Goal: Information Seeking & Learning: Learn about a topic

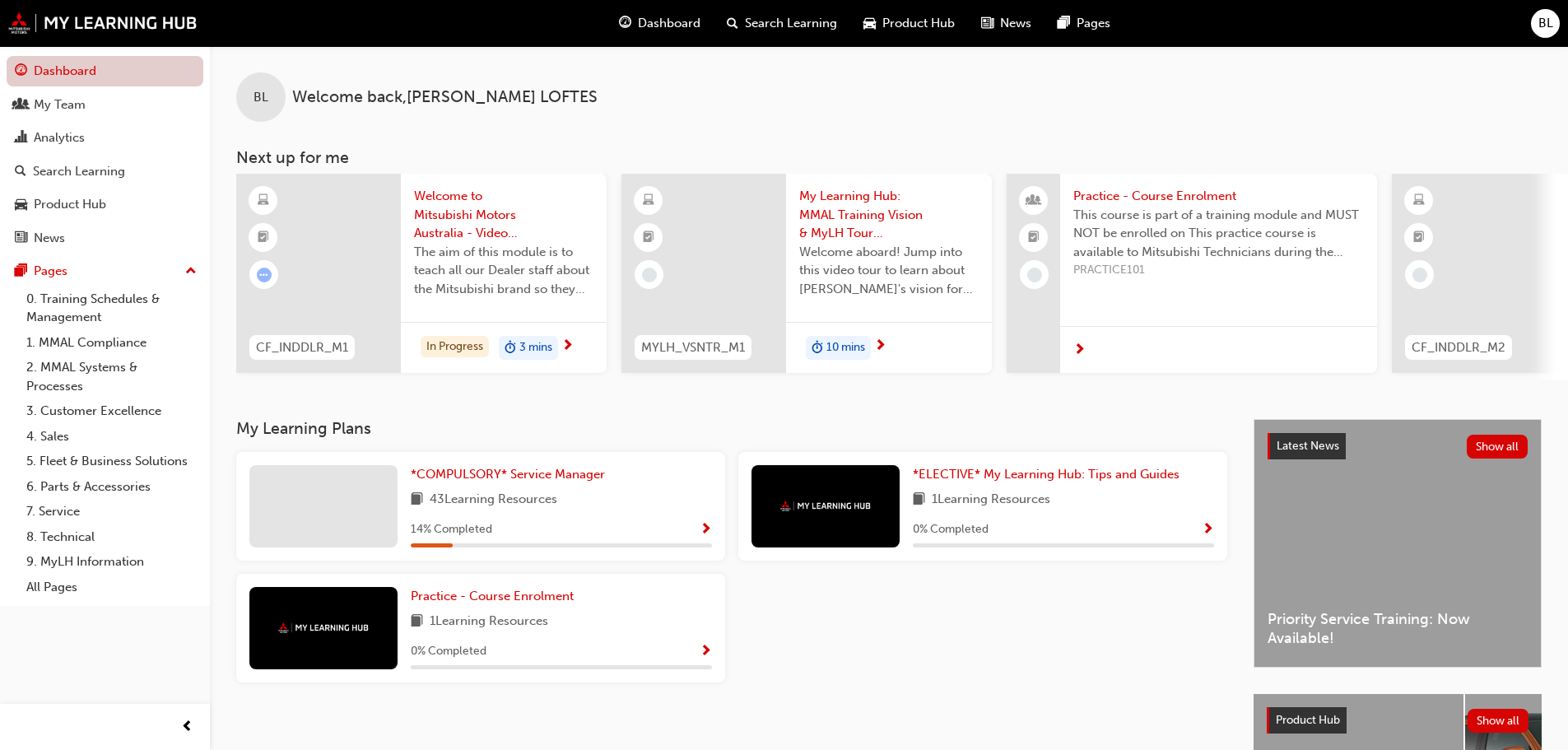
click at [60, 66] on link "Dashboard" at bounding box center [104, 70] width 197 height 30
click at [6, 56] on link "Dashboard" at bounding box center [104, 70] width 197 height 30
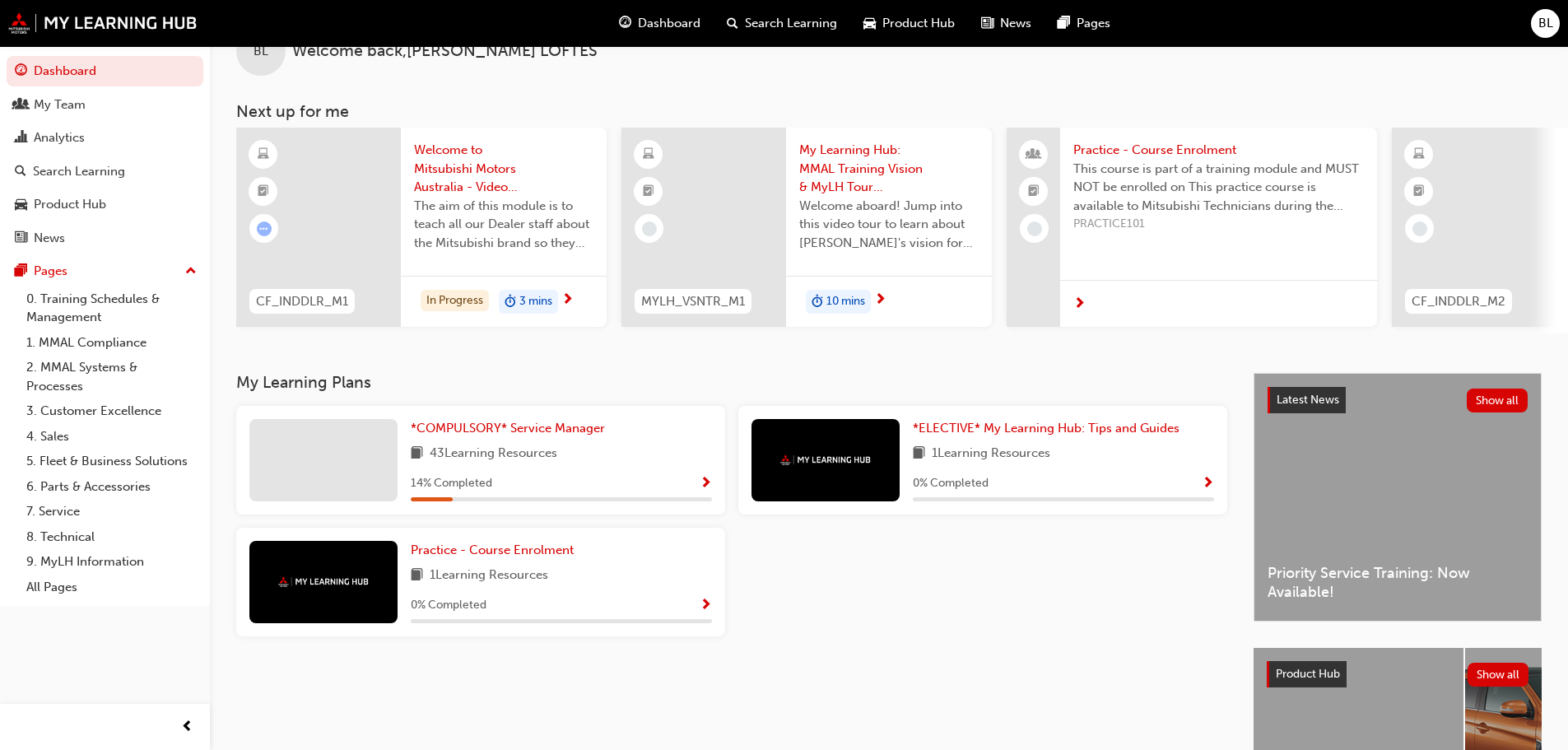
scroll to position [21, 0]
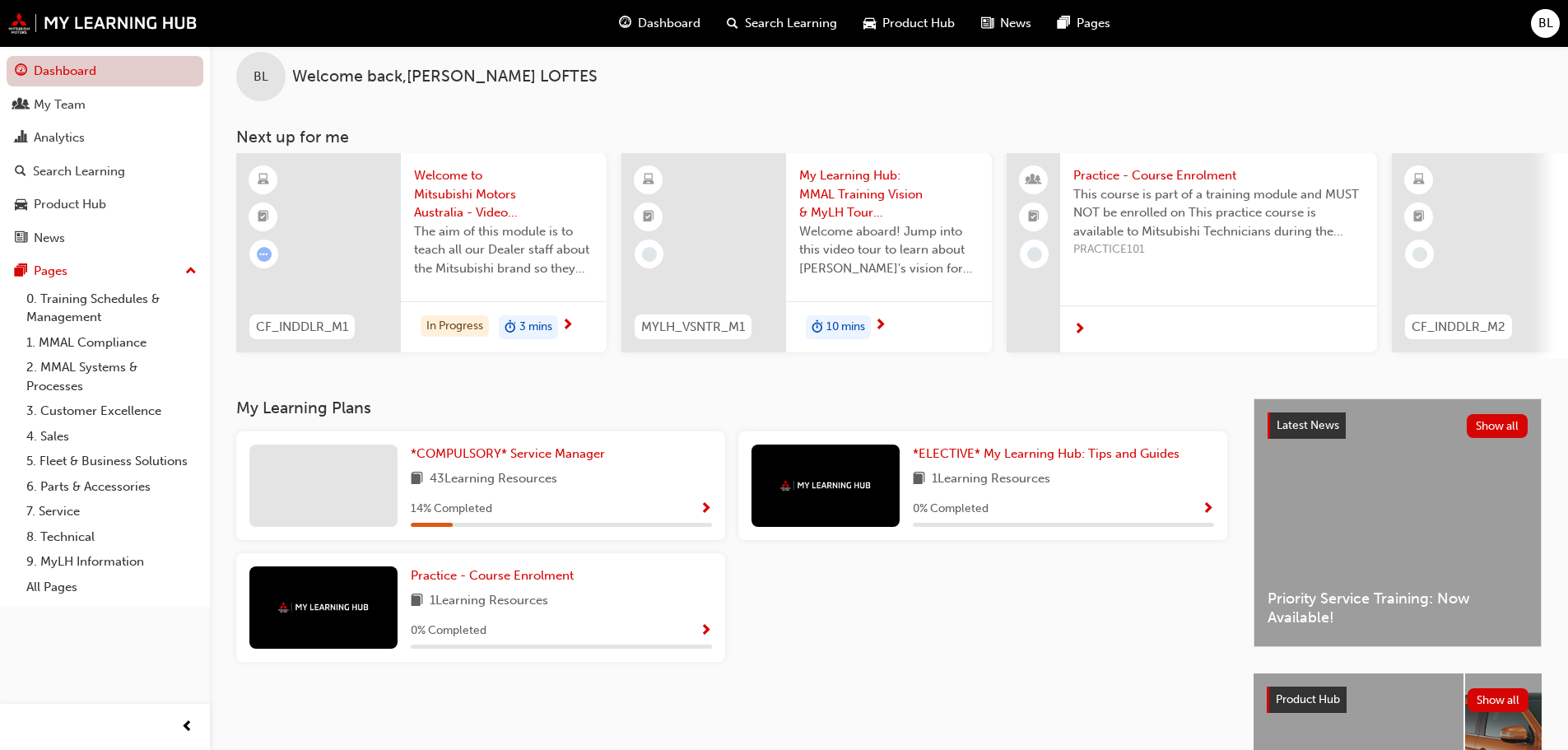
click at [73, 57] on link "Dashboard" at bounding box center [104, 70] width 197 height 30
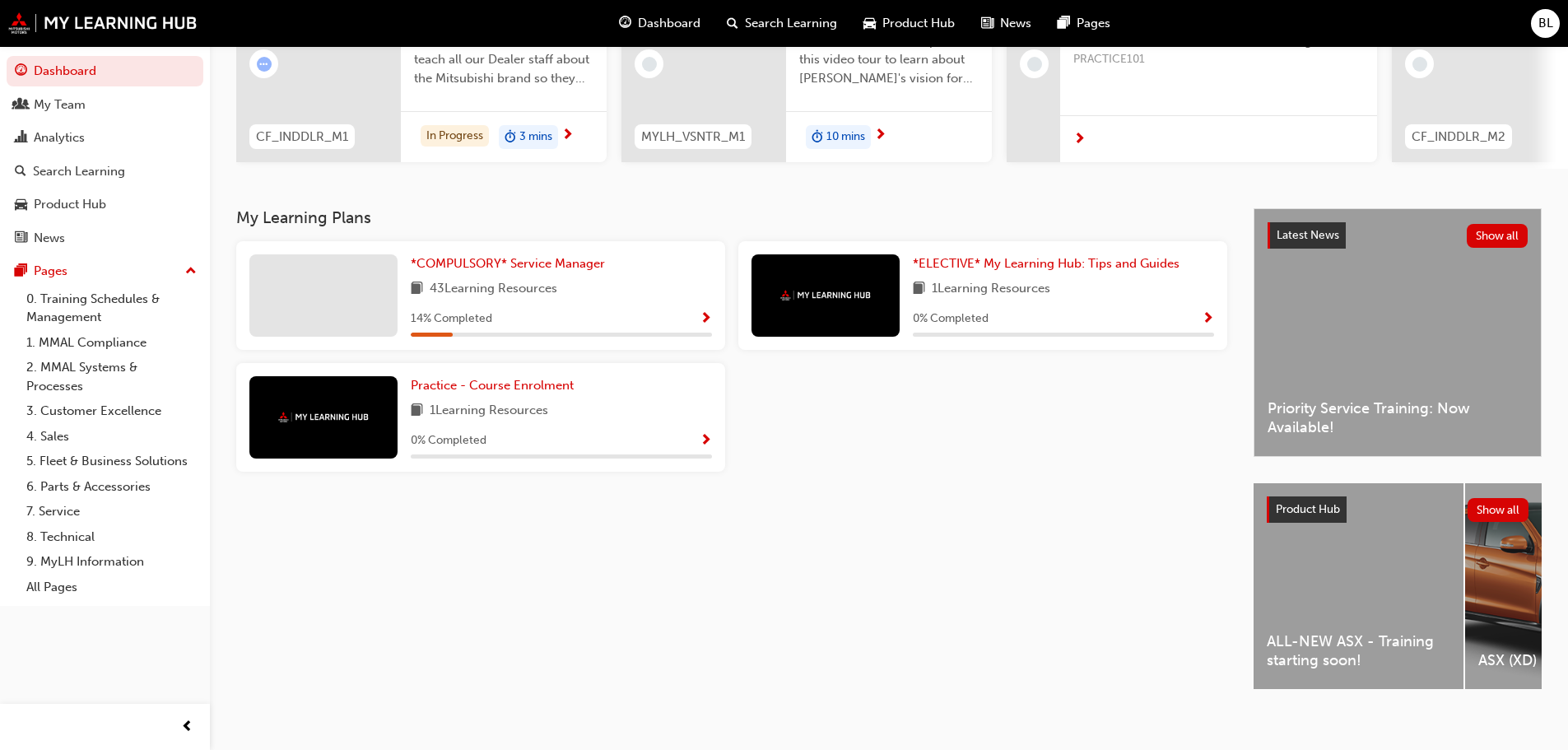
scroll to position [234, 0]
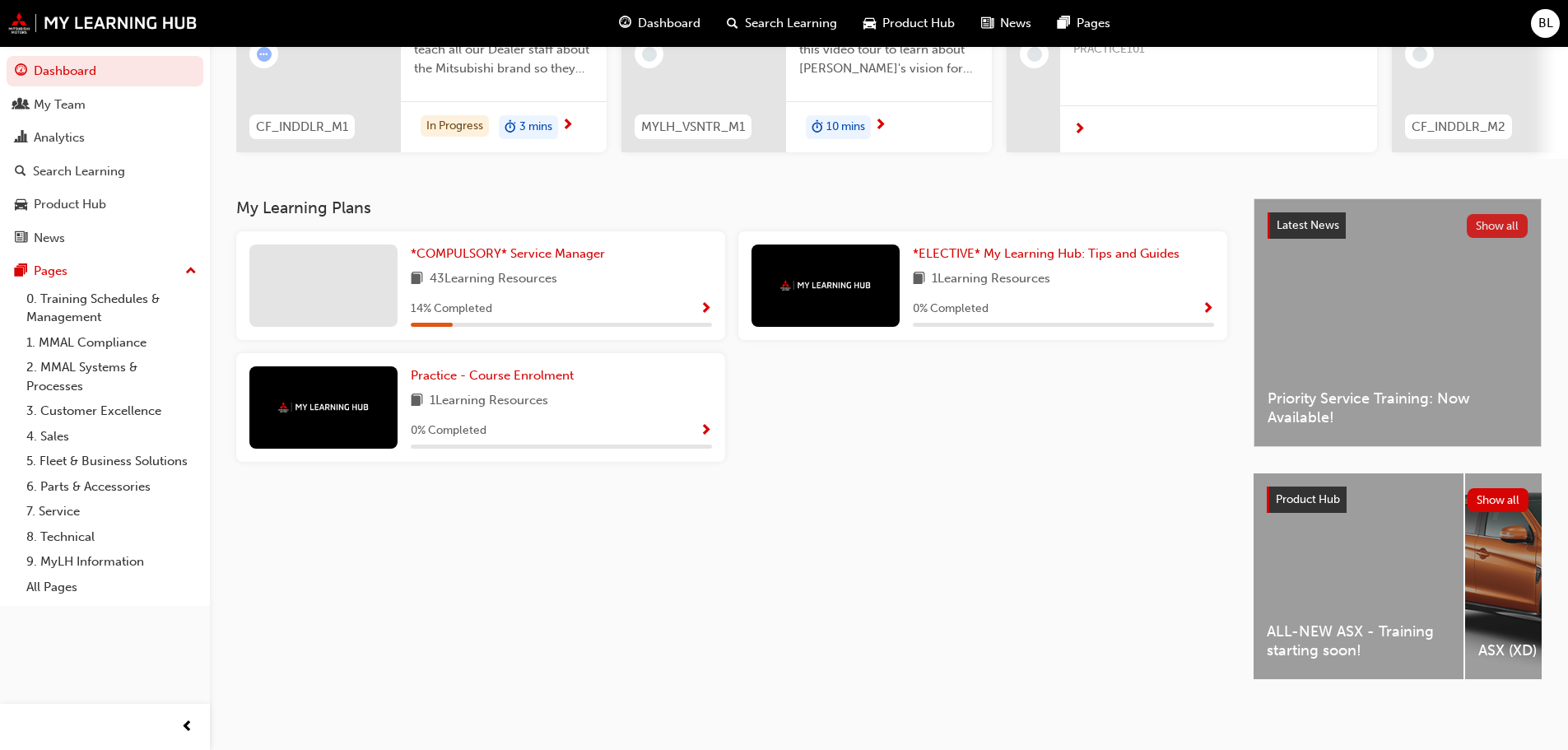
click at [1494, 220] on button "Show all" at bounding box center [1499, 226] width 62 height 24
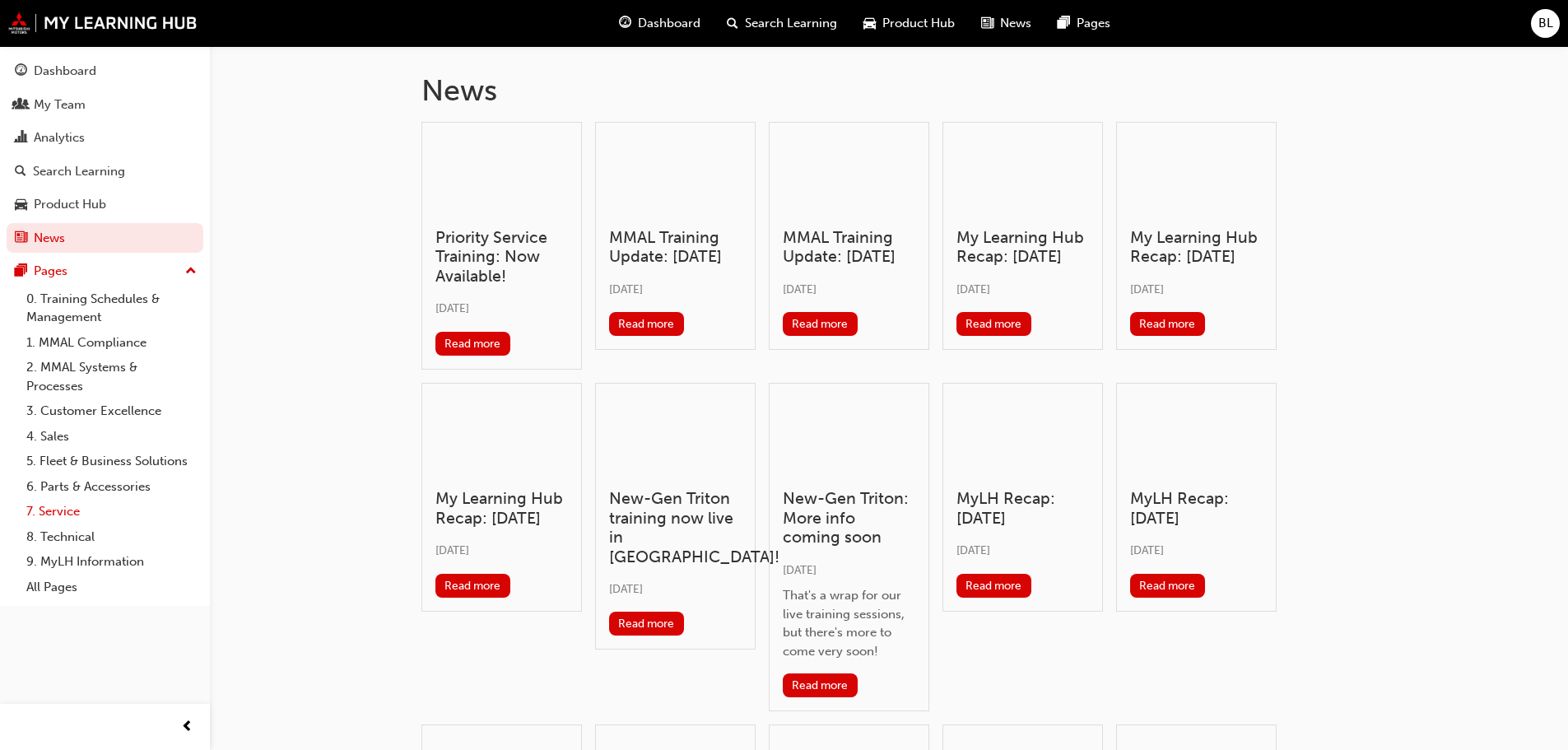
click at [54, 512] on link "7. Service" at bounding box center [112, 512] width 184 height 26
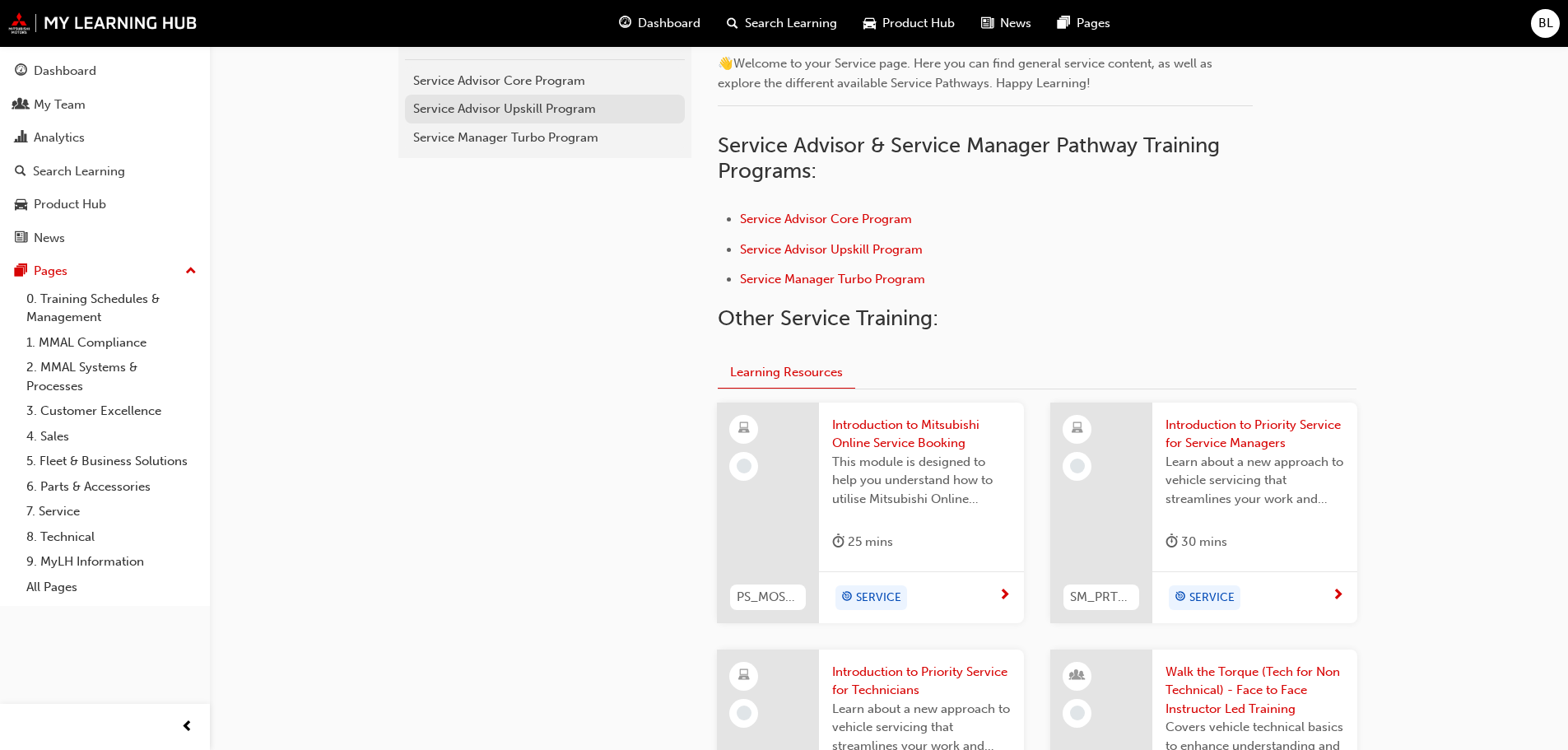
scroll to position [412, 0]
click at [827, 277] on span "Service Manager Turbo Program" at bounding box center [832, 278] width 186 height 15
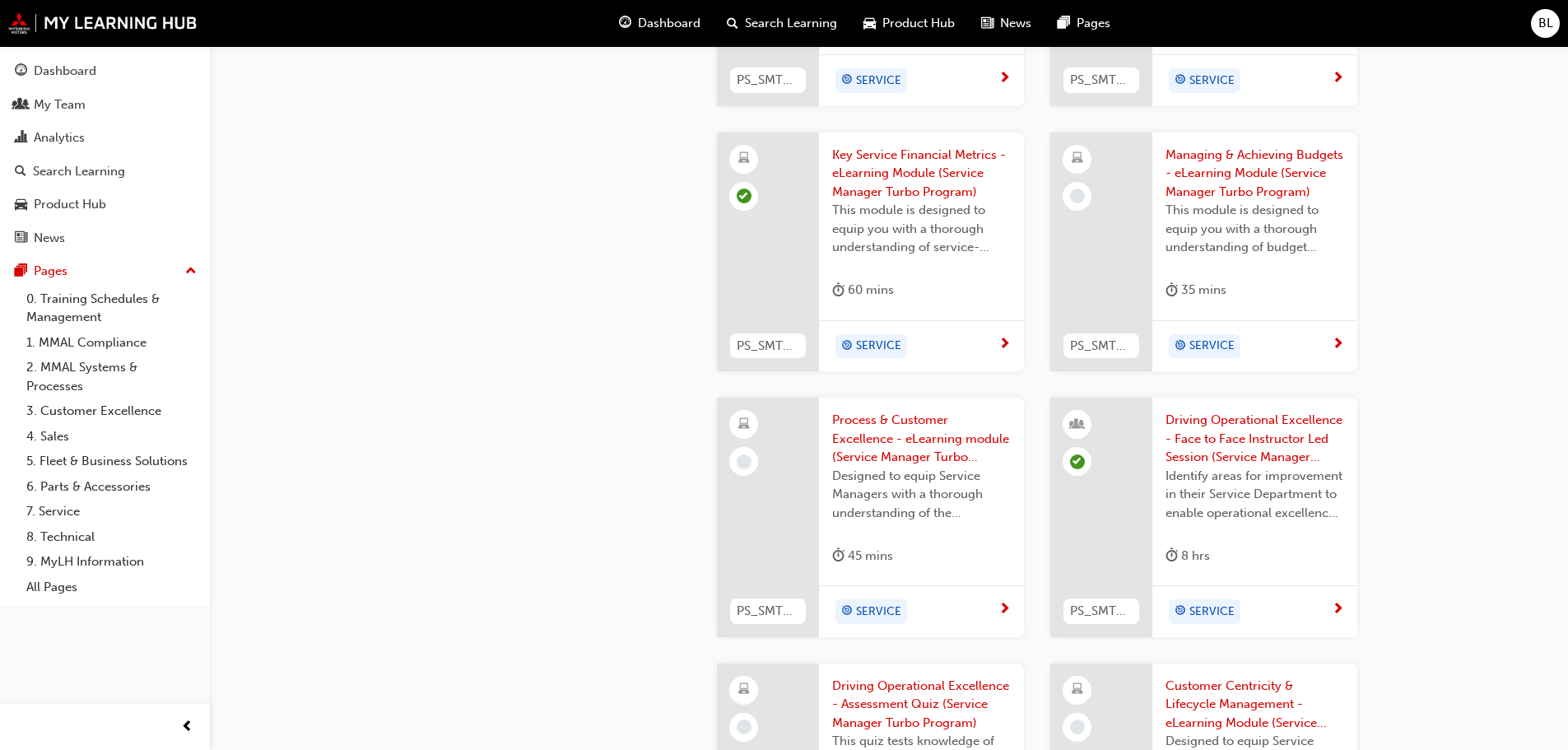
scroll to position [1277, 0]
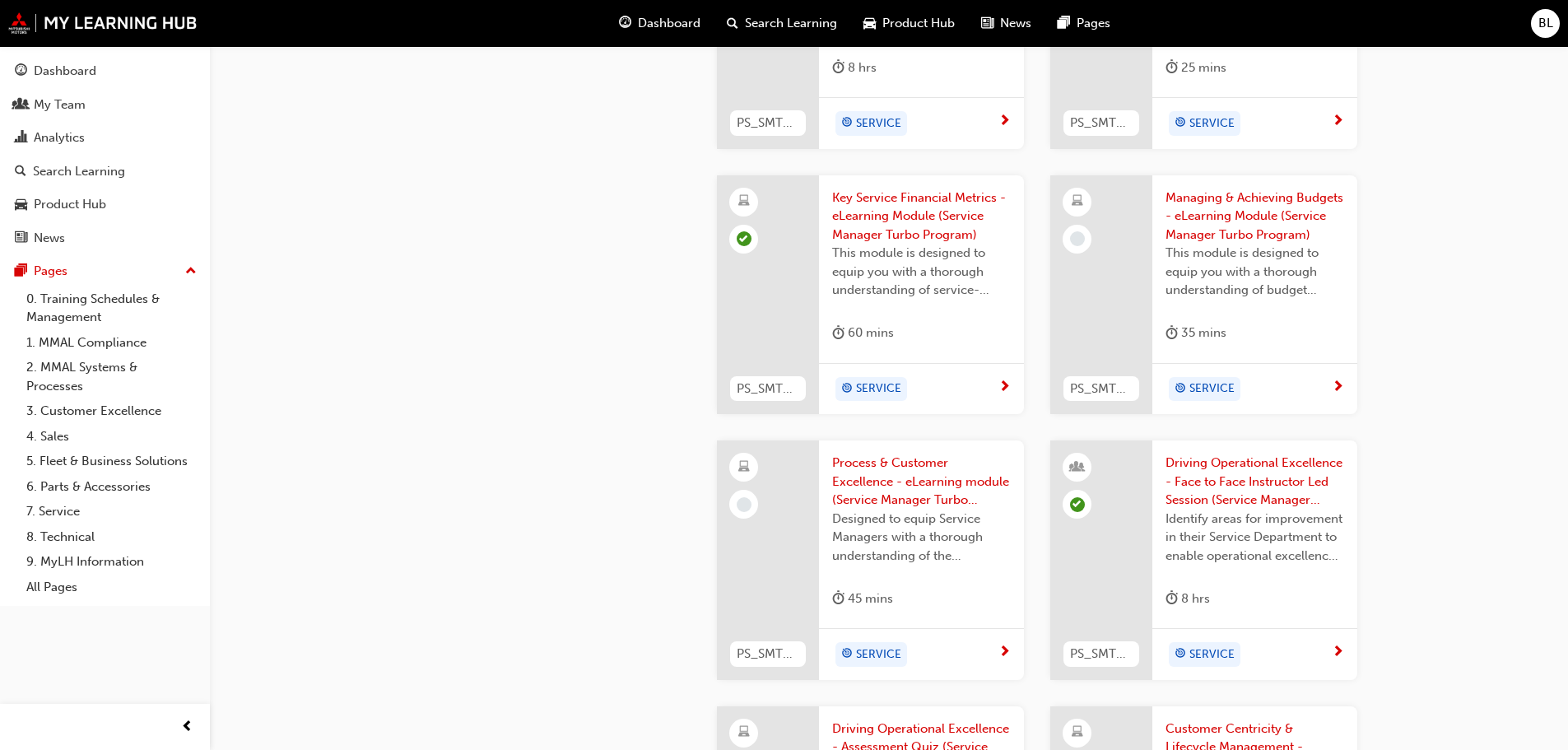
click at [1230, 196] on span "Managing & Achieving Budgets - eLearning Module (Service Manager Turbo Program)" at bounding box center [1254, 216] width 178 height 56
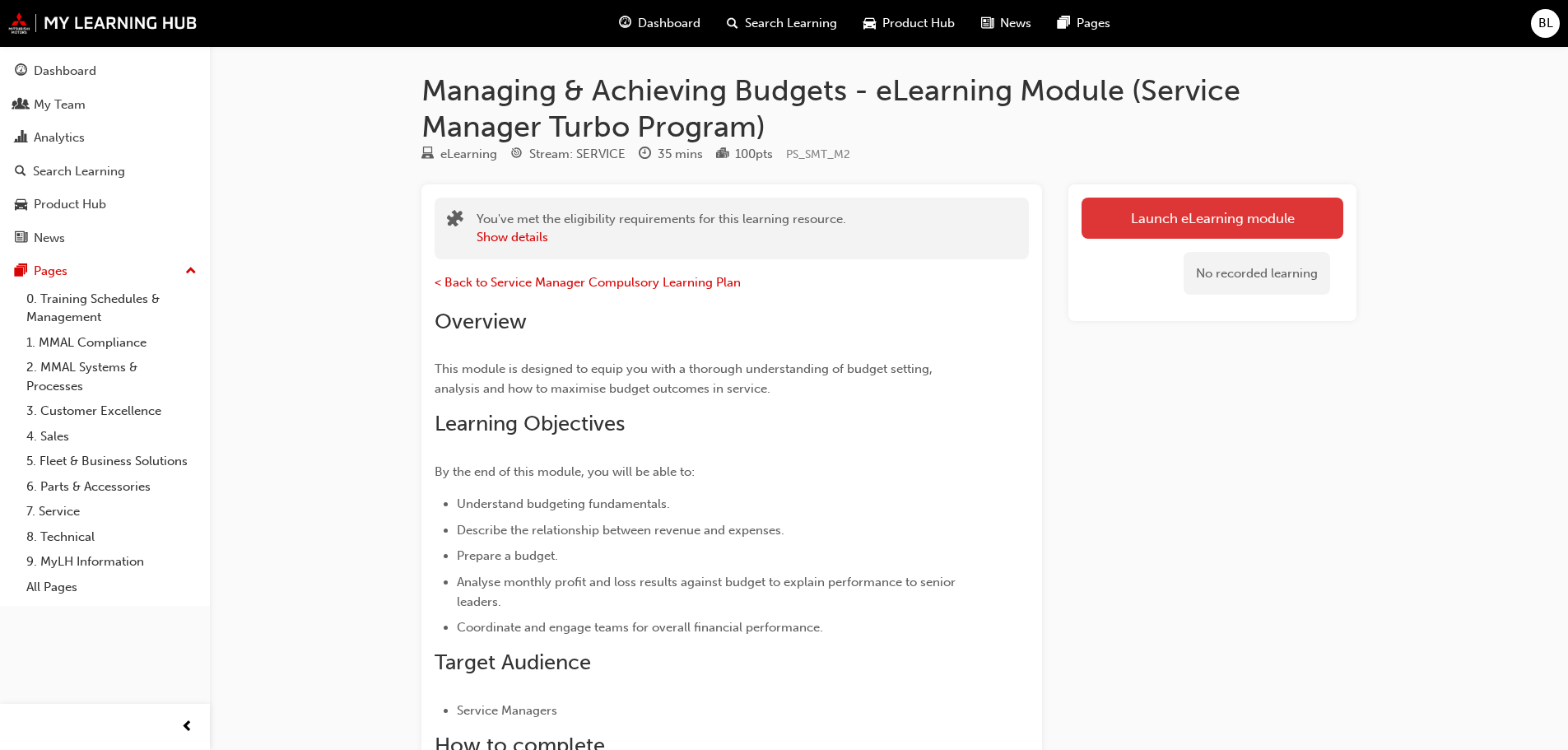
click at [1219, 216] on link "Launch eLearning module" at bounding box center [1212, 218] width 261 height 41
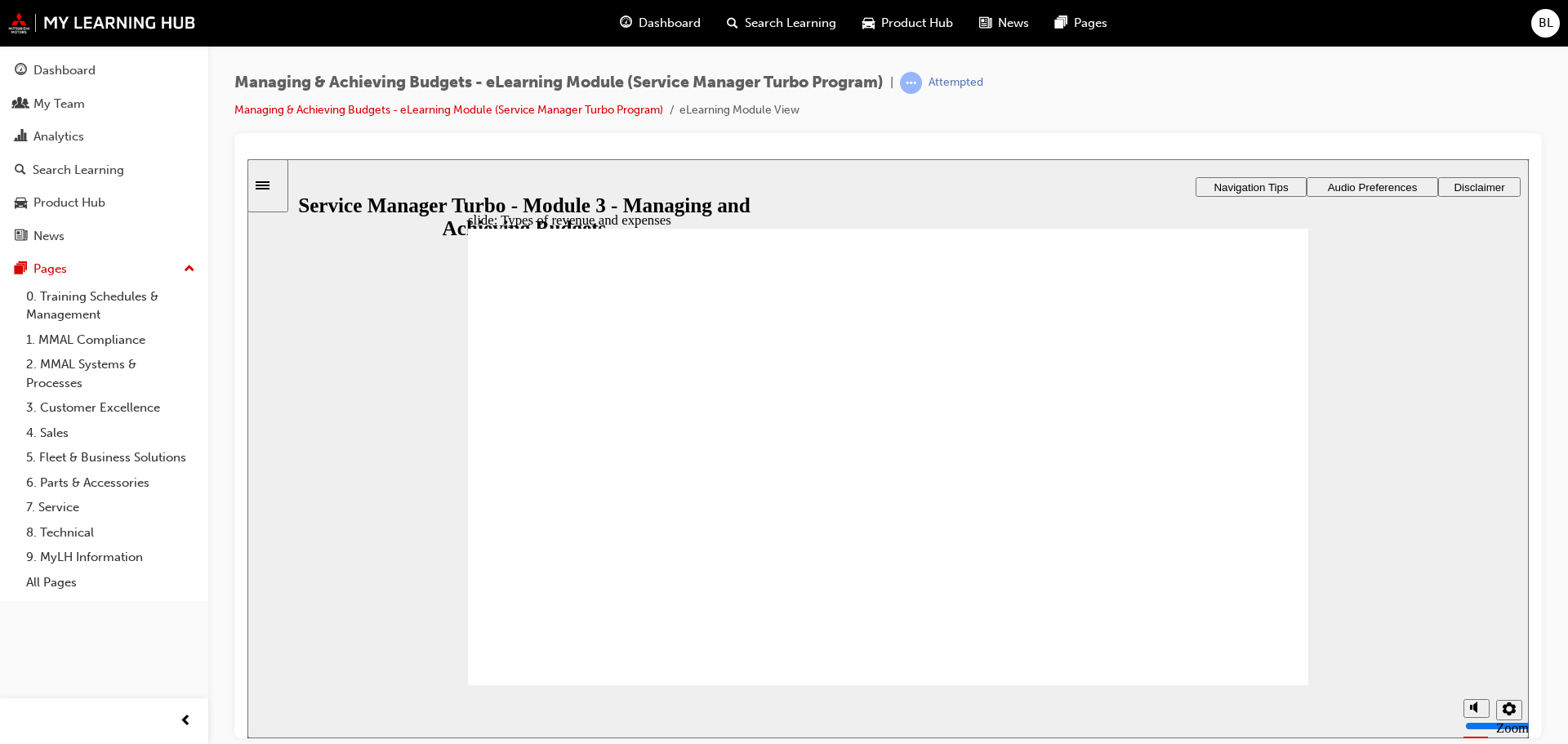
click at [1431, 575] on div "slide: Types of revenue and expenses Rectangle 1 Rectangle 2 Freeform 2 Oval 1 …" at bounding box center [888, 448] width 1281 height 579
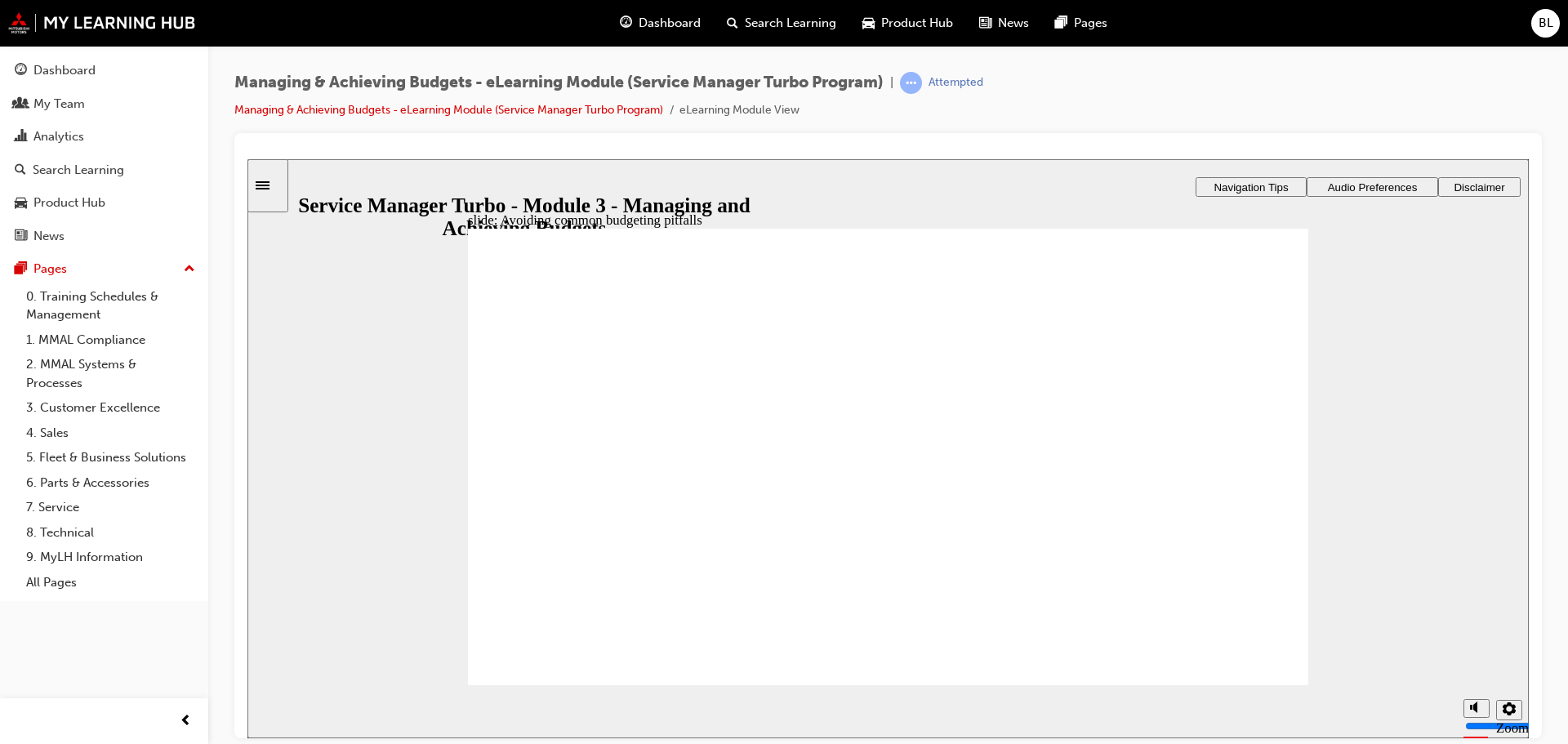
drag, startPoint x: 796, startPoint y: 568, endPoint x: 907, endPoint y: 567, distance: 111.0
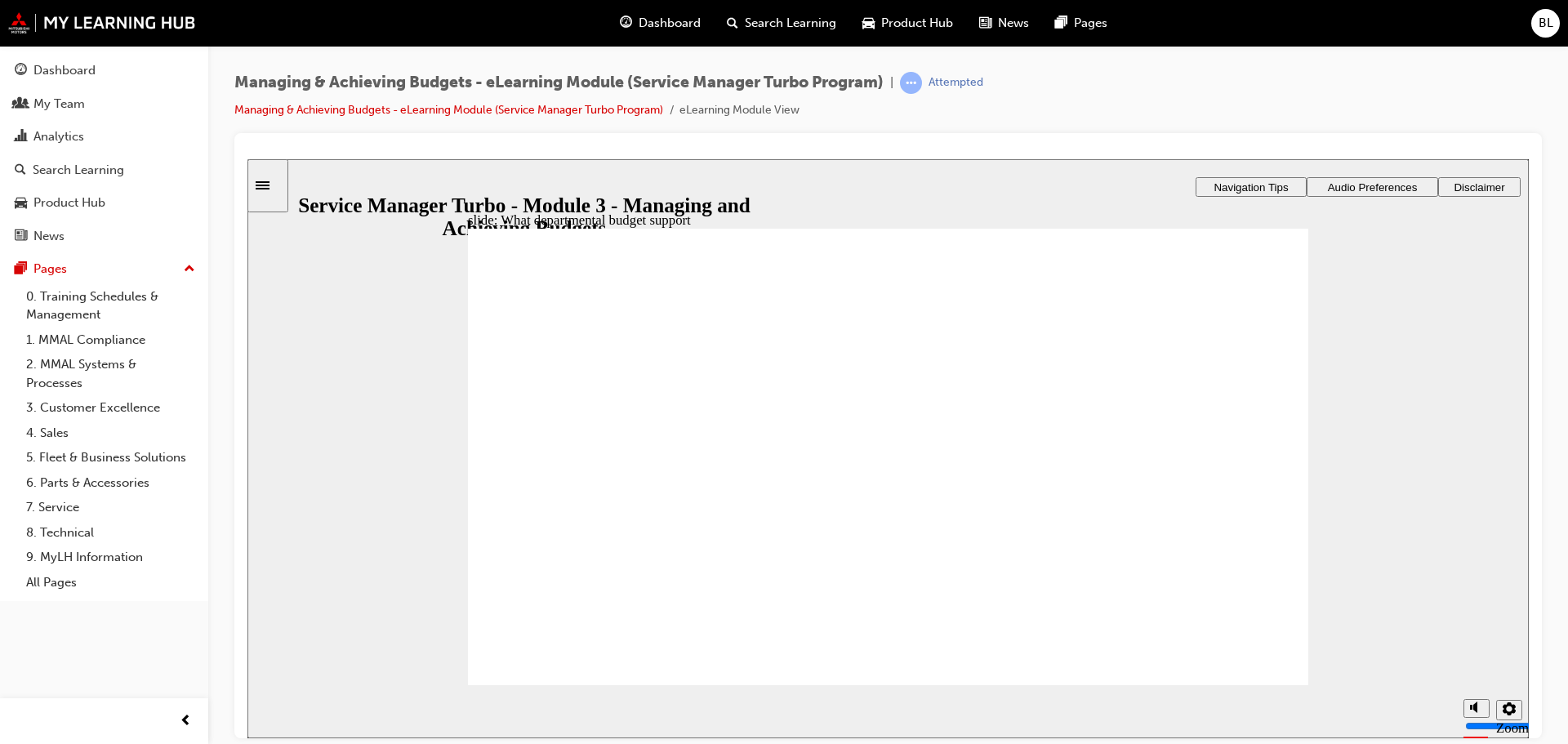
drag, startPoint x: 511, startPoint y: 639, endPoint x: 532, endPoint y: 632, distance: 22.1
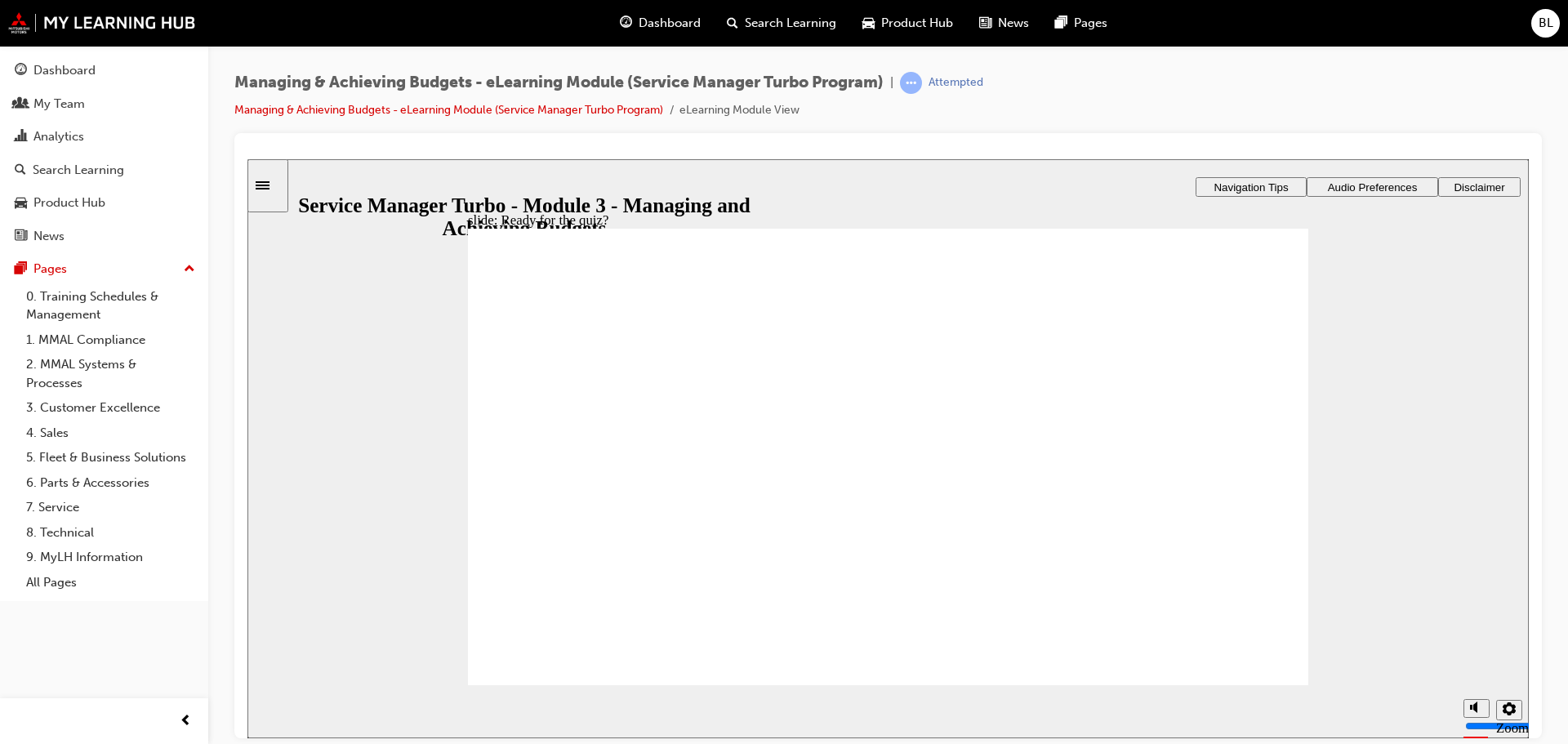
radio input "true"
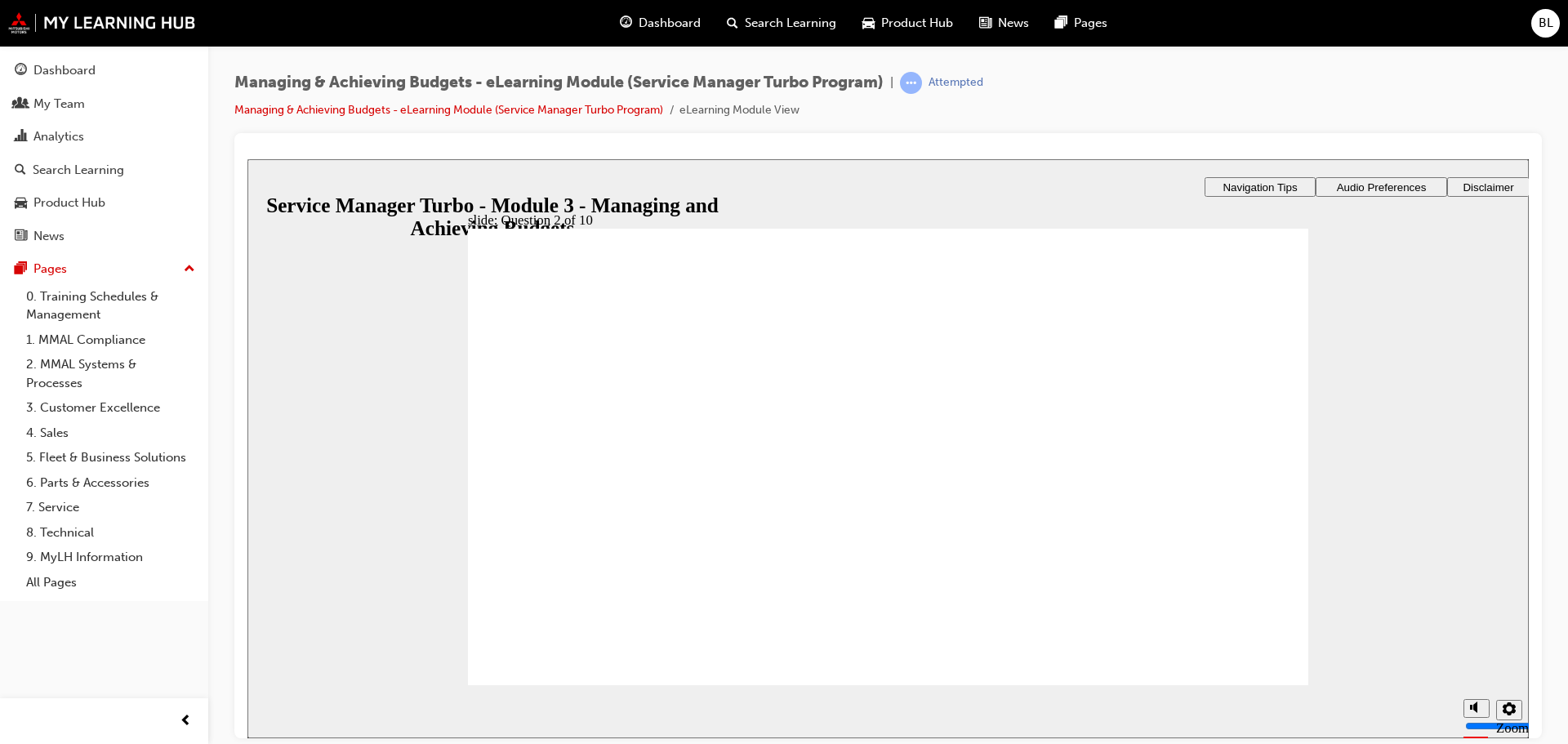
radio input "true"
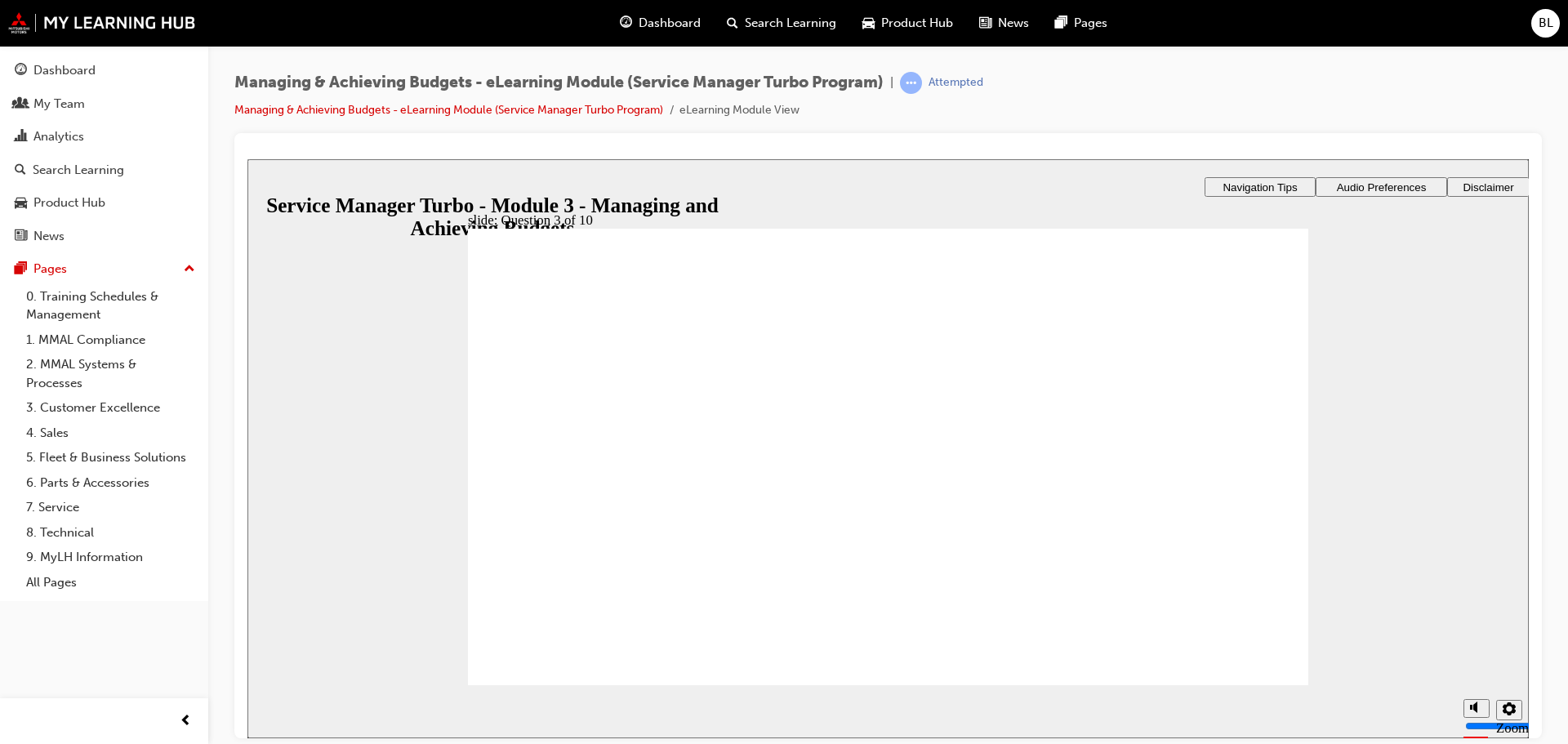
radio input "true"
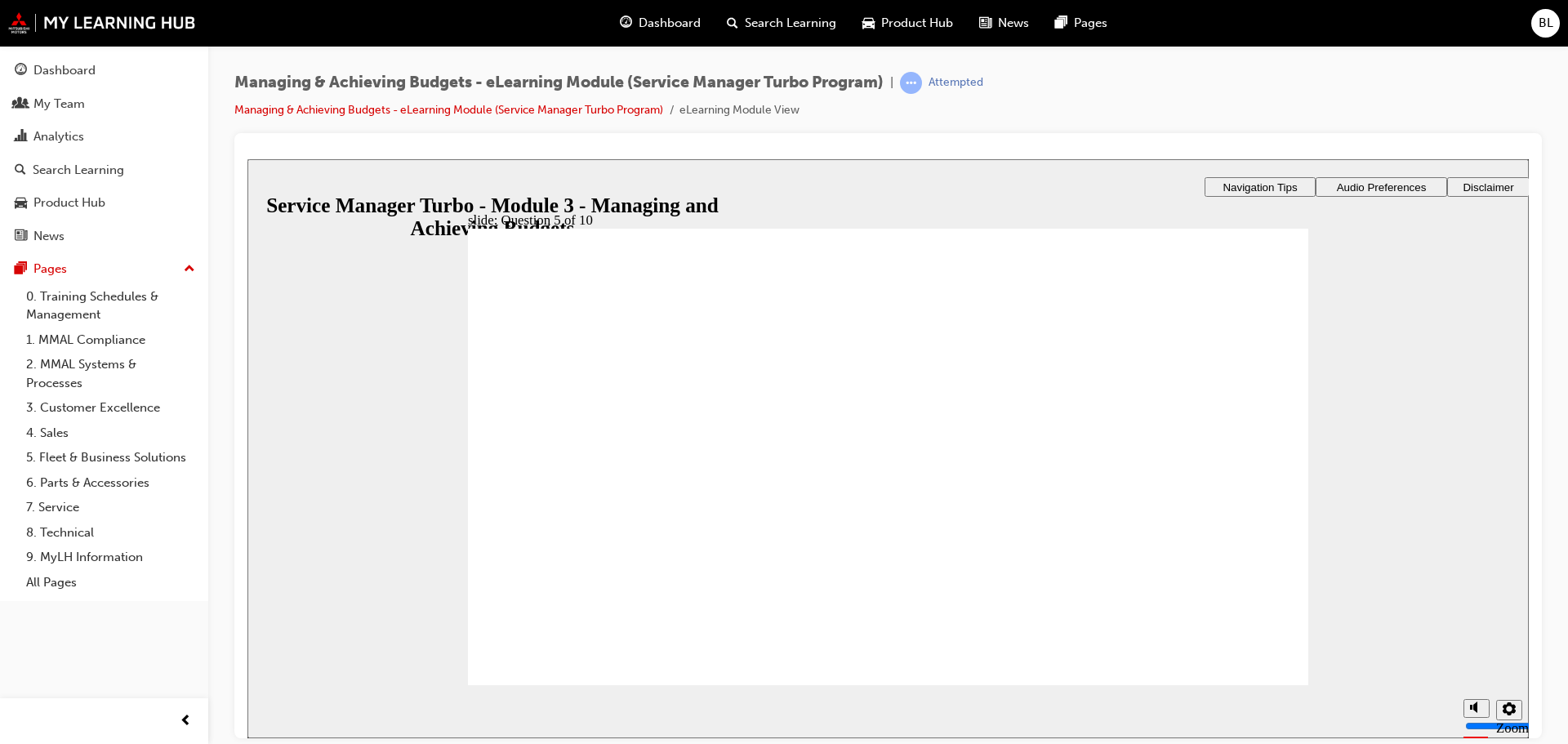
drag, startPoint x: 993, startPoint y: 553, endPoint x: 570, endPoint y: 452, distance: 434.9
drag, startPoint x: 550, startPoint y: 438, endPoint x: 971, endPoint y: 545, distance: 434.4
drag, startPoint x: 1017, startPoint y: 556, endPoint x: 807, endPoint y: 455, distance: 233.0
drag, startPoint x: 832, startPoint y: 554, endPoint x: 617, endPoint y: 448, distance: 239.7
drag, startPoint x: 1241, startPoint y: 561, endPoint x: 1023, endPoint y: 458, distance: 241.1
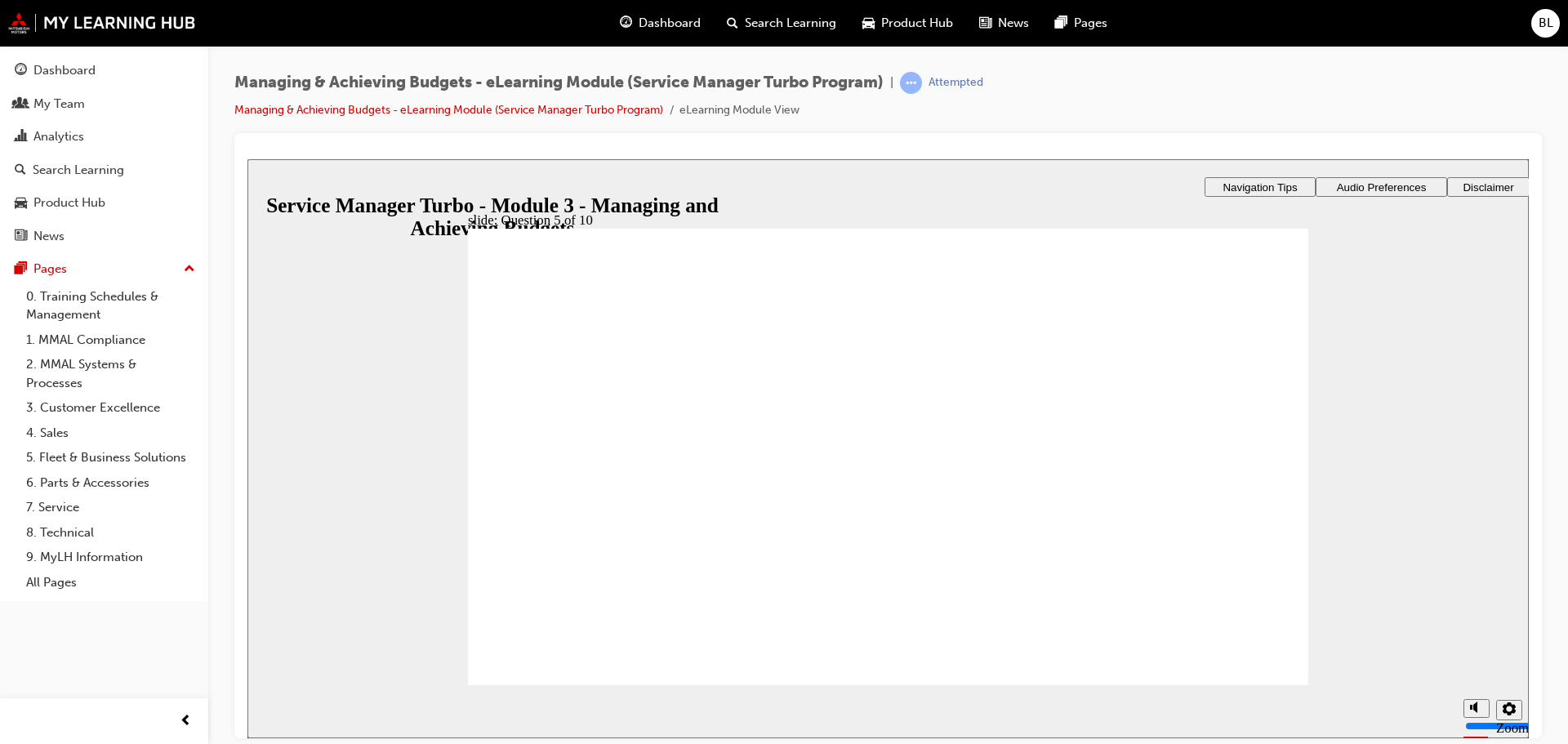
drag, startPoint x: 586, startPoint y: 553, endPoint x: 1212, endPoint y: 456, distance: 633.5
checkbox input "true"
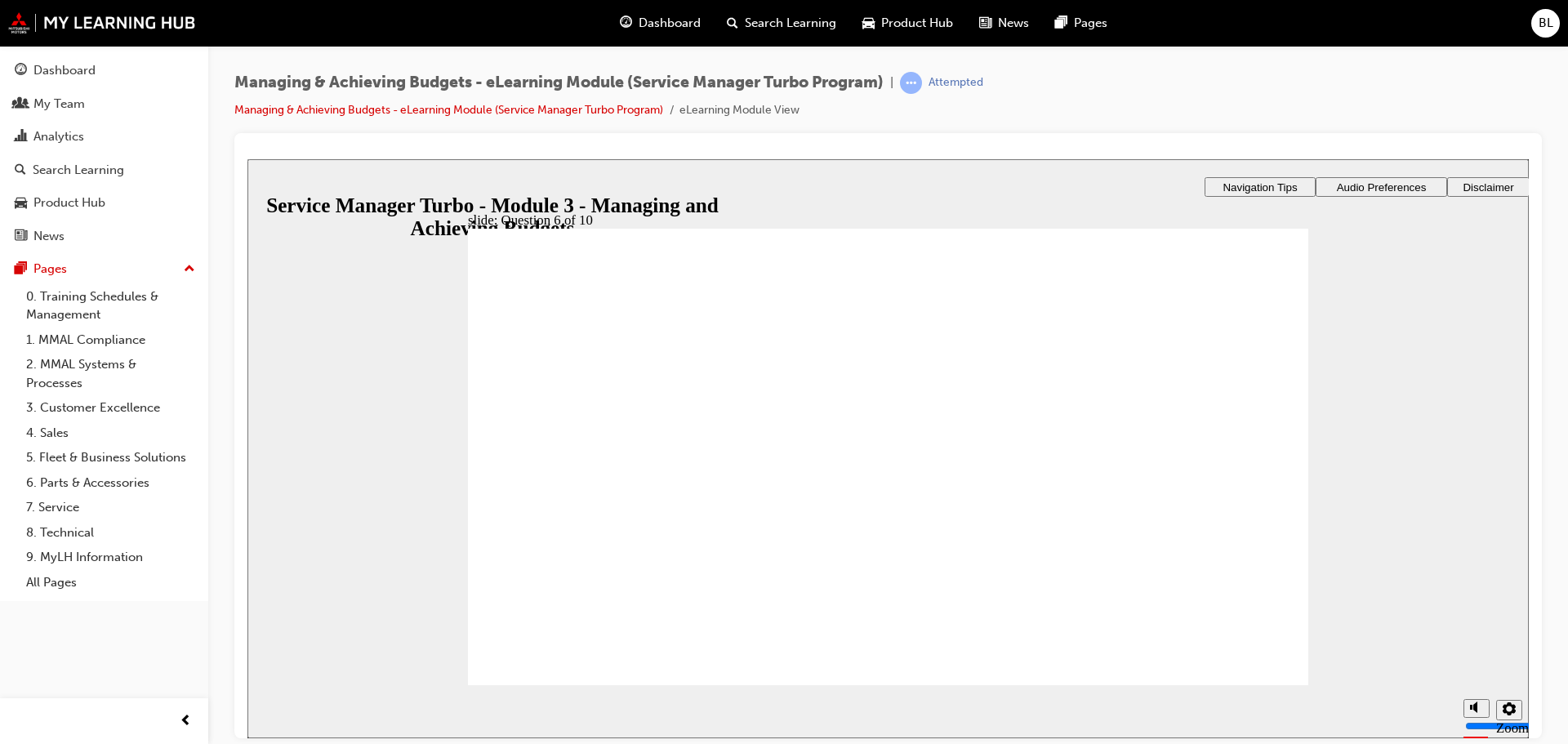
checkbox input "true"
radio input "true"
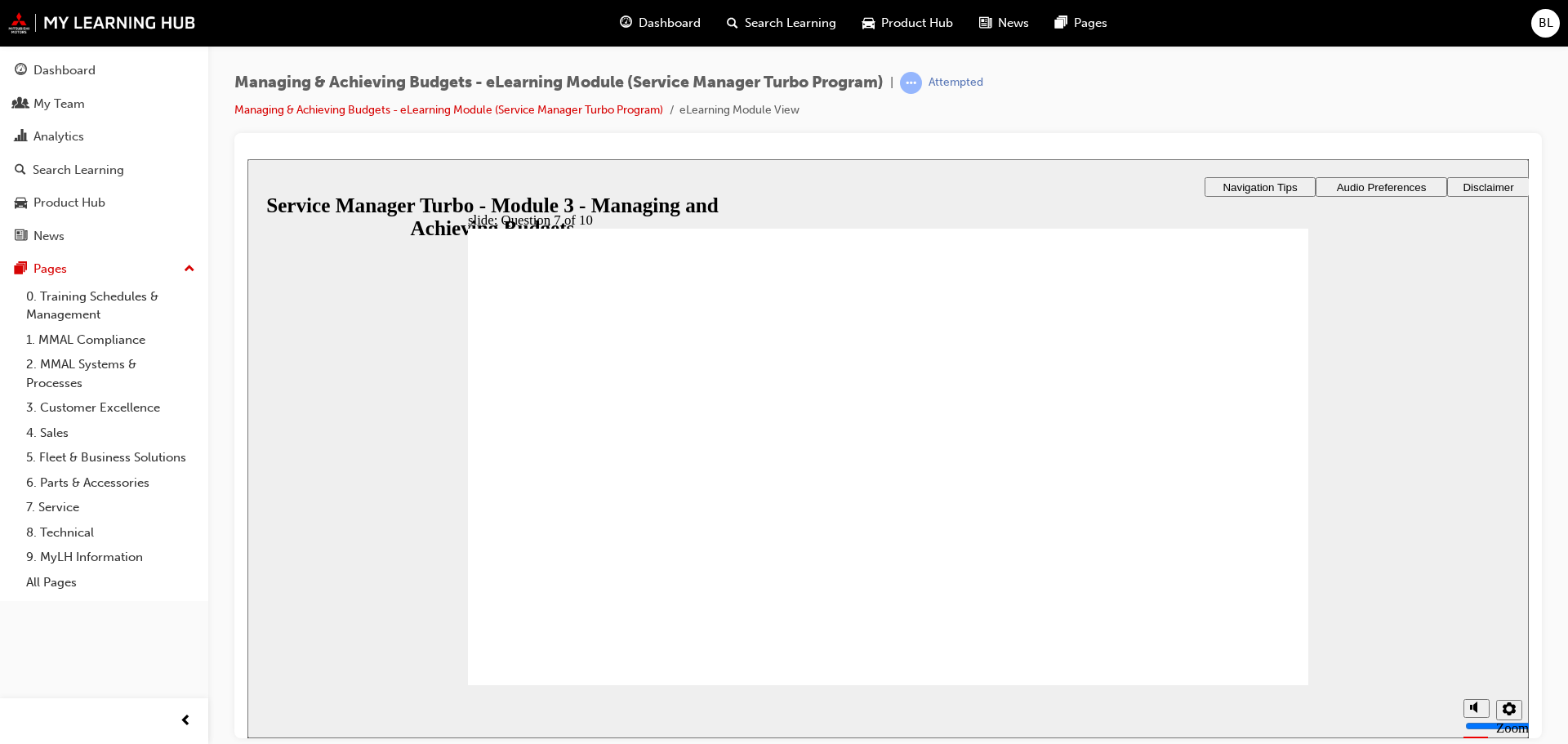
radio input "true"
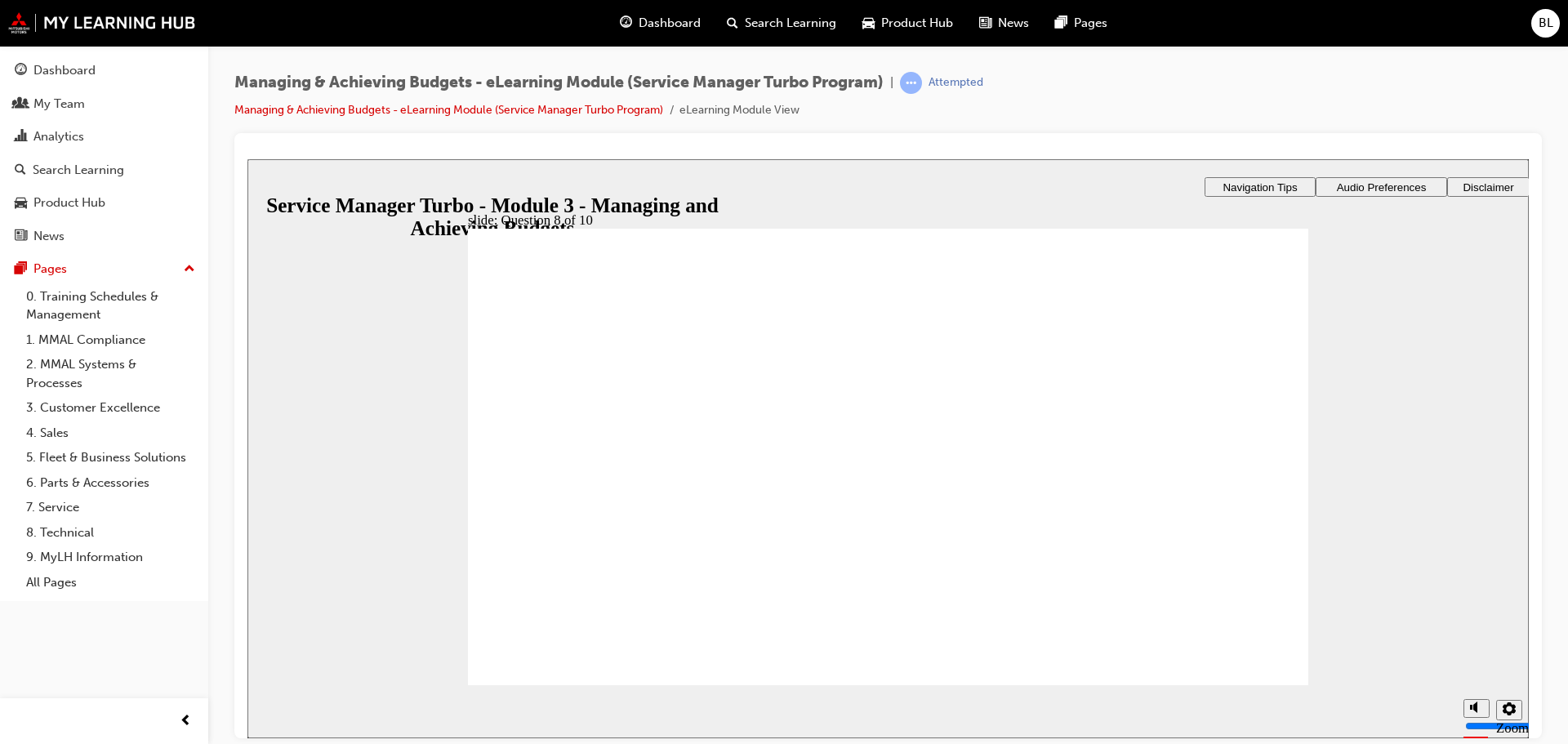
radio input "true"
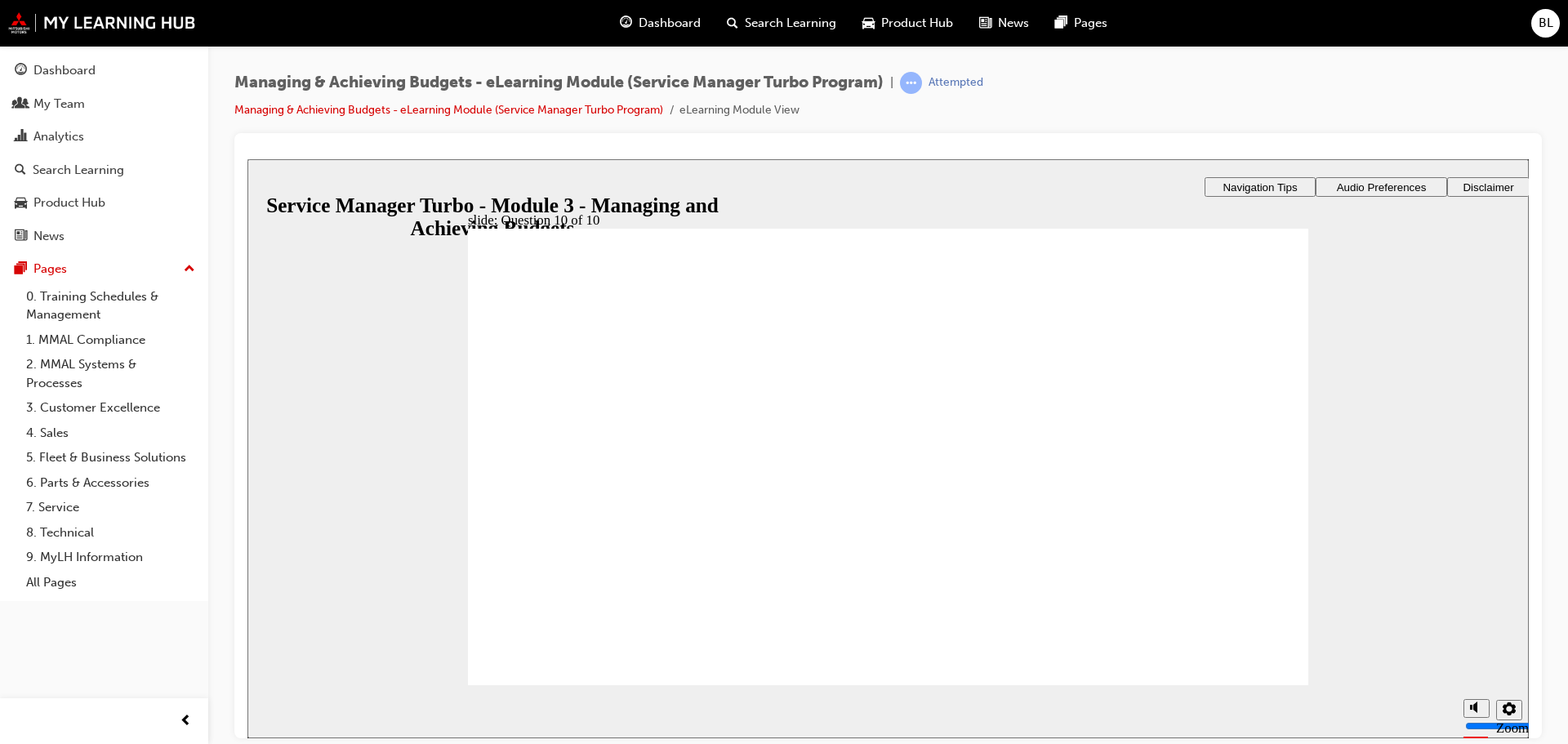
checkbox input "true"
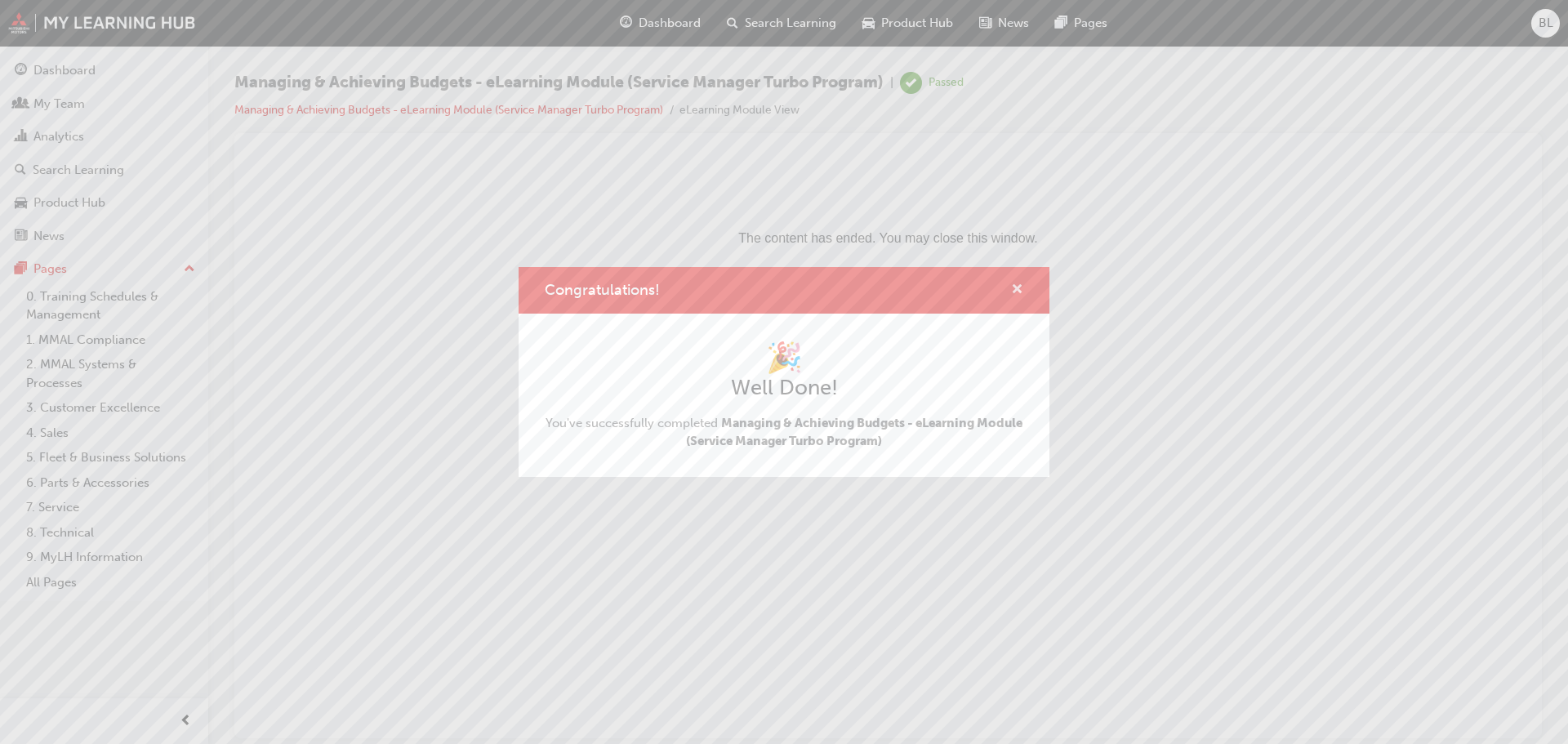
click at [1016, 288] on span "cross-icon" at bounding box center [1018, 290] width 13 height 15
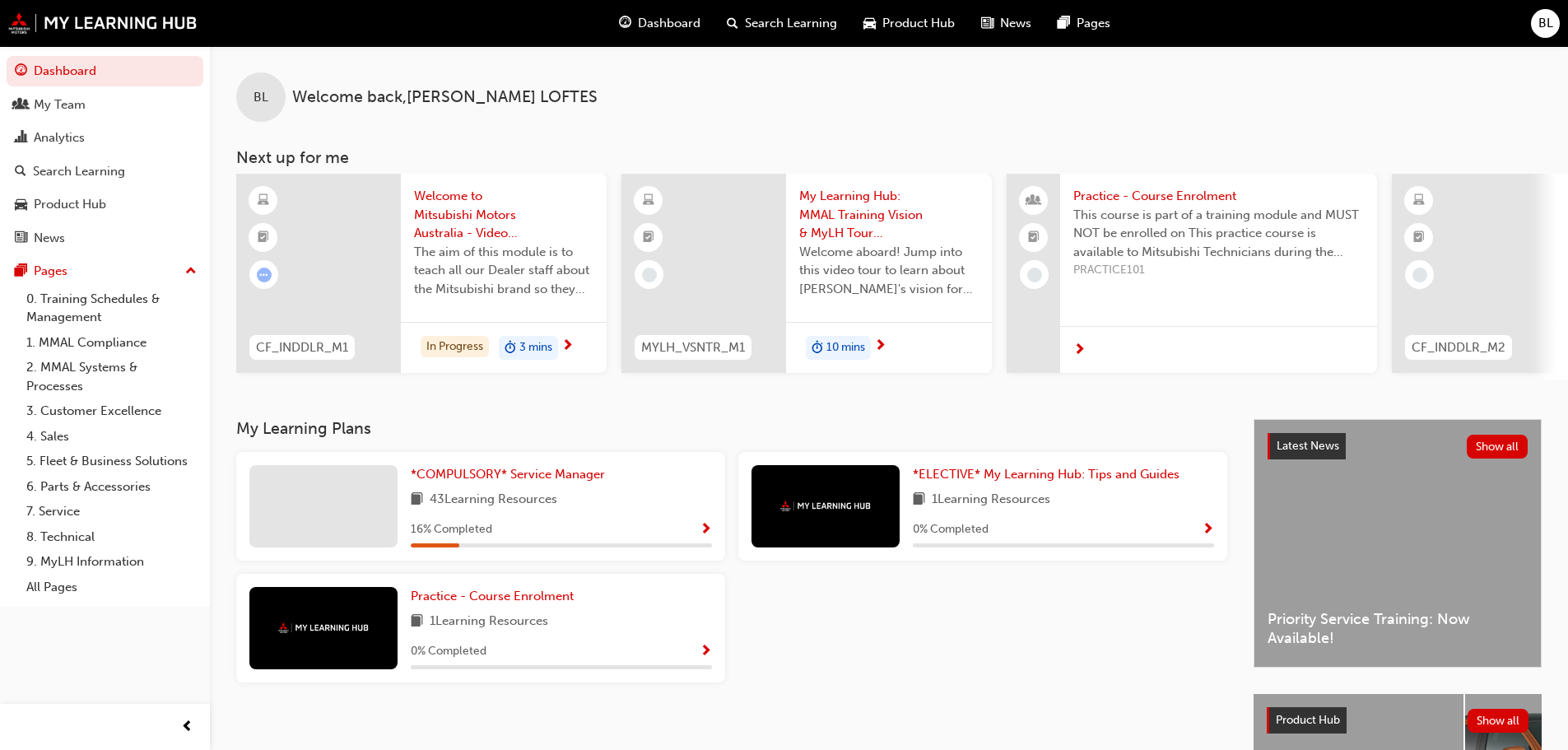
click at [668, 21] on span "Dashboard" at bounding box center [669, 23] width 62 height 19
click at [1491, 455] on button "Show all" at bounding box center [1499, 446] width 62 height 24
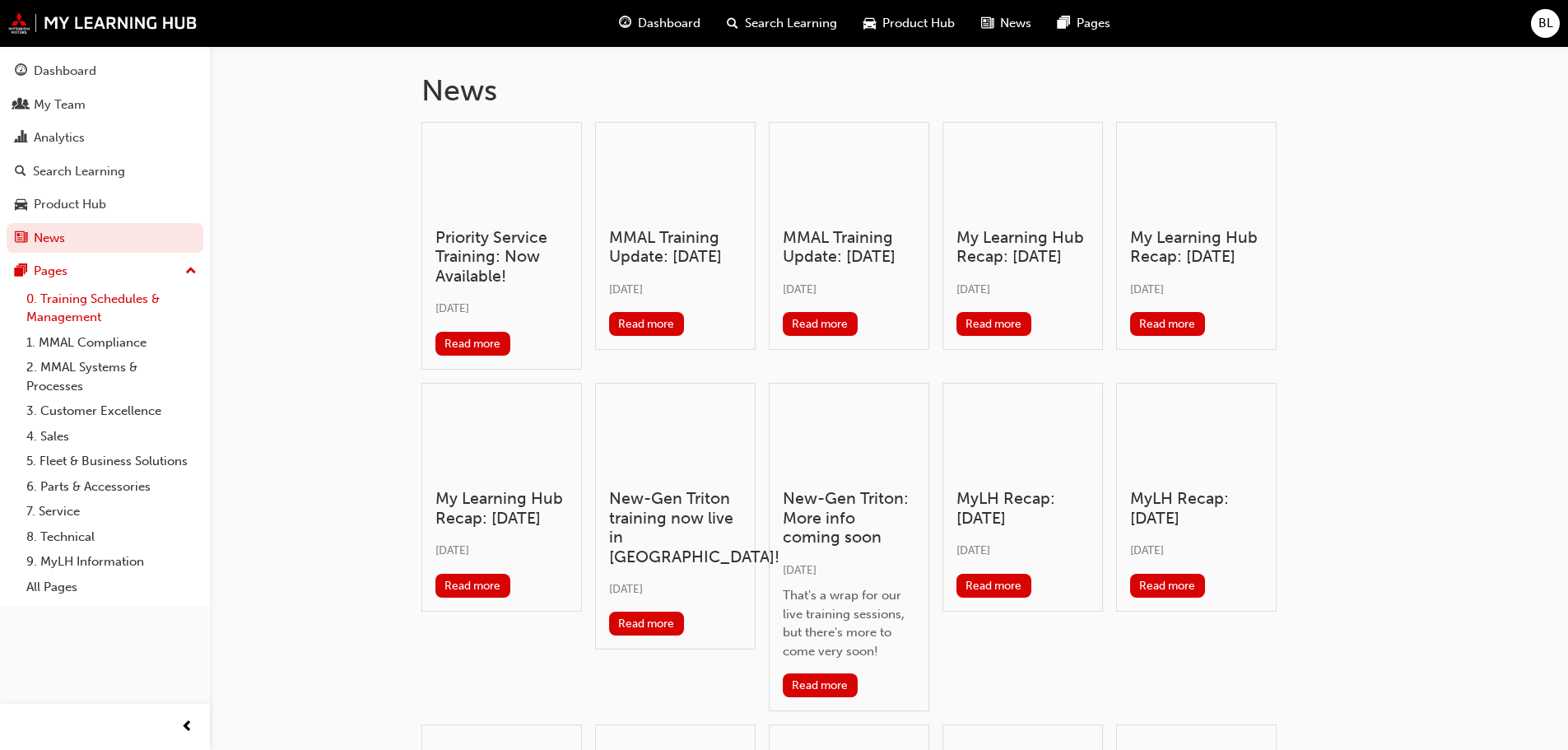
click at [120, 299] on link "0. Training Schedules & Management" at bounding box center [112, 308] width 184 height 44
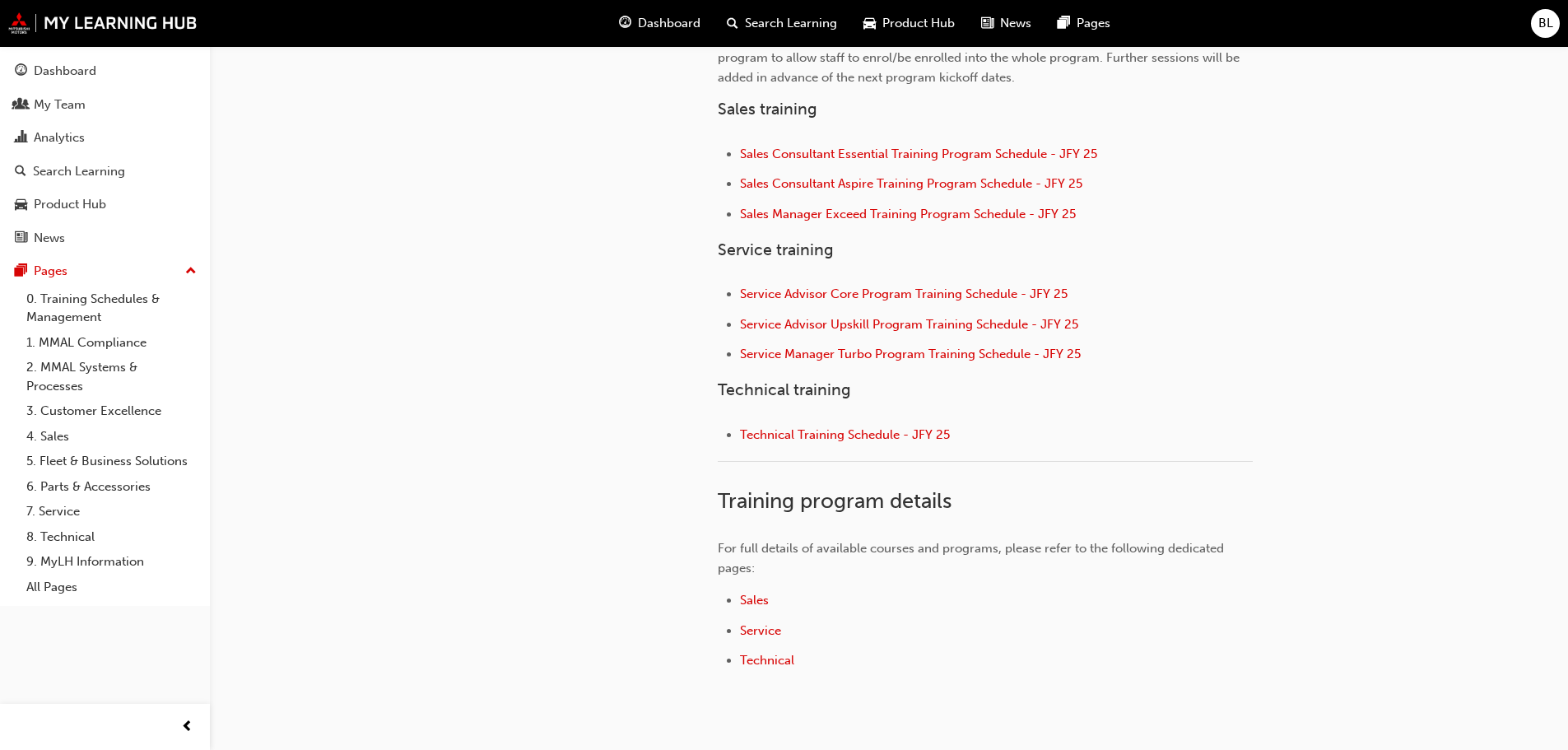
scroll to position [609, 0]
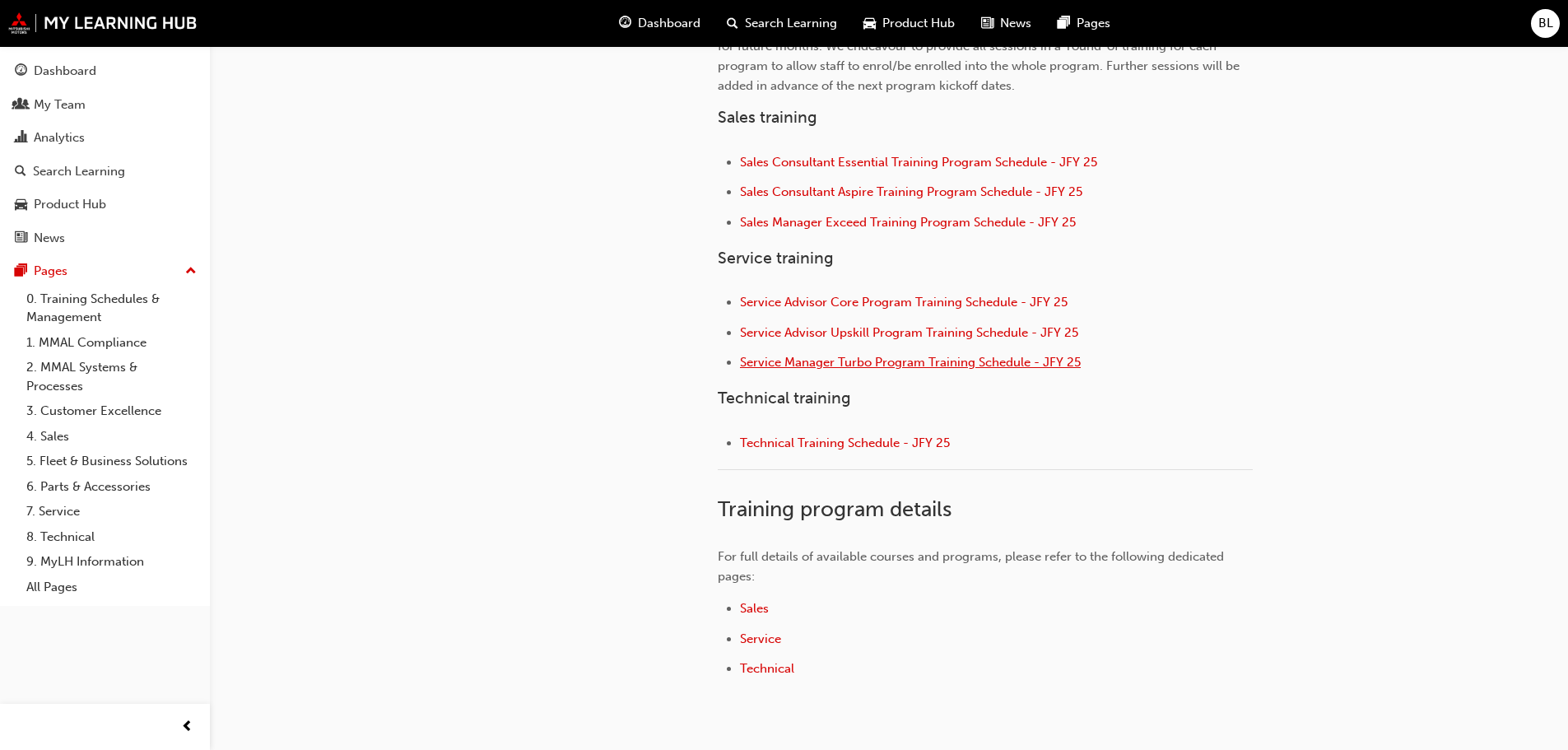
click at [845, 361] on span "Service Manager Turbo Program Training Schedule - JFY 25" at bounding box center [910, 362] width 341 height 15
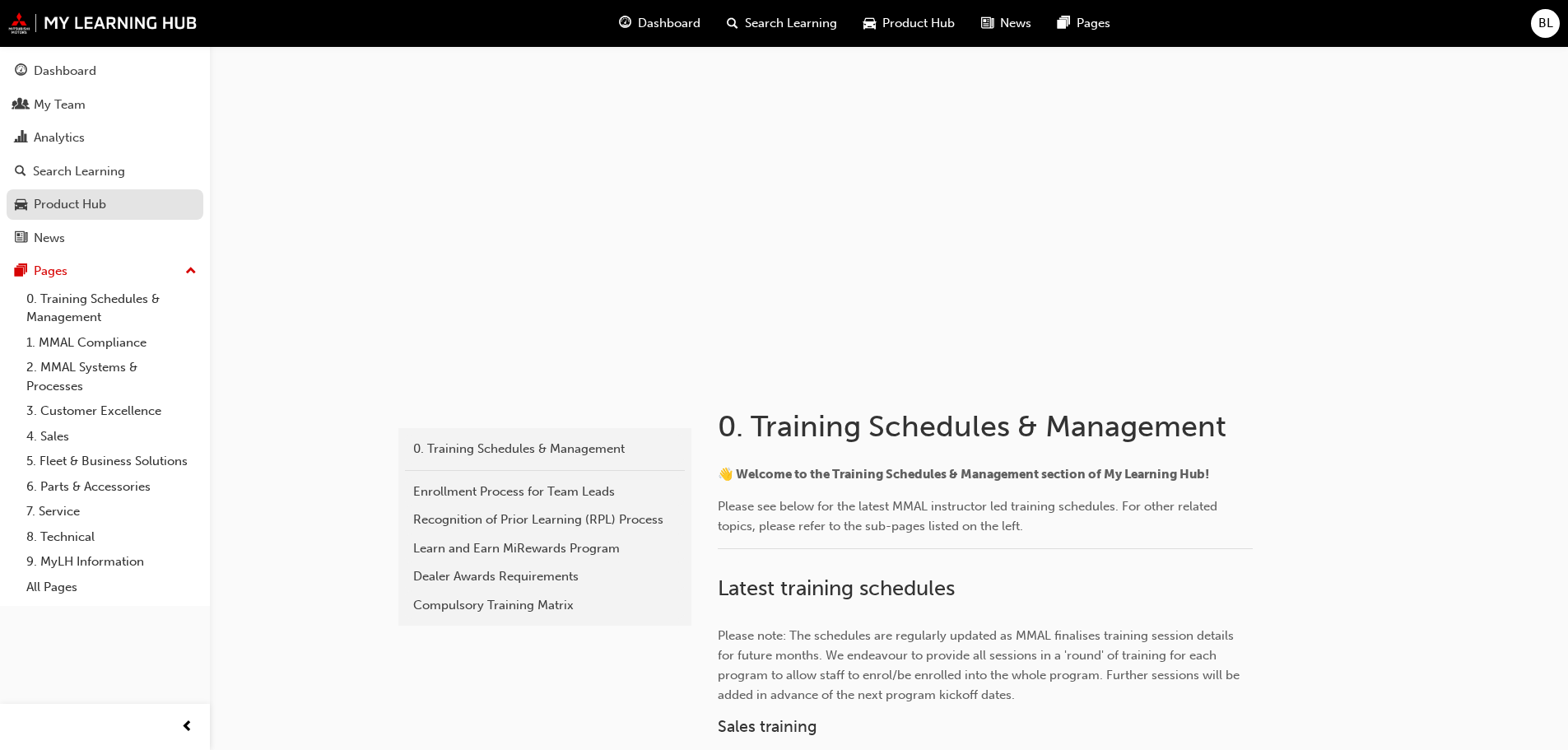
click at [70, 200] on div "Product Hub" at bounding box center [69, 204] width 72 height 19
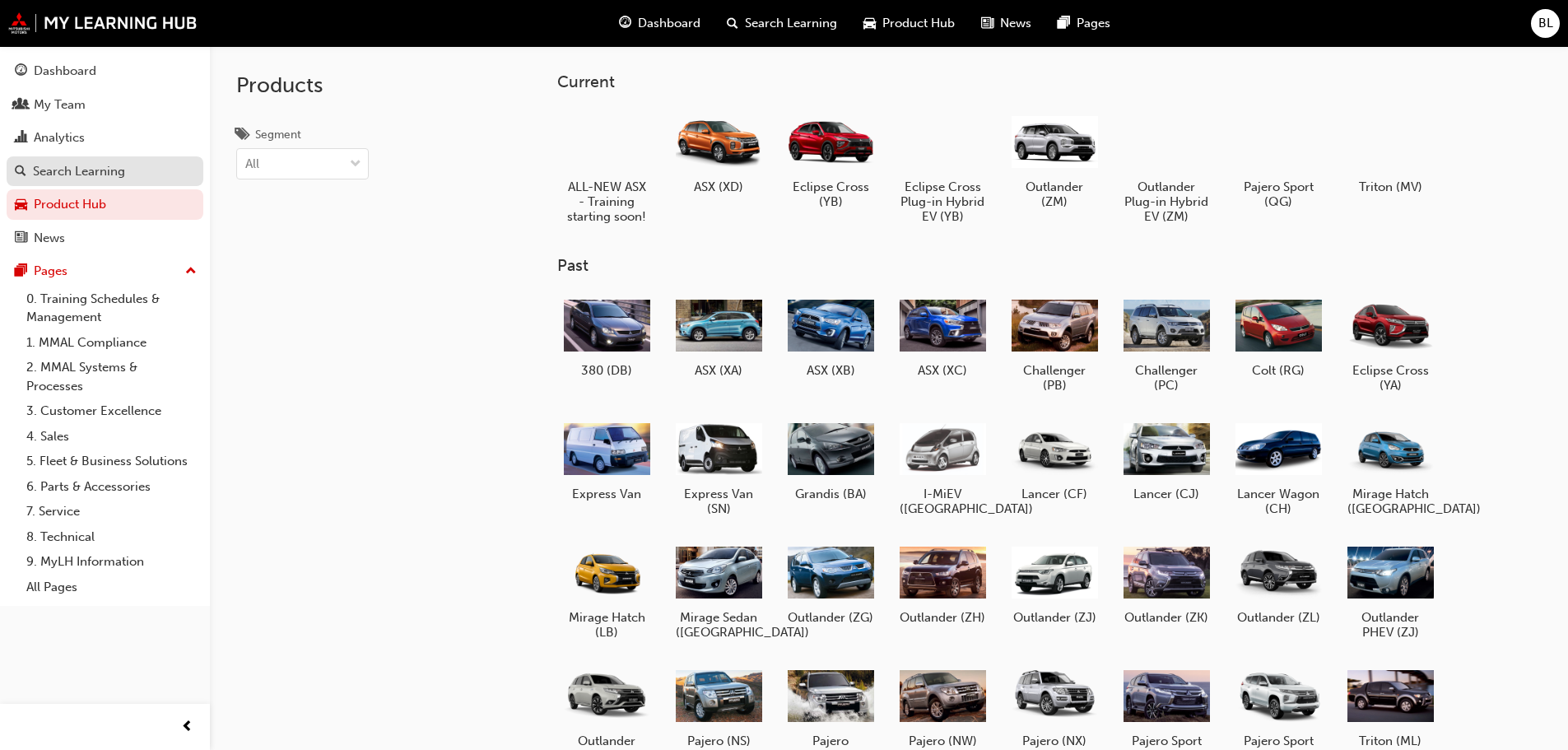
click at [75, 166] on div "Search Learning" at bounding box center [79, 171] width 92 height 19
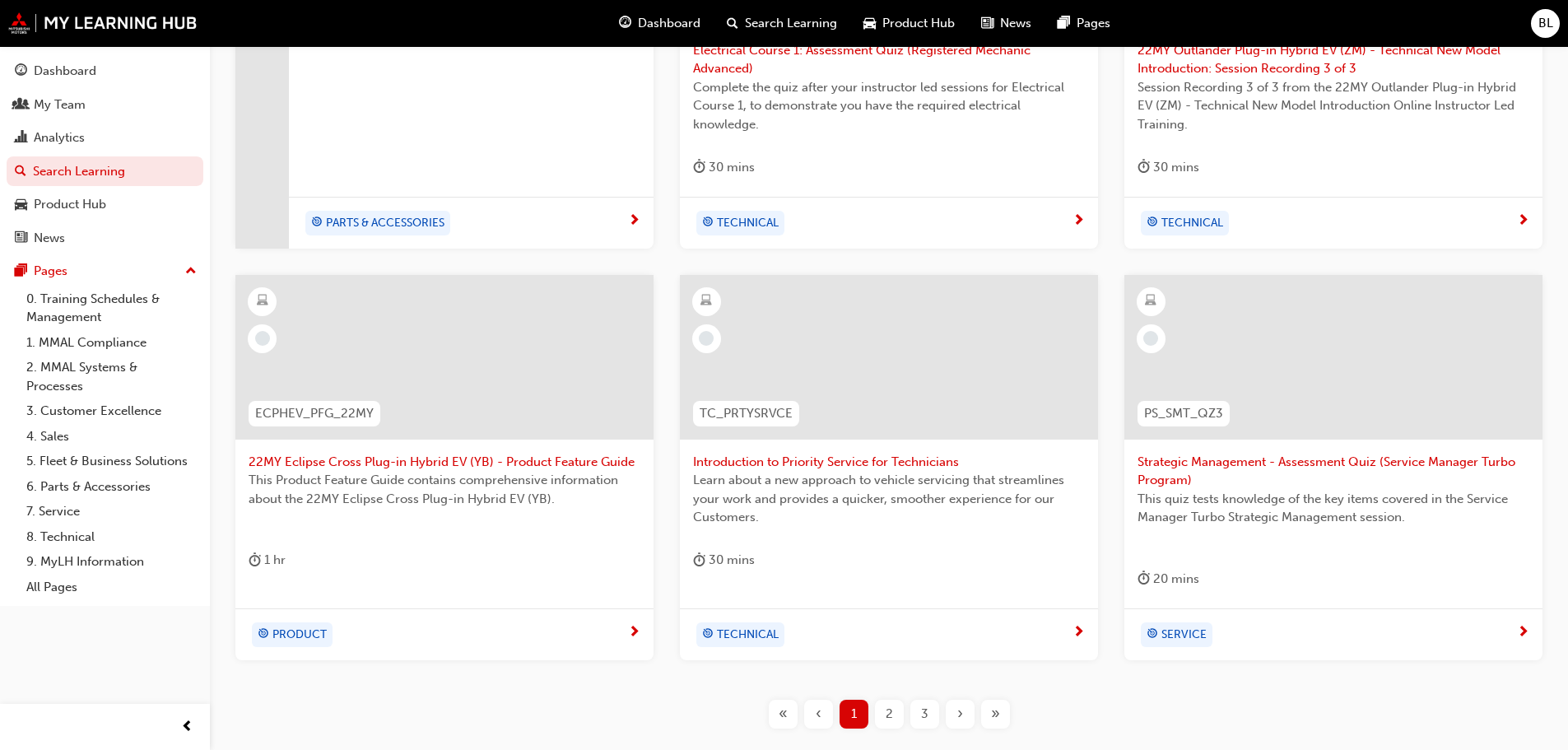
scroll to position [535, 0]
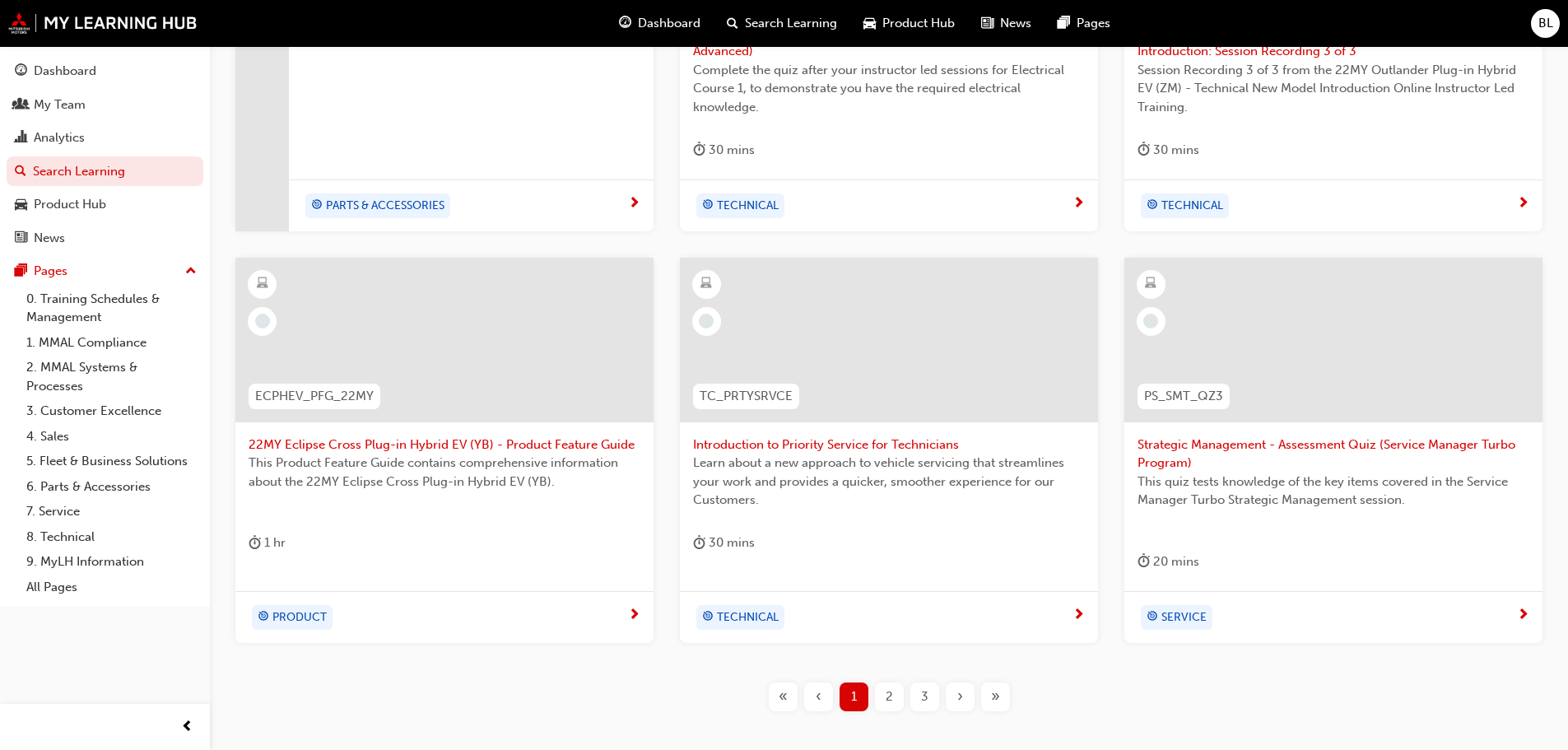
click at [1313, 443] on span "Strategic Management - Assessment Quiz (Service Manager Turbo Program)" at bounding box center [1333, 454] width 392 height 38
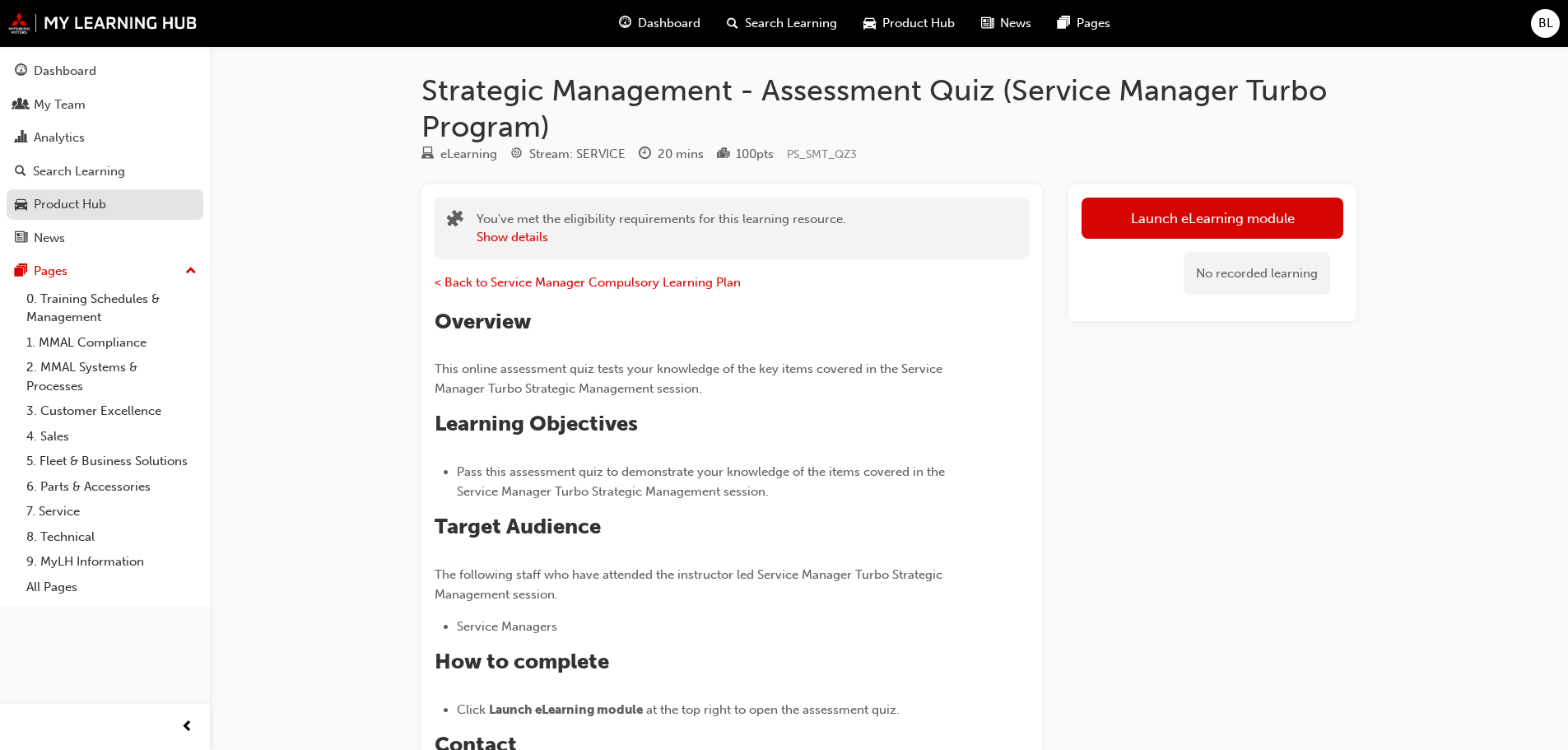
click at [69, 201] on div "Product Hub" at bounding box center [69, 204] width 72 height 19
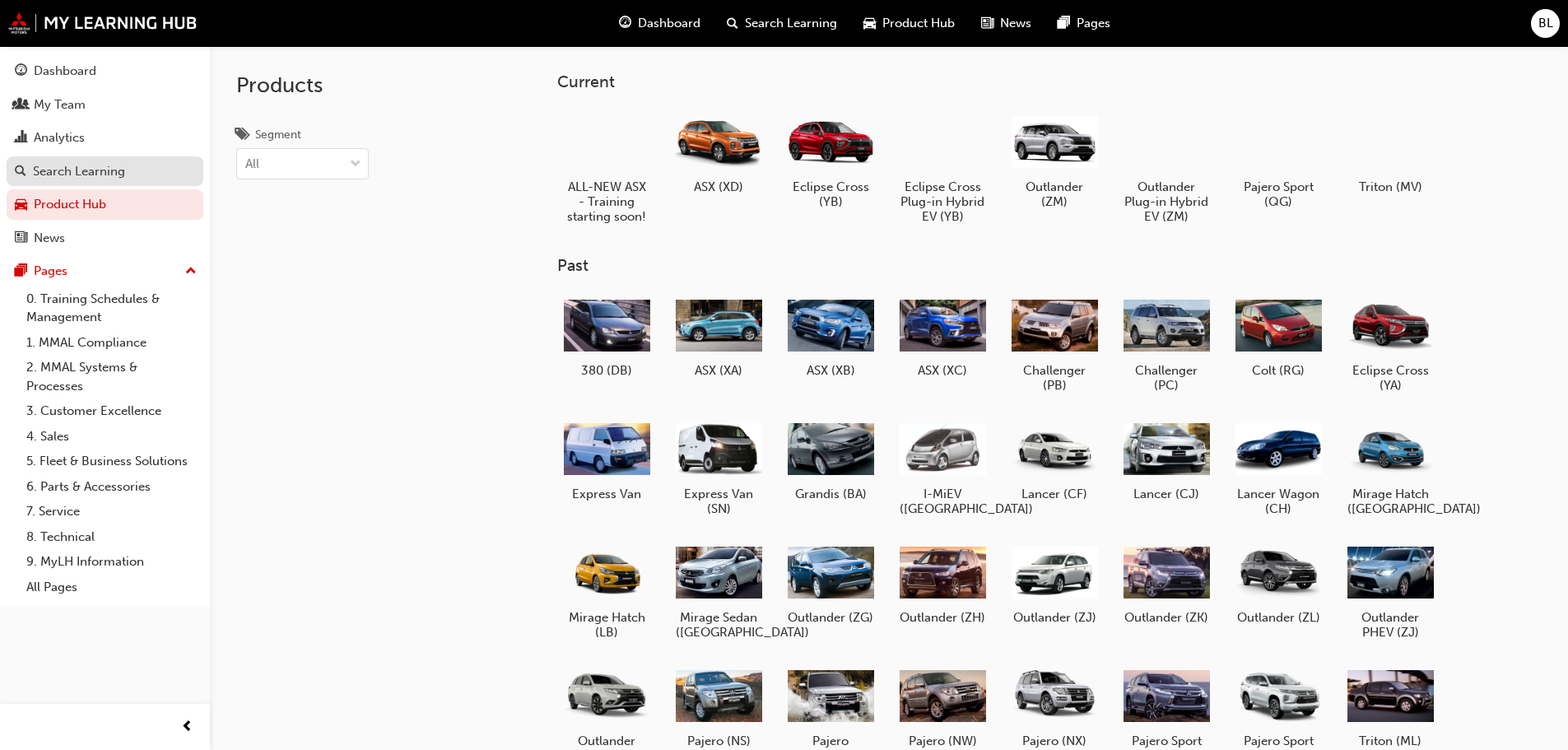
click at [62, 168] on div "Search Learning" at bounding box center [79, 171] width 92 height 19
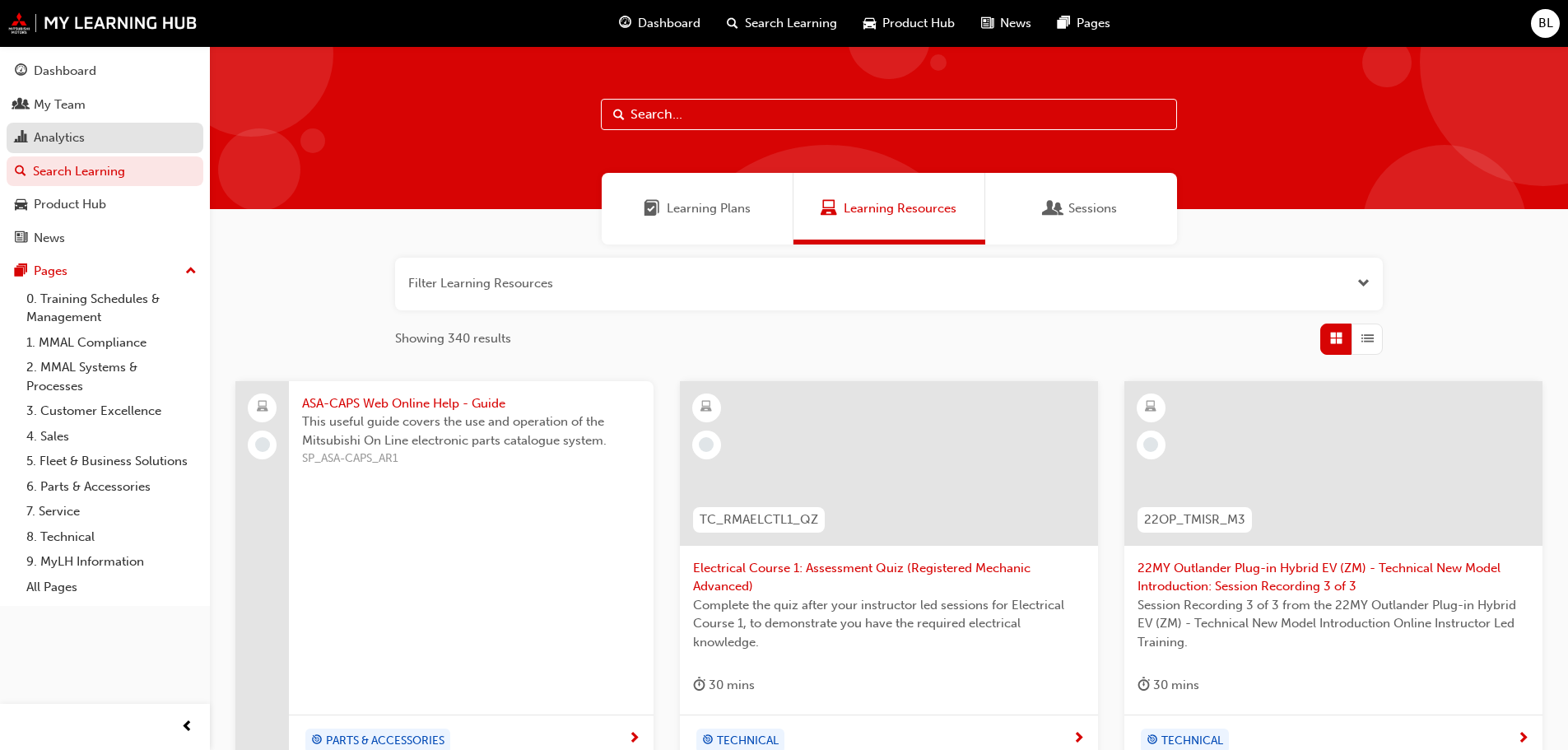
click at [60, 137] on div "Analytics" at bounding box center [59, 137] width 51 height 19
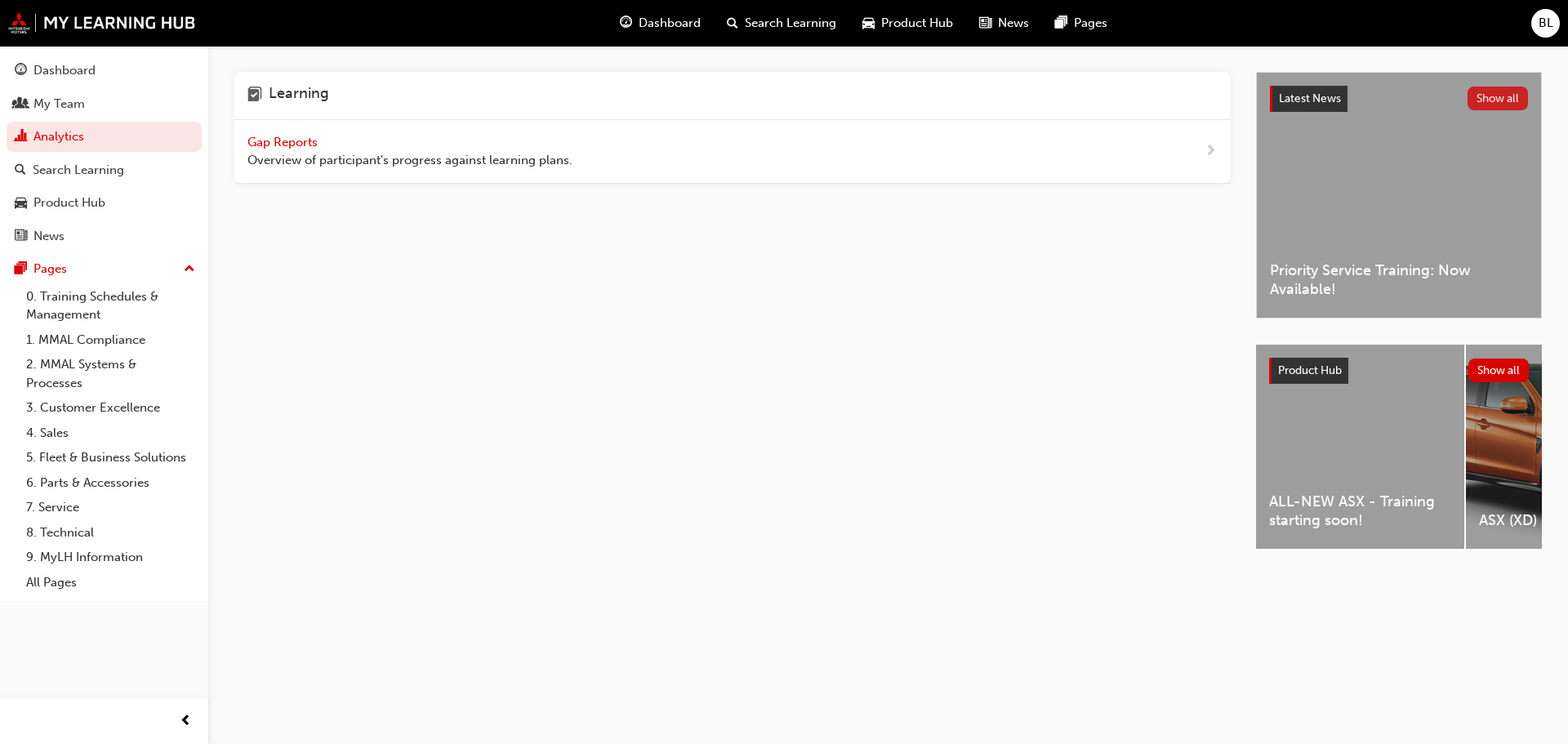
click at [1498, 95] on button "Show all" at bounding box center [1498, 98] width 62 height 24
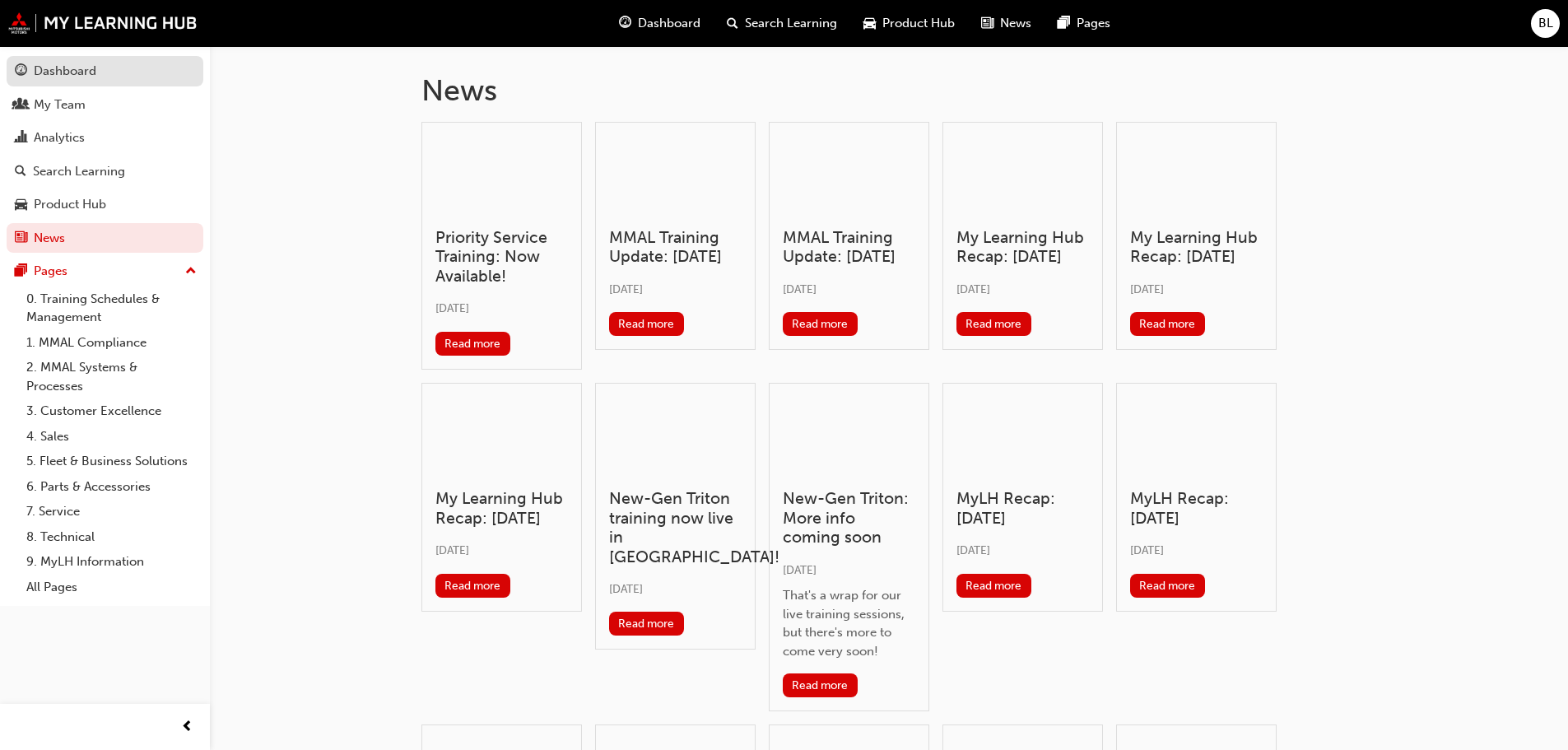
click at [75, 68] on div "Dashboard" at bounding box center [65, 71] width 62 height 19
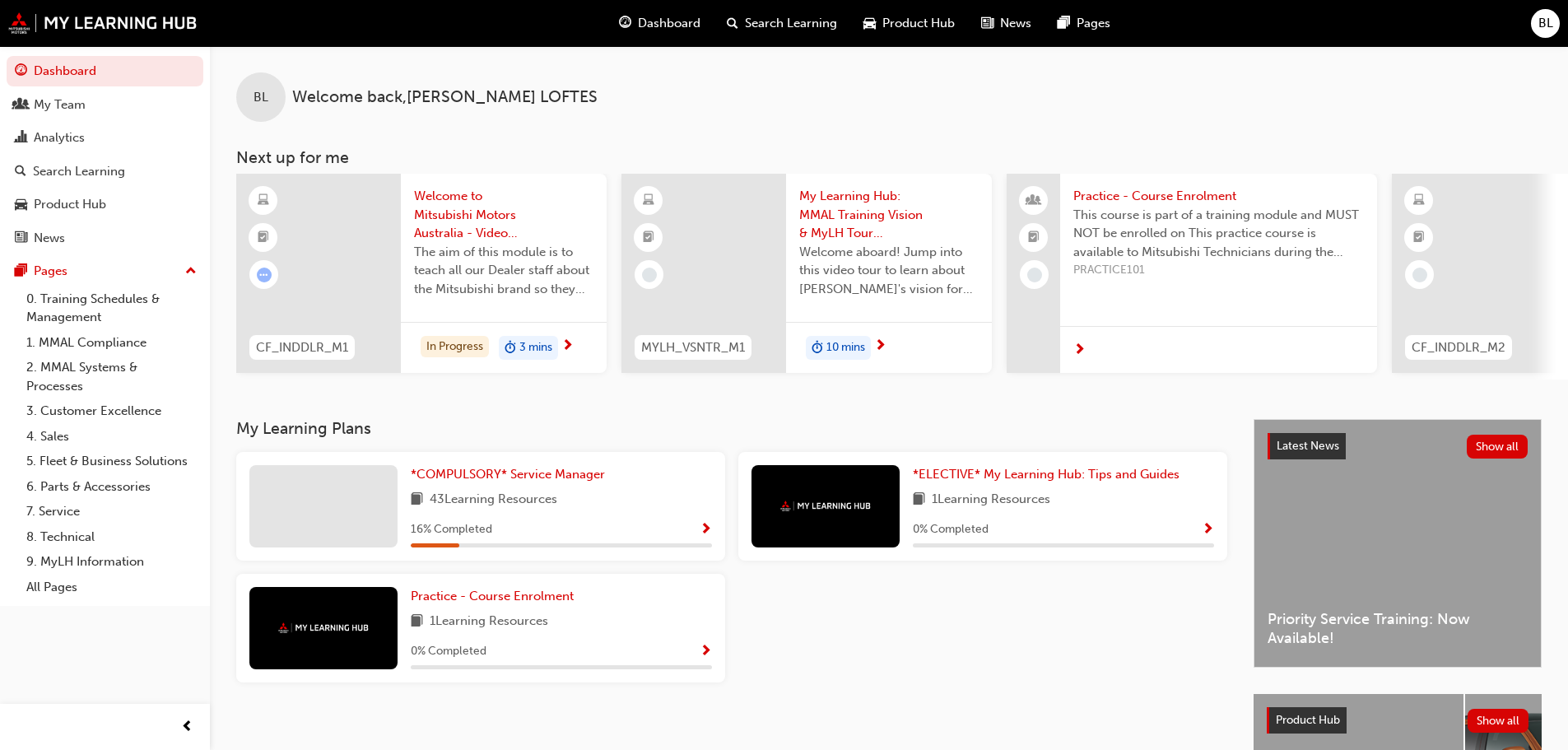
click at [455, 212] on span "Welcome to Mitsubishi Motors Australia - Video (Dealer Induction)" at bounding box center [504, 214] width 179 height 56
click at [76, 515] on link "7. Service" at bounding box center [112, 512] width 184 height 26
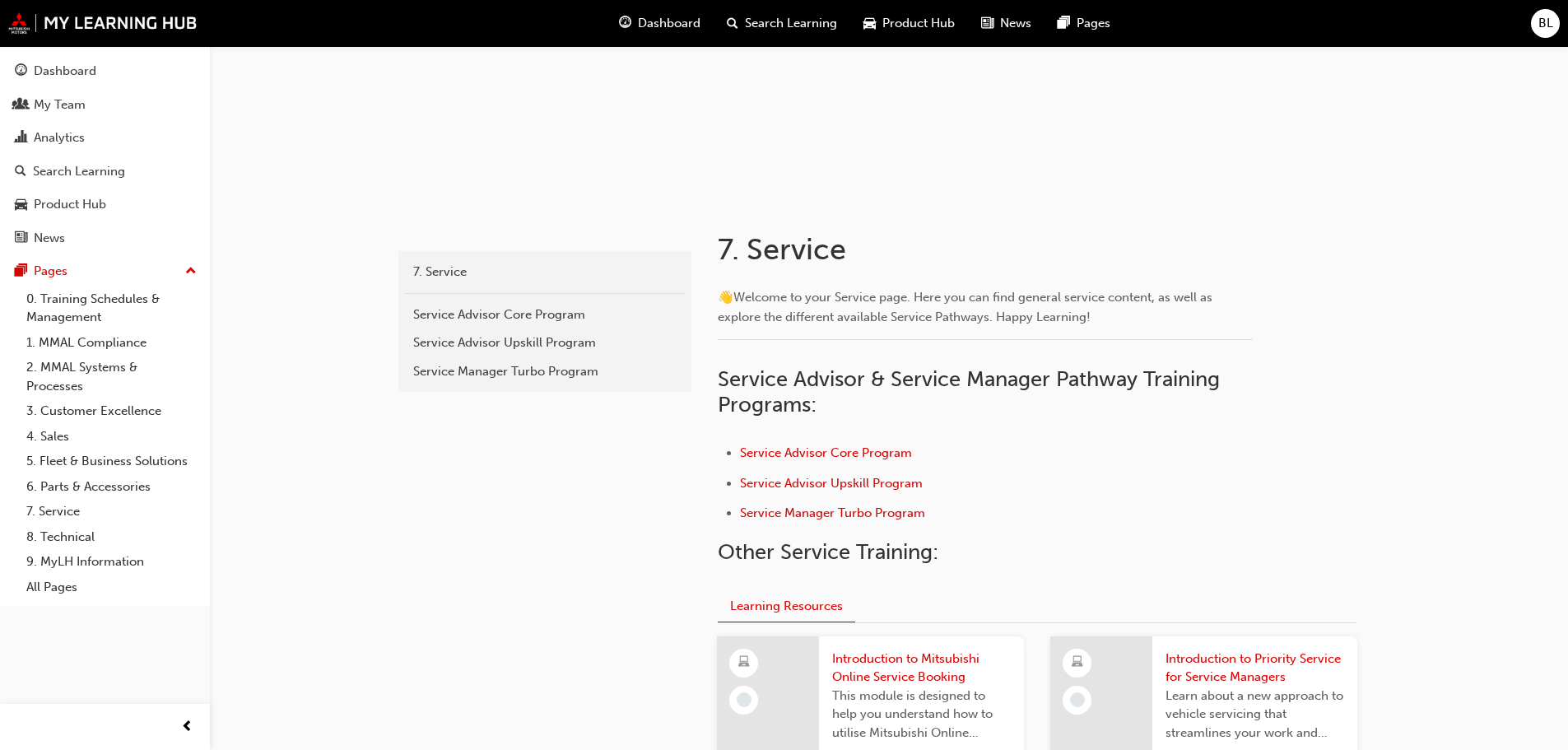
scroll to position [165, 0]
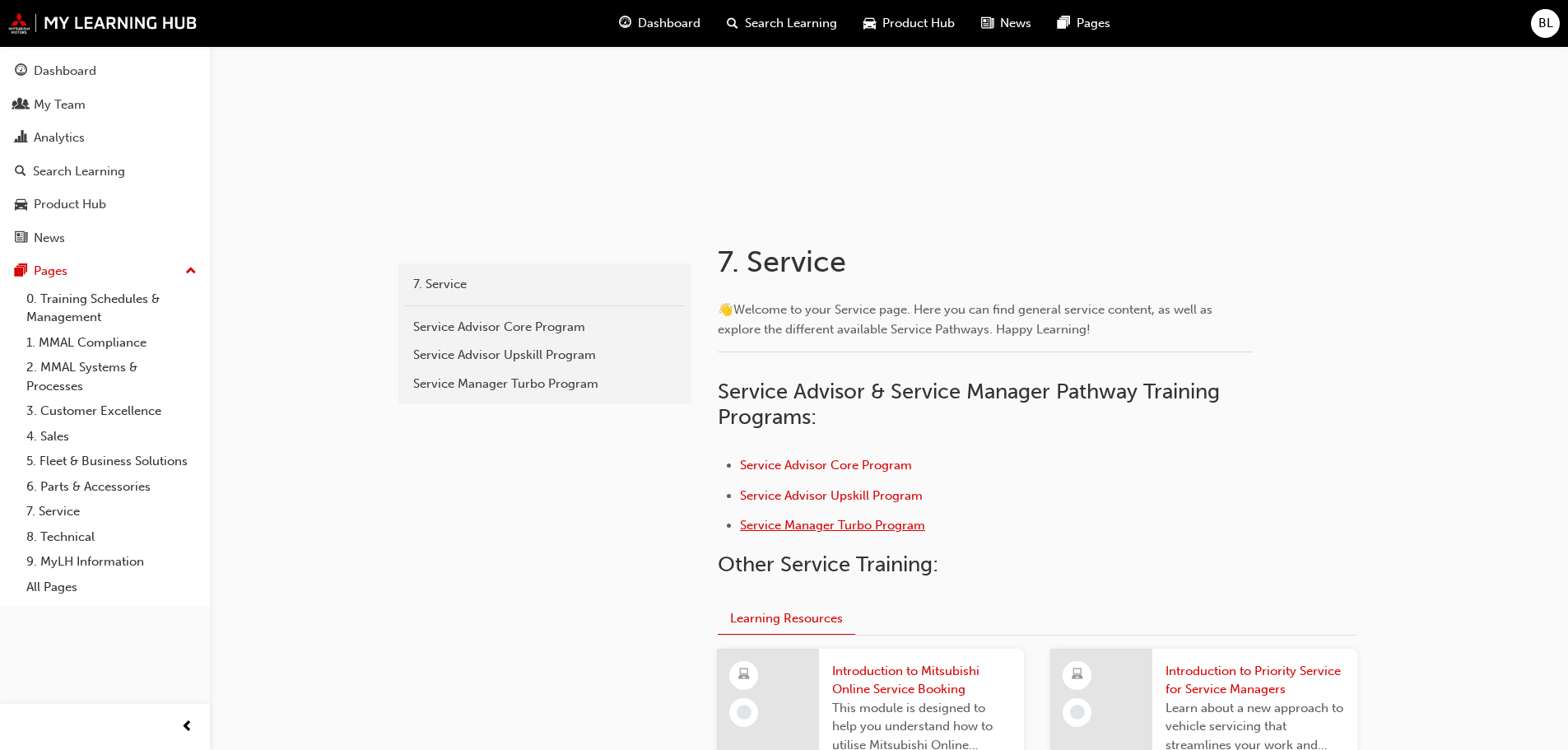
click at [823, 524] on span "Service Manager Turbo Program" at bounding box center [832, 525] width 186 height 15
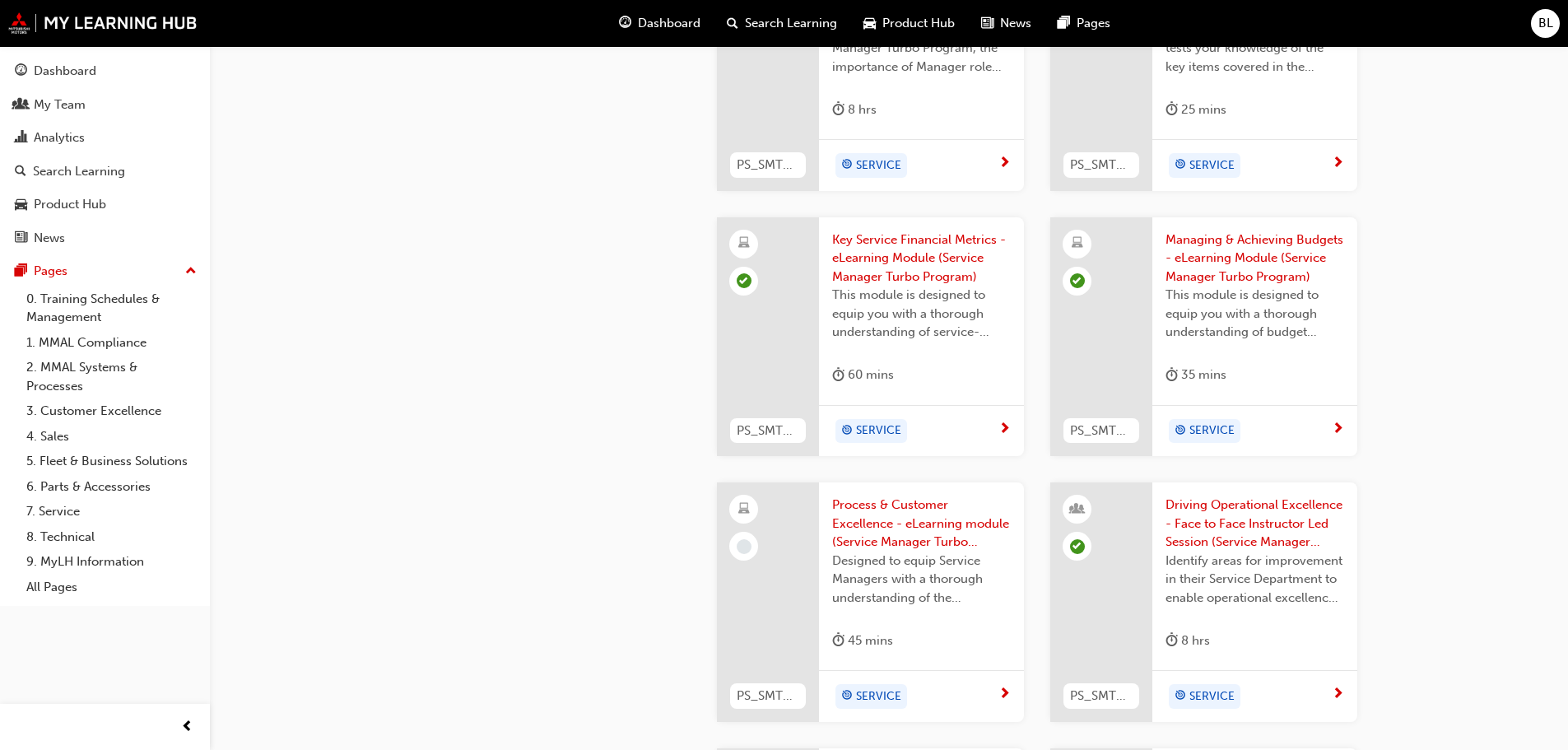
scroll to position [1236, 0]
click at [880, 500] on span "Process & Customer Excellence - eLearning module (Service Manager Turbo Program)" at bounding box center [921, 522] width 178 height 56
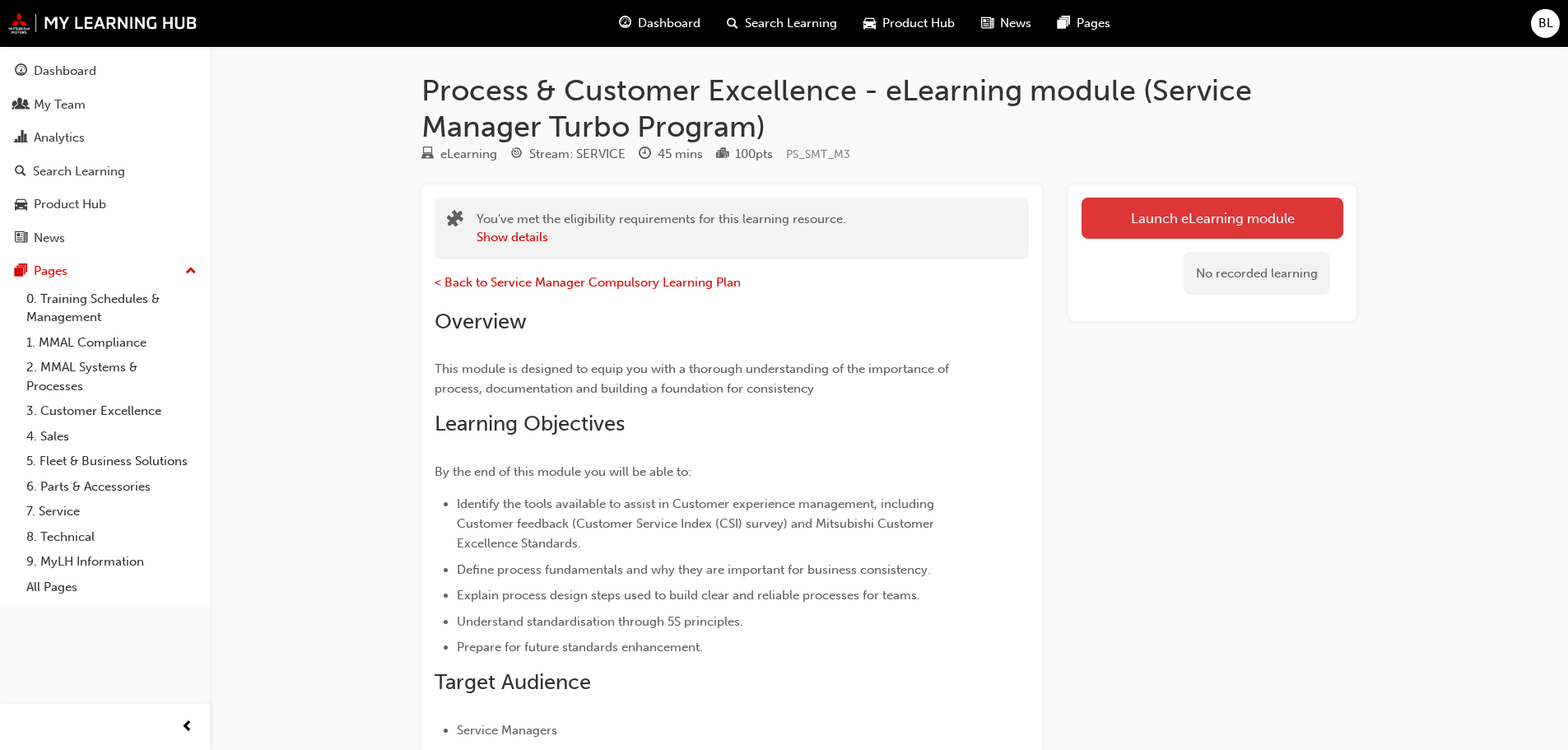
click at [1223, 213] on link "Launch eLearning module" at bounding box center [1212, 218] width 261 height 41
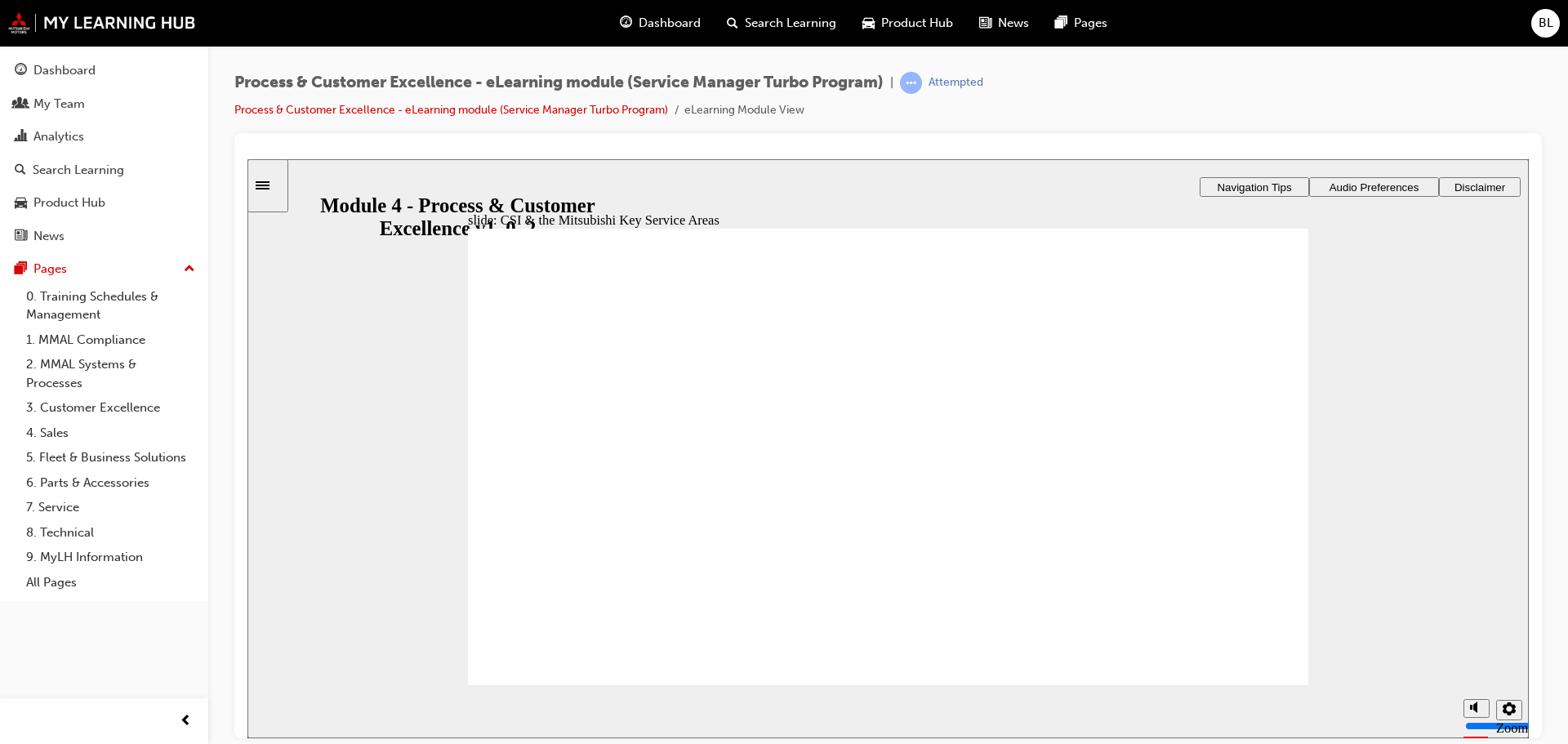
drag, startPoint x: 931, startPoint y: 460, endPoint x: 951, endPoint y: 447, distance: 23.9
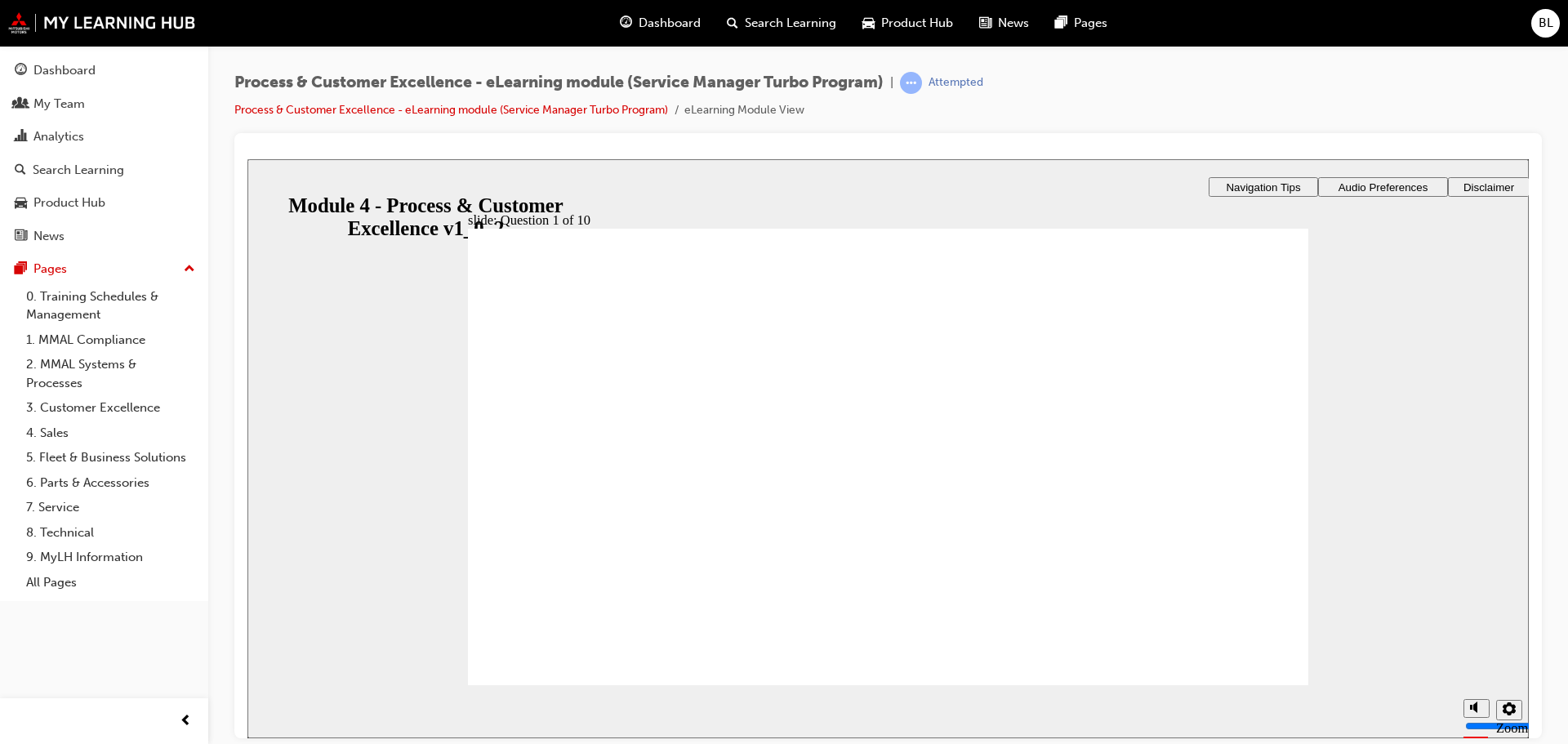
radio input "true"
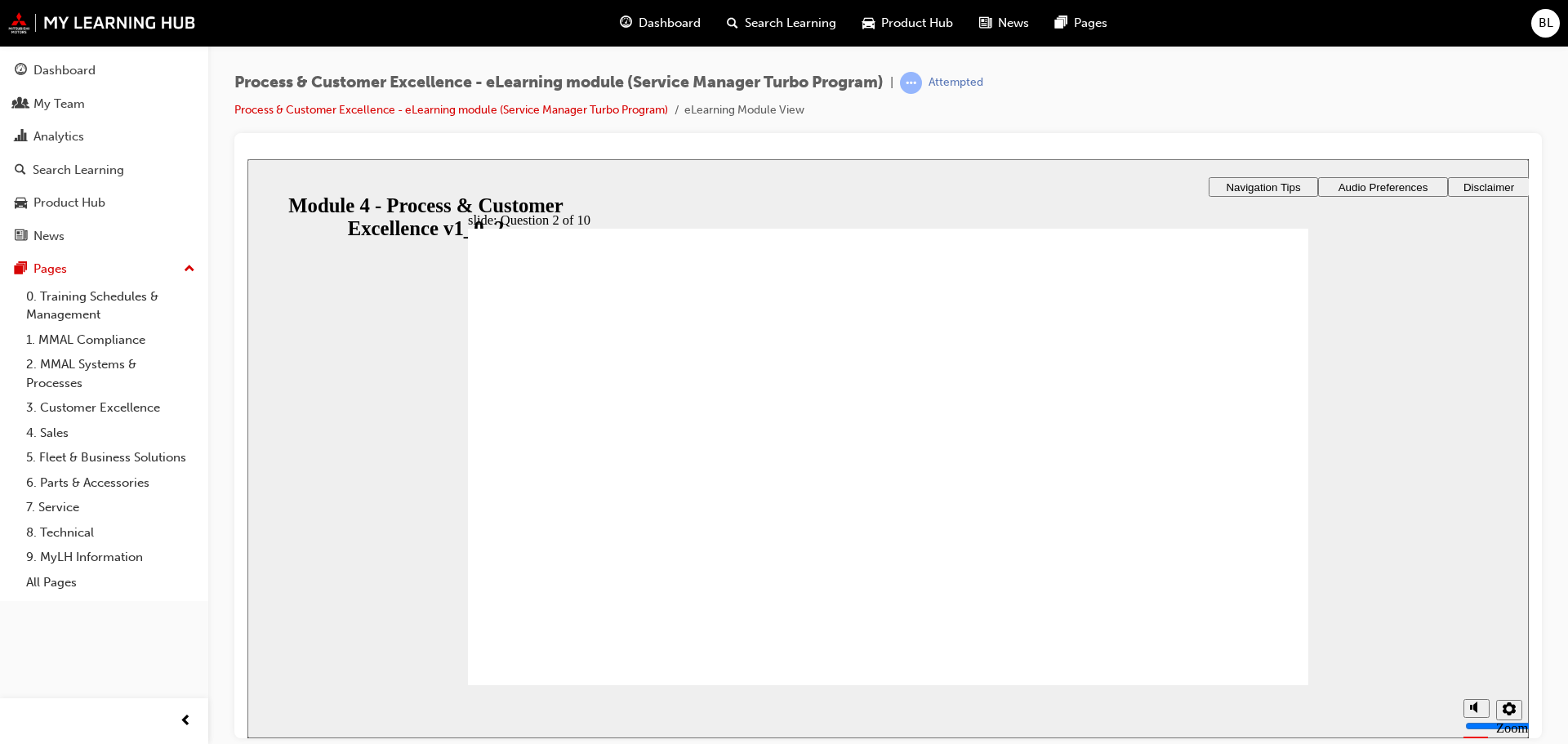
checkbox input "true"
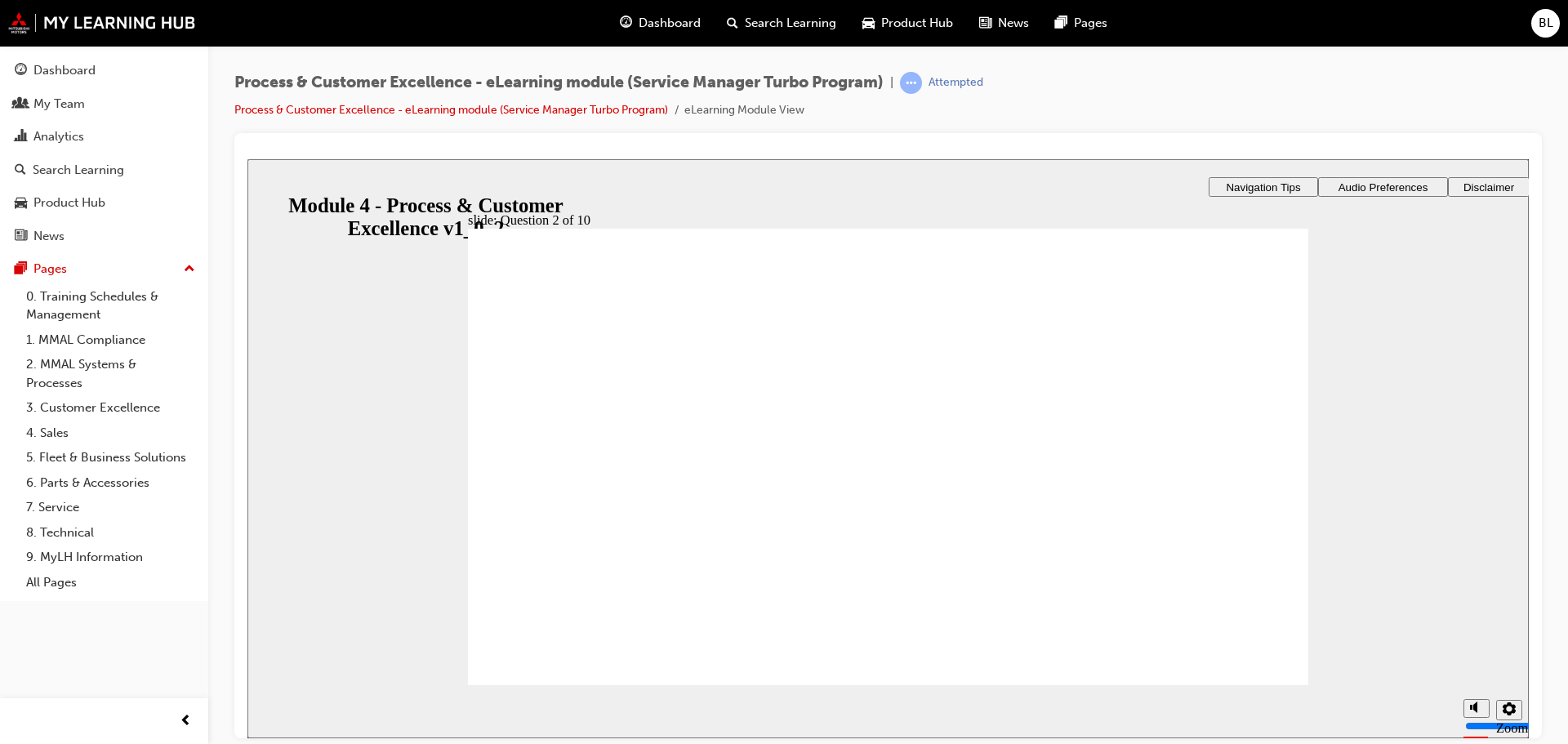
drag, startPoint x: 891, startPoint y: 595, endPoint x: 1224, endPoint y: 902, distance: 452.9
radio input "true"
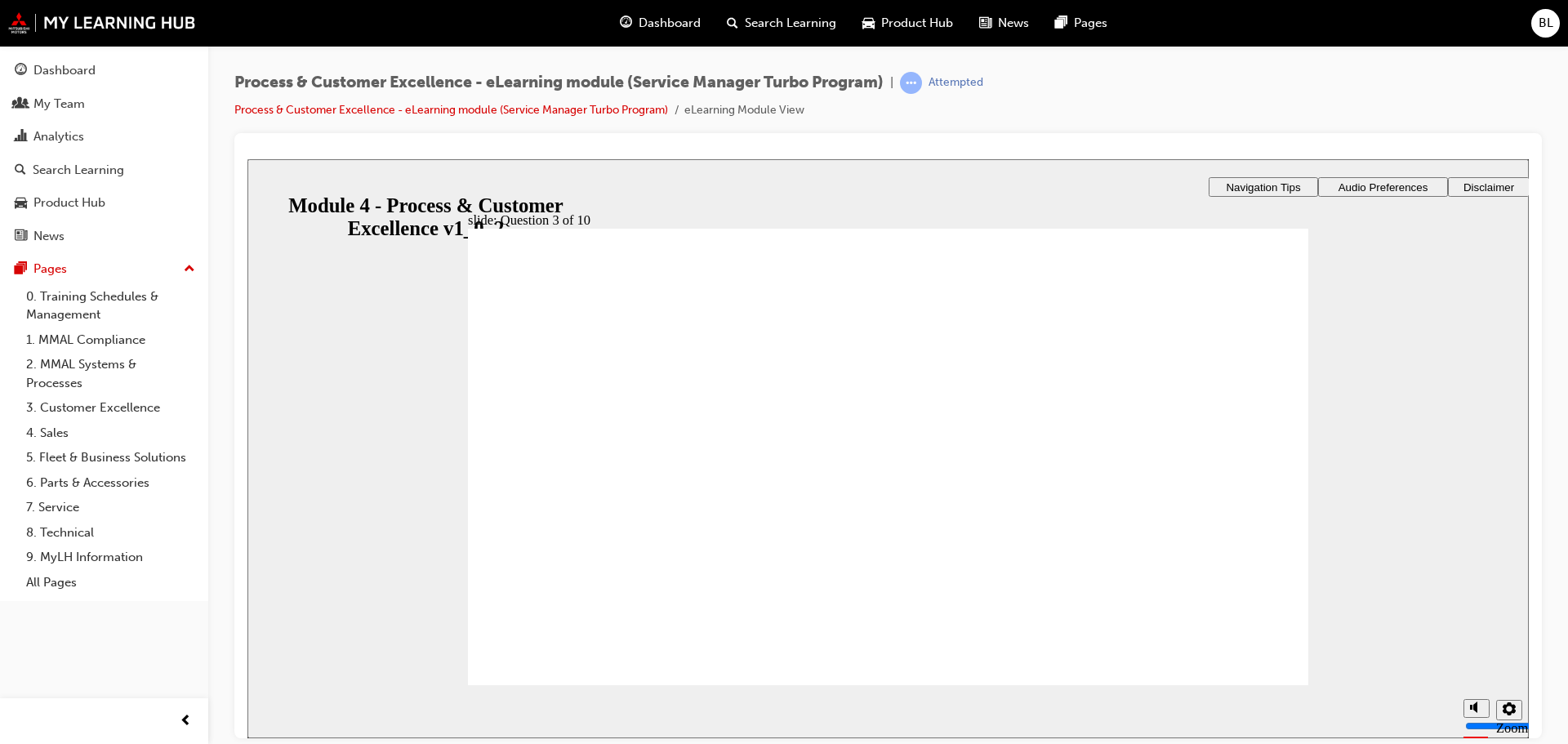
checkbox input "true"
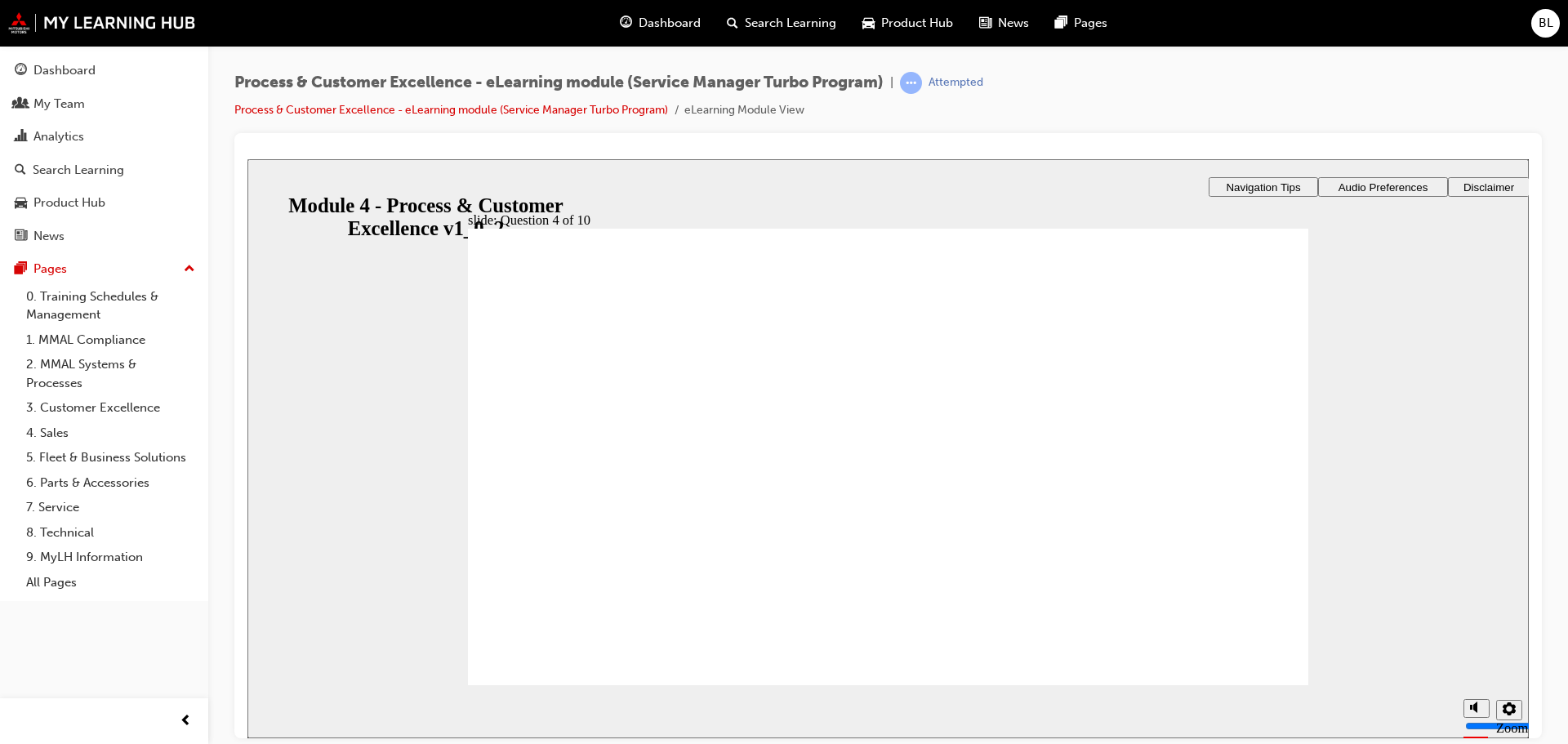
radio input "true"
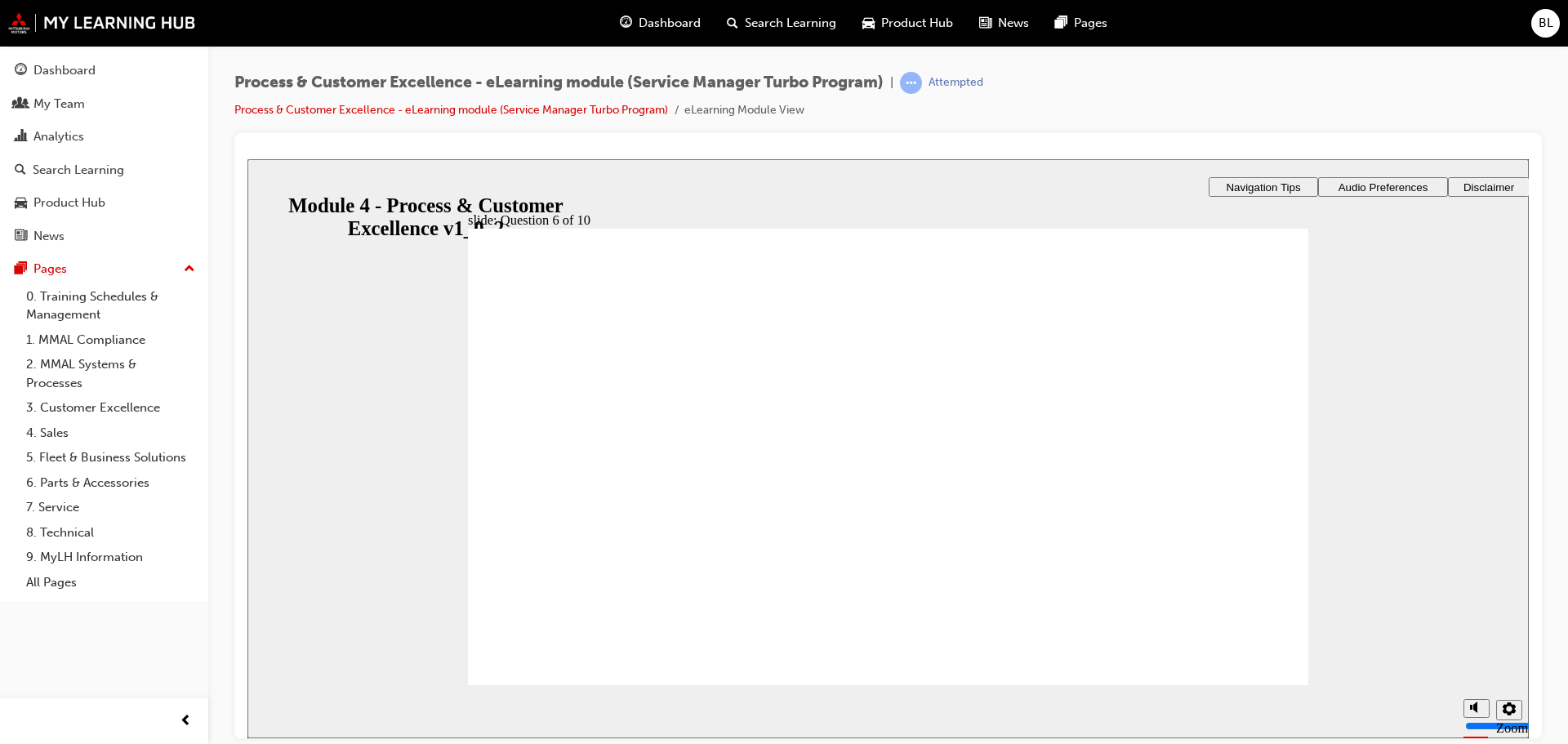
radio input "true"
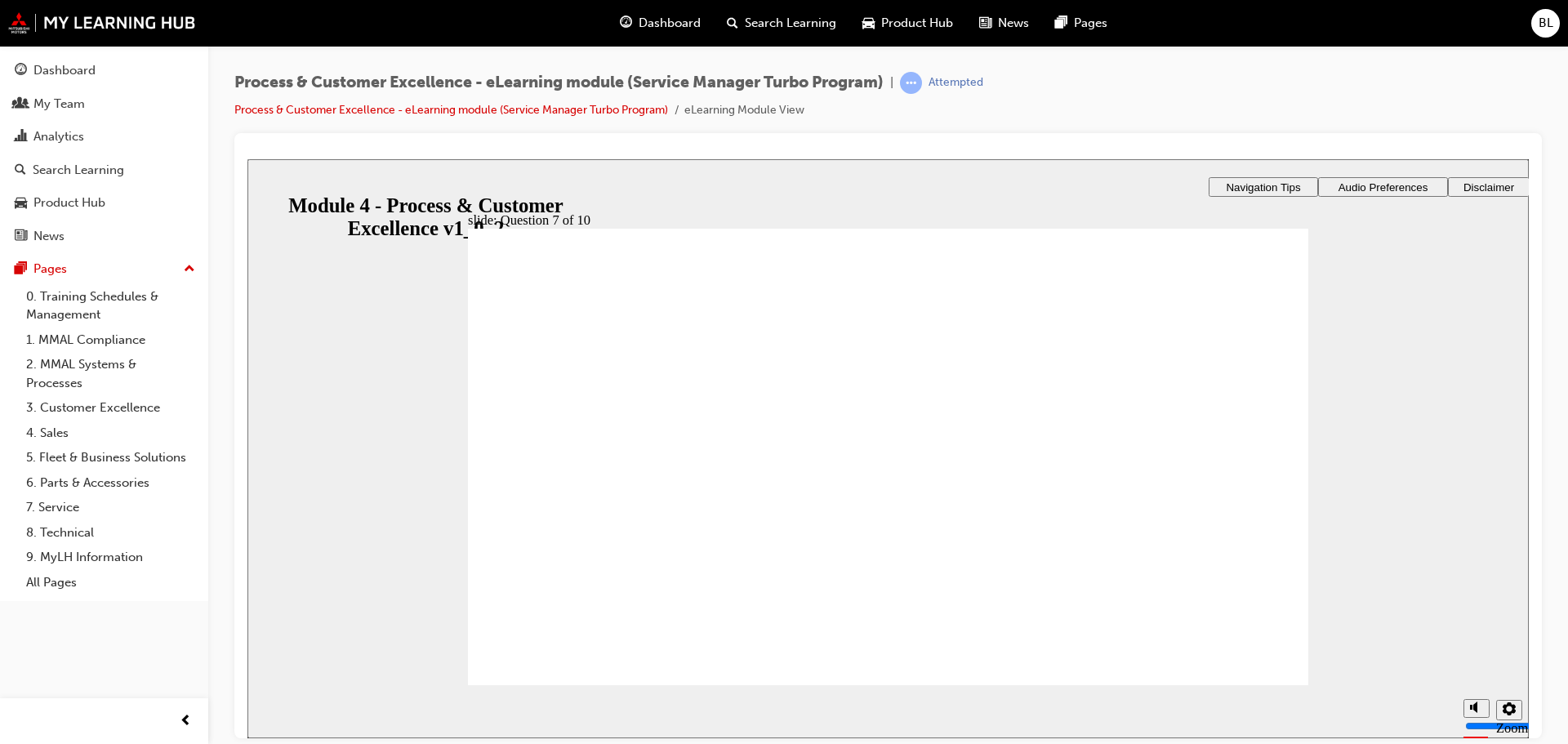
radio input "true"
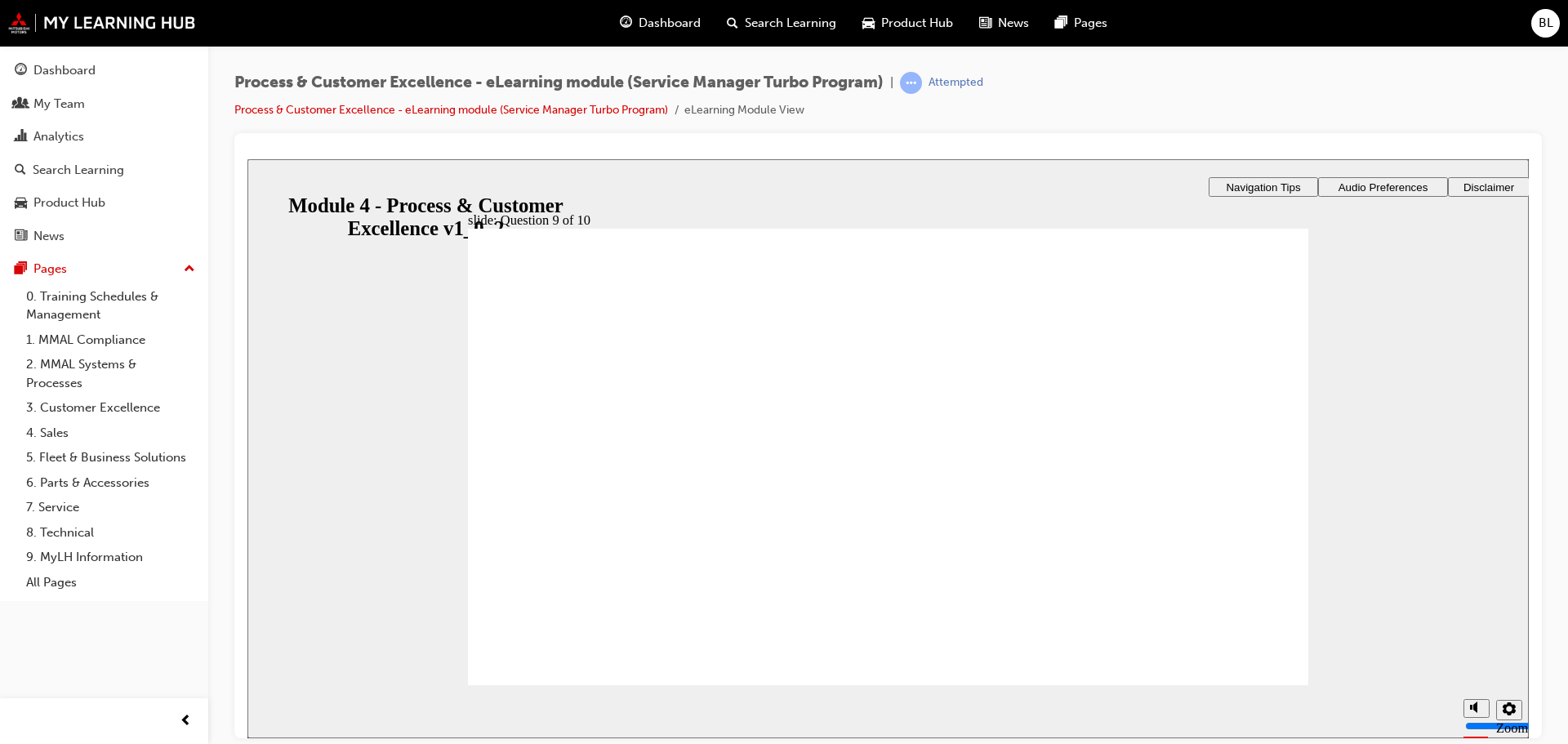
radio input "true"
drag, startPoint x: 612, startPoint y: 548, endPoint x: 612, endPoint y: 400, distance: 148.0
drag, startPoint x: 628, startPoint y: 548, endPoint x: 625, endPoint y: 442, distance: 106.0
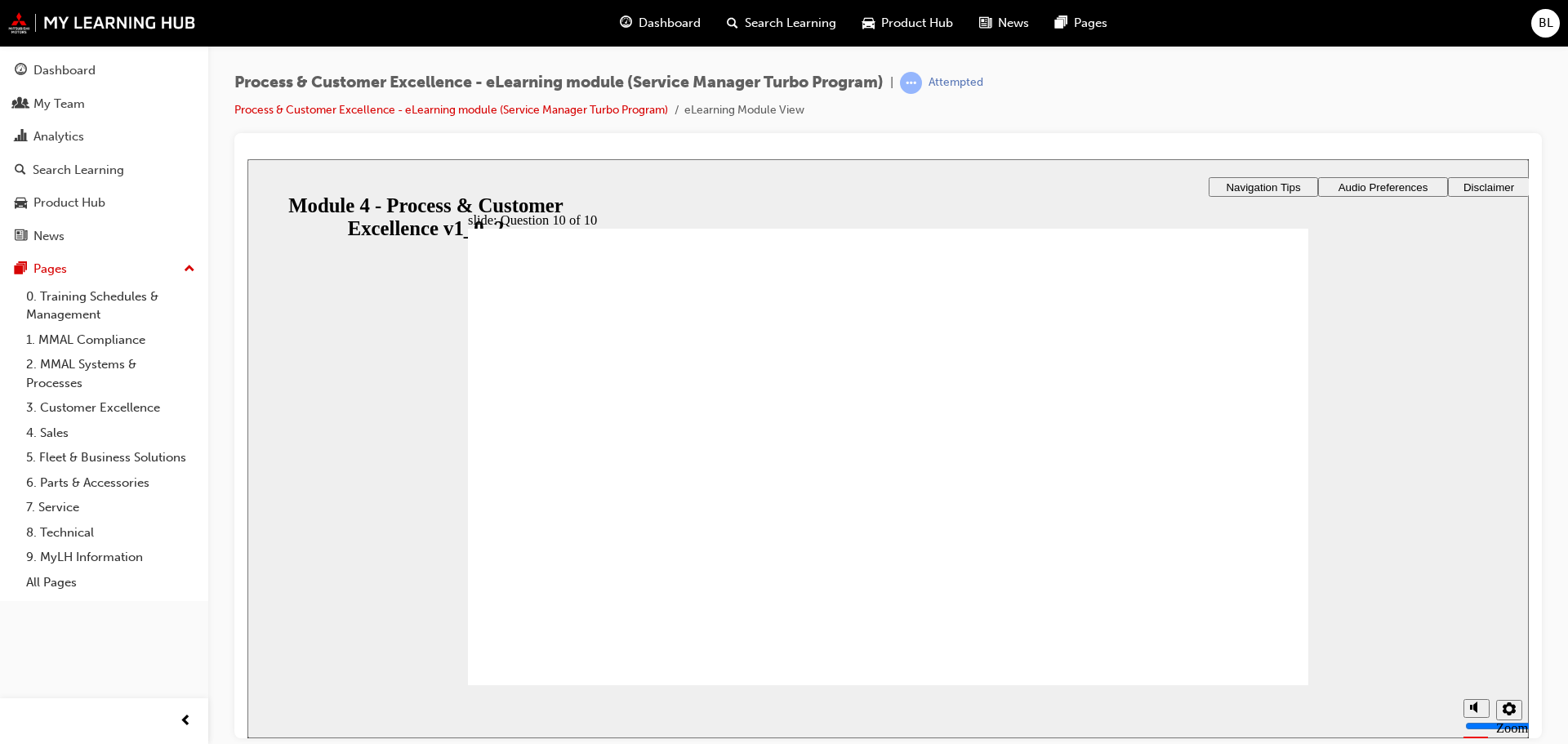
drag, startPoint x: 636, startPoint y: 513, endPoint x: 633, endPoint y: 478, distance: 35.1
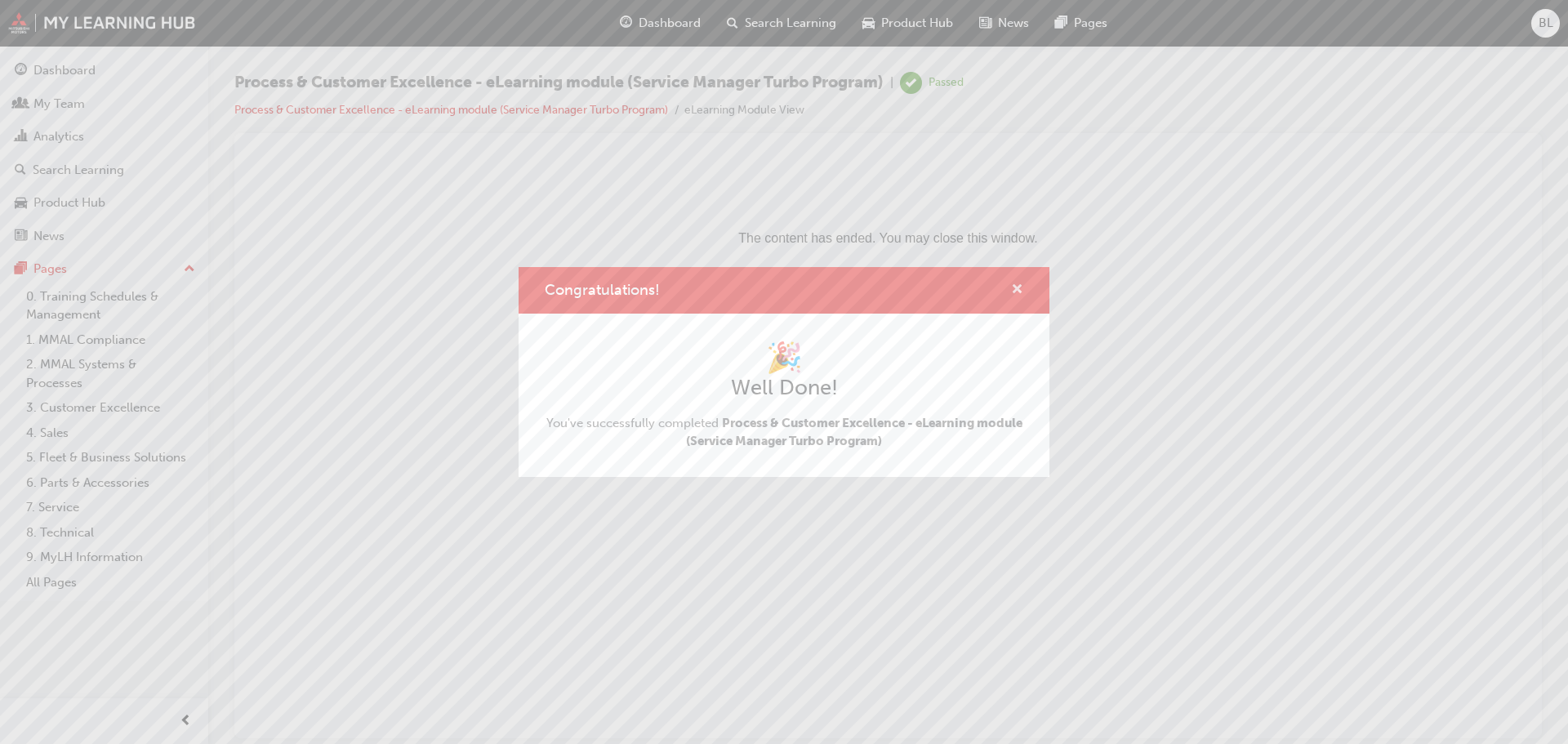
click at [1016, 288] on span "cross-icon" at bounding box center [1018, 290] width 13 height 15
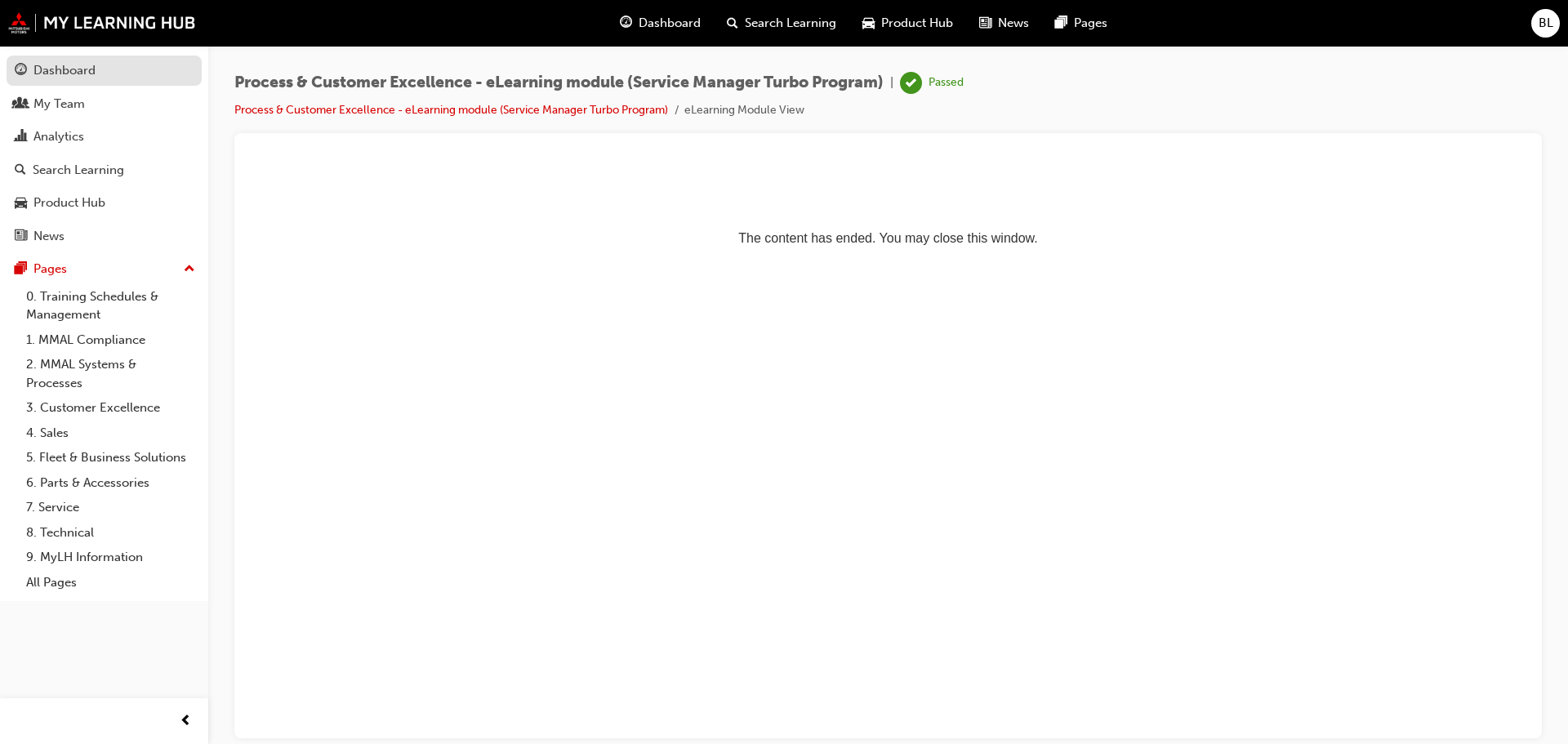
click at [86, 74] on div "Dashboard" at bounding box center [64, 71] width 62 height 19
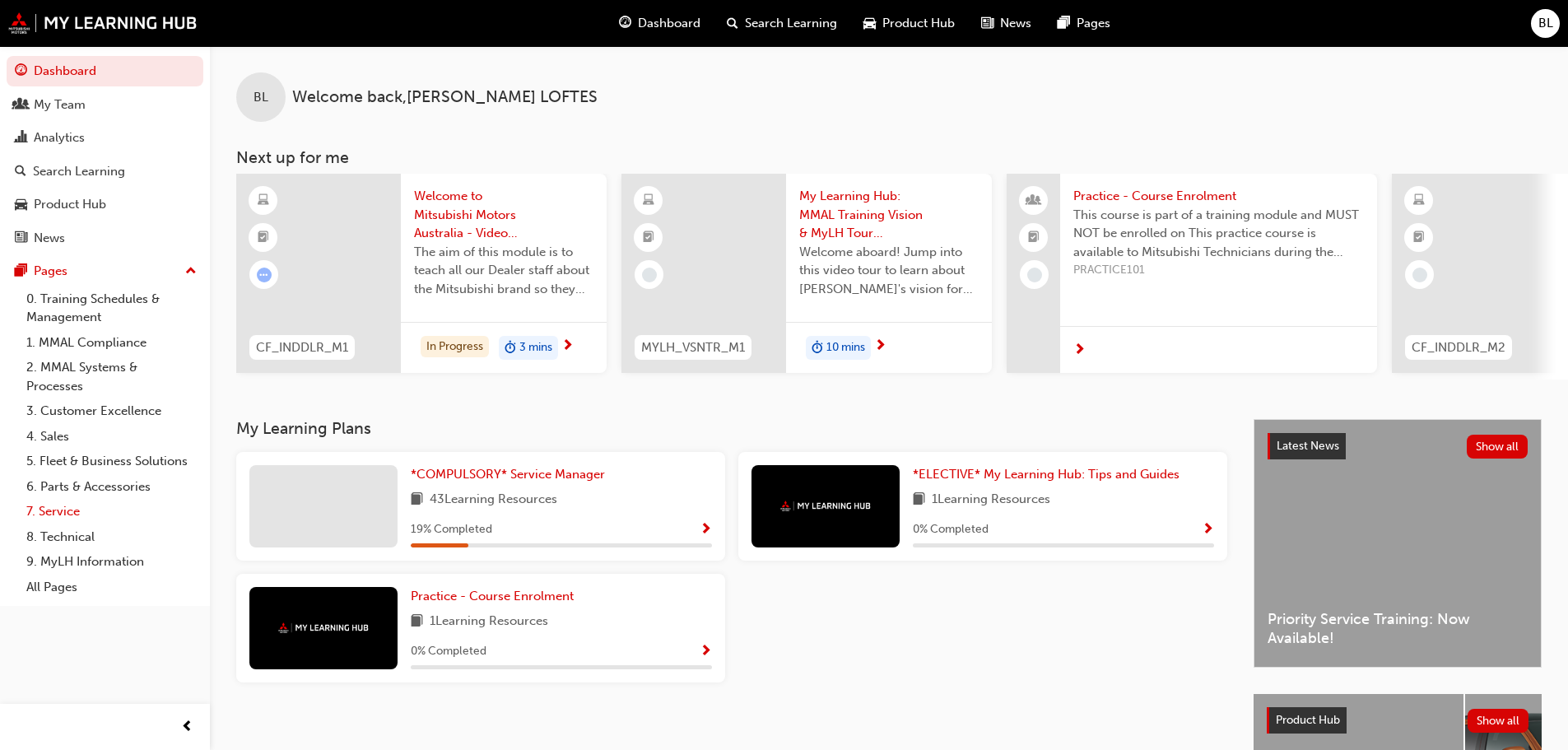
click at [50, 510] on link "7. Service" at bounding box center [112, 512] width 184 height 26
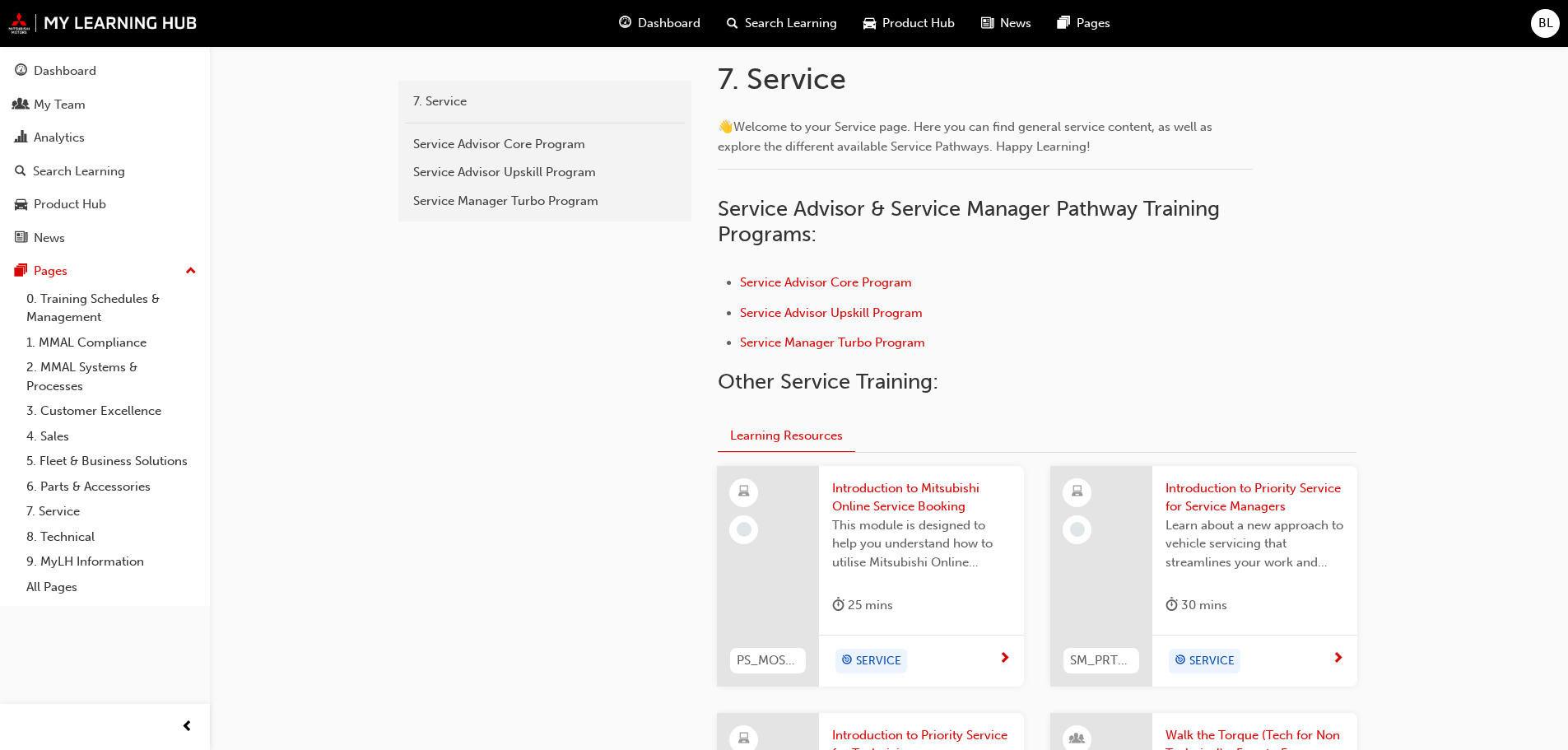
scroll to position [350, 0]
click at [803, 341] on span "Service Manager Turbo Program" at bounding box center [832, 340] width 186 height 15
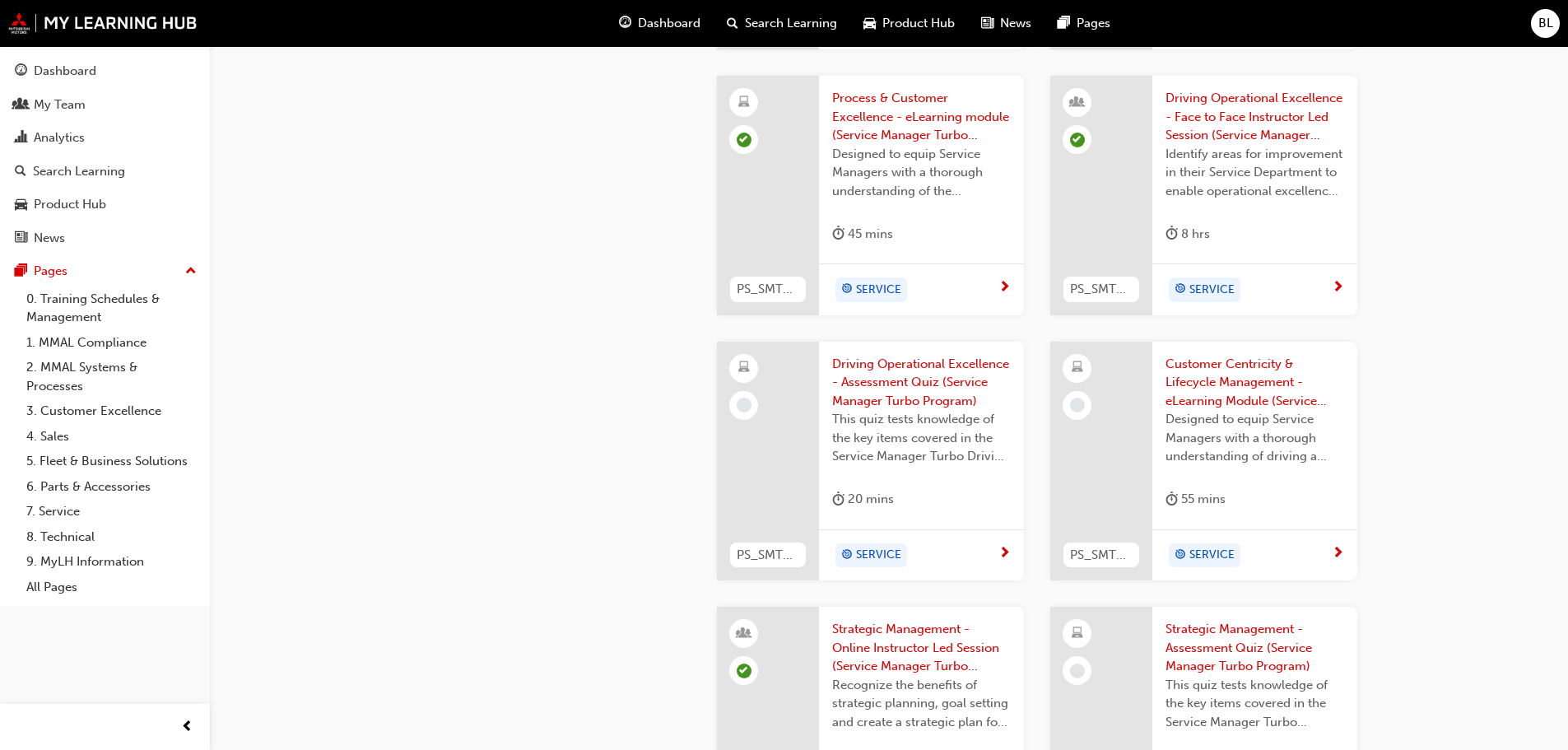
scroll to position [1688, 0]
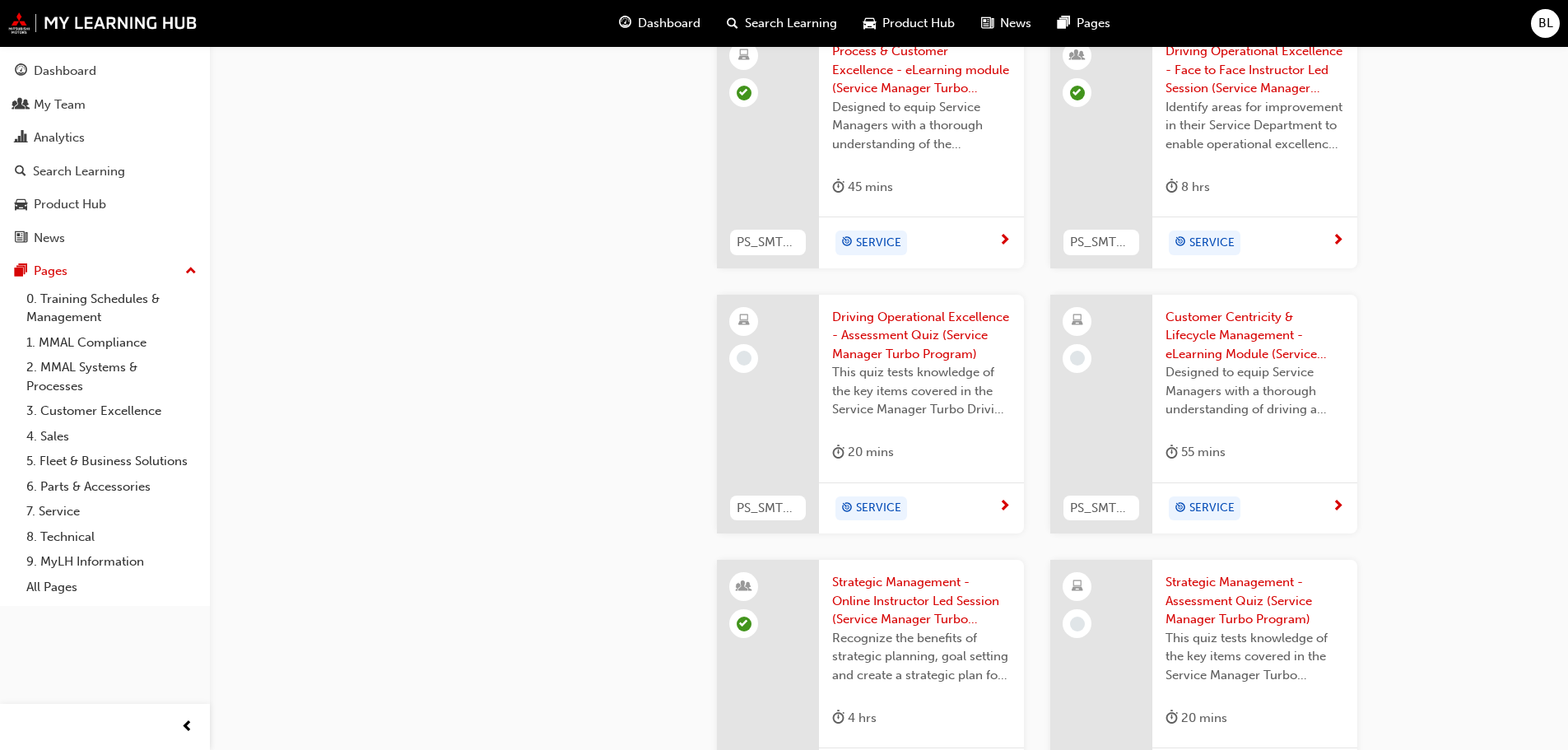
click at [1231, 314] on span "Customer Centricity & Lifecycle Management - eLearning Module (Service Manager …" at bounding box center [1254, 336] width 178 height 56
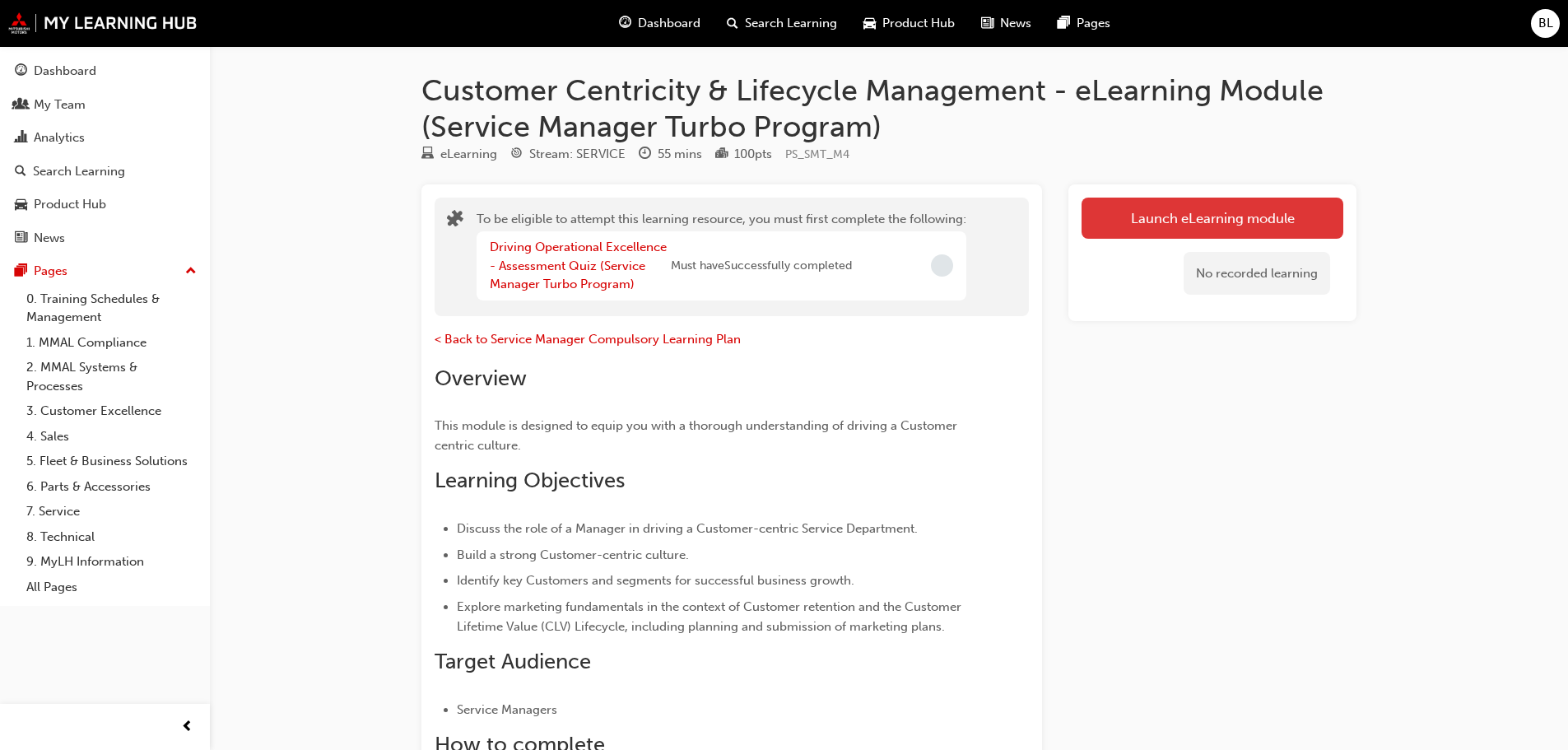
click at [1201, 213] on button "Launch eLearning module" at bounding box center [1212, 218] width 261 height 41
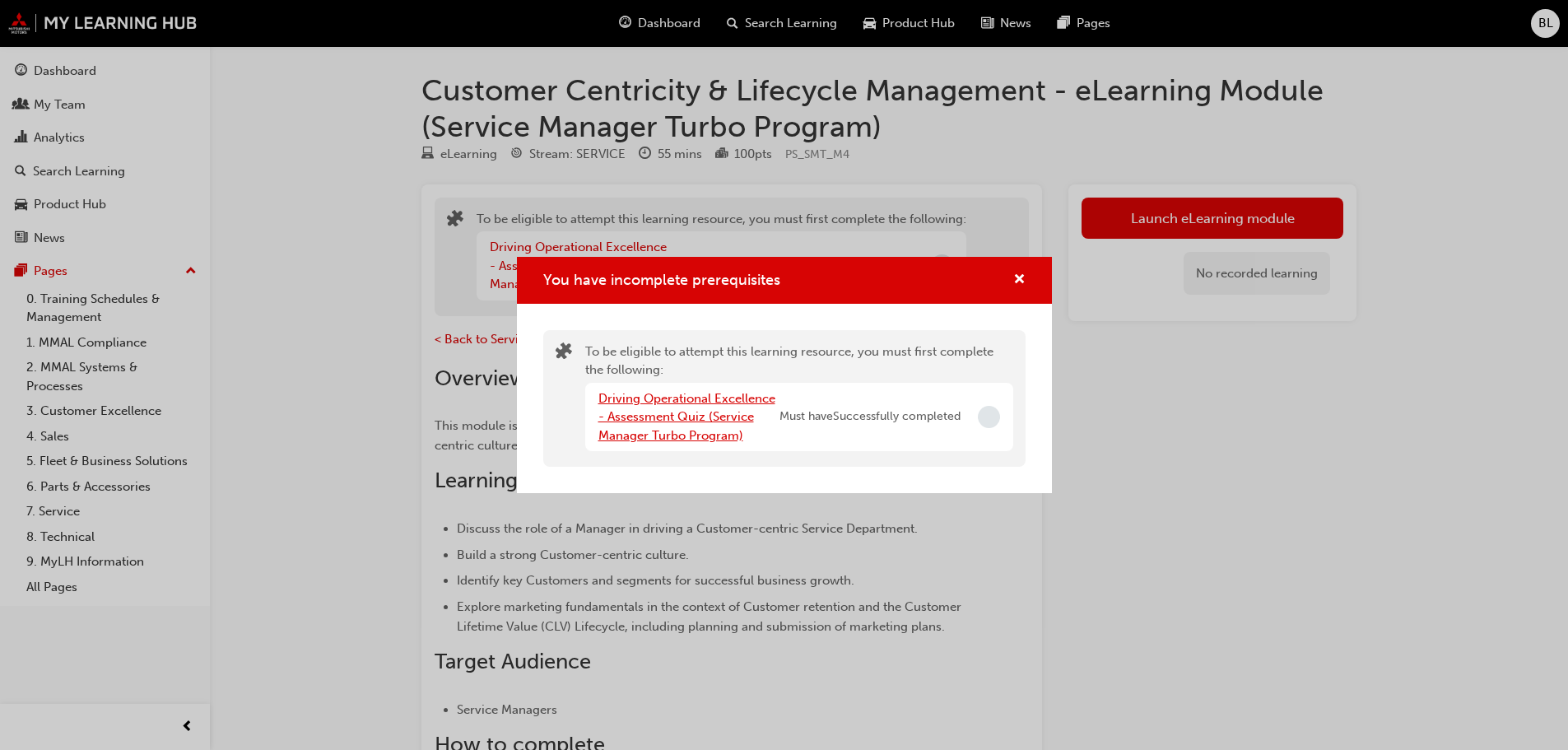
click at [703, 415] on link "Driving Operational Excellence - Assessment Quiz (Service Manager Turbo Program)" at bounding box center [688, 417] width 177 height 52
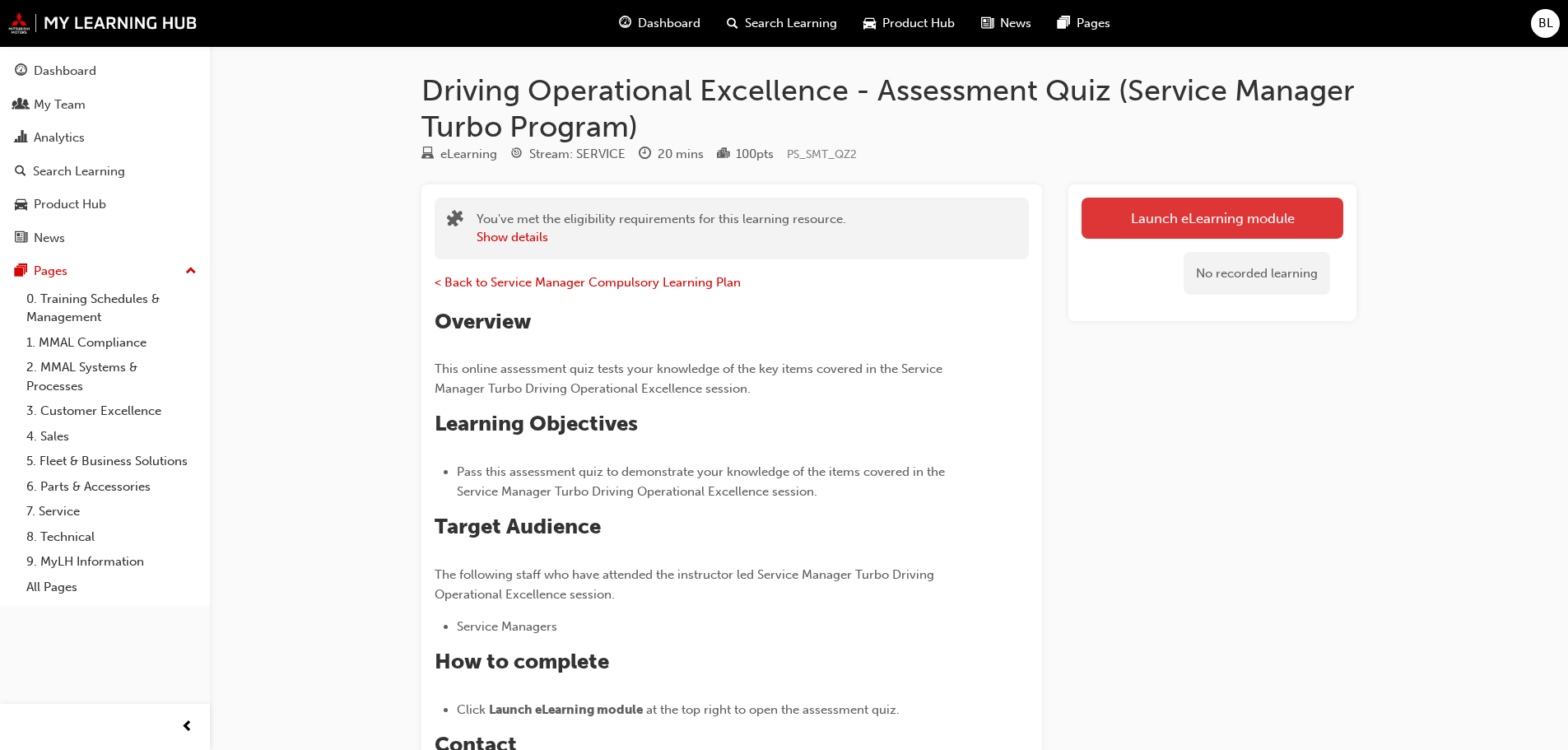
click at [1209, 218] on link "Launch eLearning module" at bounding box center [1212, 218] width 261 height 41
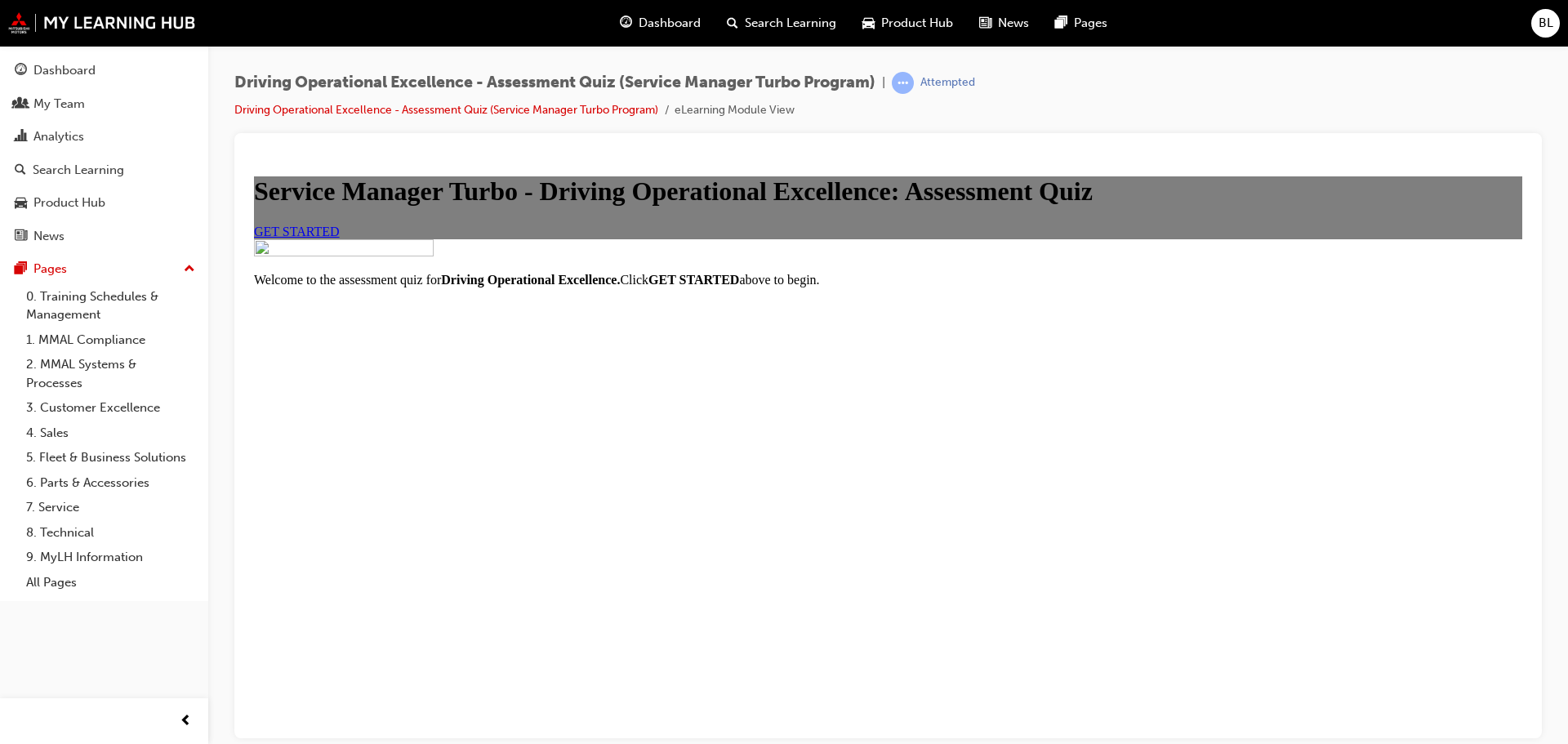
click at [340, 238] on span "GET STARTED" at bounding box center [297, 230] width 86 height 14
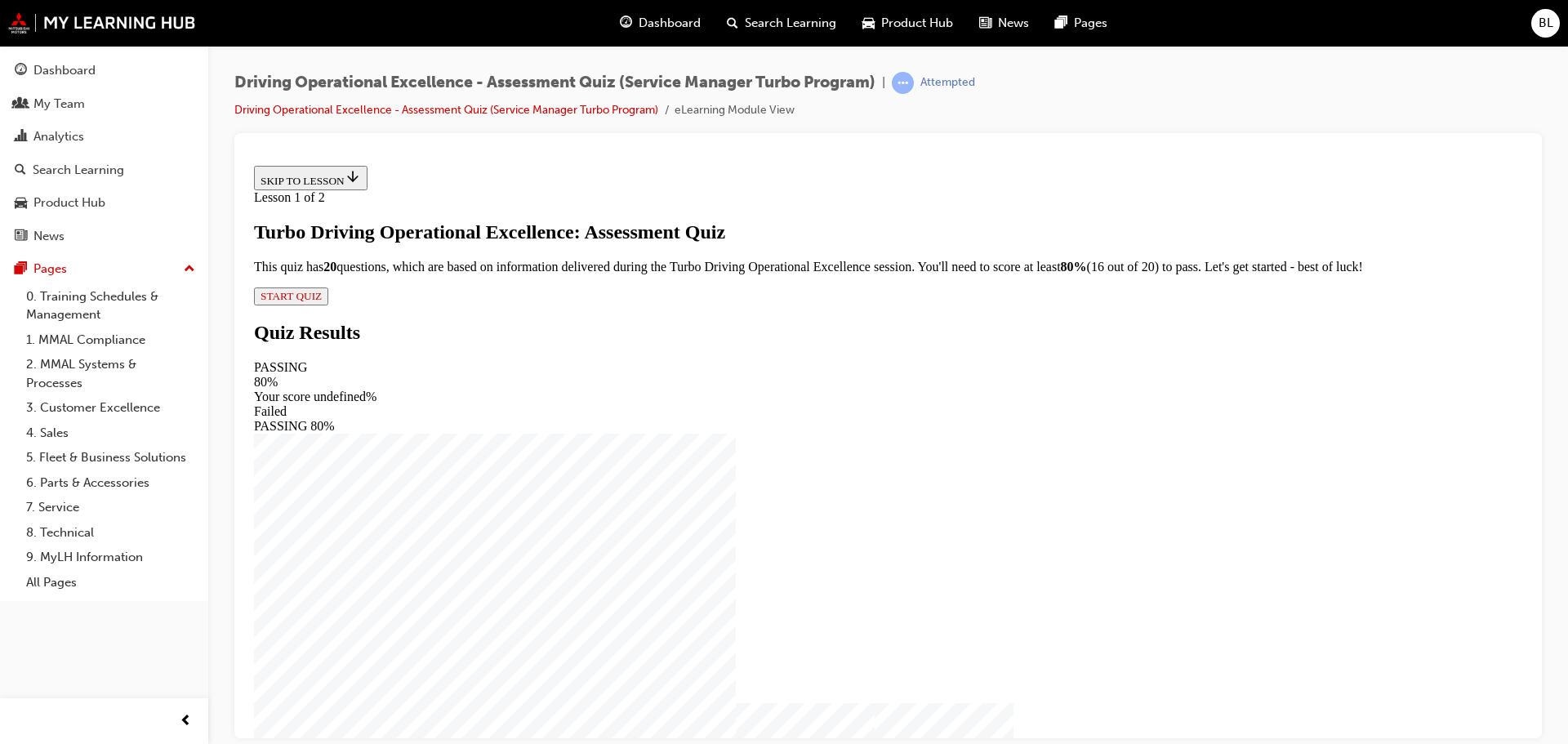
scroll to position [11, 0]
click at [322, 301] on span "START QUIZ" at bounding box center [291, 296] width 62 height 13
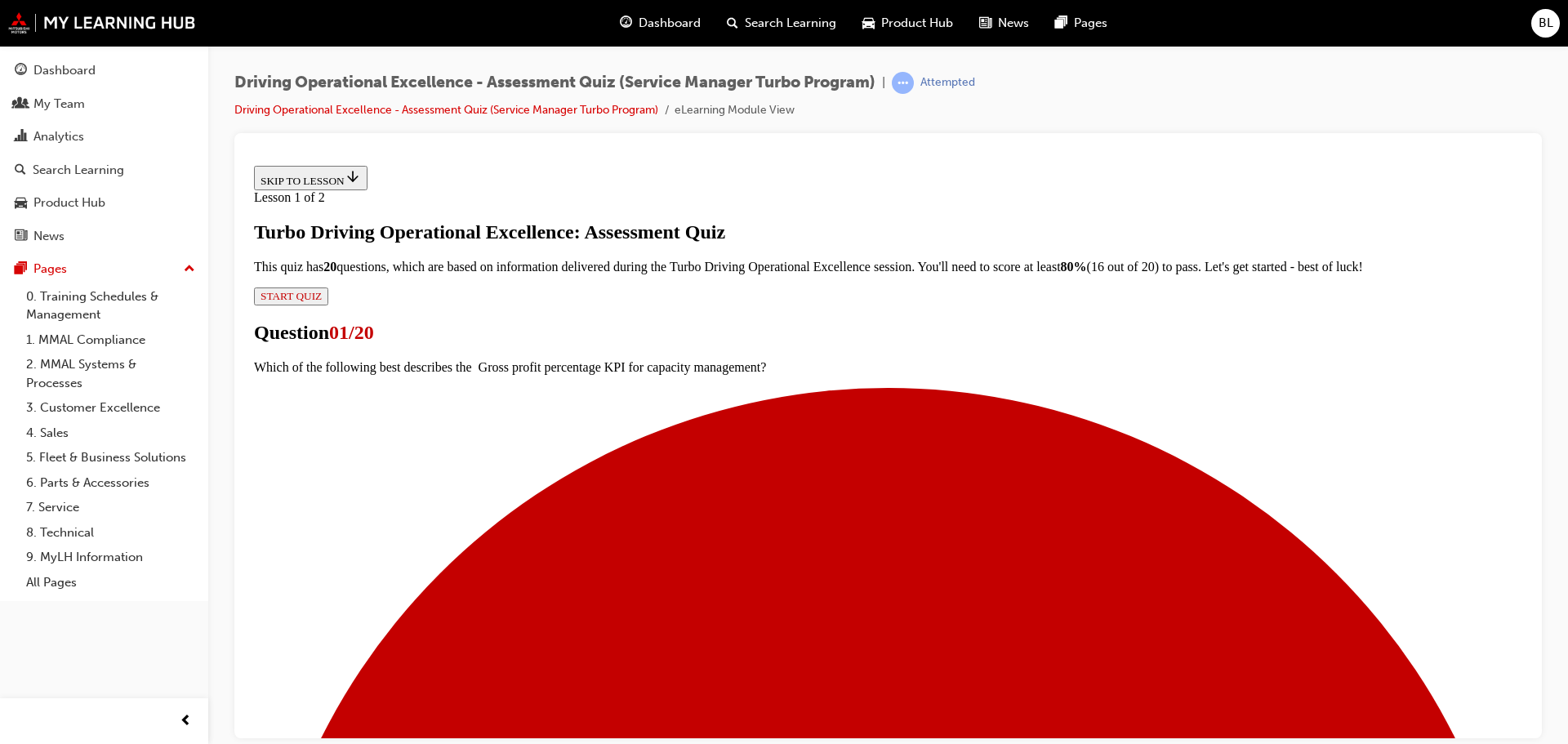
scroll to position [215, 0]
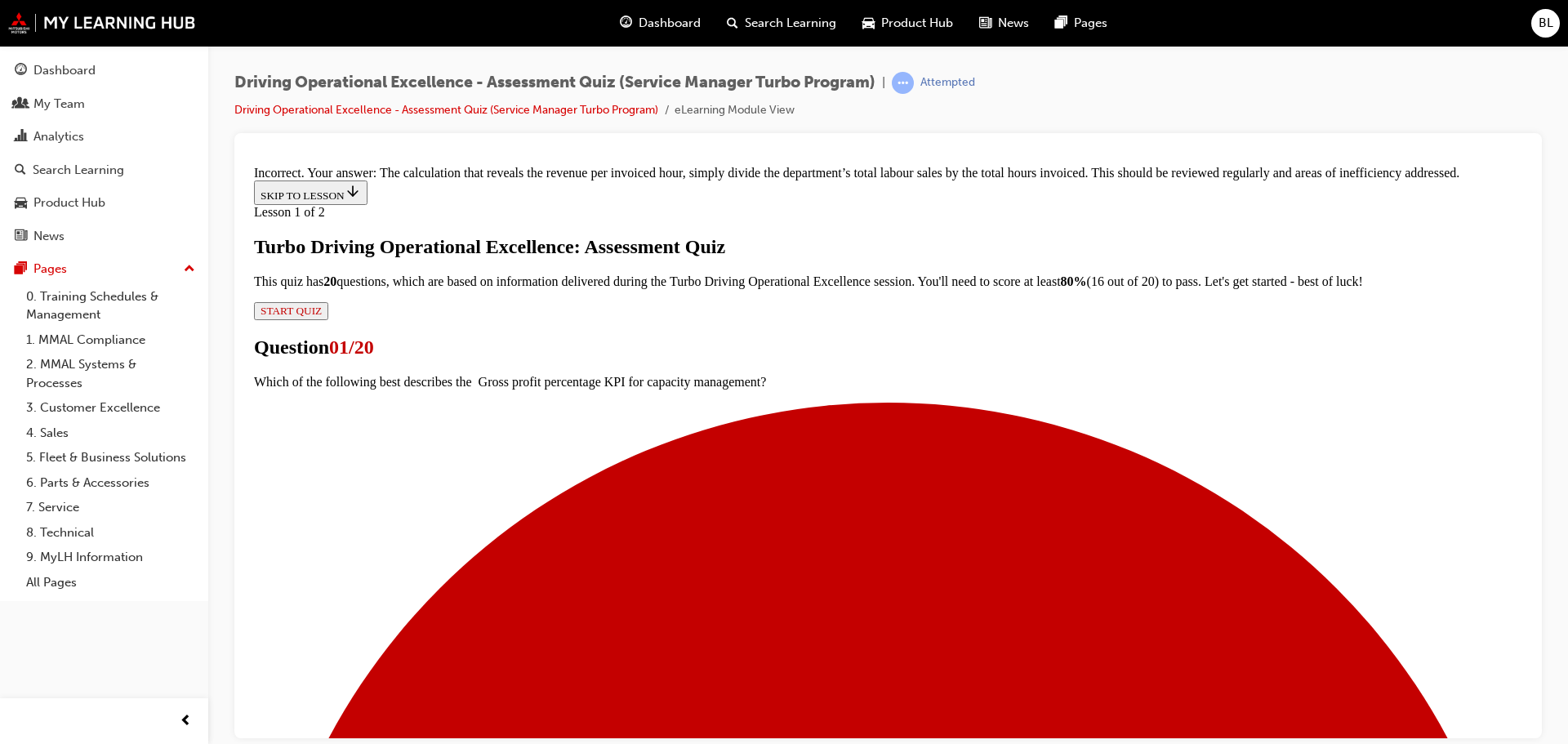
scroll to position [438, 0]
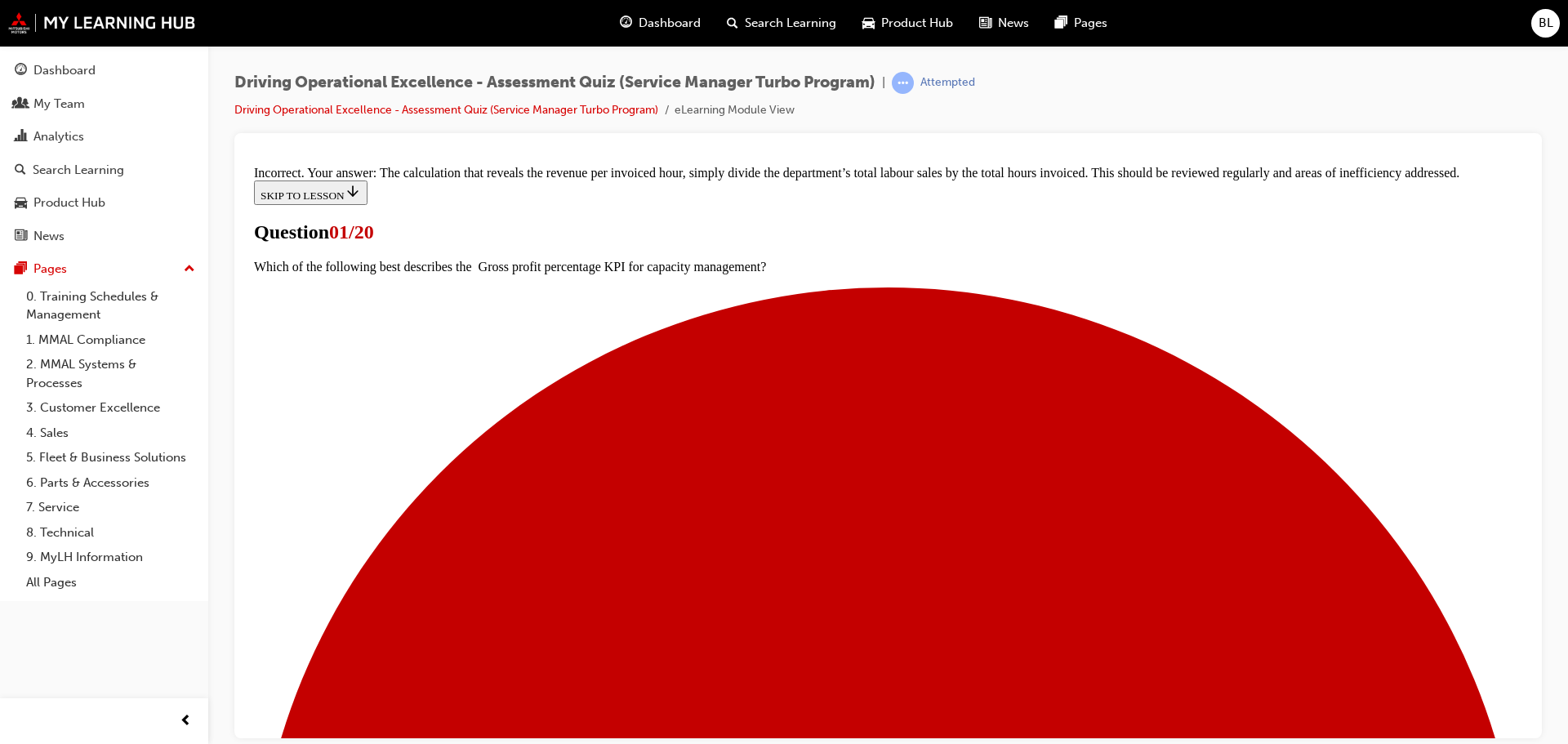
scroll to position [225, 0]
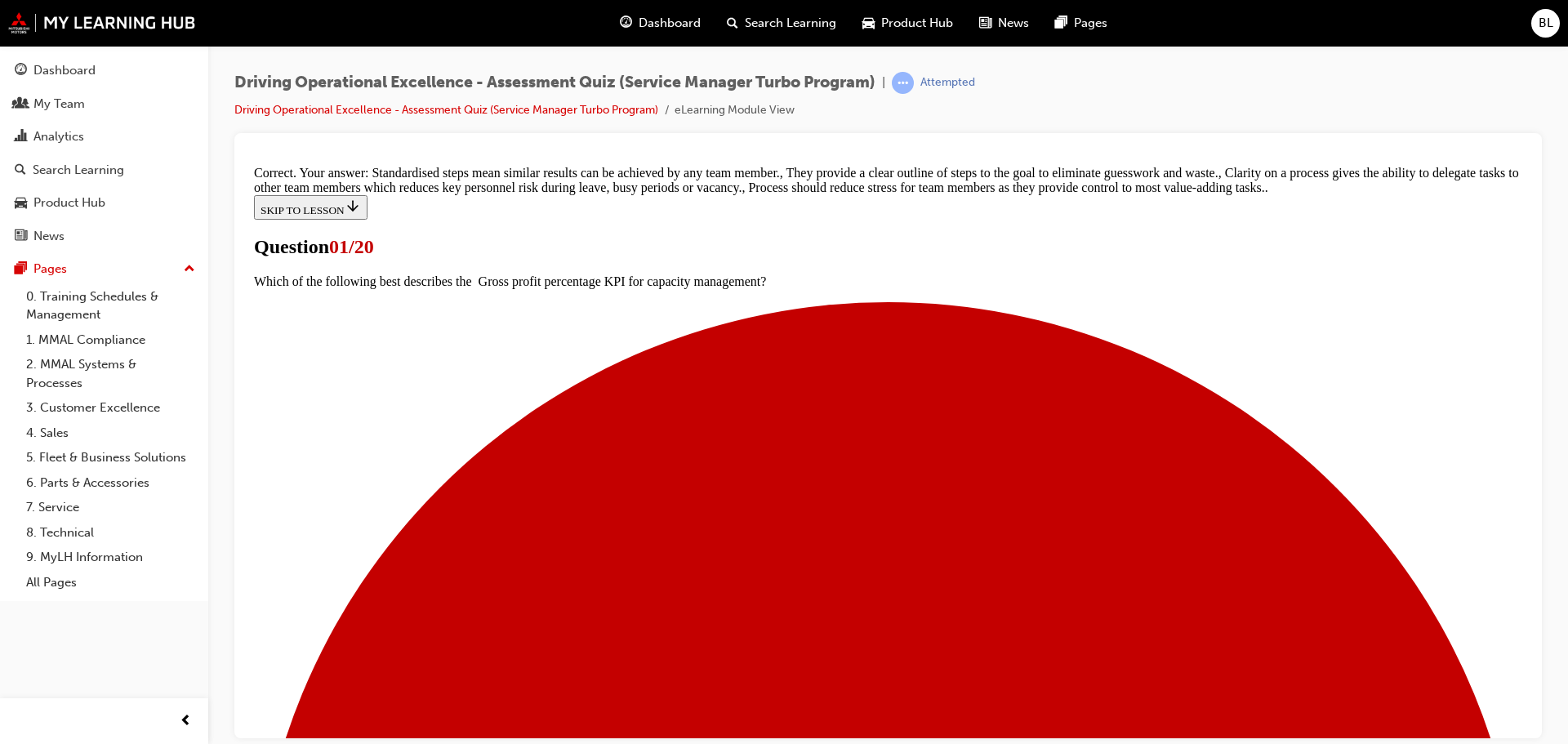
scroll to position [412, 0]
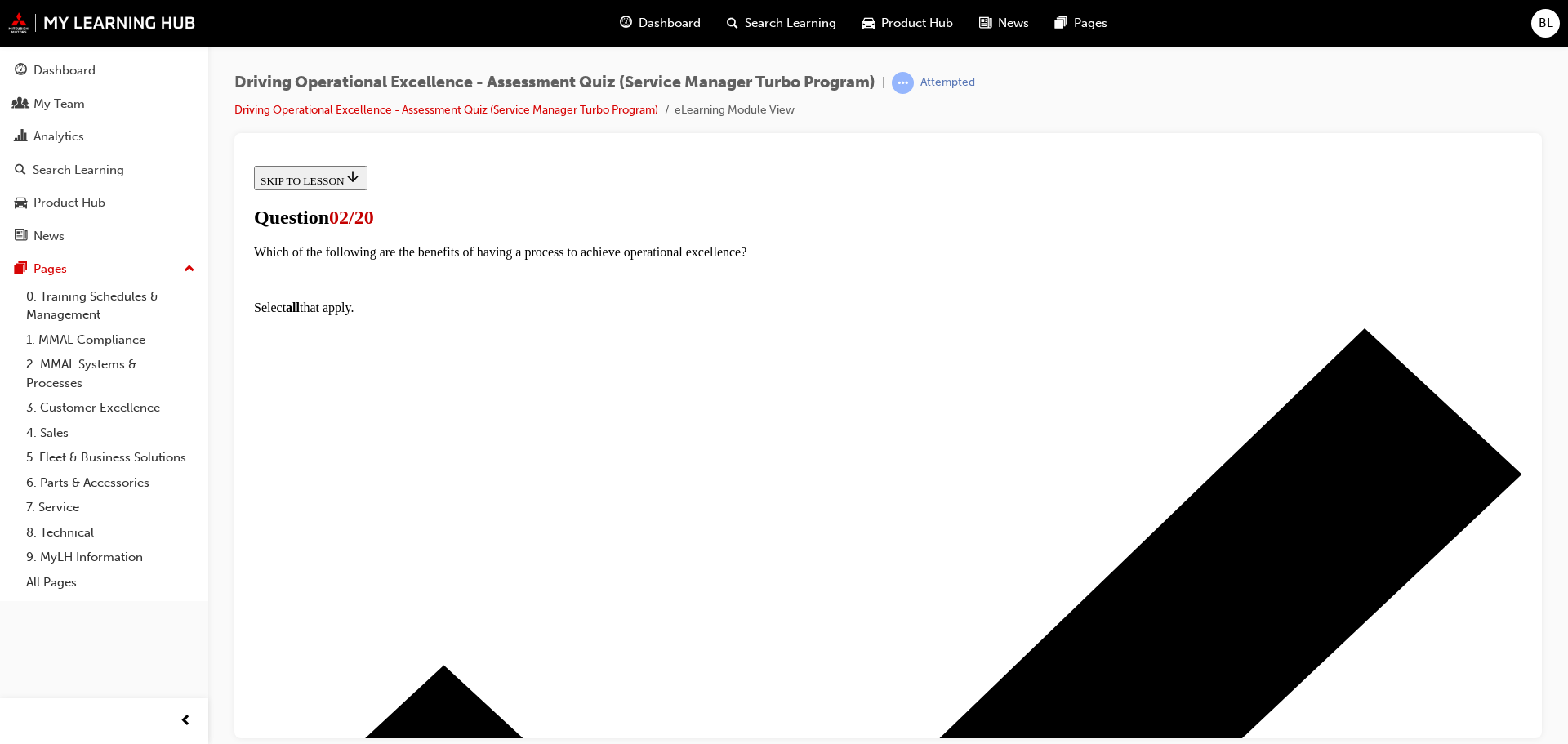
scroll to position [132, 0]
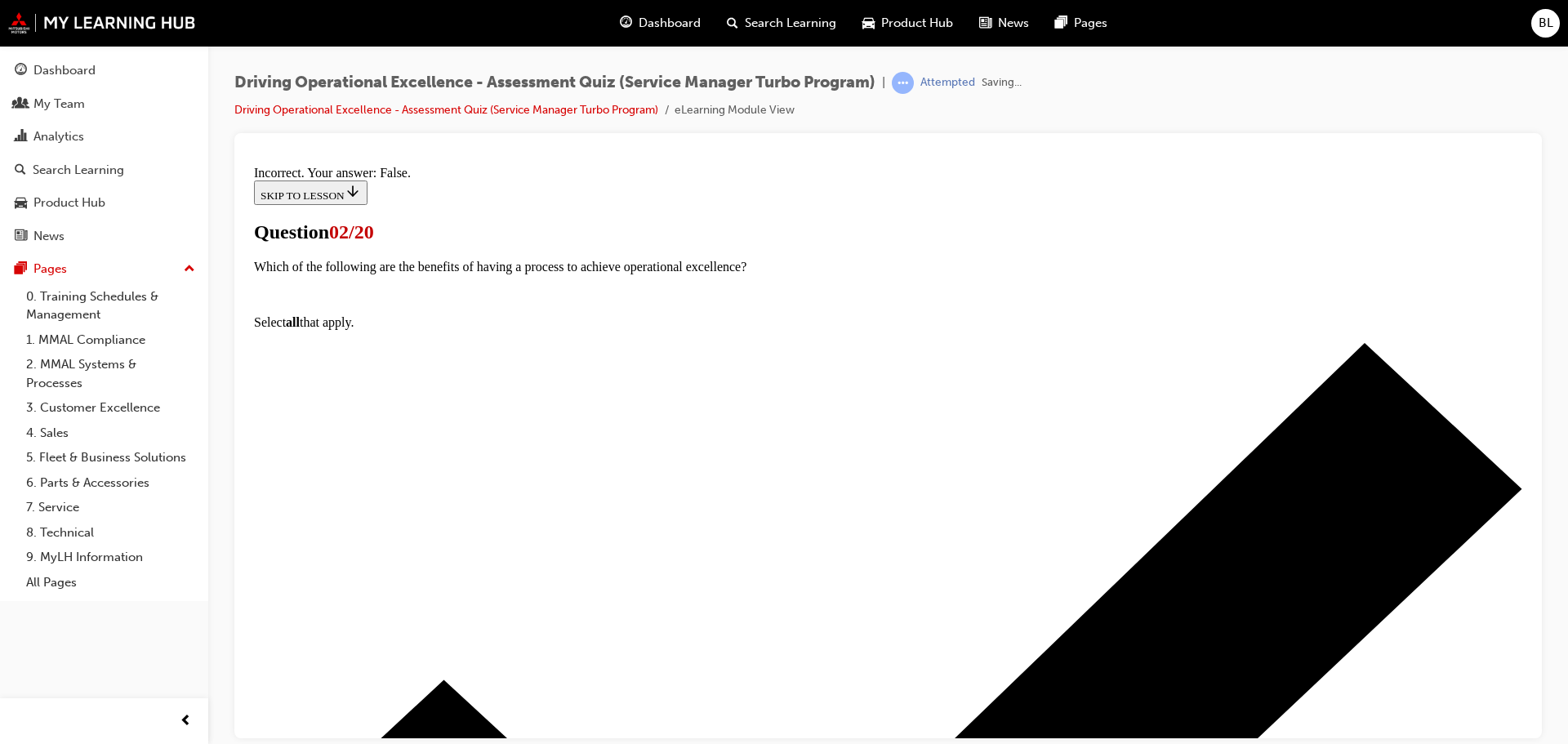
scroll to position [200, 0]
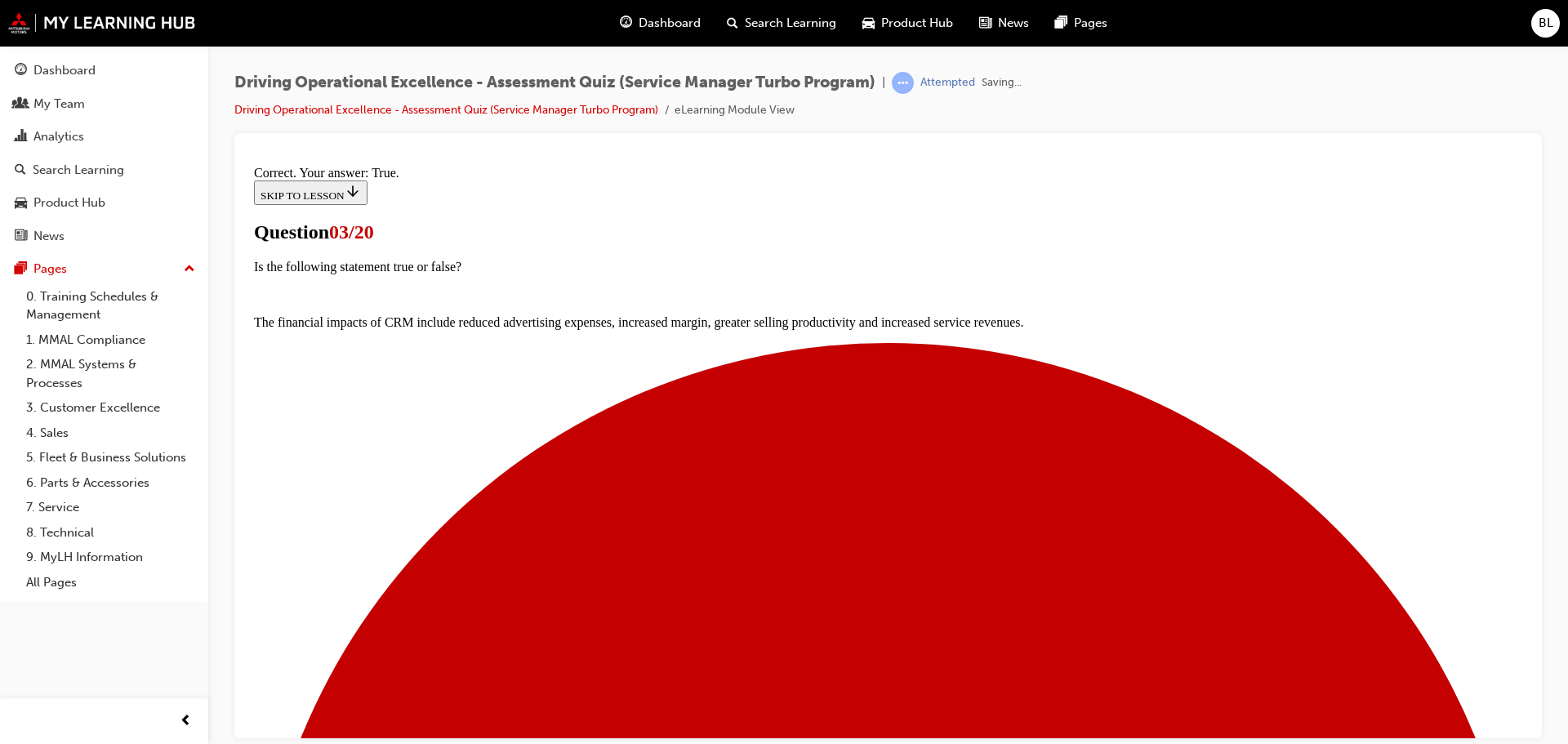
scroll to position [200, 0]
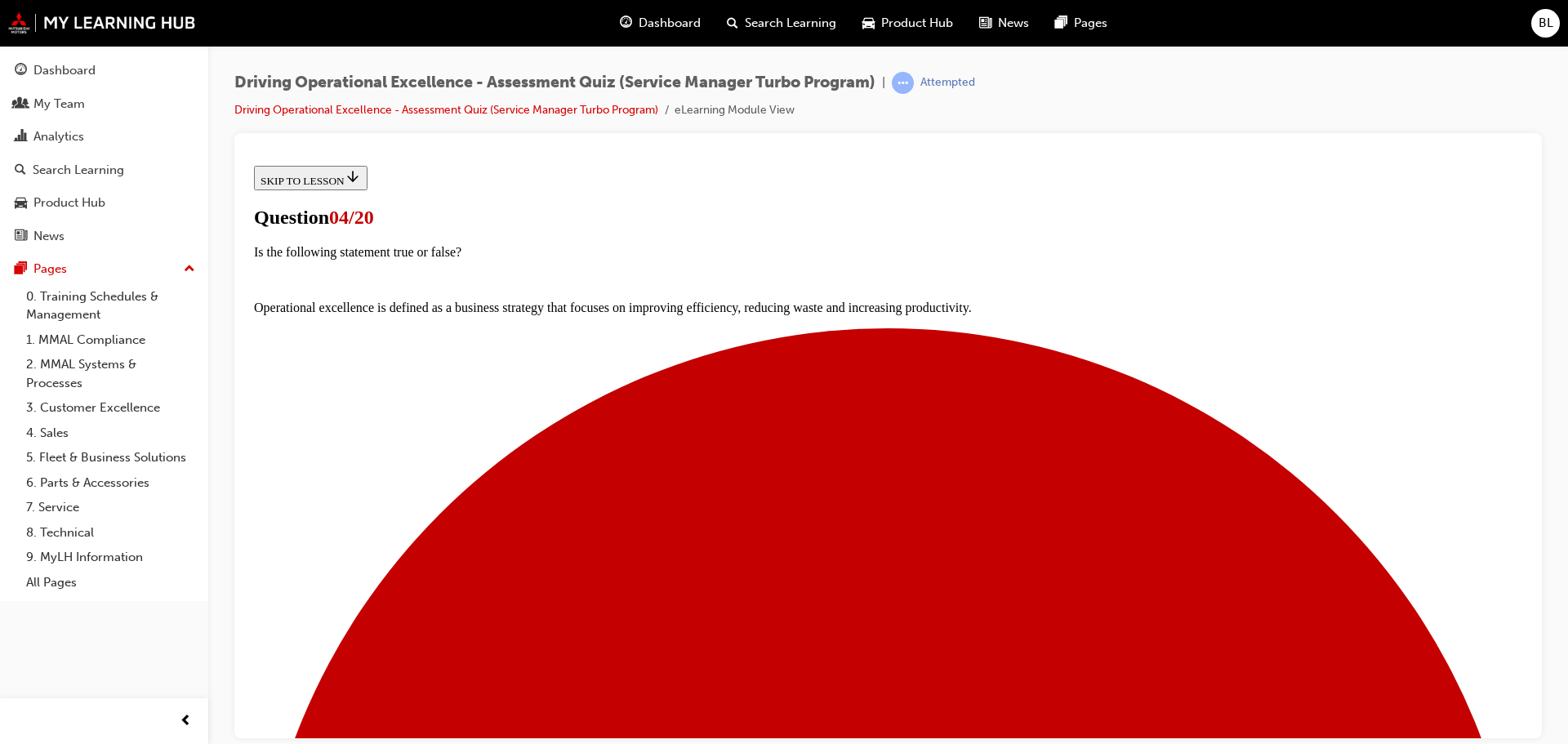
scroll to position [245, 0]
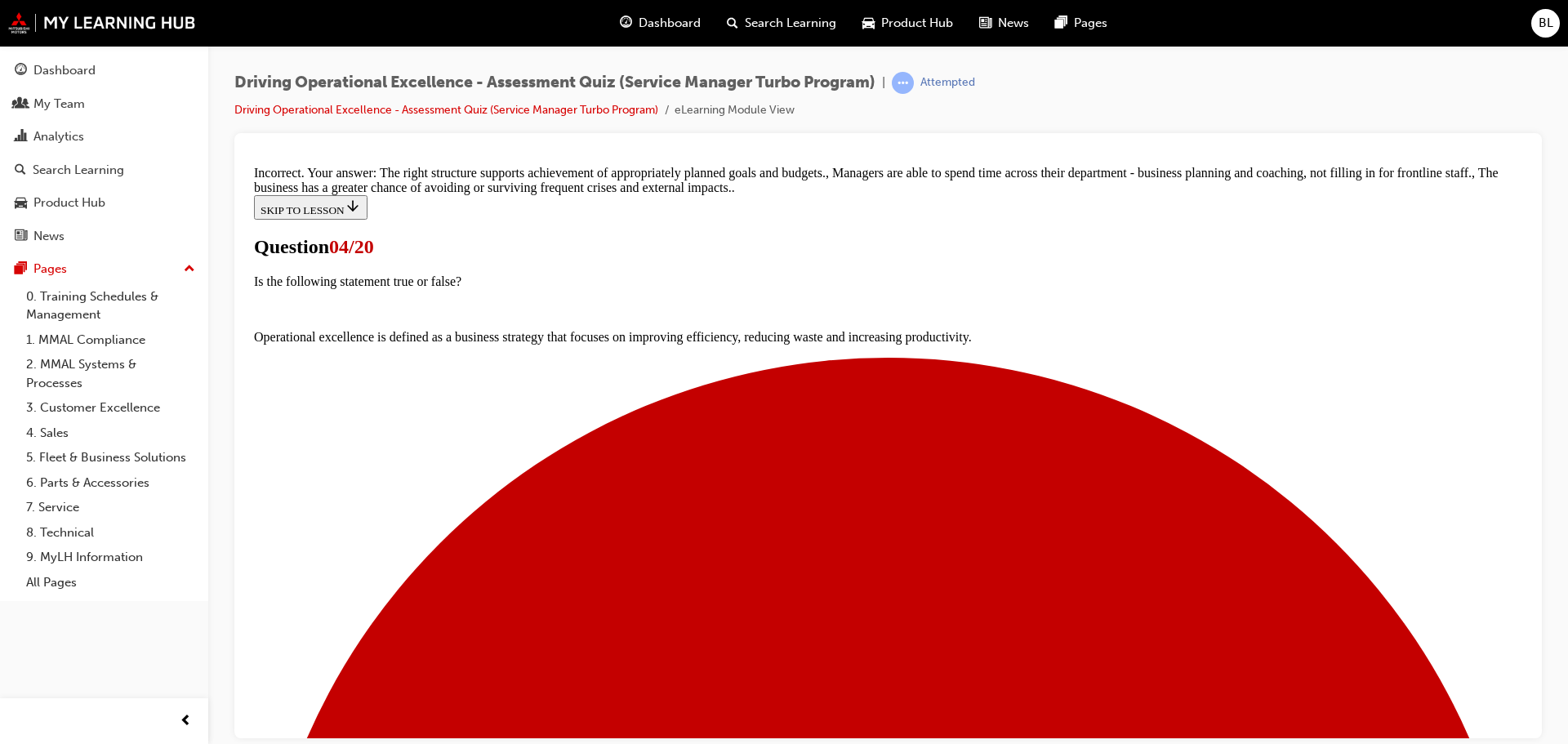
scroll to position [396, 0]
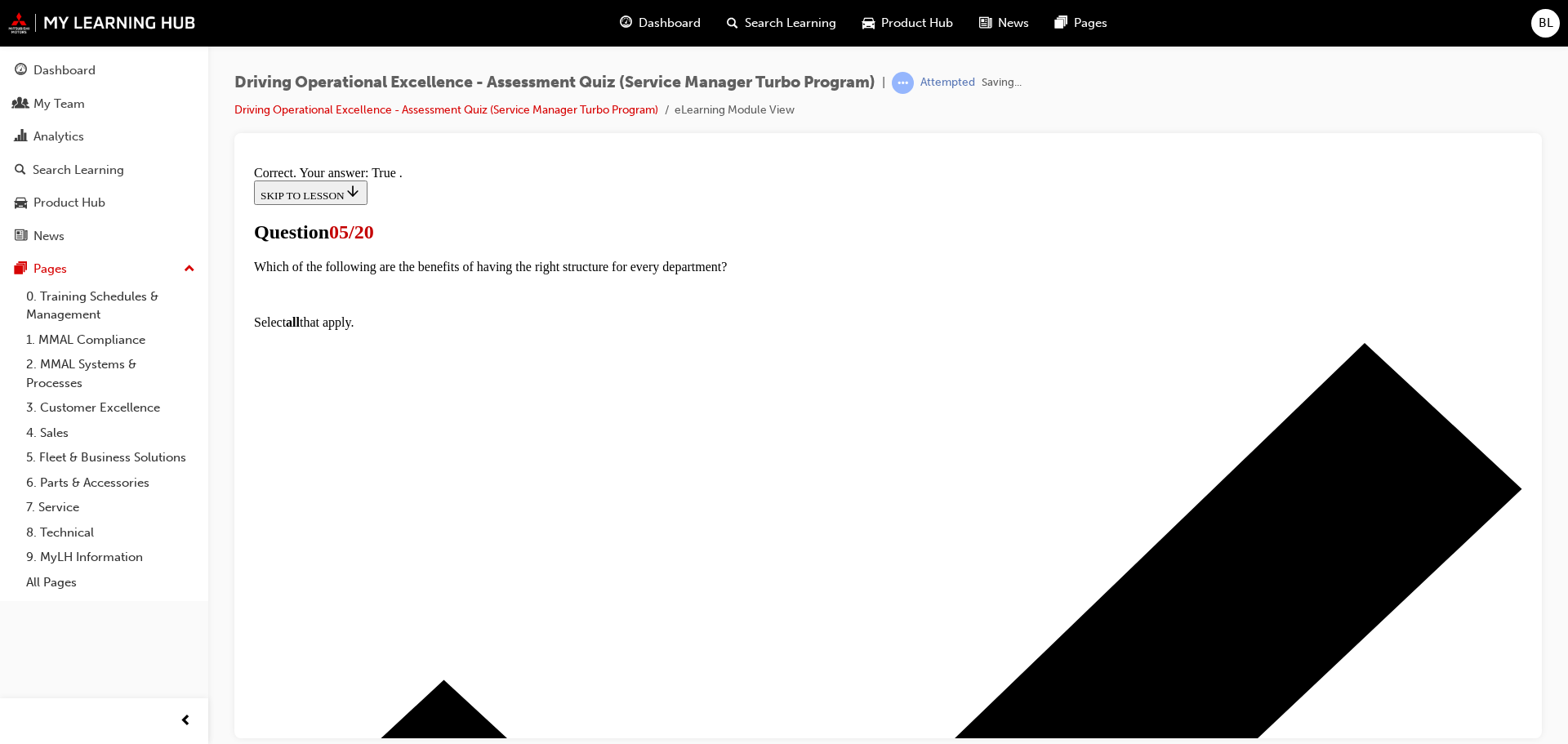
scroll to position [200, 0]
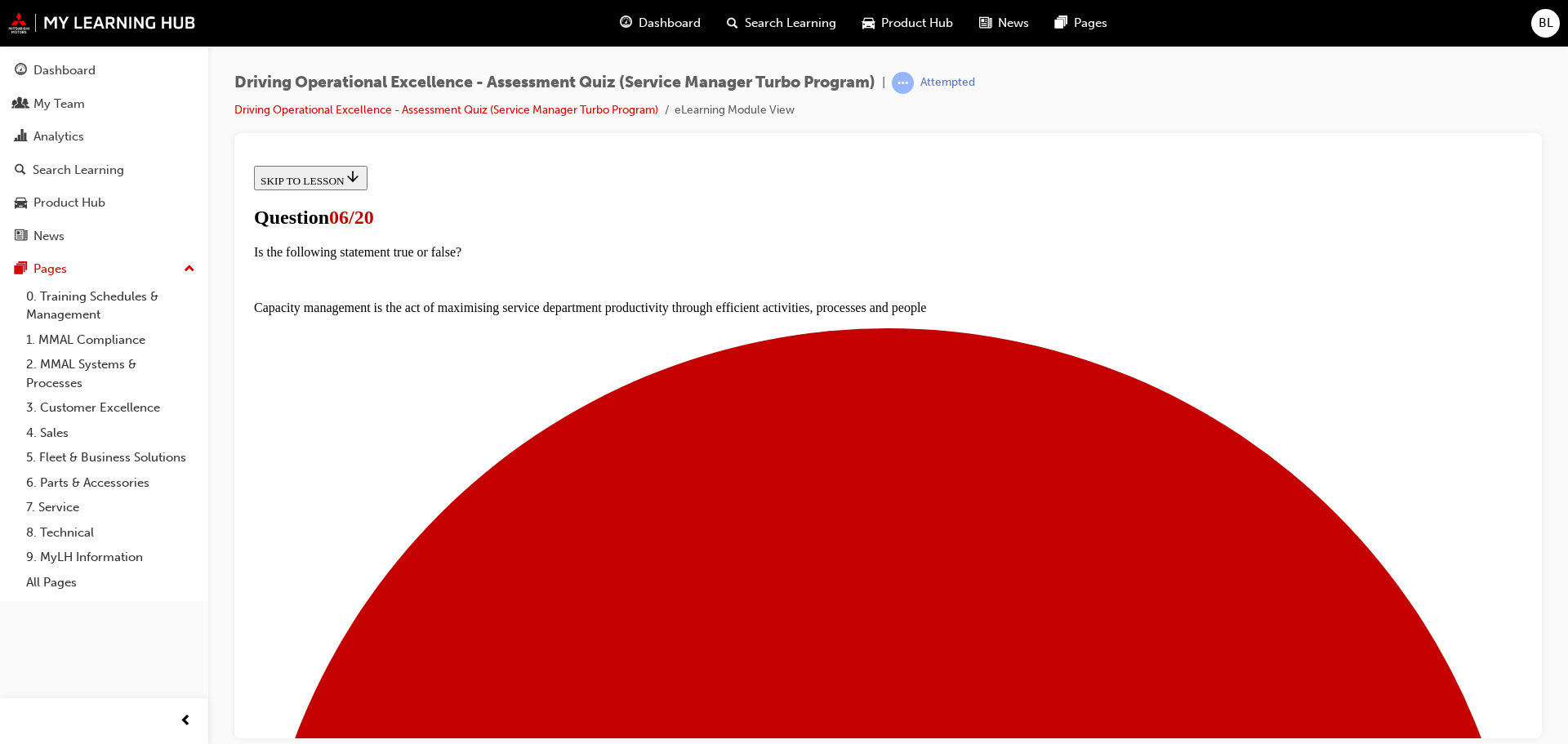
scroll to position [184, 0]
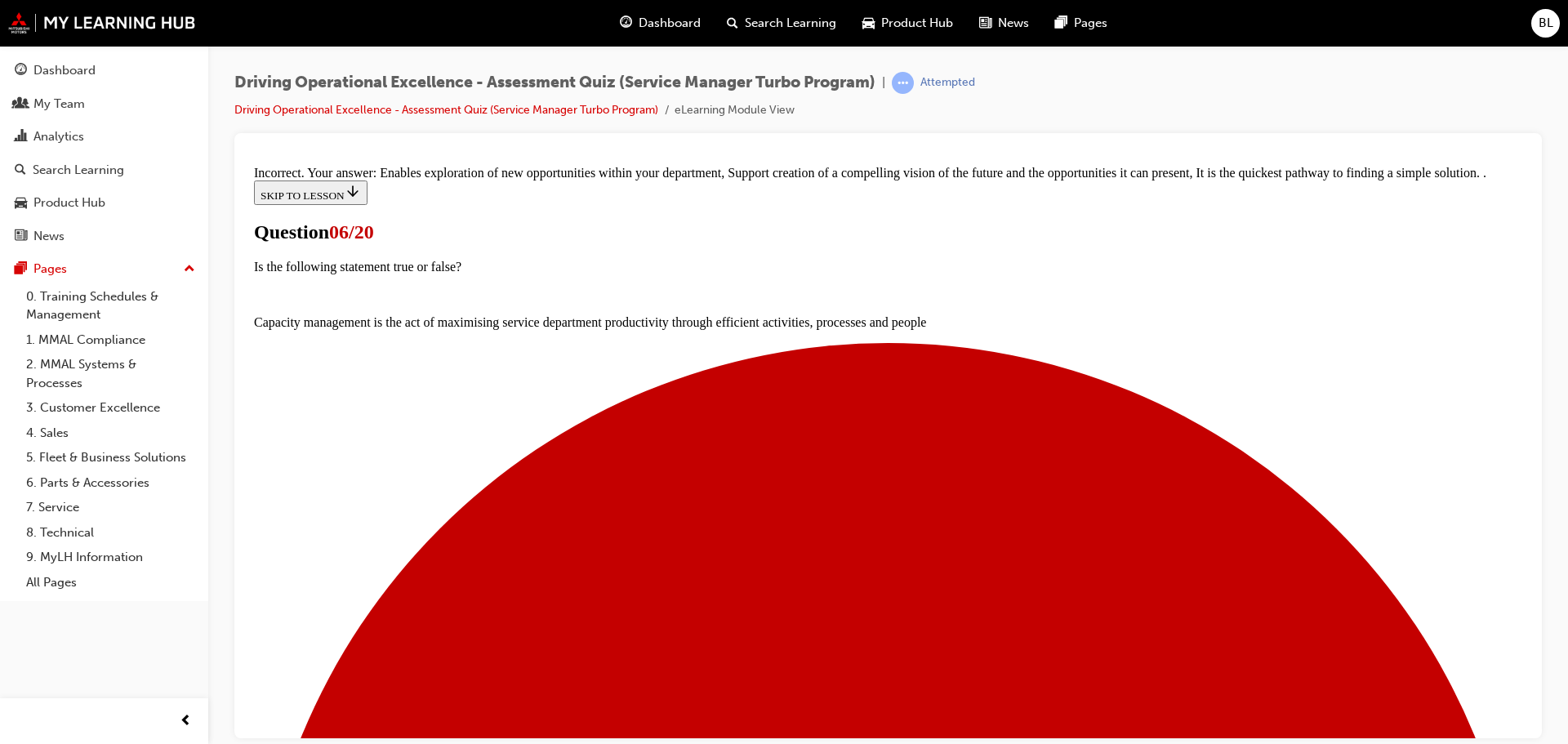
scroll to position [318, 0]
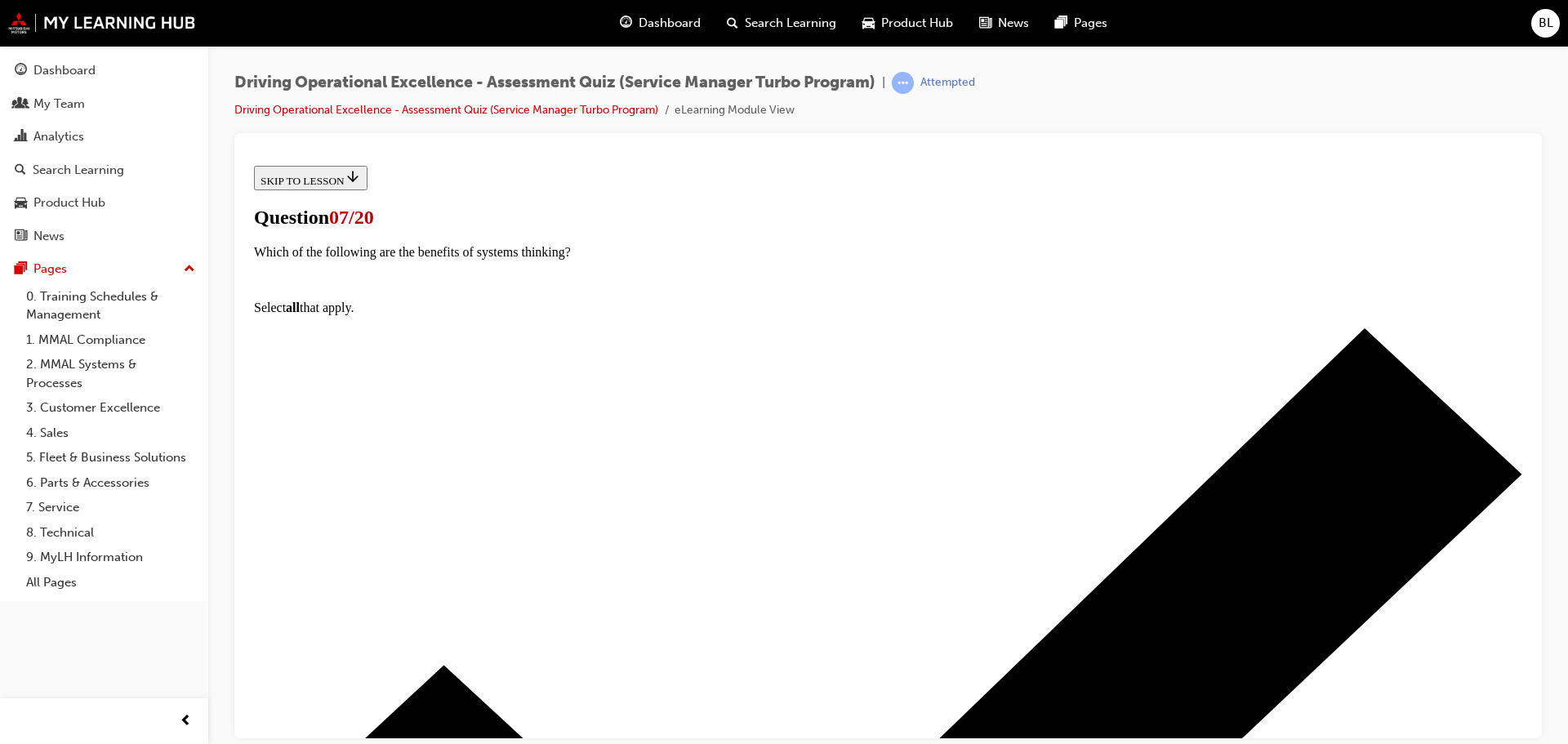
scroll to position [184, 0]
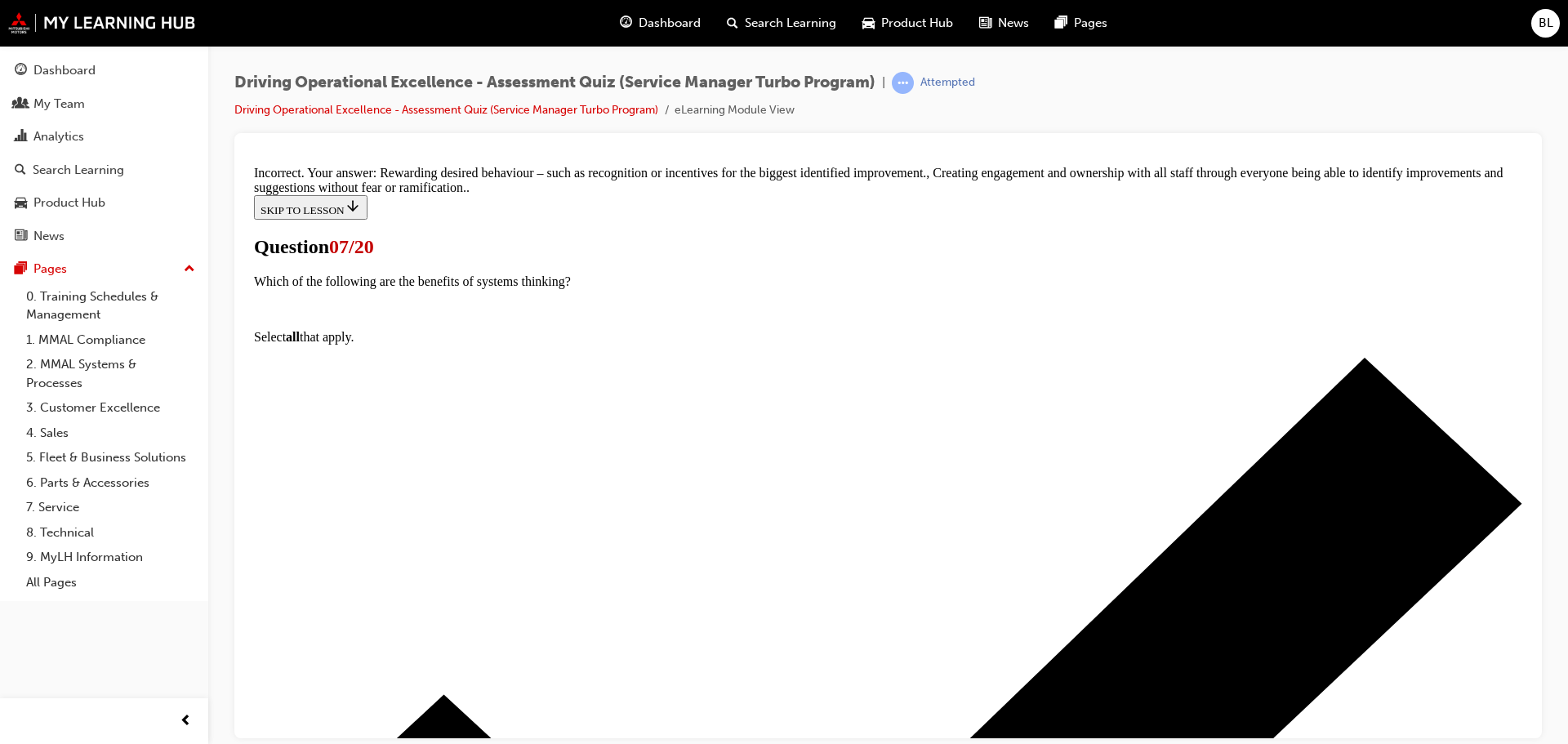
scroll to position [412, 0]
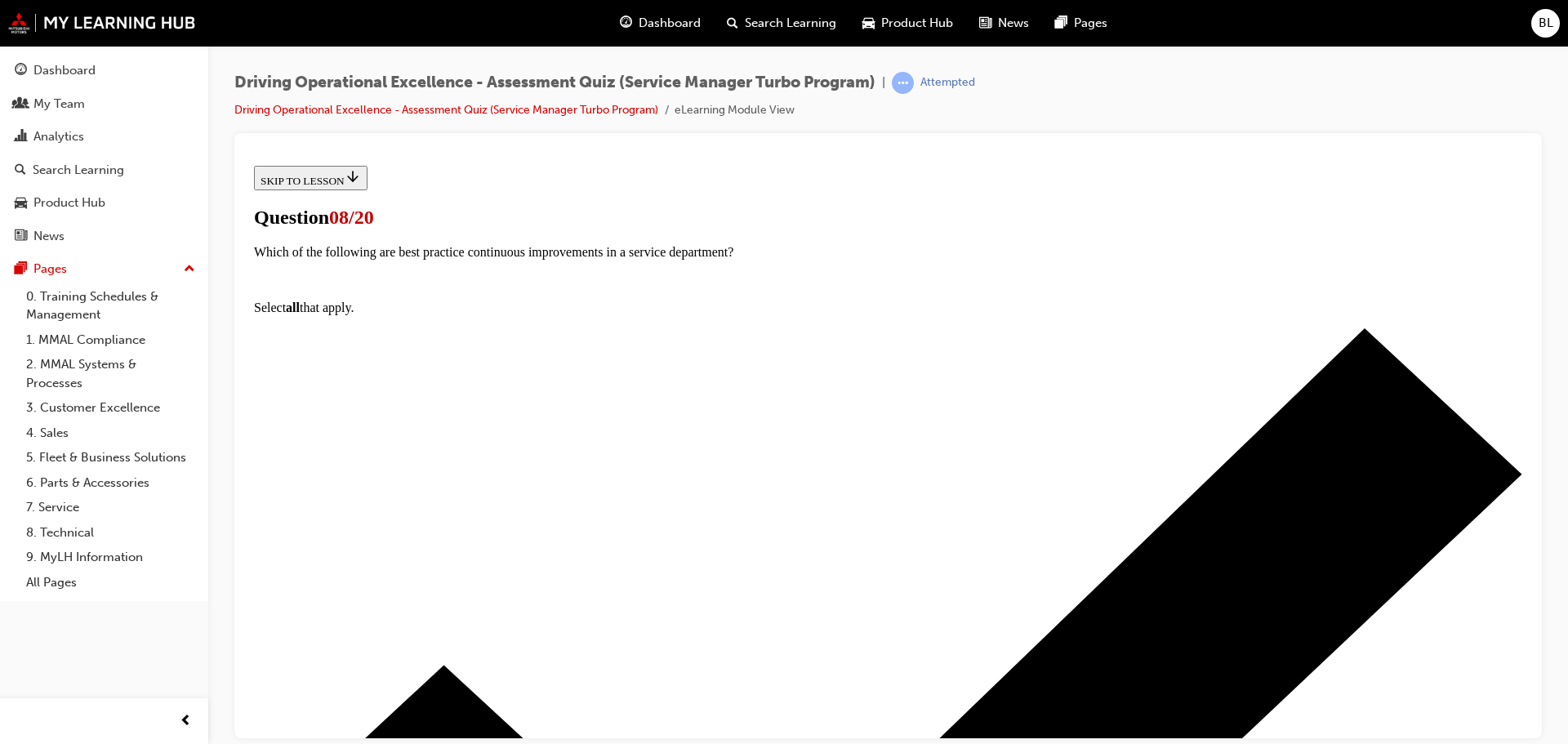
scroll to position [175, 0]
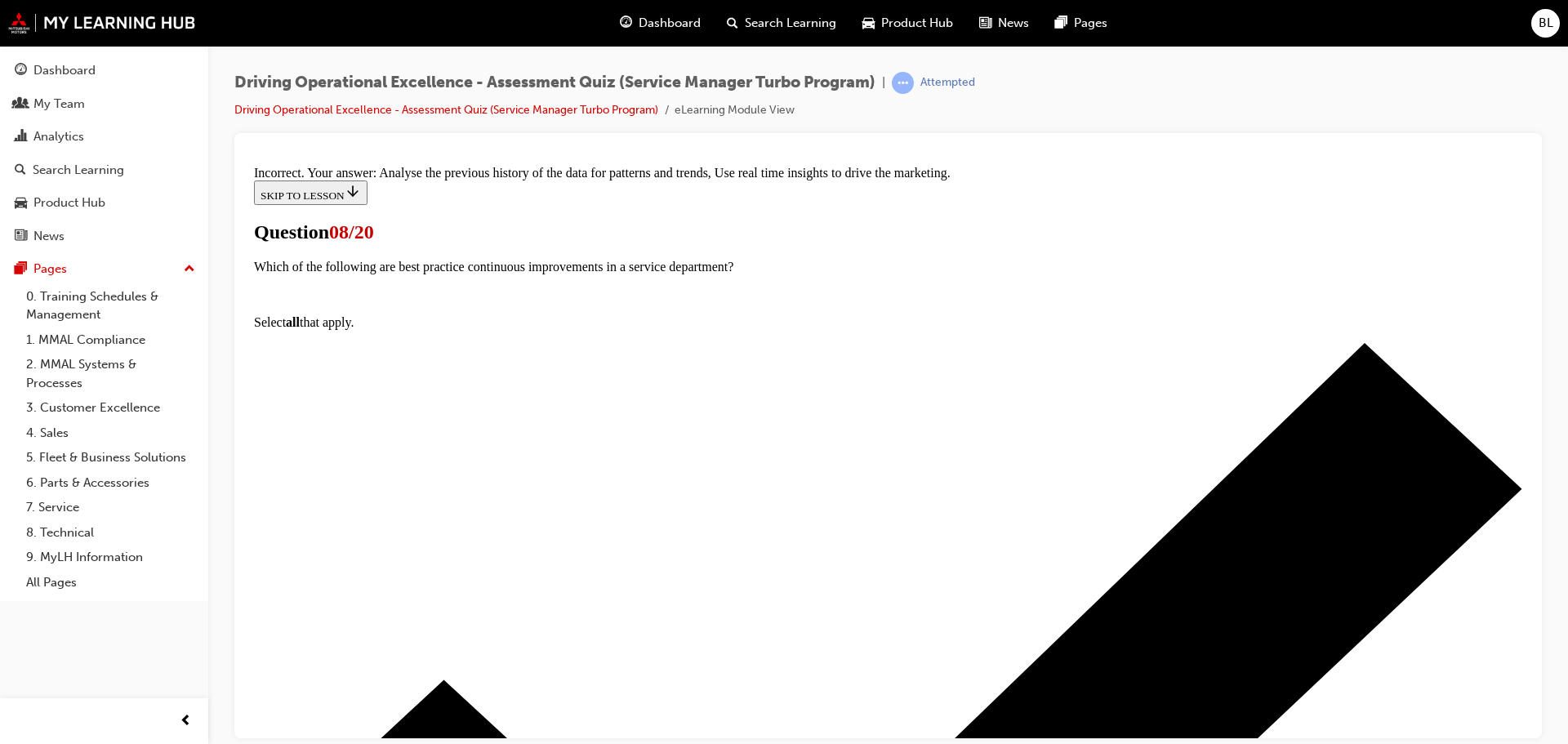
scroll to position [247, 0]
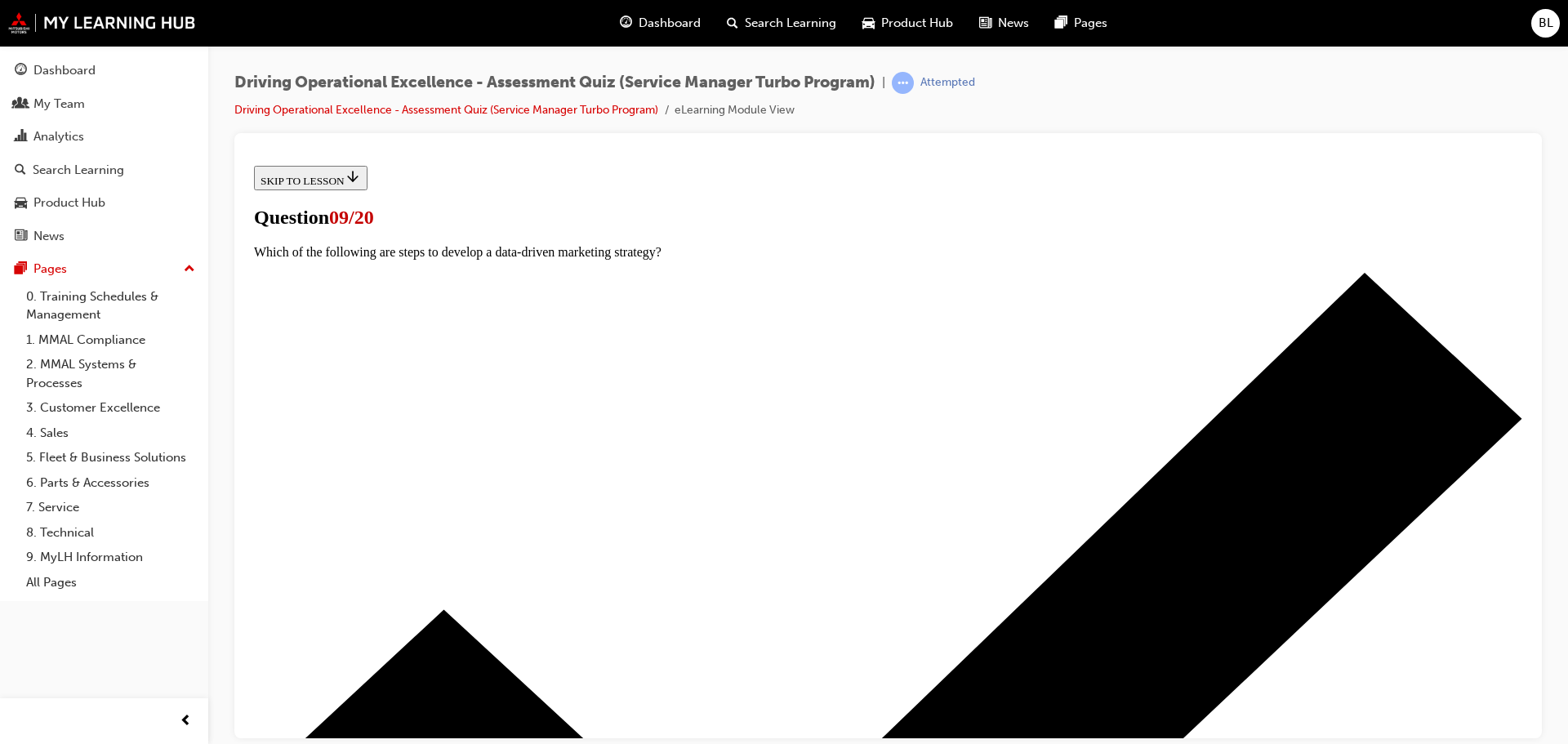
scroll to position [225, 0]
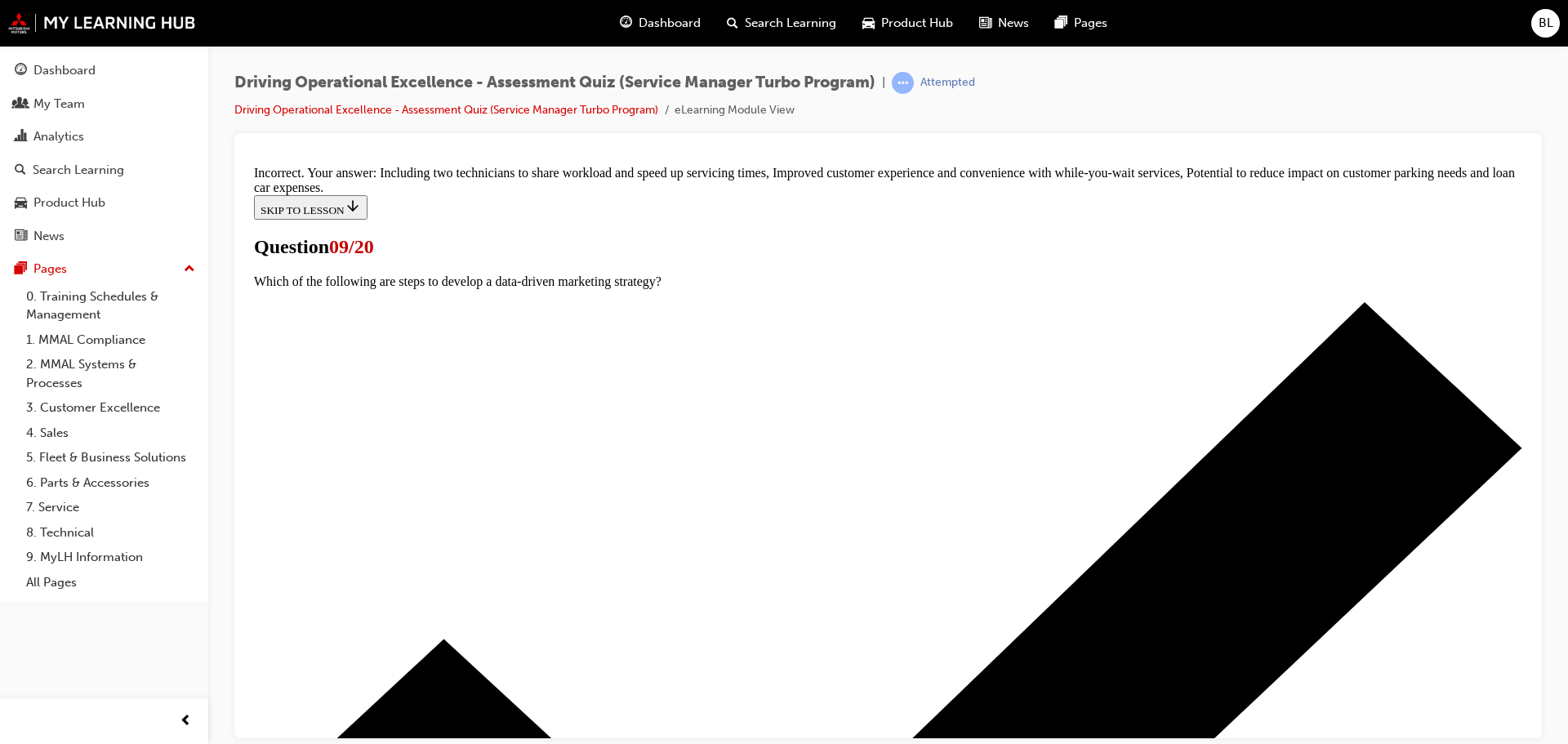
scroll to position [229, 0]
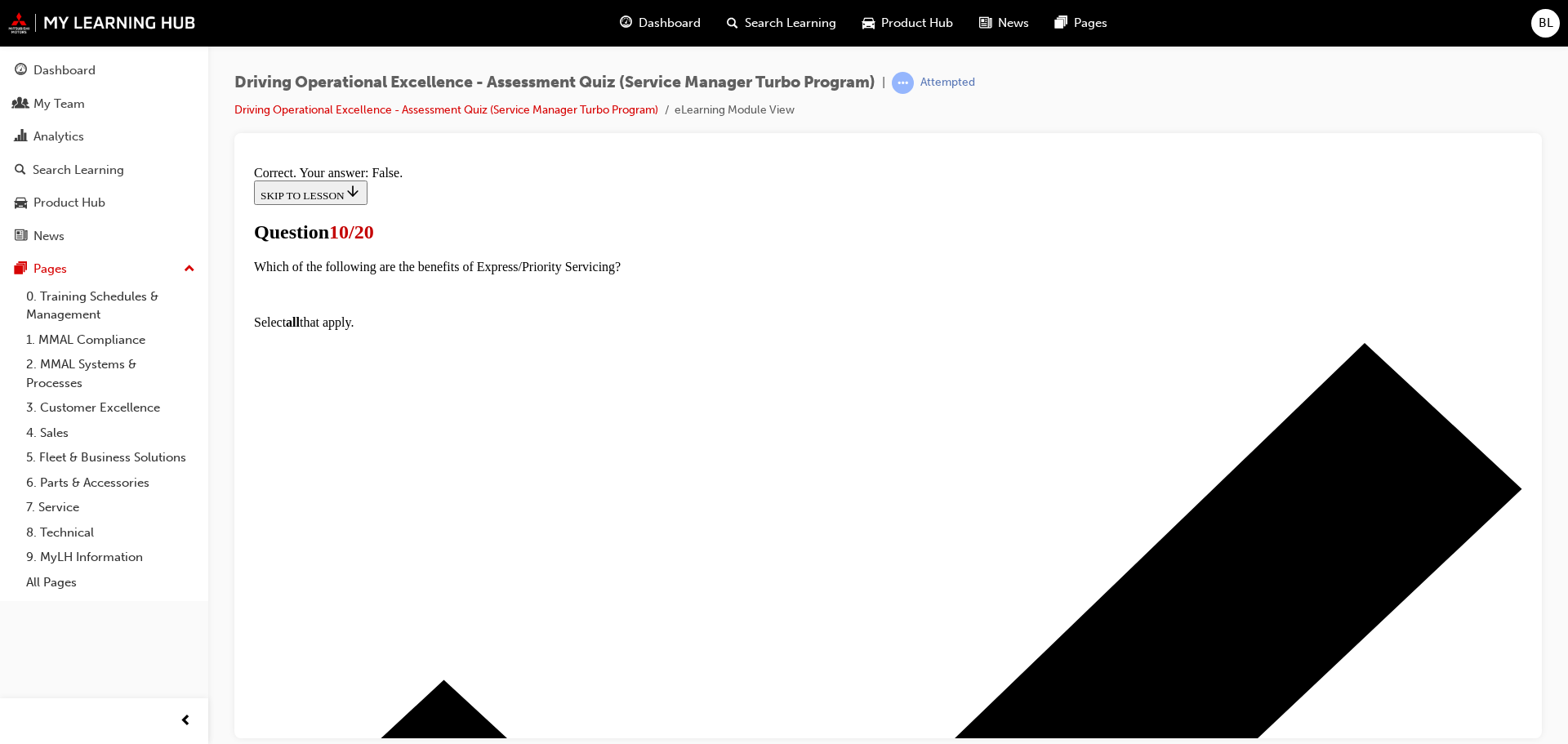
scroll to position [171, 0]
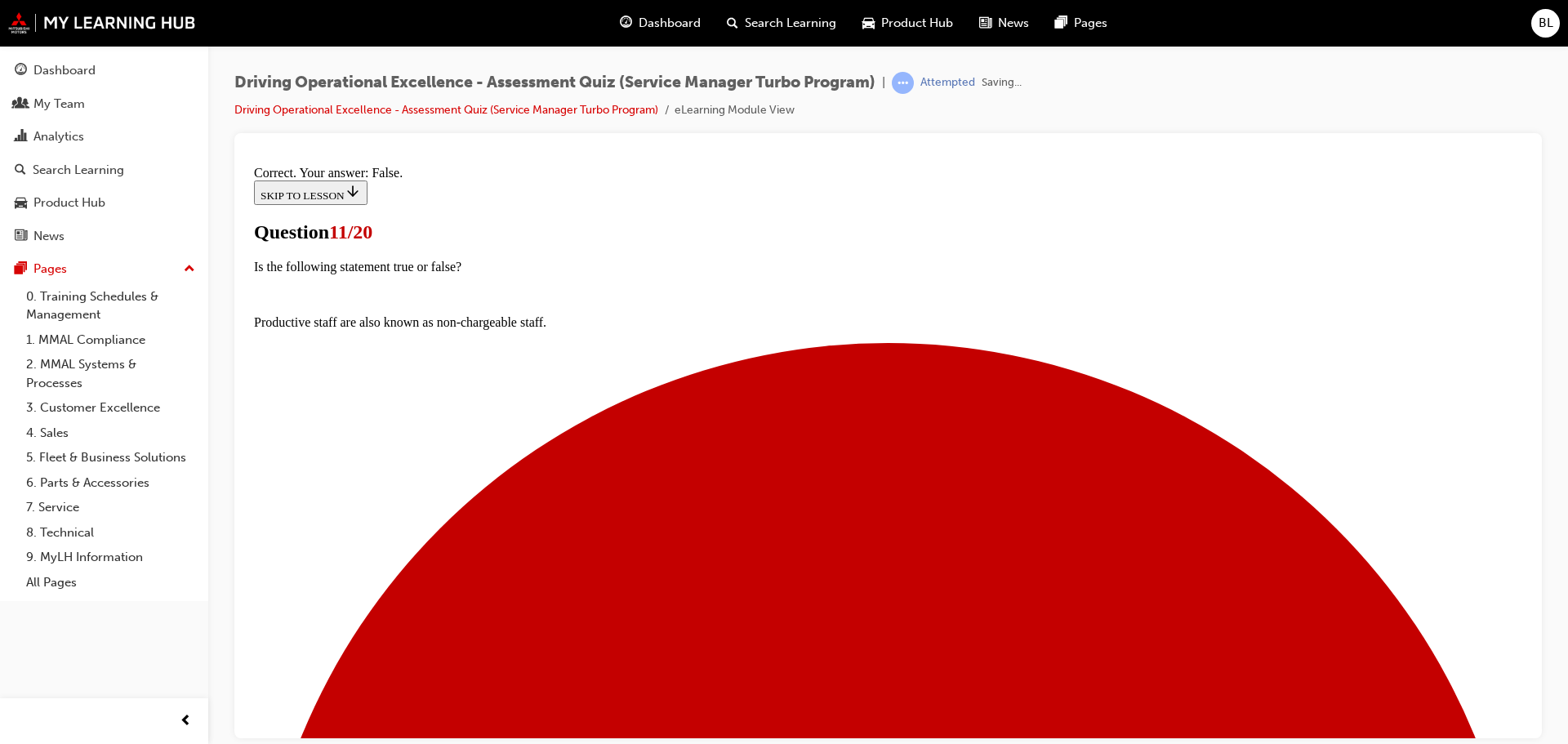
scroll to position [171, 0]
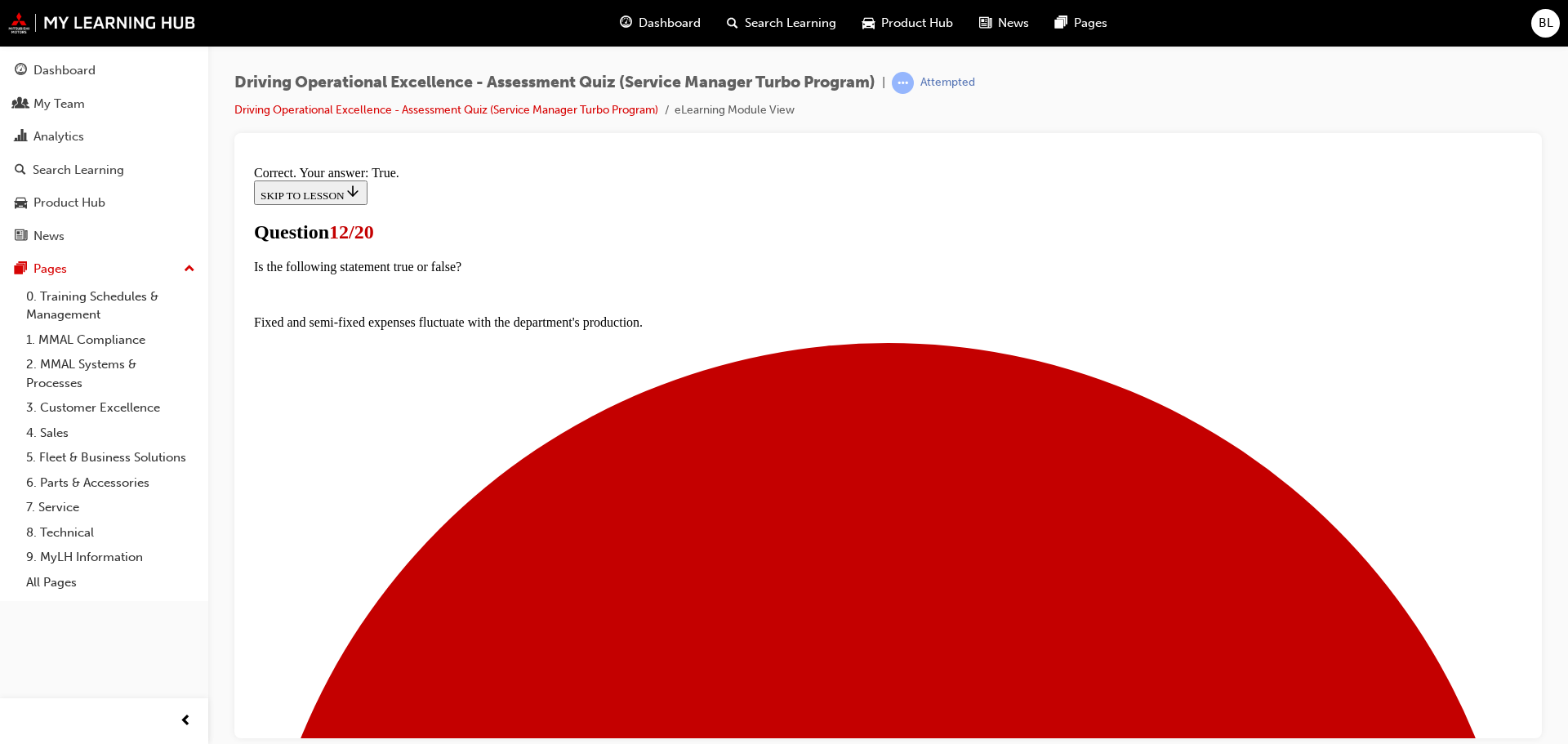
scroll to position [171, 0]
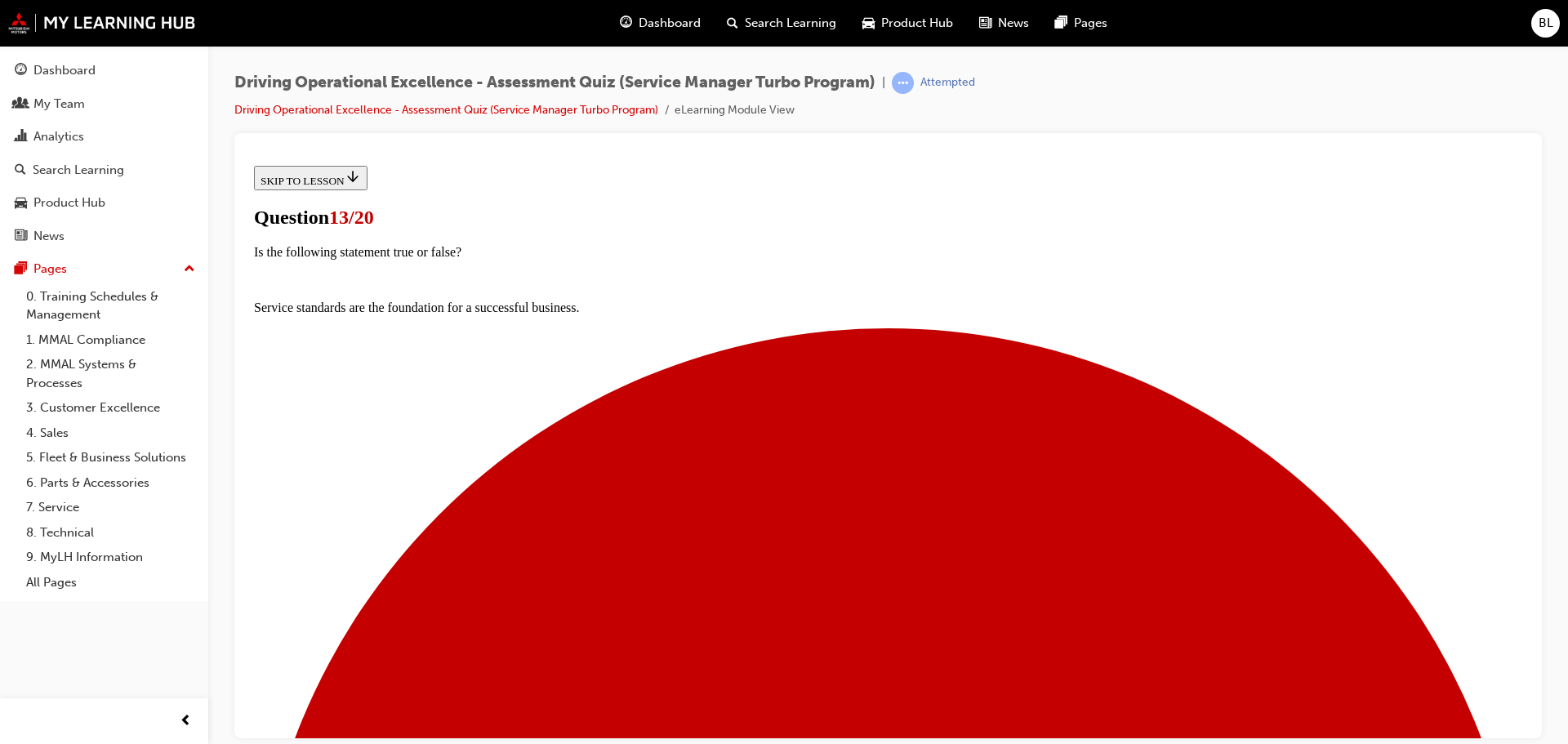
scroll to position [198, 0]
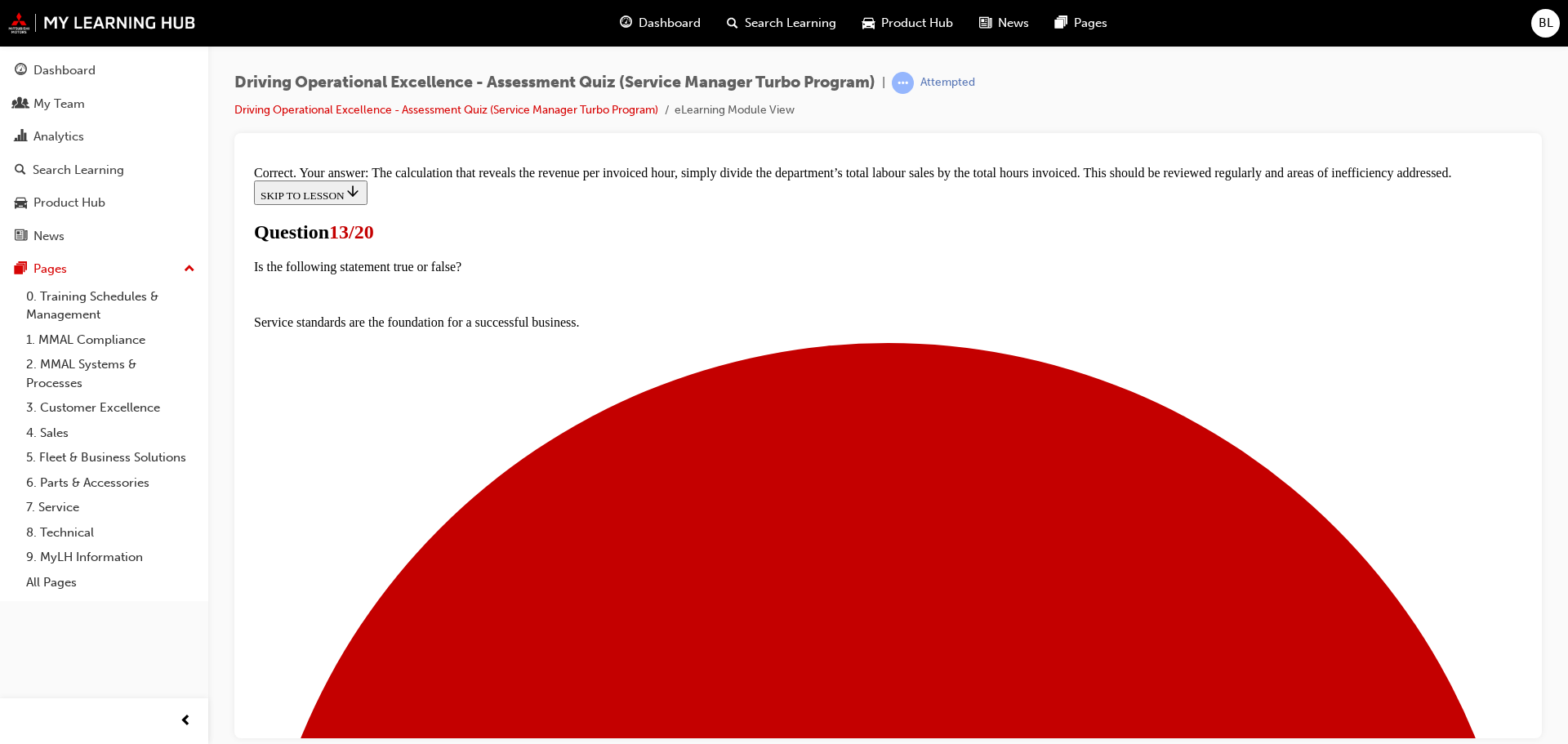
scroll to position [275, 0]
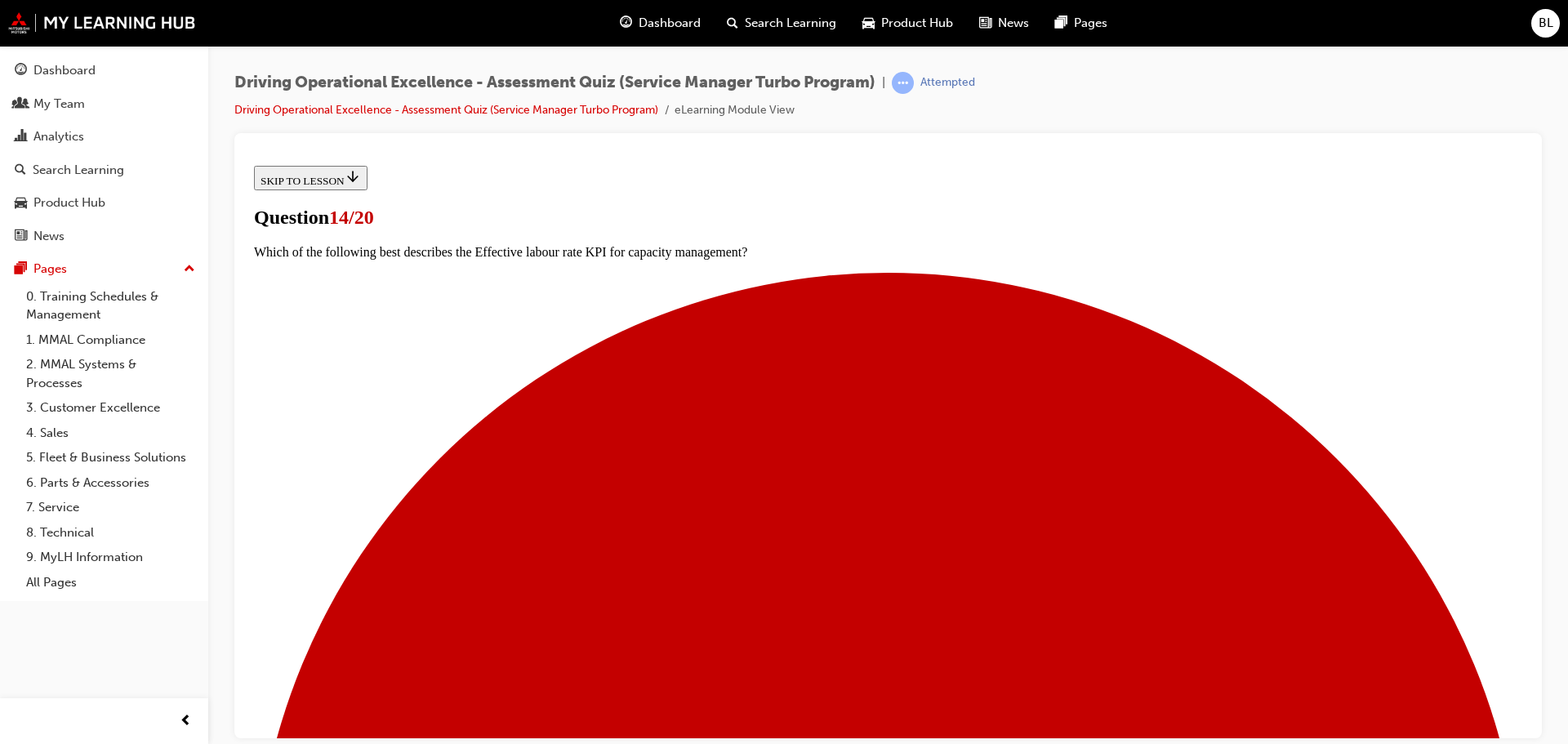
scroll to position [132, 0]
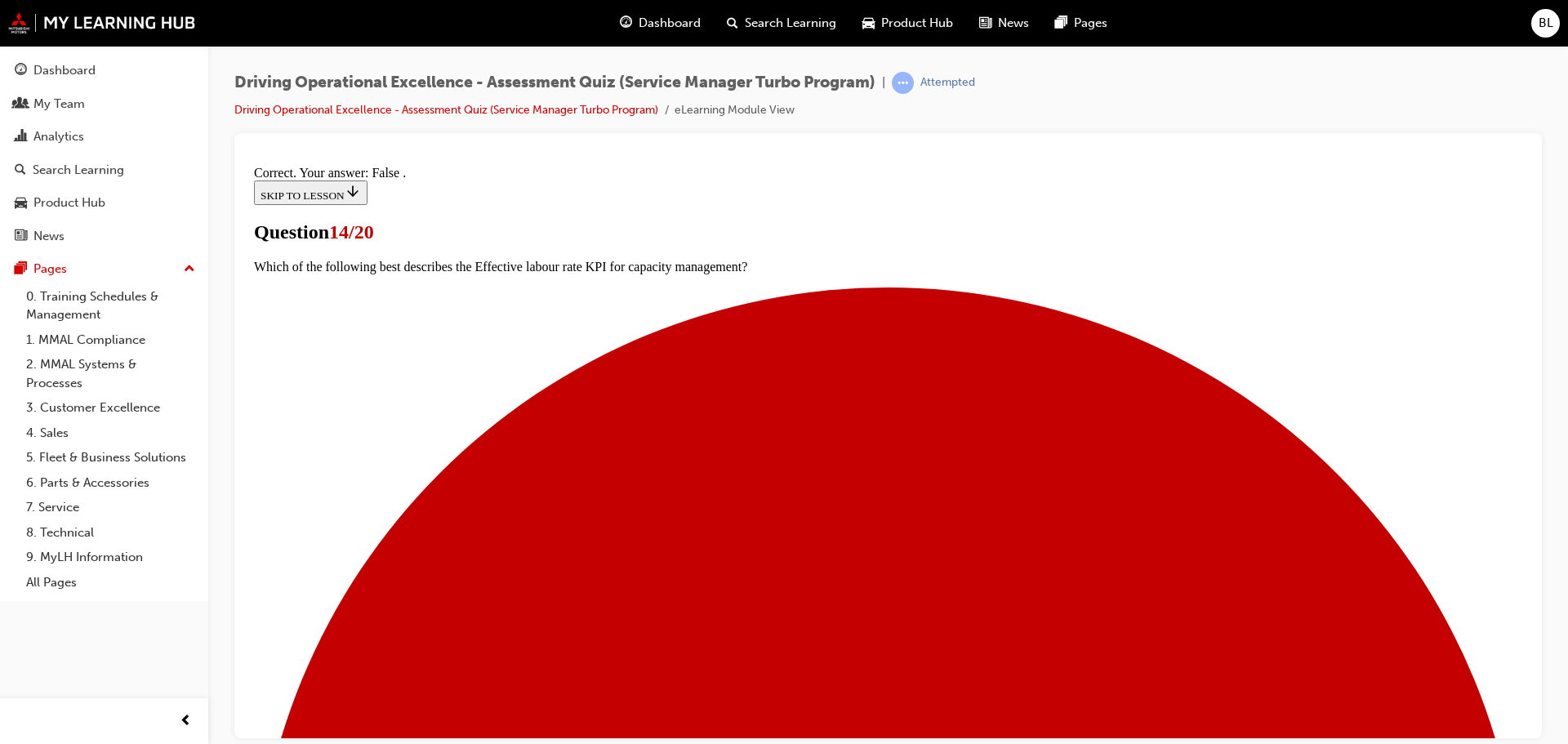
scroll to position [200, 0]
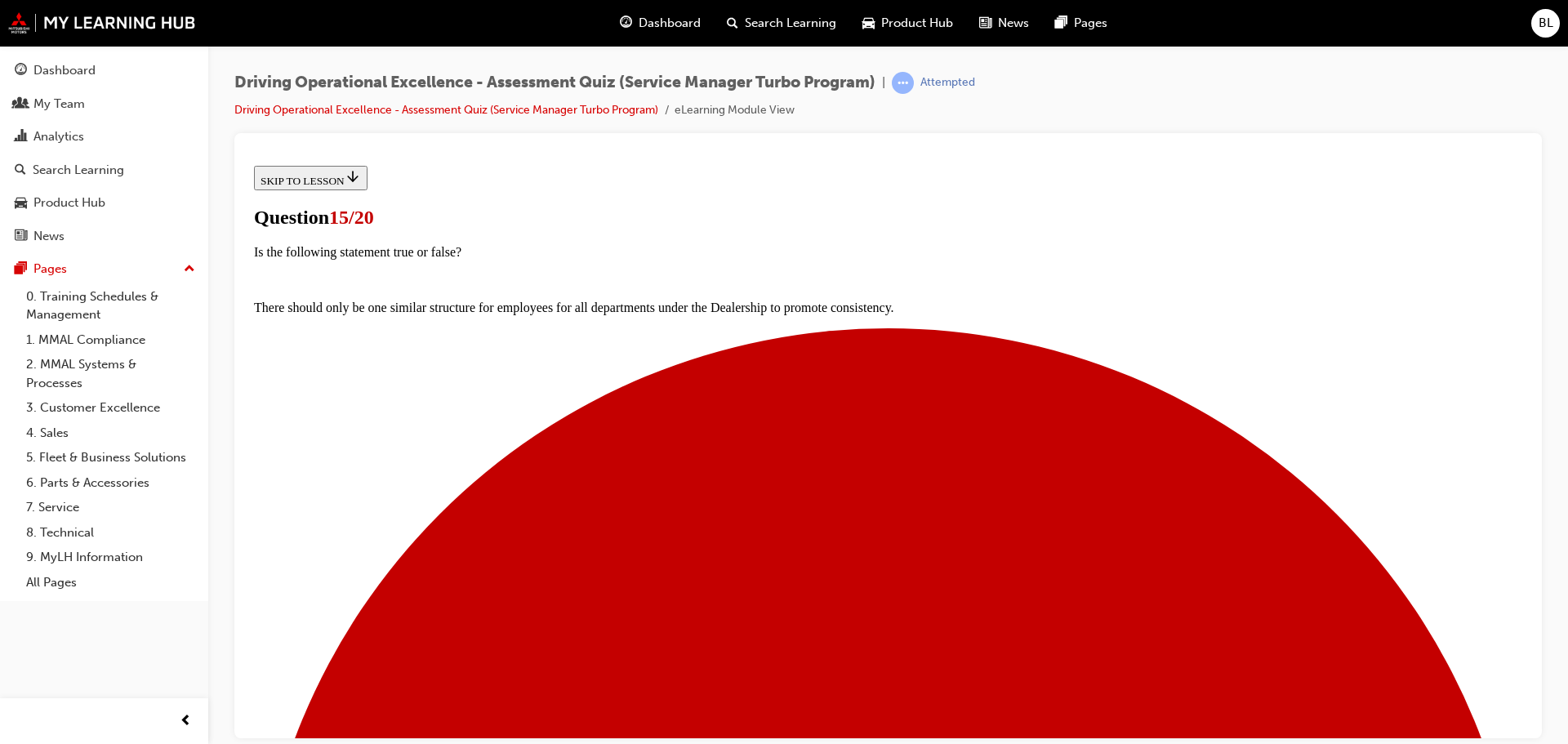
scroll to position [143, 0]
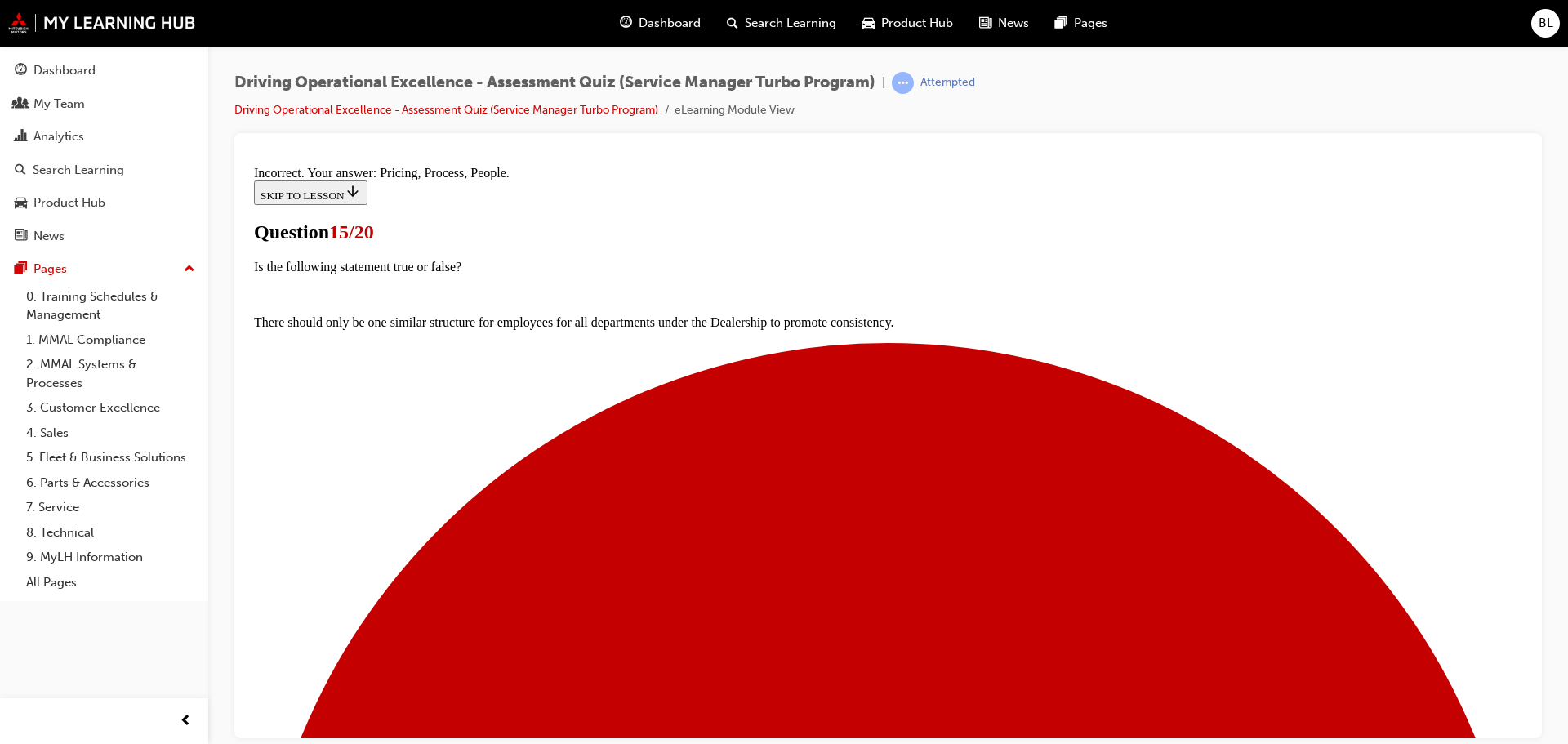
scroll to position [220, 0]
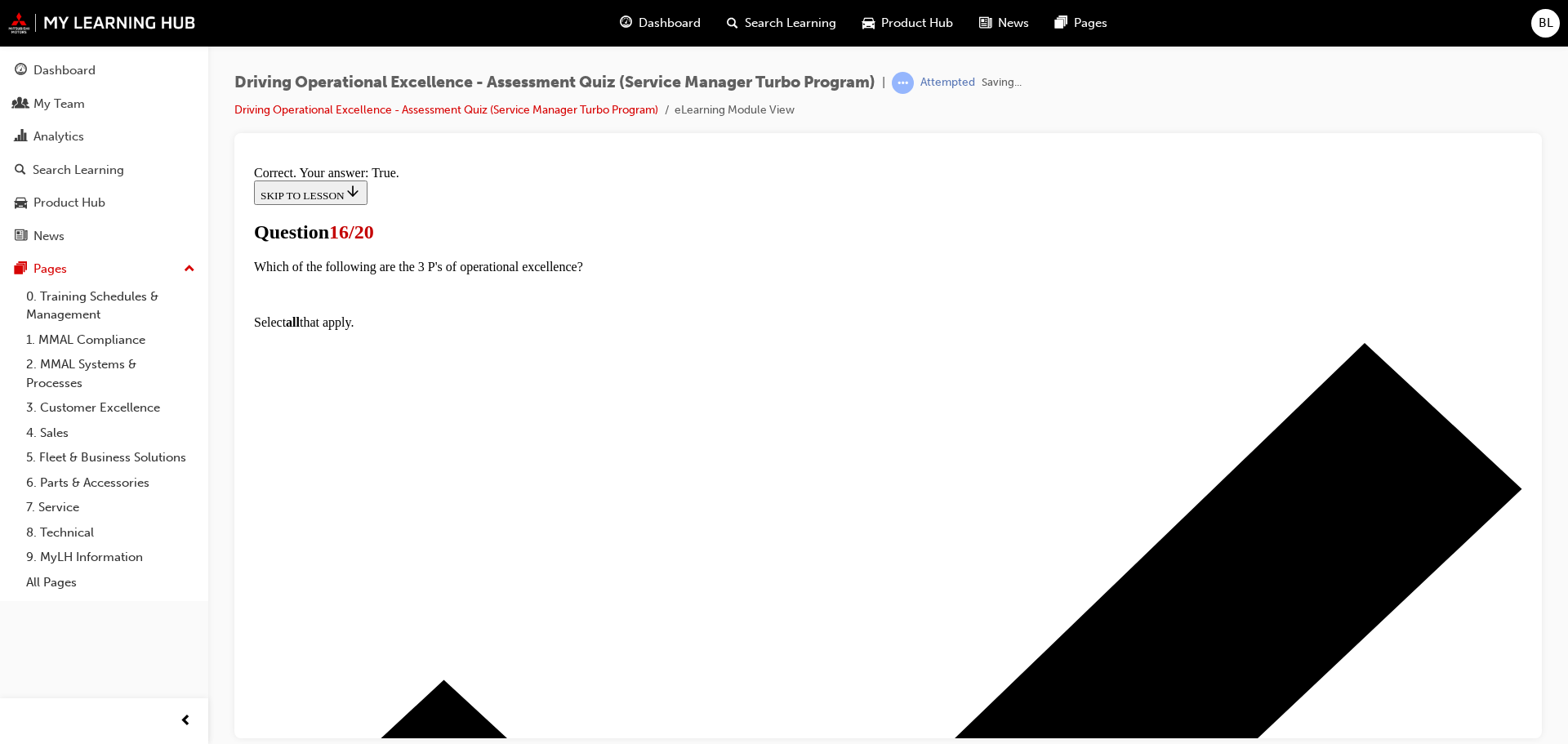
scroll to position [200, 0]
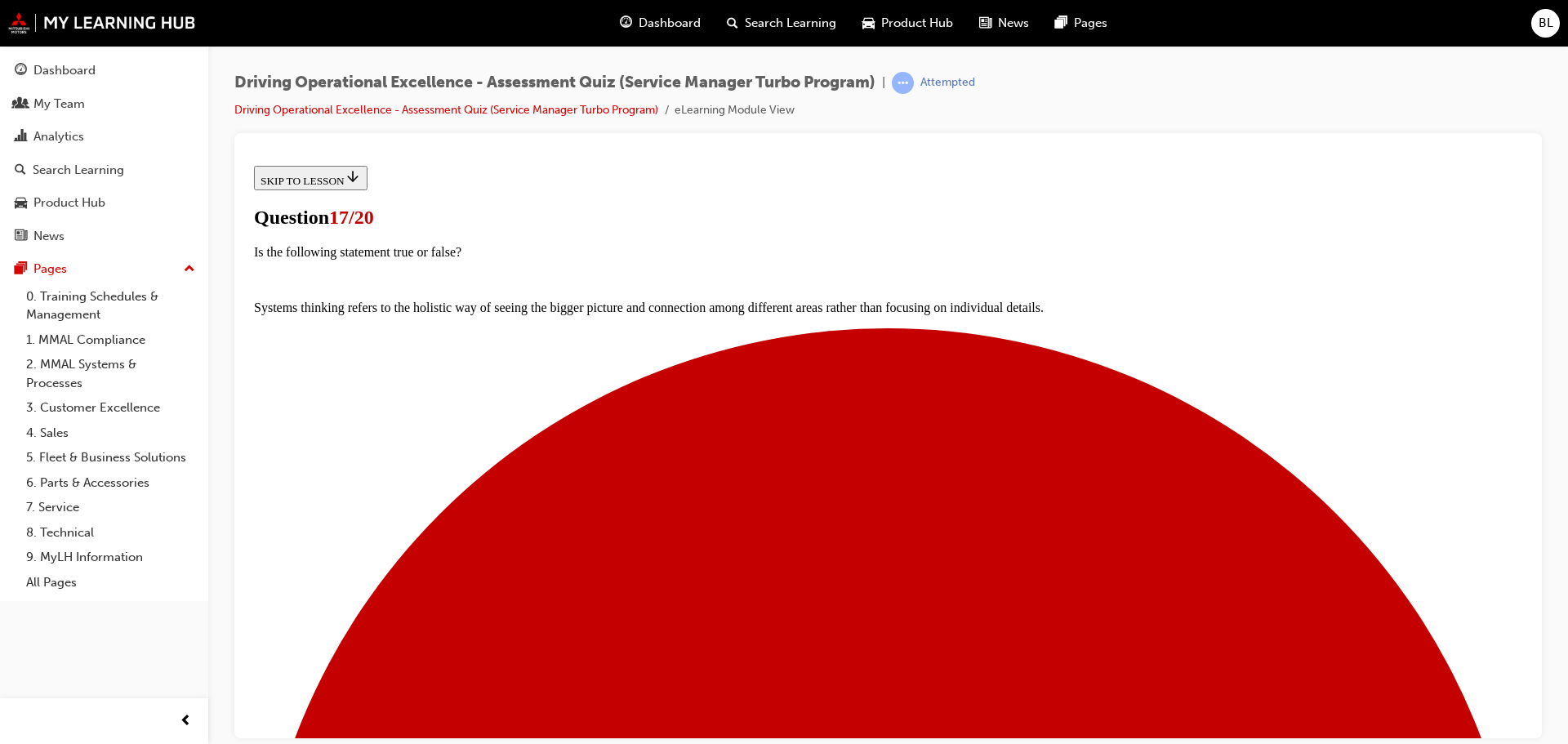
scroll to position [204, 0]
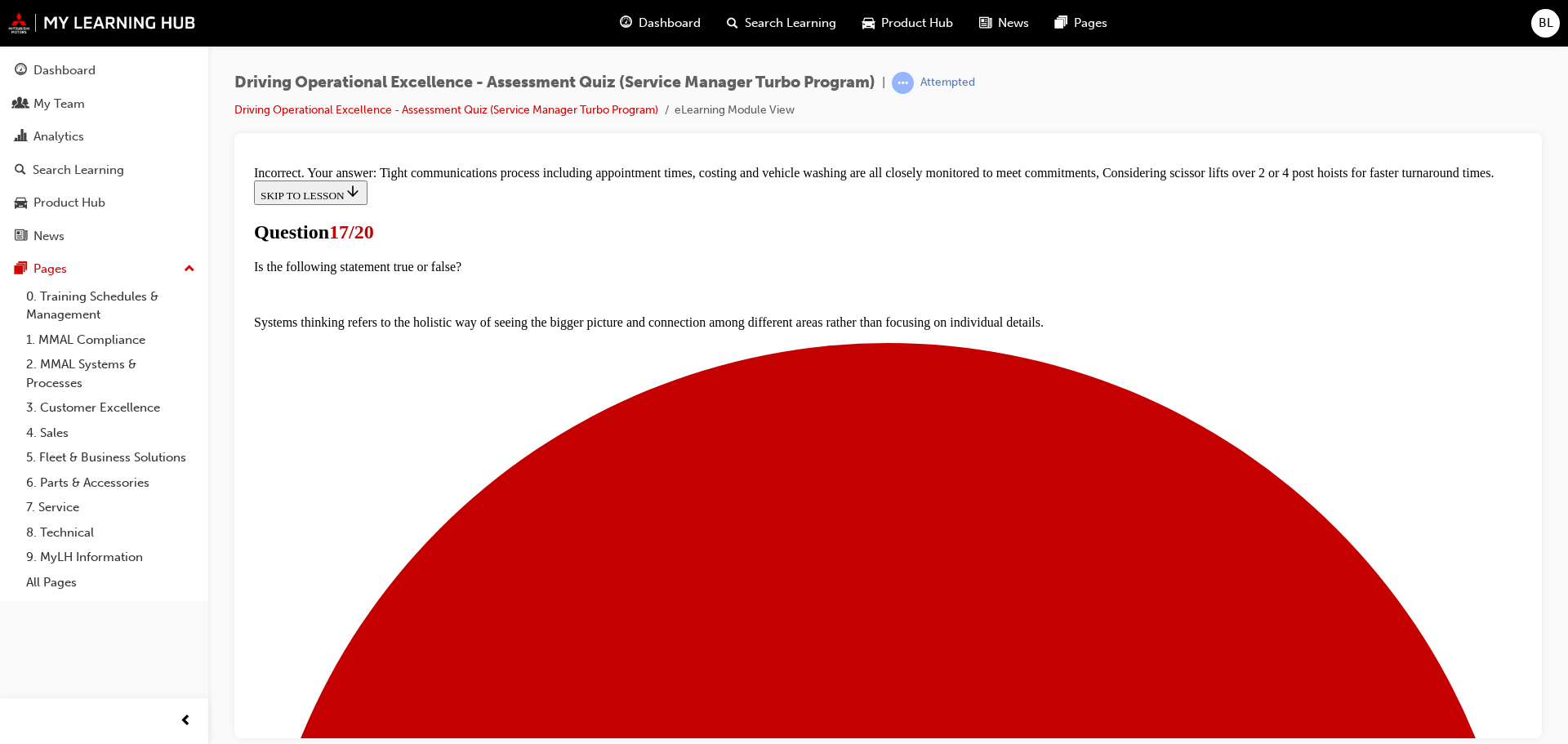
scroll to position [428, 0]
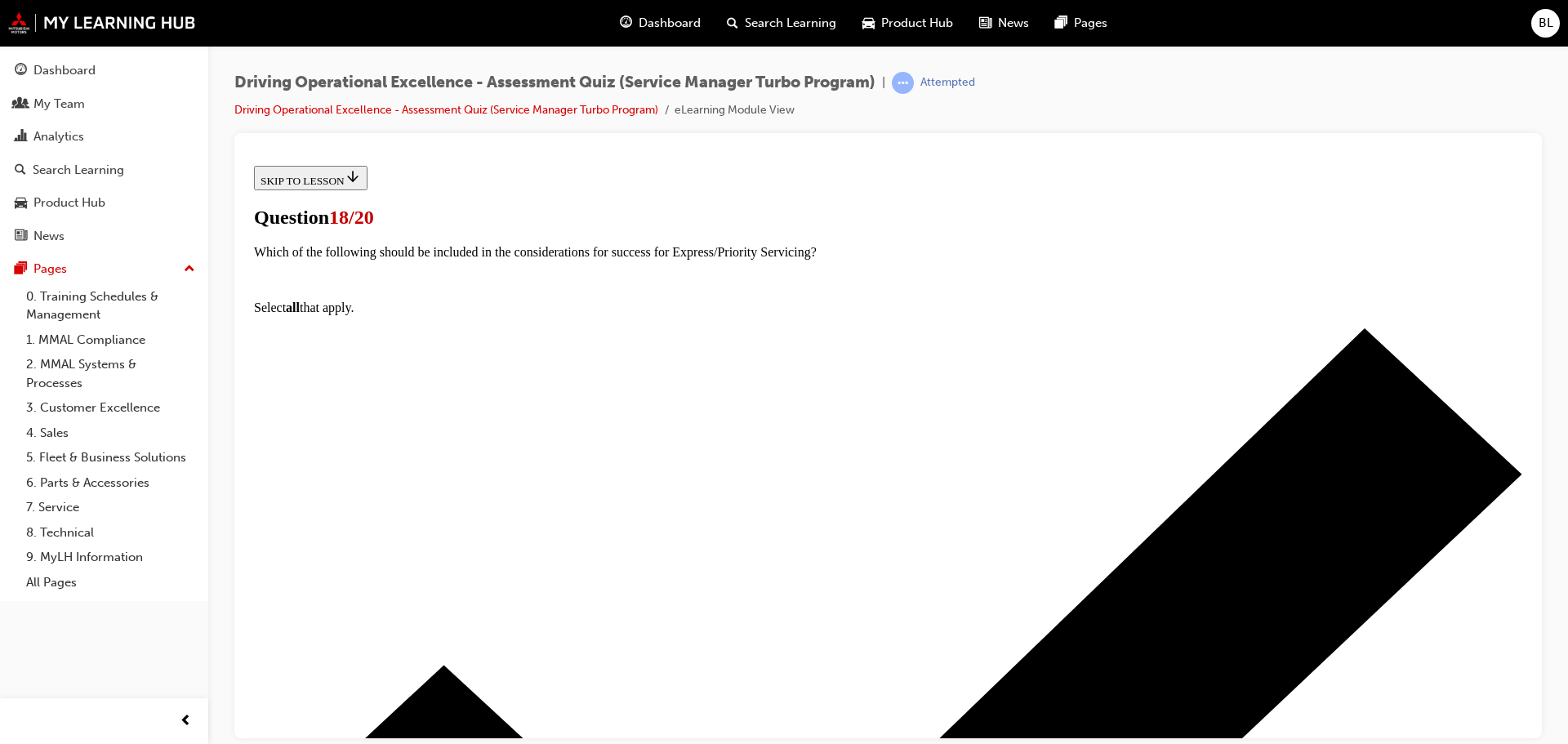
scroll to position [204, 0]
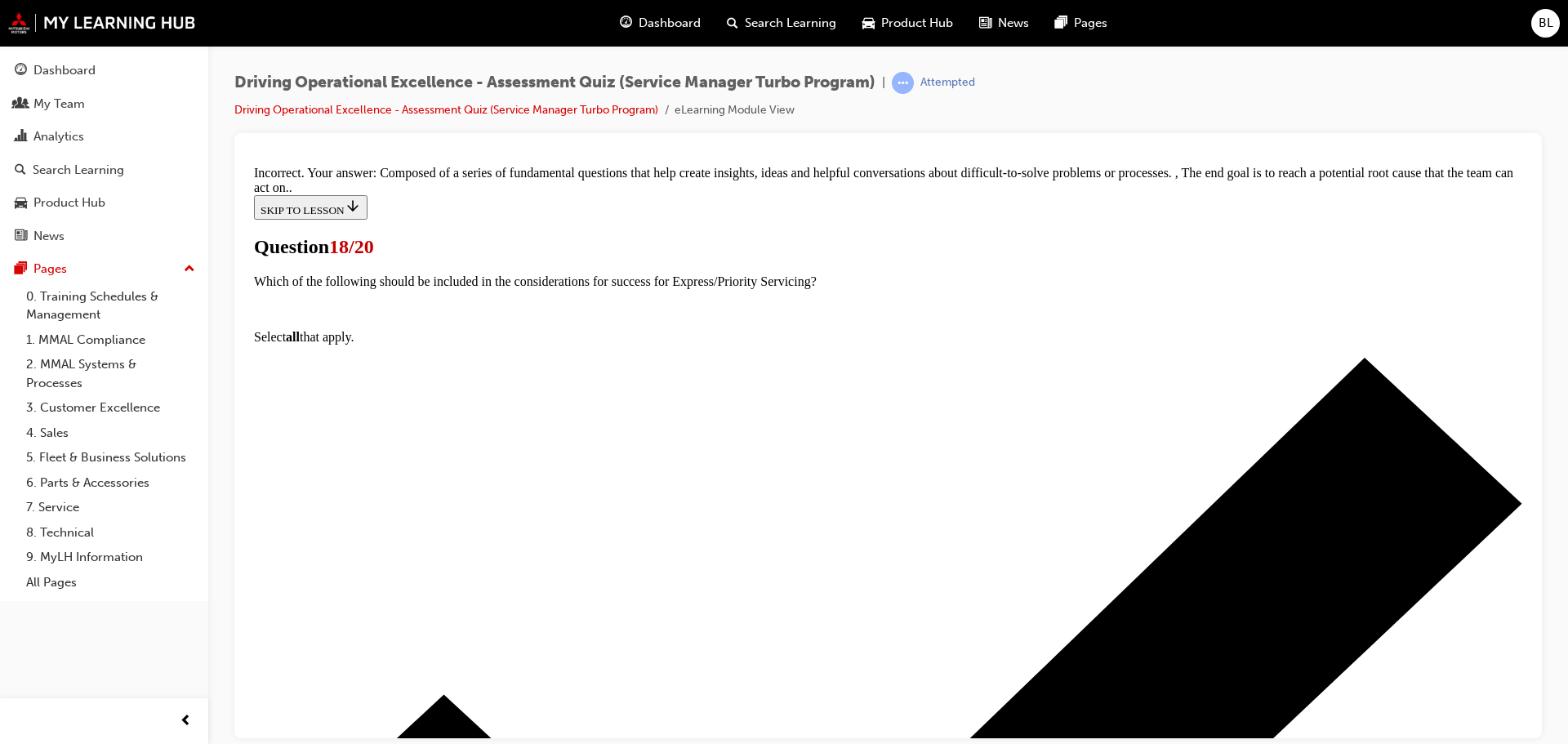
scroll to position [384, 0]
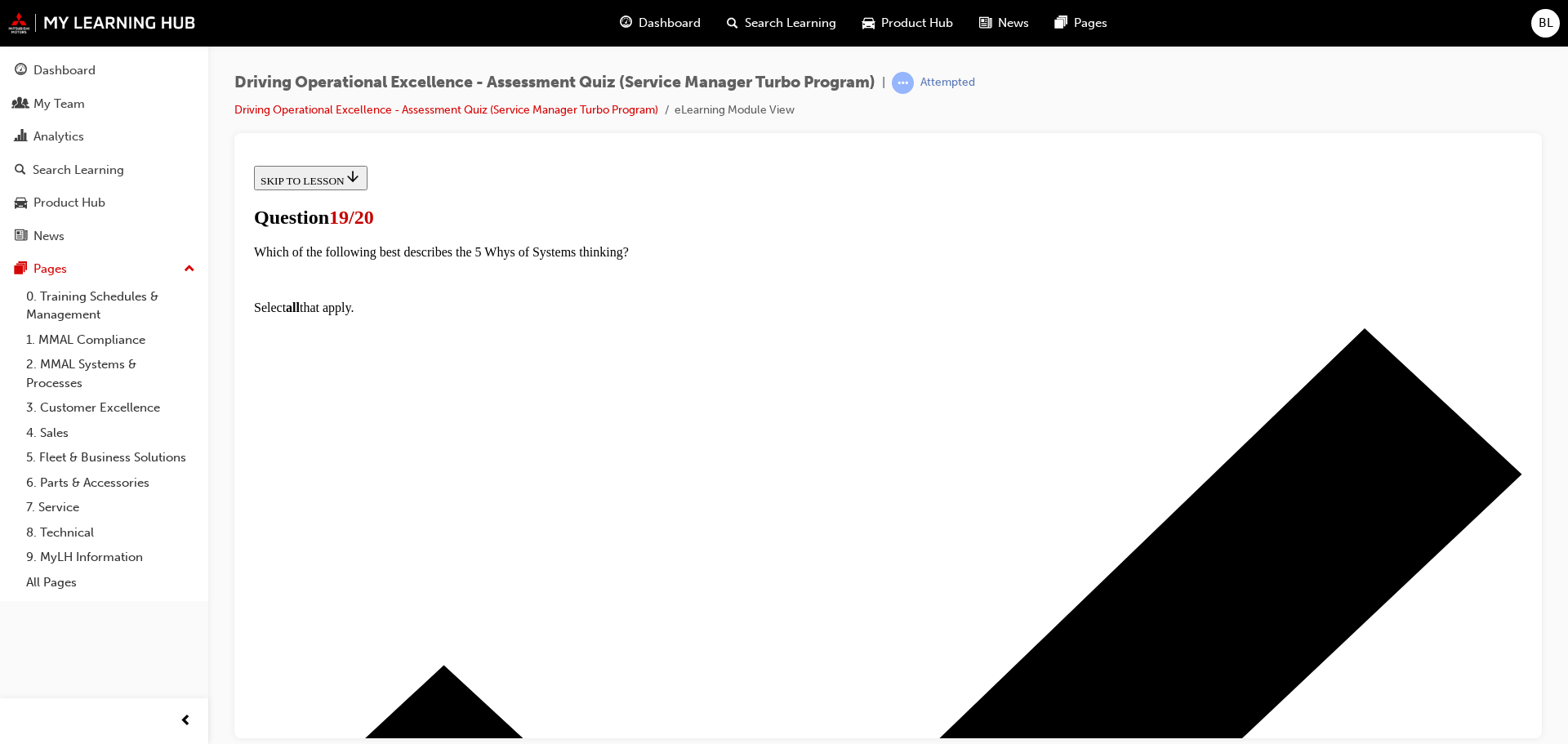
scroll to position [204, 0]
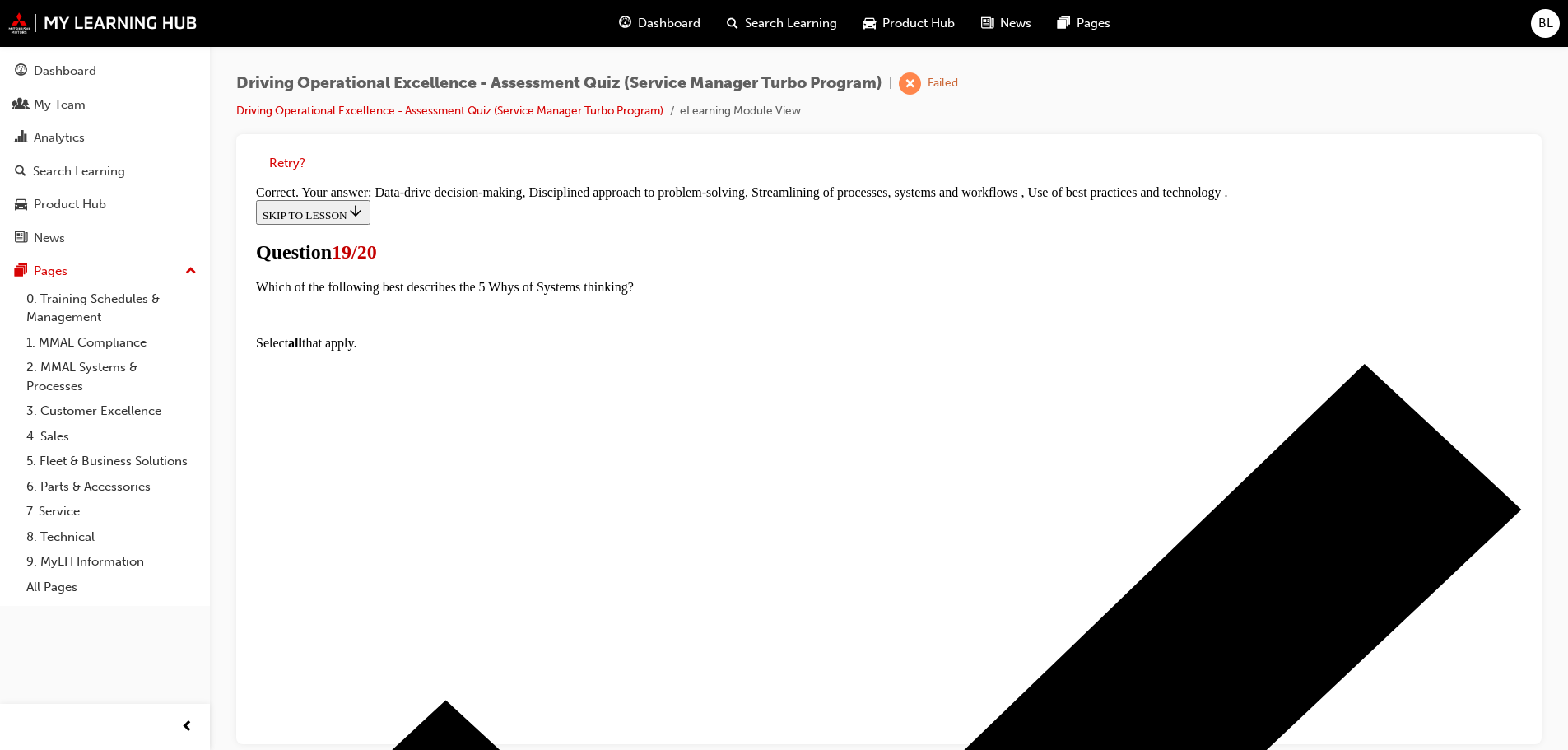
scroll to position [305, 0]
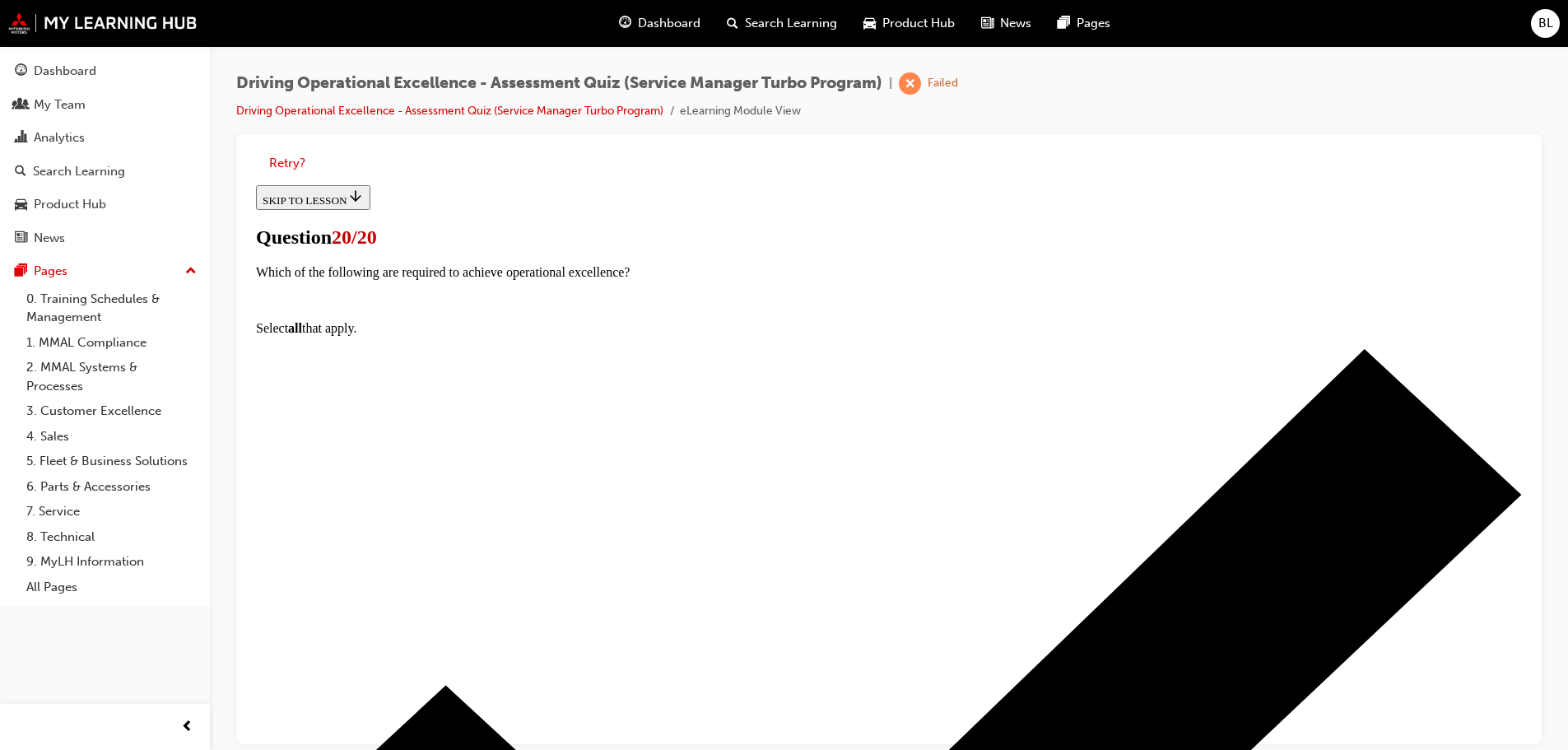
scroll to position [13, 0]
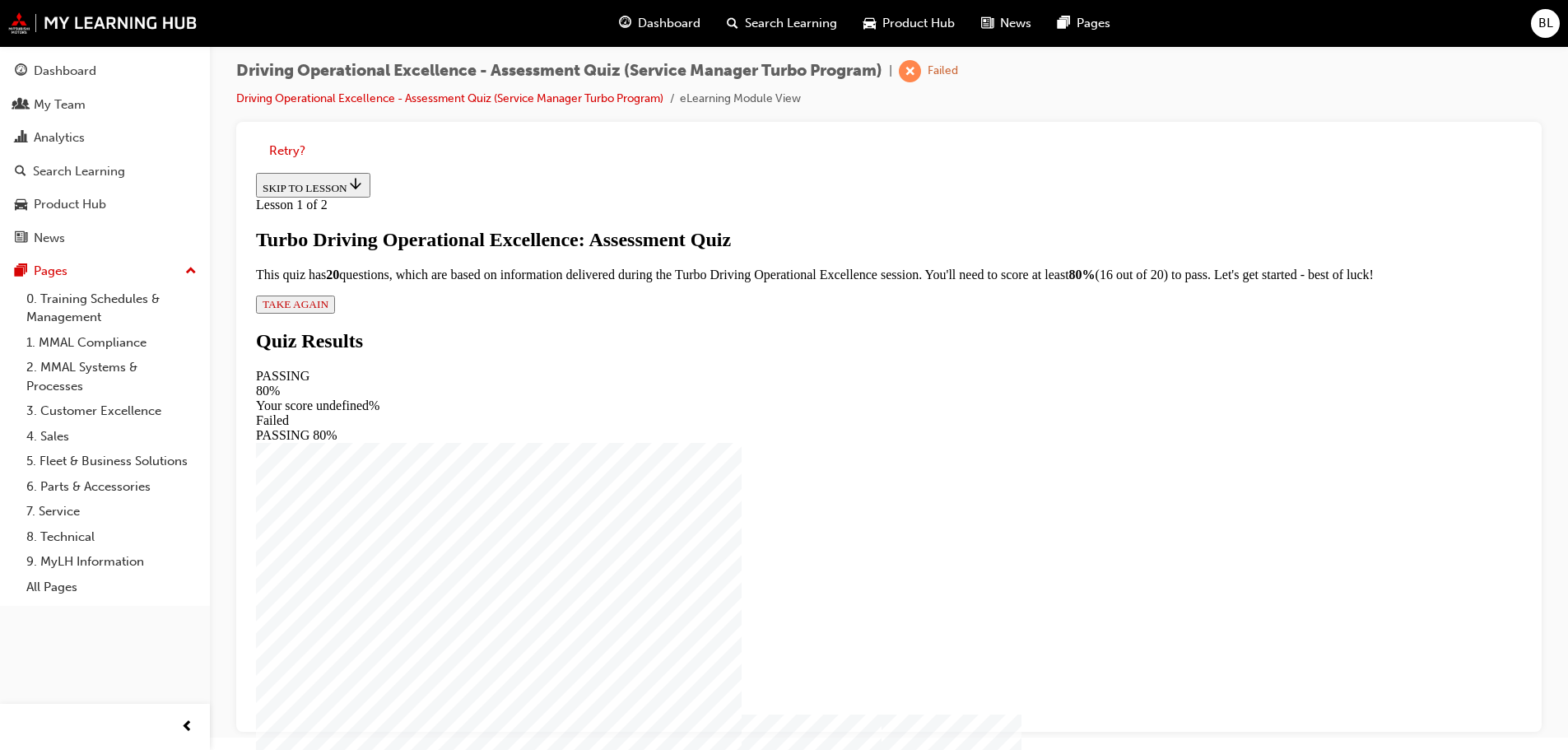
scroll to position [11, 0]
click at [328, 310] on span "TAKE AGAIN" at bounding box center [295, 305] width 66 height 13
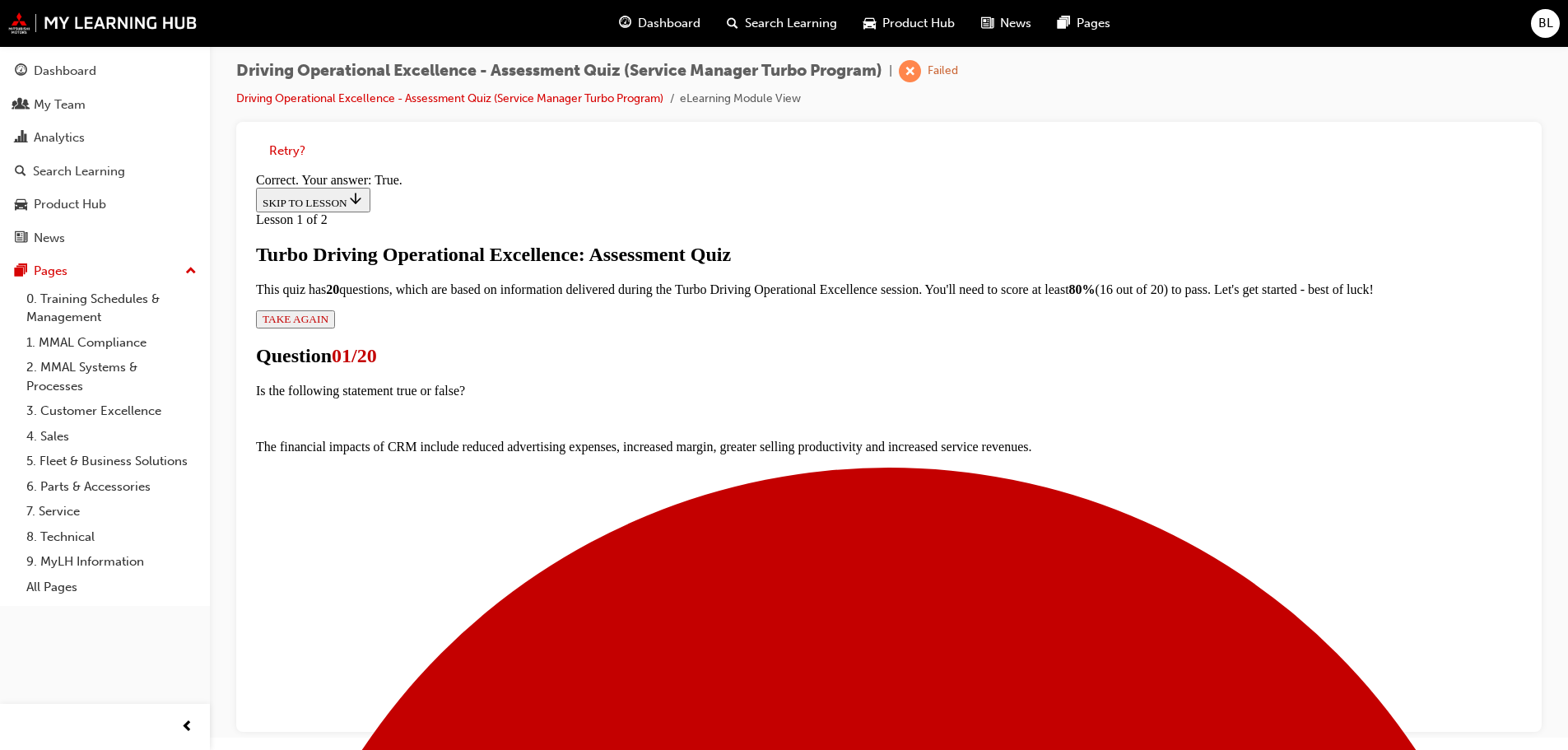
scroll to position [180, 0]
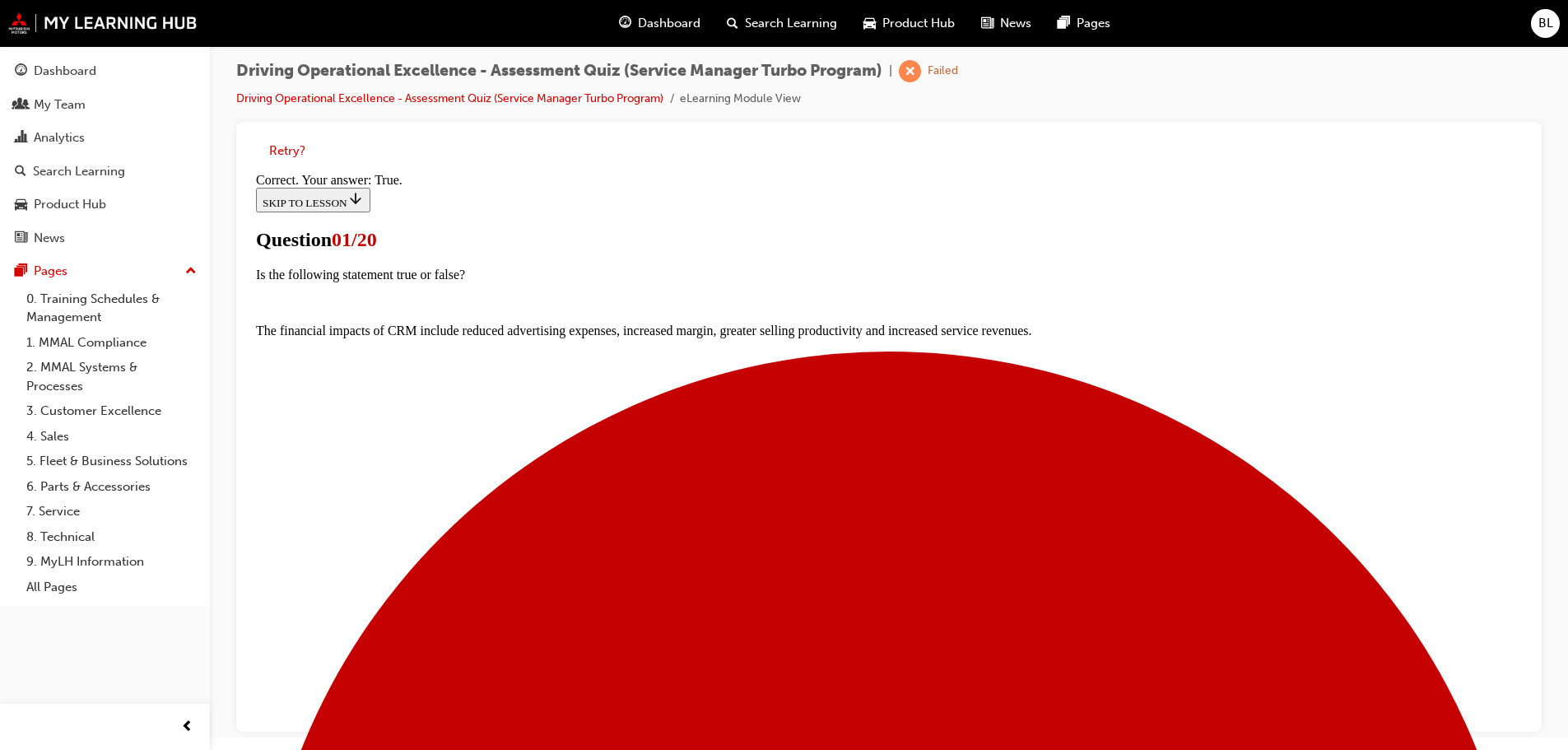
scroll to position [121, 0]
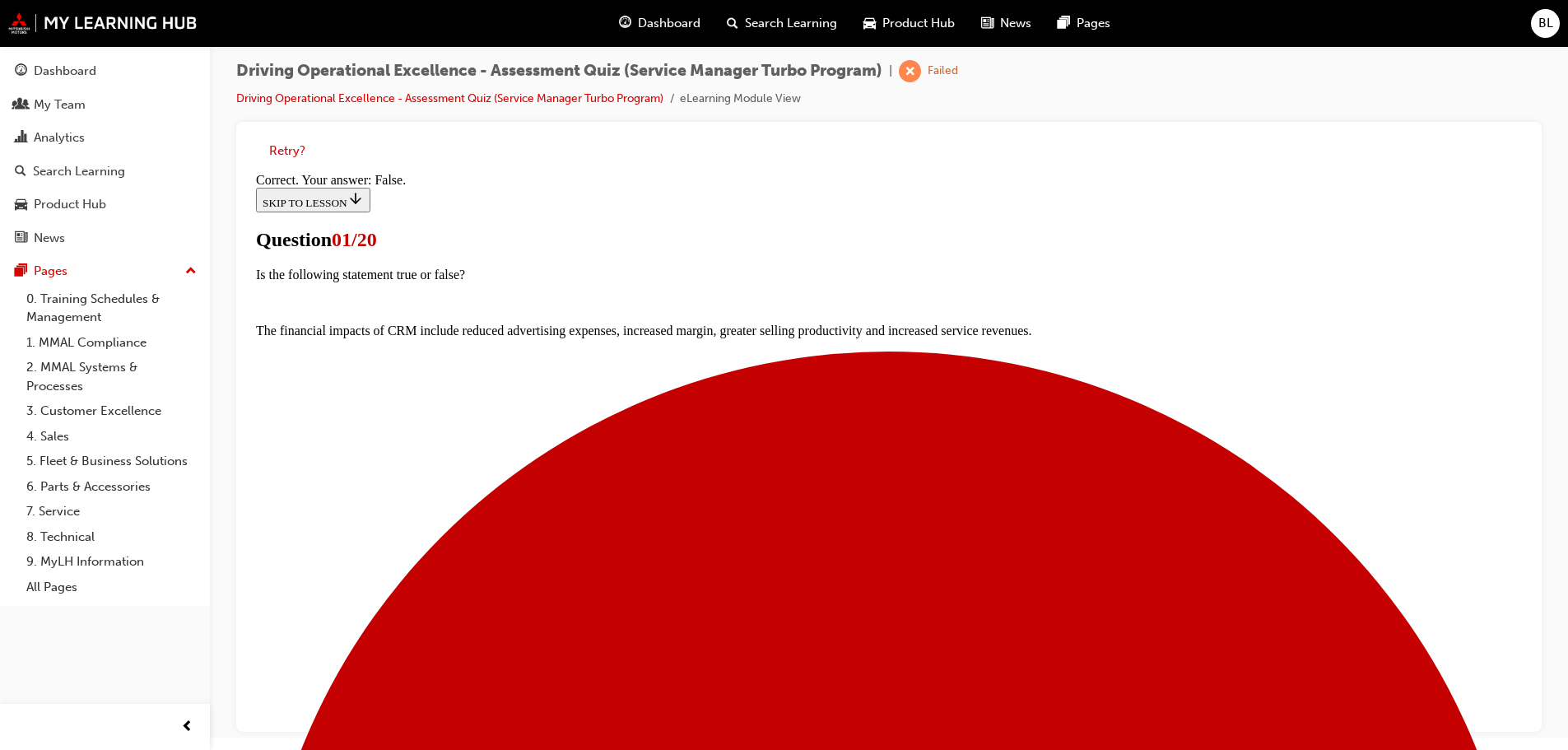
scroll to position [121, 0]
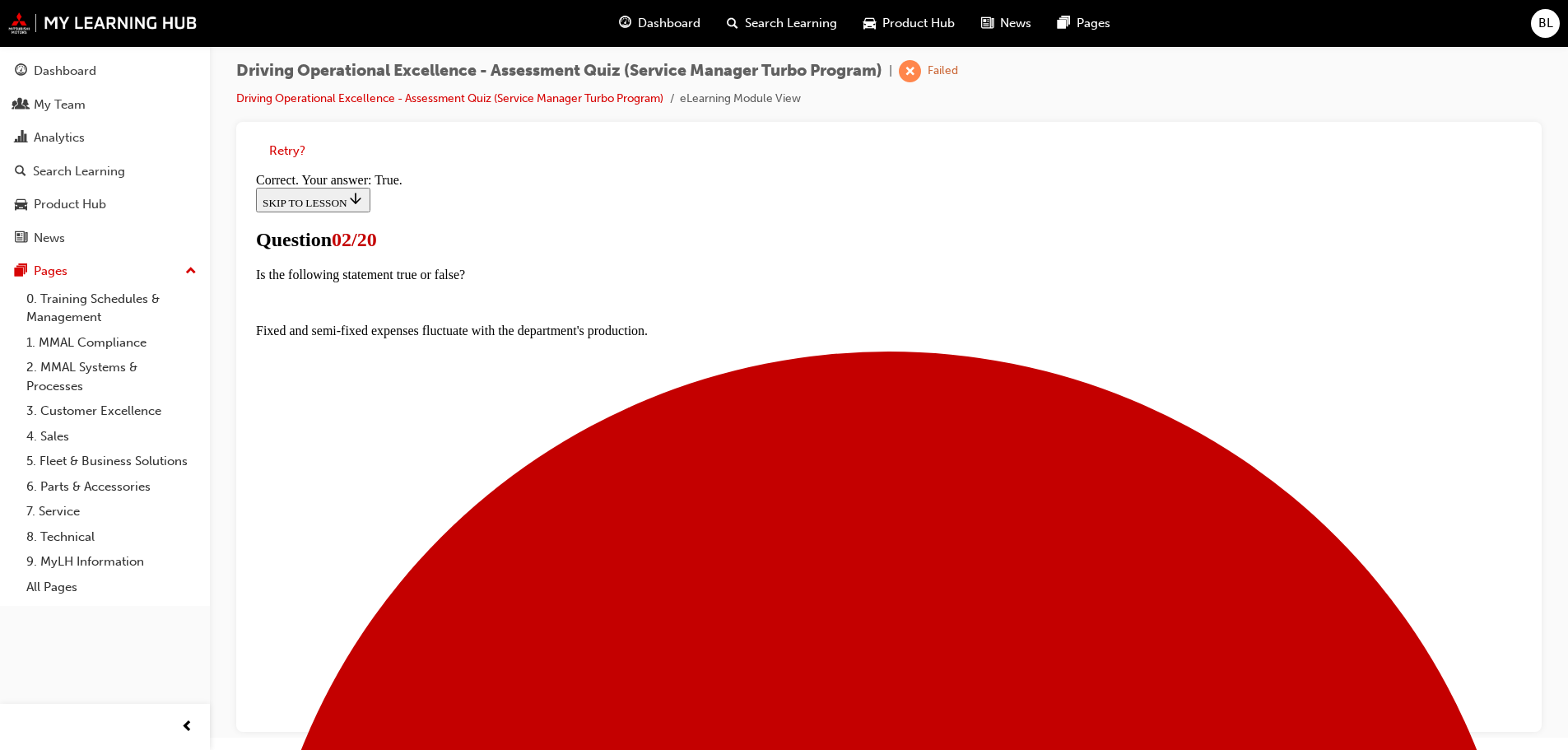
scroll to position [173, 0]
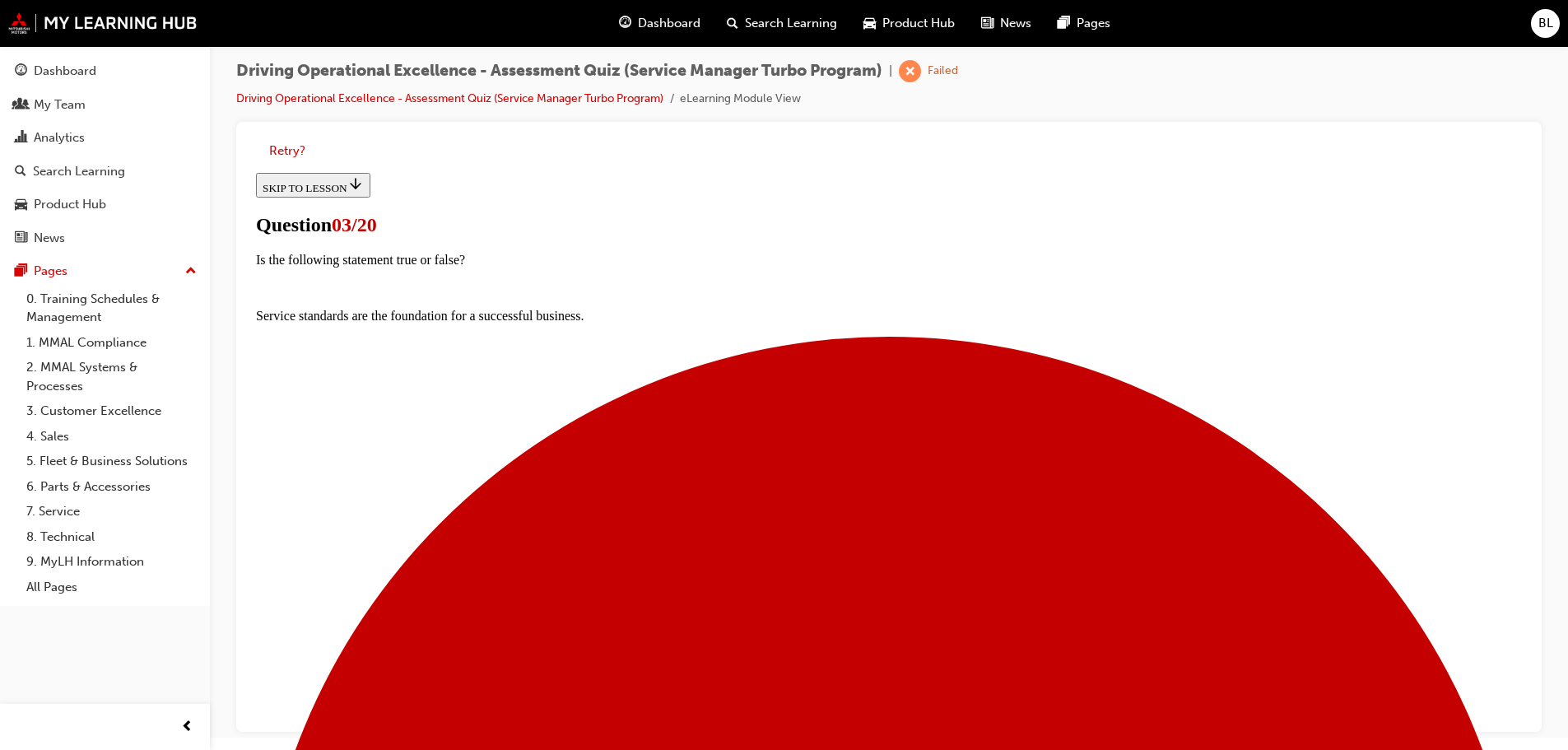
scroll to position [134, 0]
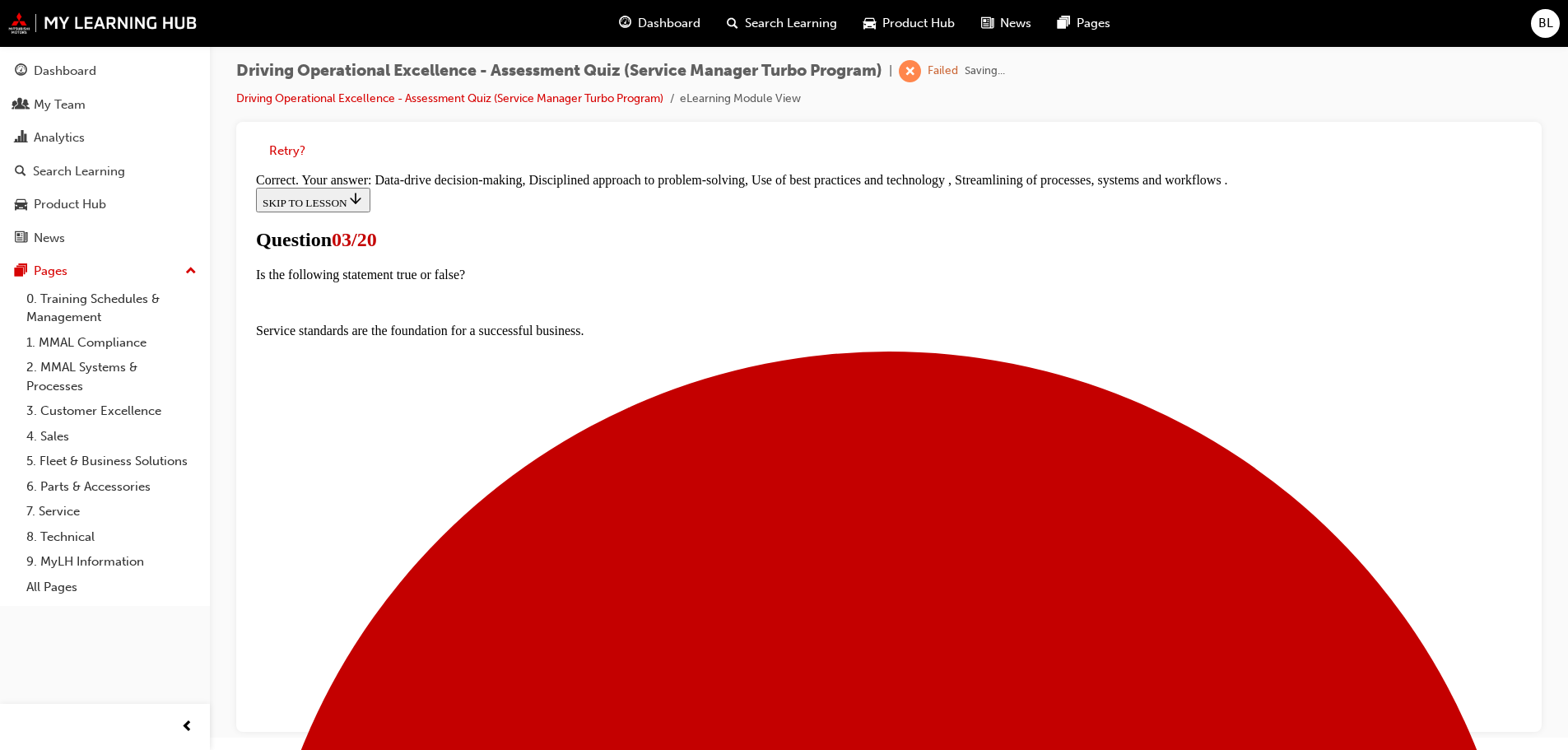
scroll to position [305, 0]
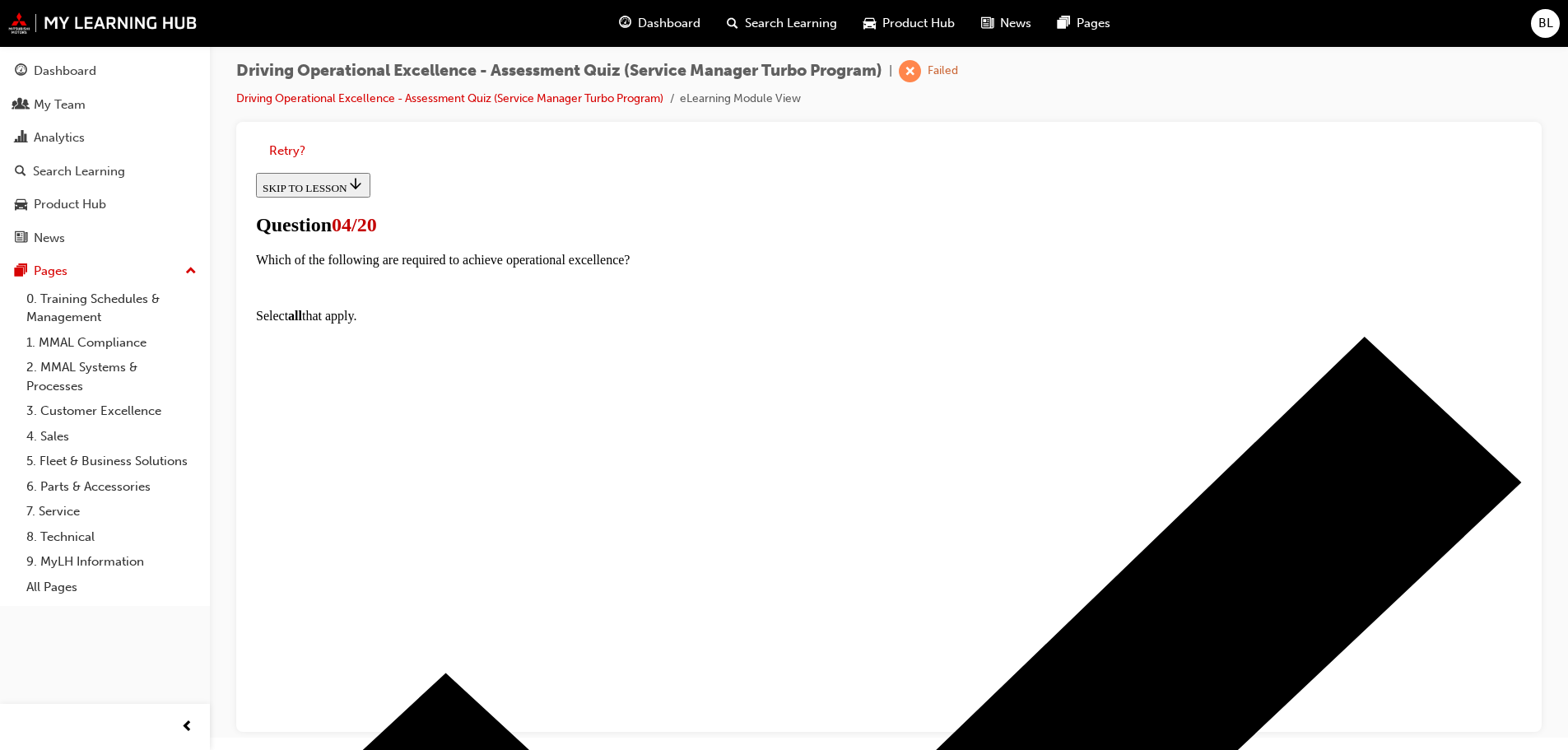
scroll to position [227, 0]
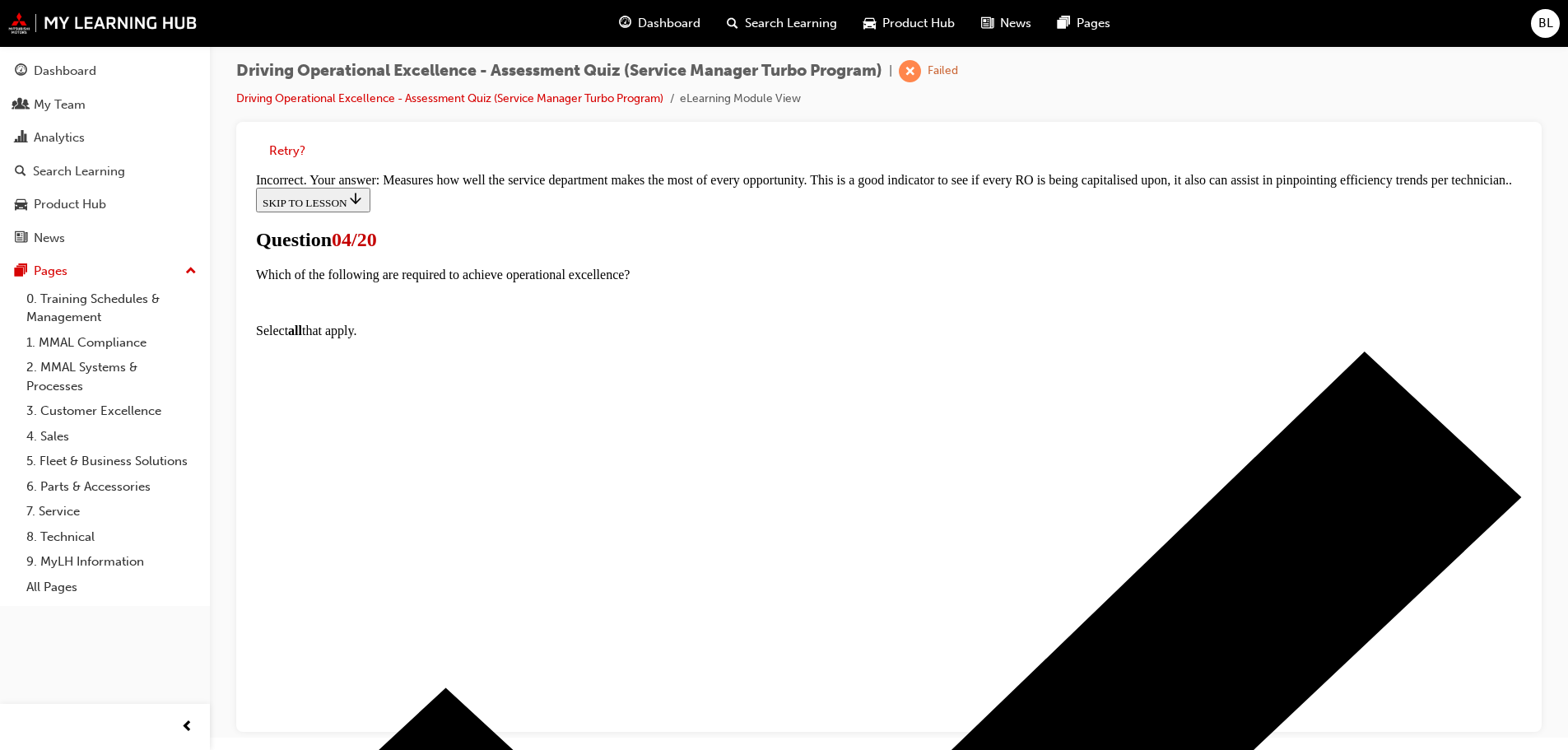
scroll to position [318, 0]
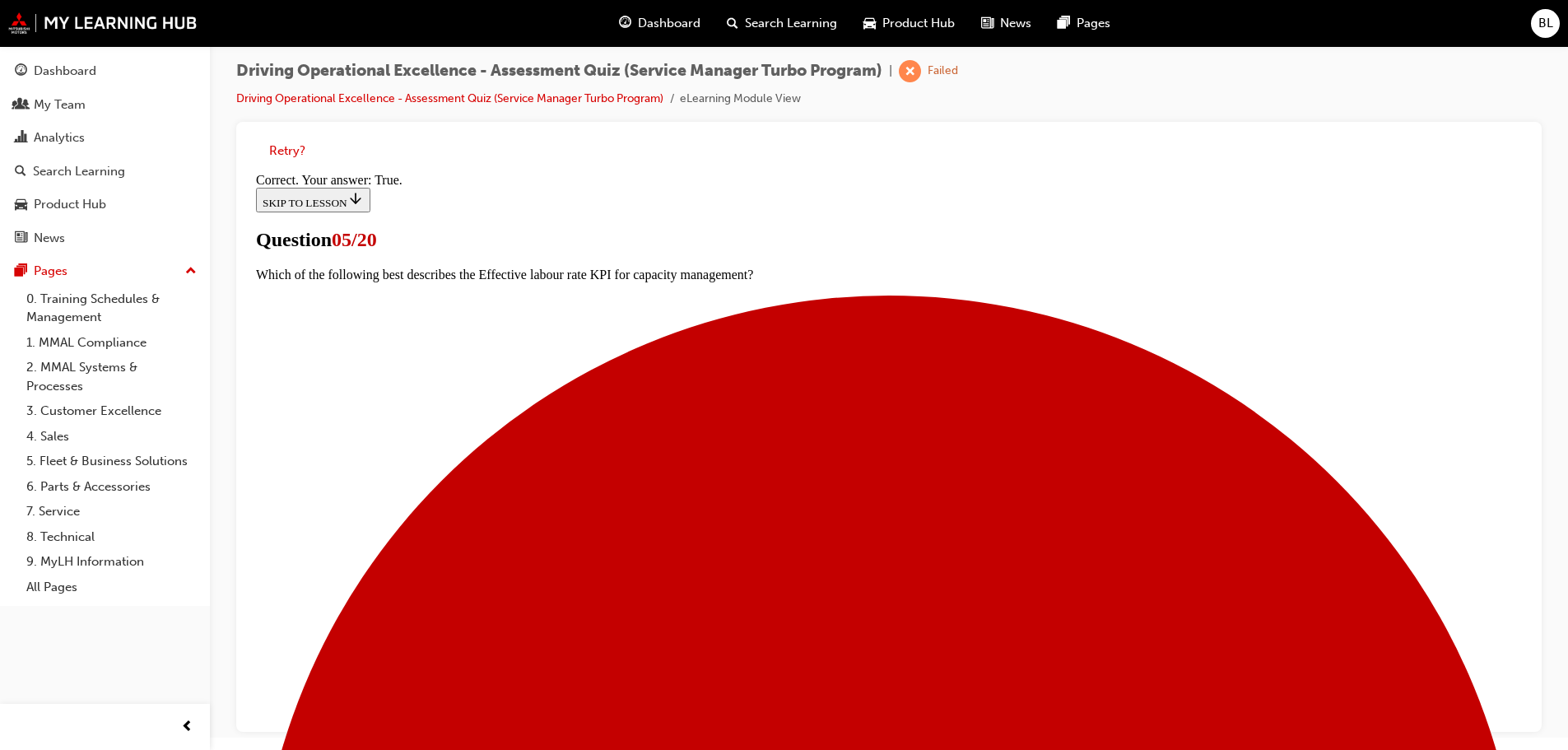
scroll to position [201, 0]
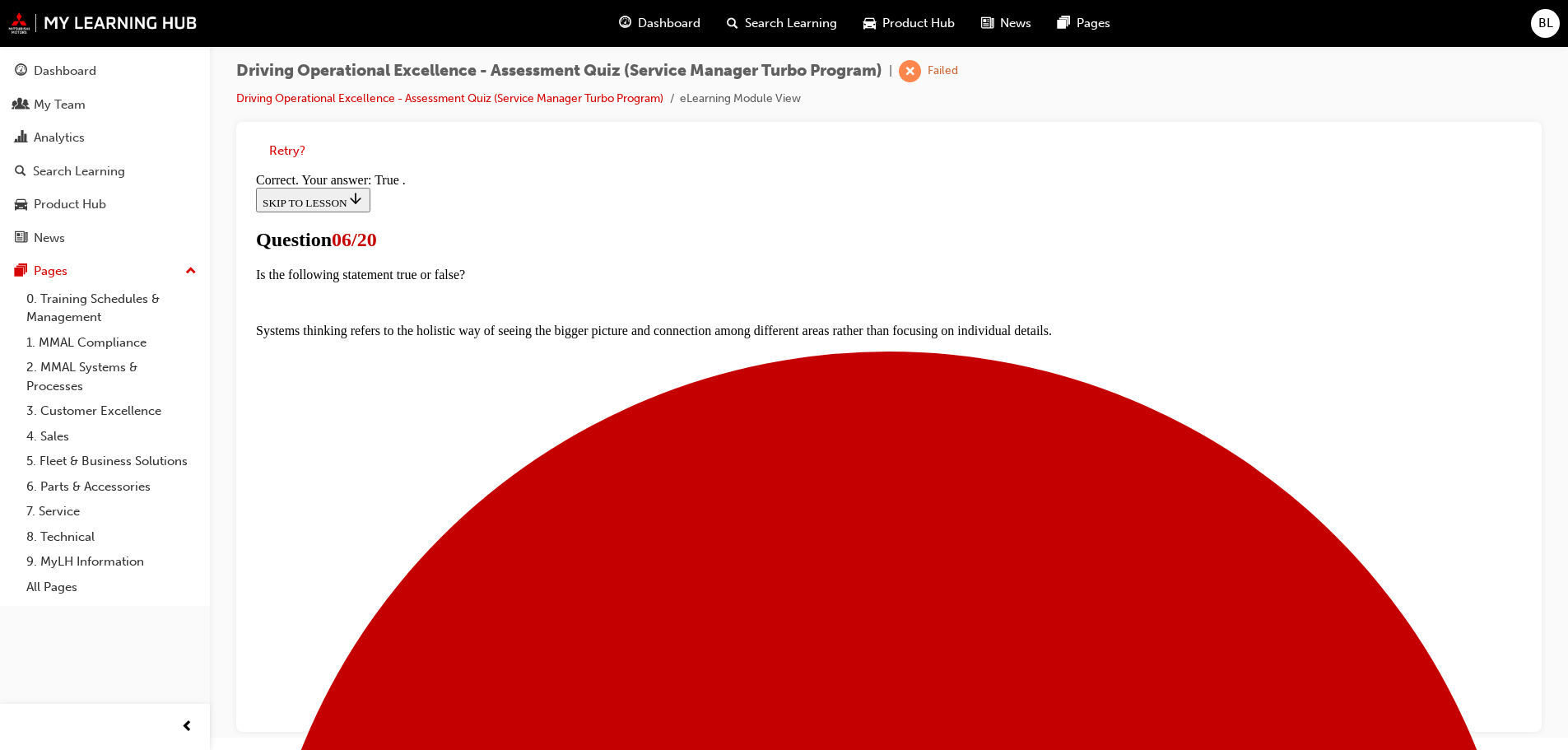
scroll to position [201, 0]
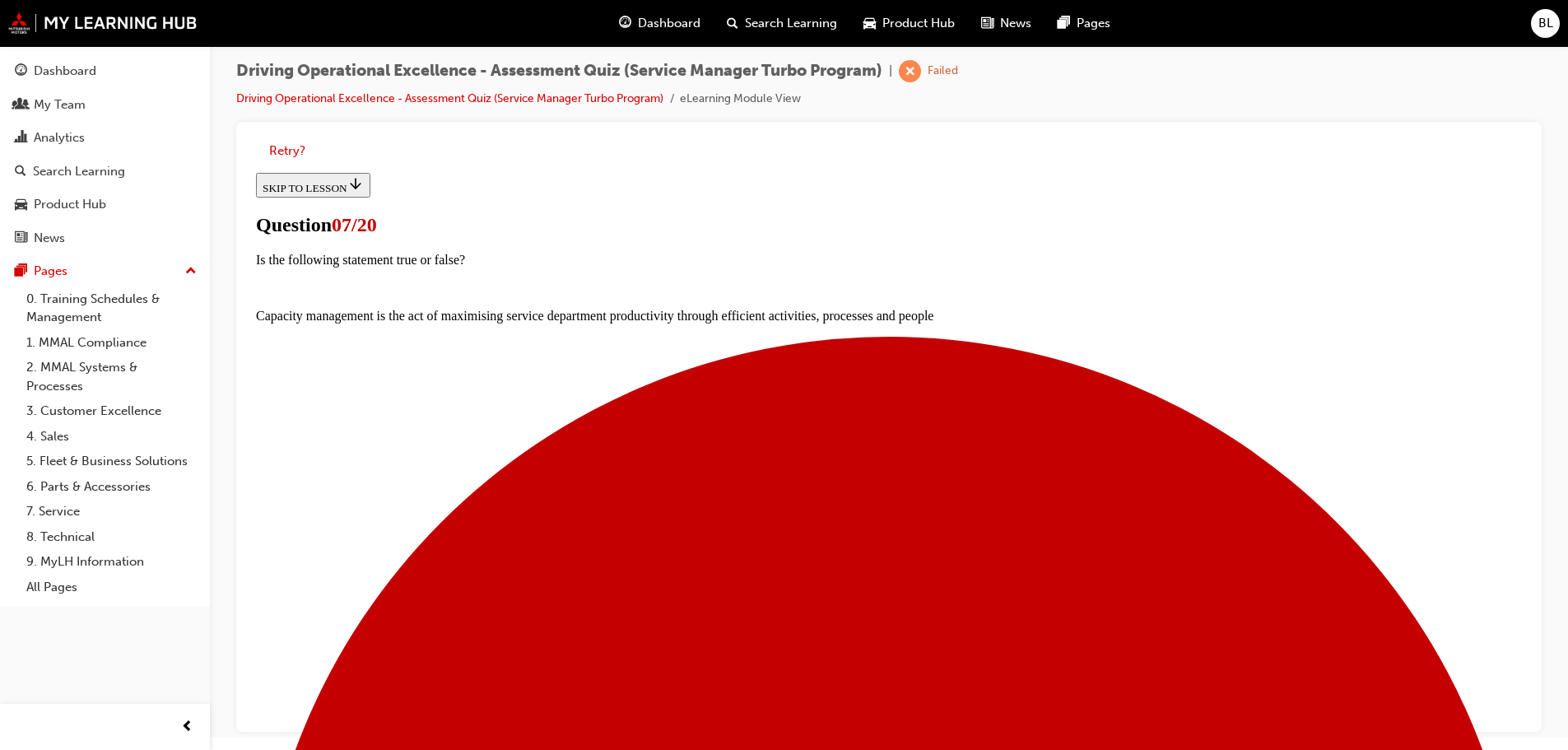
scroll to position [186, 0]
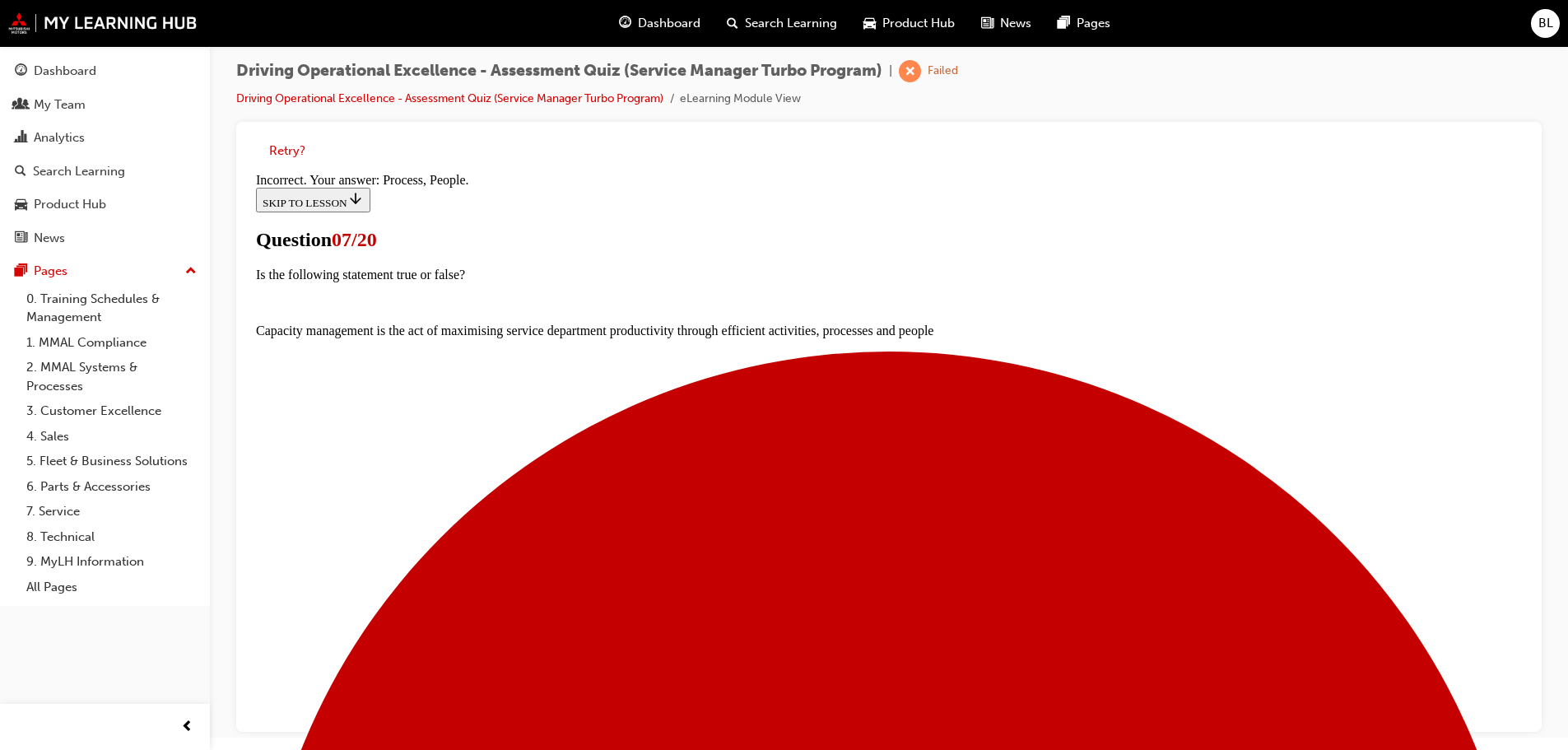
scroll to position [305, 0]
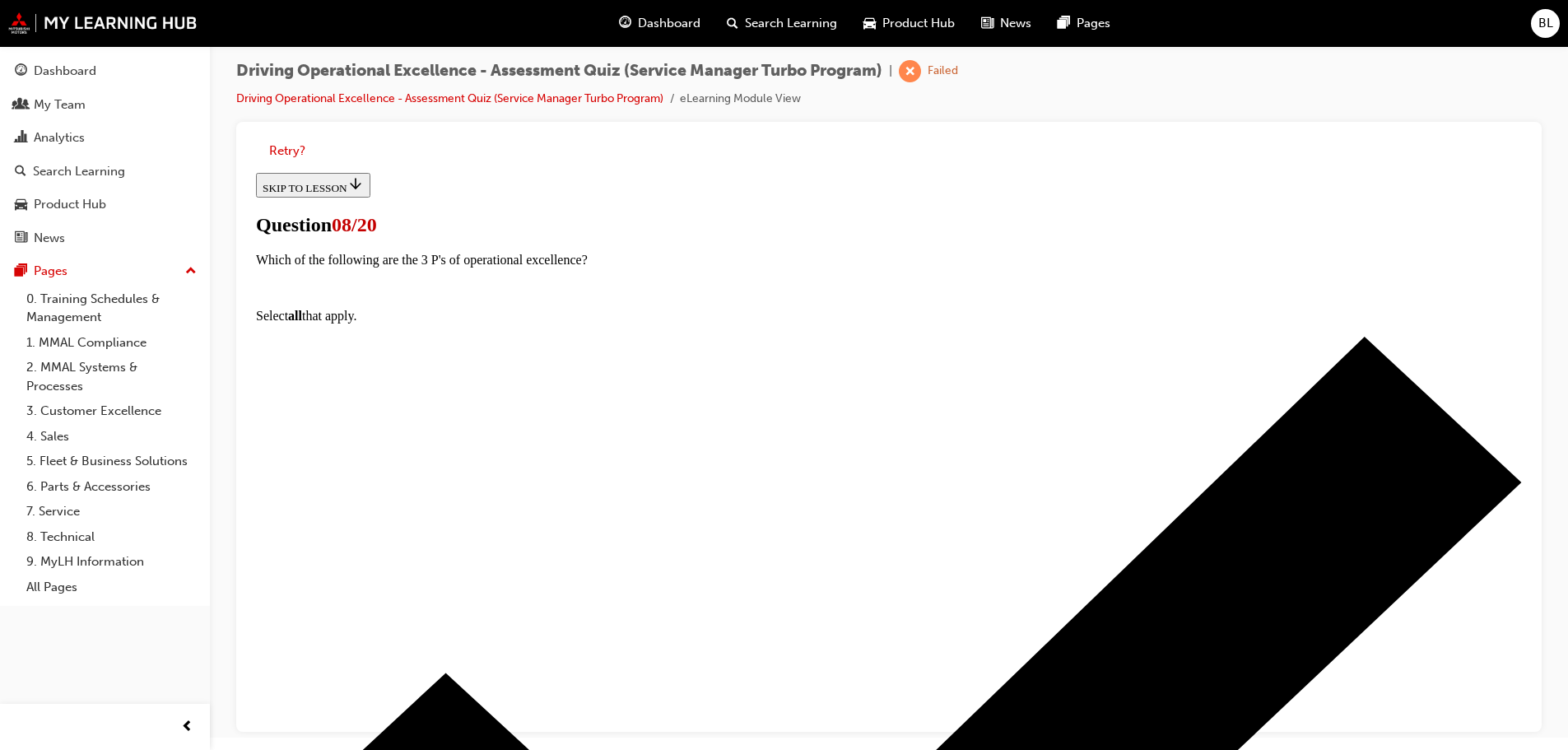
scroll to position [186, 0]
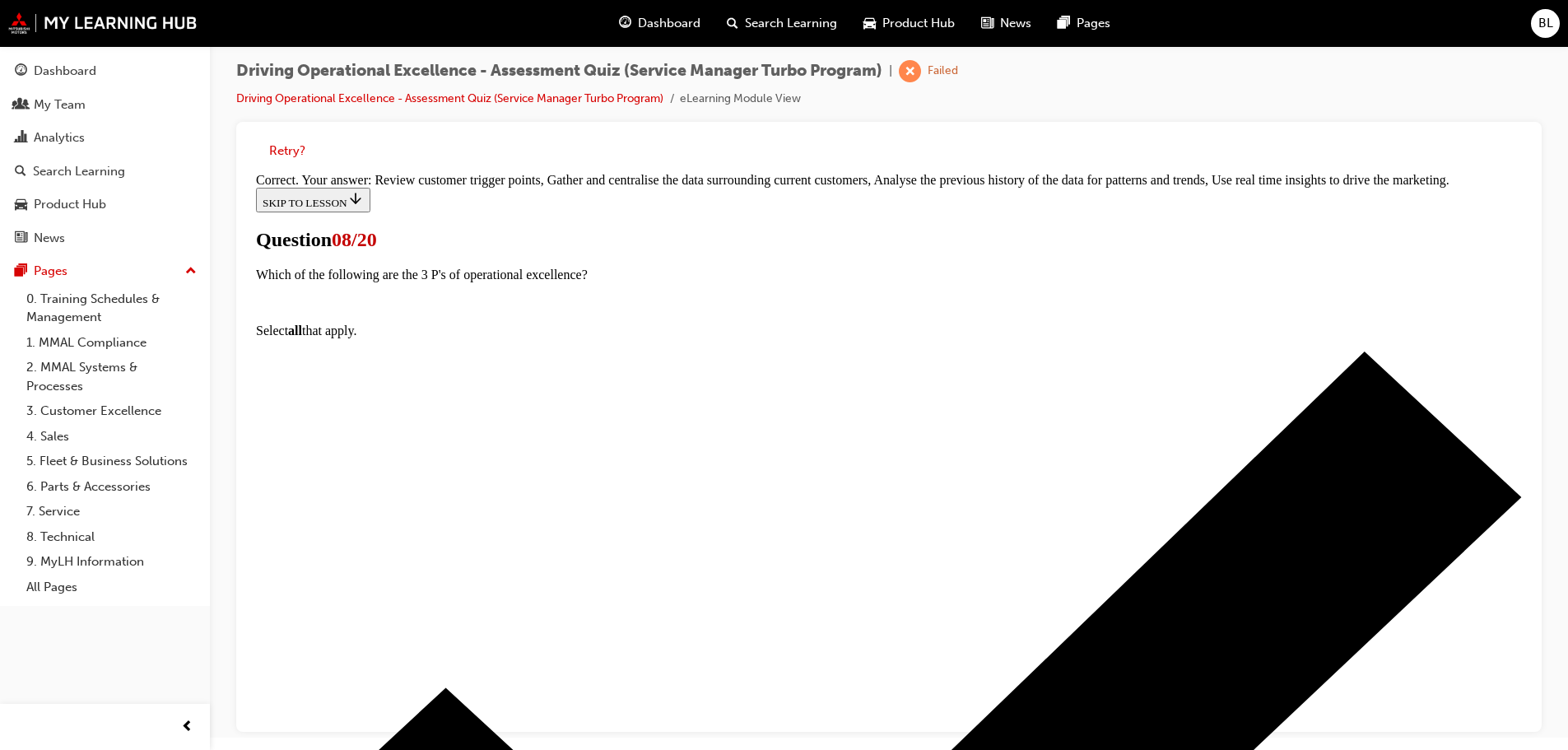
scroll to position [249, 0]
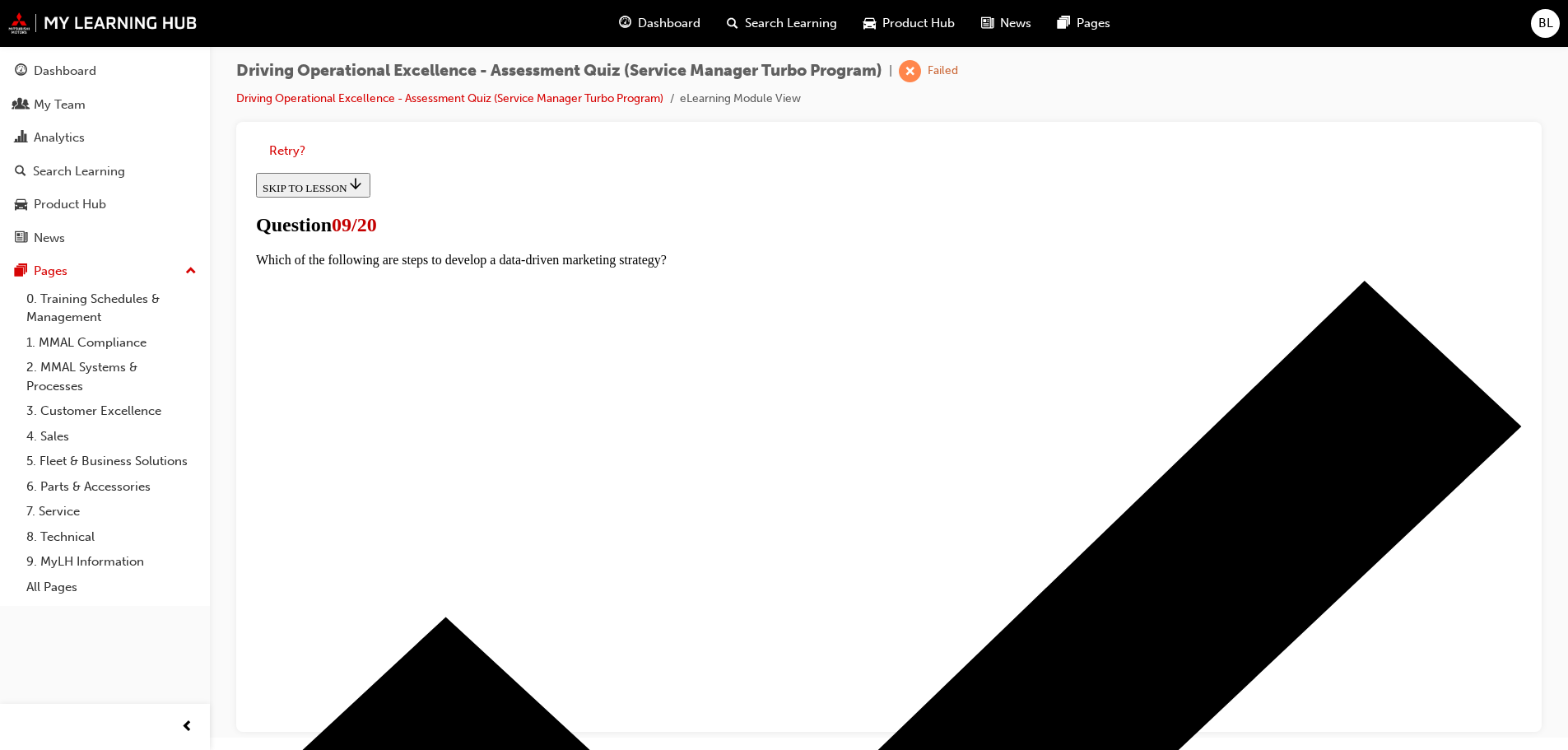
scroll to position [186, 0]
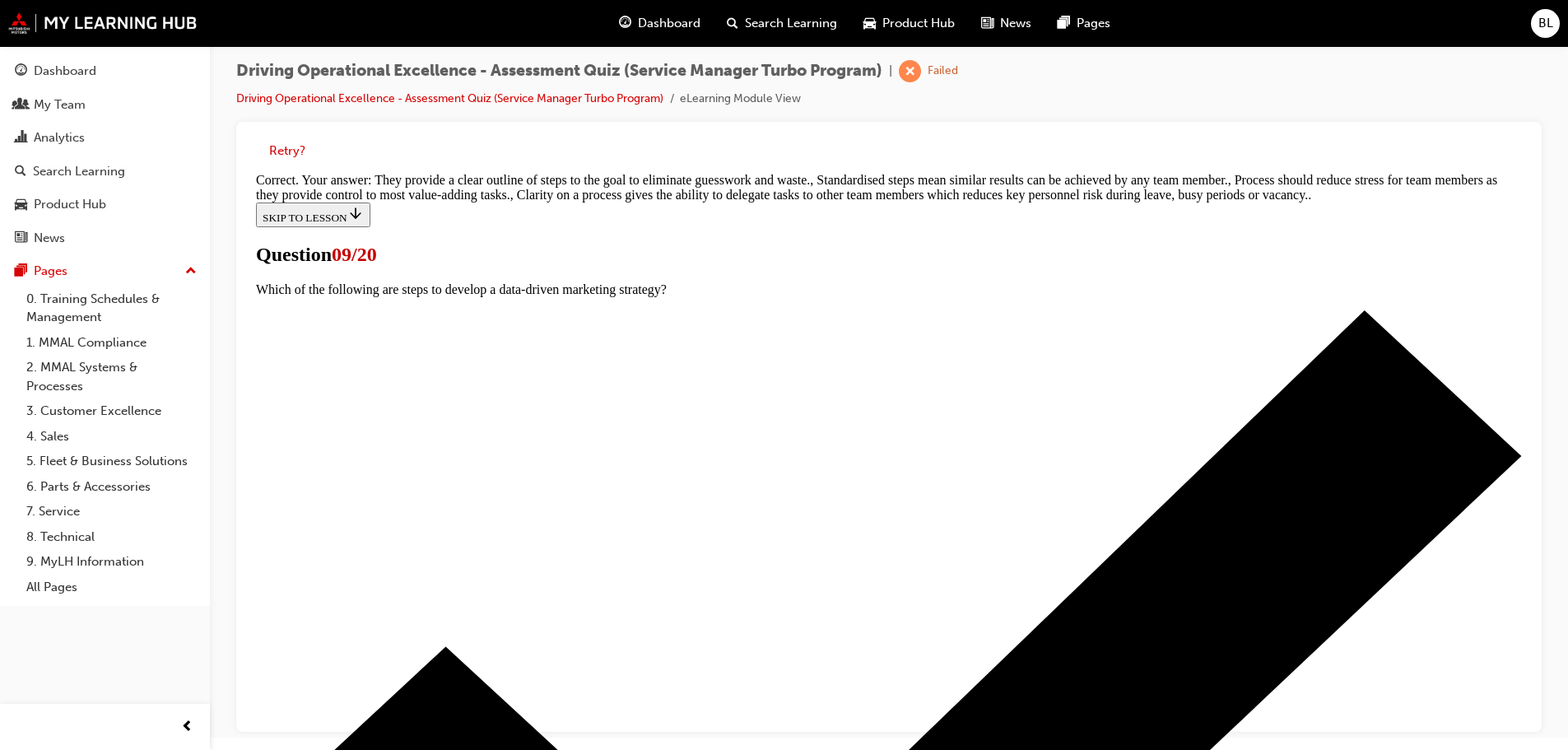
scroll to position [415, 0]
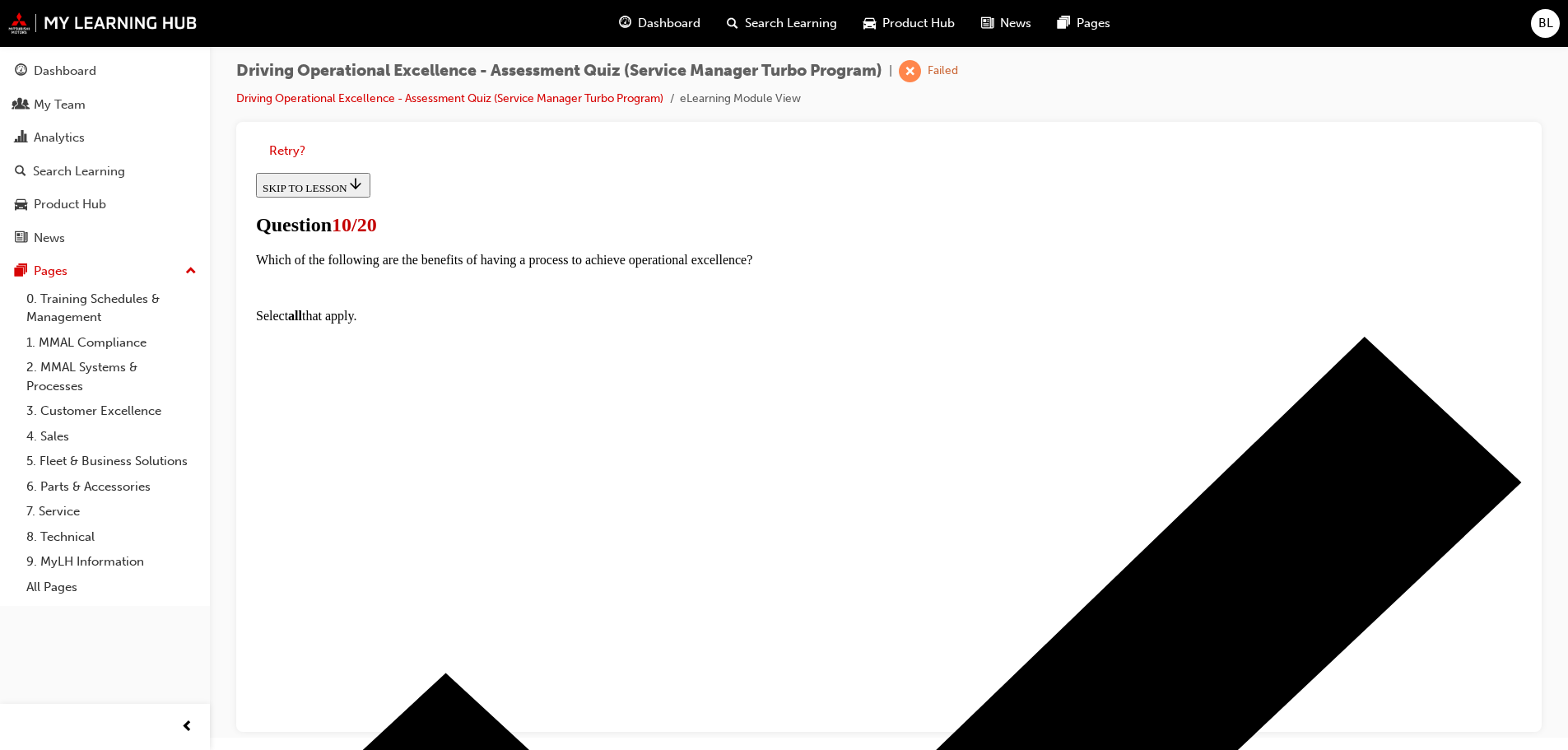
scroll to position [165, 0]
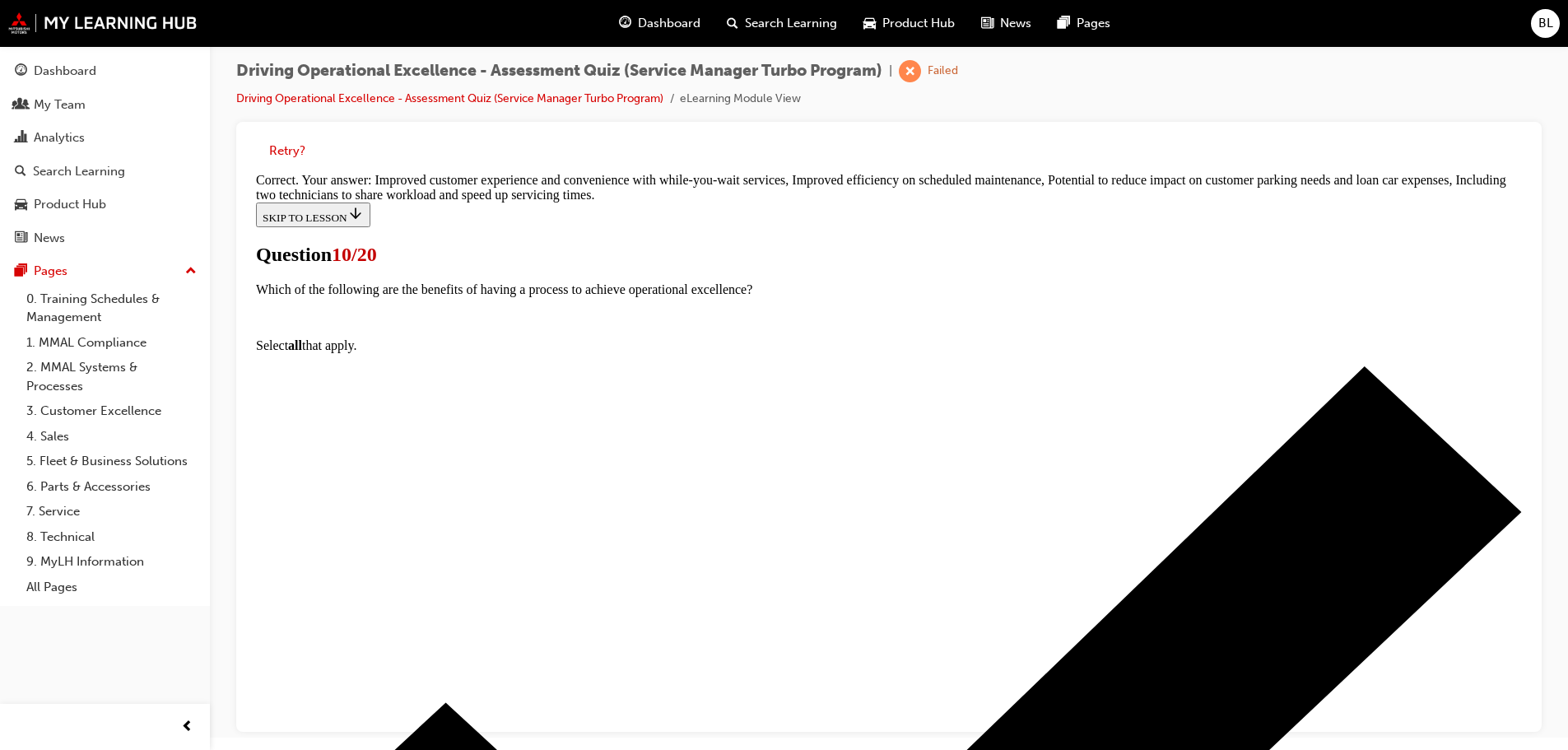
scroll to position [210, 0]
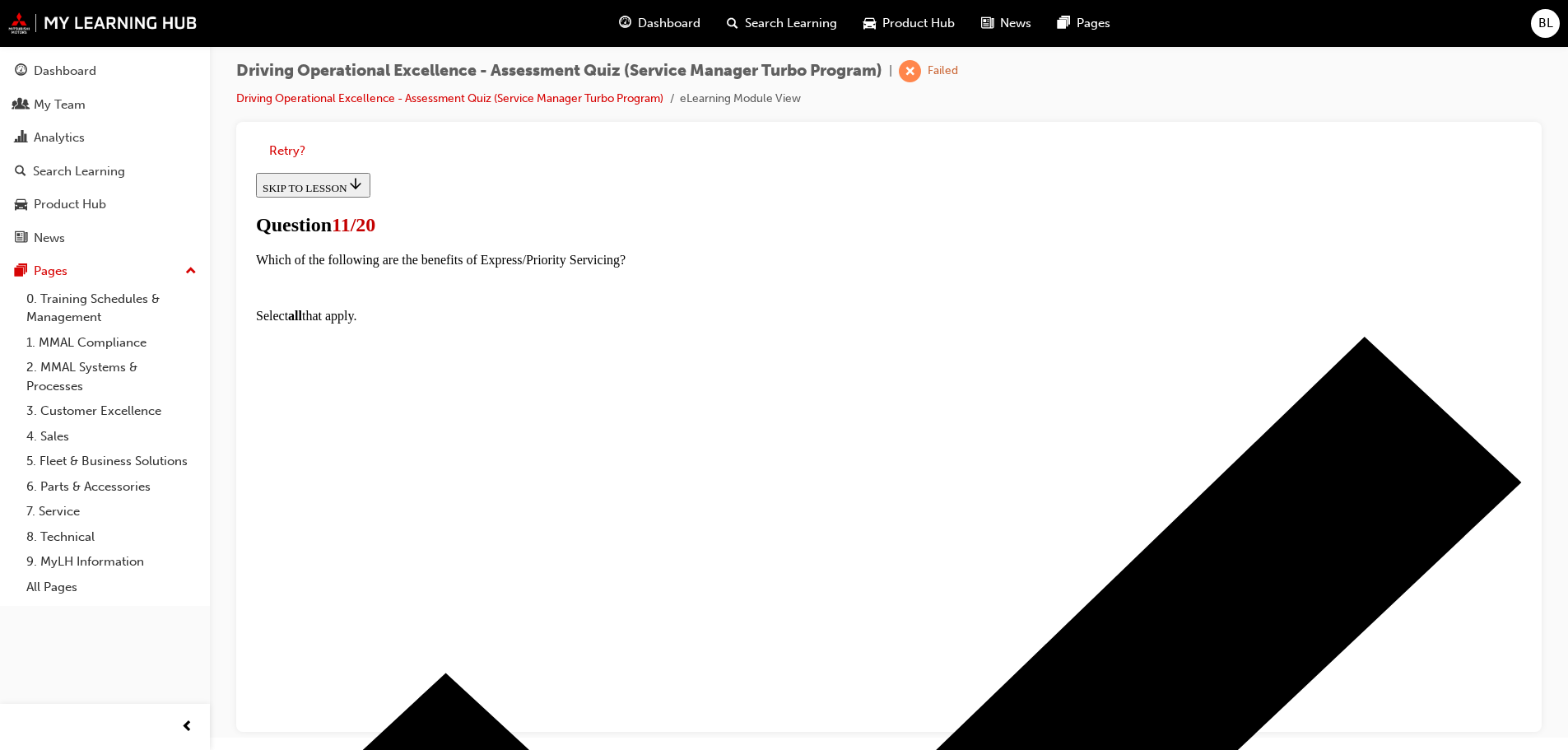
scroll to position [121, 0]
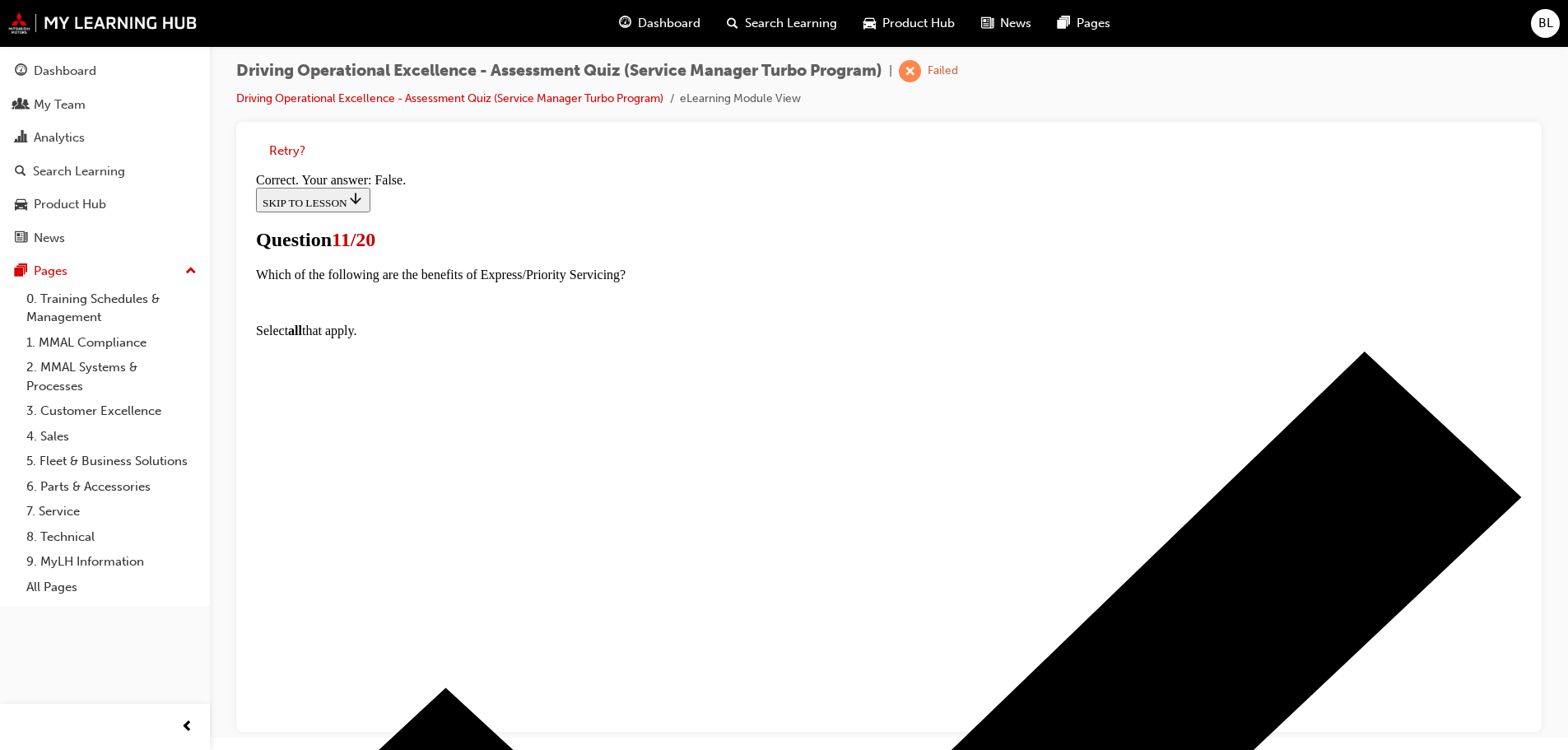
scroll to position [173, 0]
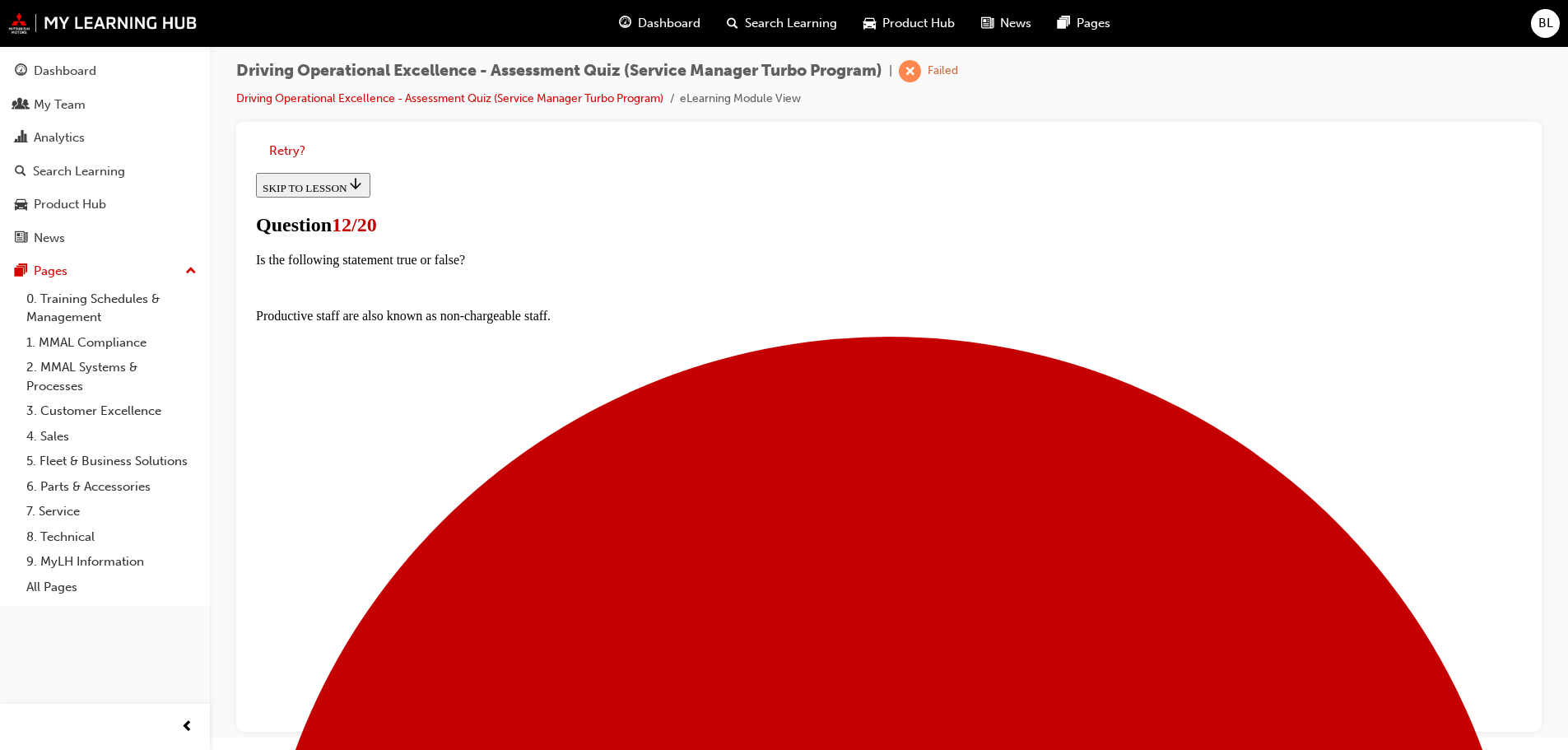
scroll to position [217, 0]
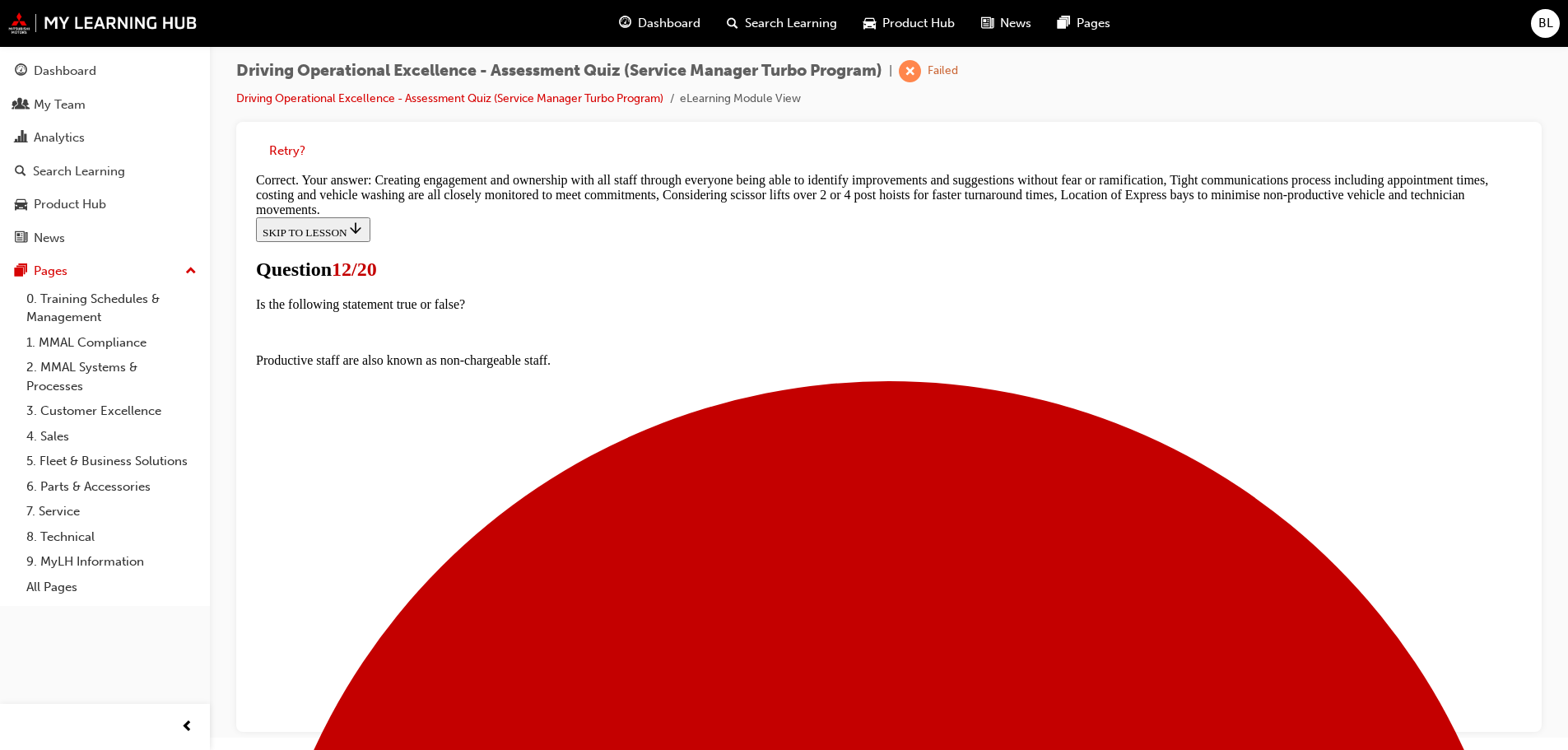
scroll to position [432, 0]
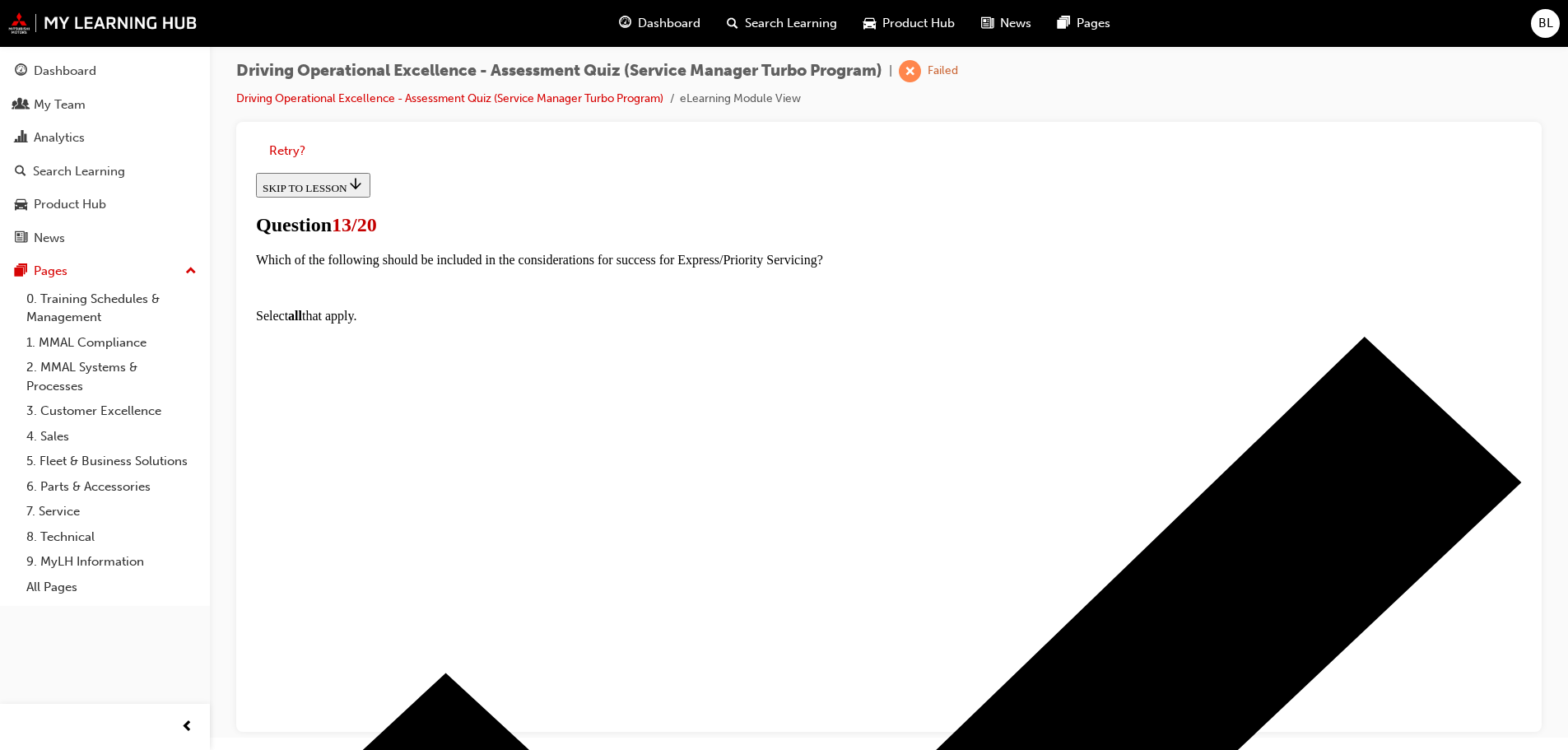
scroll to position [145, 0]
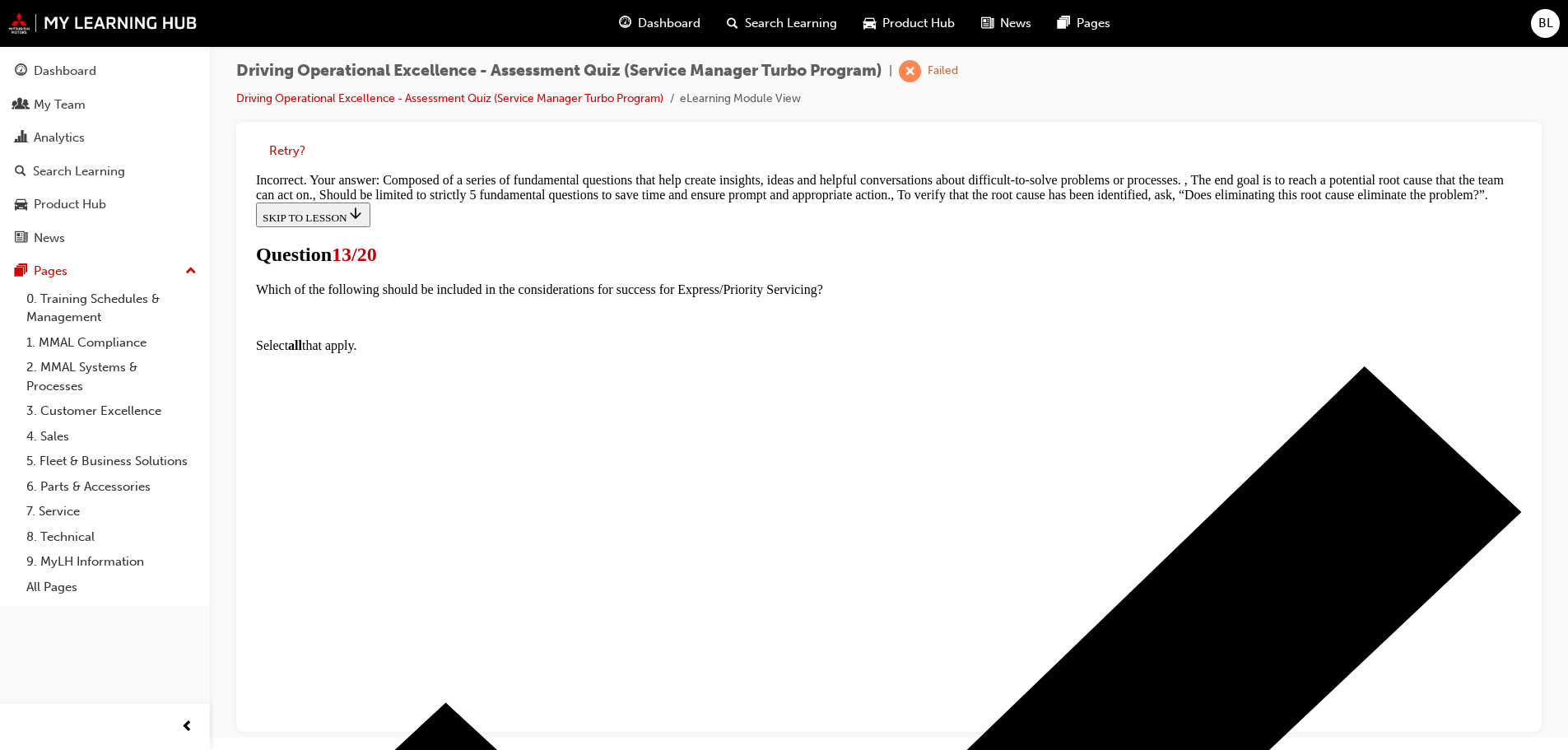
scroll to position [326, 0]
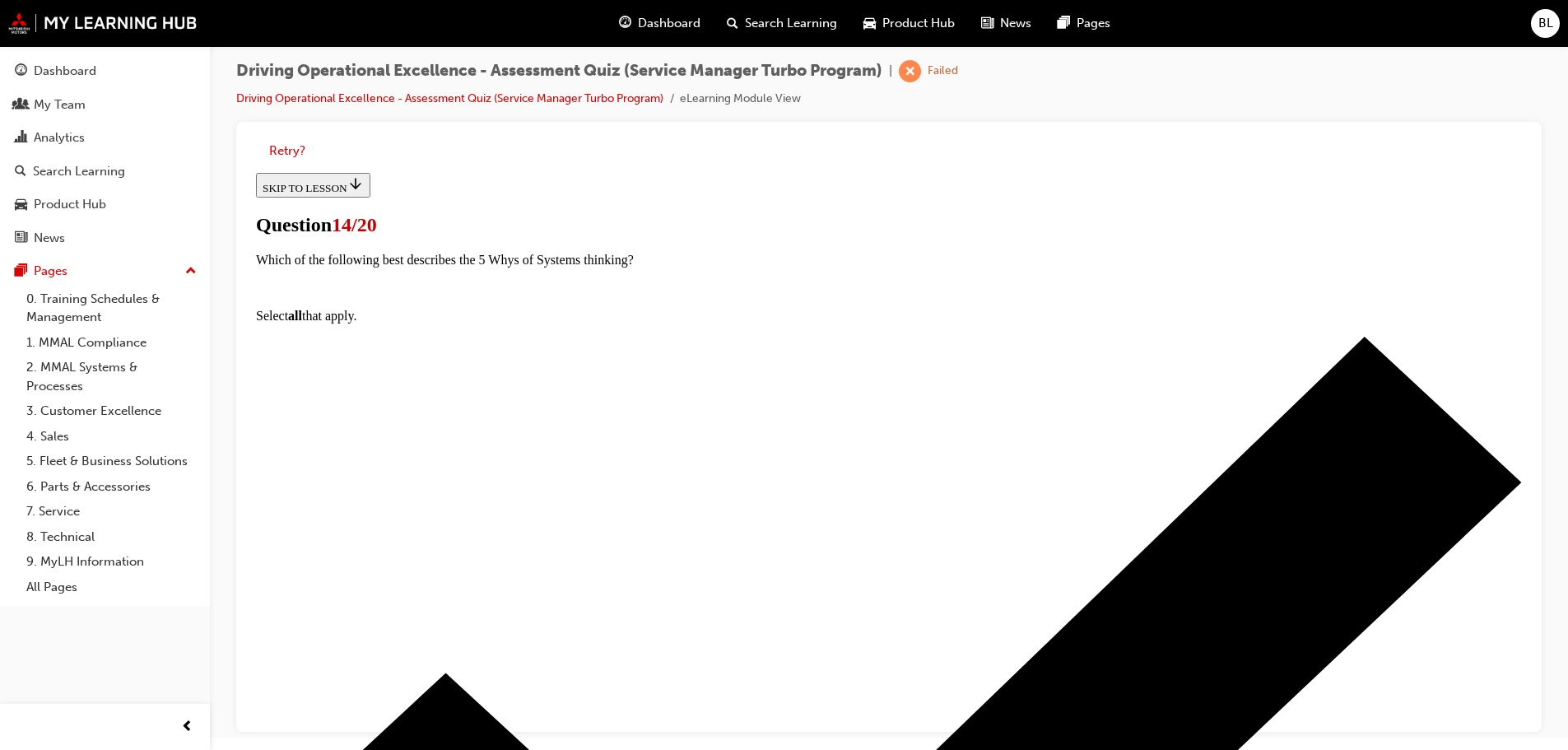
scroll to position [186, 0]
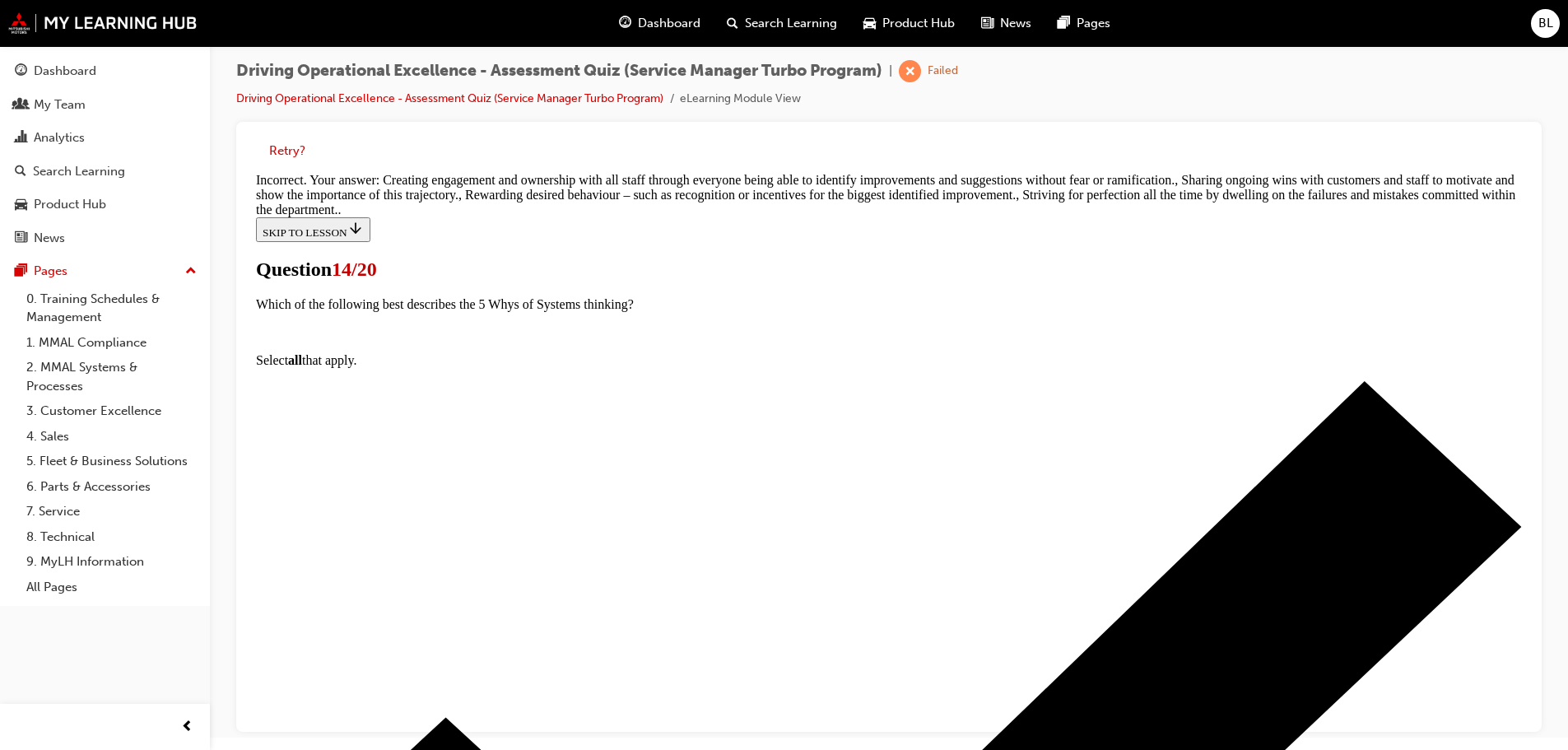
scroll to position [415, 0]
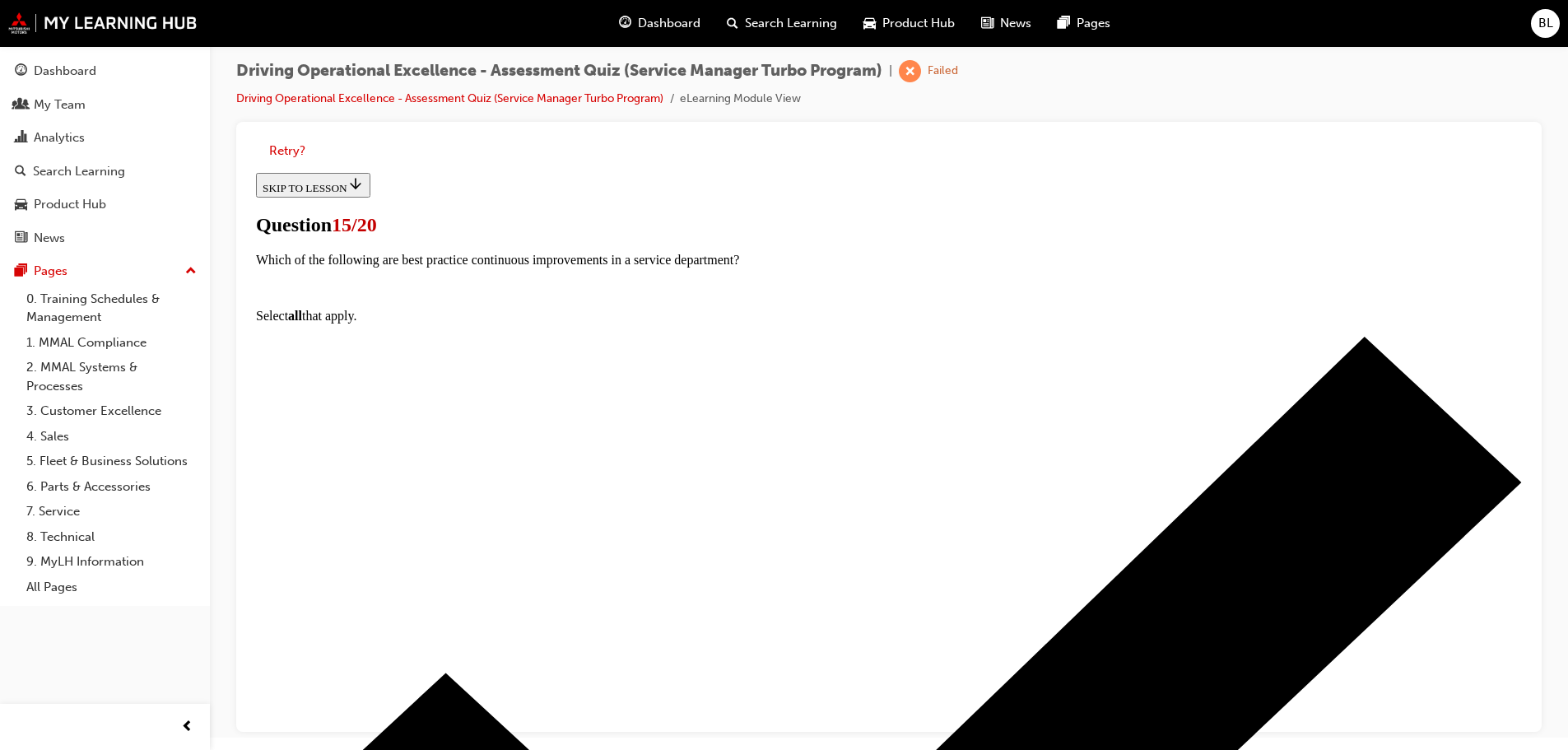
scroll to position [206, 0]
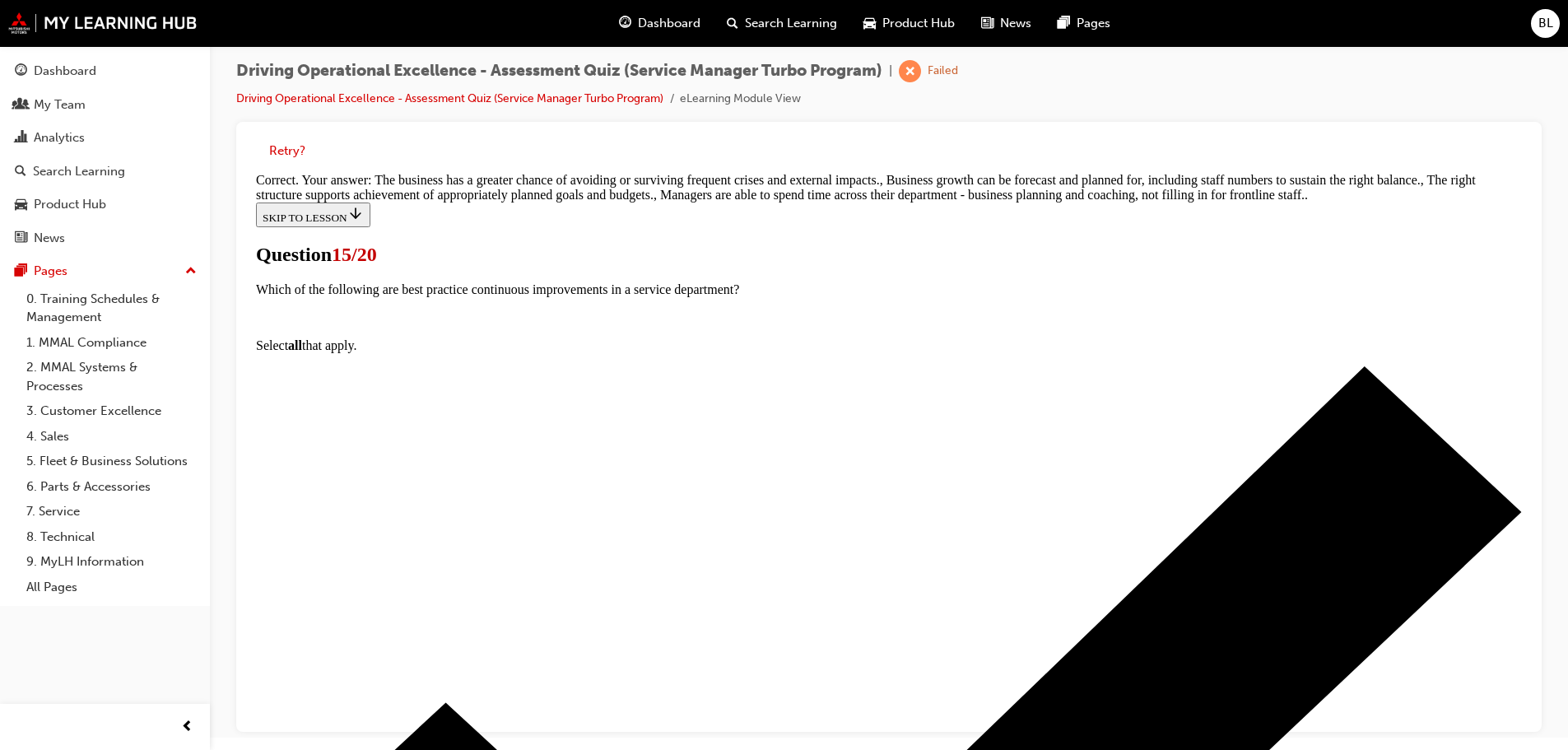
scroll to position [399, 0]
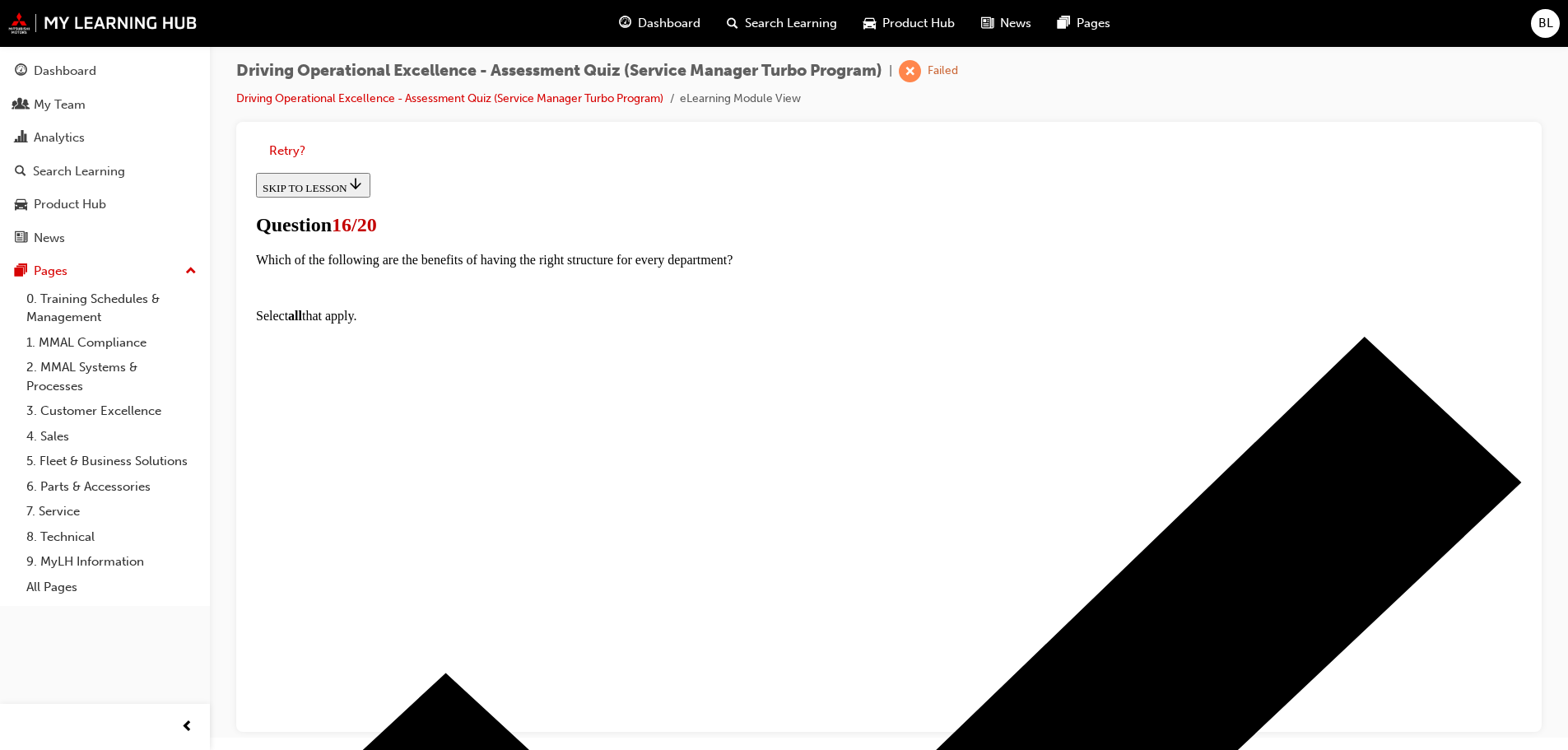
scroll to position [186, 0]
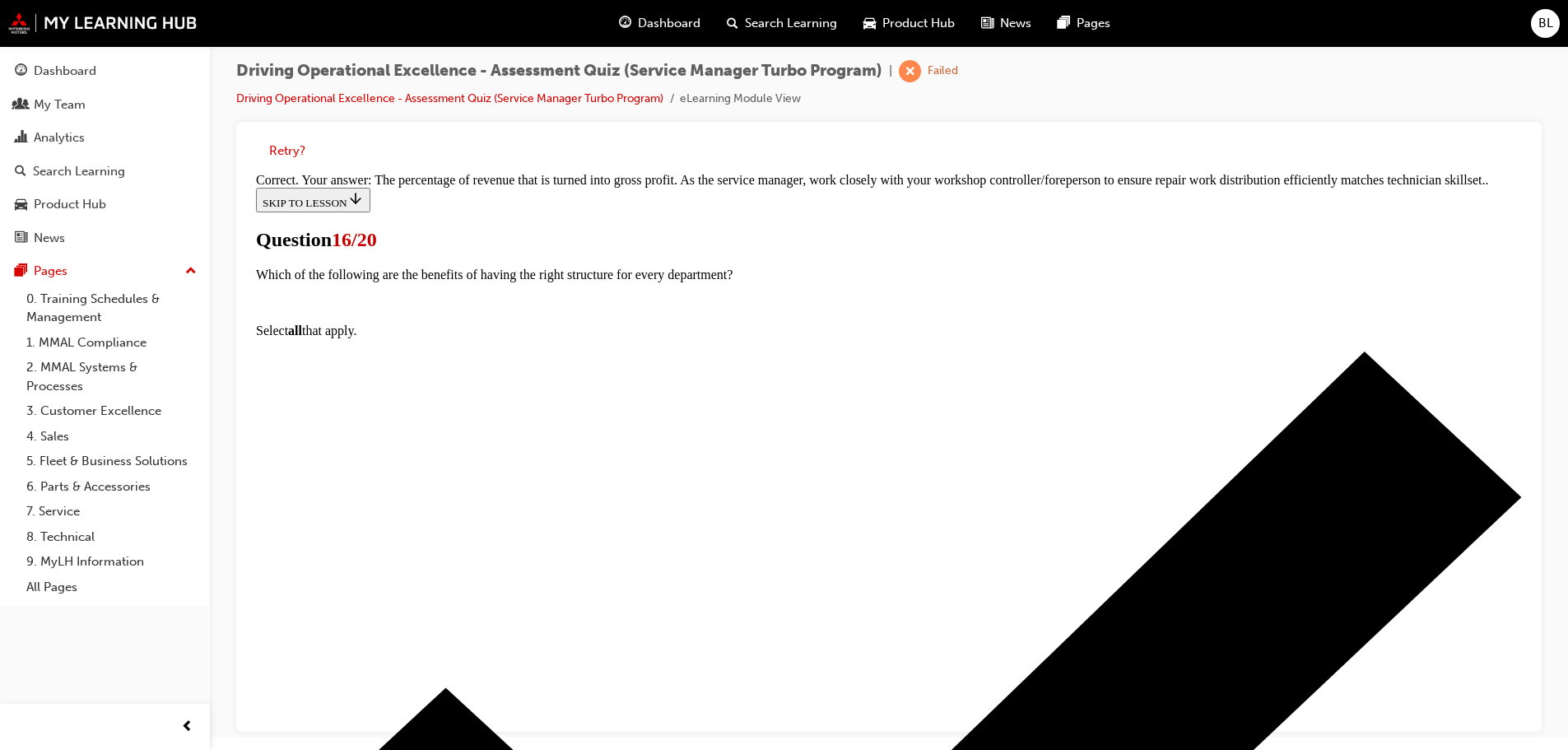
scroll to position [442, 0]
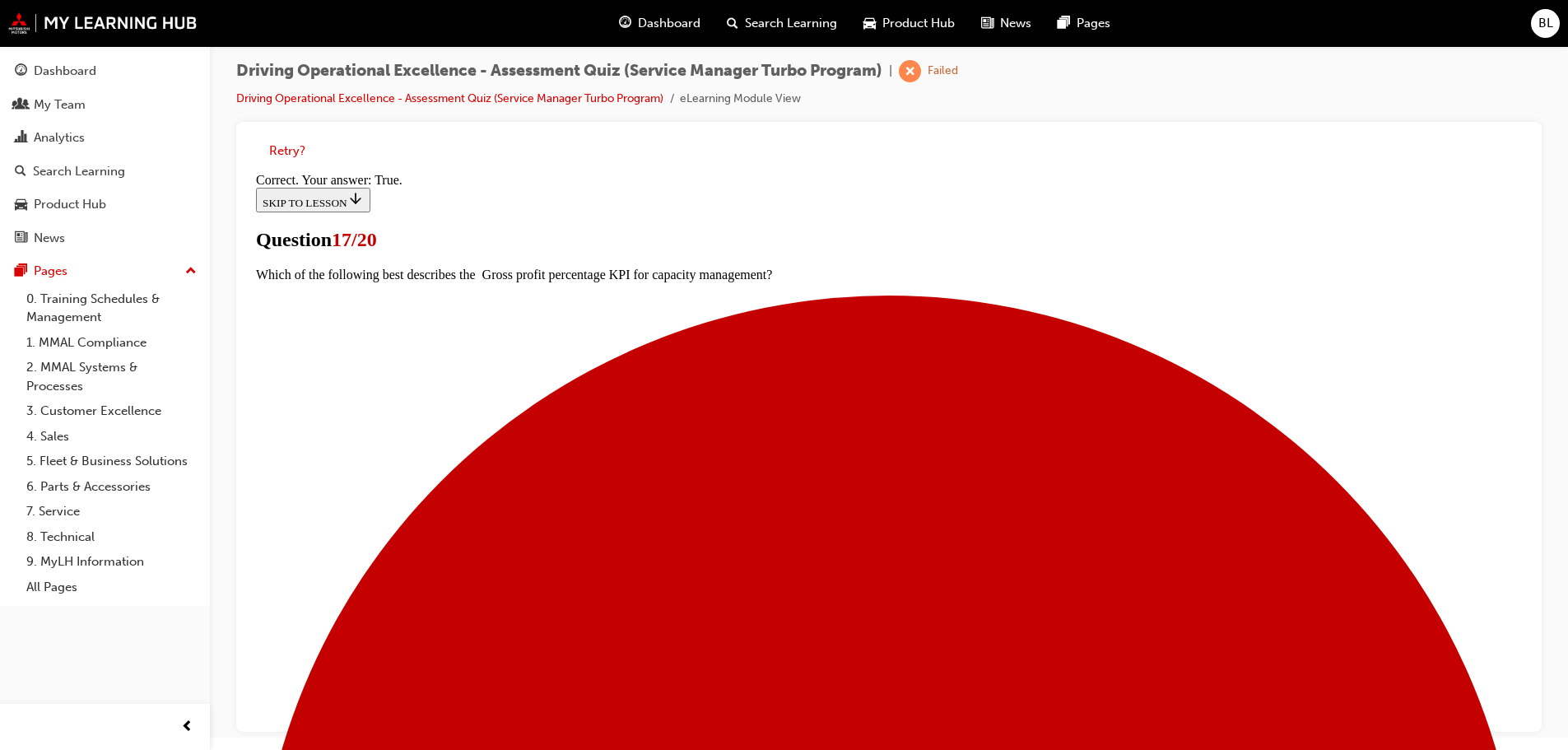
scroll to position [201, 0]
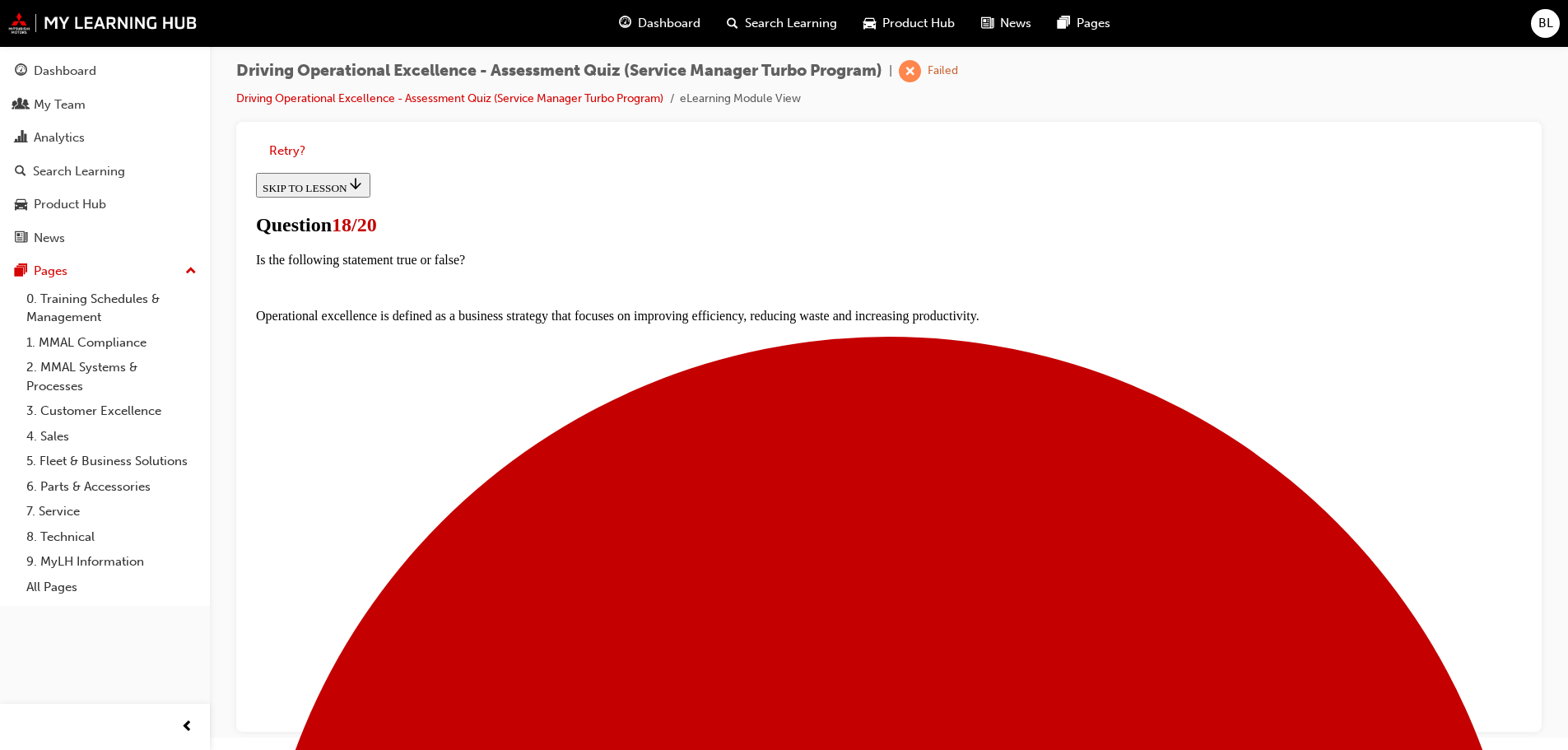
scroll to position [165, 0]
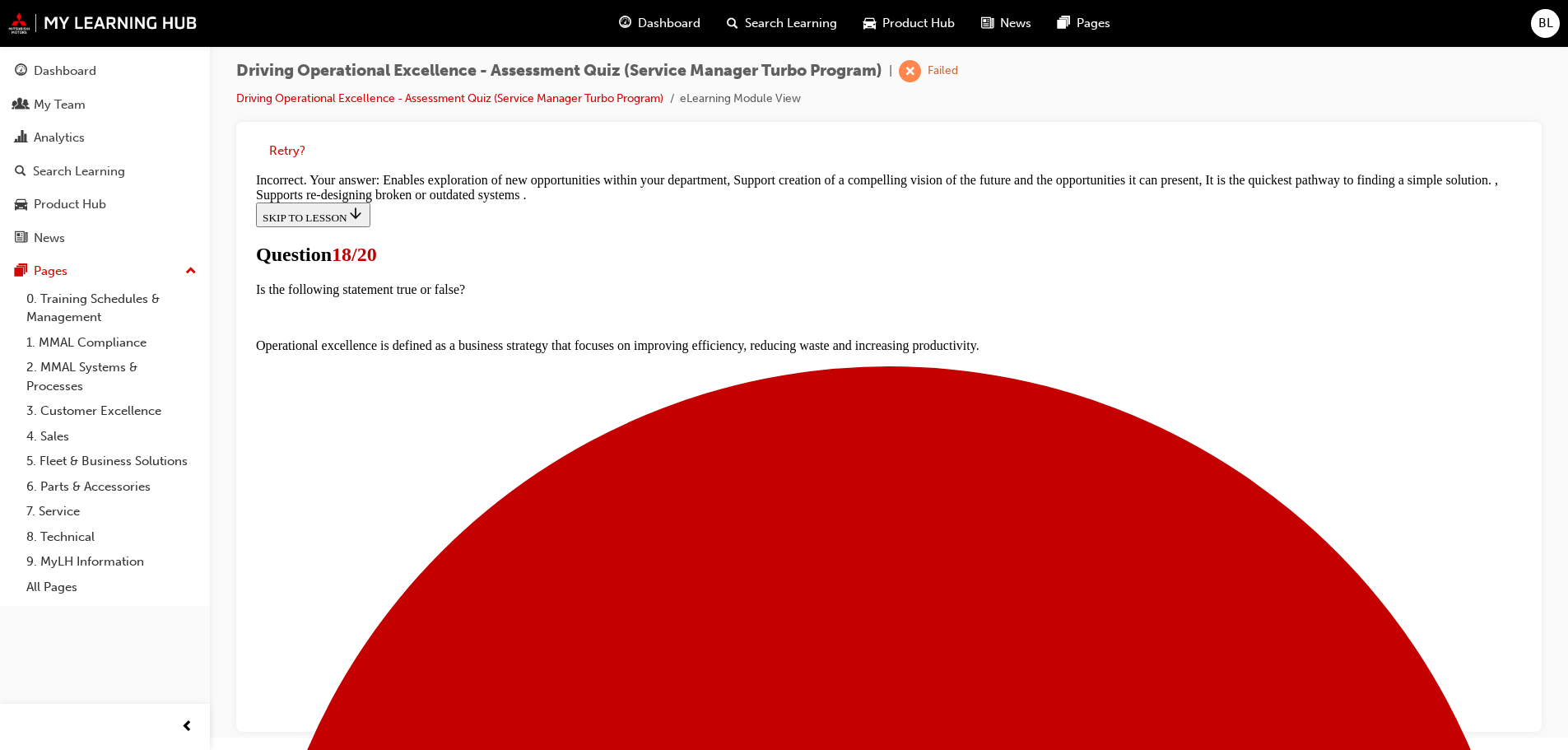
scroll to position [198, 0]
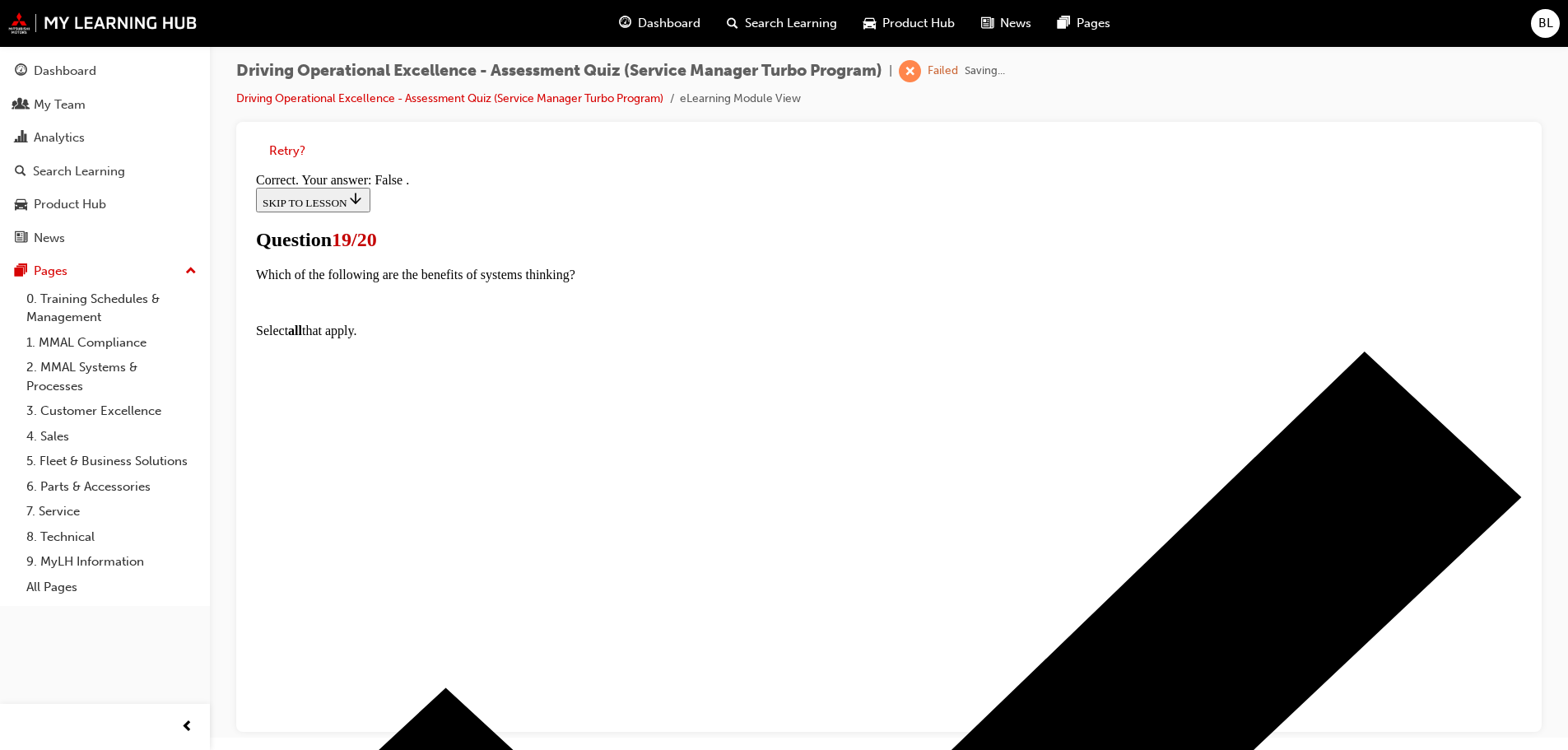
scroll to position [201, 0]
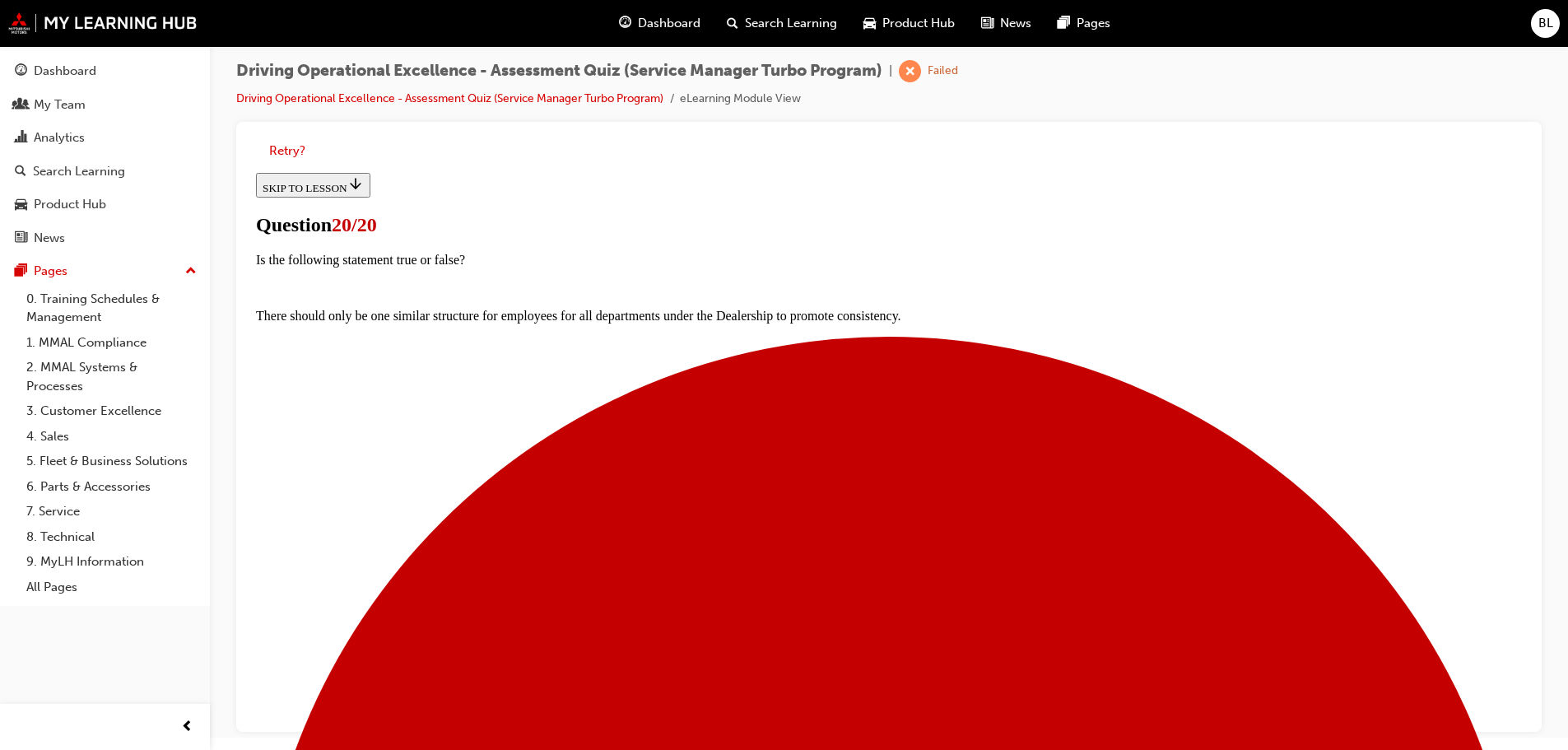
scroll to position [0, 0]
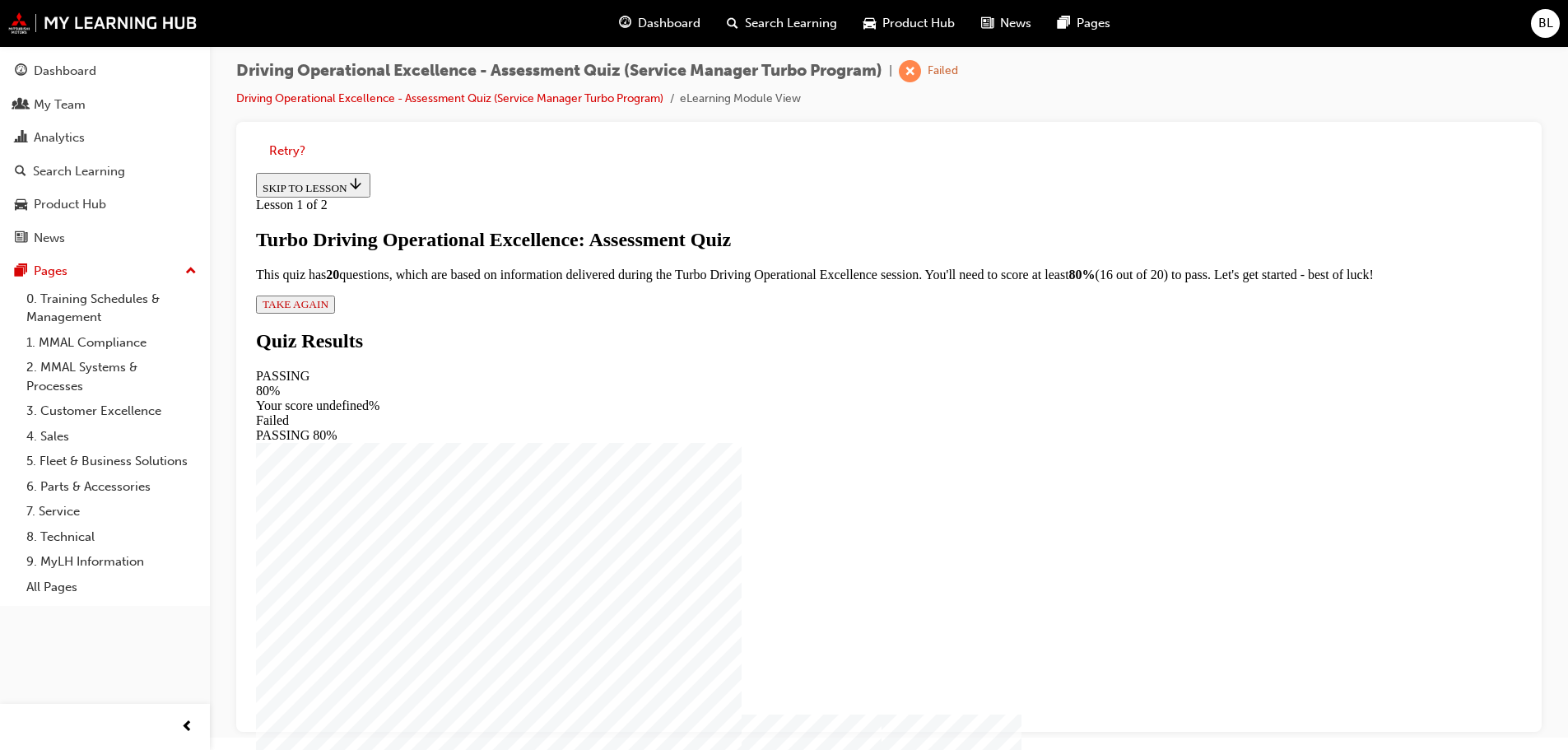
click at [328, 310] on span "TAKE AGAIN" at bounding box center [295, 305] width 66 height 13
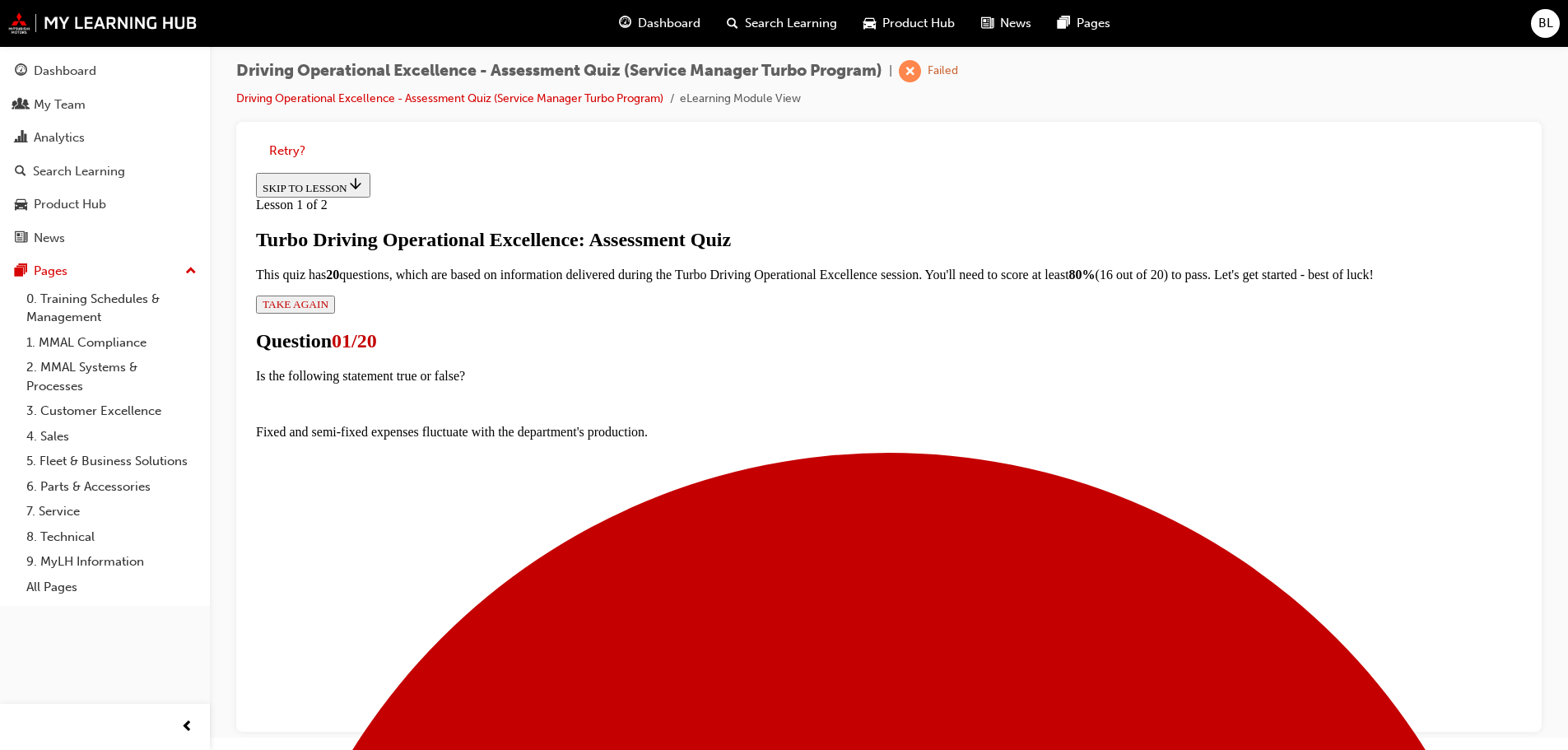
scroll to position [121, 0]
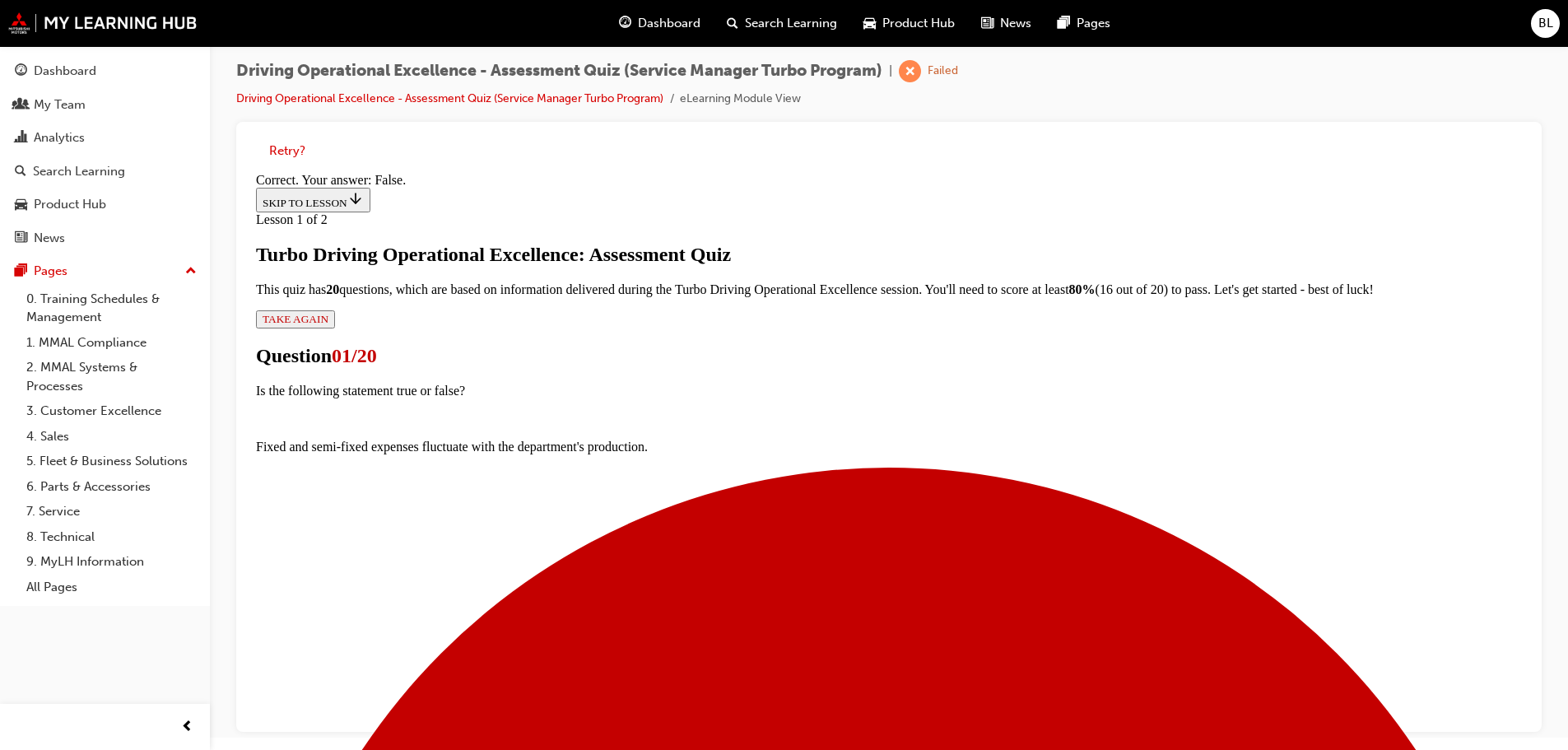
scroll to position [173, 0]
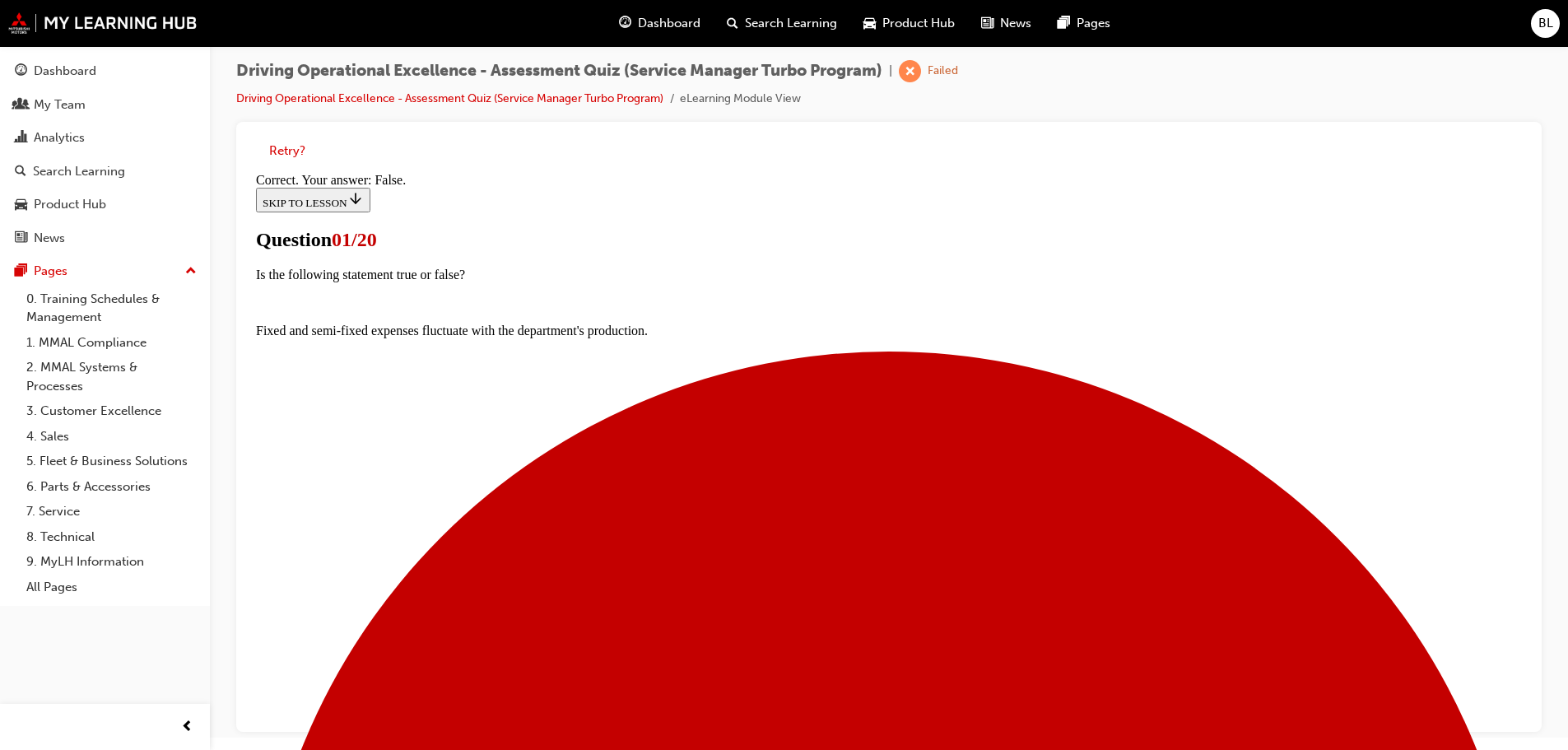
scroll to position [225, 0]
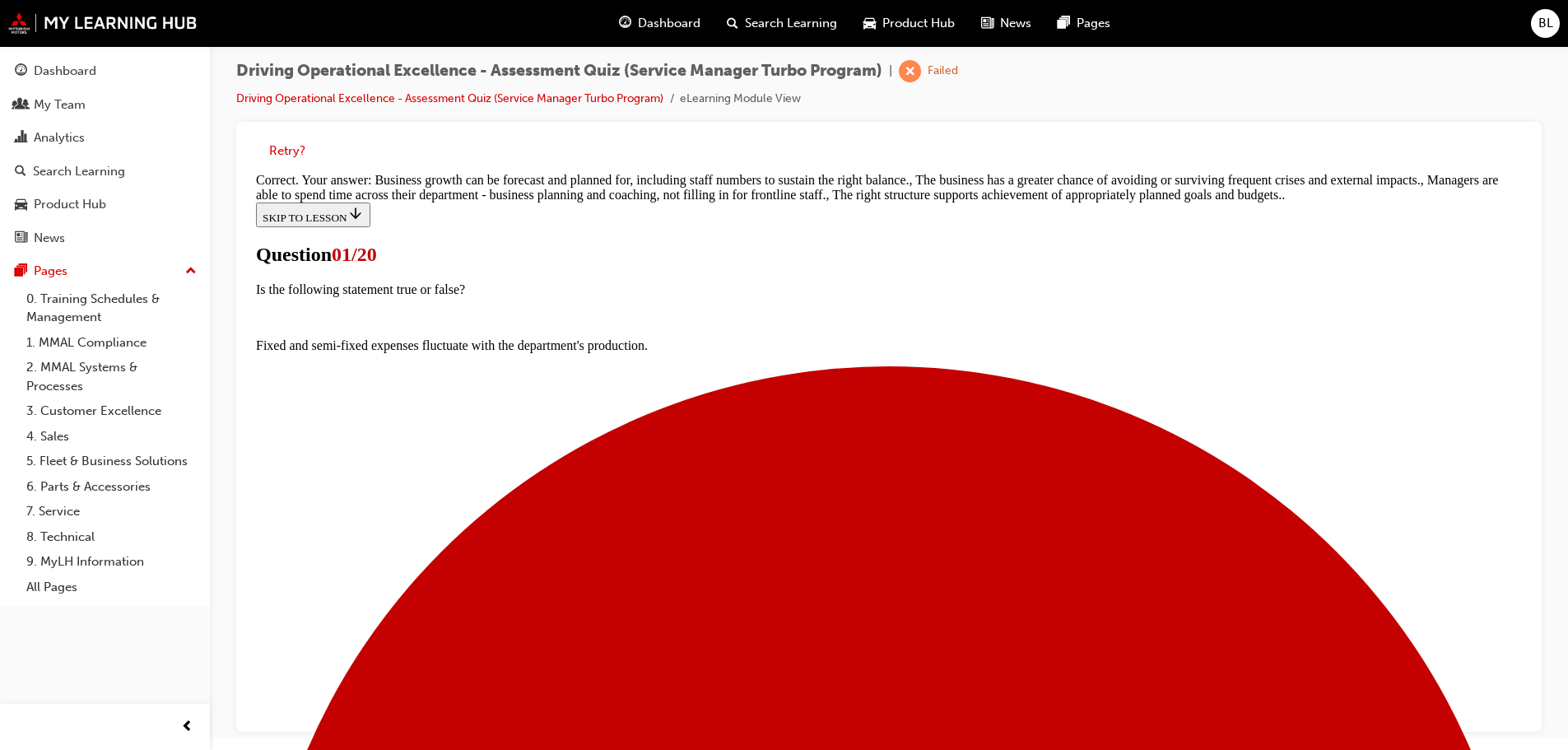
scroll to position [399, 0]
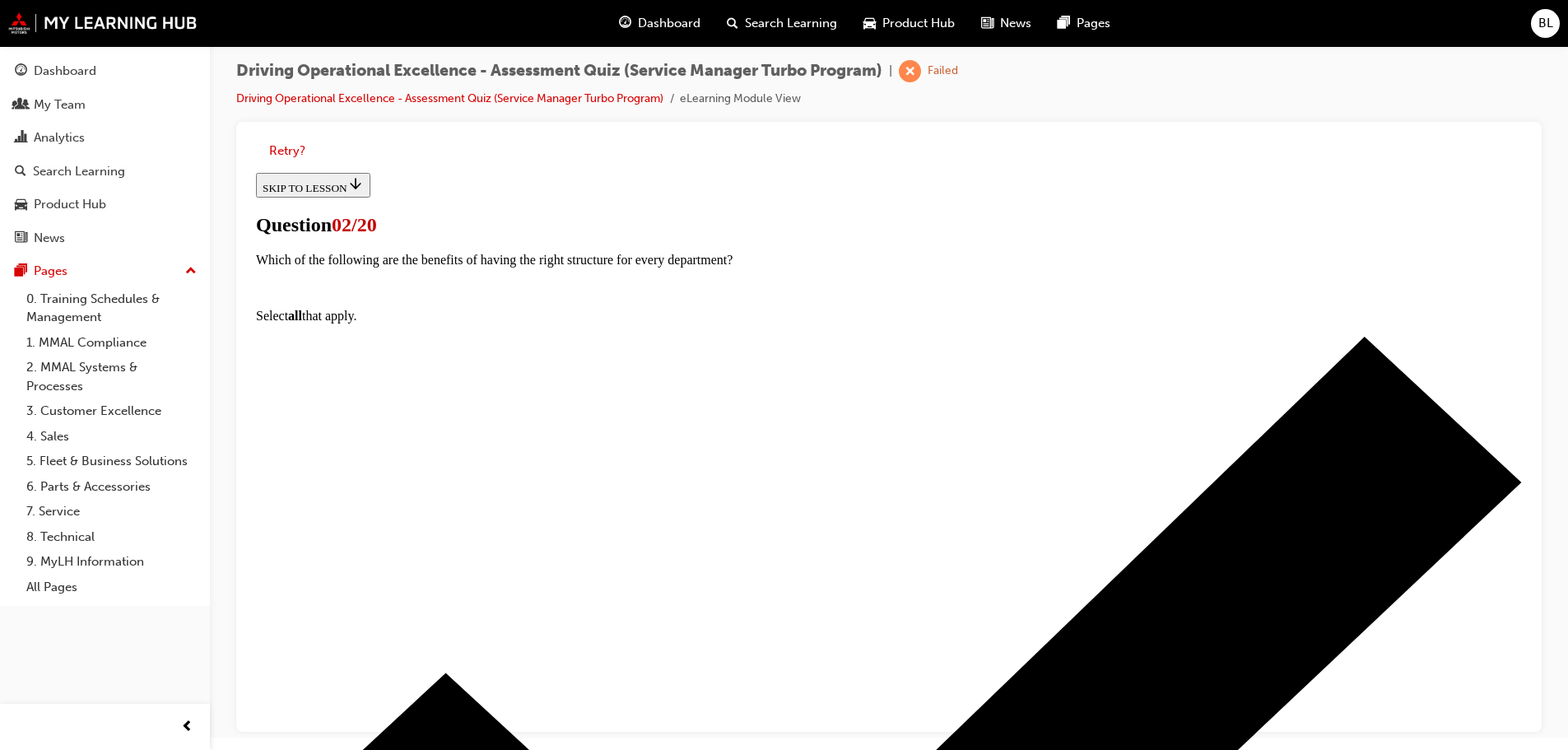
scroll to position [206, 0]
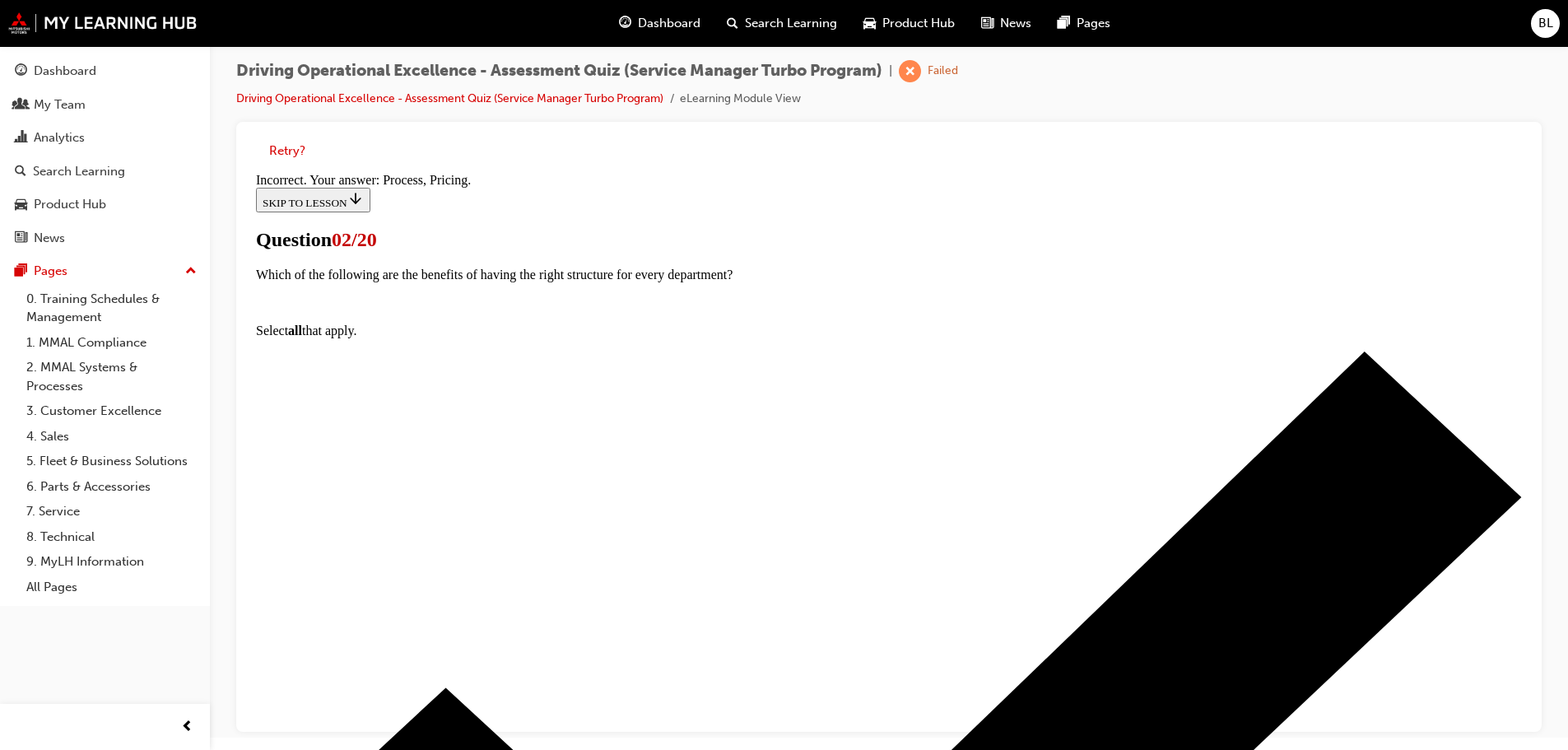
scroll to position [305, 0]
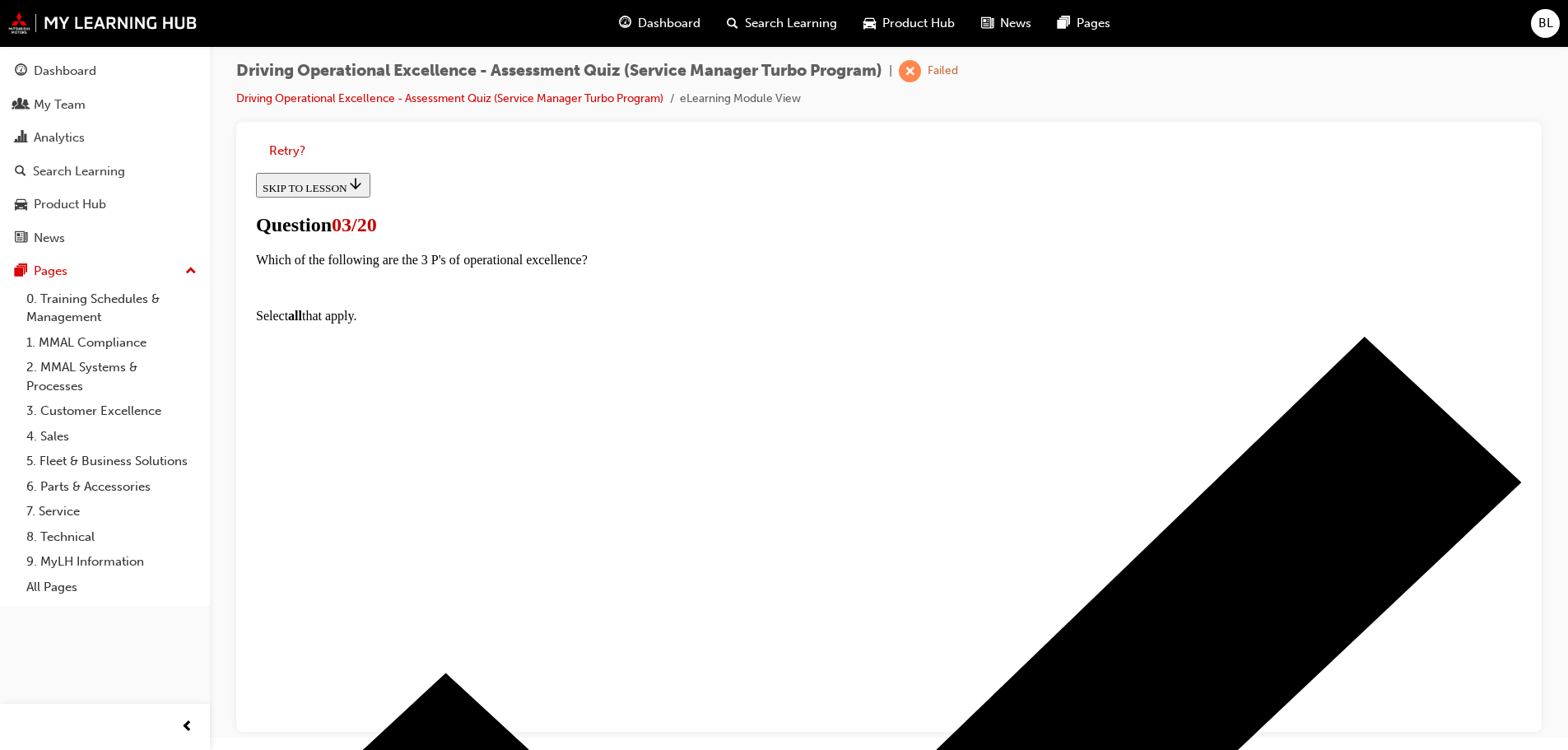
scroll to position [206, 0]
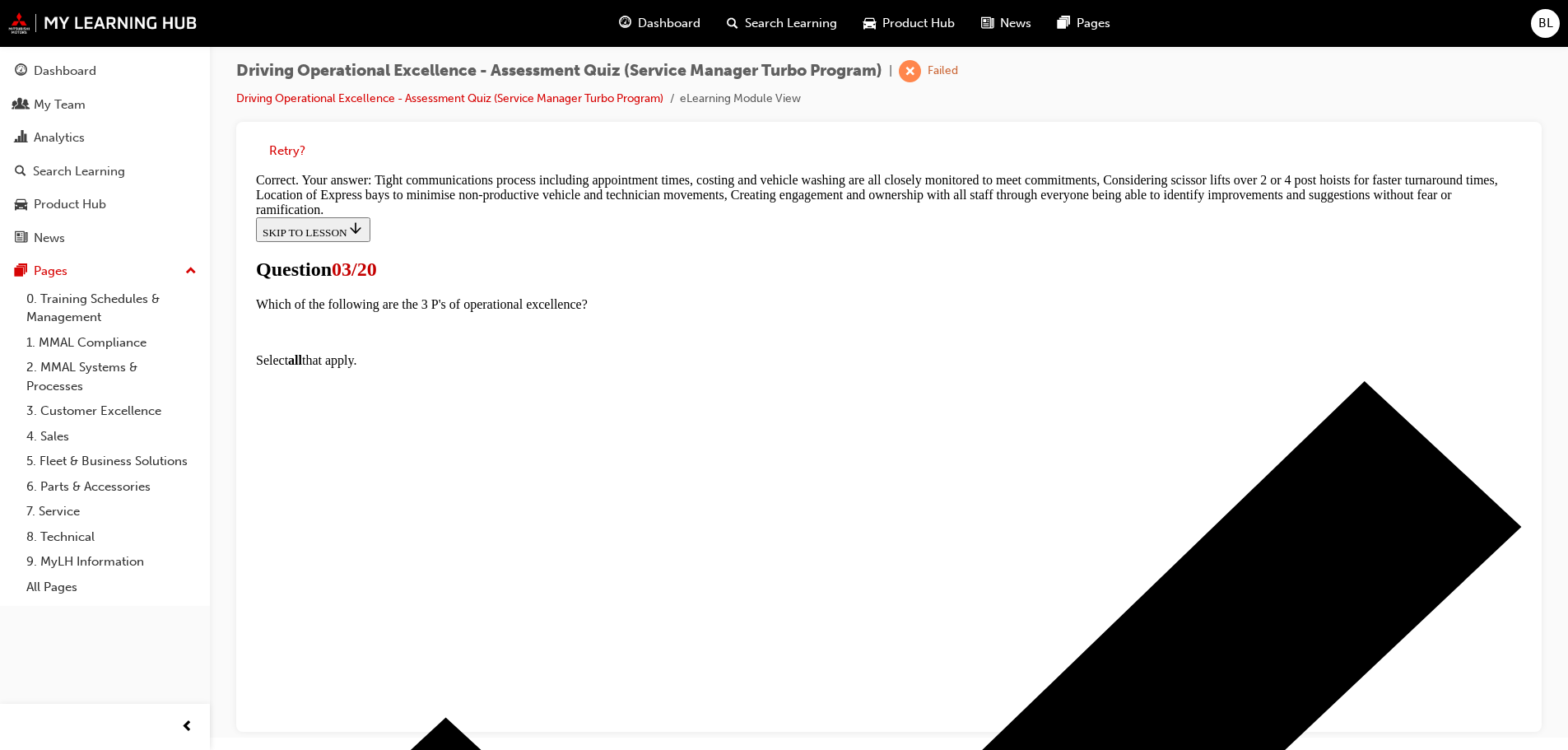
scroll to position [432, 0]
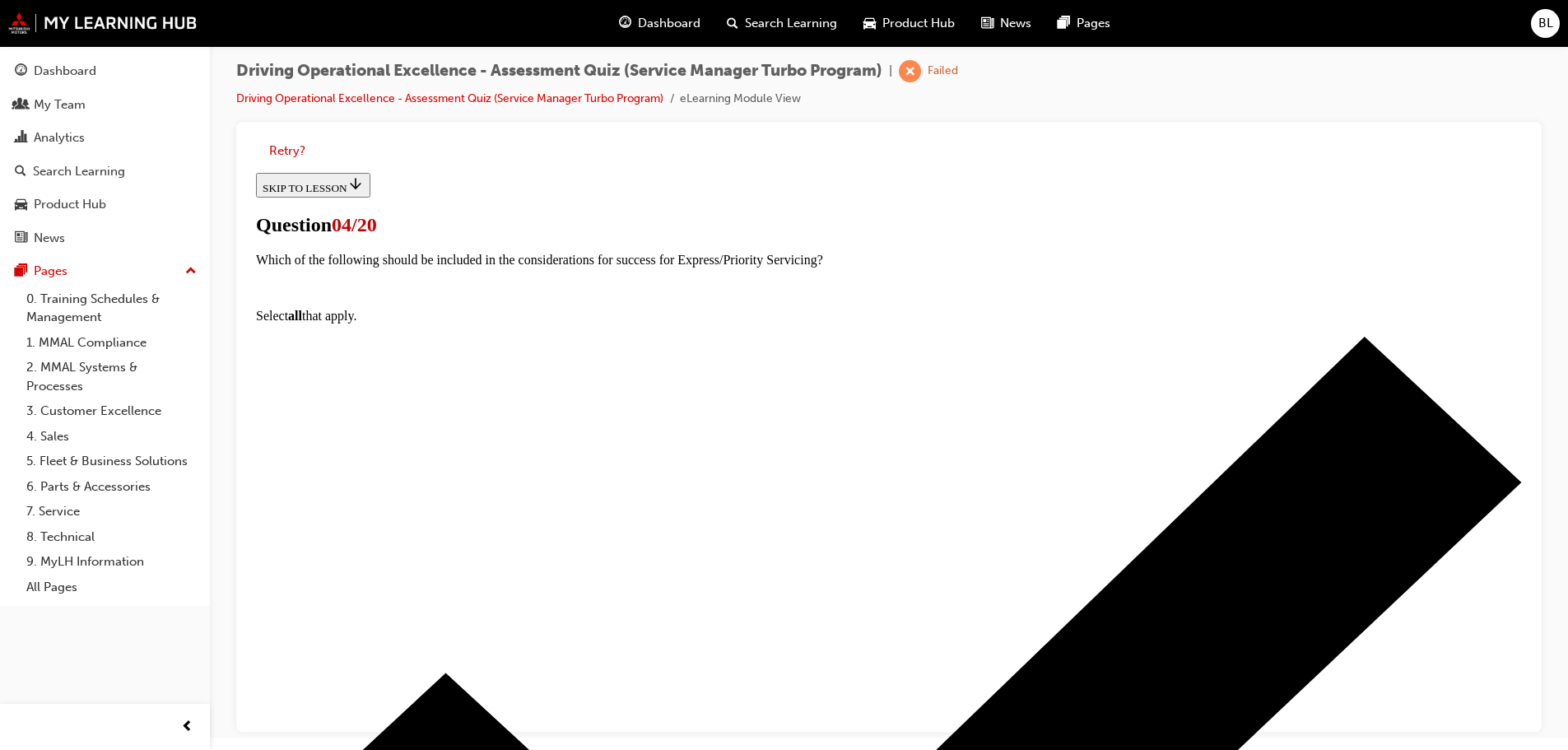
scroll to position [121, 0]
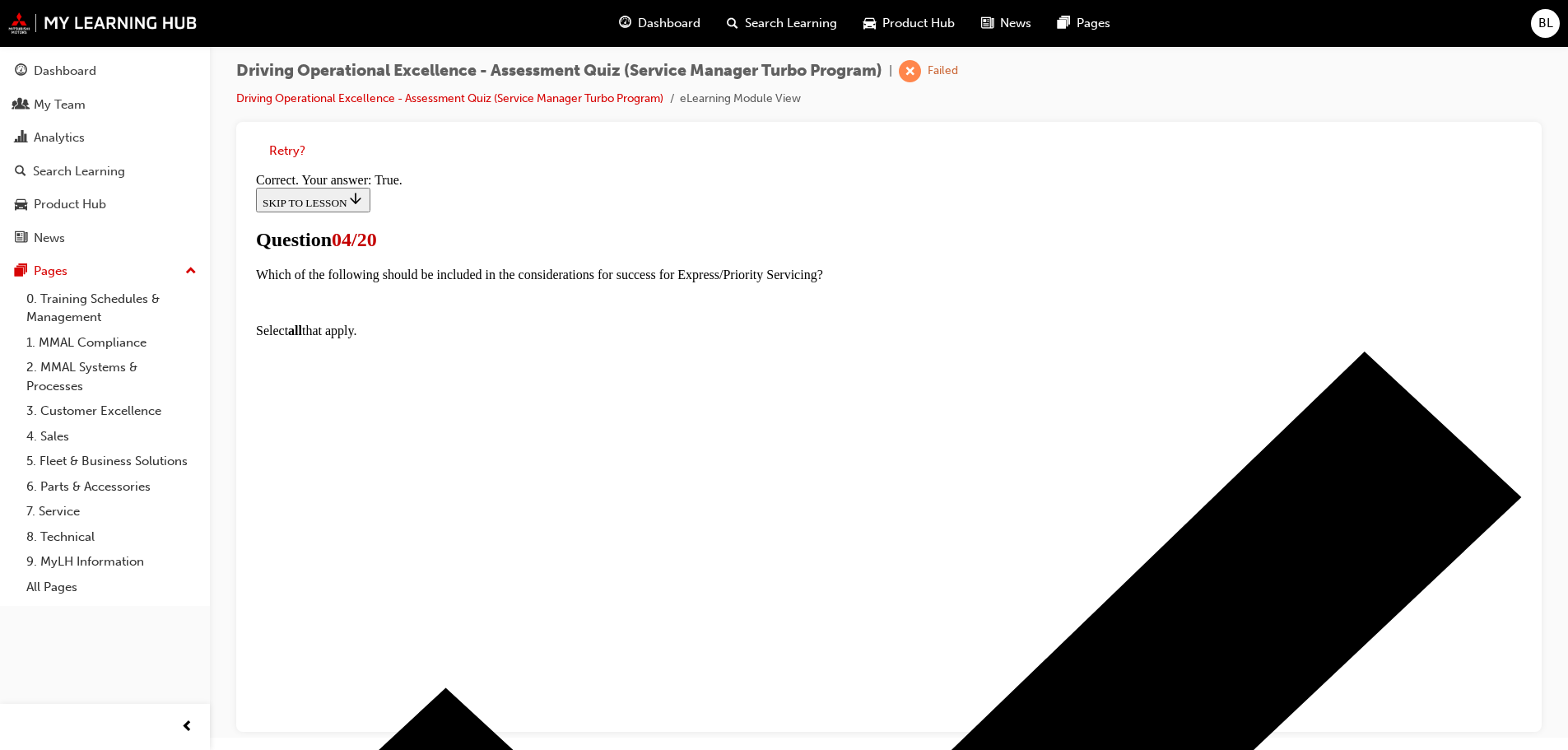
scroll to position [173, 0]
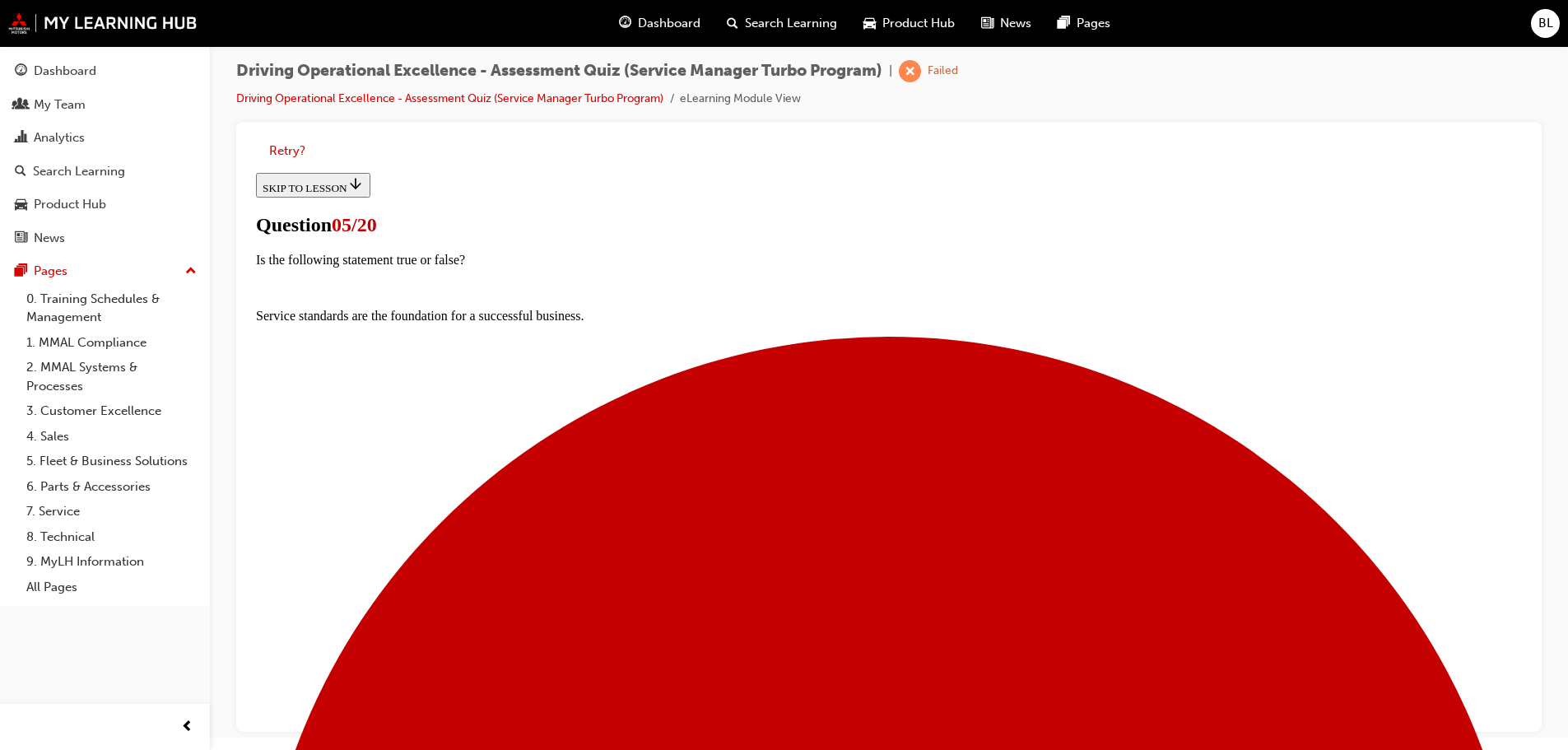
scroll to position [237, 0]
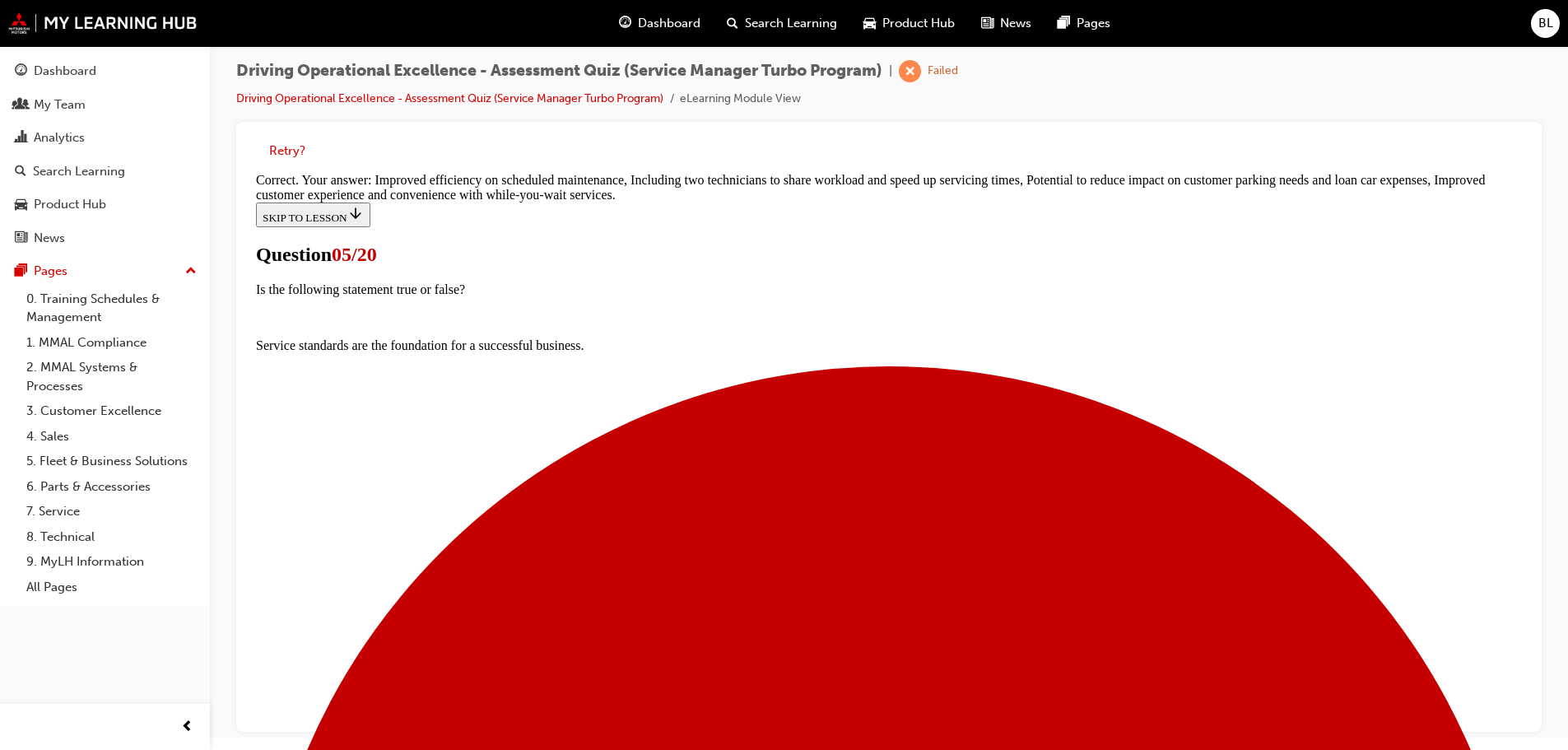
scroll to position [354, 0]
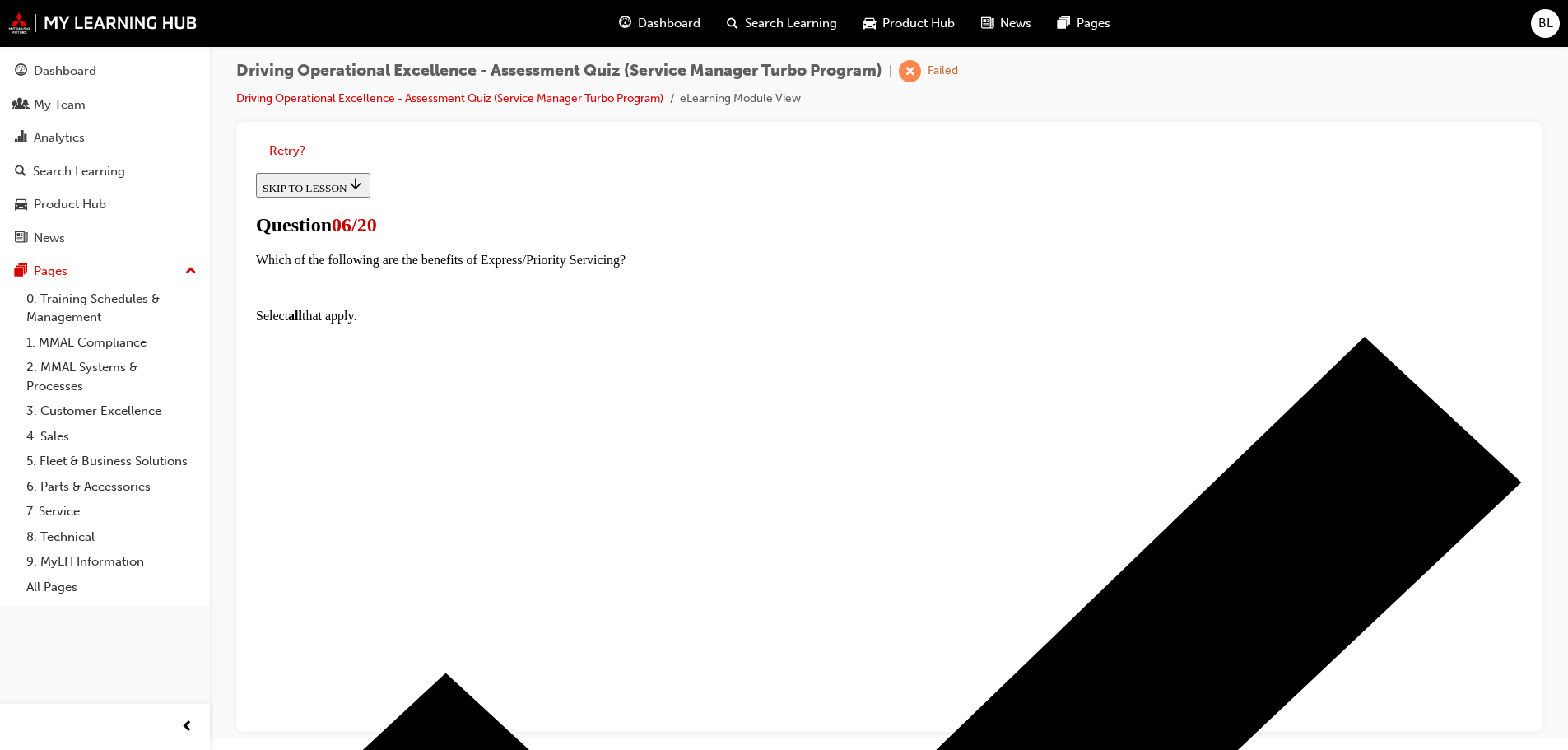
scroll to position [121, 0]
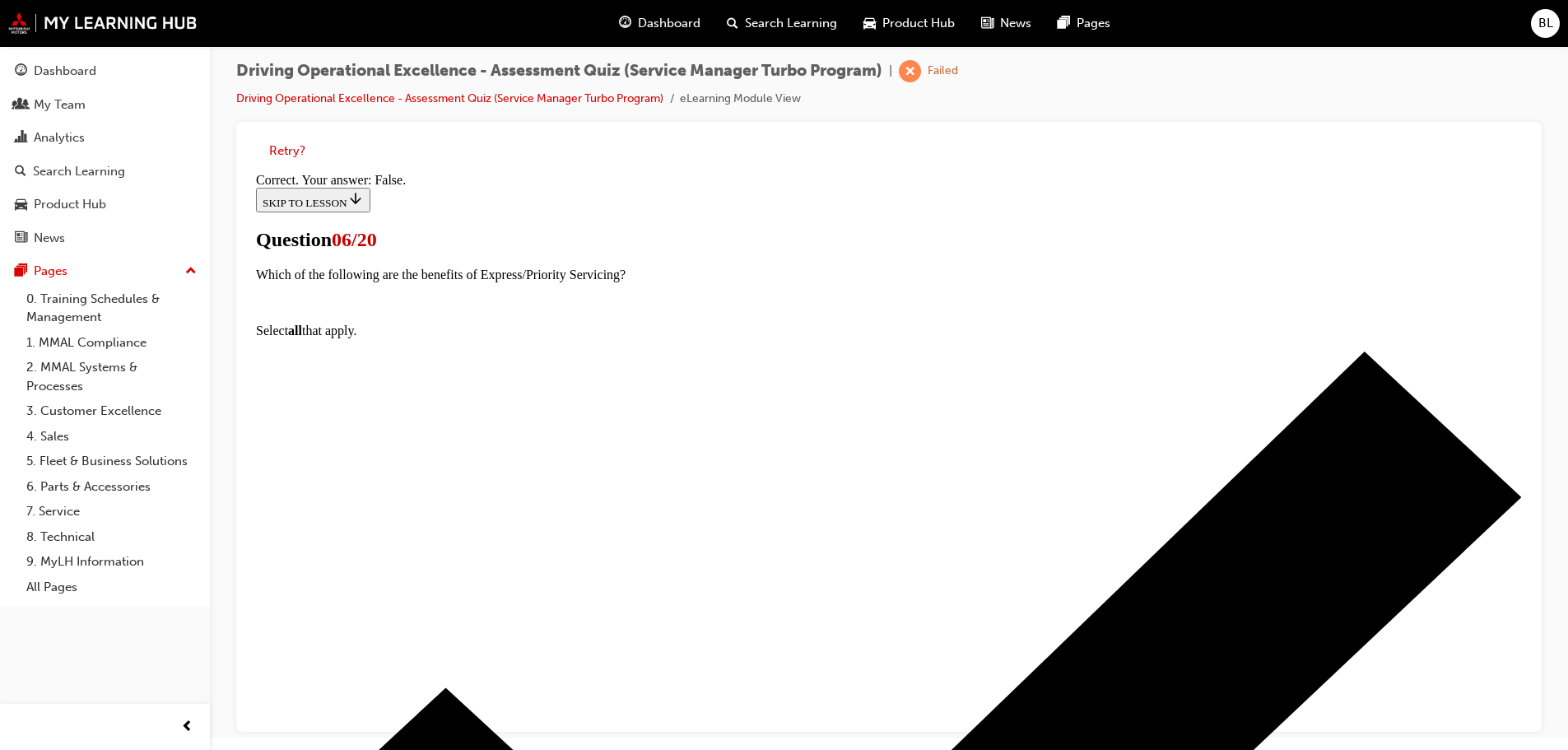
scroll to position [173, 0]
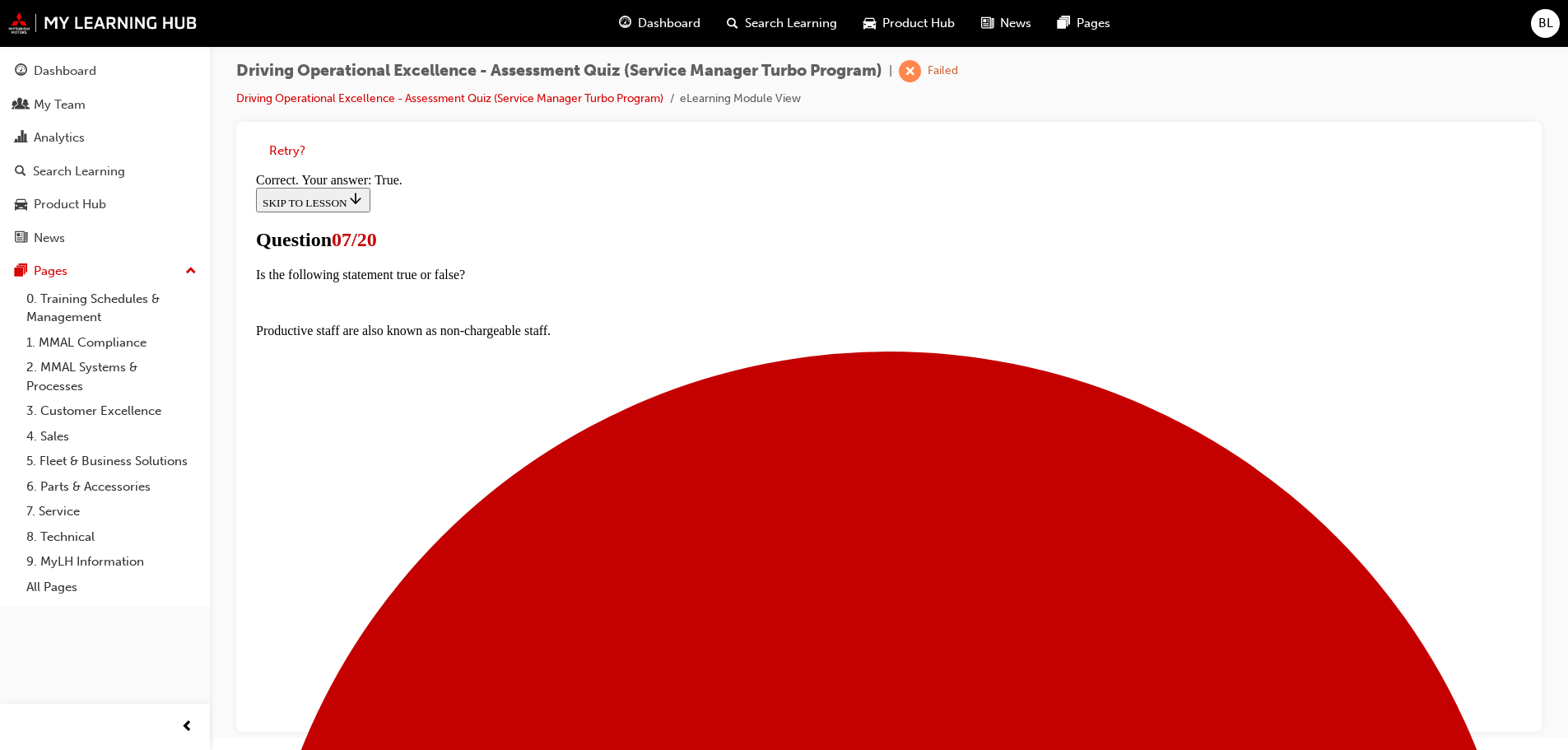
scroll to position [201, 0]
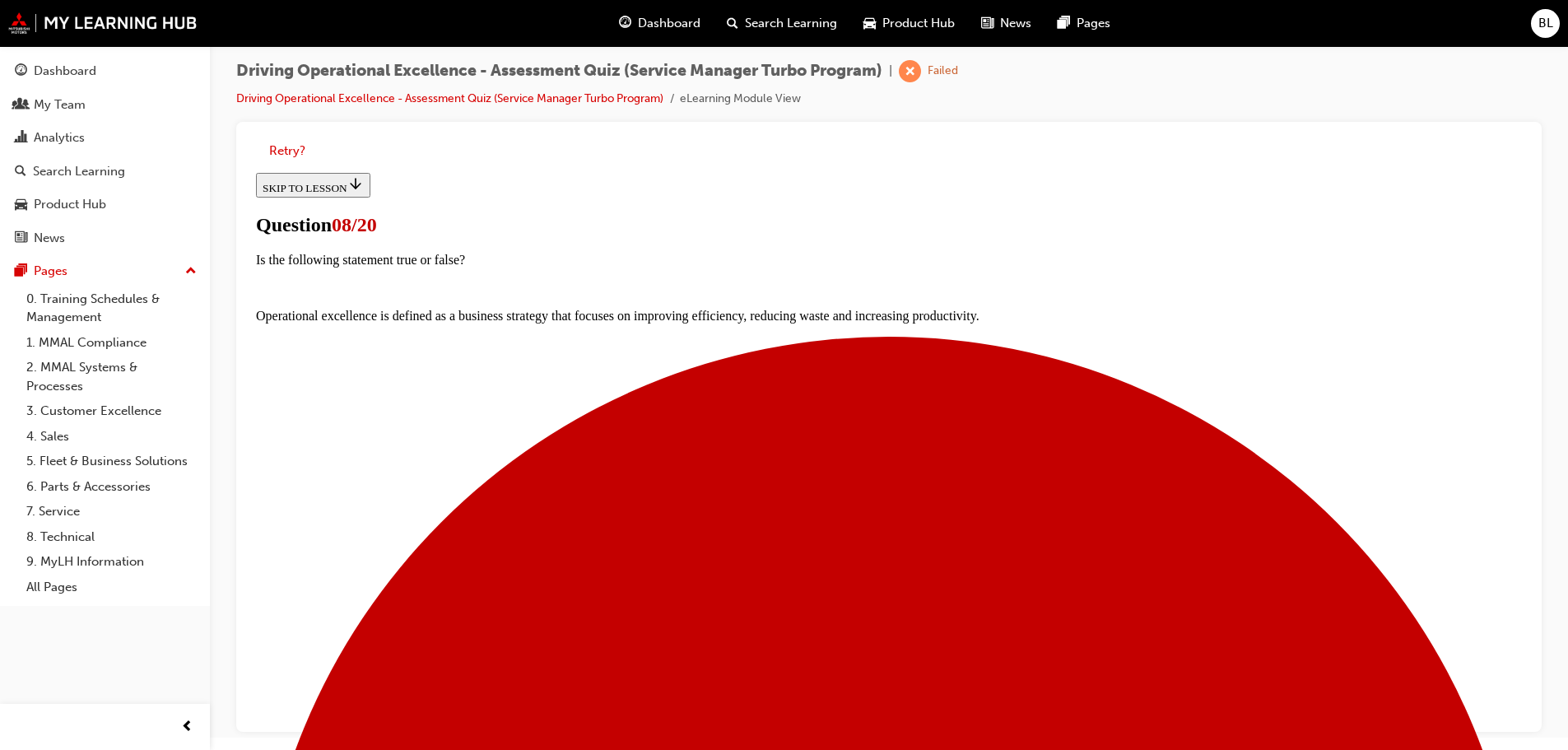
scroll to position [123, 0]
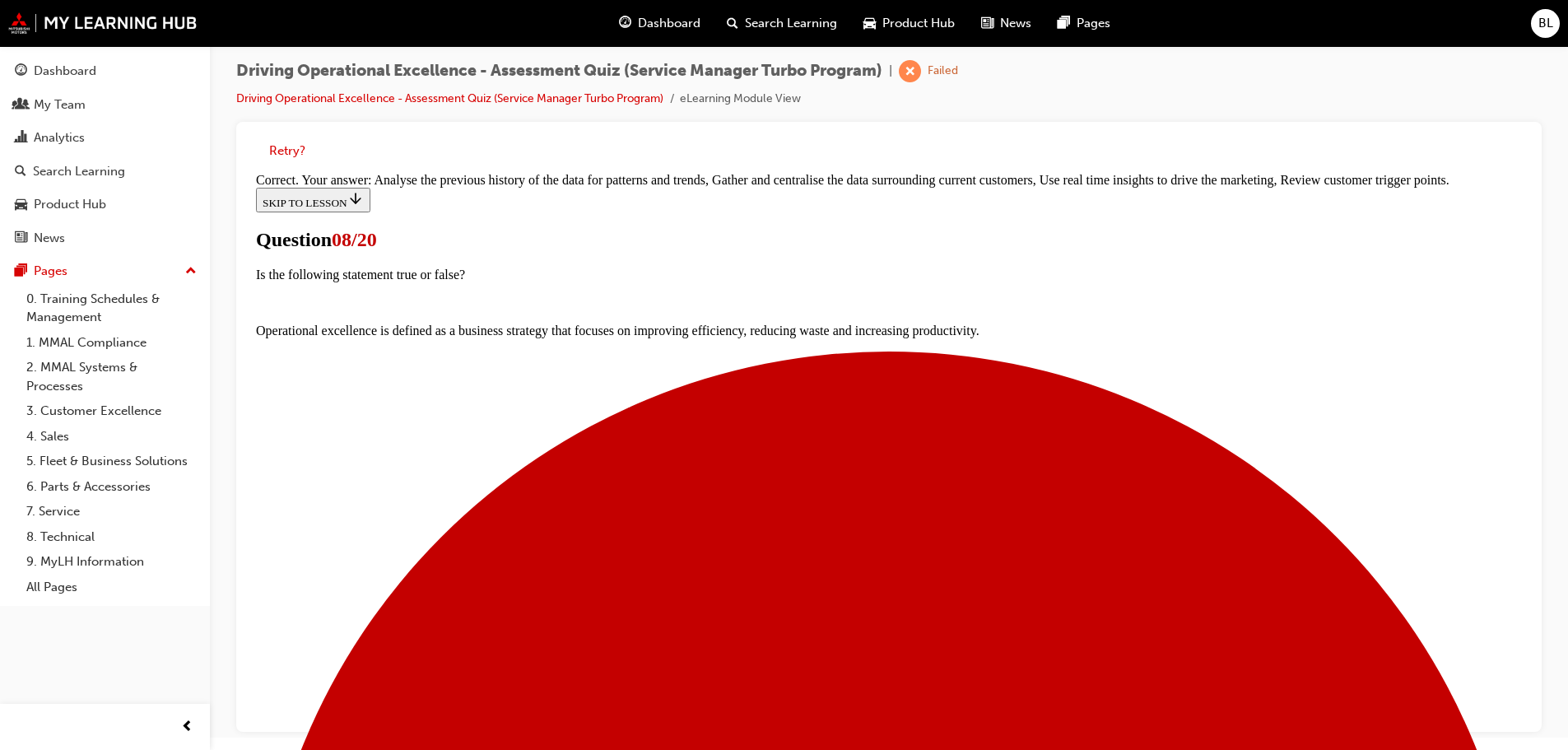
scroll to position [249, 0]
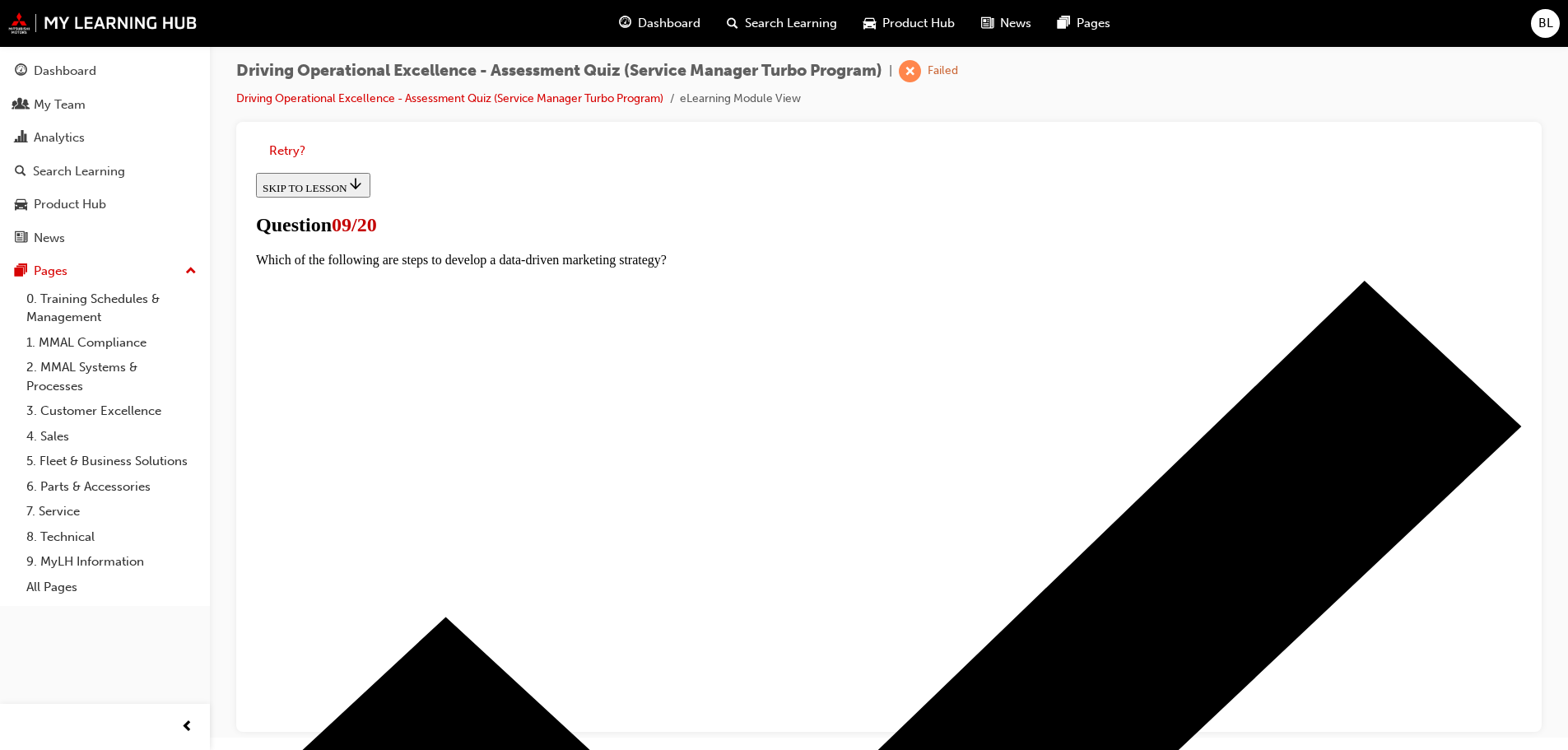
scroll to position [186, 0]
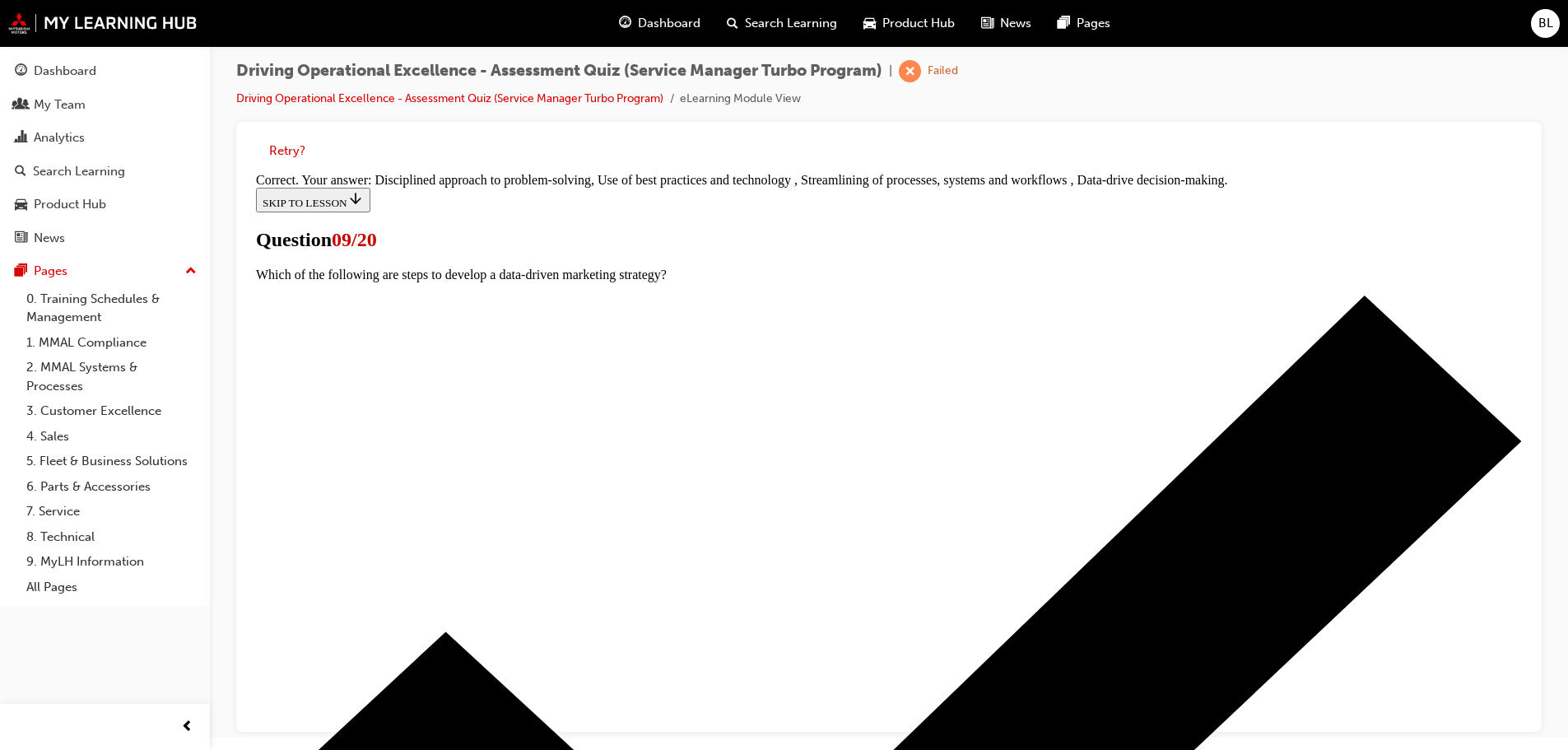
scroll to position [305, 0]
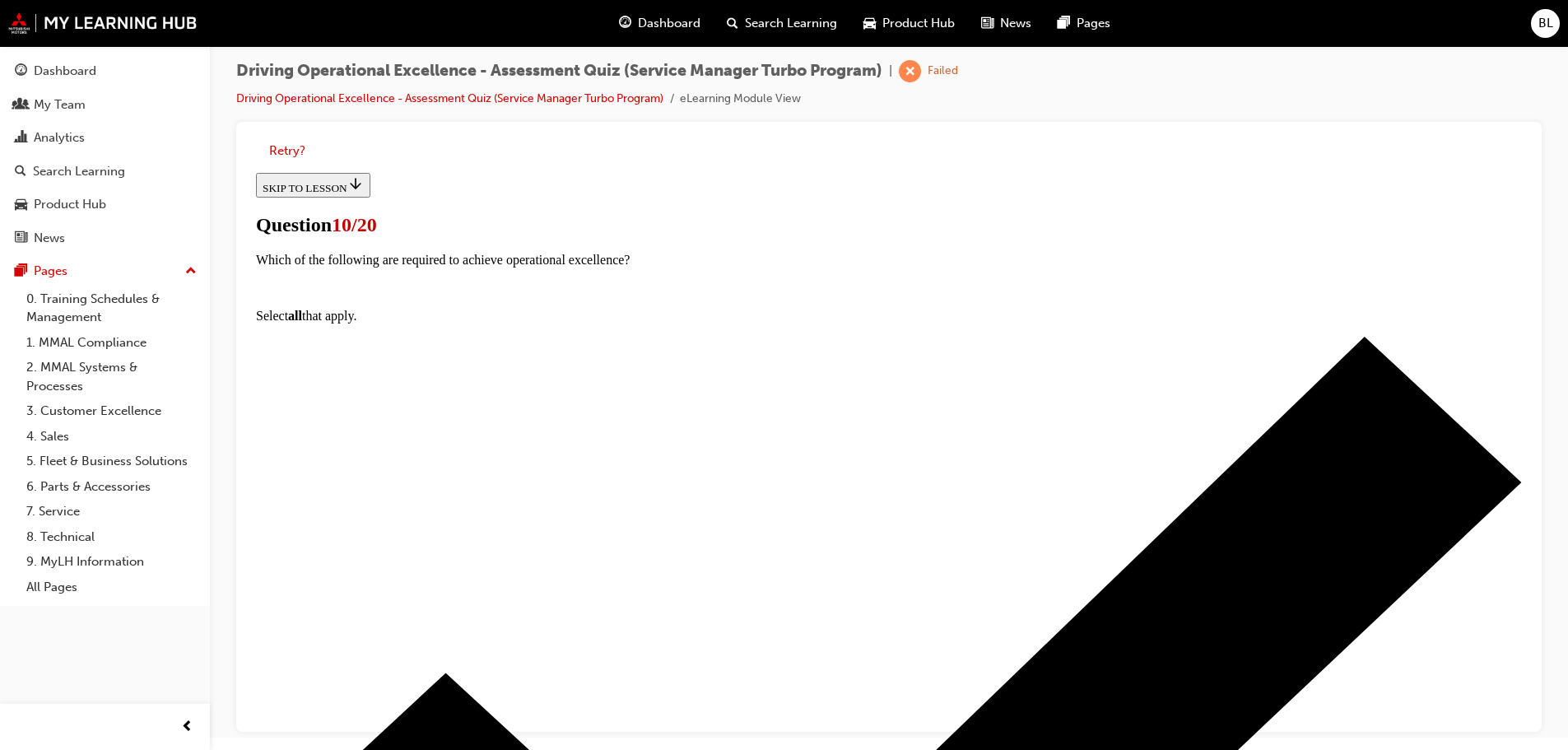
scroll to position [206, 0]
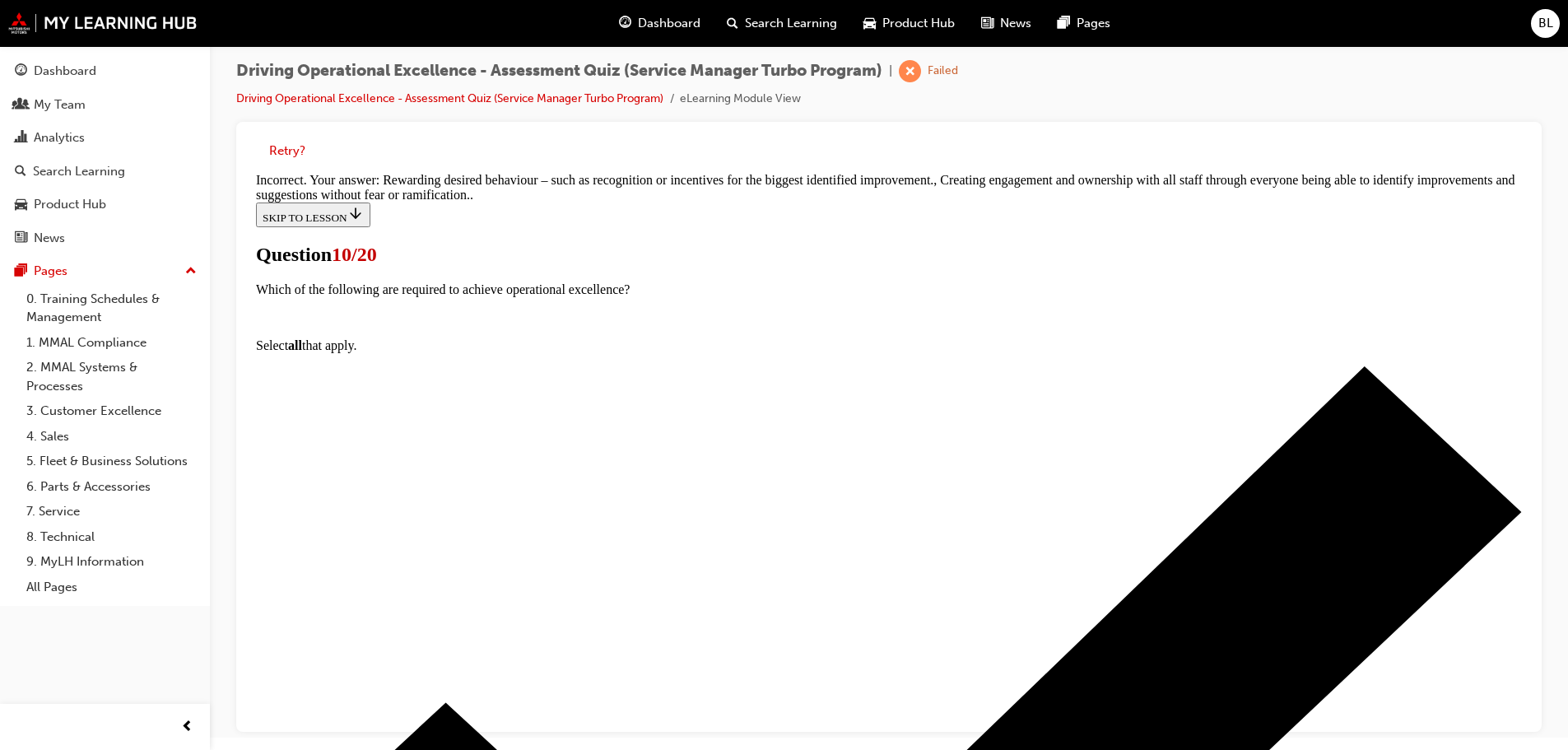
scroll to position [415, 0]
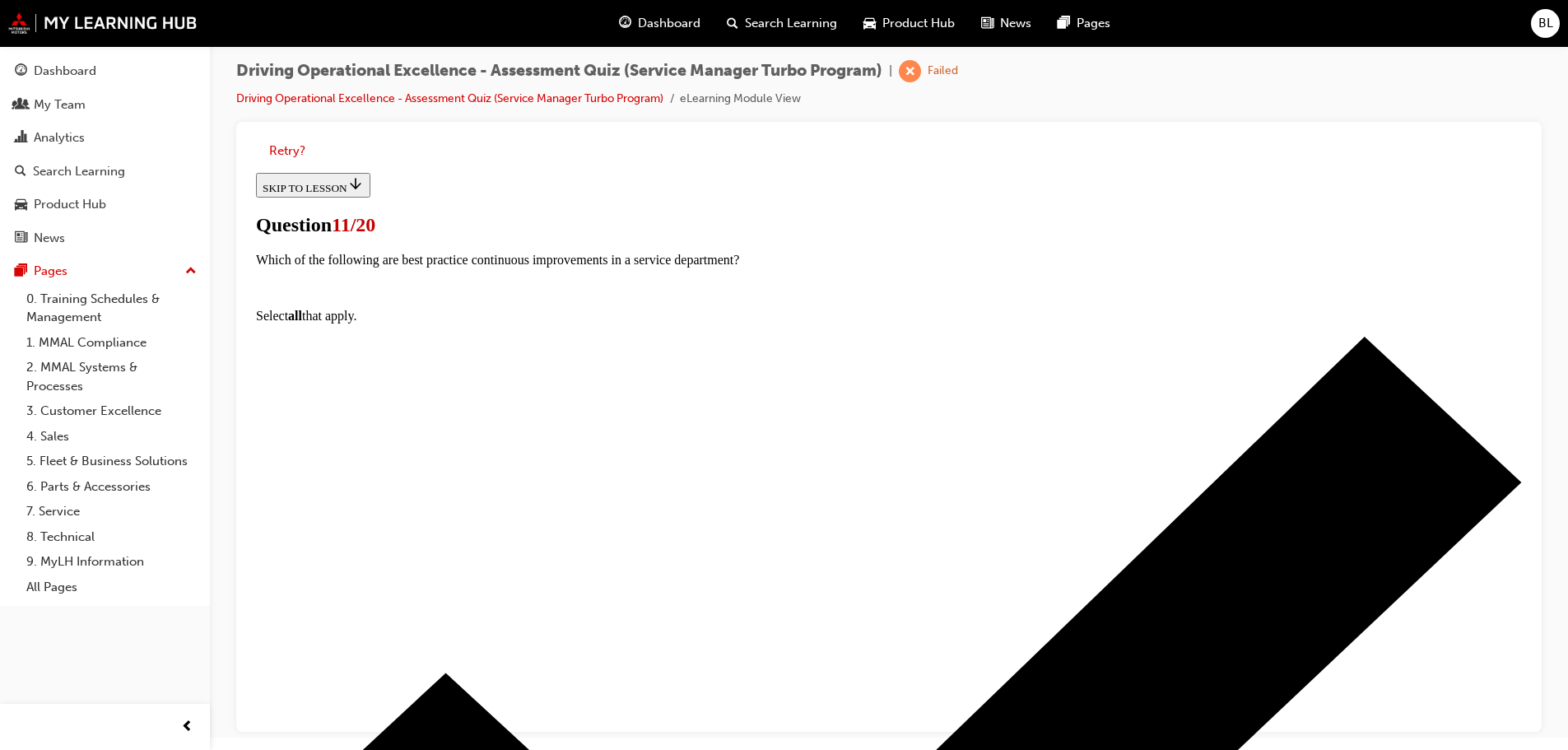
scroll to position [186, 0]
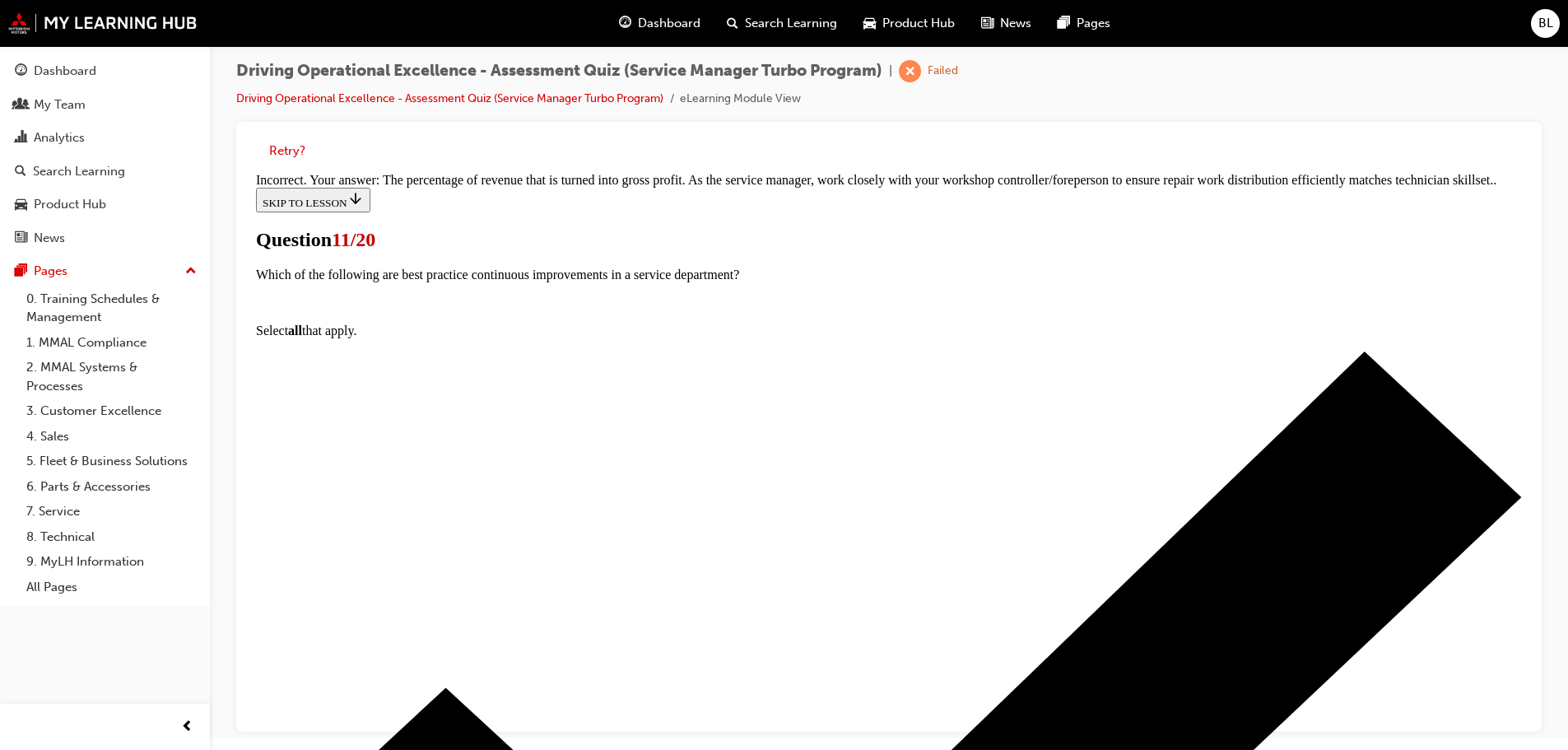
scroll to position [442, 0]
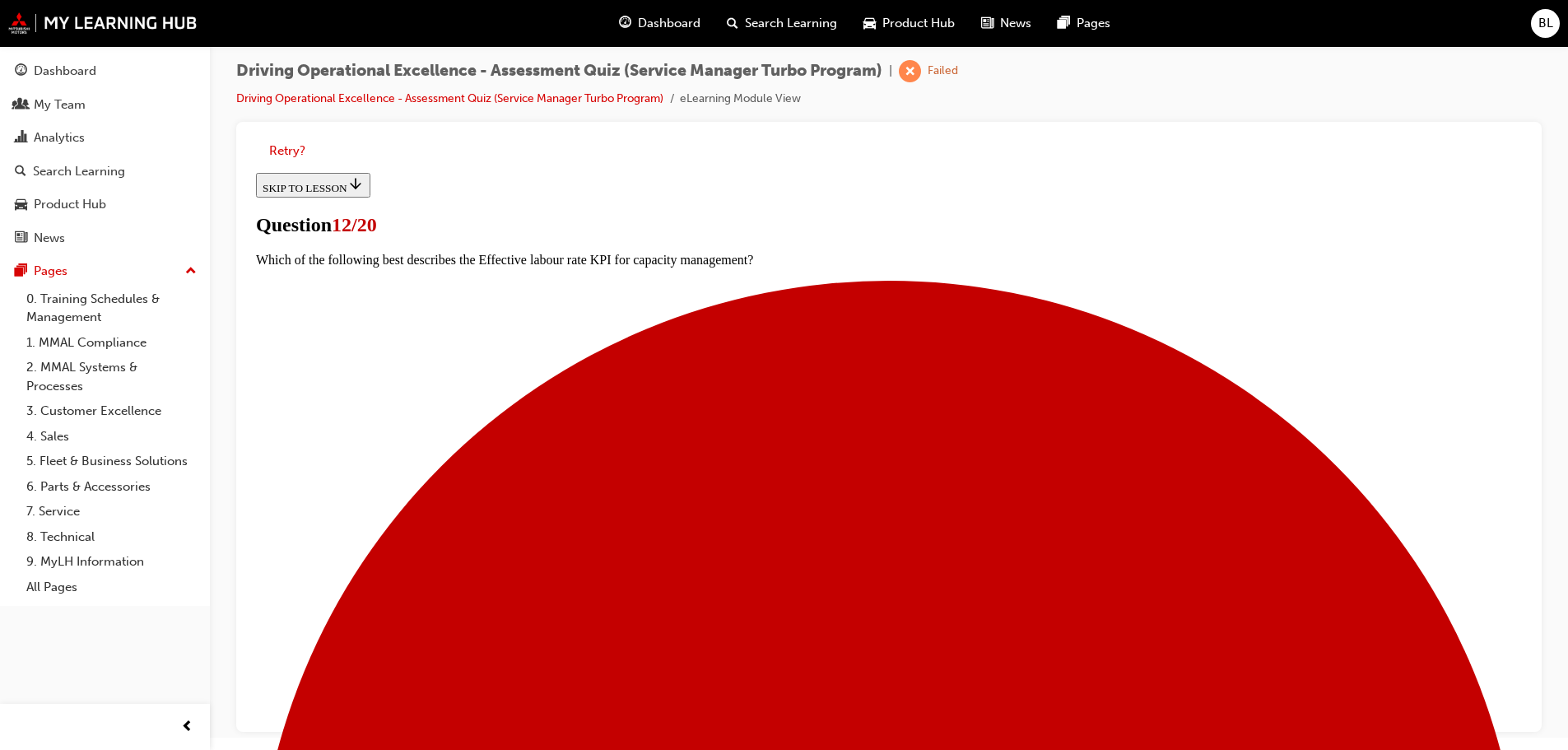
scroll to position [91, 0]
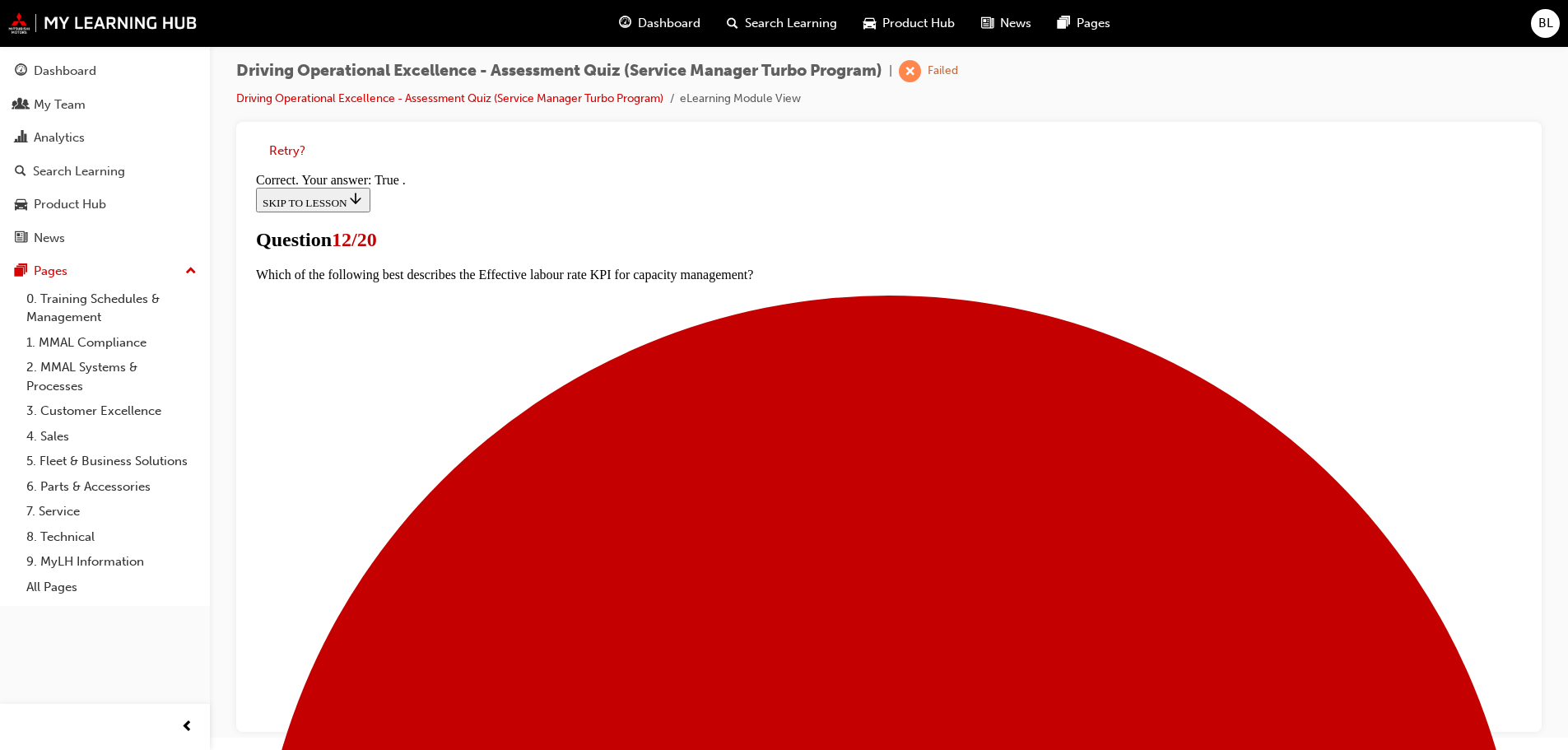
scroll to position [201, 0]
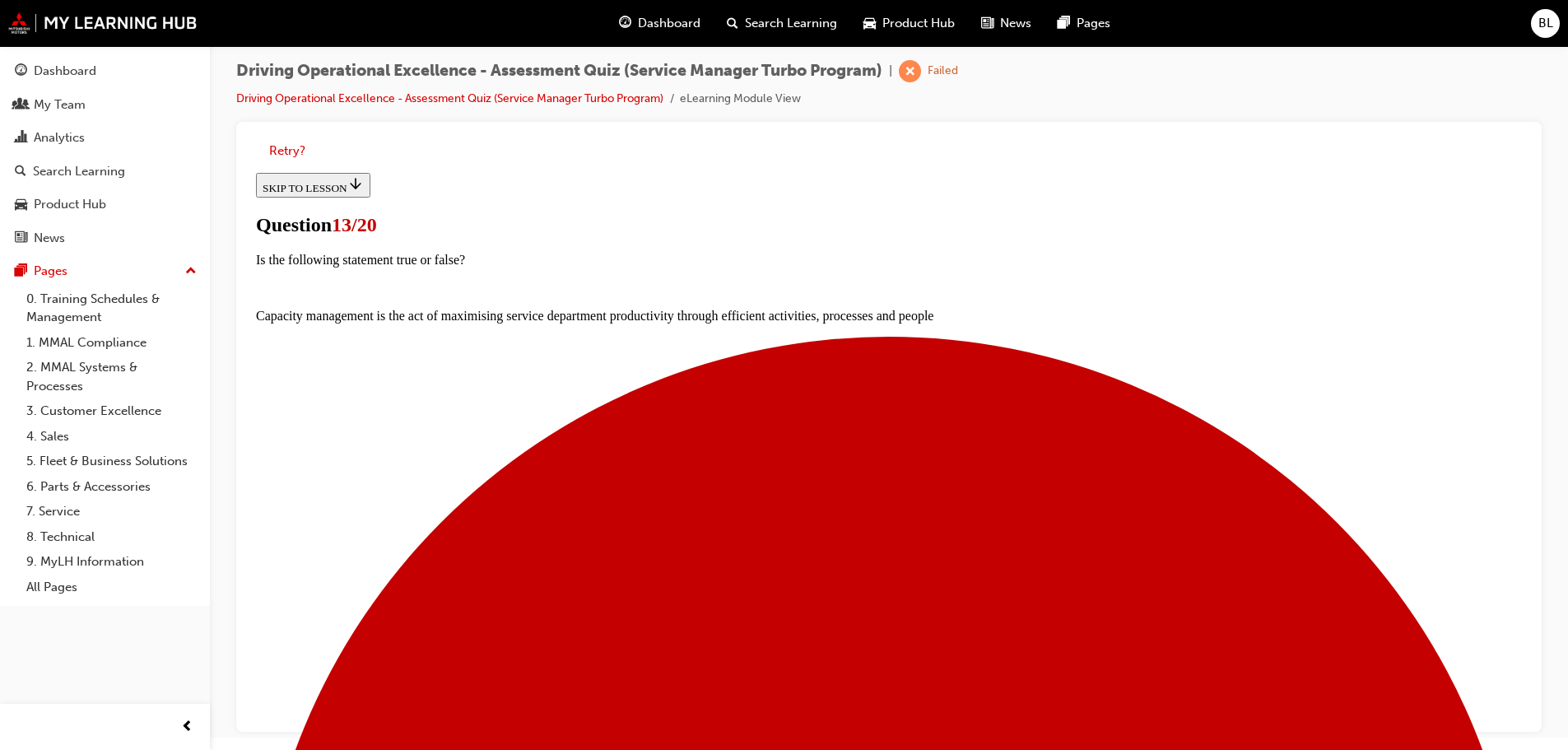
scroll to position [133, 0]
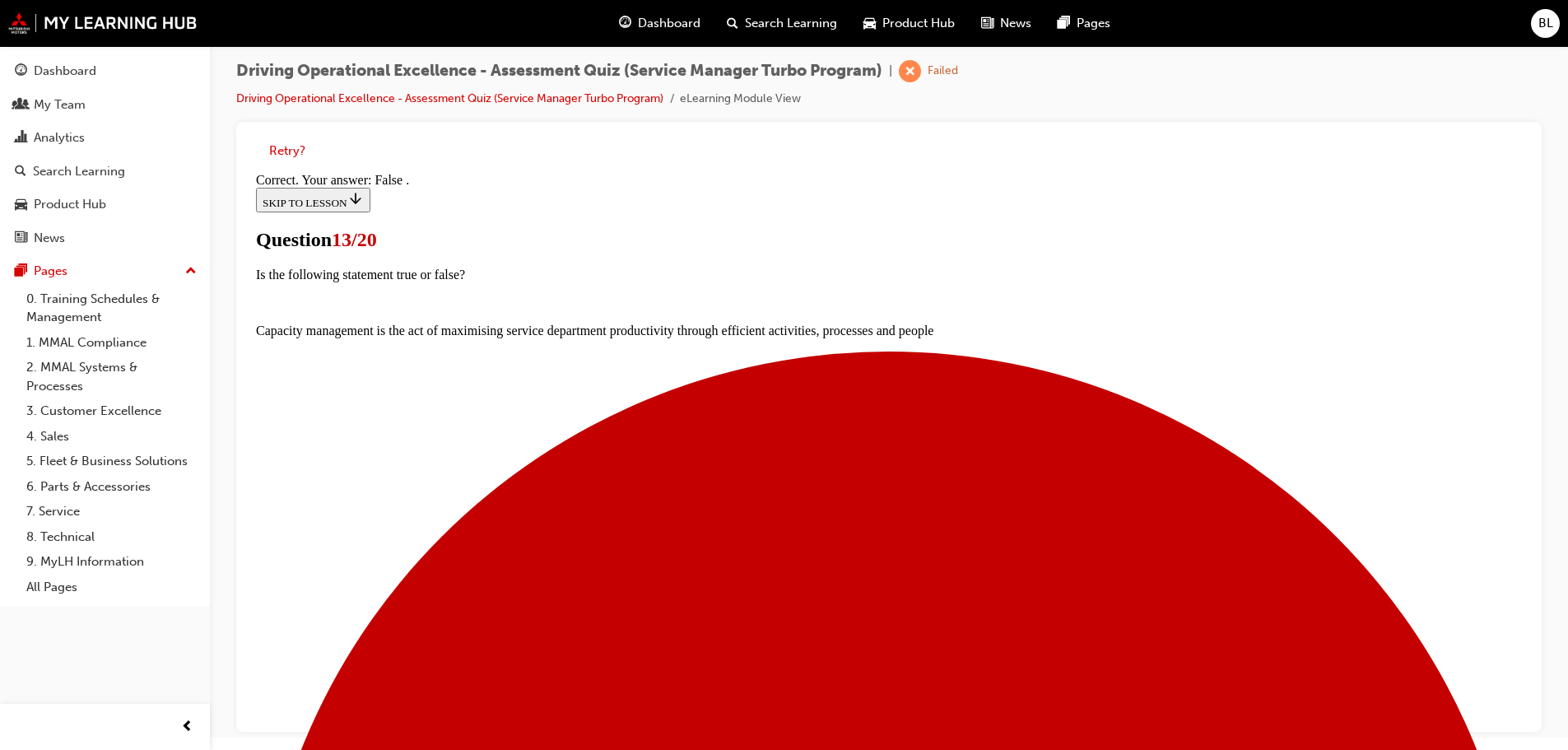
scroll to position [201, 0]
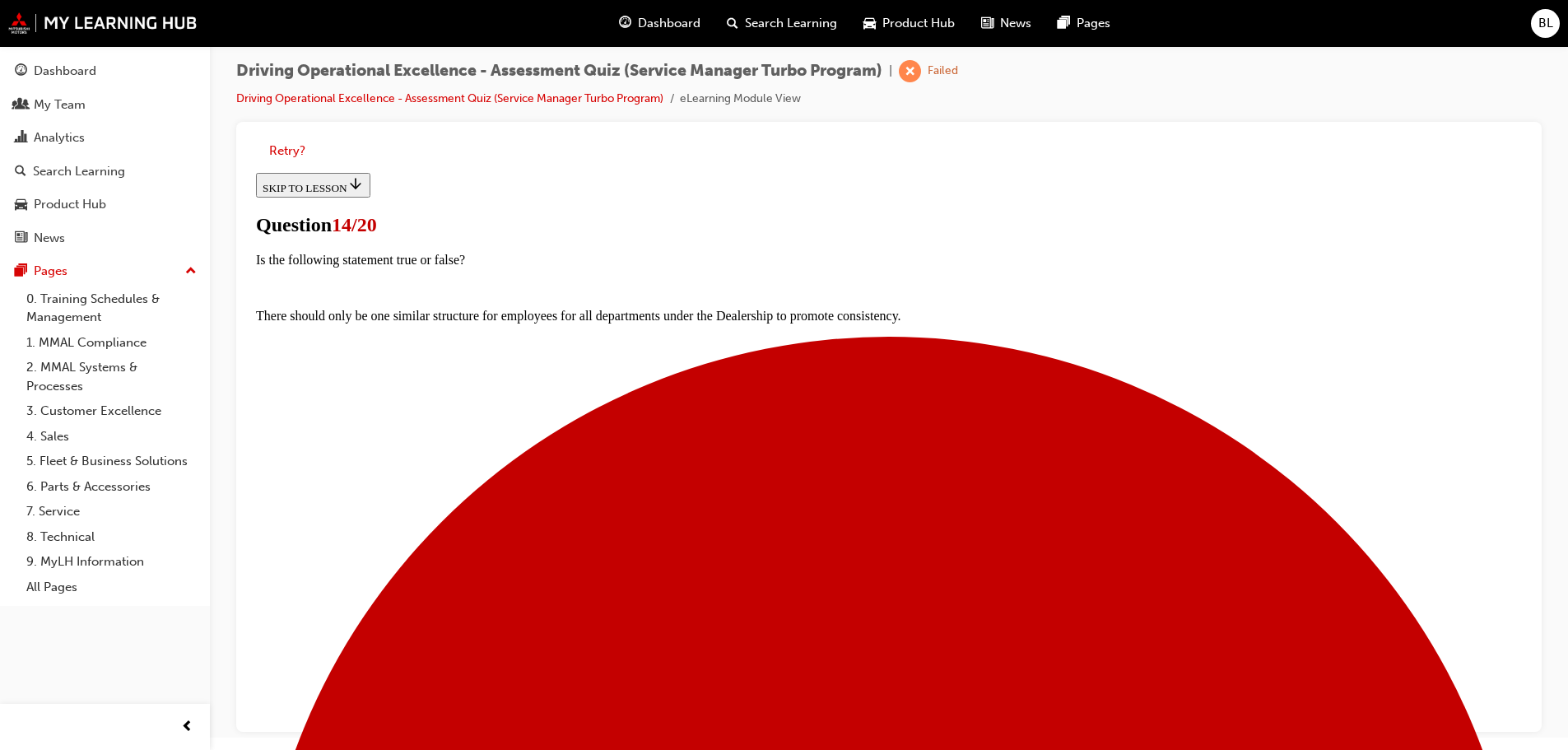
scroll to position [206, 0]
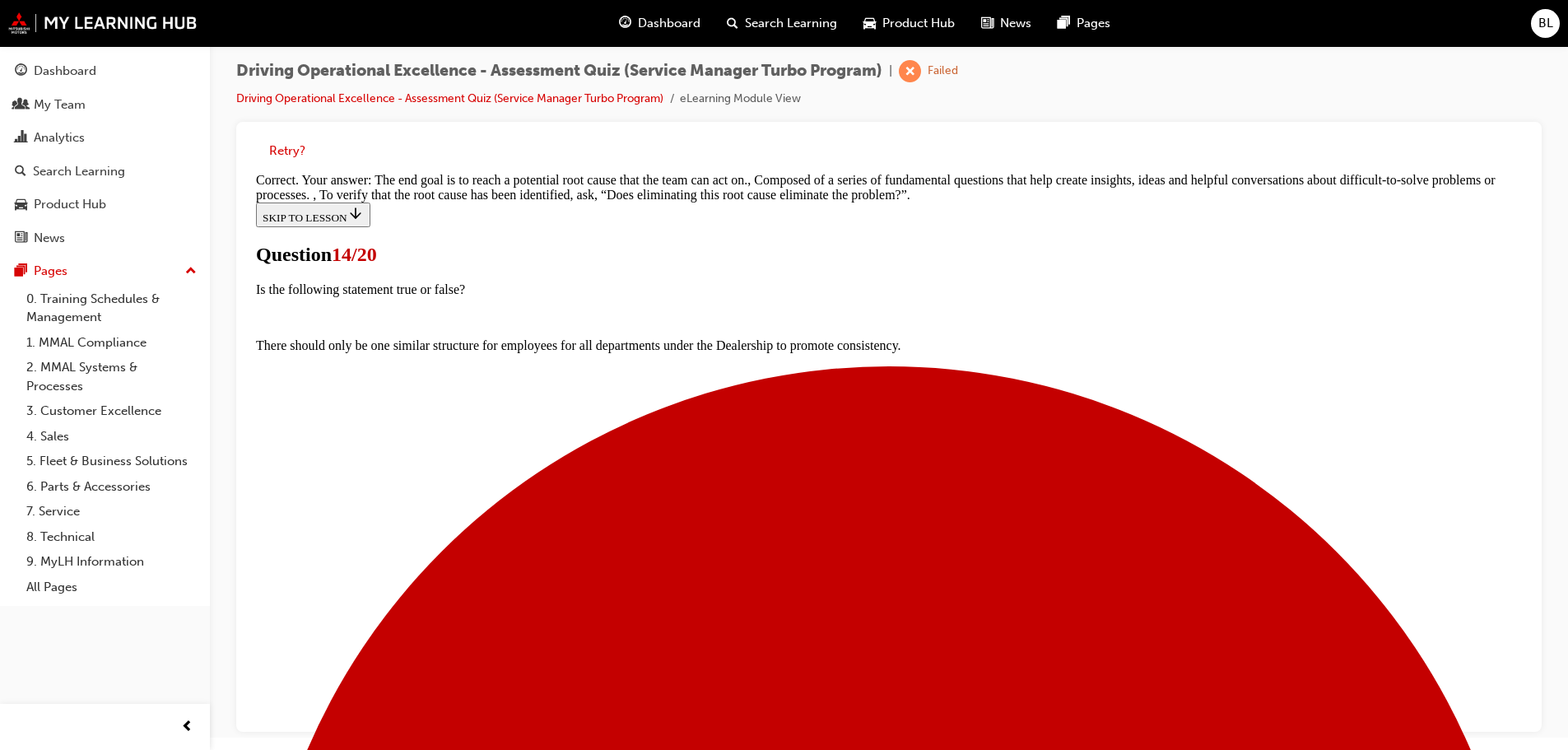
scroll to position [387, 0]
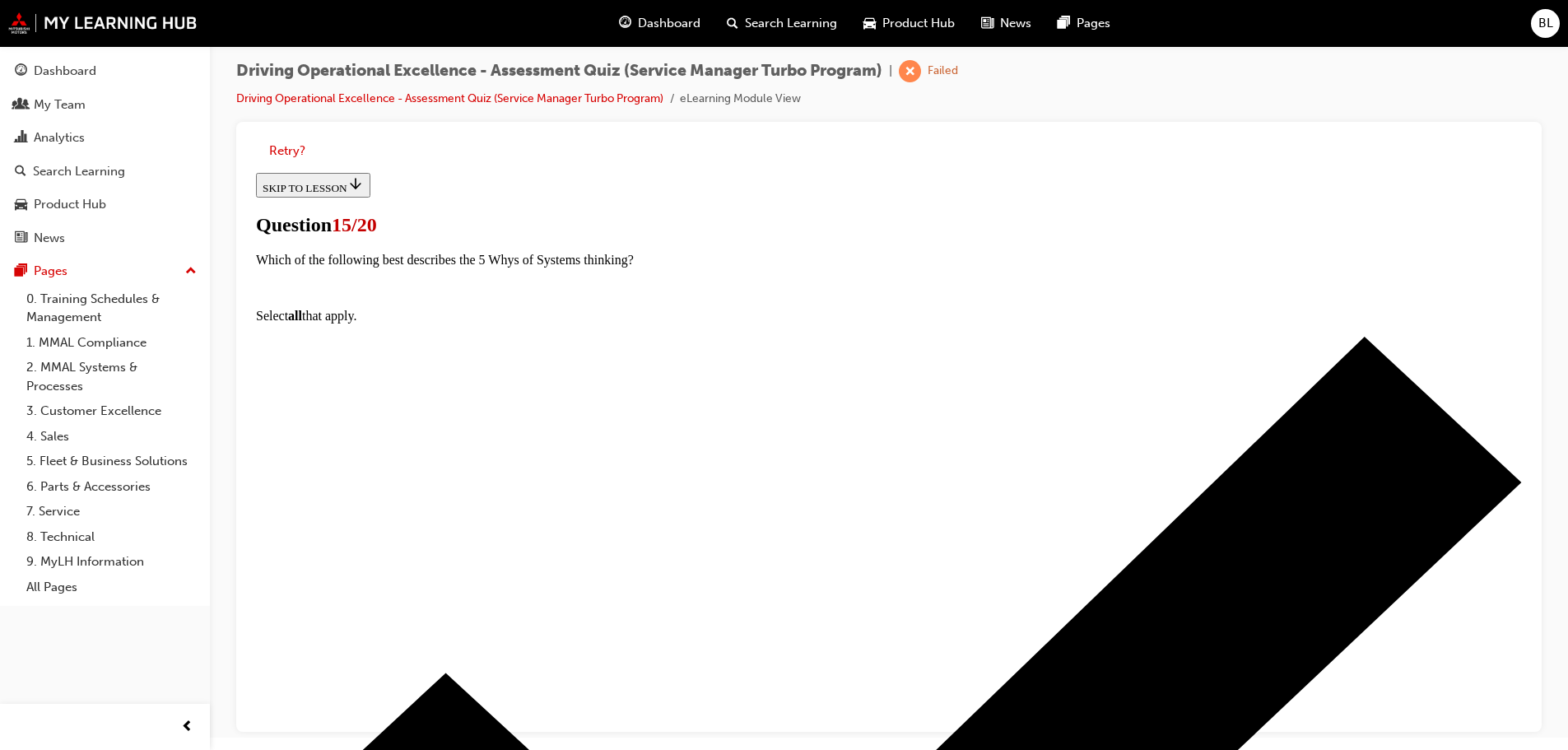
scroll to position [186, 0]
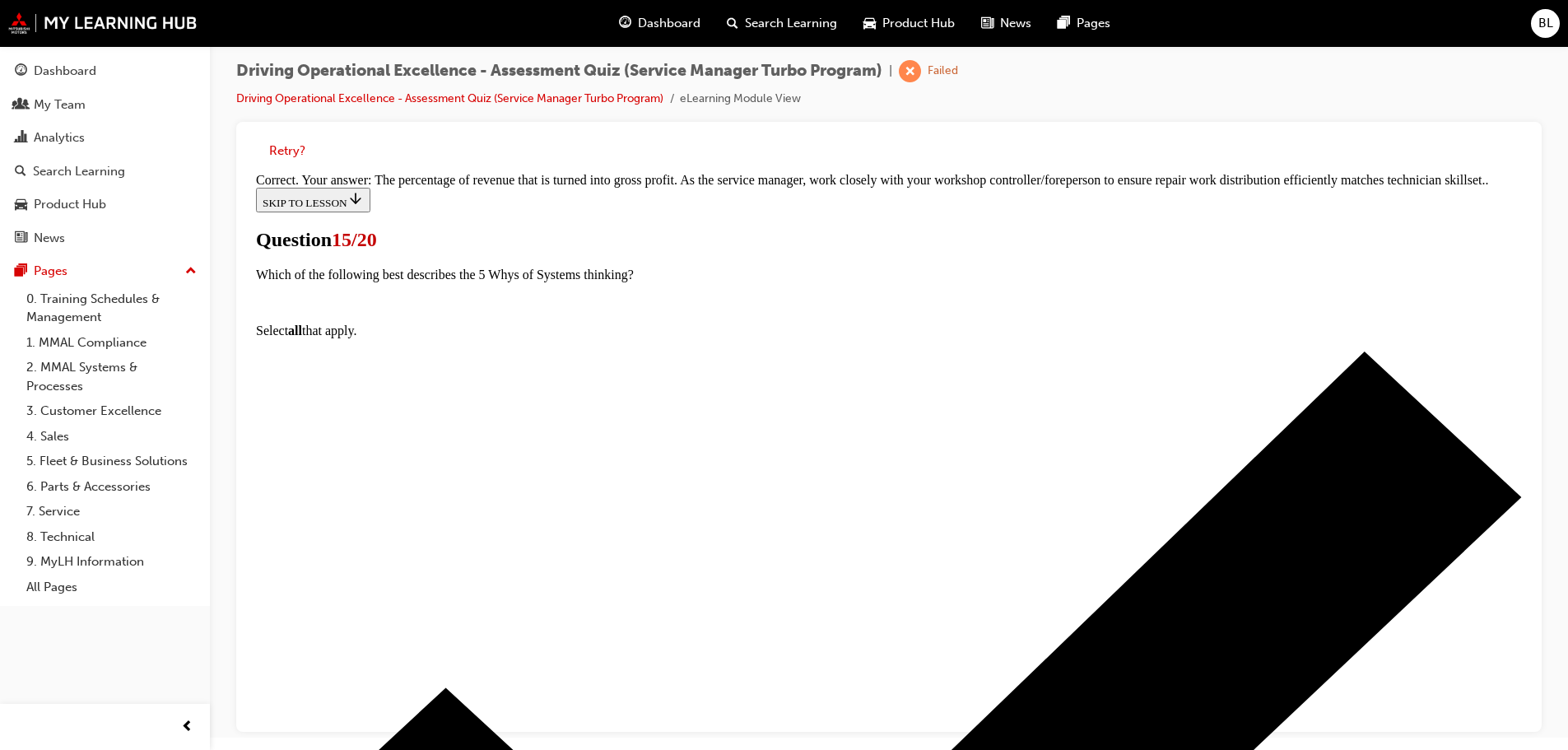
scroll to position [442, 0]
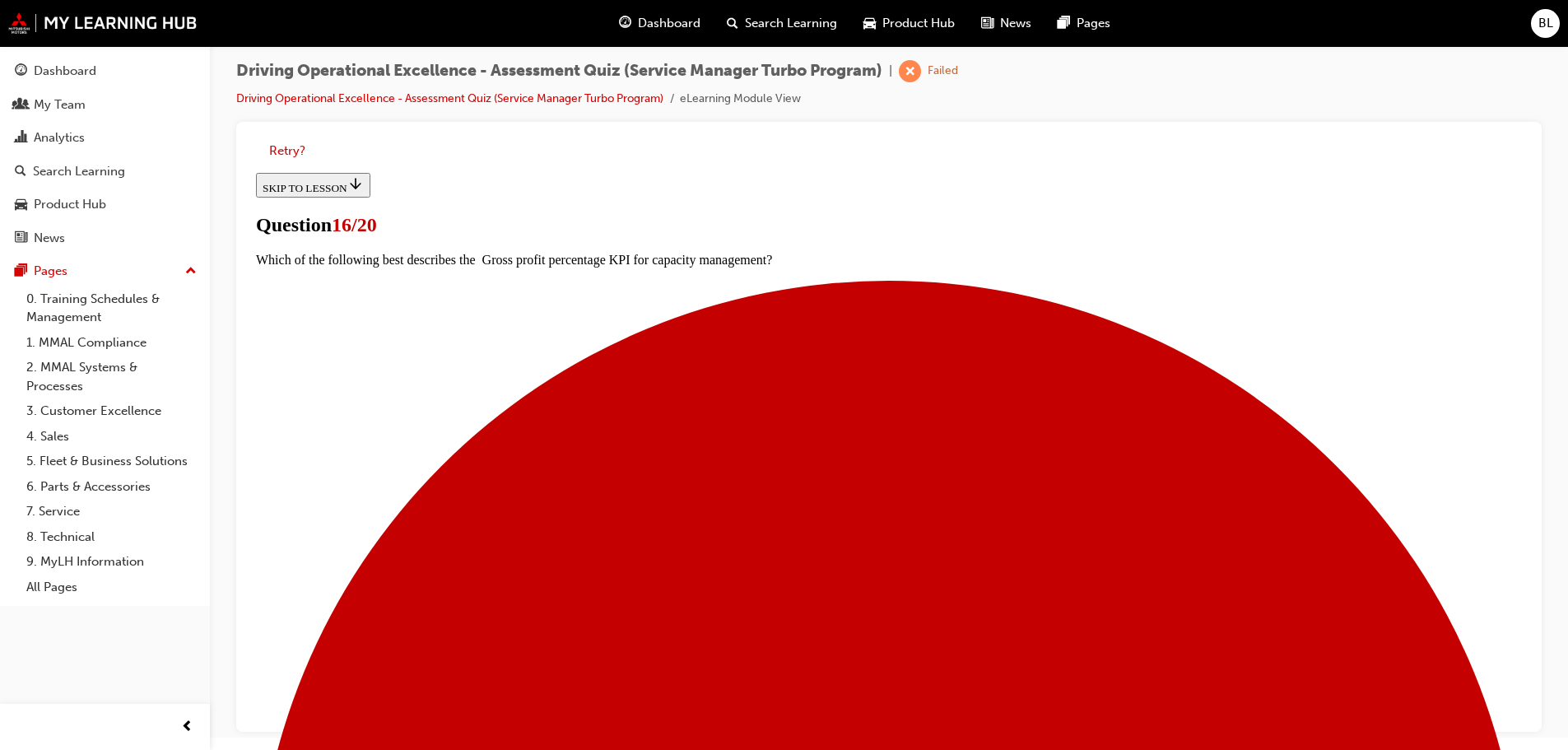
scroll to position [186, 0]
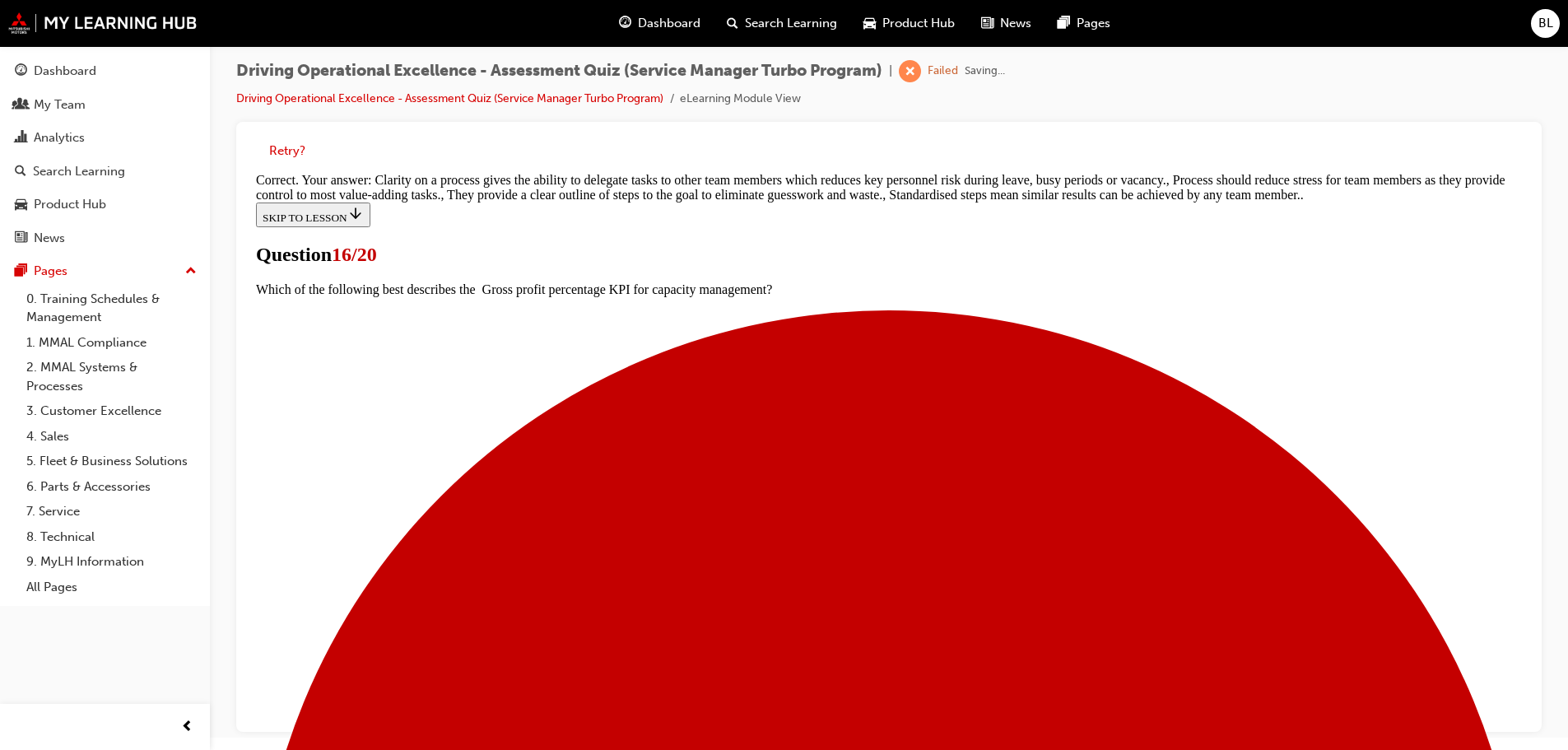
scroll to position [415, 0]
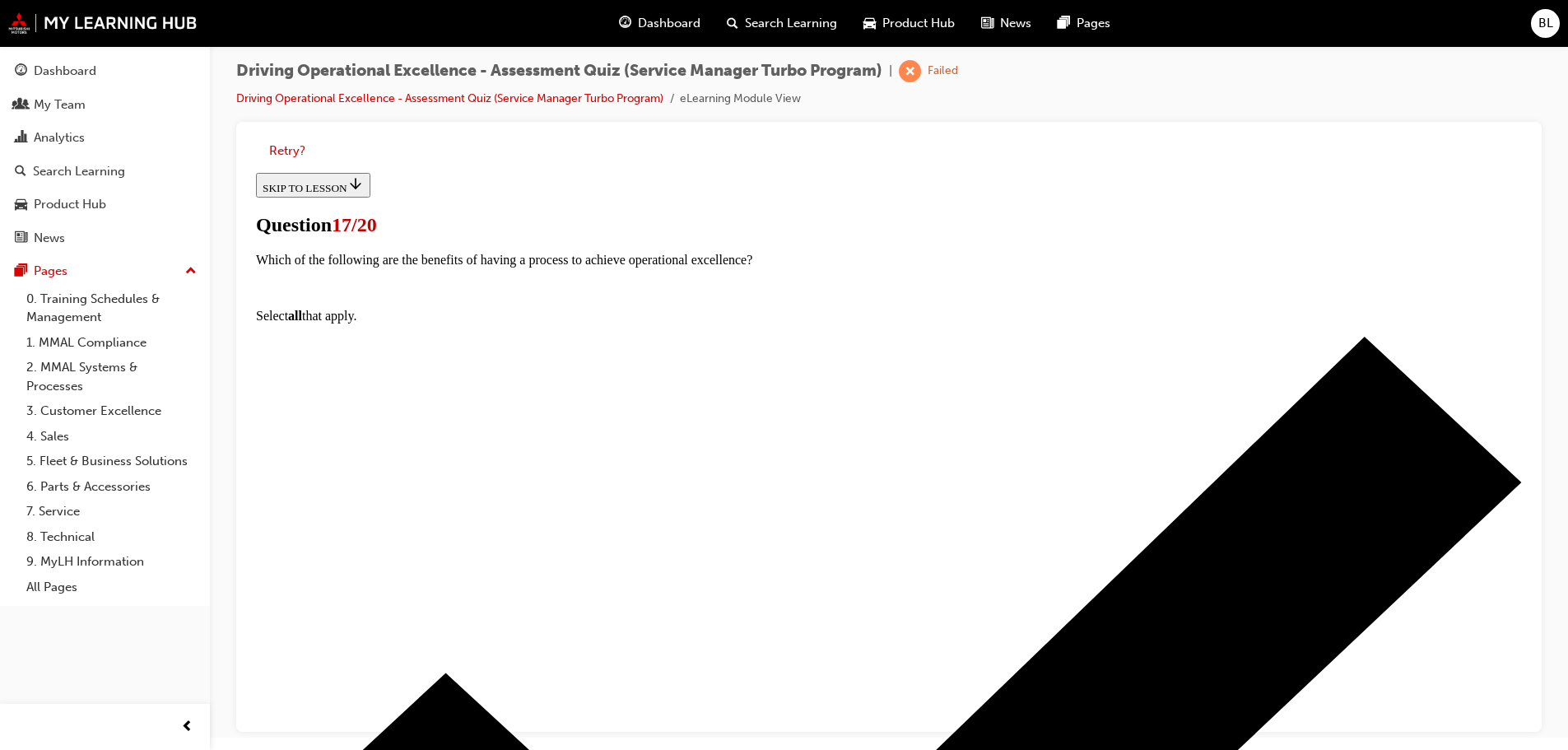
scroll to position [145, 0]
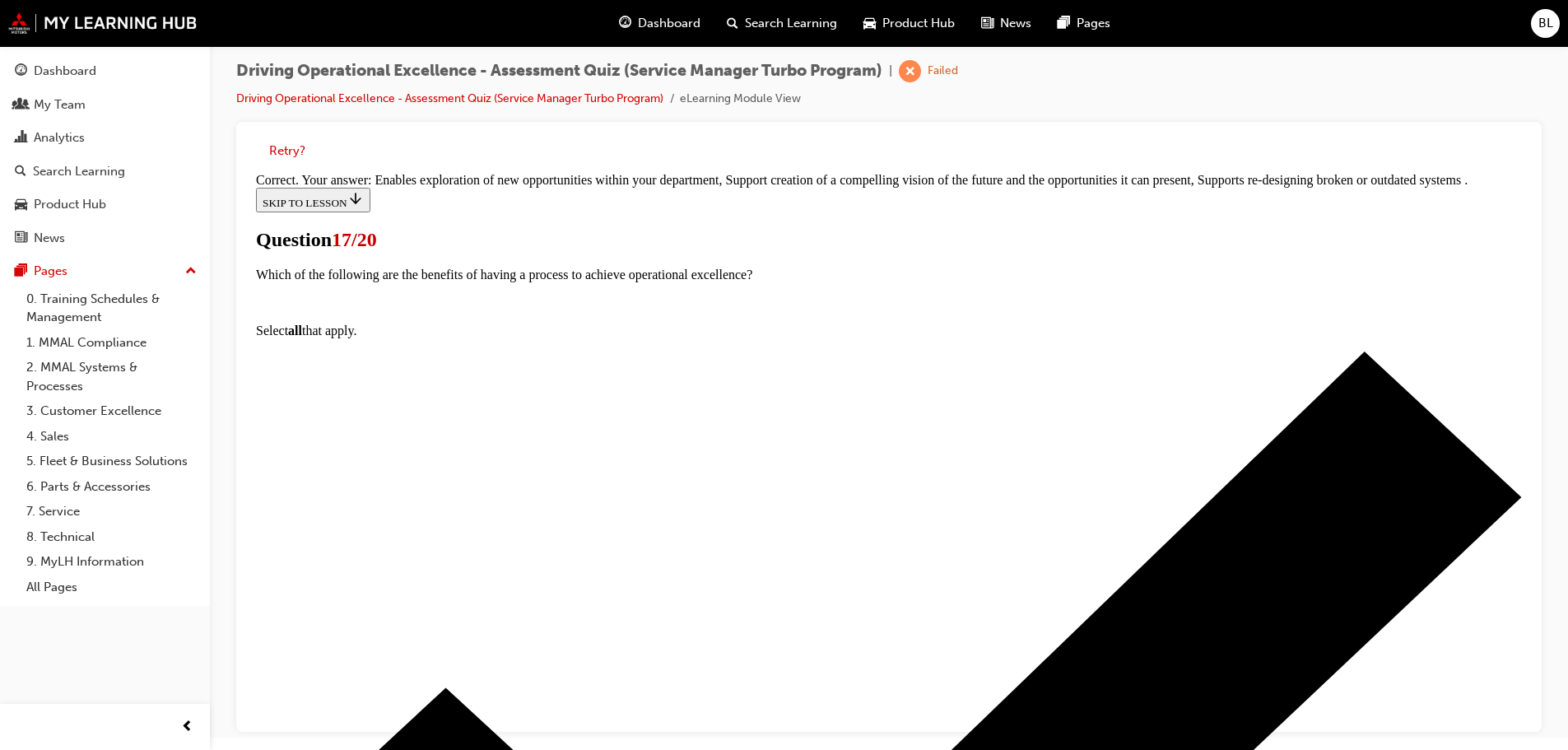
scroll to position [321, 0]
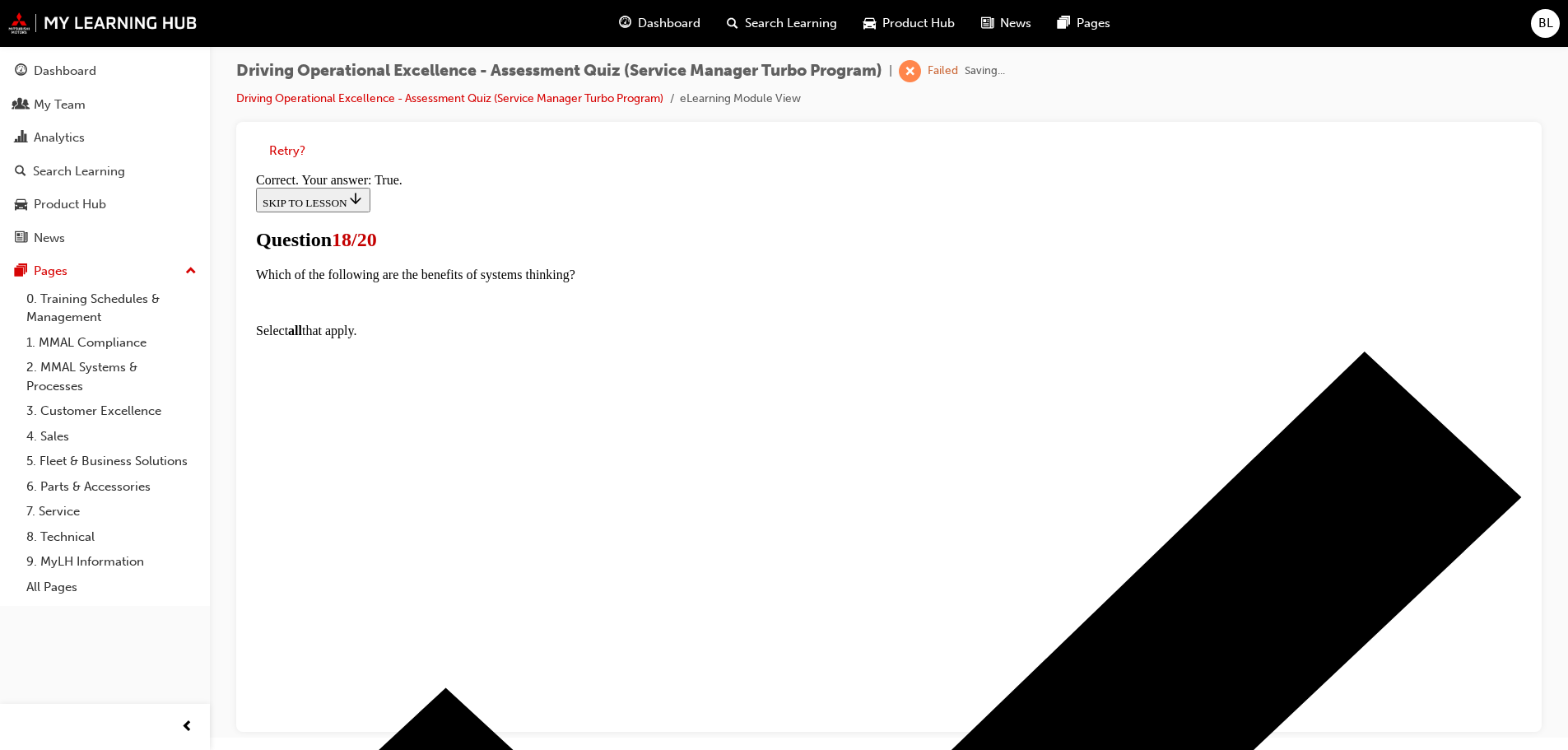
scroll to position [201, 0]
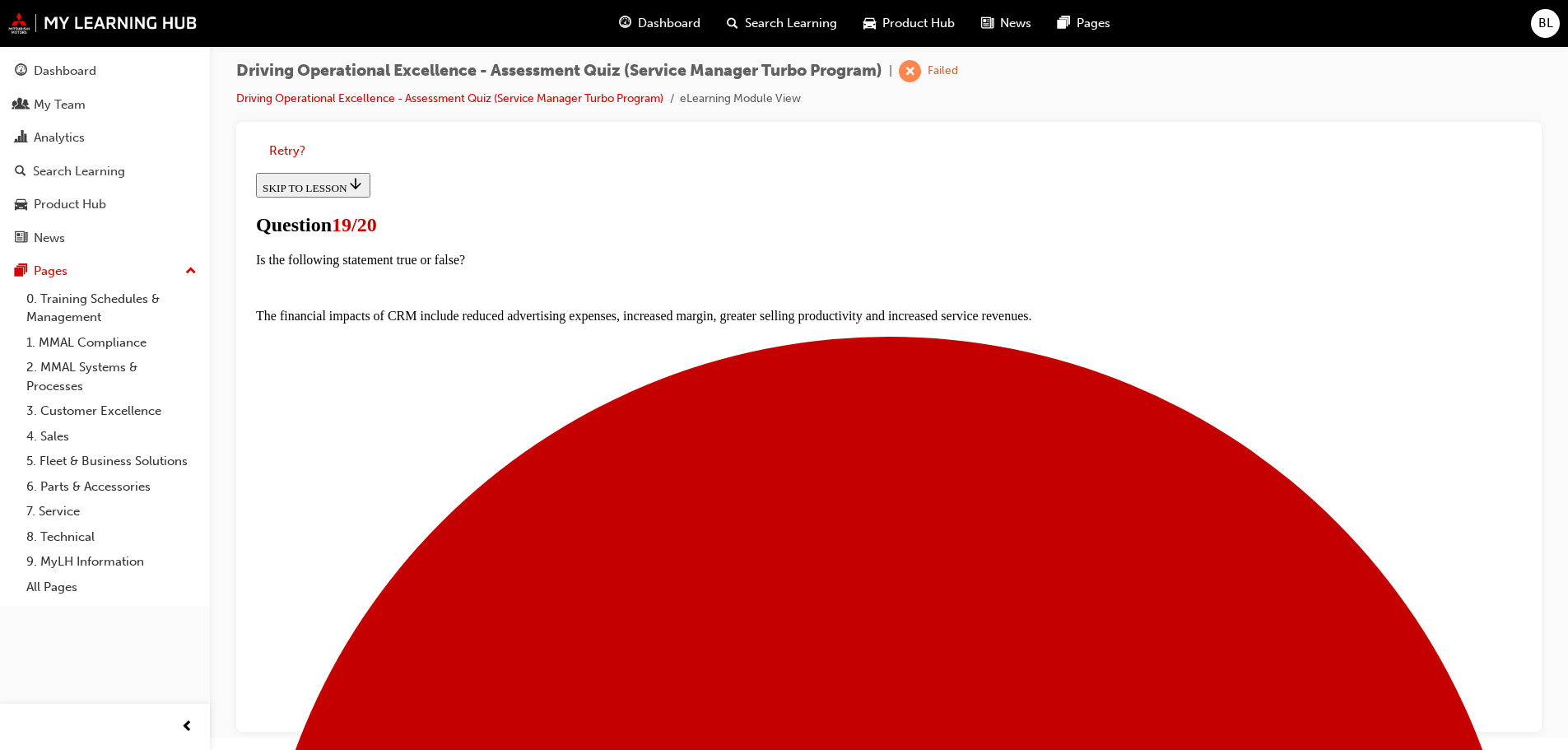
scroll to position [133, 0]
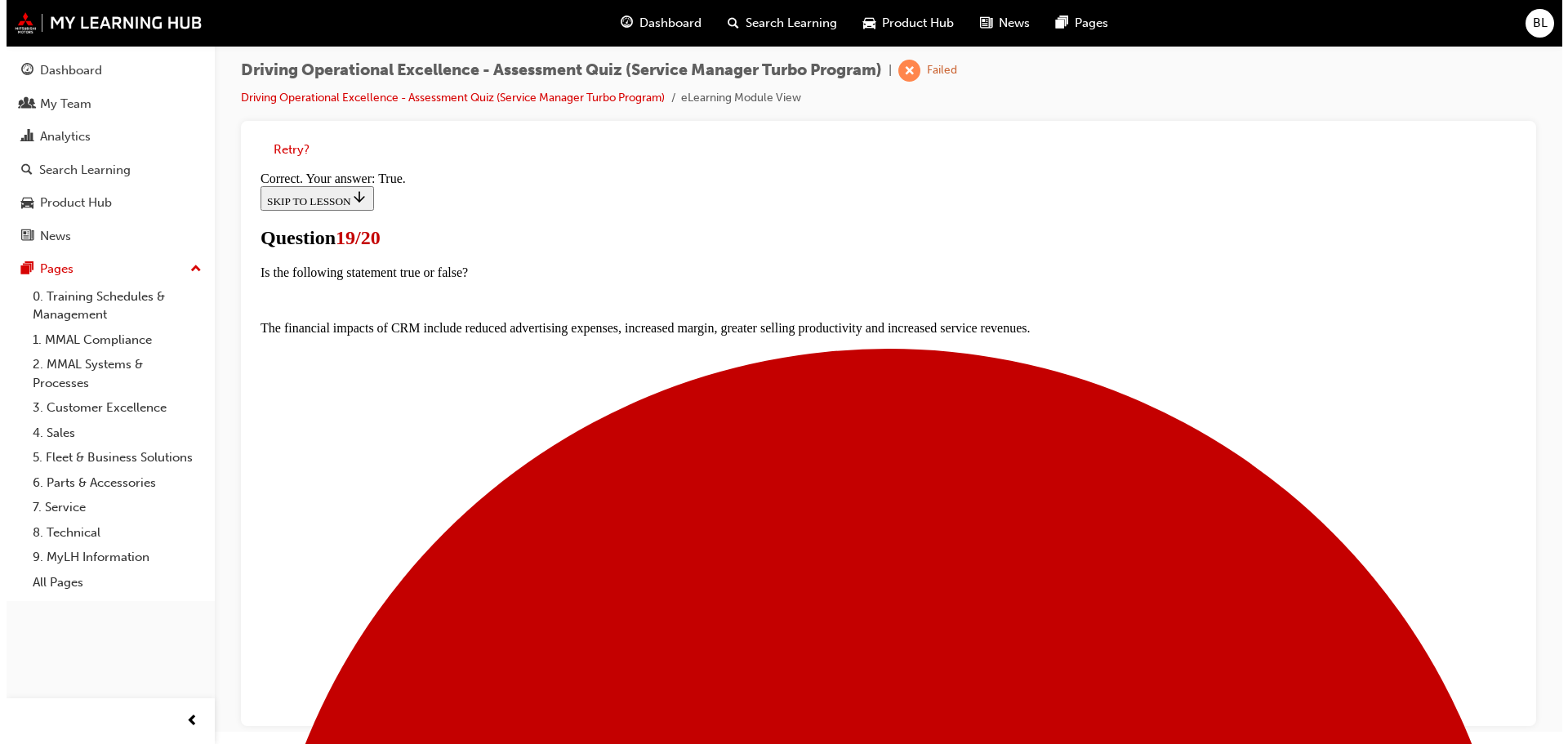
scroll to position [0, 0]
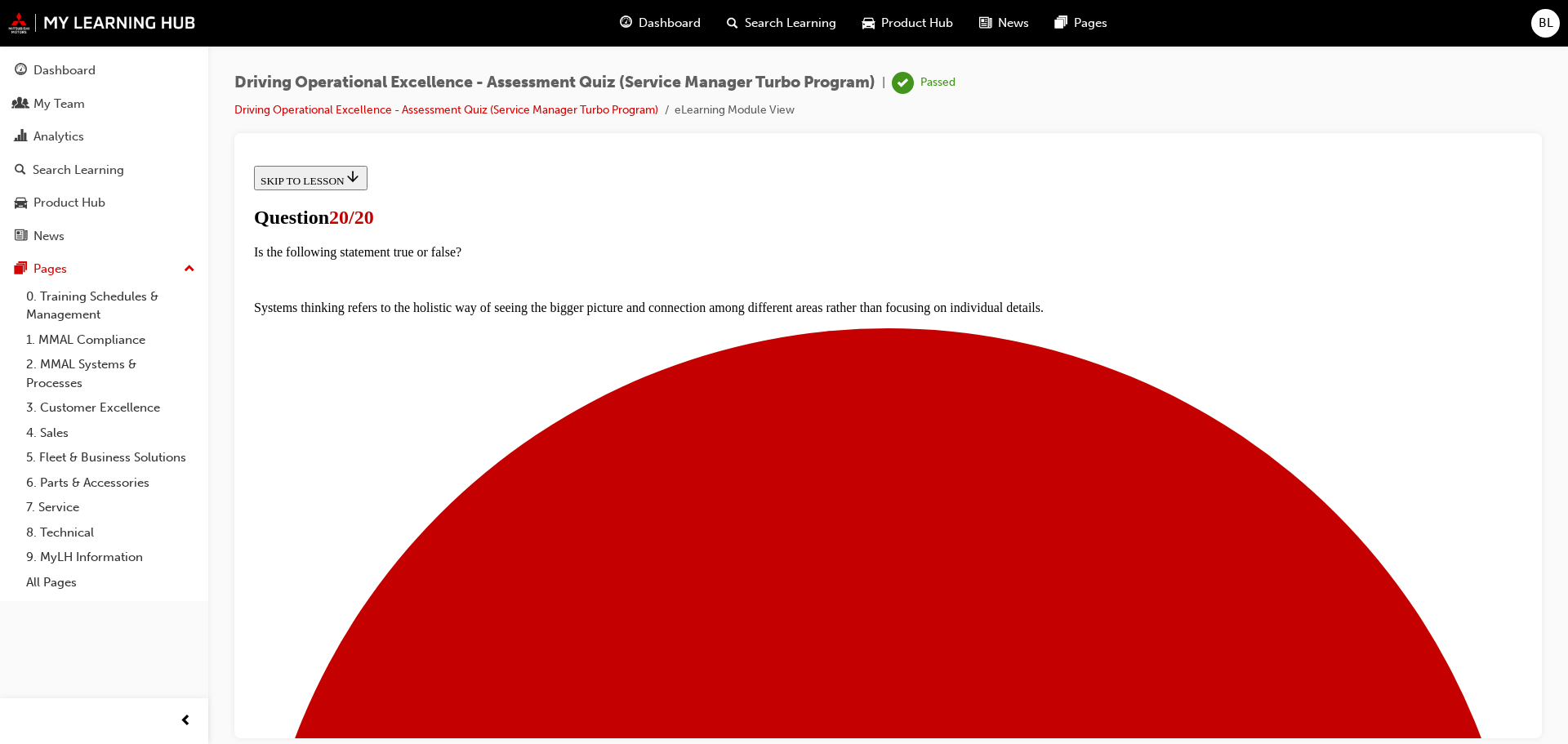
scroll to position [255, 0]
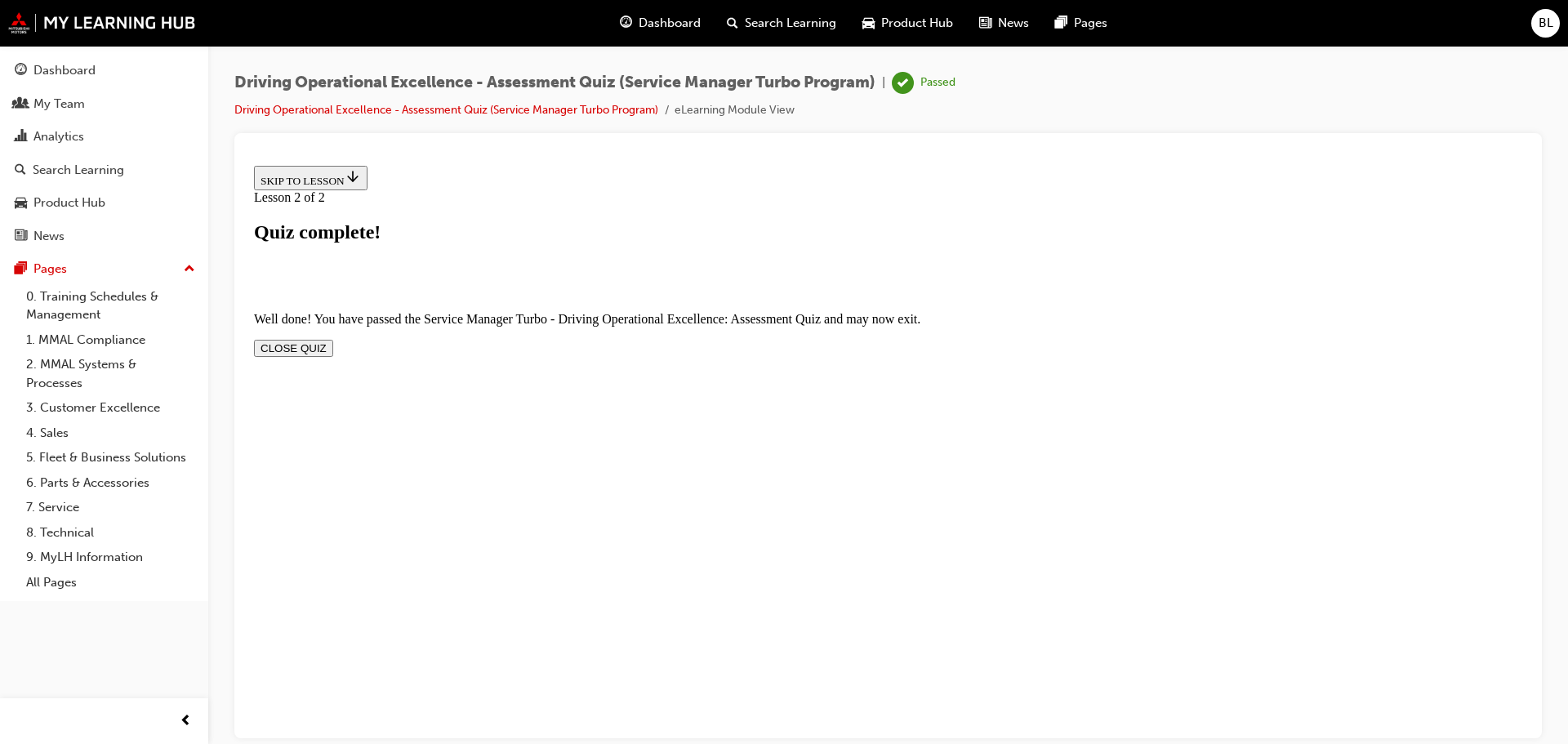
click at [333, 339] on button "CLOSE QUIZ" at bounding box center [293, 348] width 79 height 17
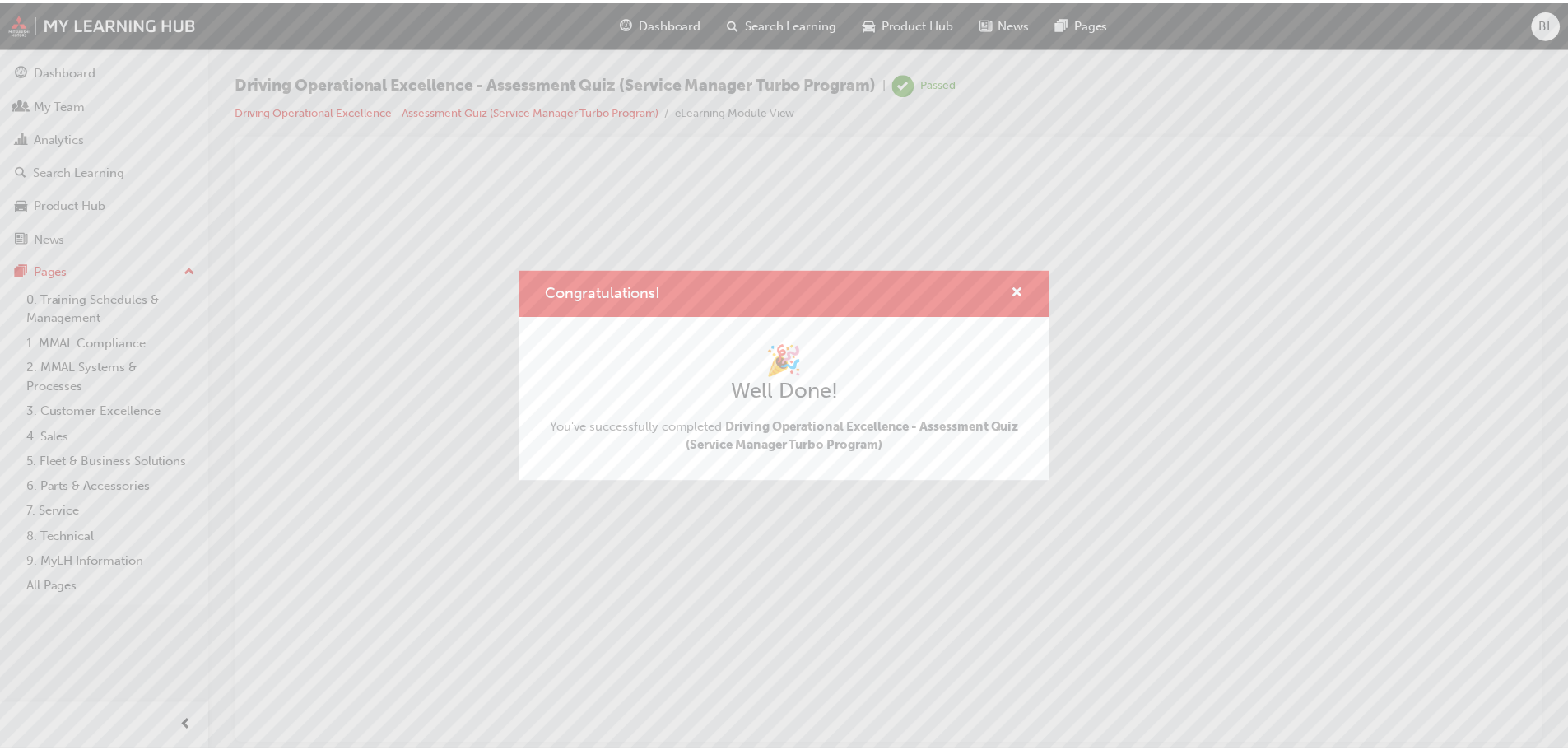
scroll to position [0, 0]
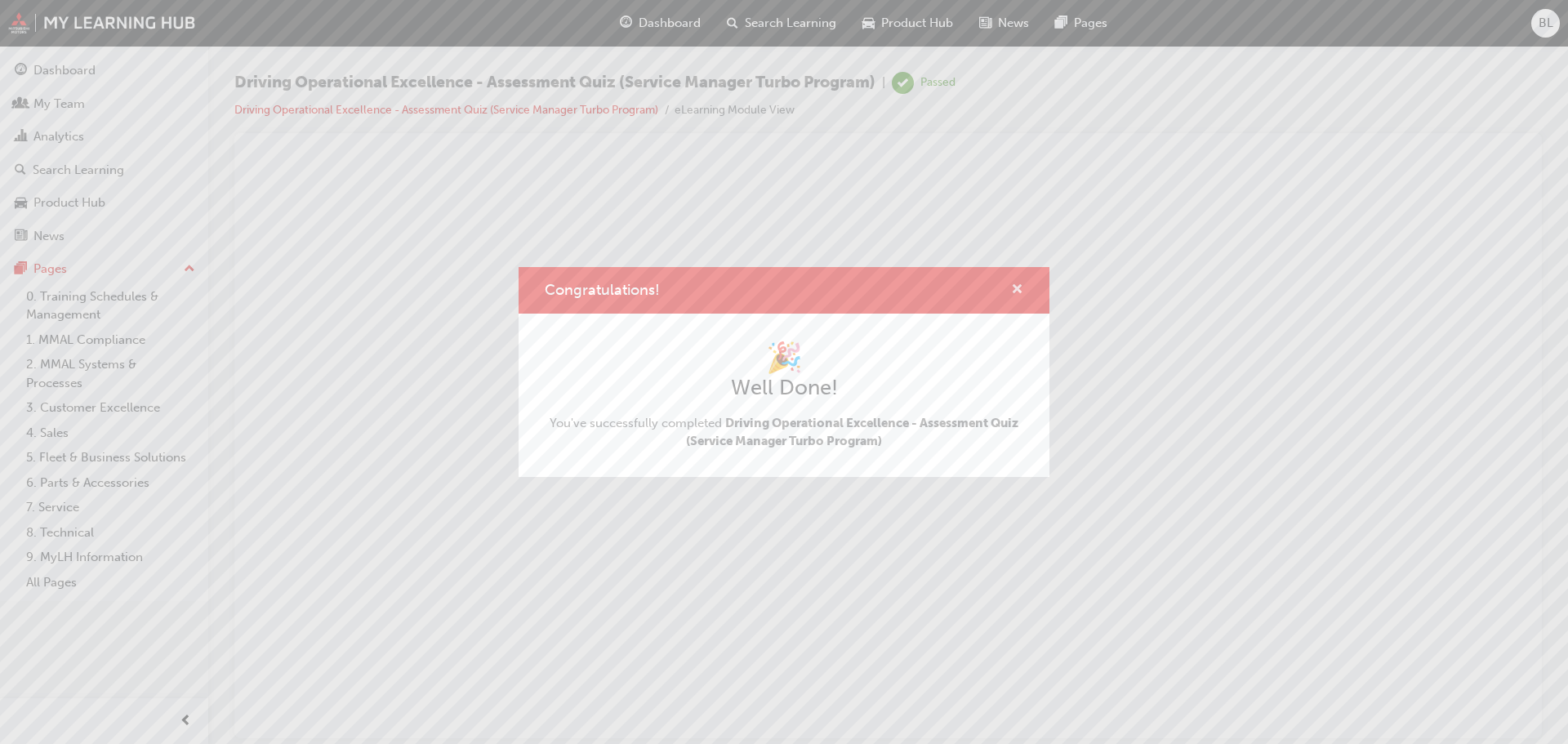
click at [1016, 286] on span "cross-icon" at bounding box center [1018, 290] width 13 height 15
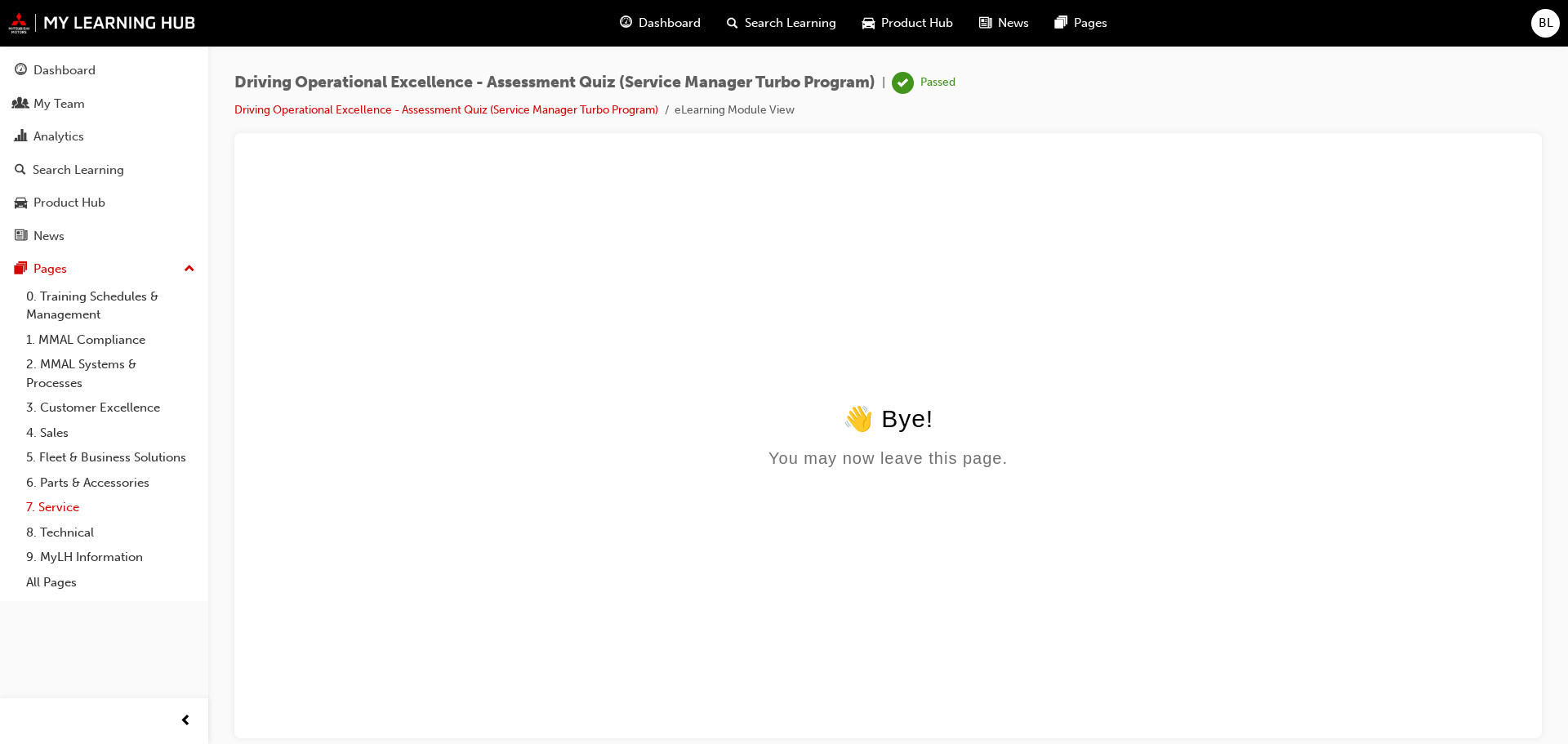
click at [77, 508] on link "7. Service" at bounding box center [111, 508] width 182 height 25
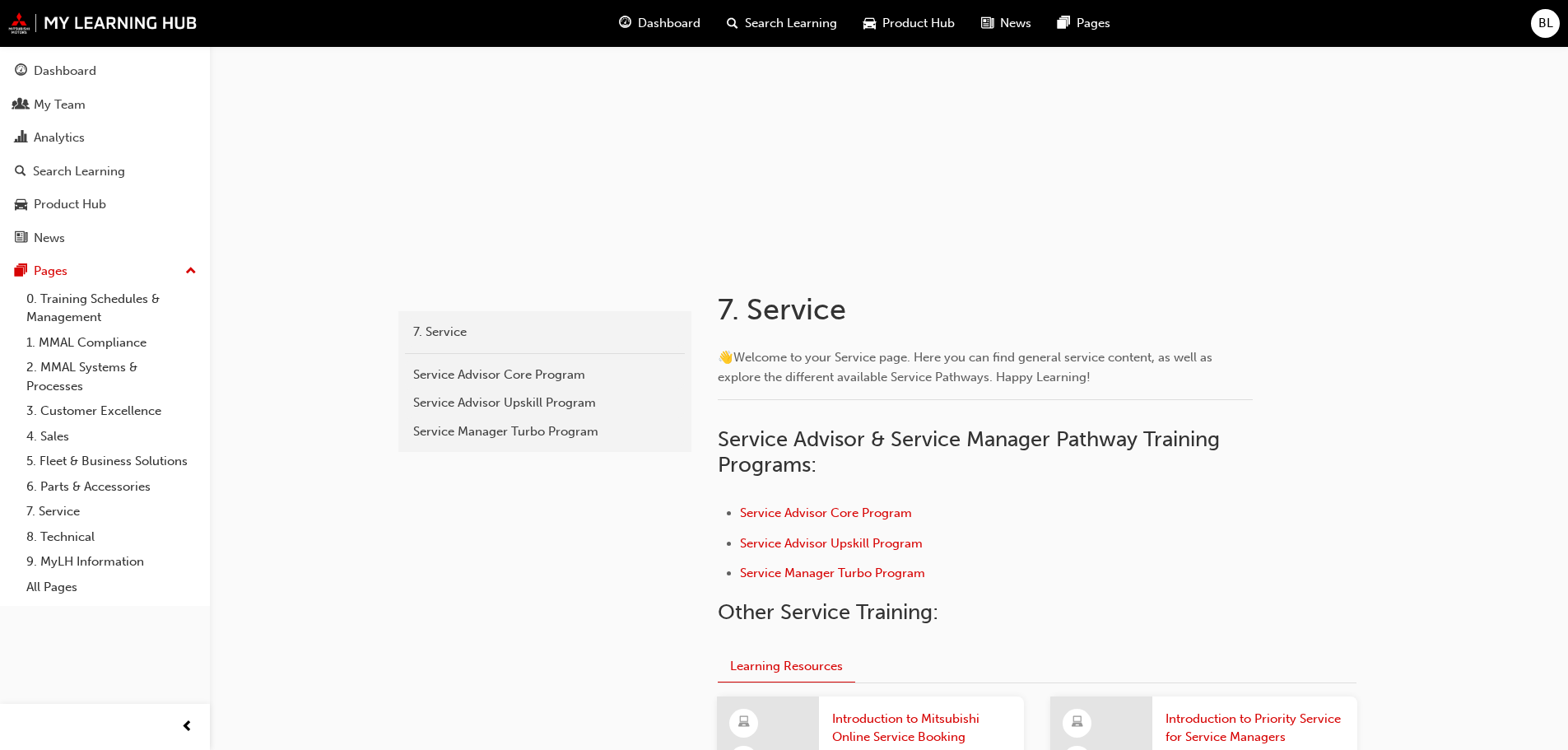
scroll to position [123, 0]
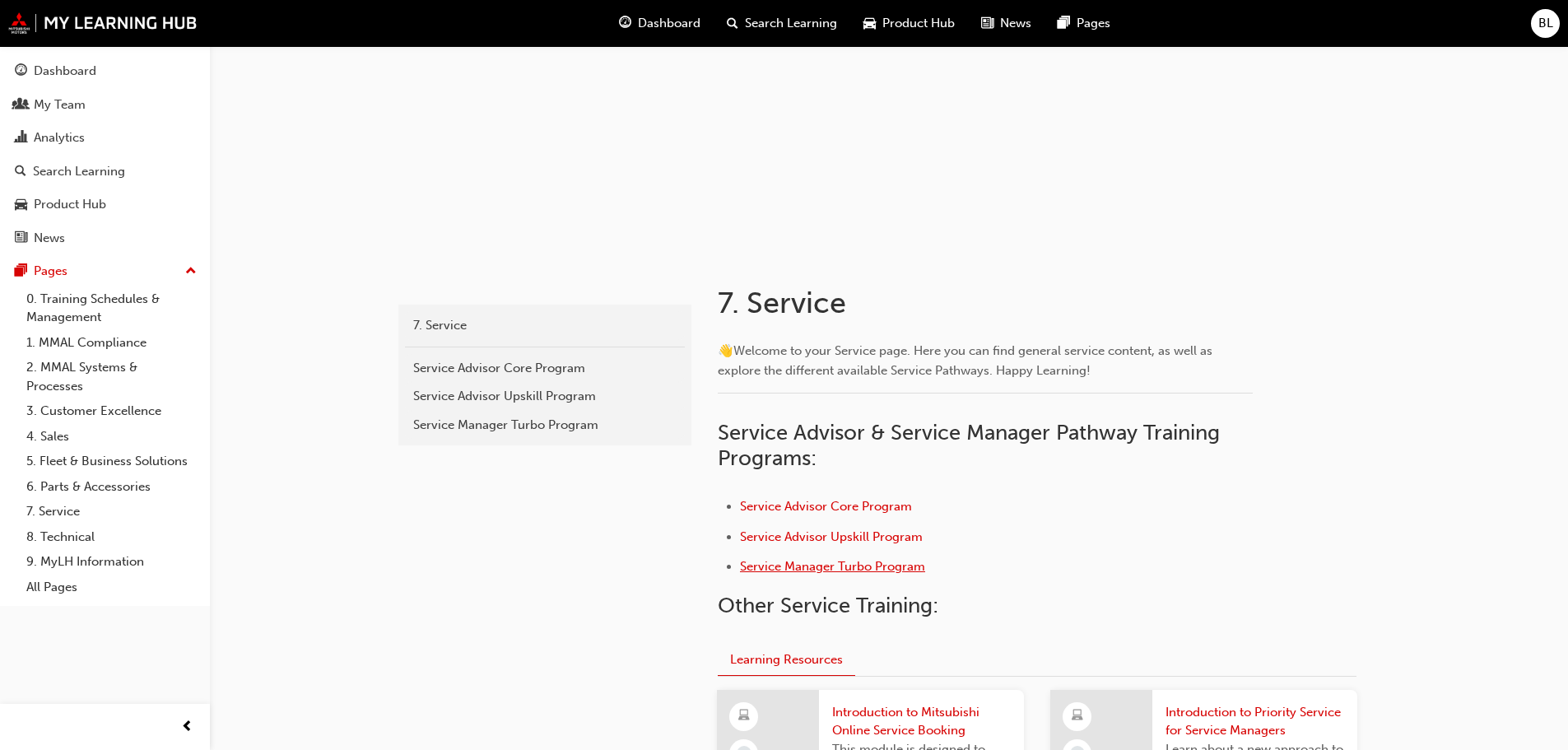
click at [814, 566] on span "Service Manager Turbo Program" at bounding box center [832, 566] width 186 height 15
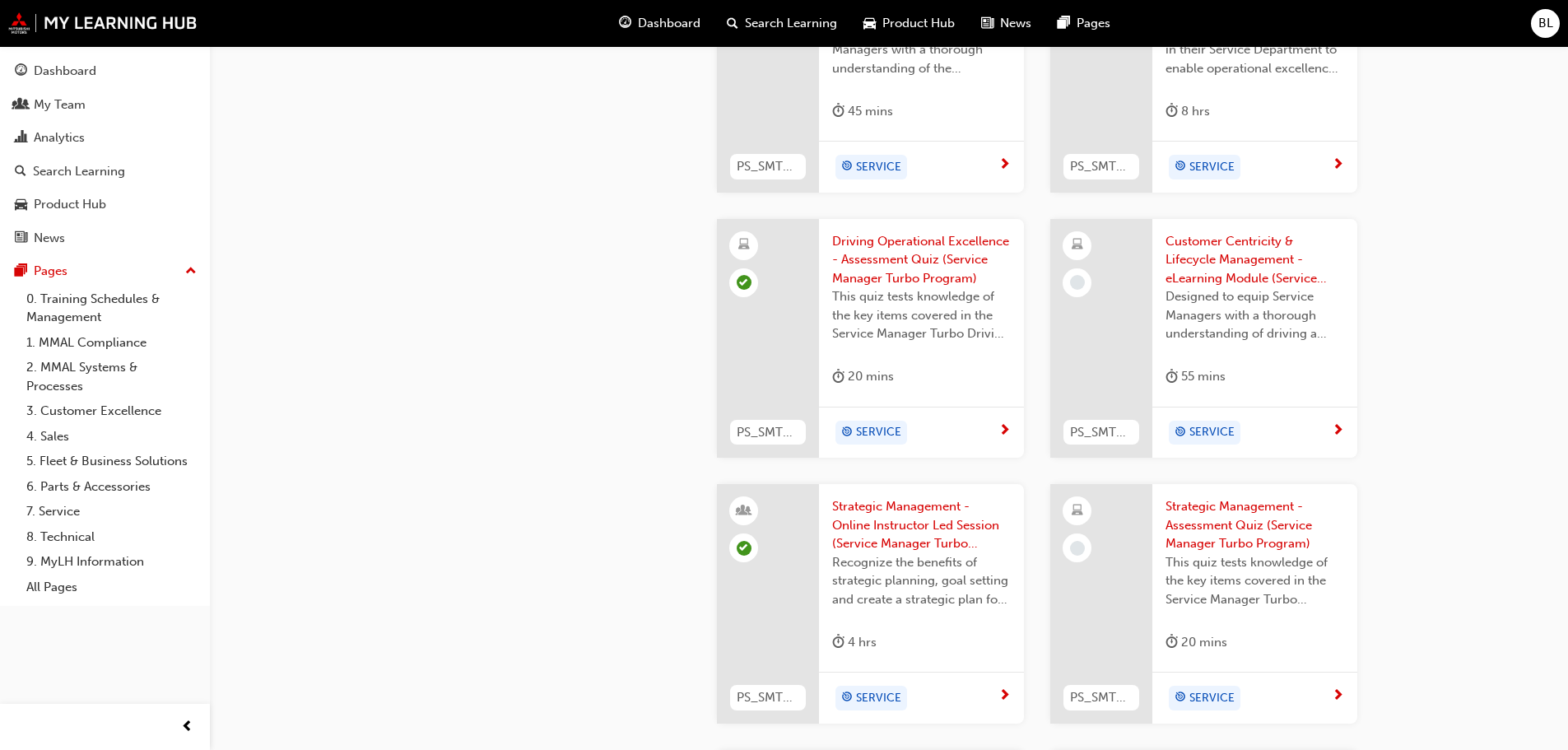
scroll to position [1762, 0]
click at [1243, 246] on span "Customer Centricity & Lifecycle Management - eLearning Module (Service Manager …" at bounding box center [1254, 262] width 178 height 56
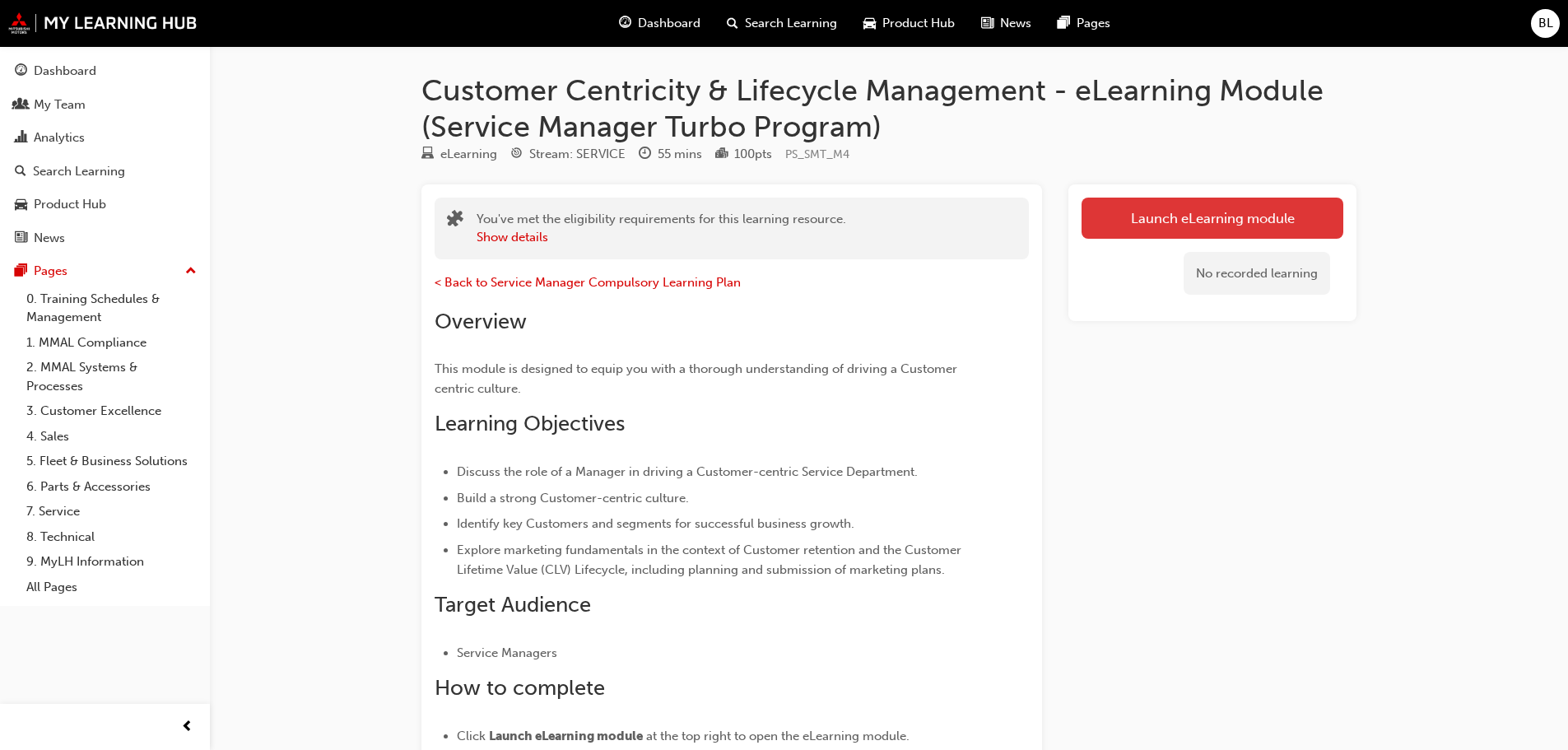
click at [1185, 207] on link "Launch eLearning module" at bounding box center [1212, 218] width 261 height 41
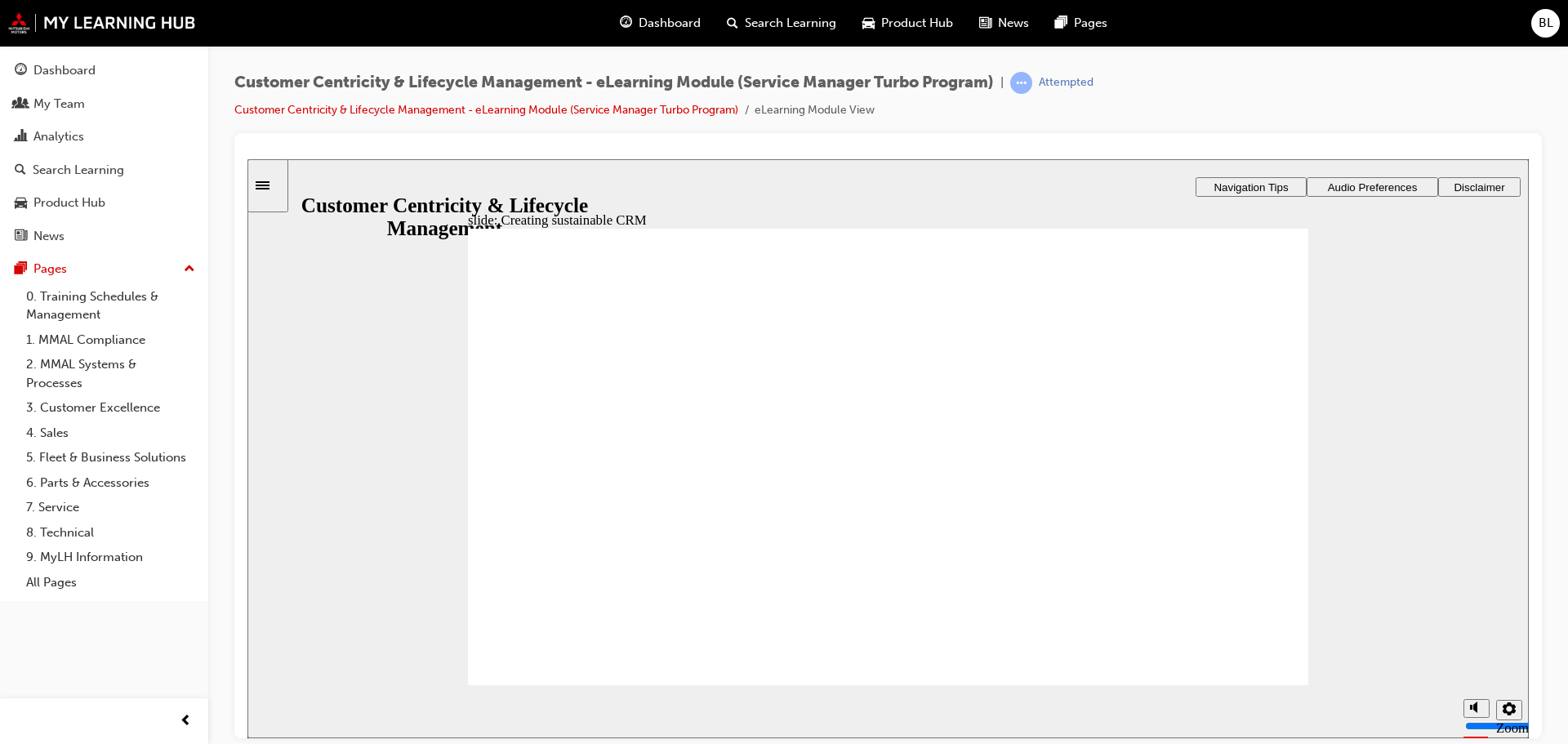
drag, startPoint x: 561, startPoint y: 567, endPoint x: 579, endPoint y: 582, distance: 23.4
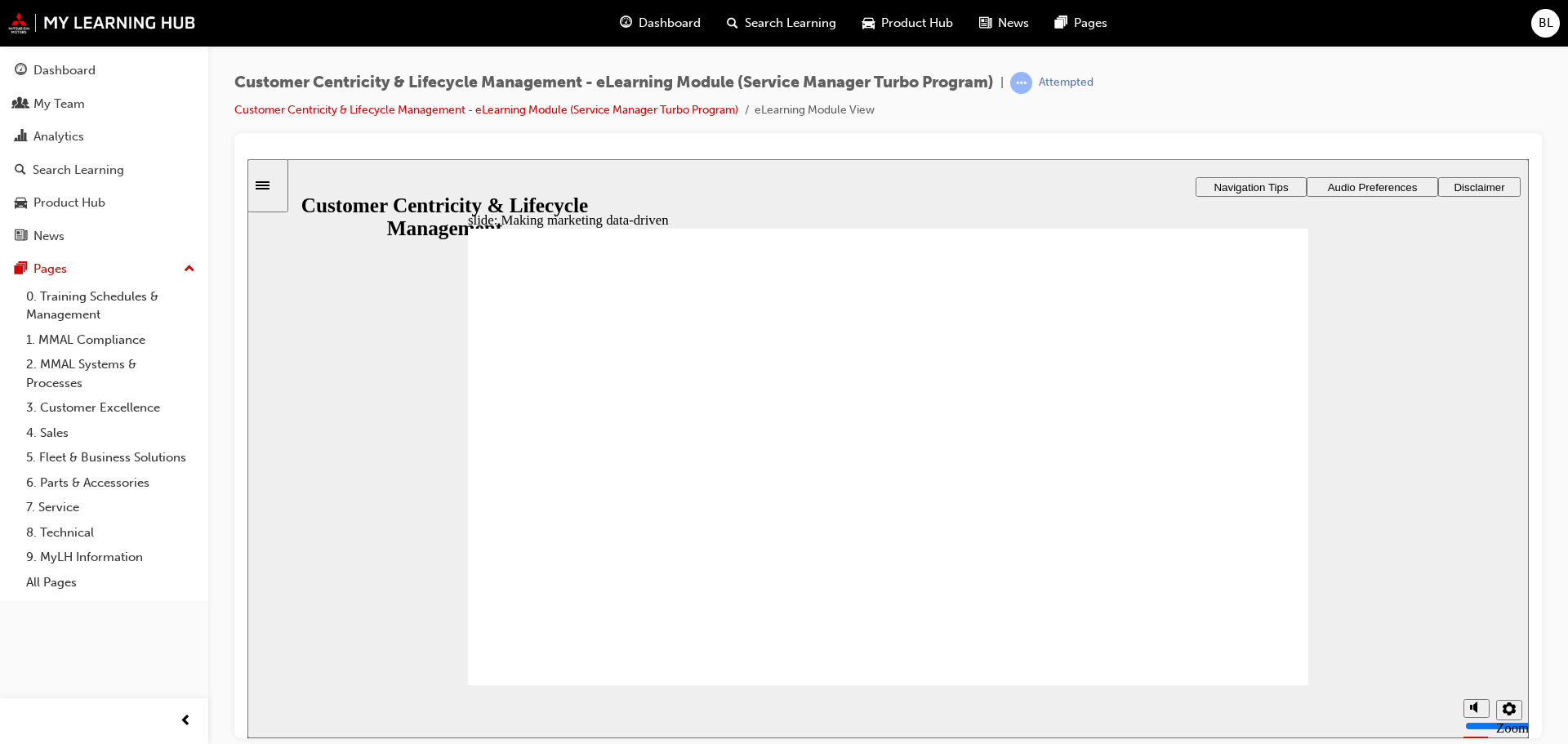
drag, startPoint x: 984, startPoint y: 384, endPoint x: 1142, endPoint y: 405, distance: 159.4
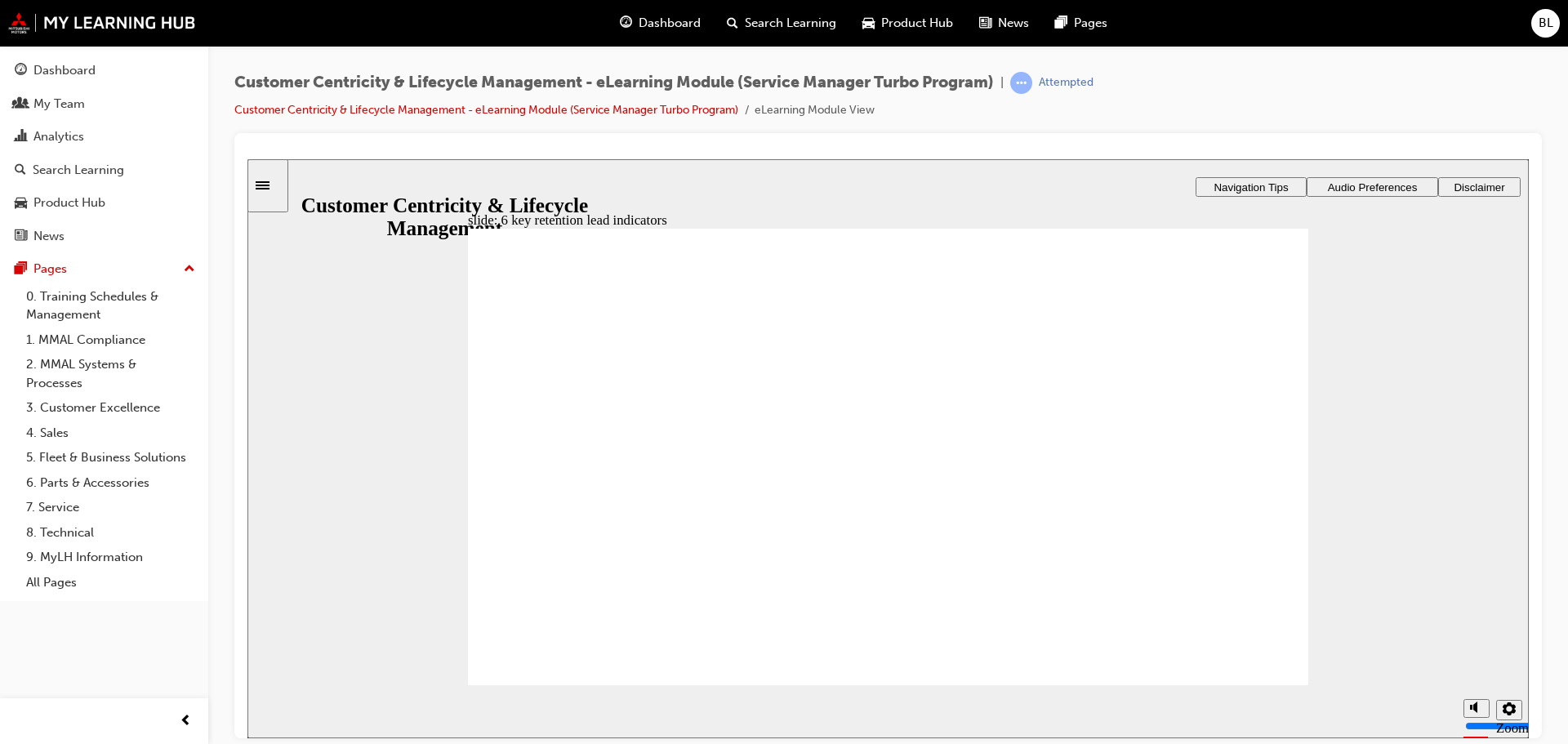
drag, startPoint x: 828, startPoint y: 562, endPoint x: 983, endPoint y: 613, distance: 163.2
drag, startPoint x: 940, startPoint y: 442, endPoint x: 1137, endPoint y: 478, distance: 200.3
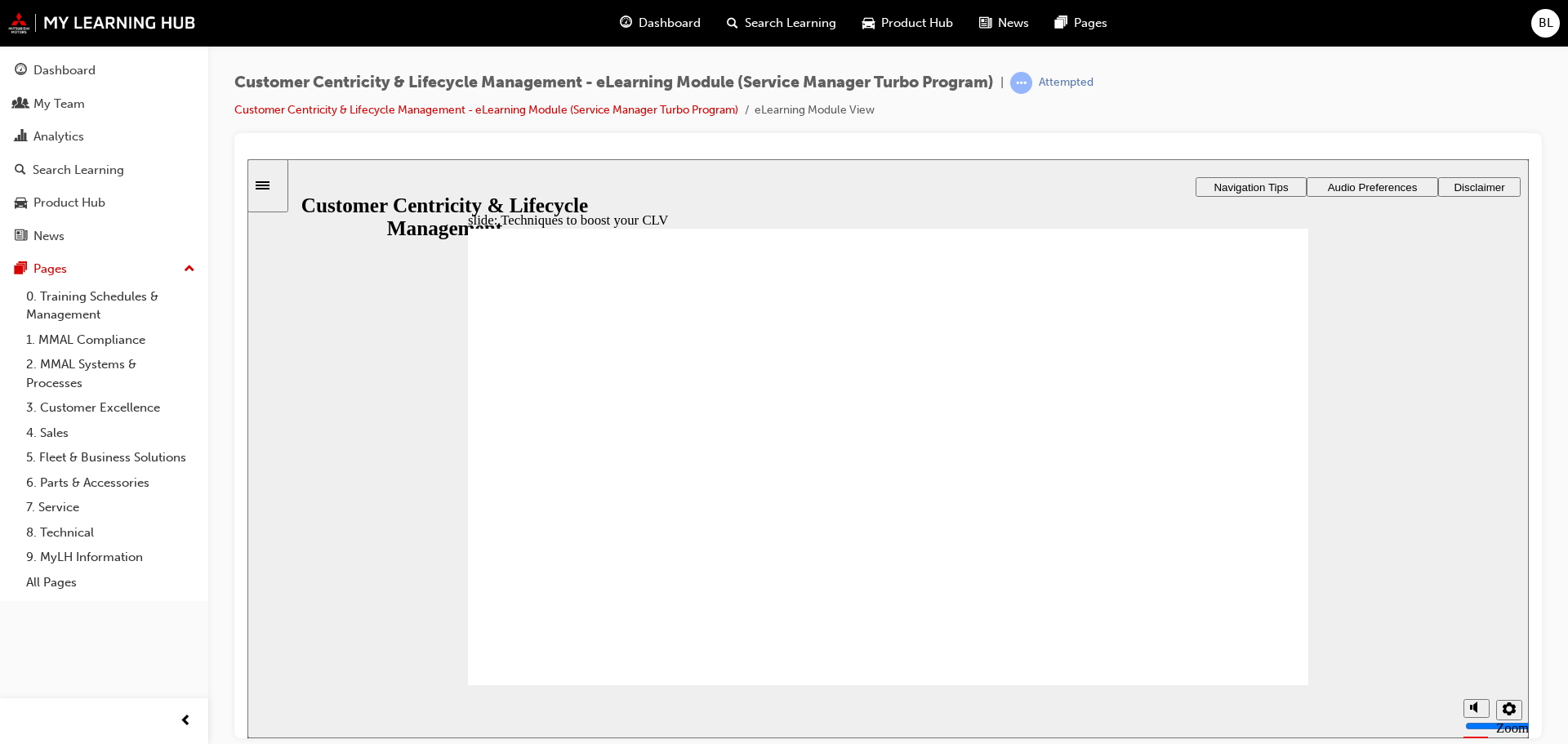
radio input "true"
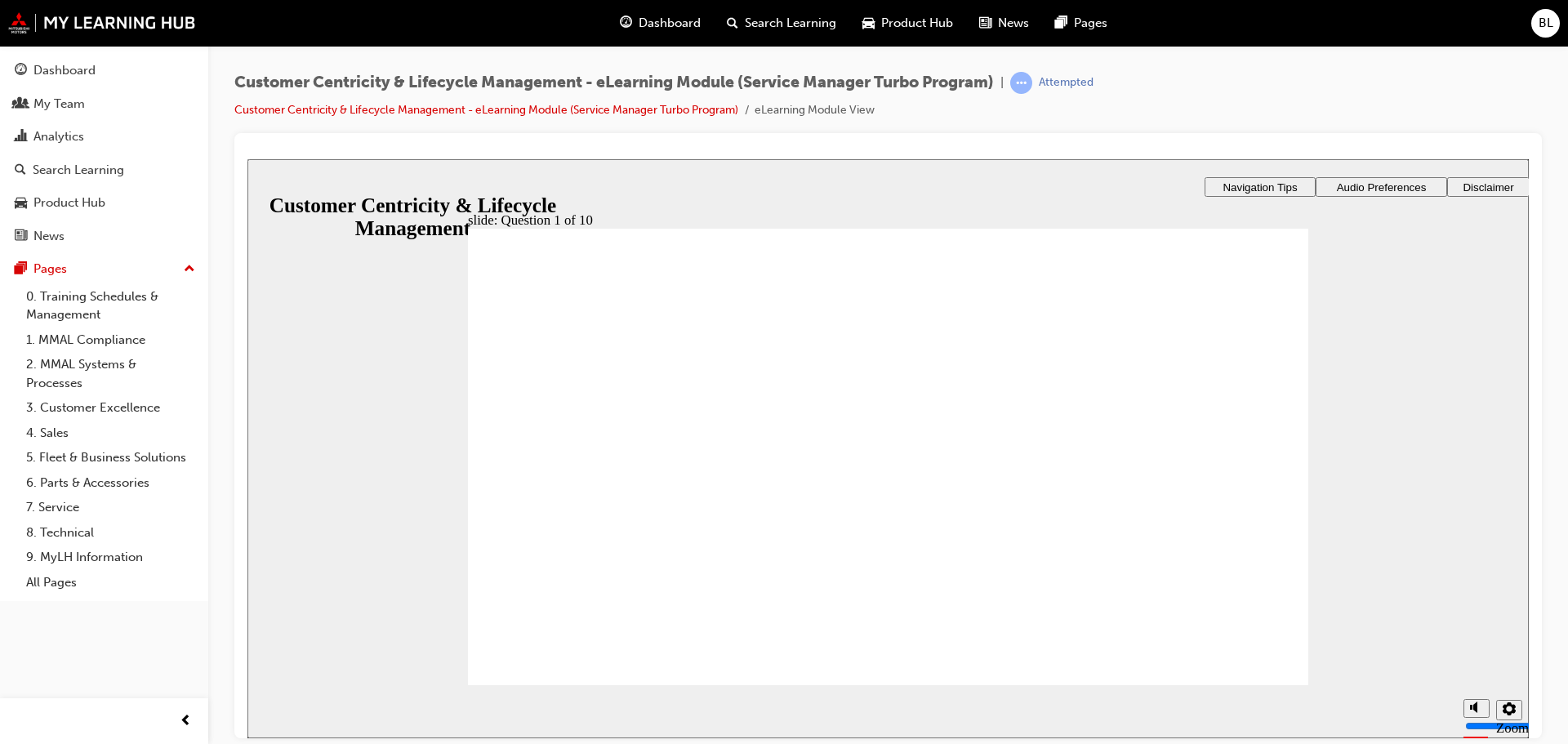
checkbox input "true"
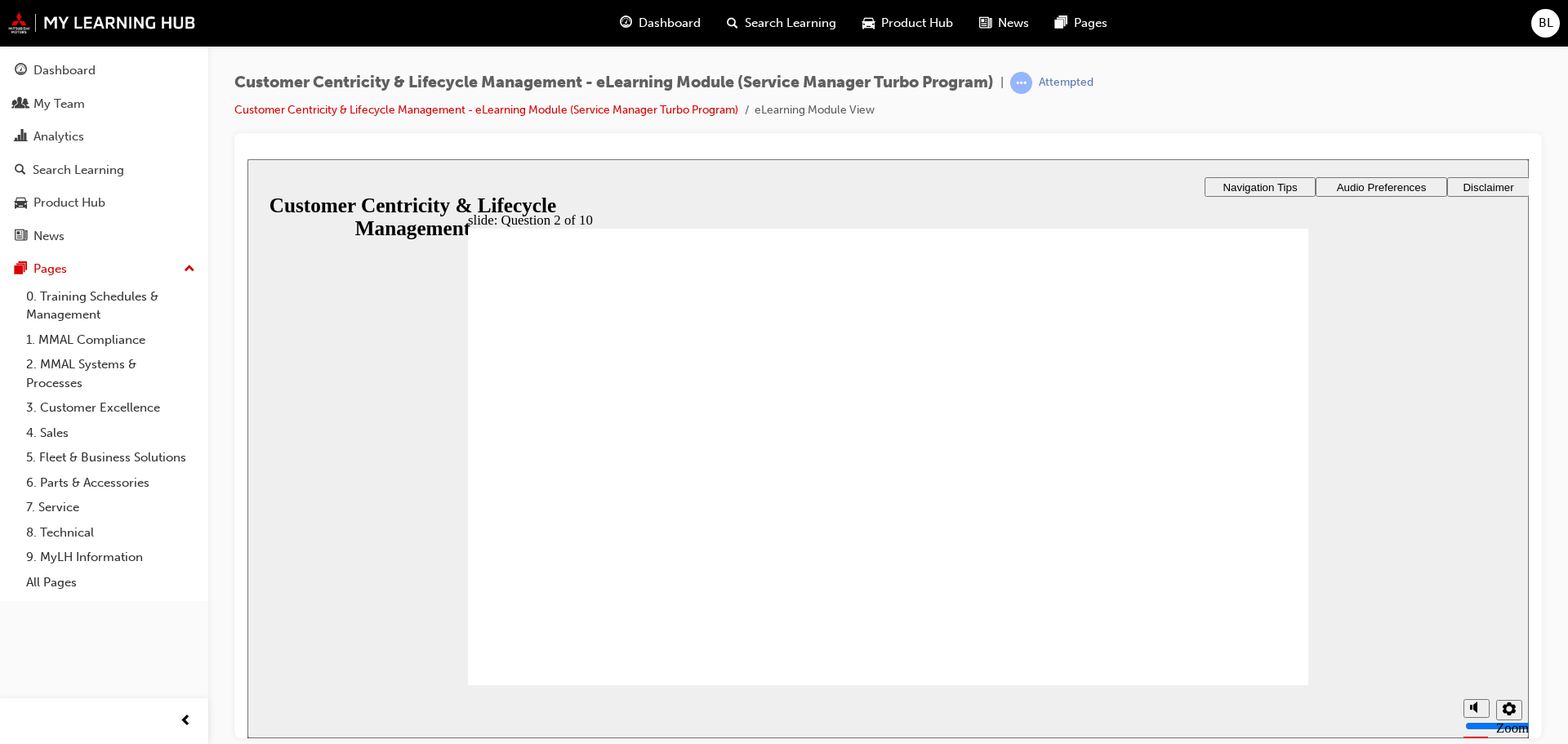
checkbox input "true"
radio input "true"
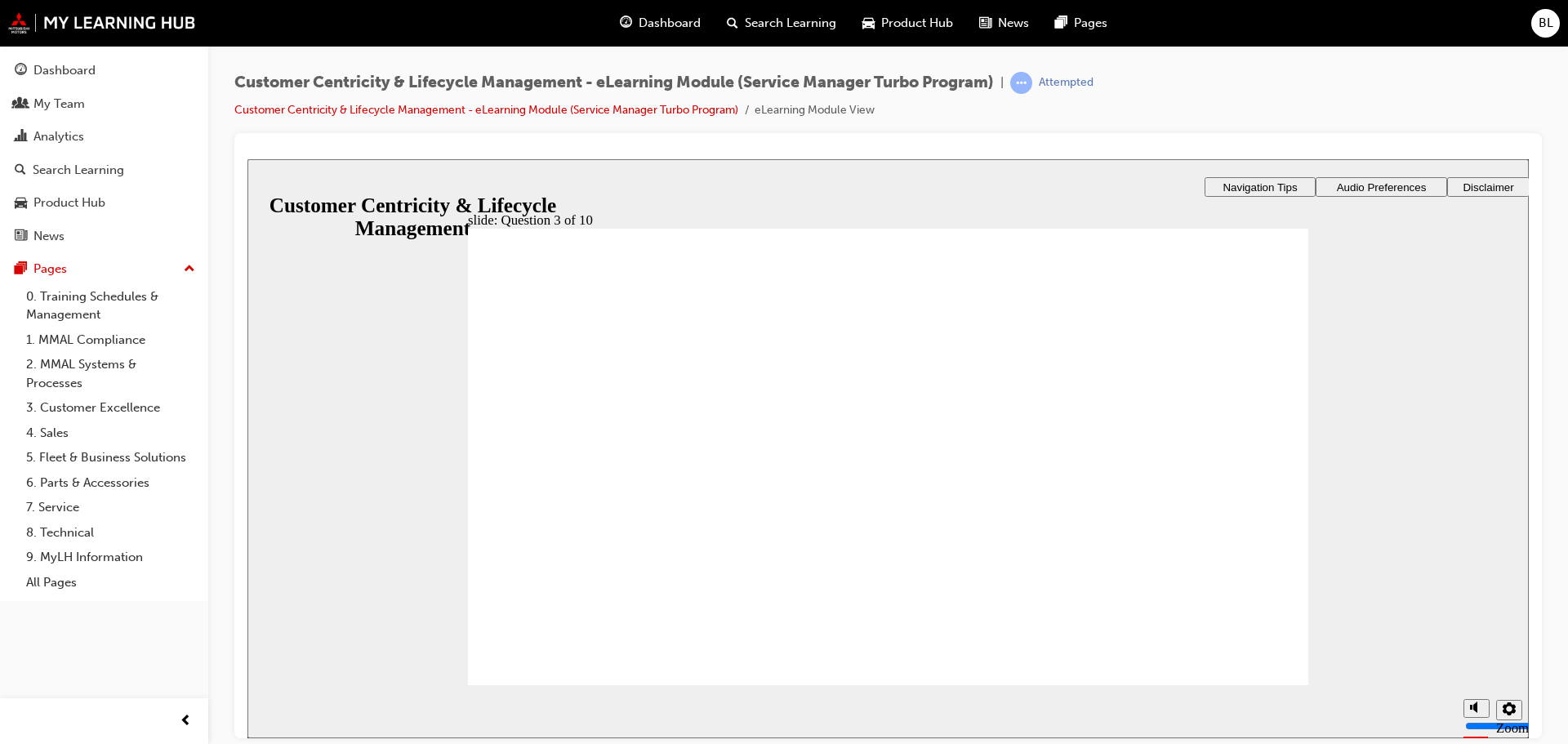
checkbox input "true"
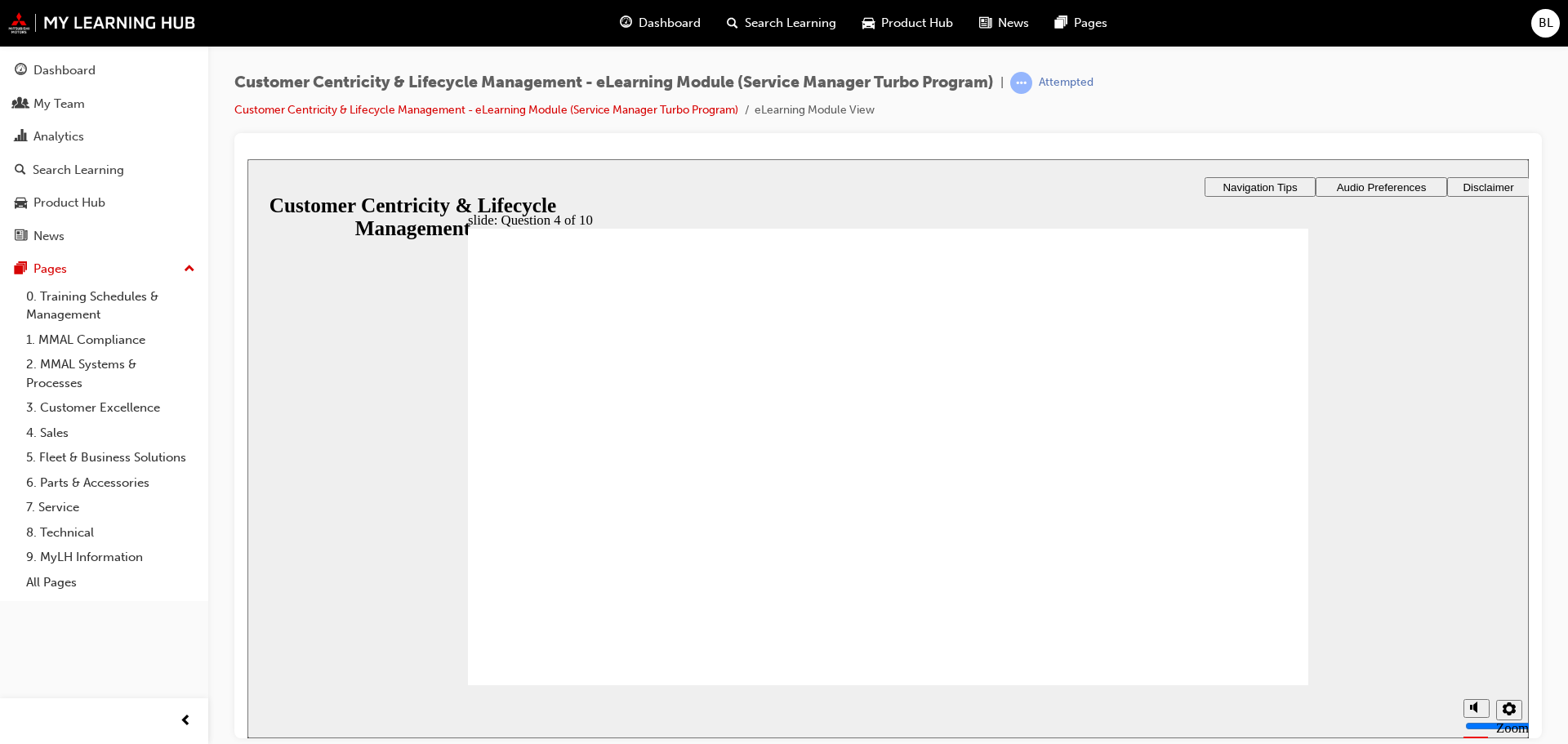
checkbox input "true"
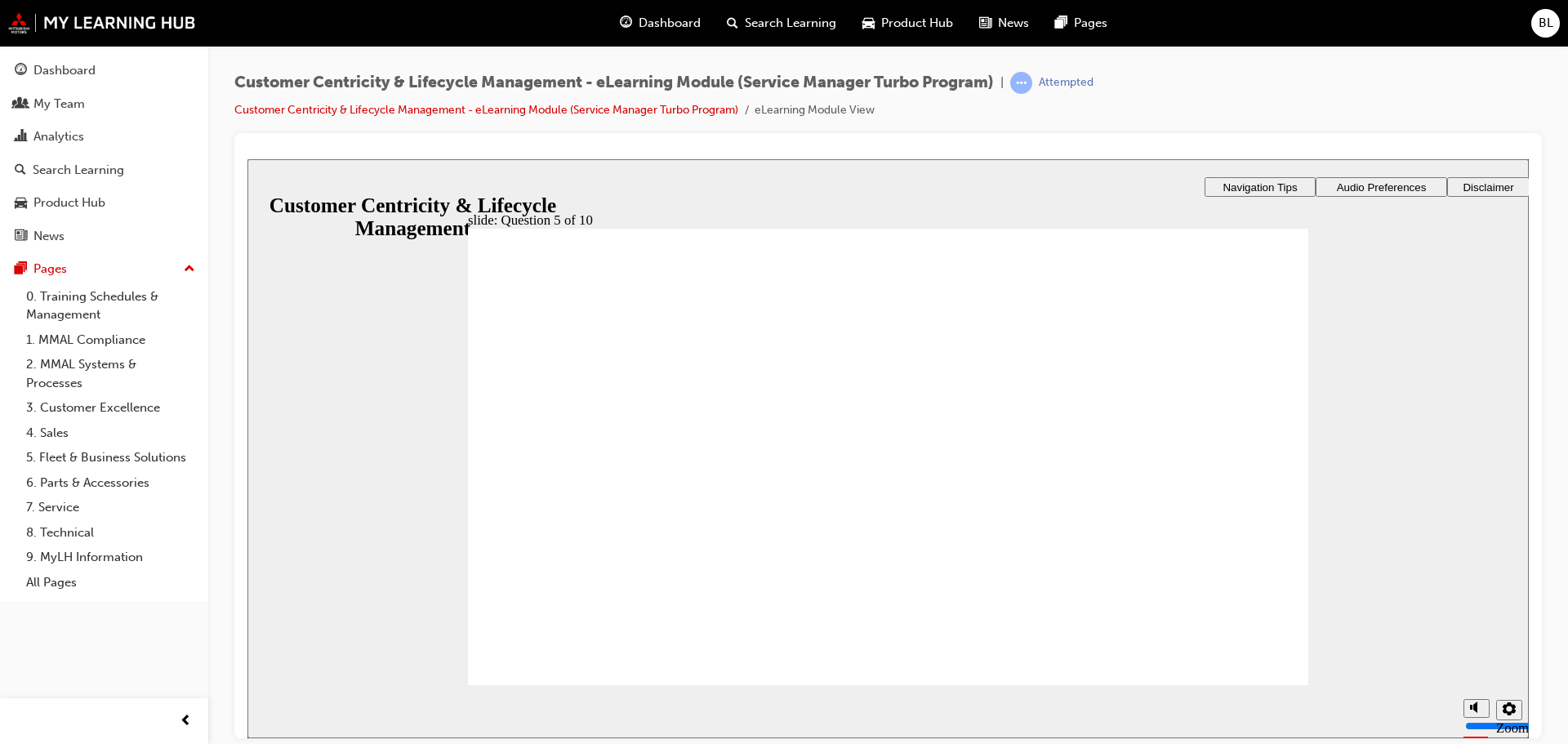
checkbox input "true"
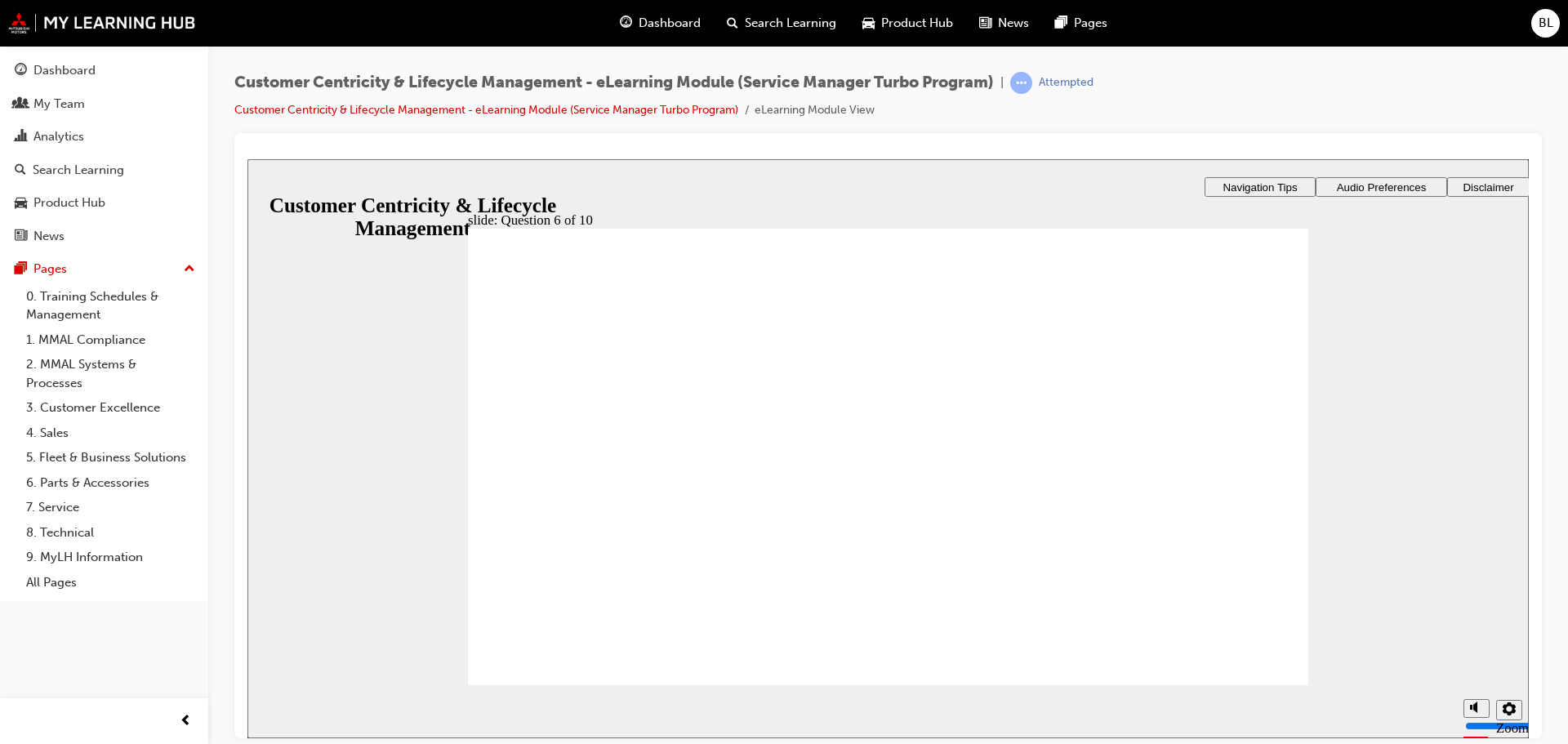
radio input "true"
checkbox input "true"
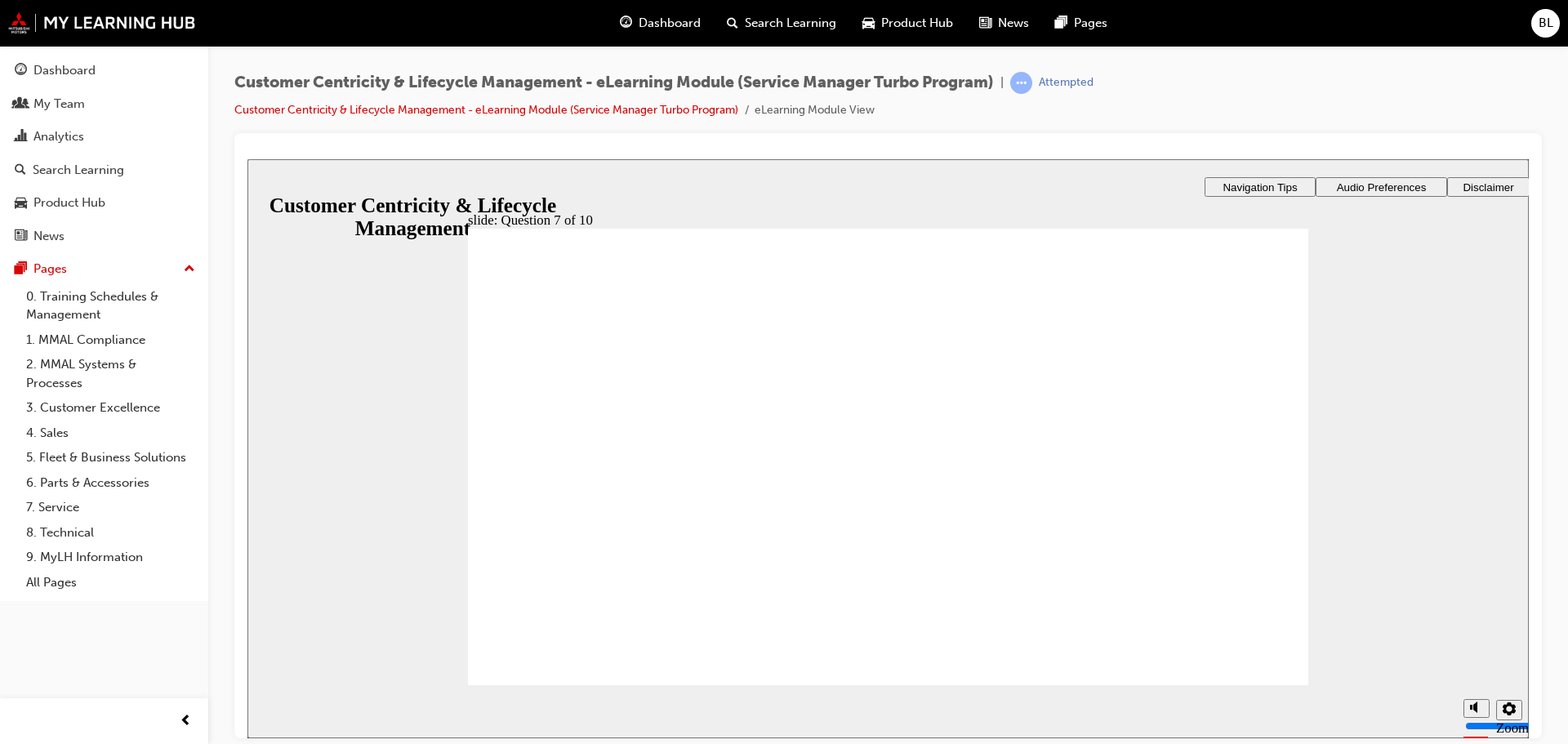
checkbox input "true"
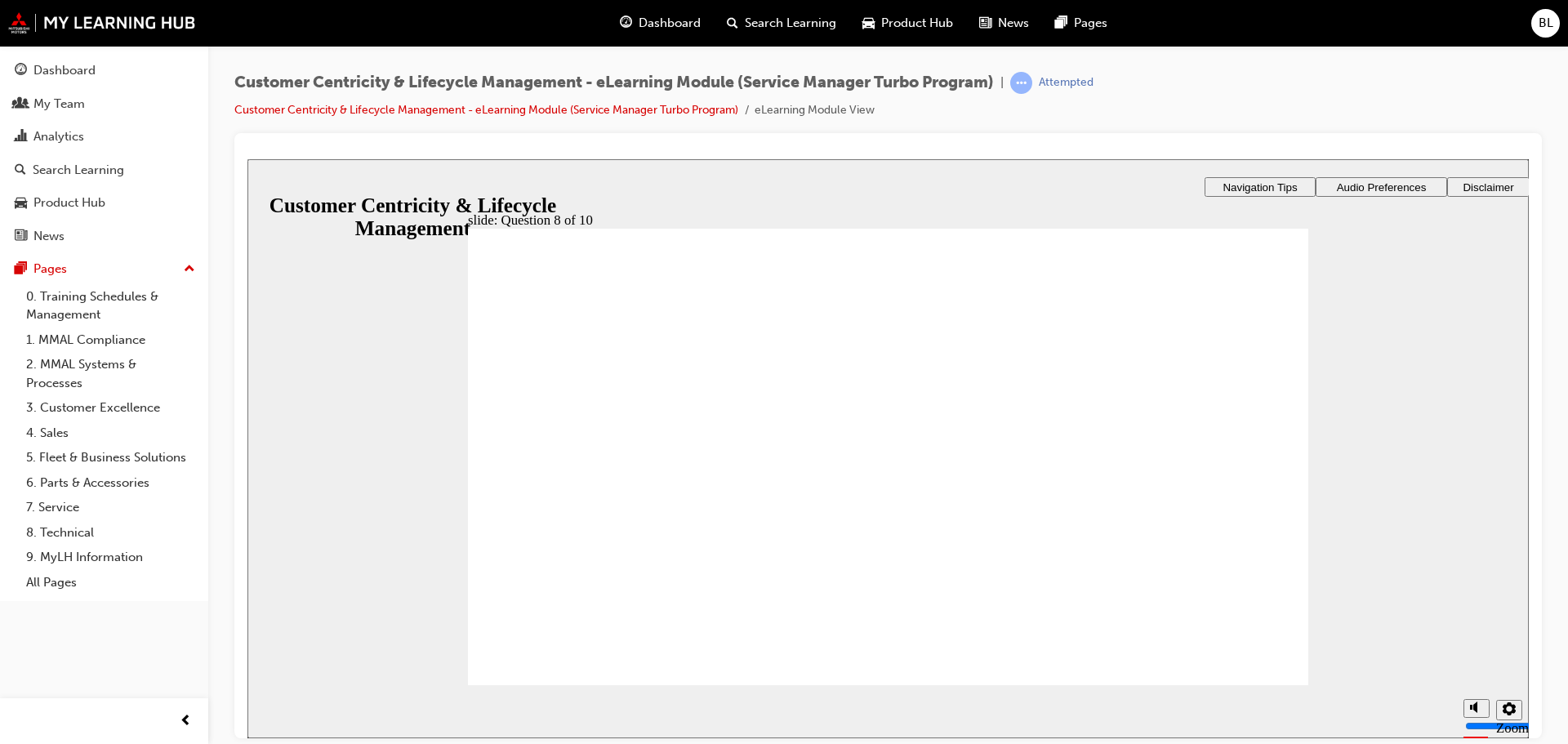
radio input "true"
checkbox input "true"
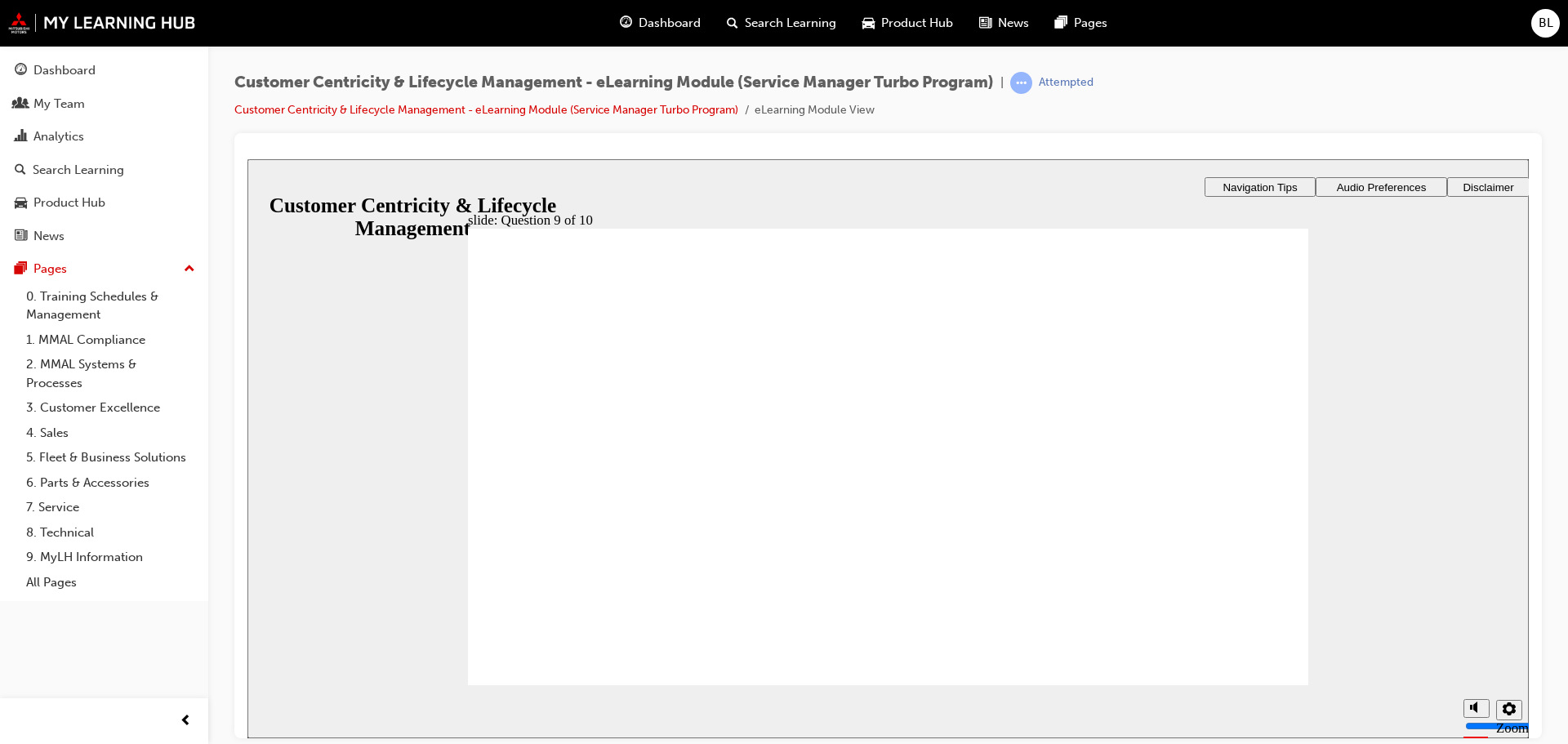
checkbox input "true"
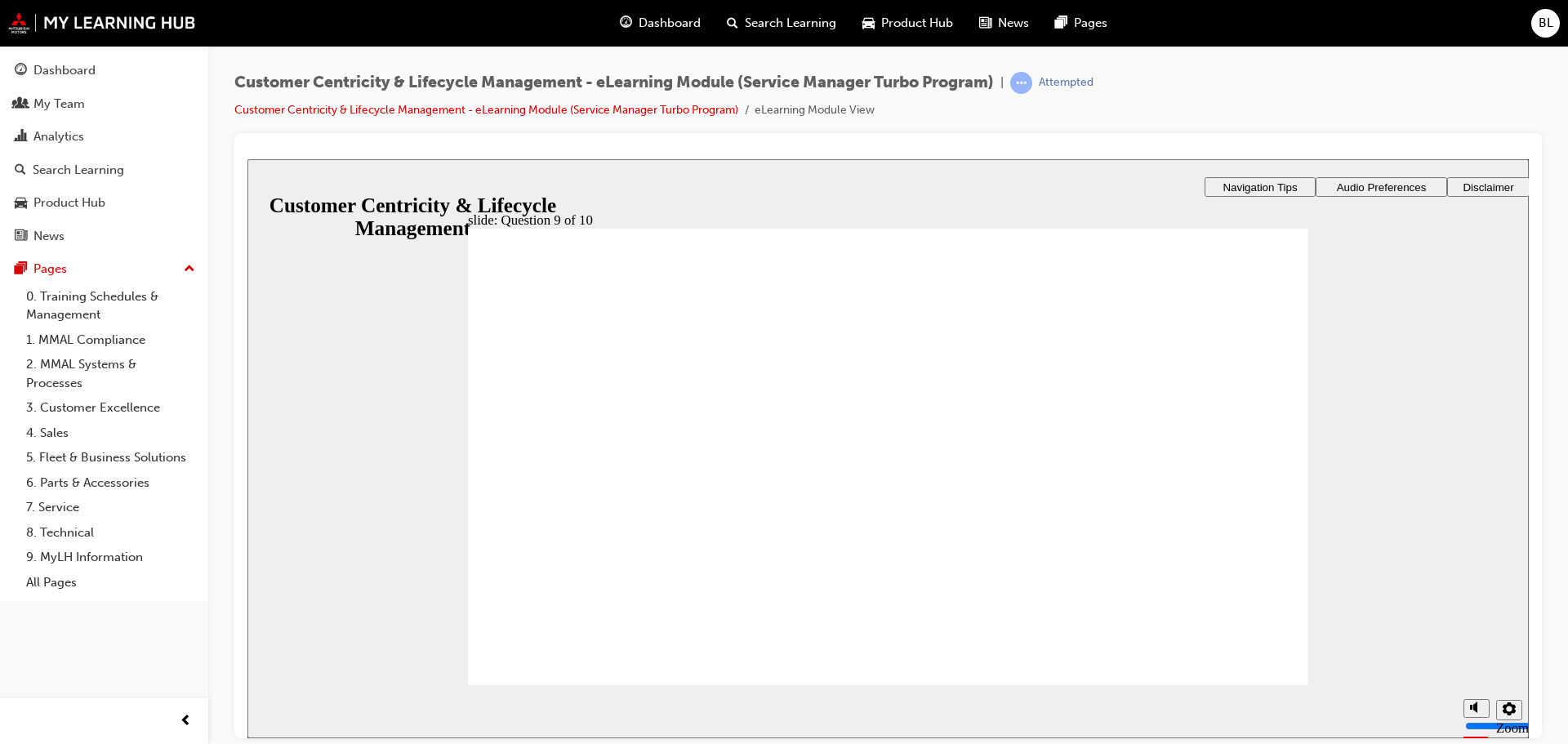
checkbox input "true"
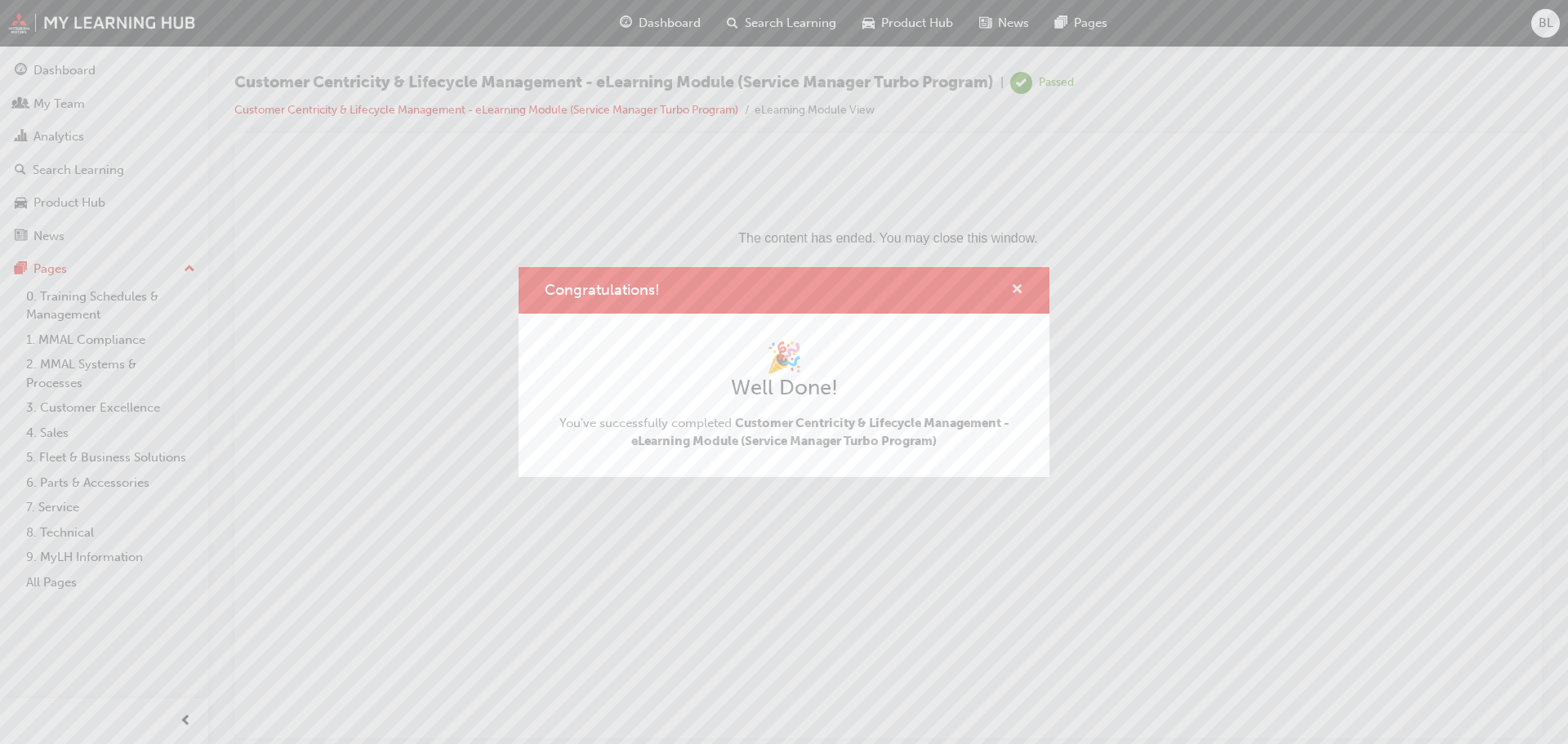
drag, startPoint x: 1017, startPoint y: 286, endPoint x: 770, endPoint y: 125, distance: 294.8
click at [1017, 286] on span "cross-icon" at bounding box center [1018, 290] width 13 height 15
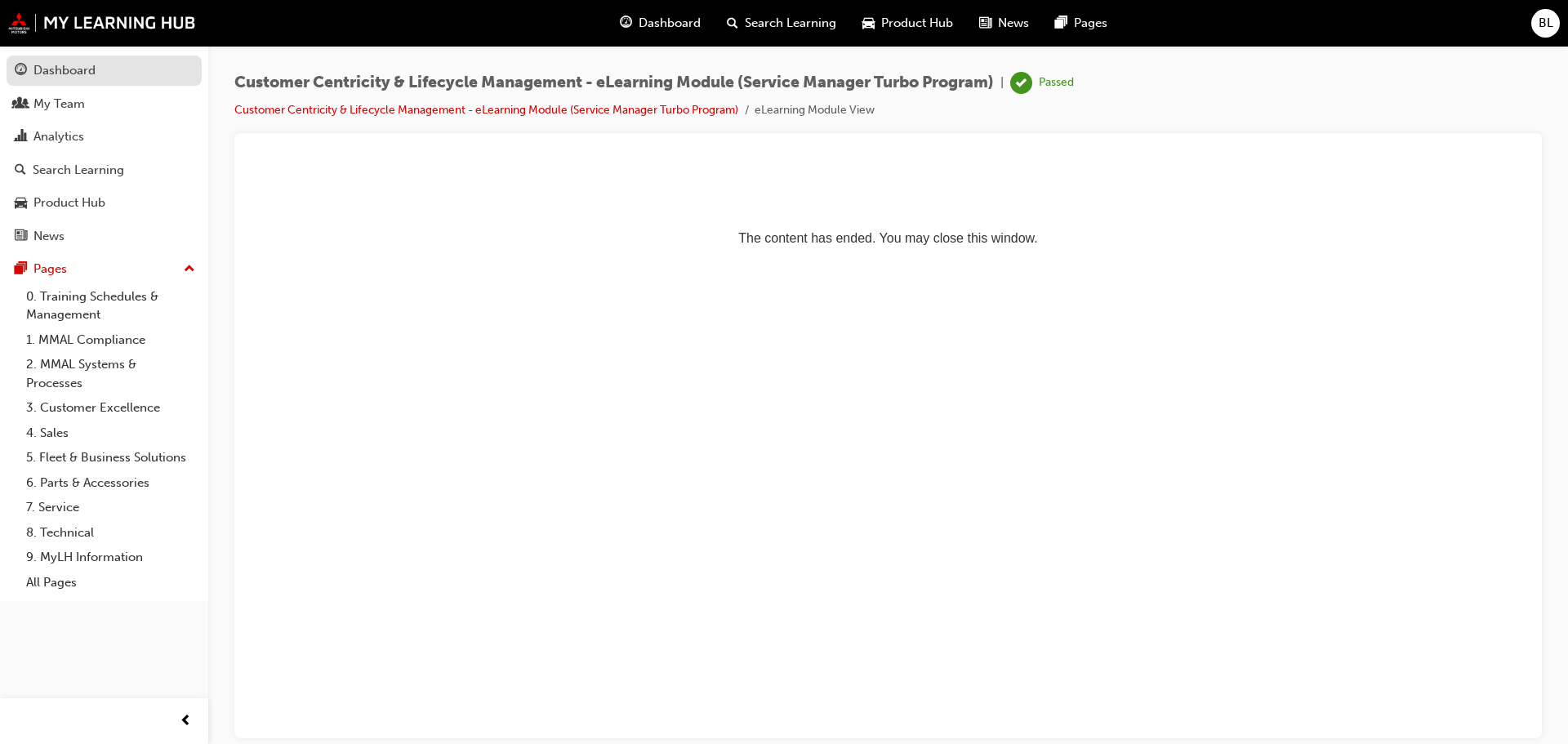
click at [84, 64] on div "Dashboard" at bounding box center [64, 71] width 62 height 19
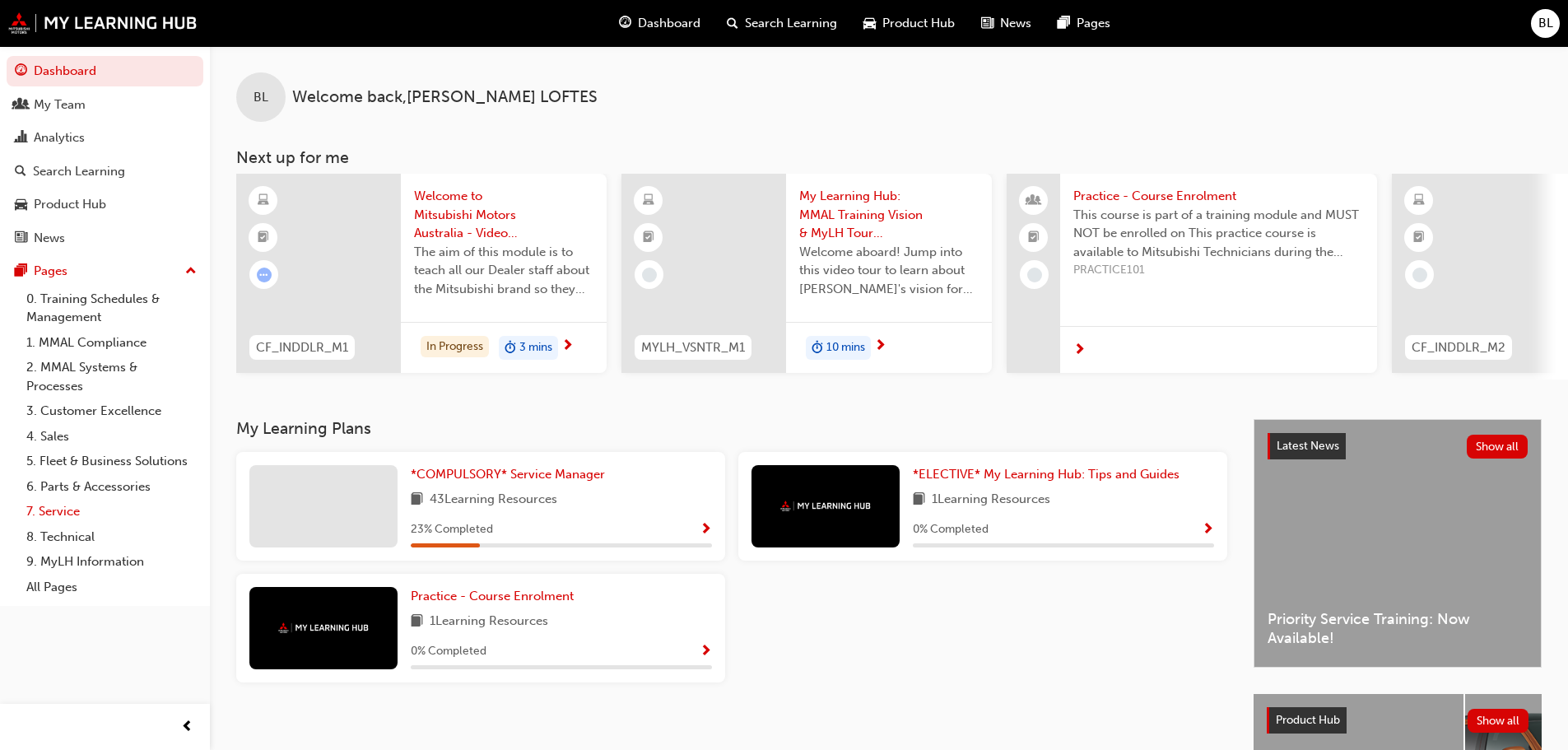
click at [59, 513] on link "7. Service" at bounding box center [112, 512] width 184 height 26
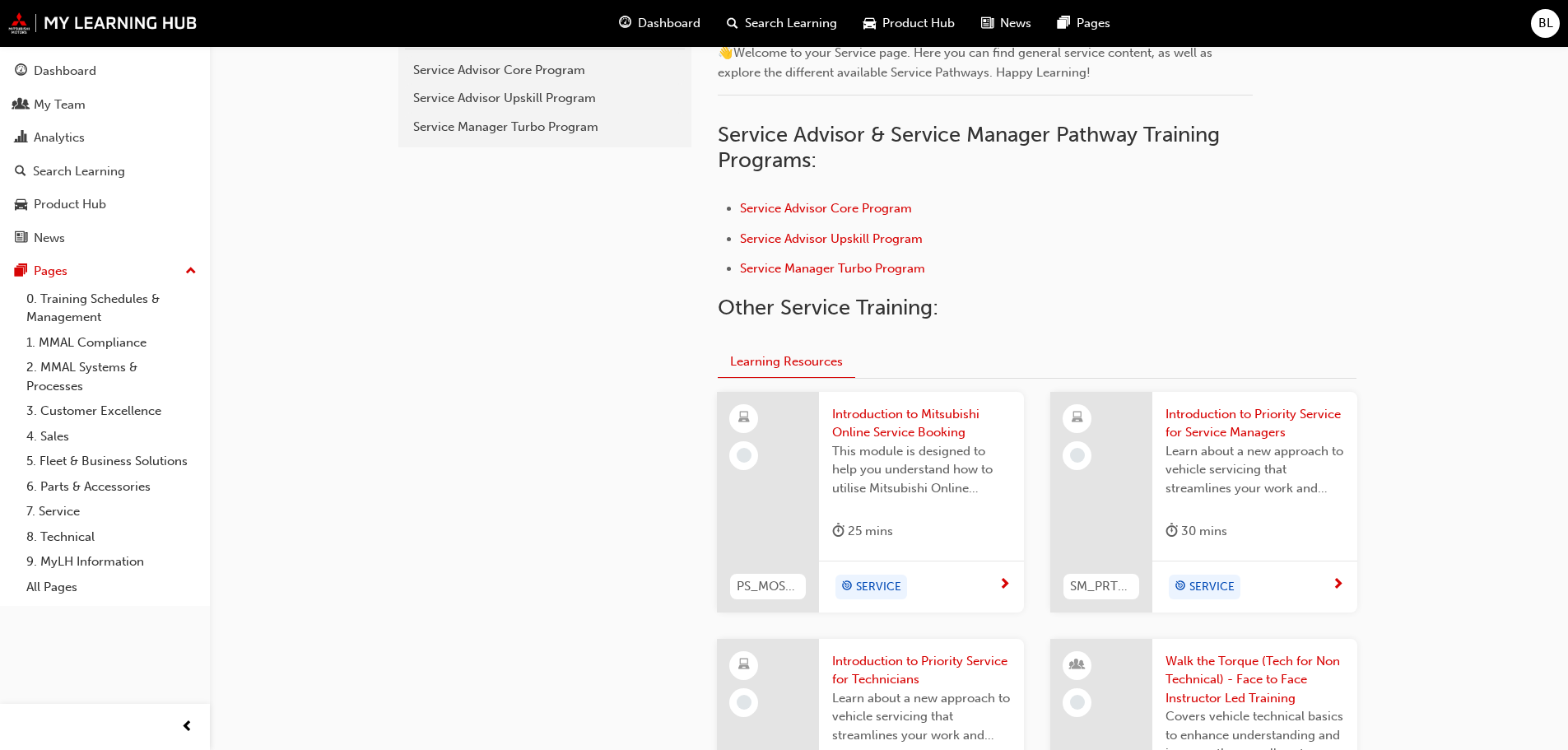
scroll to position [434, 0]
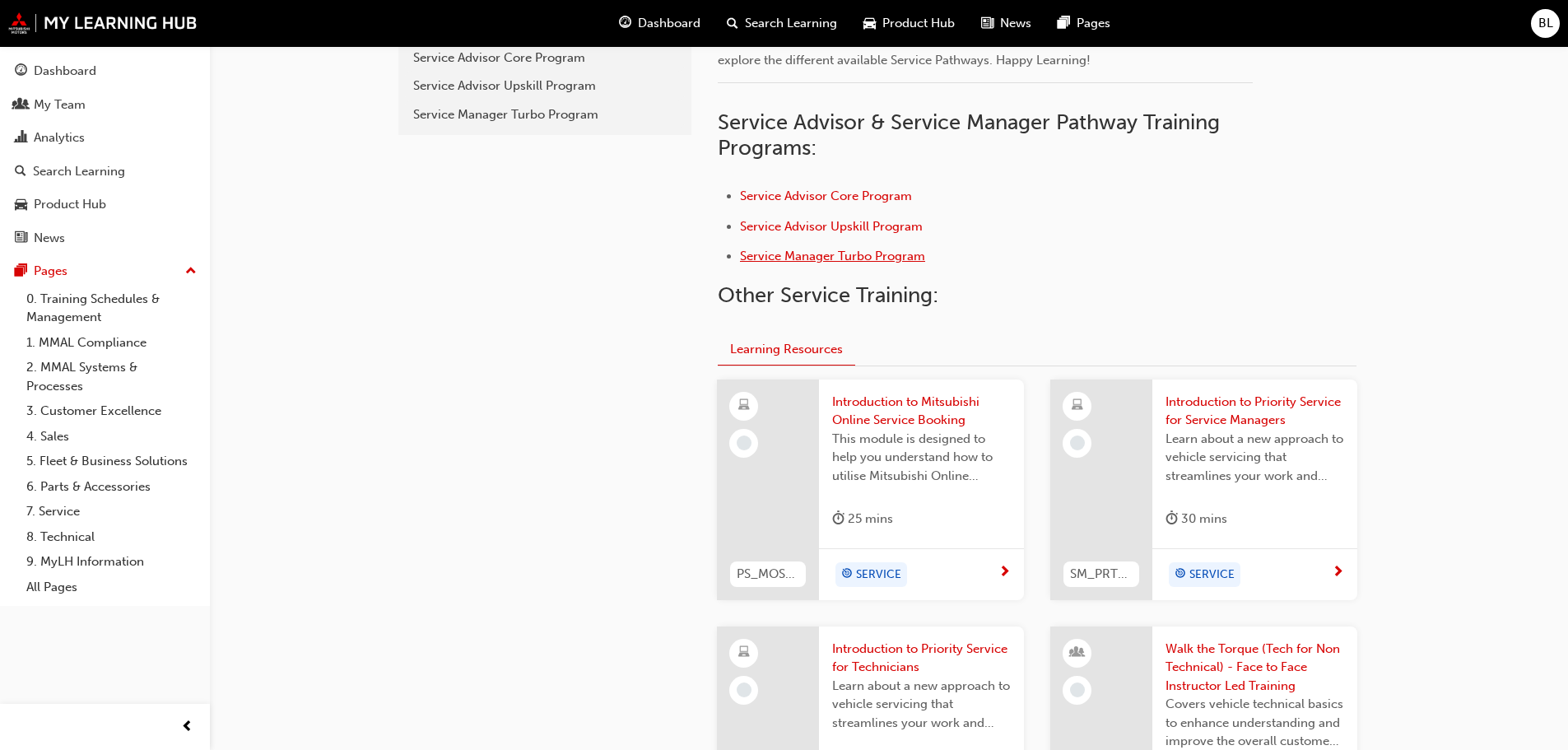
click at [841, 253] on span "Service Manager Turbo Program" at bounding box center [832, 256] width 186 height 15
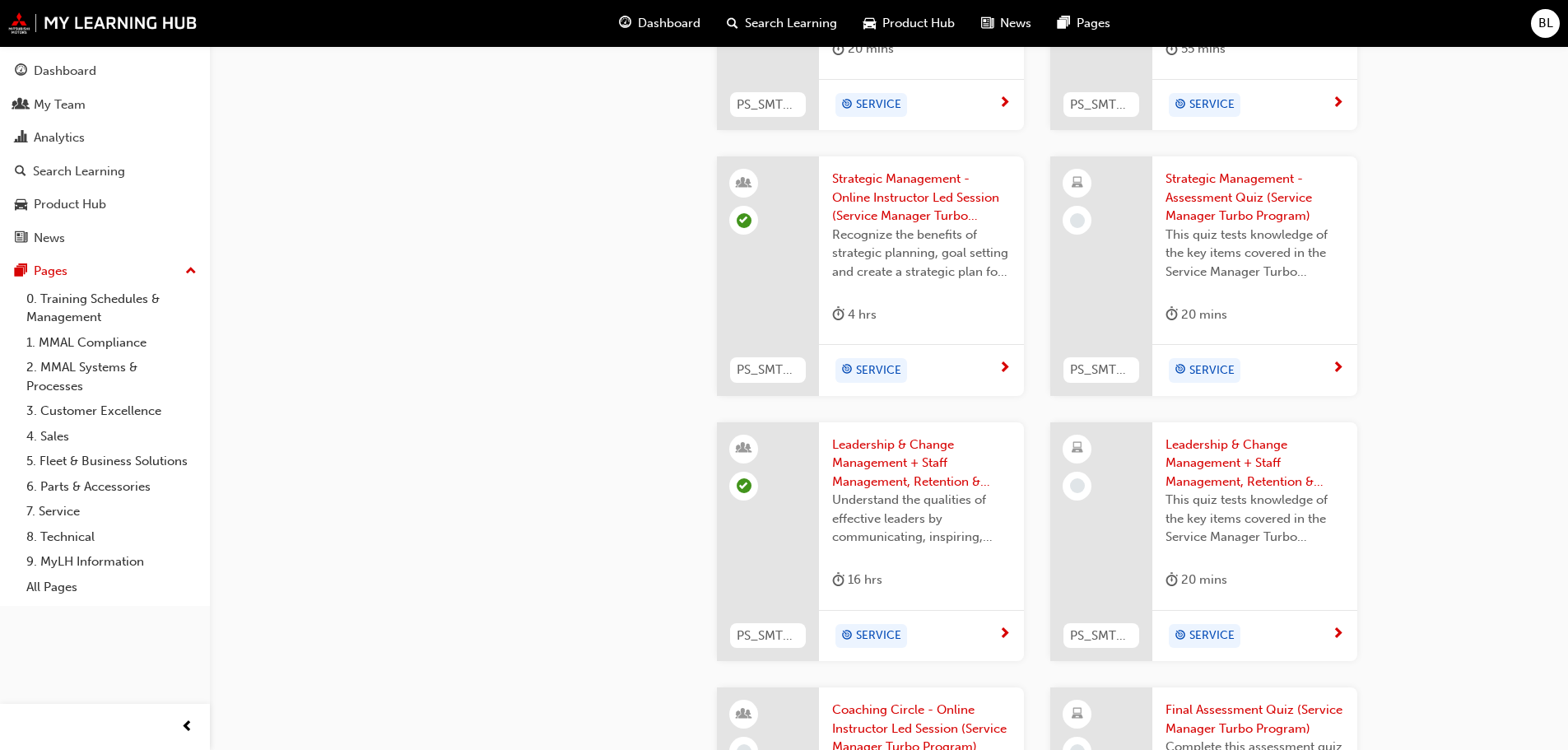
scroll to position [2100, 0]
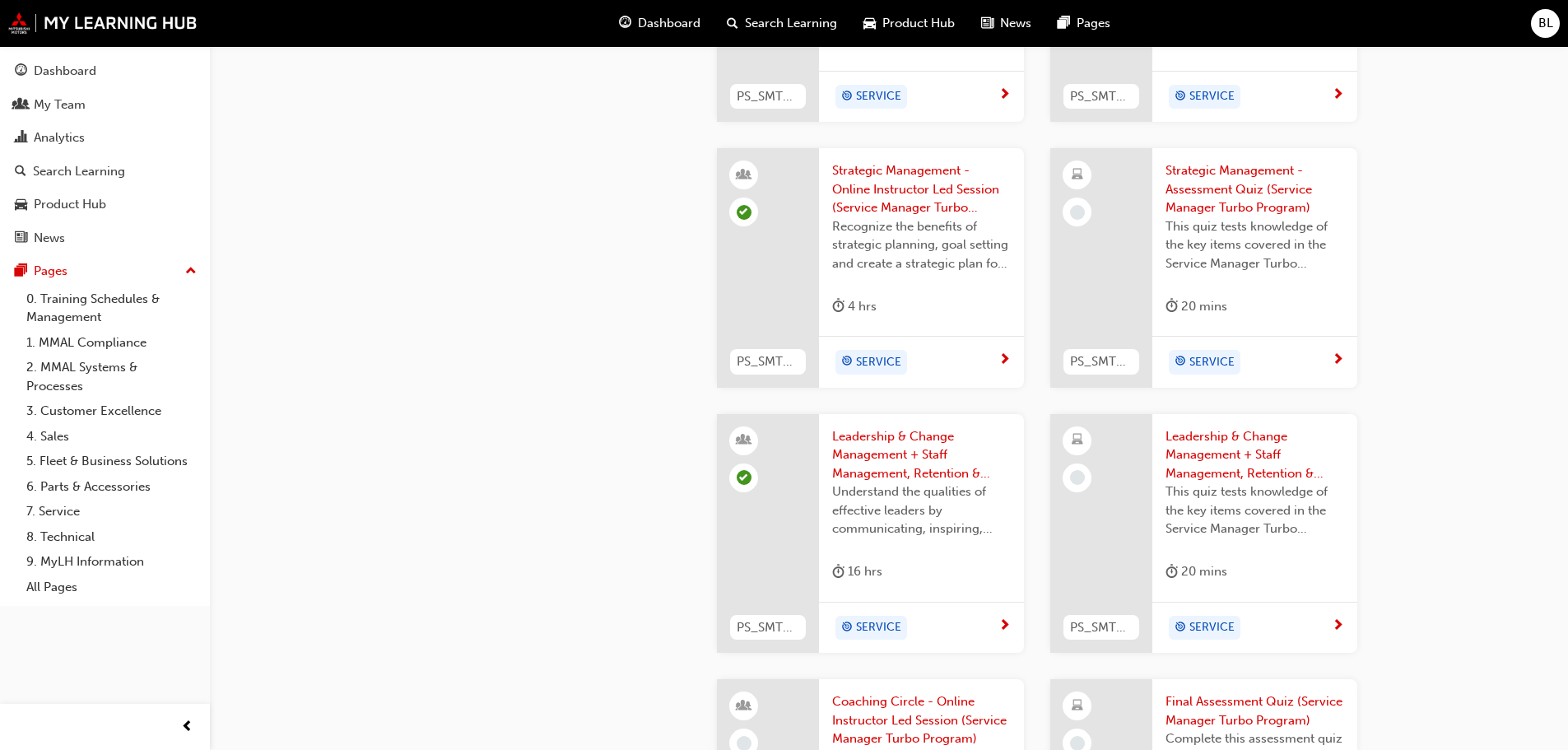
click at [1232, 168] on span "Strategic Management - Assessment Quiz (Service Manager Turbo Program)" at bounding box center [1254, 188] width 178 height 56
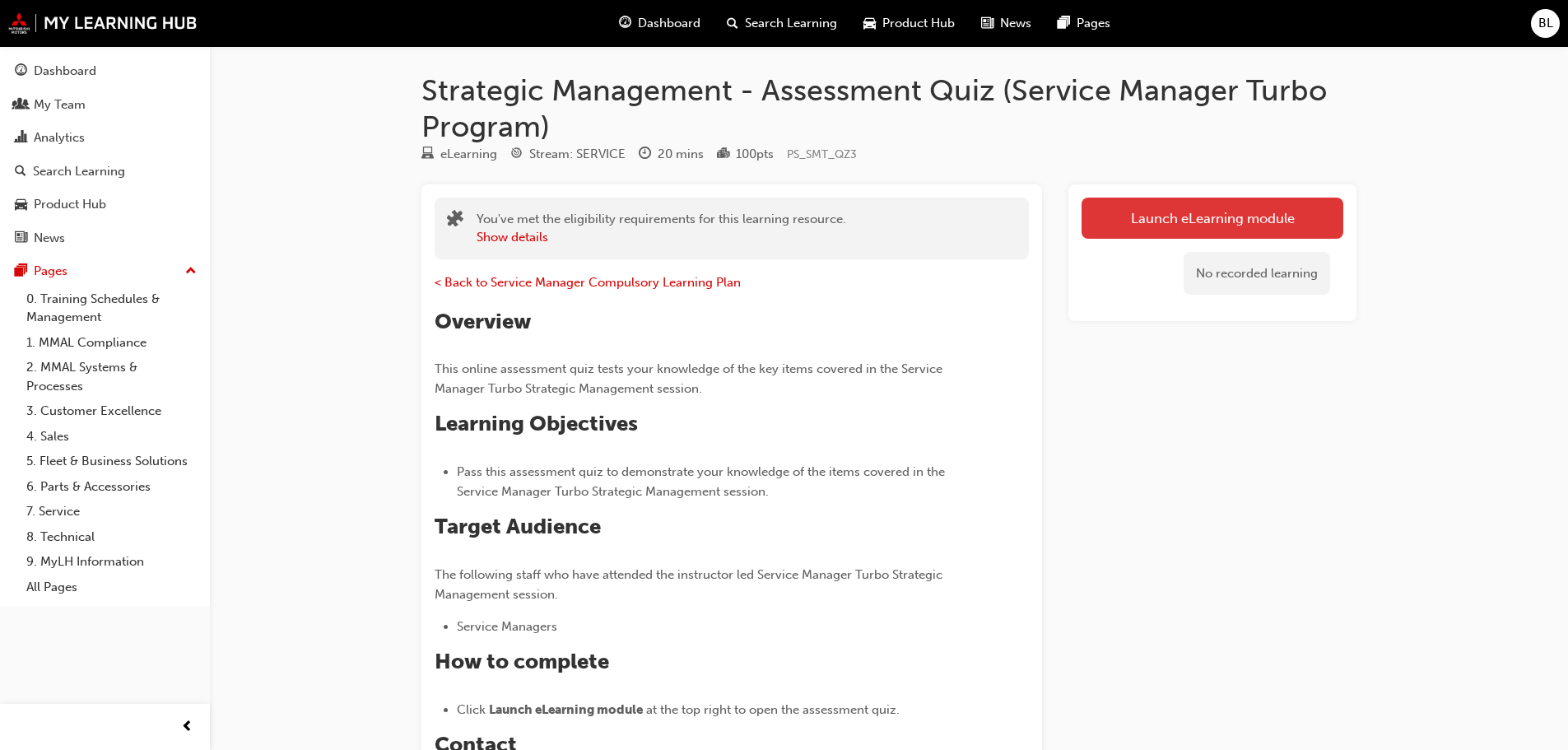
click at [1211, 213] on link "Launch eLearning module" at bounding box center [1212, 218] width 261 height 41
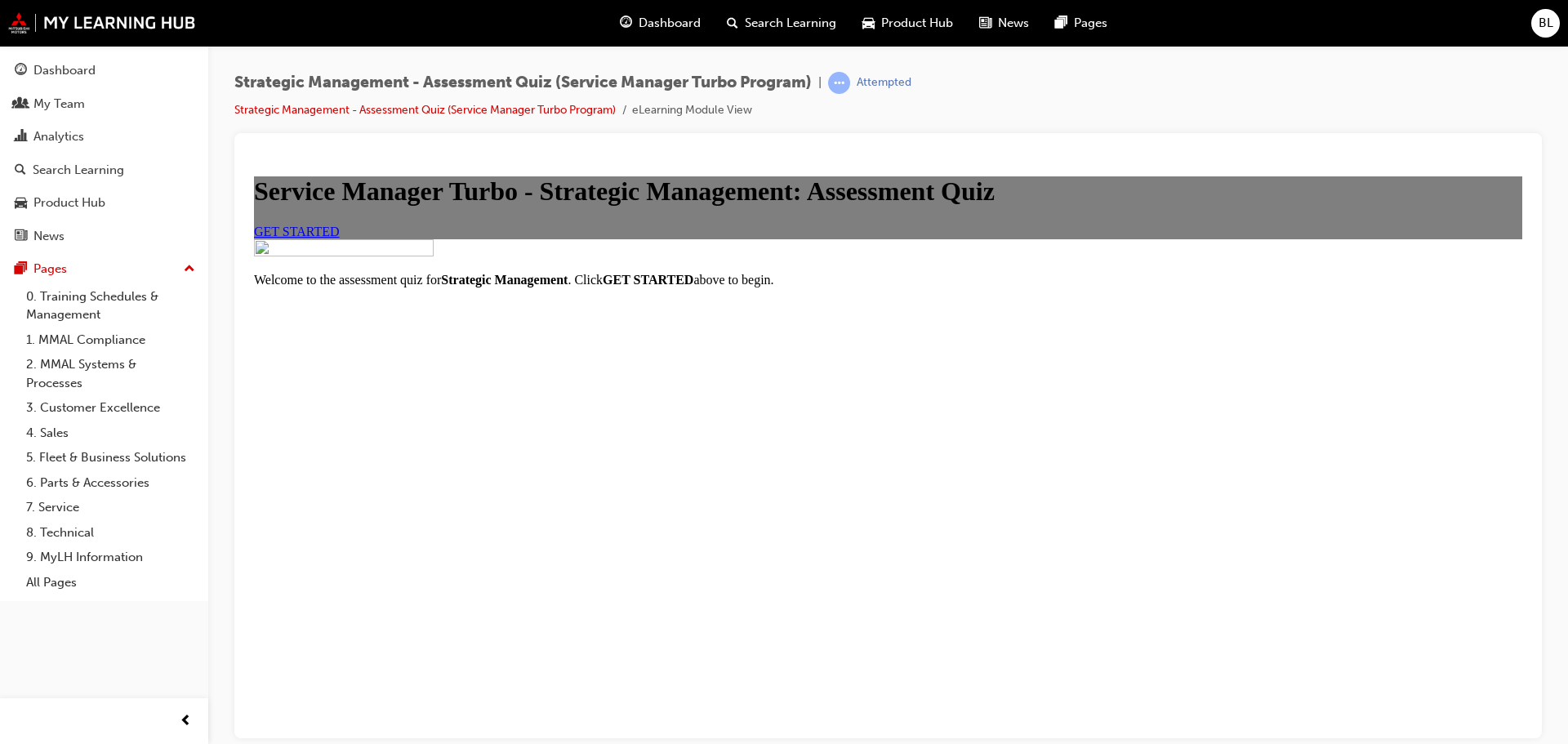
scroll to position [133, 0]
click at [340, 238] on link "GET STARTED" at bounding box center [297, 230] width 86 height 14
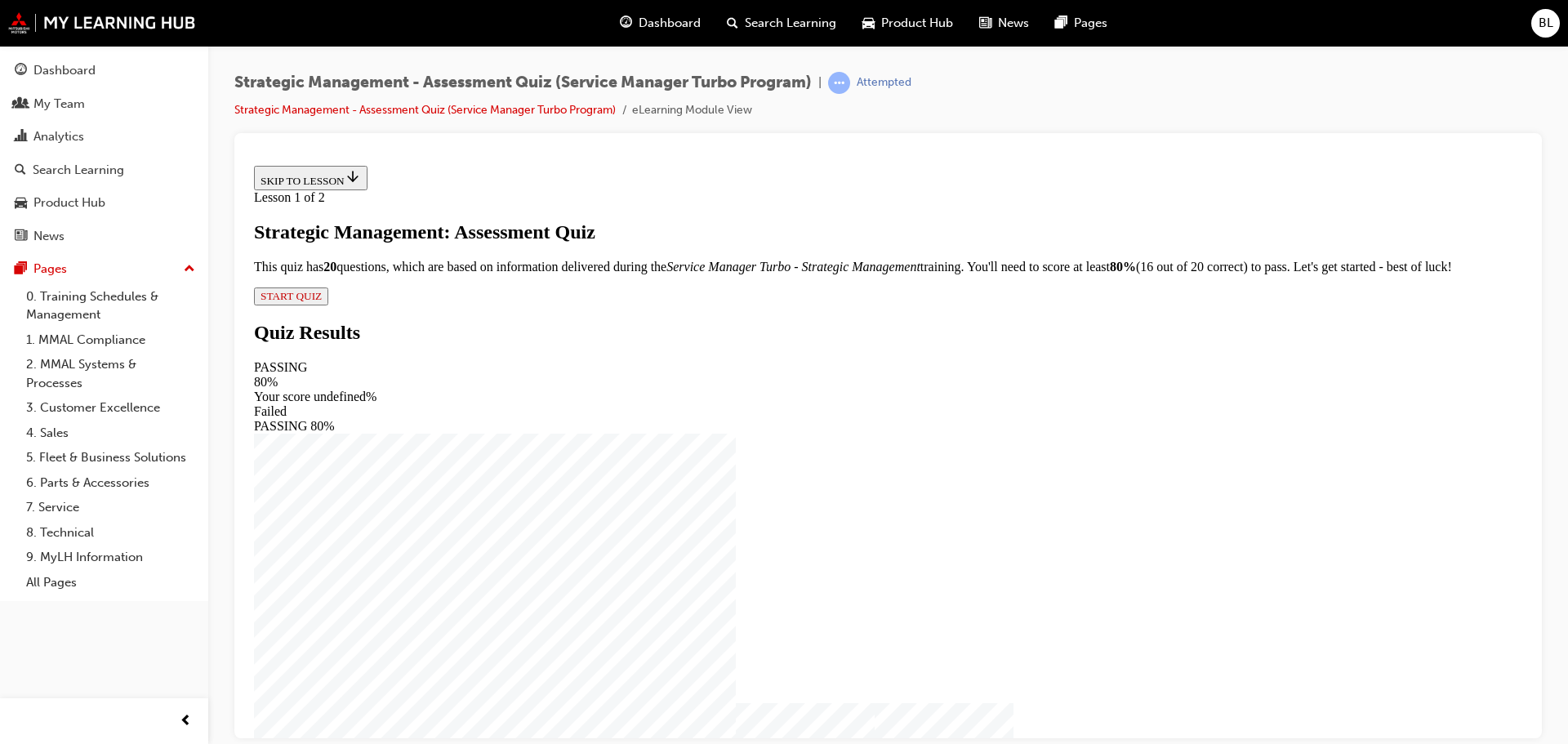
scroll to position [0, 0]
click at [322, 301] on span "START QUIZ" at bounding box center [291, 296] width 62 height 13
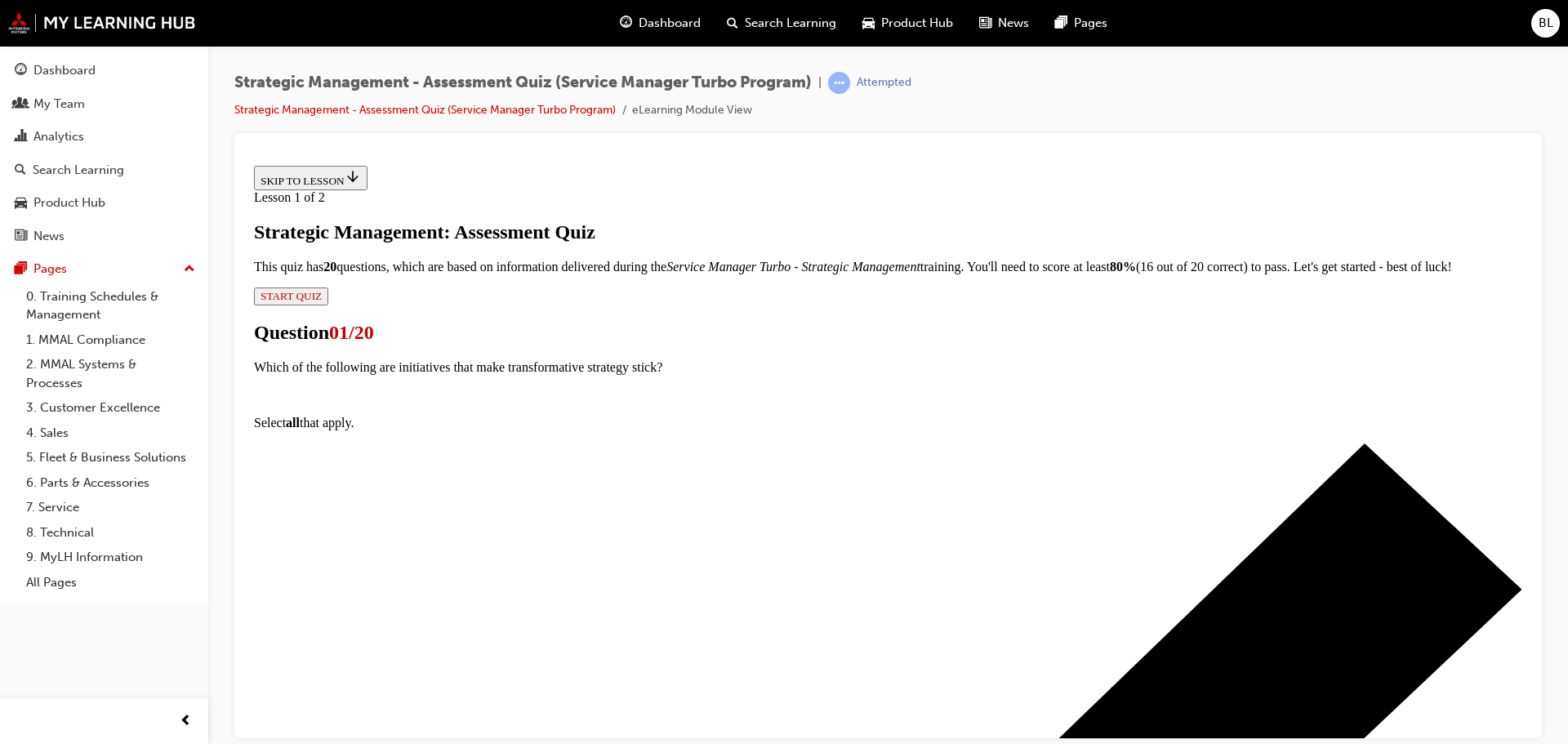
scroll to position [204, 0]
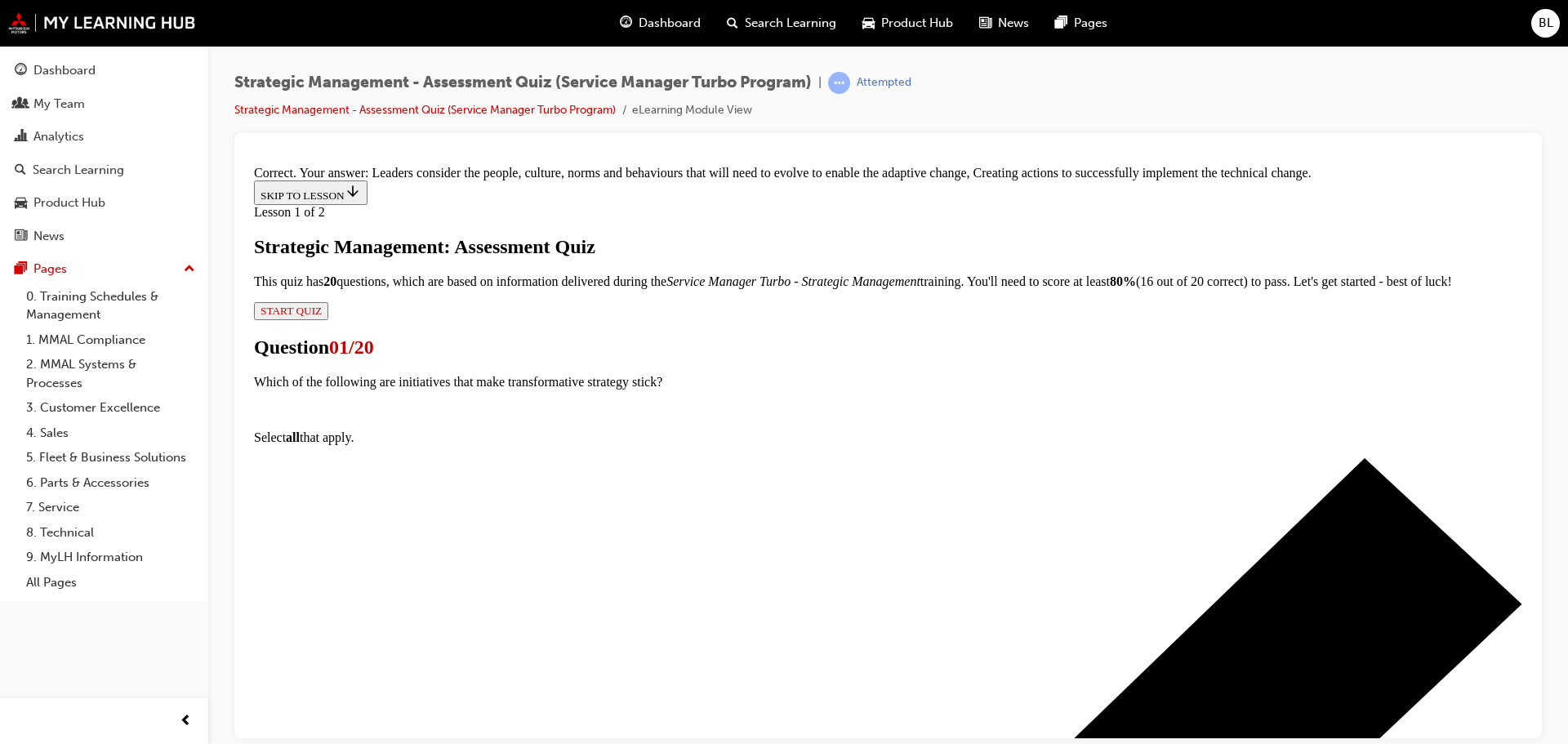
scroll to position [299, 0]
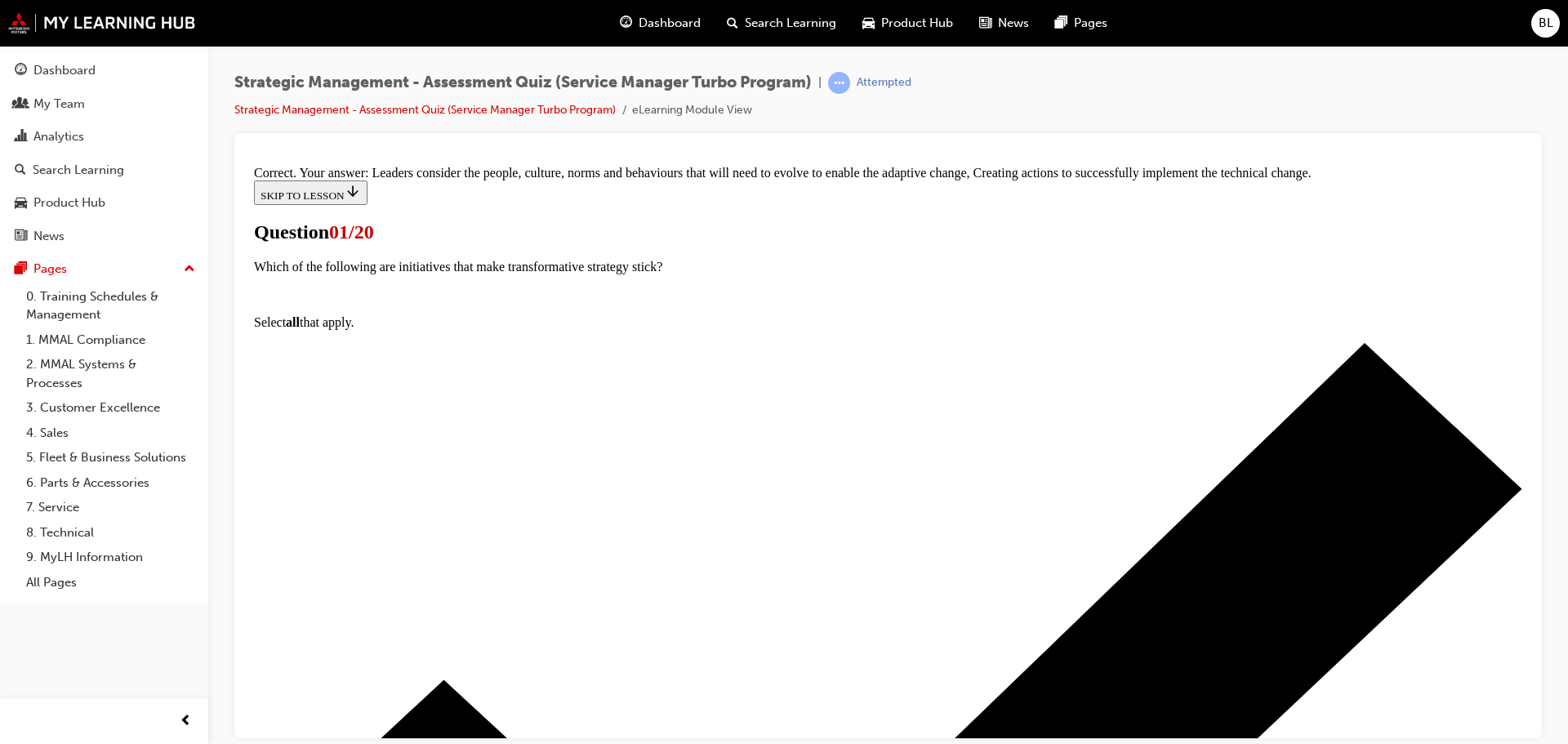
scroll to position [143, 0]
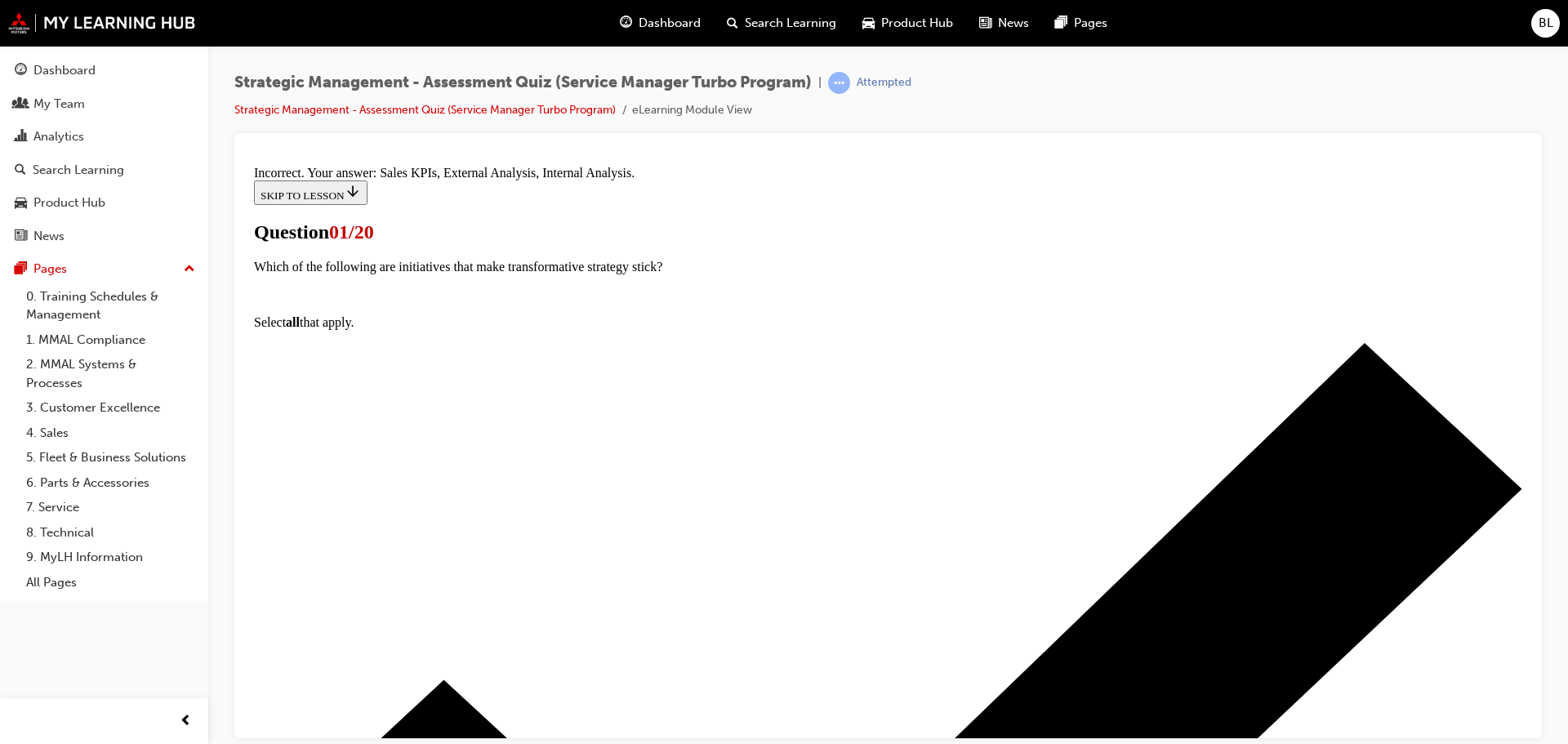
scroll to position [302, 0]
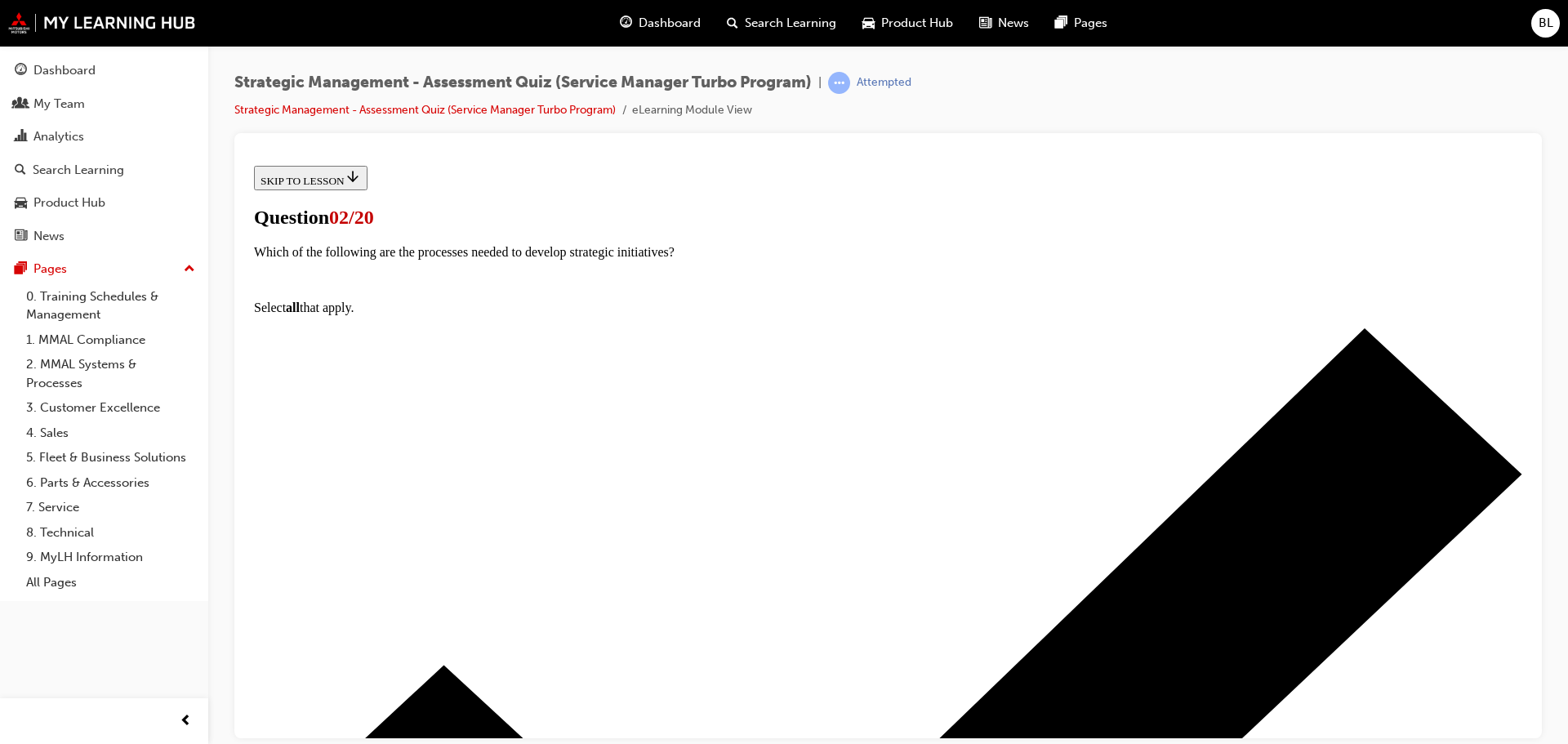
scroll to position [225, 0]
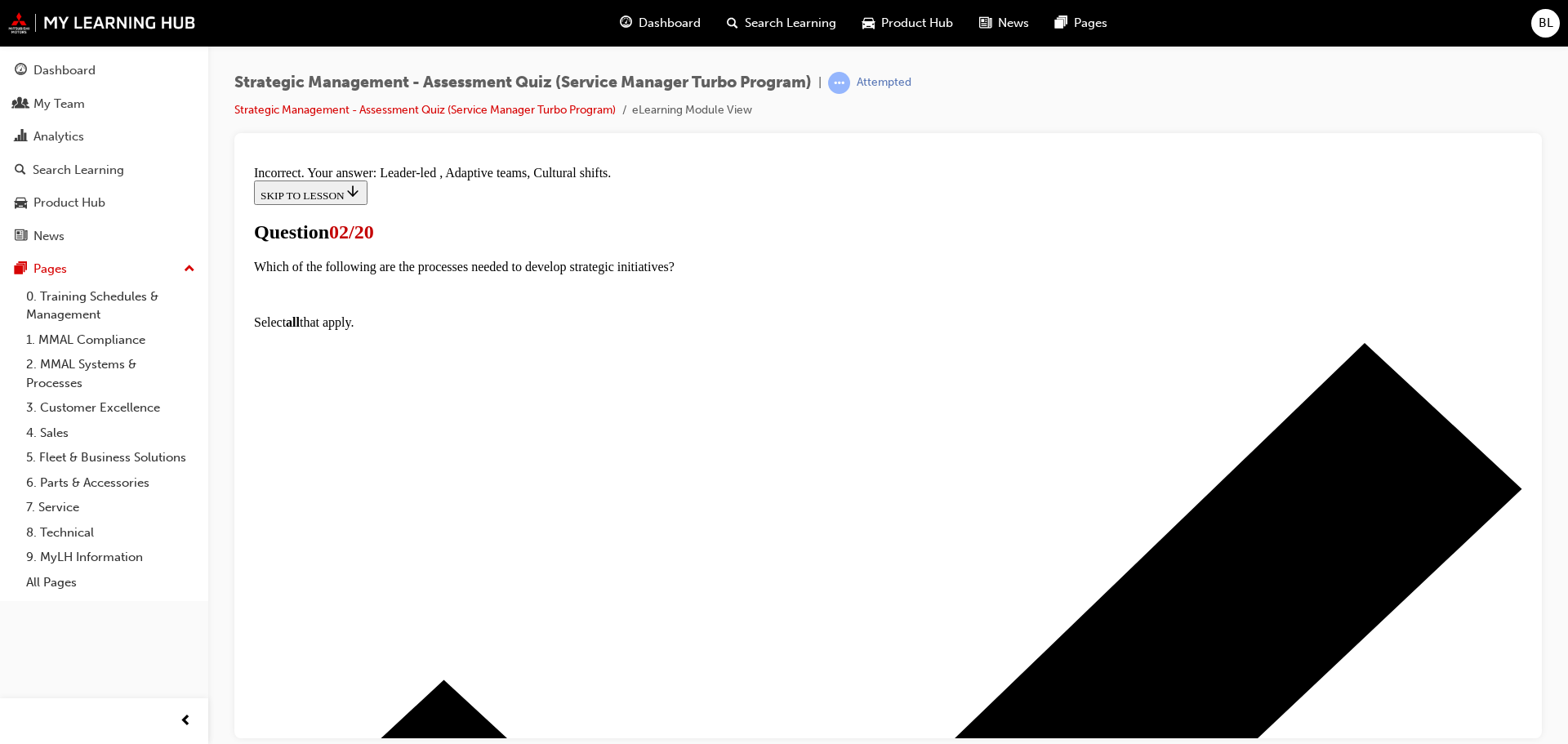
scroll to position [330, 0]
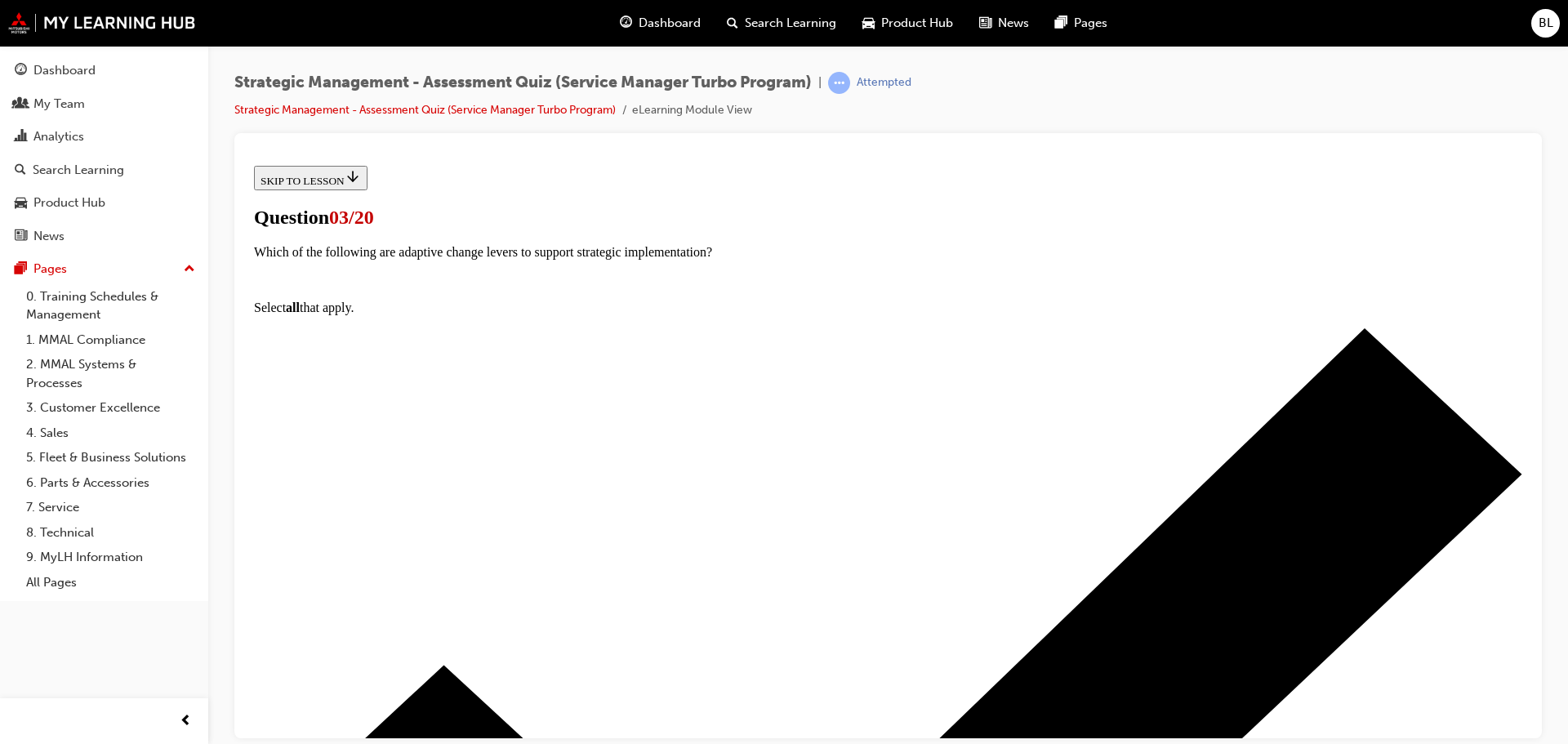
scroll to position [163, 0]
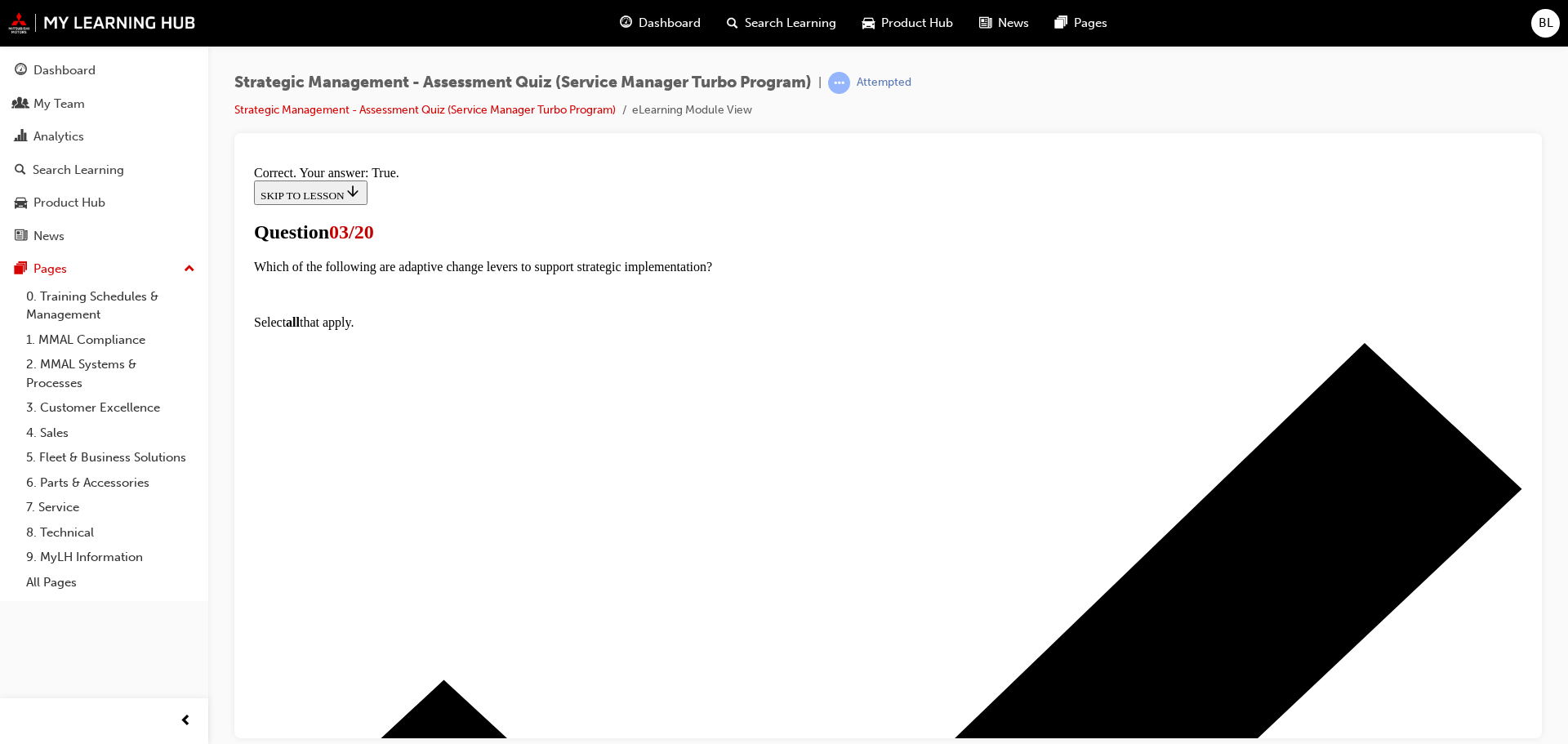
scroll to position [234, 0]
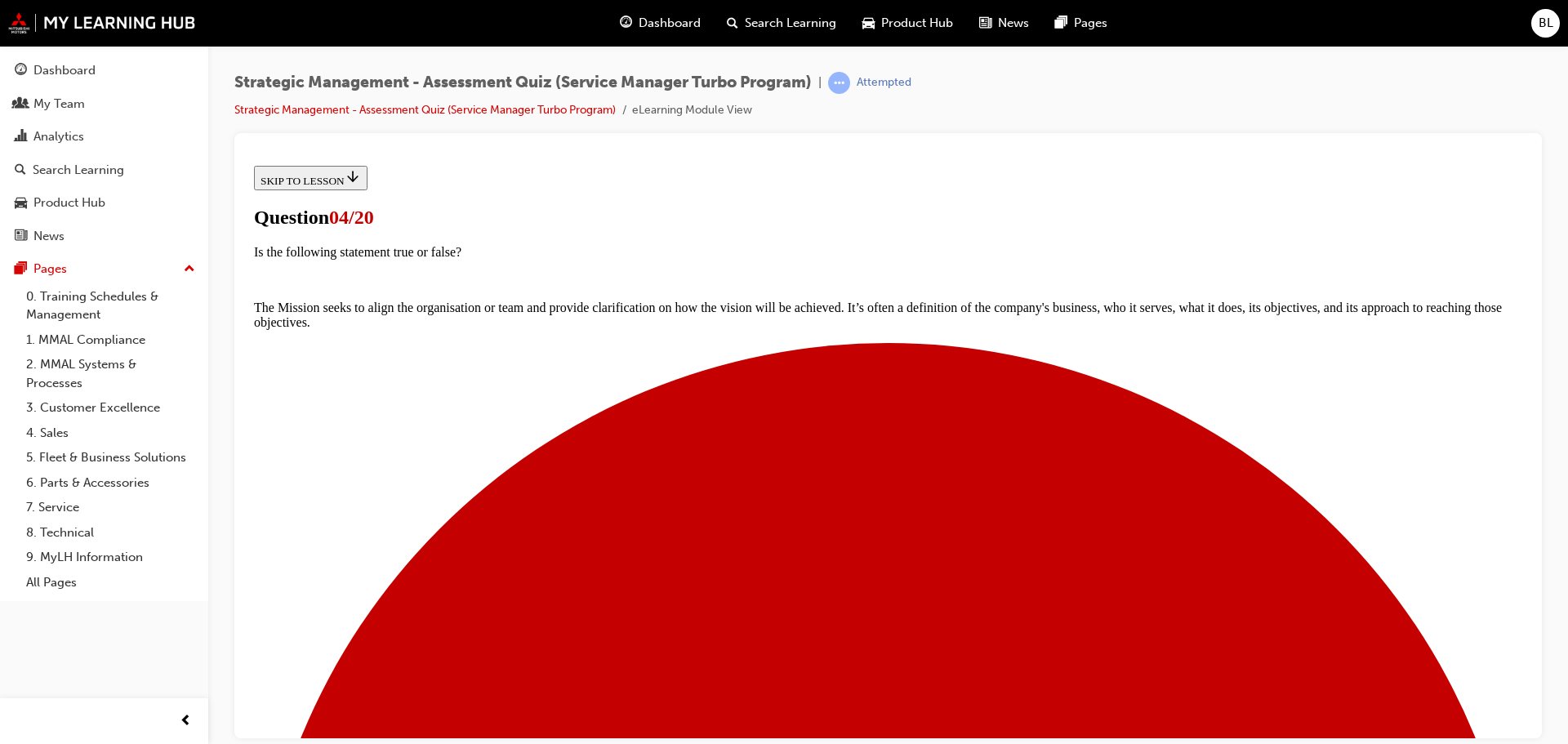
scroll to position [92, 0]
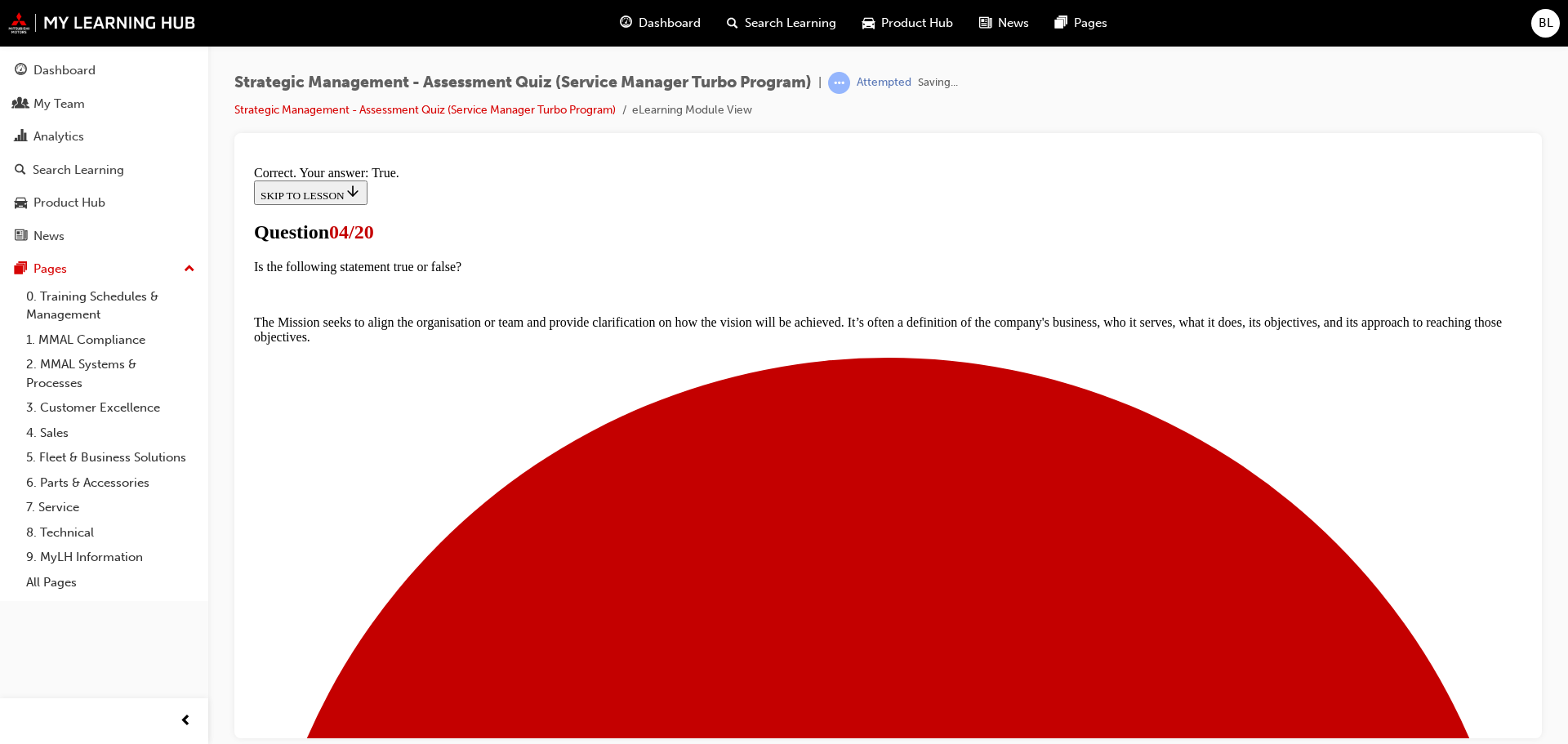
scroll to position [227, 0]
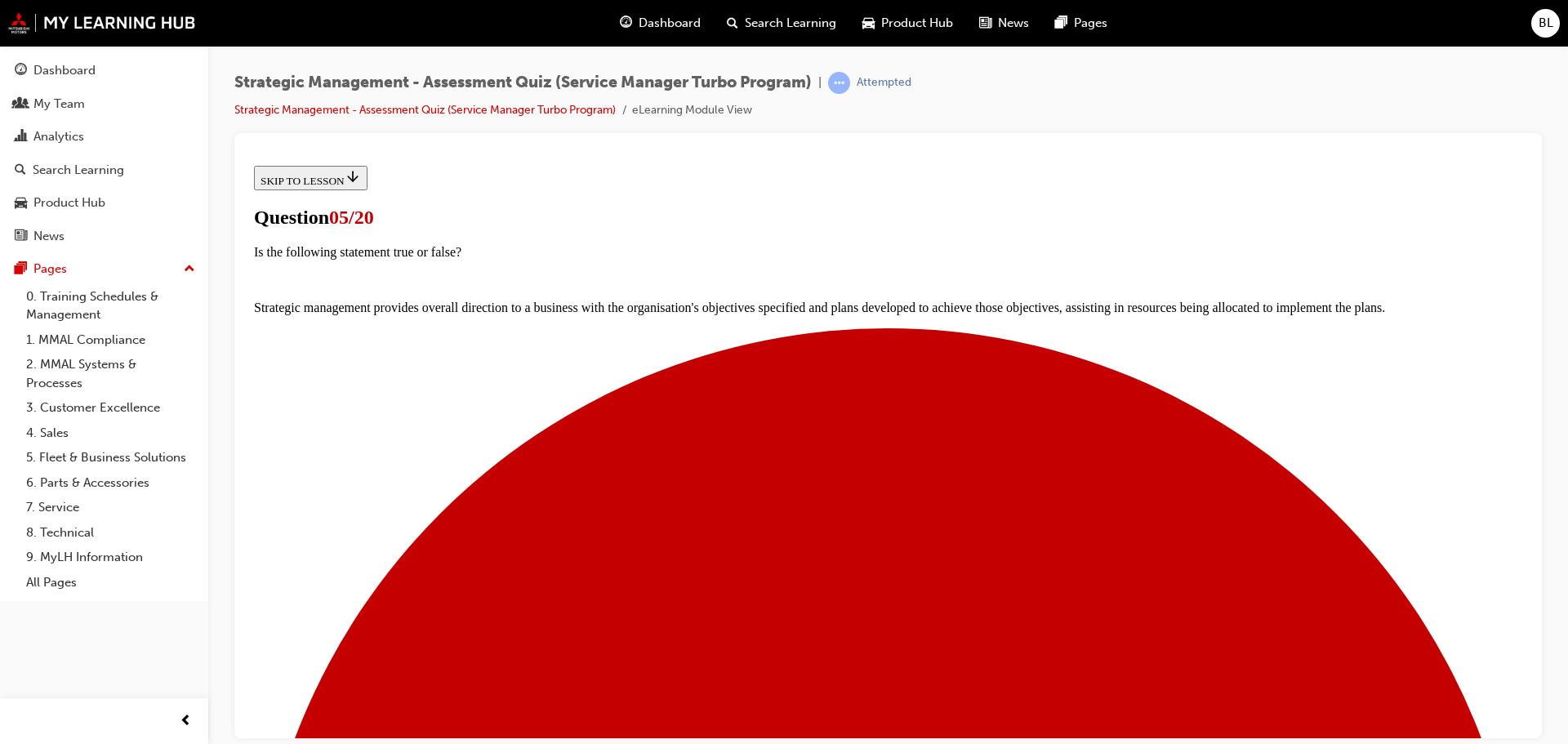
scroll to position [143, 0]
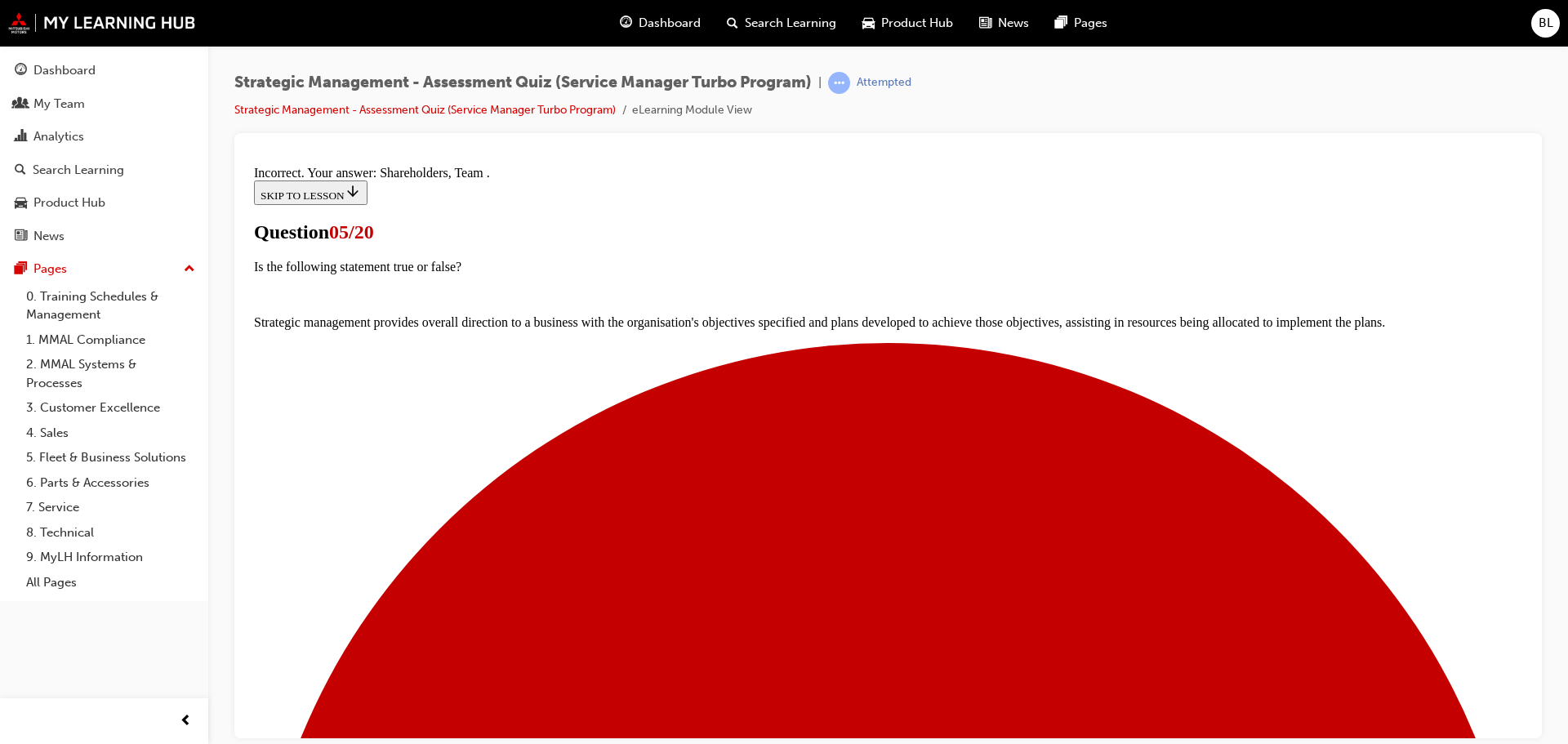
scroll to position [124, 0]
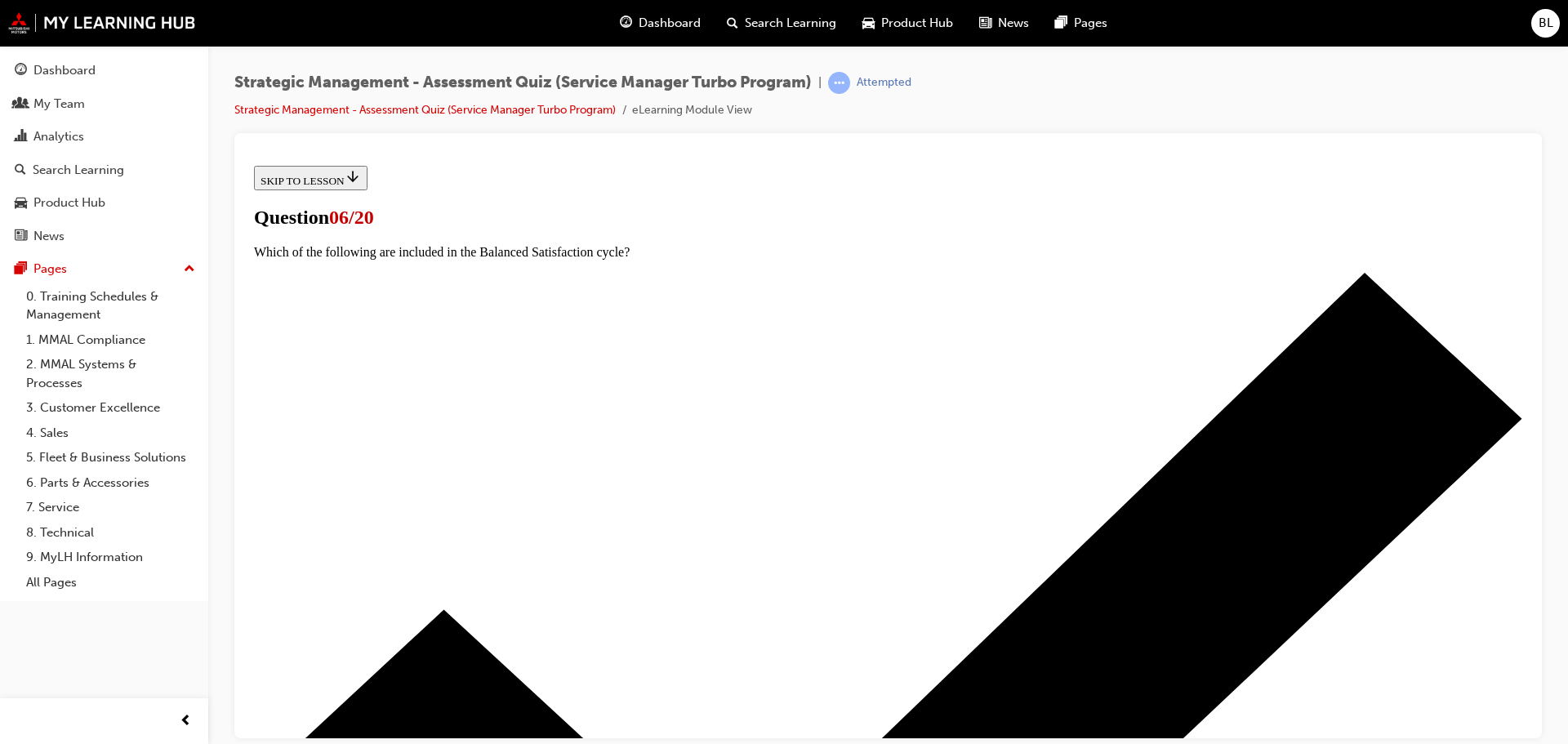
scroll to position [132, 0]
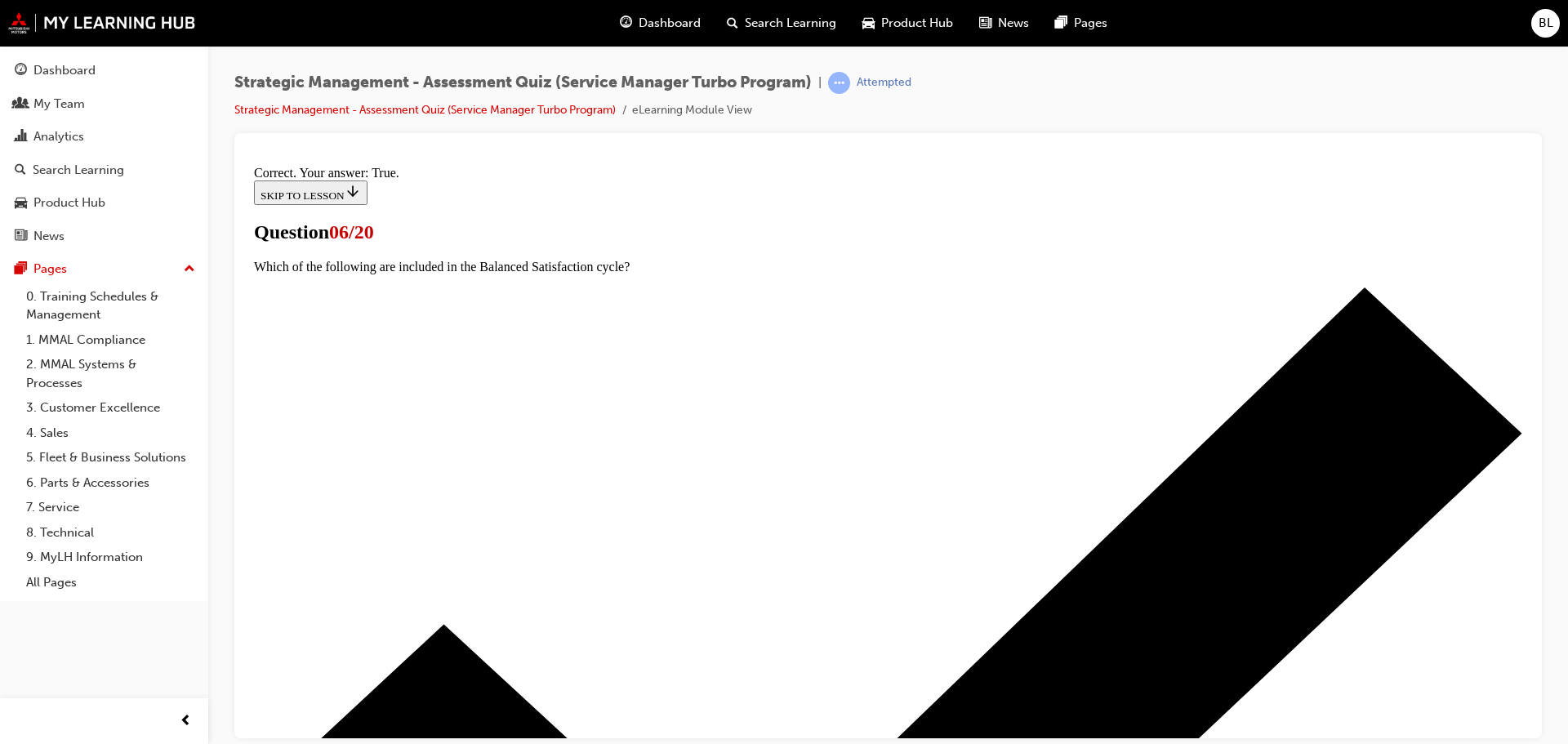
scroll to position [200, 0]
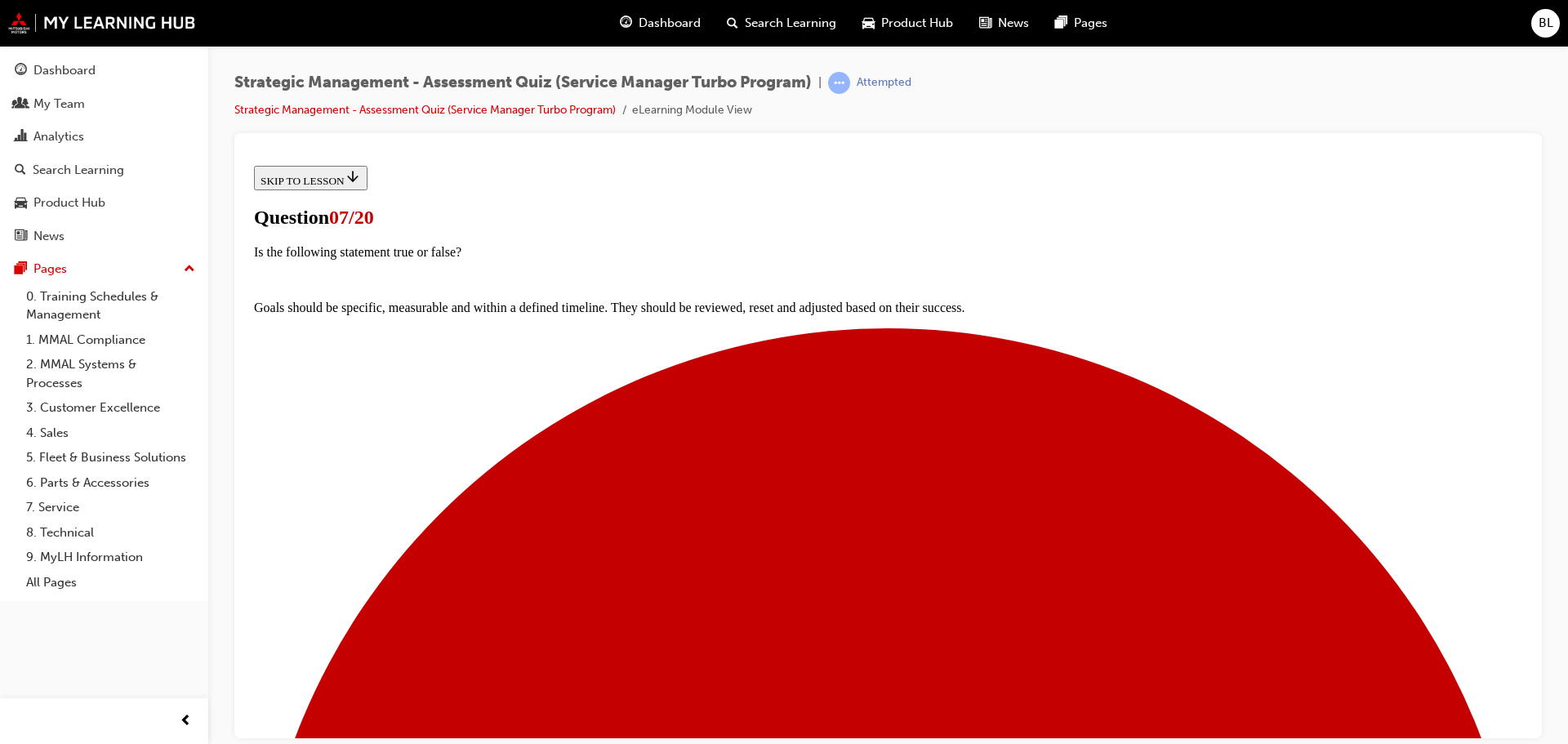
scroll to position [204, 0]
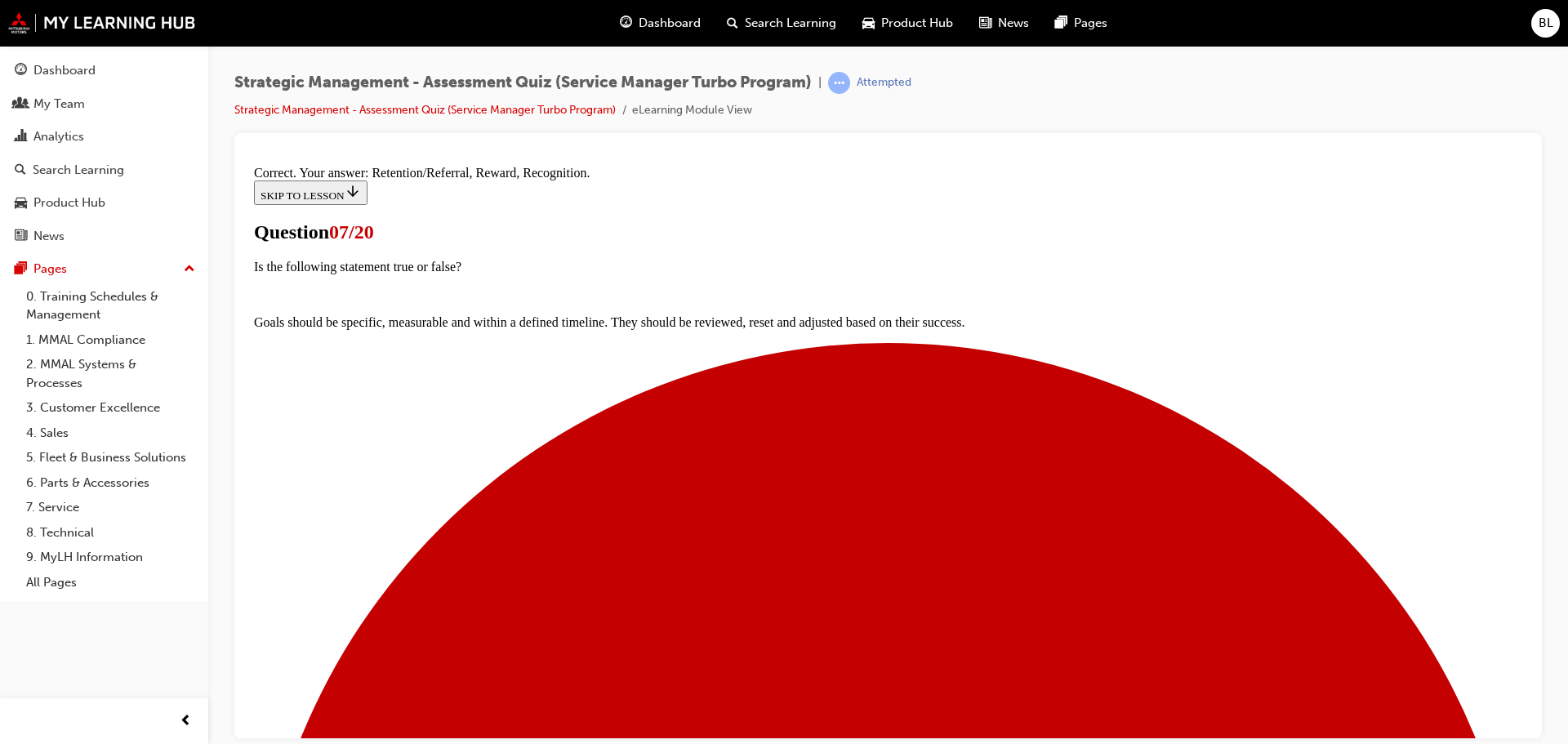
scroll to position [187, 0]
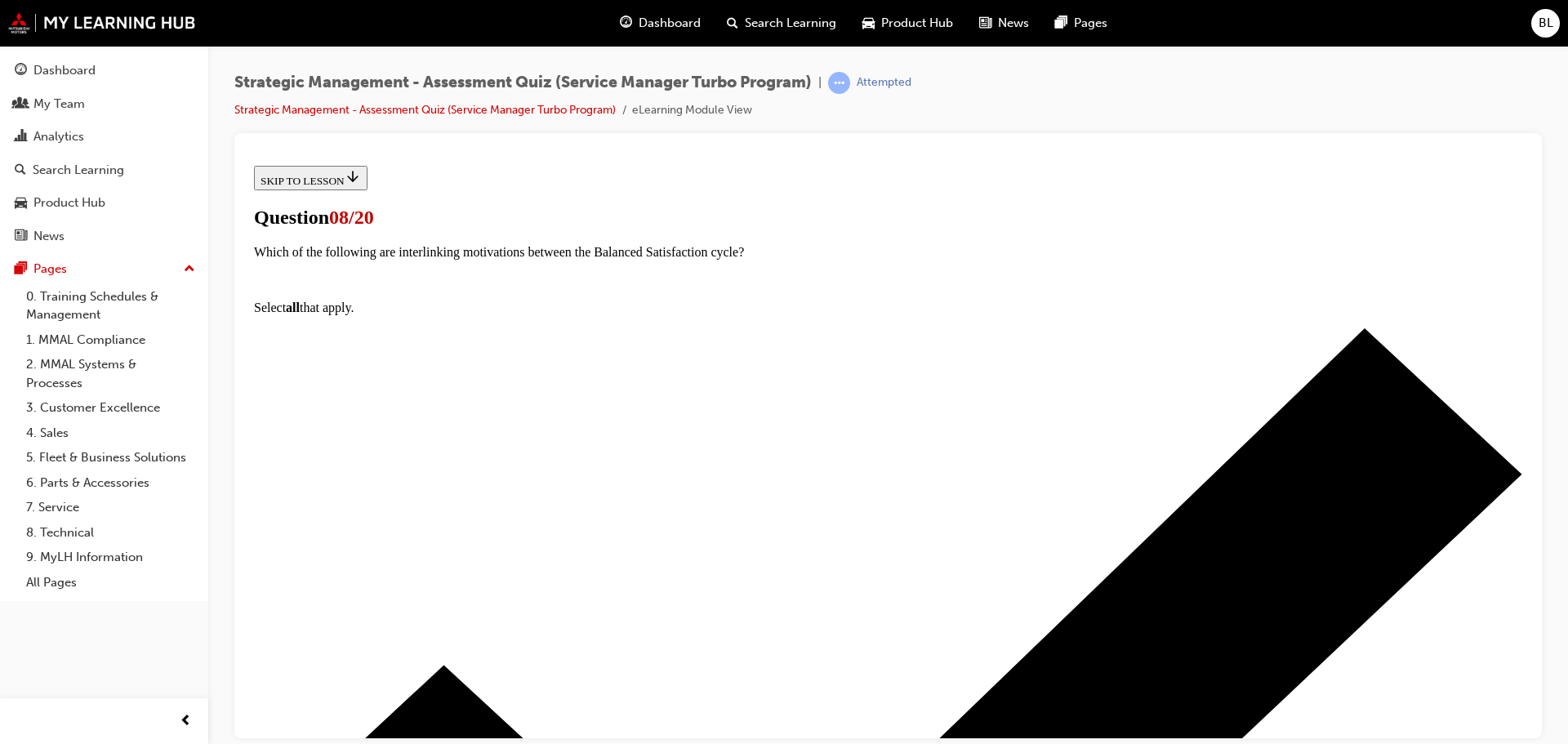
scroll to position [132, 0]
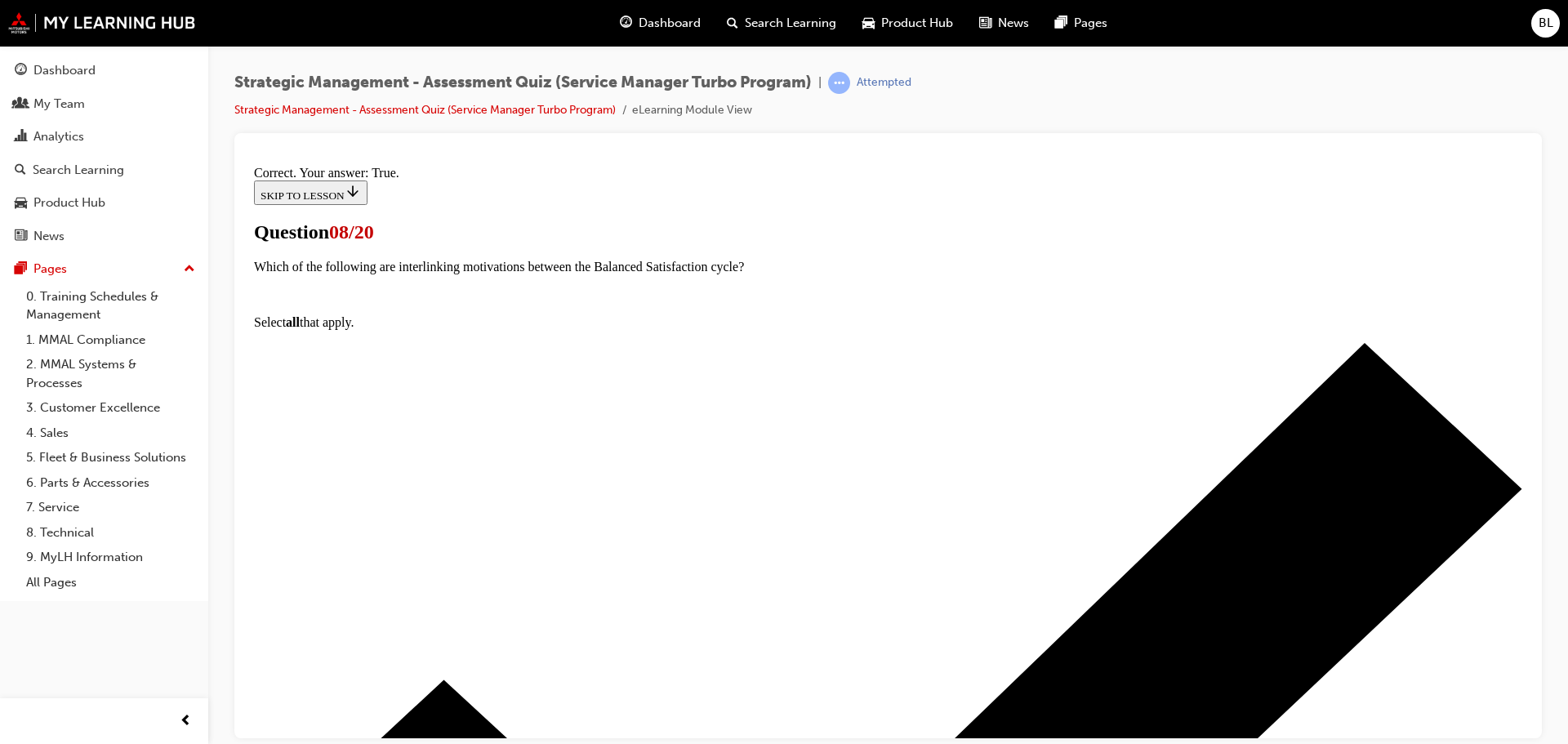
scroll to position [118, 0]
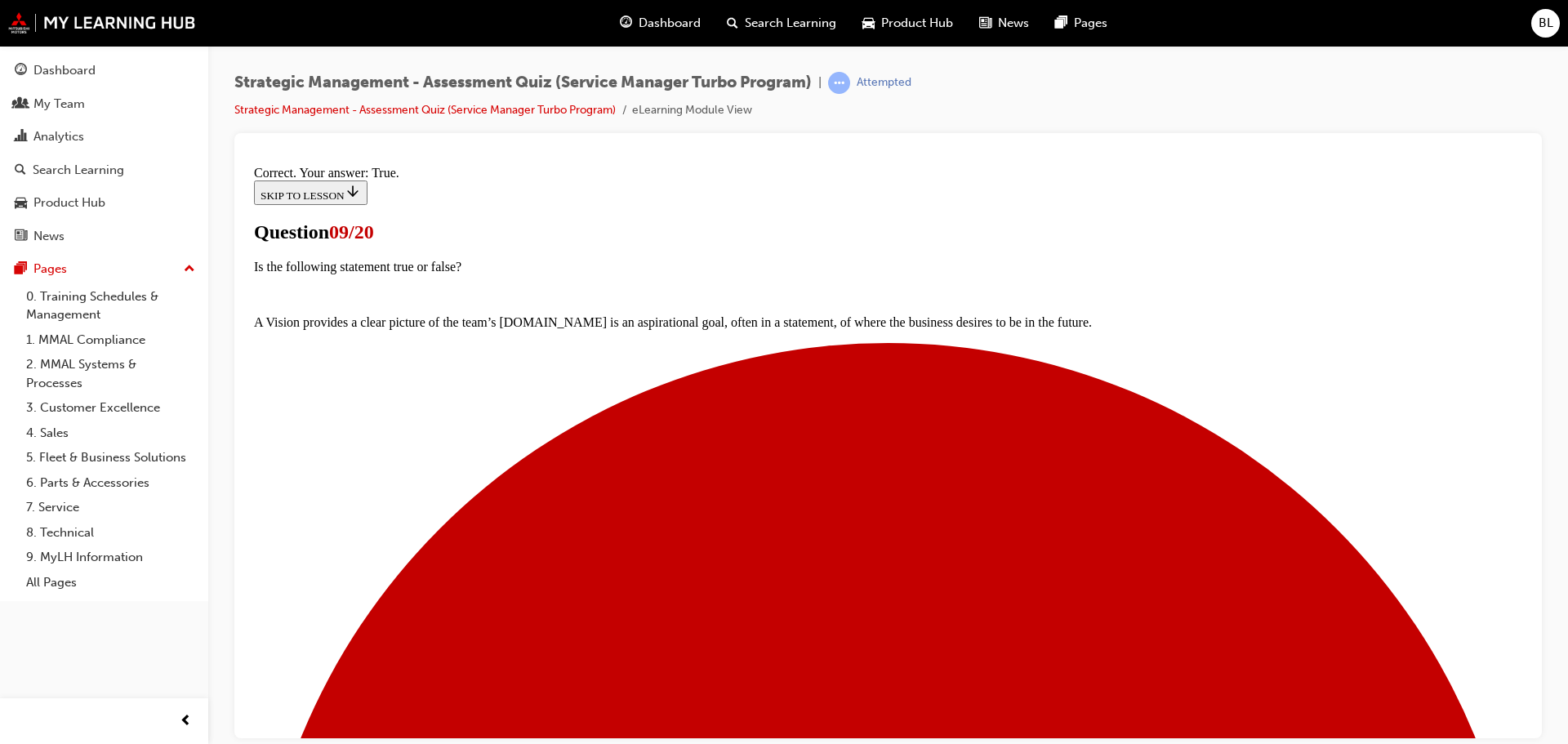
scroll to position [118, 0]
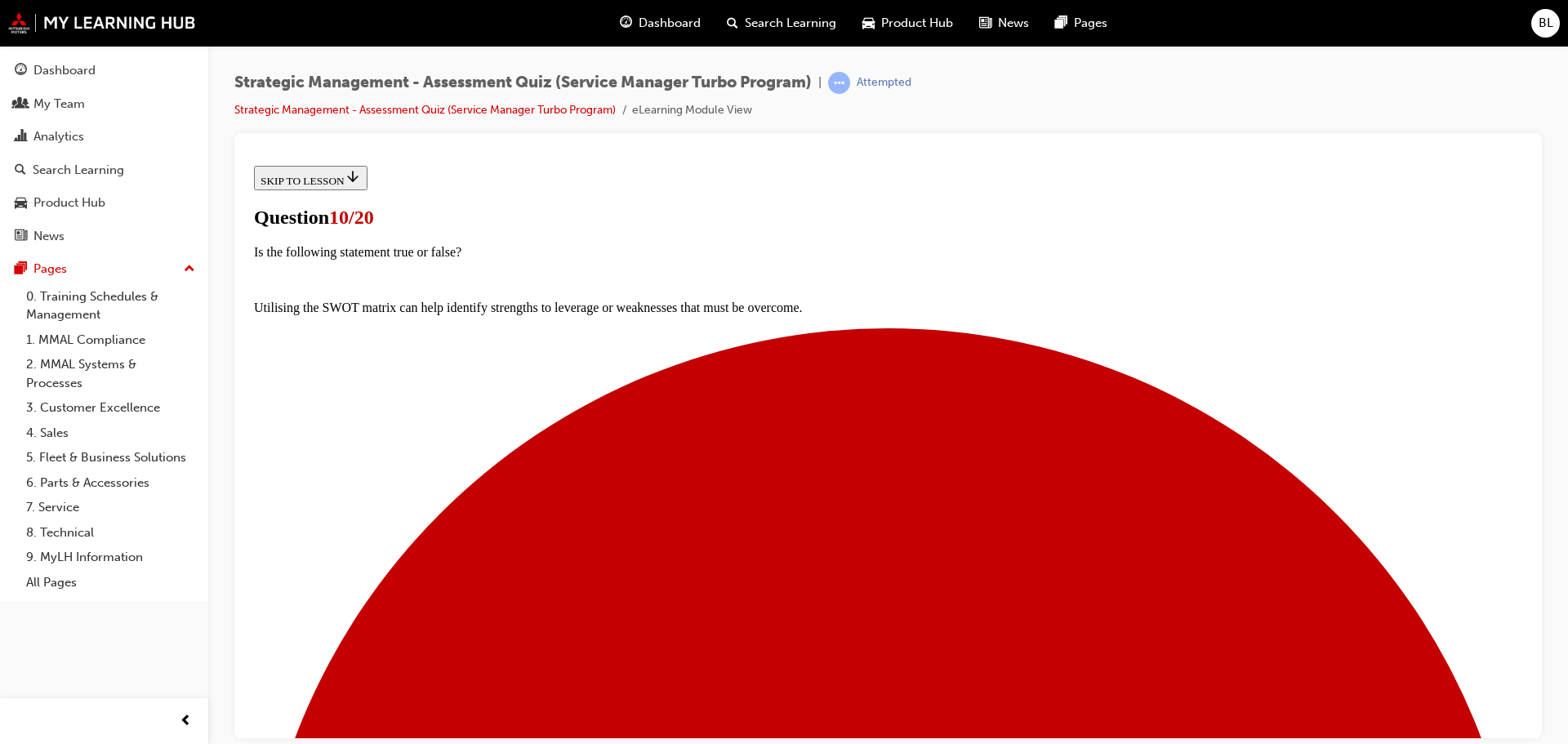
scroll to position [132, 0]
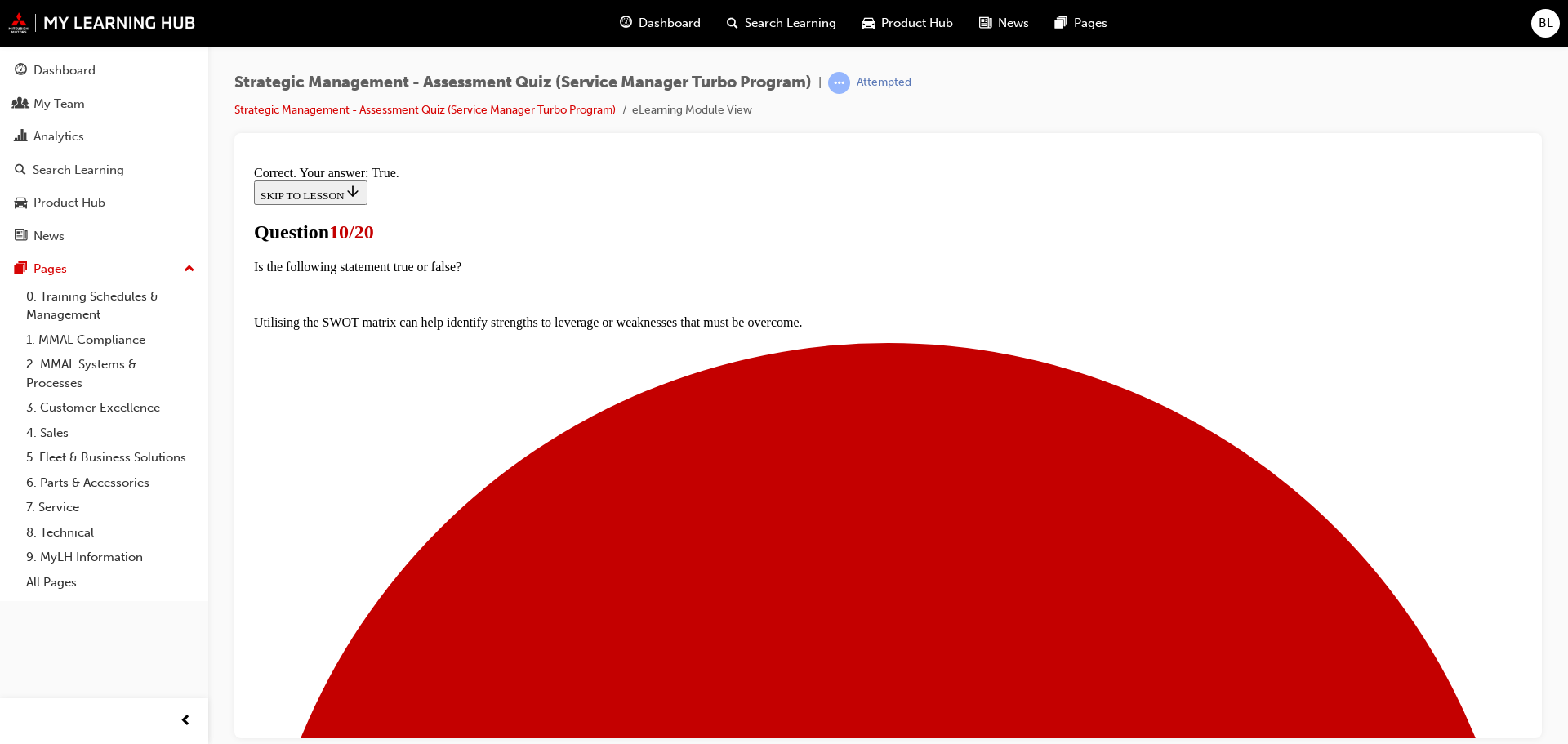
scroll to position [138, 0]
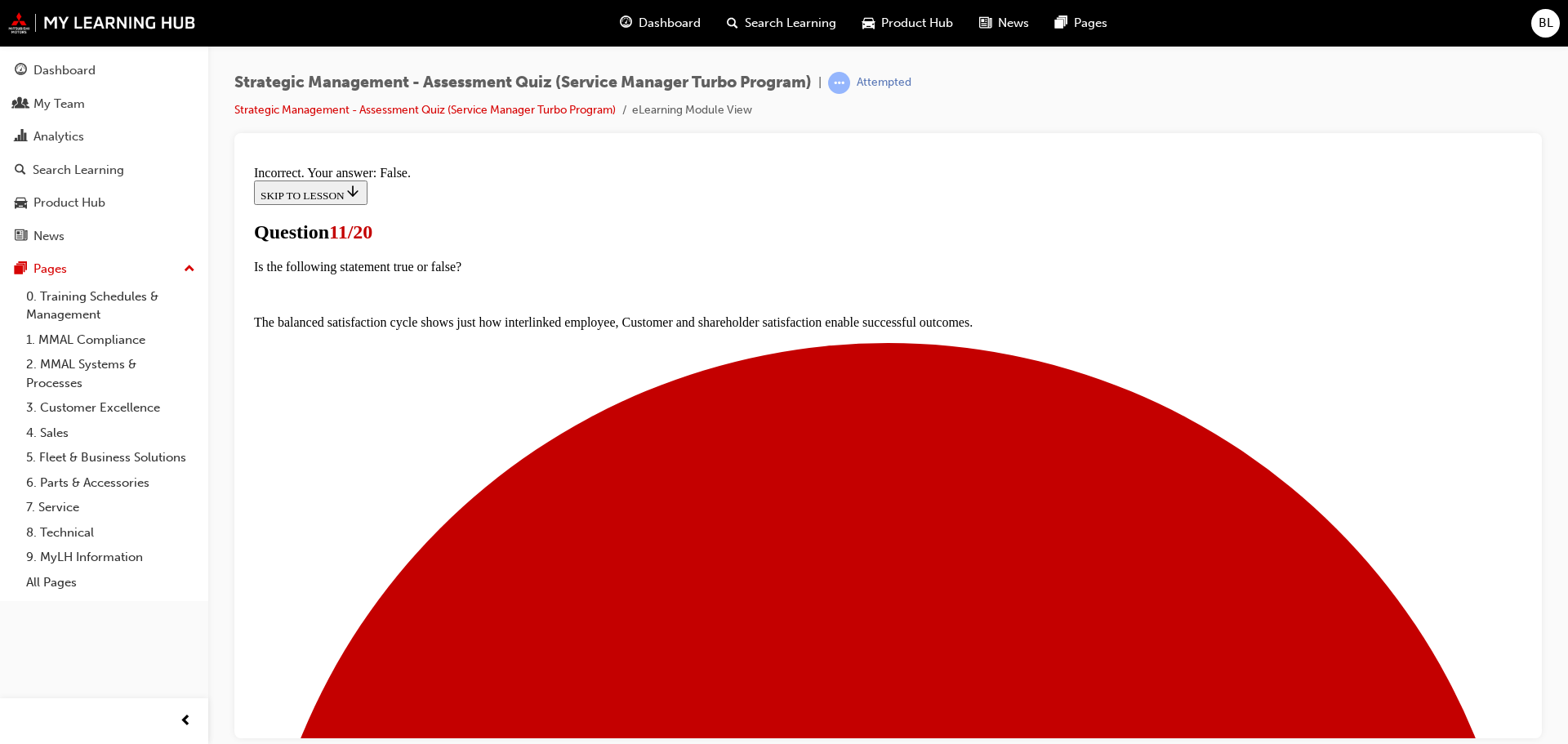
scroll to position [118, 0]
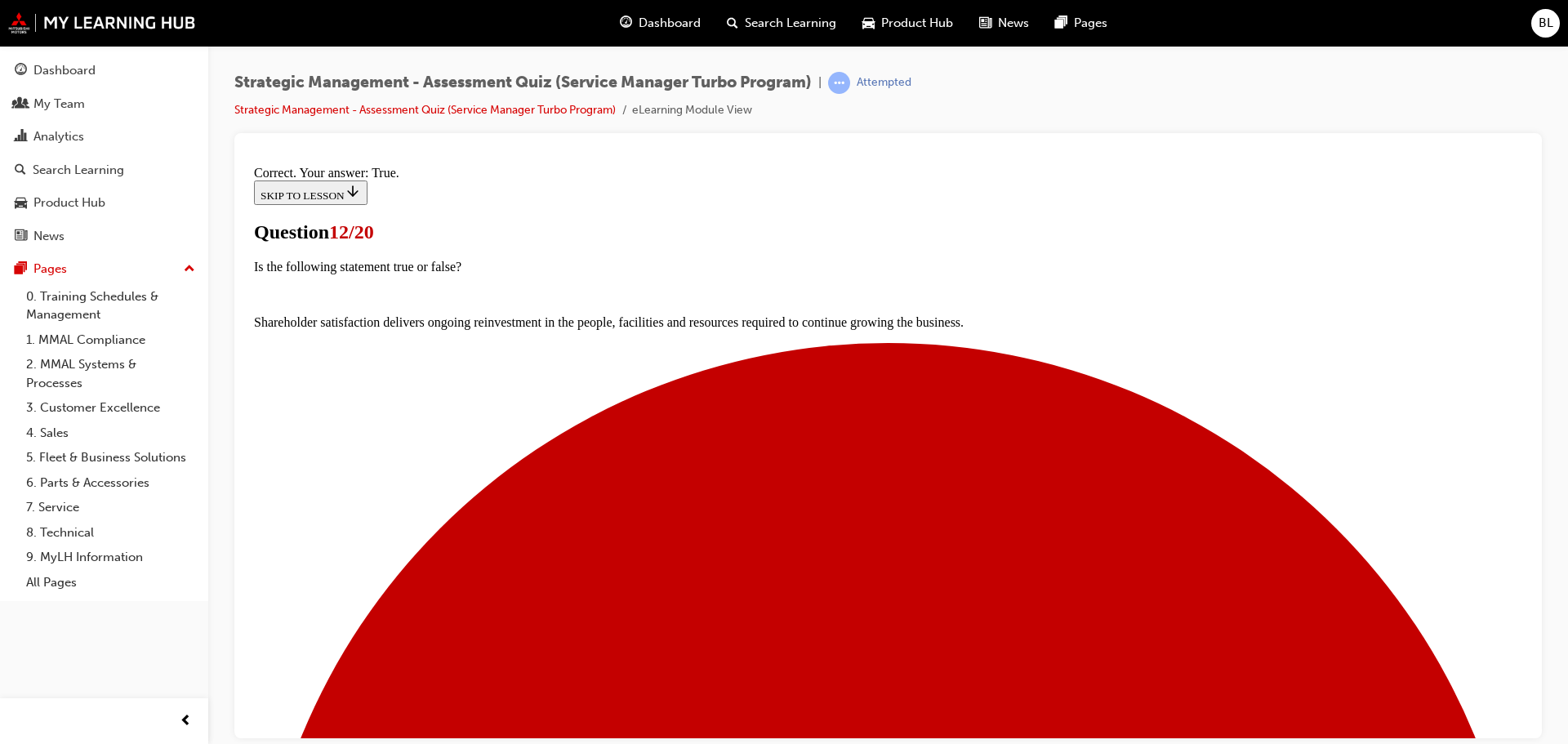
scroll to position [145, 0]
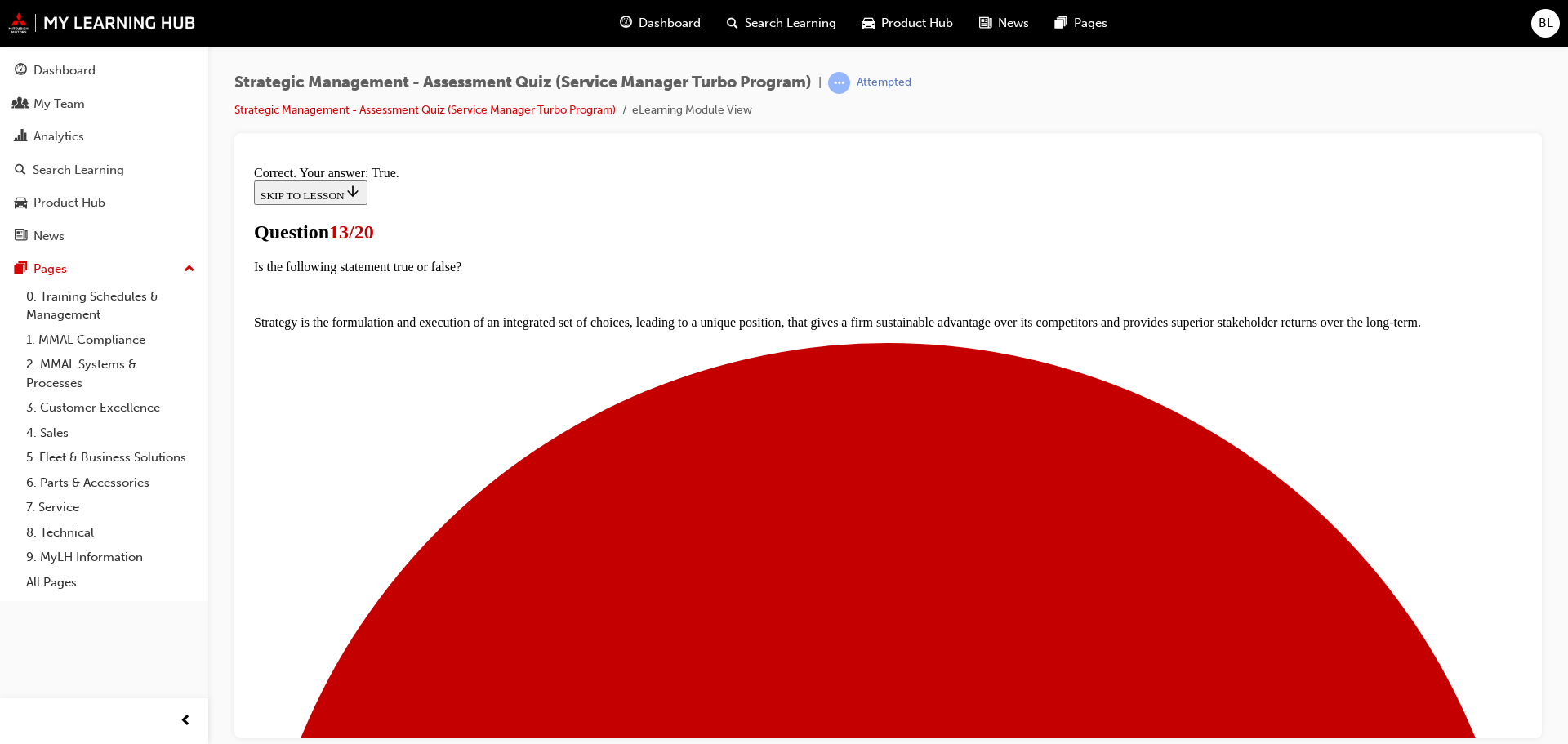
scroll to position [145, 0]
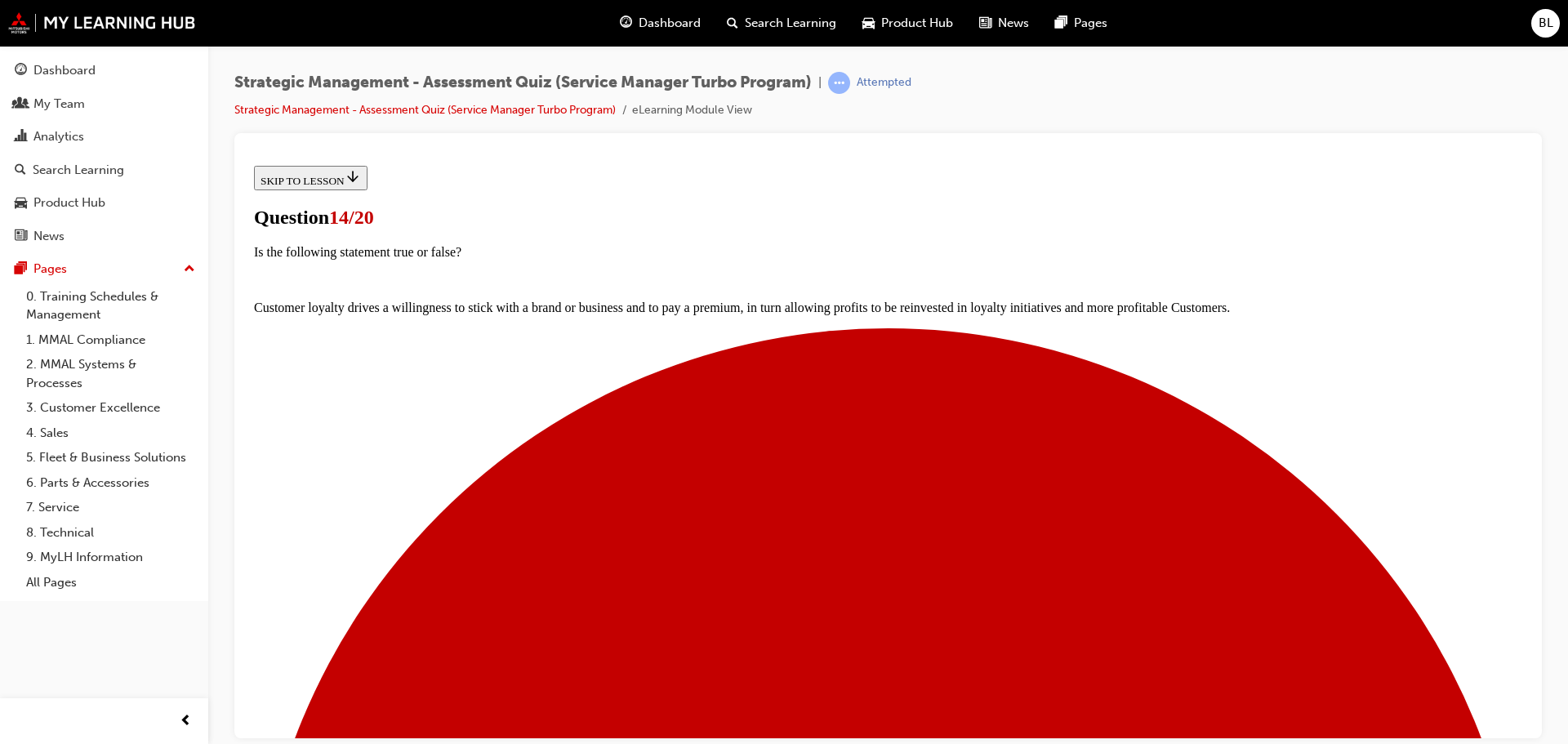
scroll to position [132, 0]
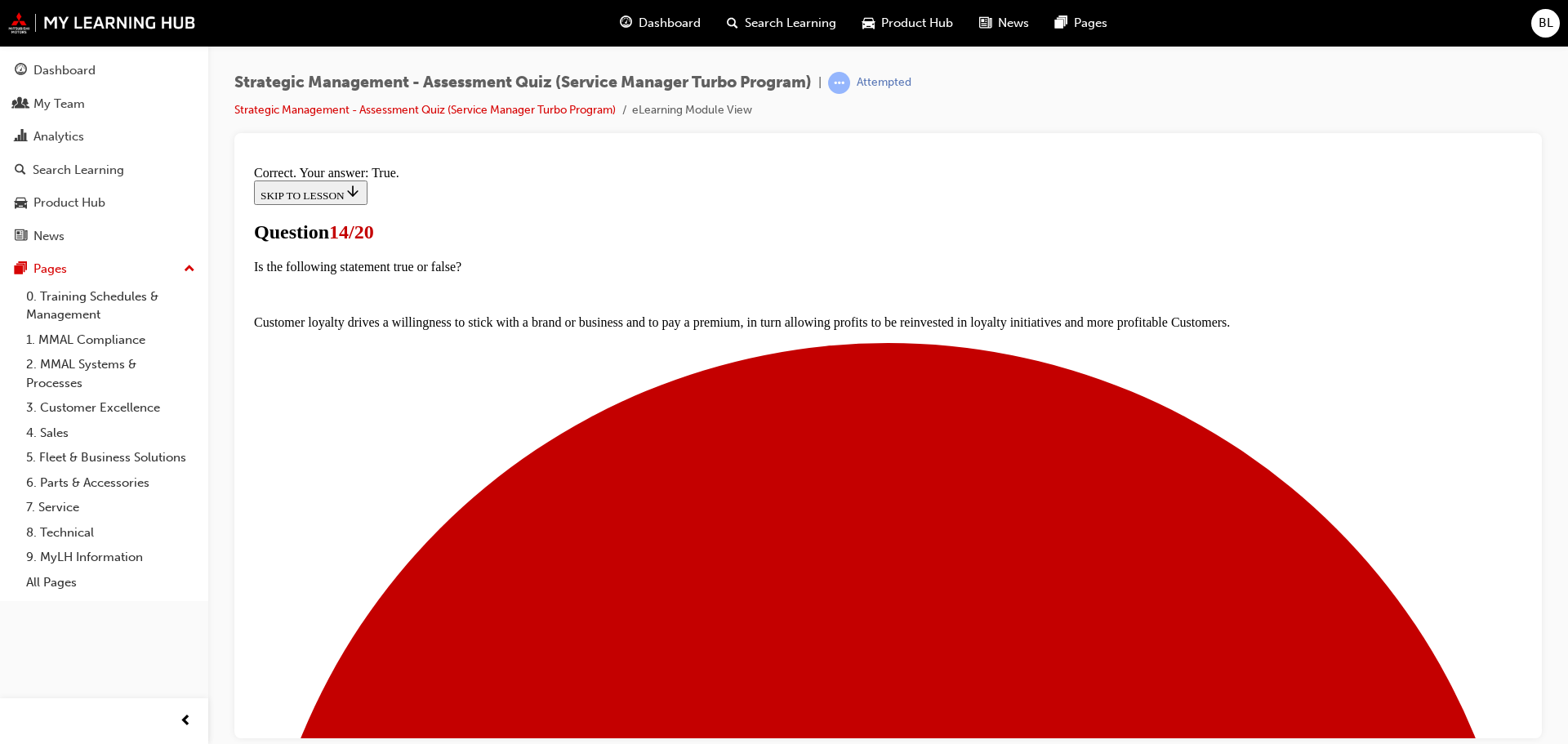
scroll to position [145, 0]
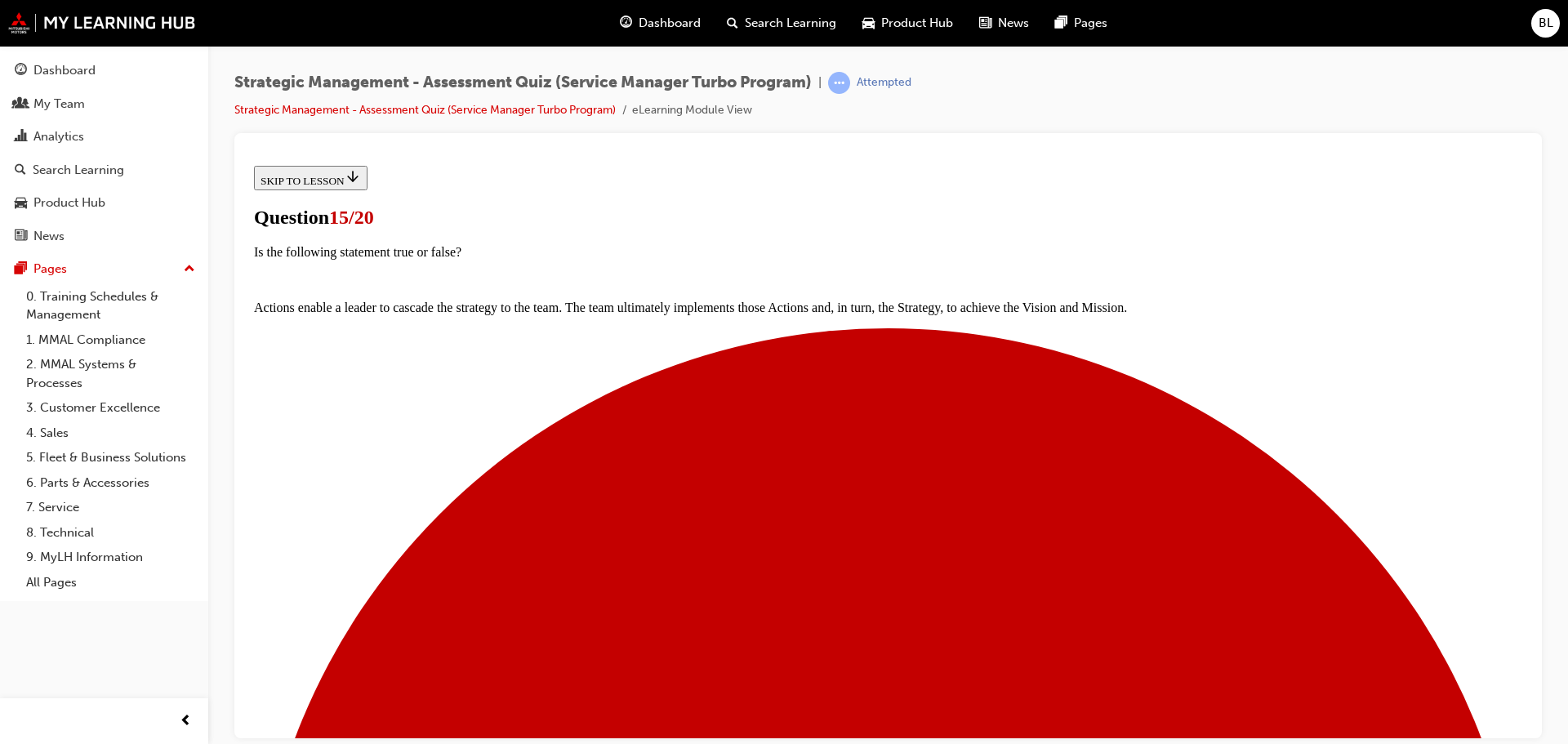
scroll to position [111, 0]
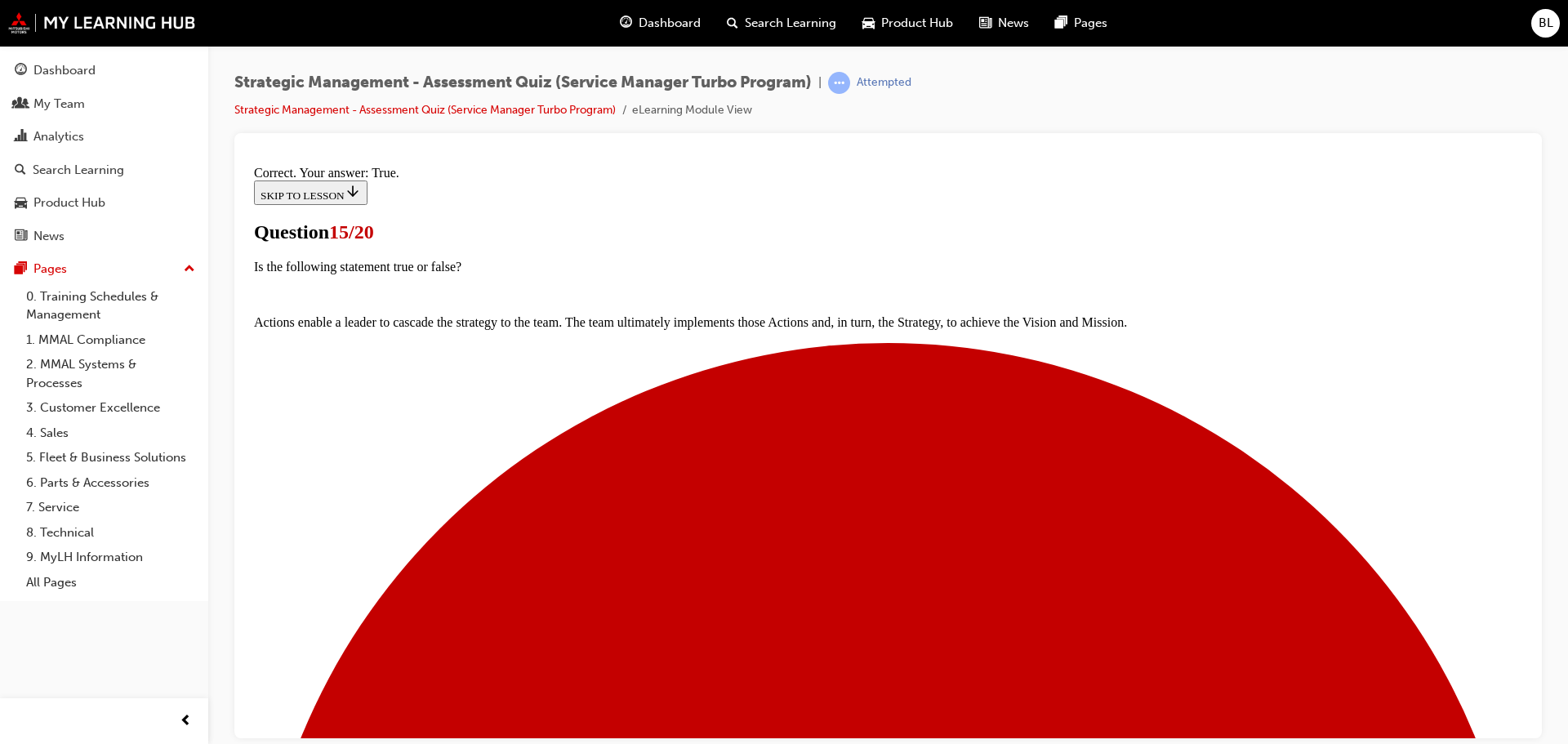
scroll to position [138, 0]
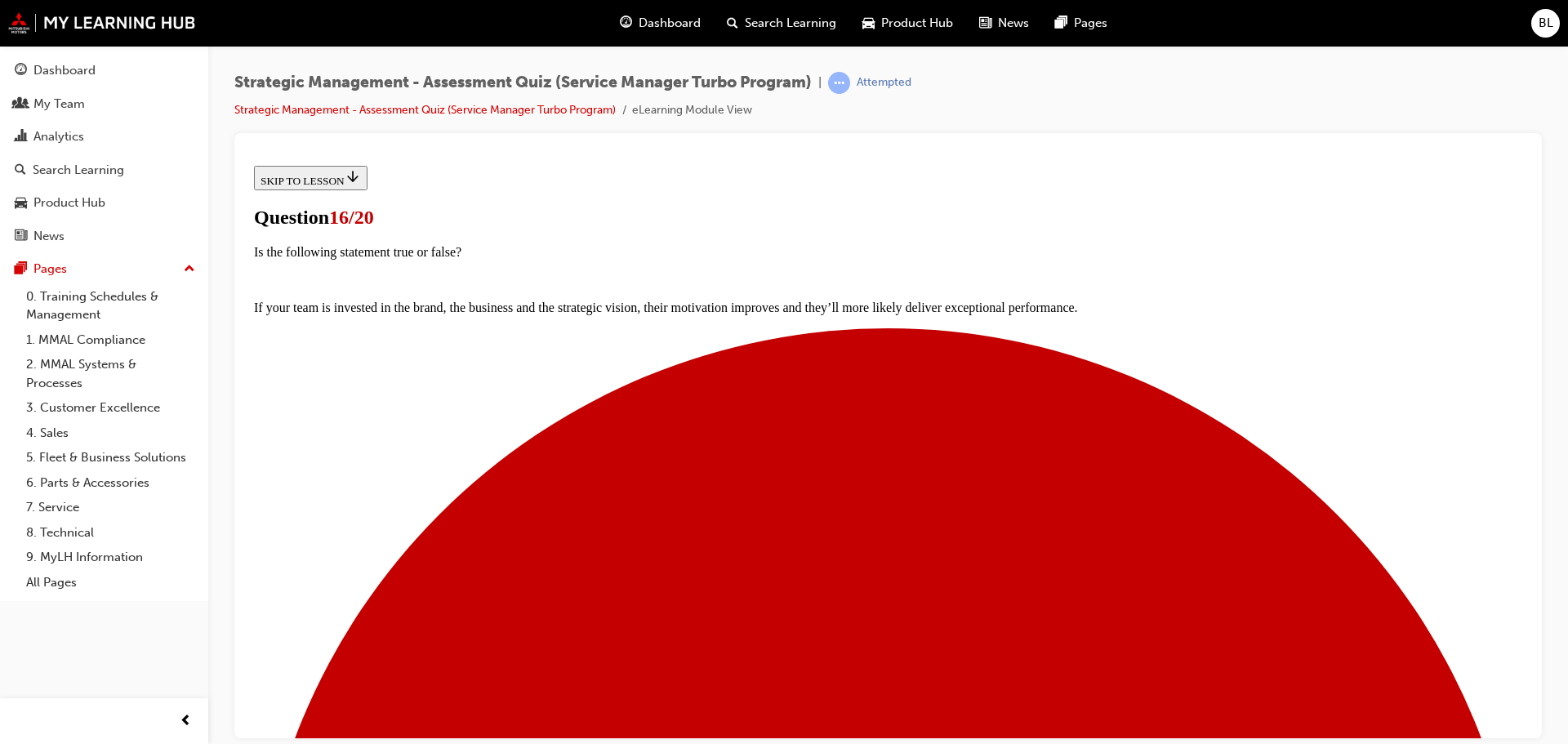
scroll to position [85, 0]
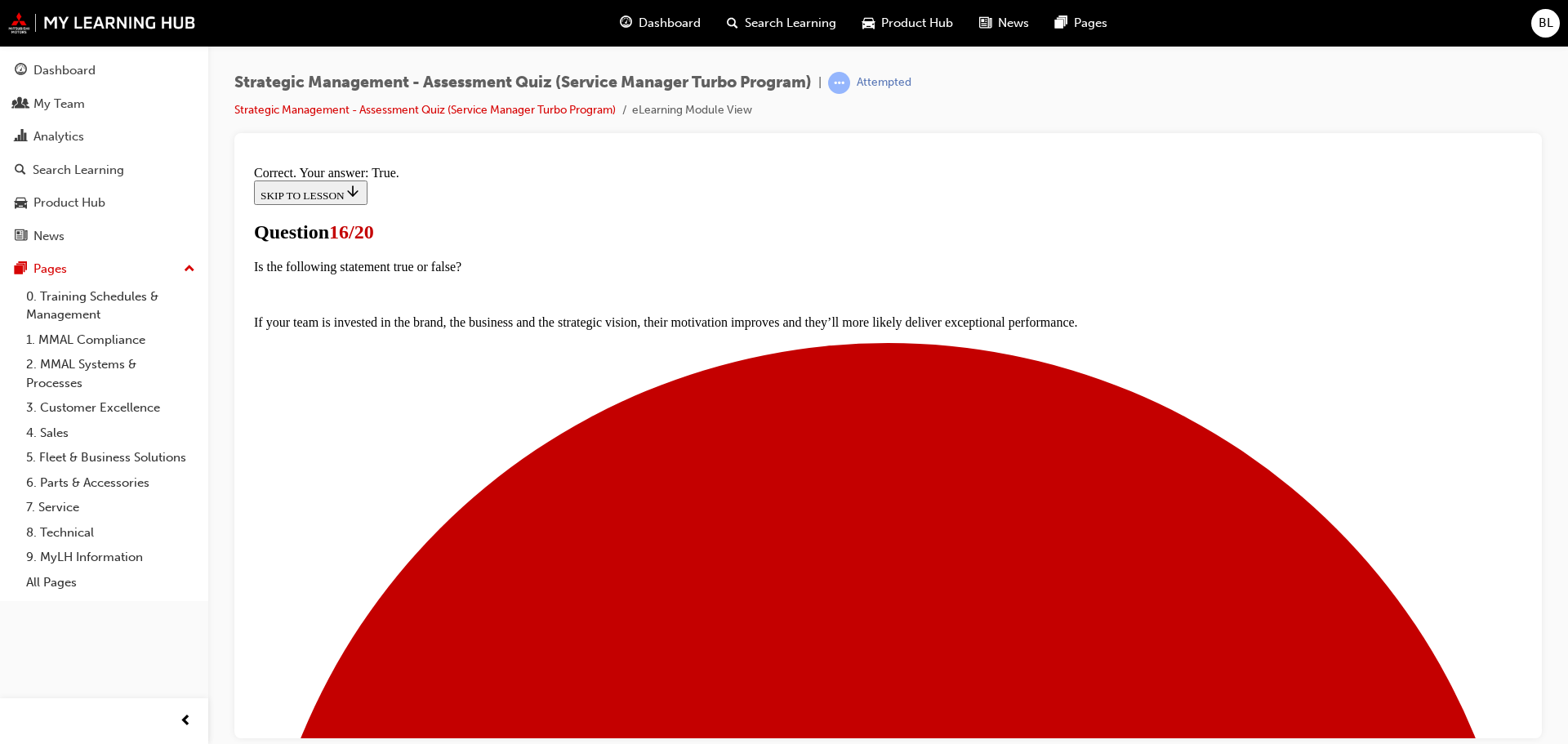
scroll to position [200, 0]
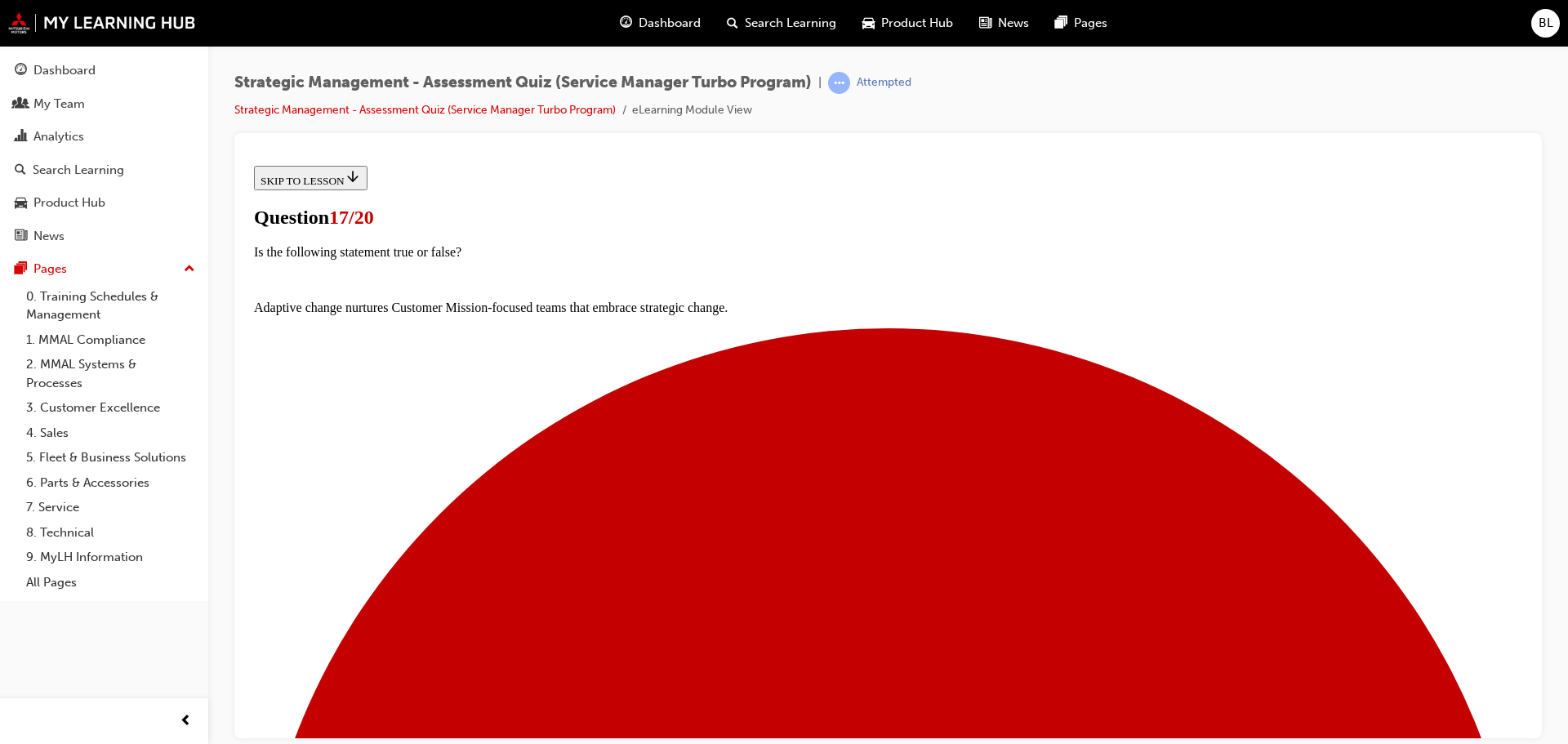
scroll to position [122, 0]
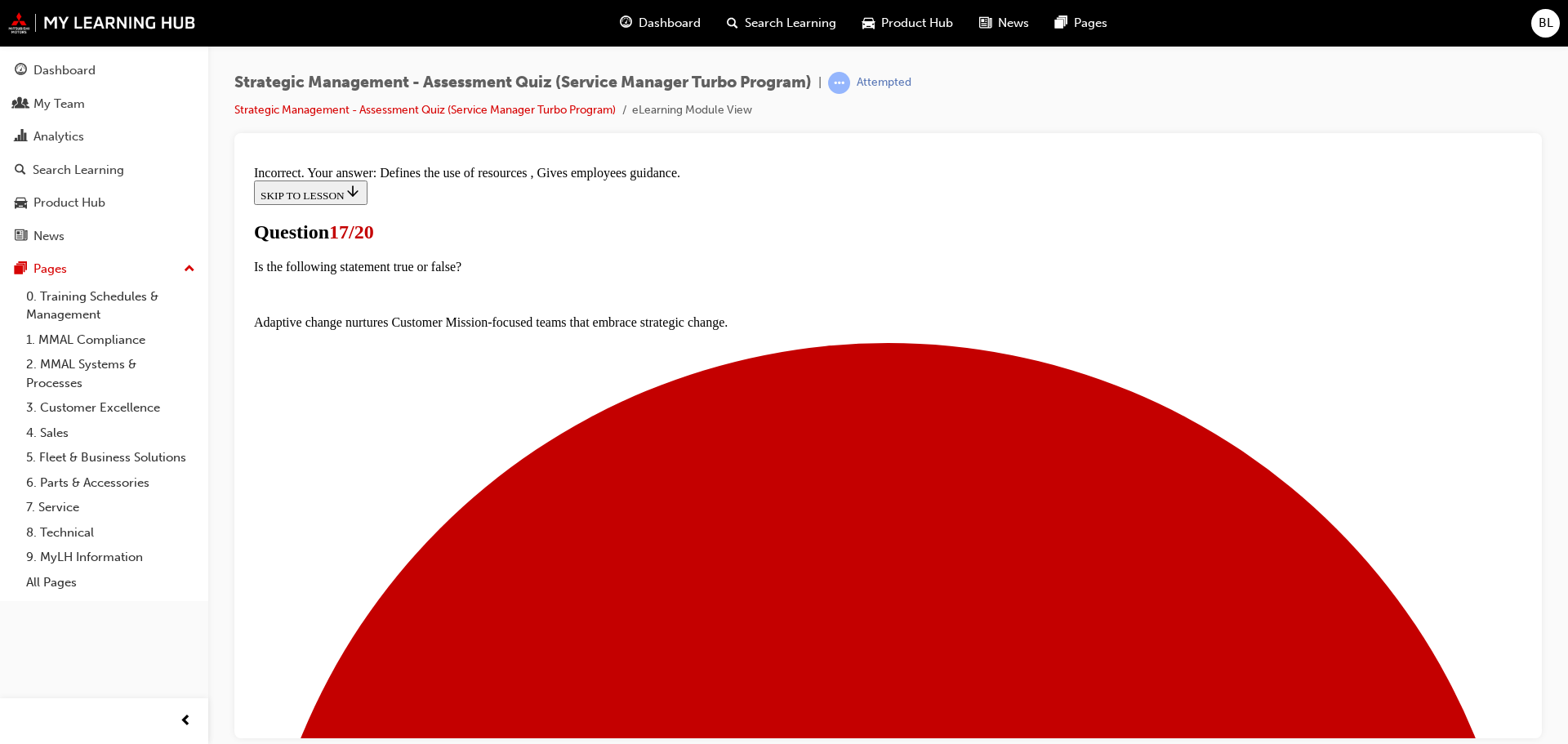
scroll to position [302, 0]
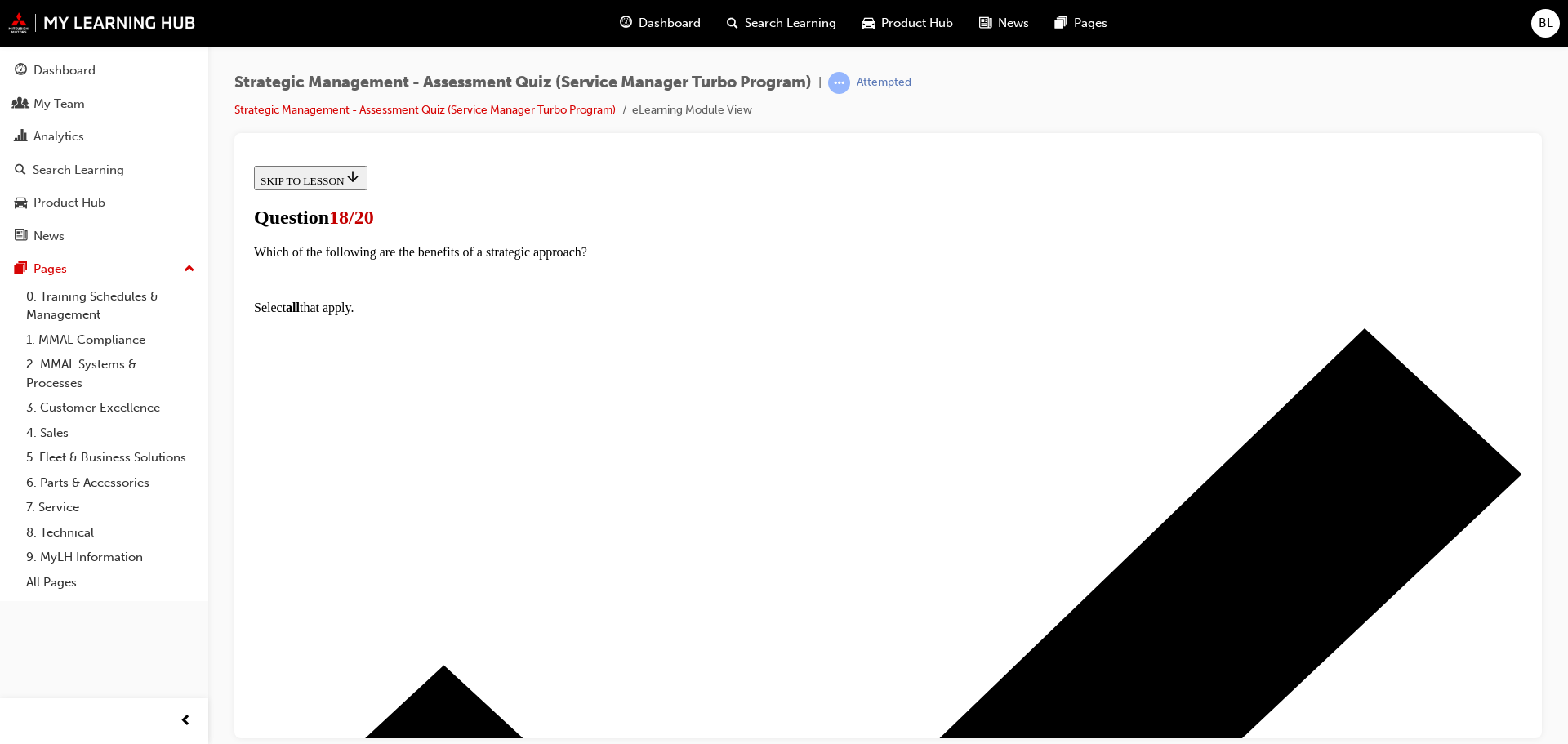
scroll to position [184, 0]
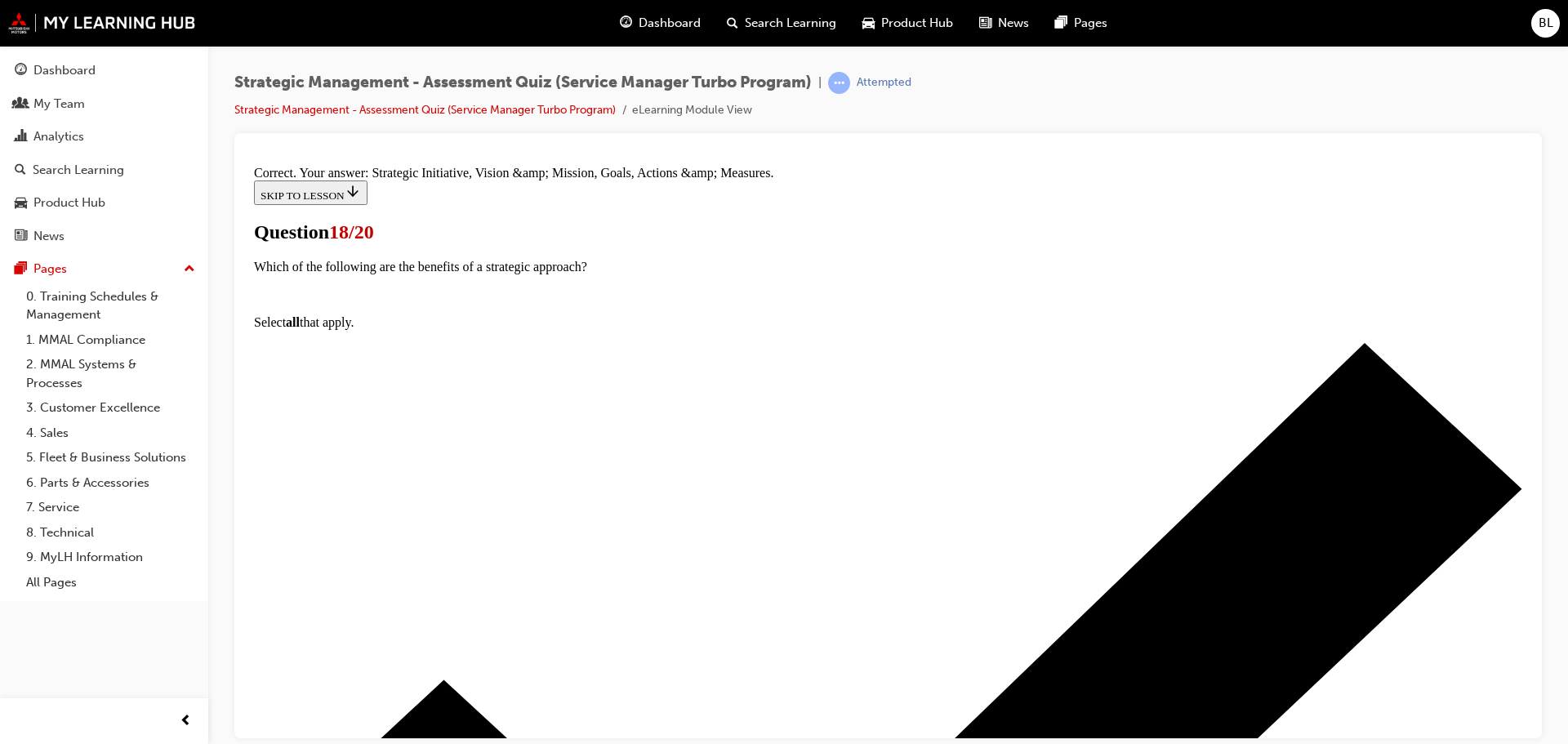
scroll to position [302, 0]
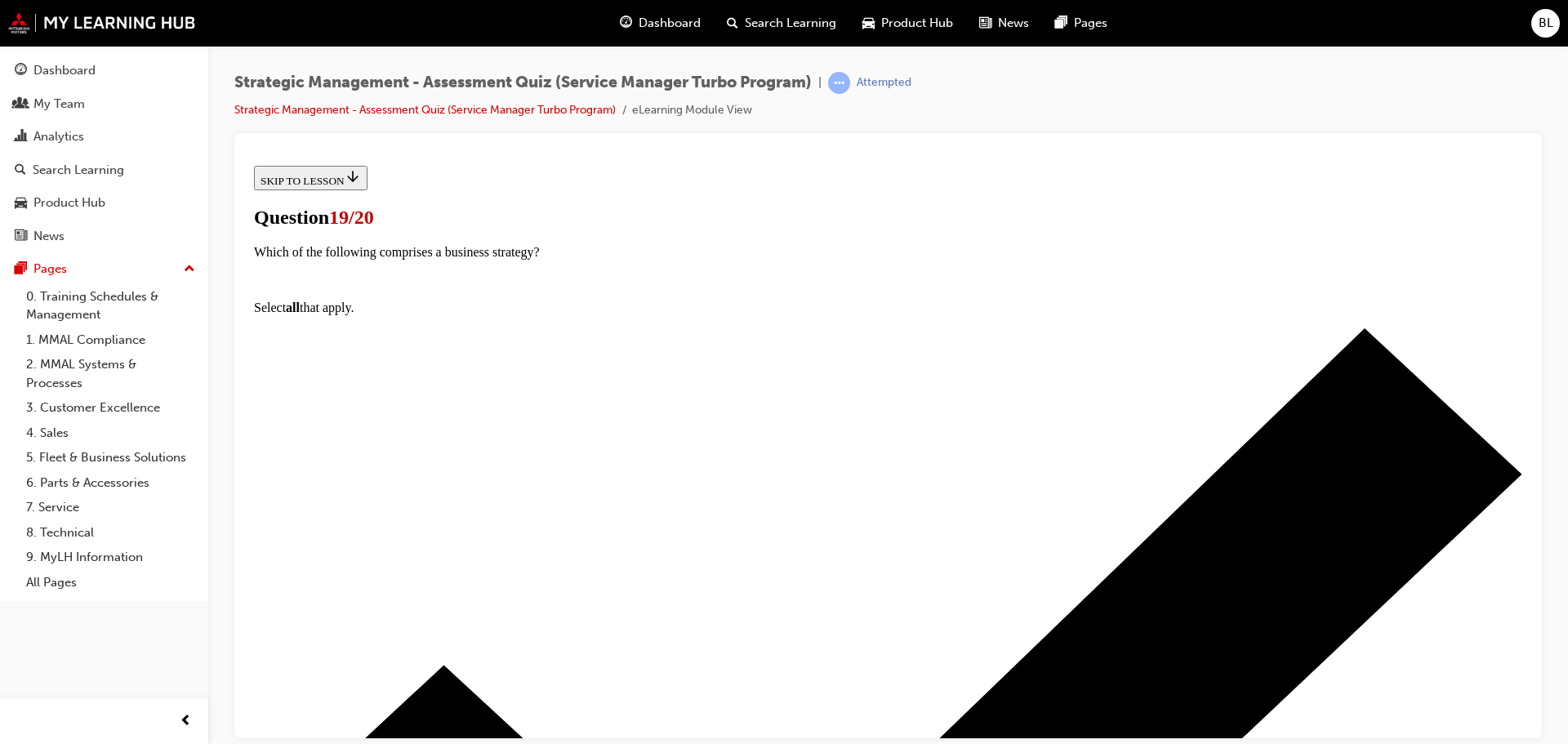
scroll to position [163, 0]
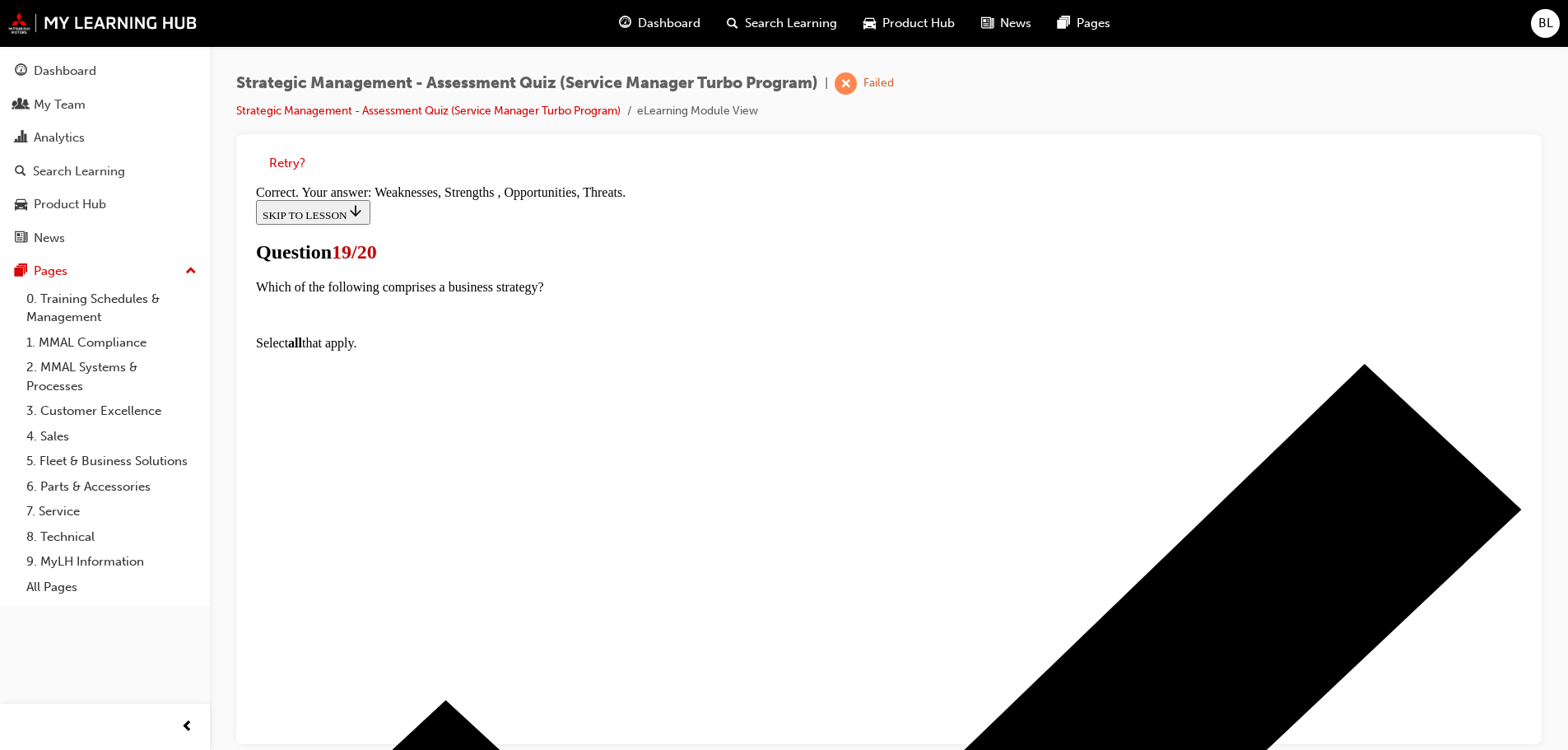
scroll to position [305, 0]
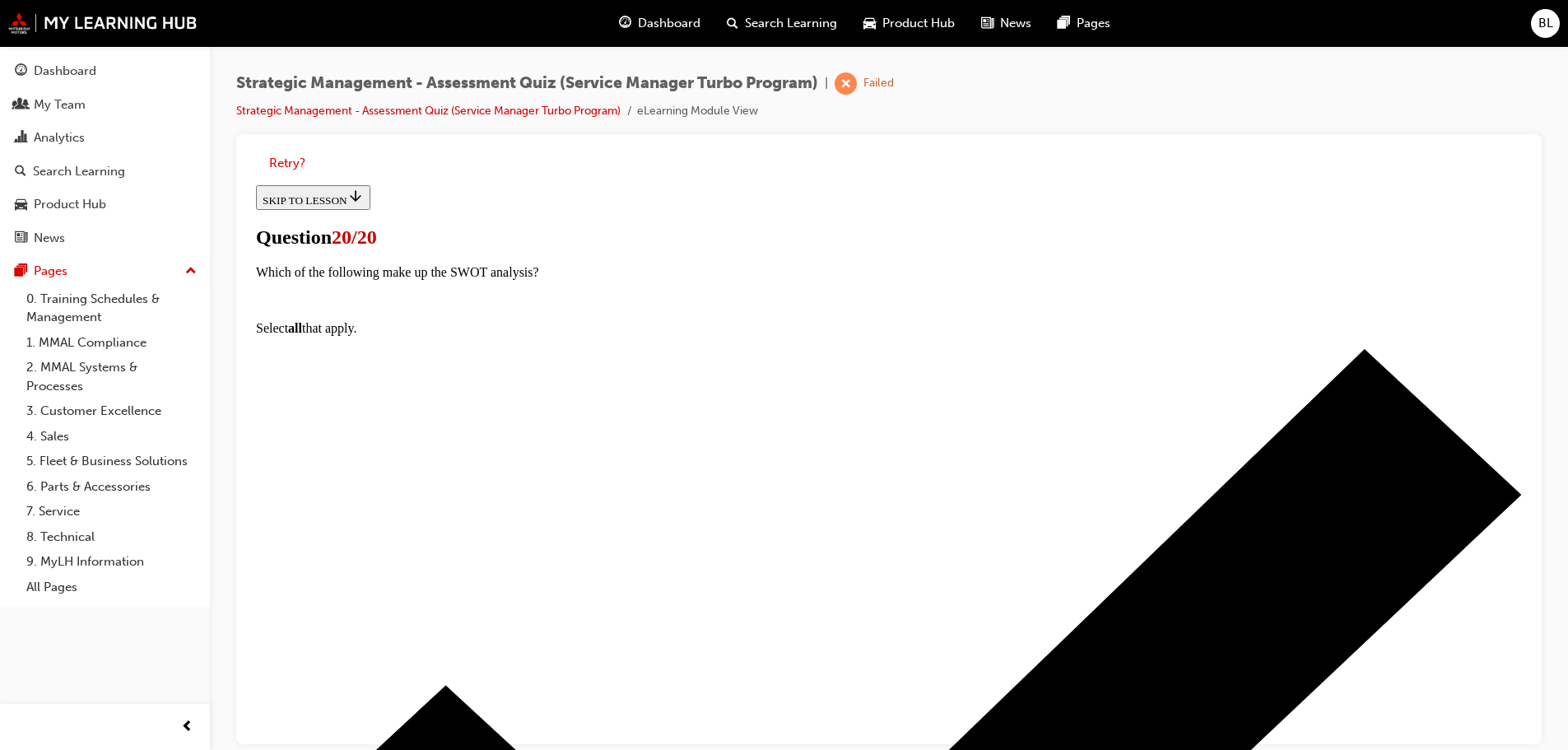
scroll to position [278, 0]
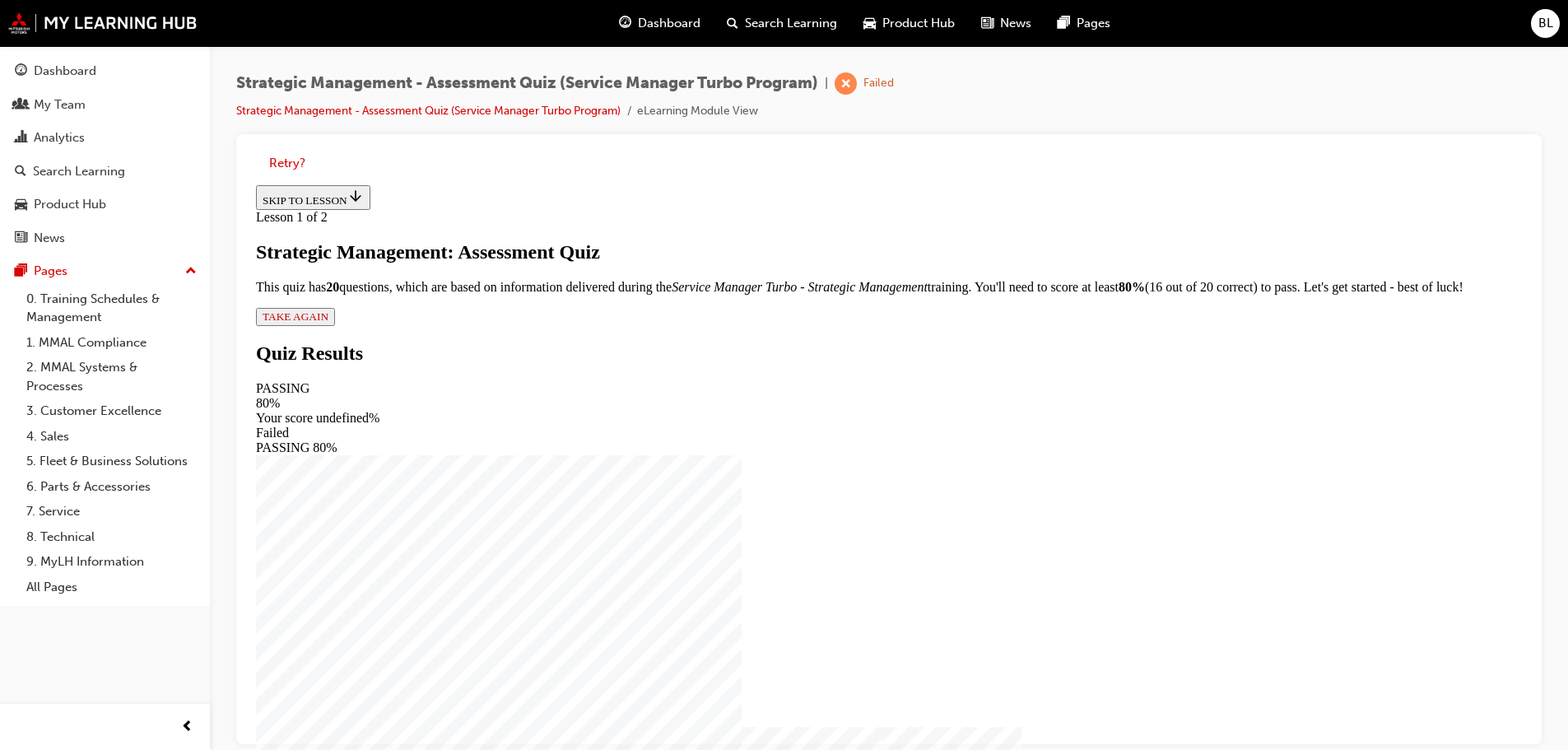
scroll to position [11, 0]
click at [328, 323] on span "TAKE AGAIN" at bounding box center [295, 316] width 66 height 13
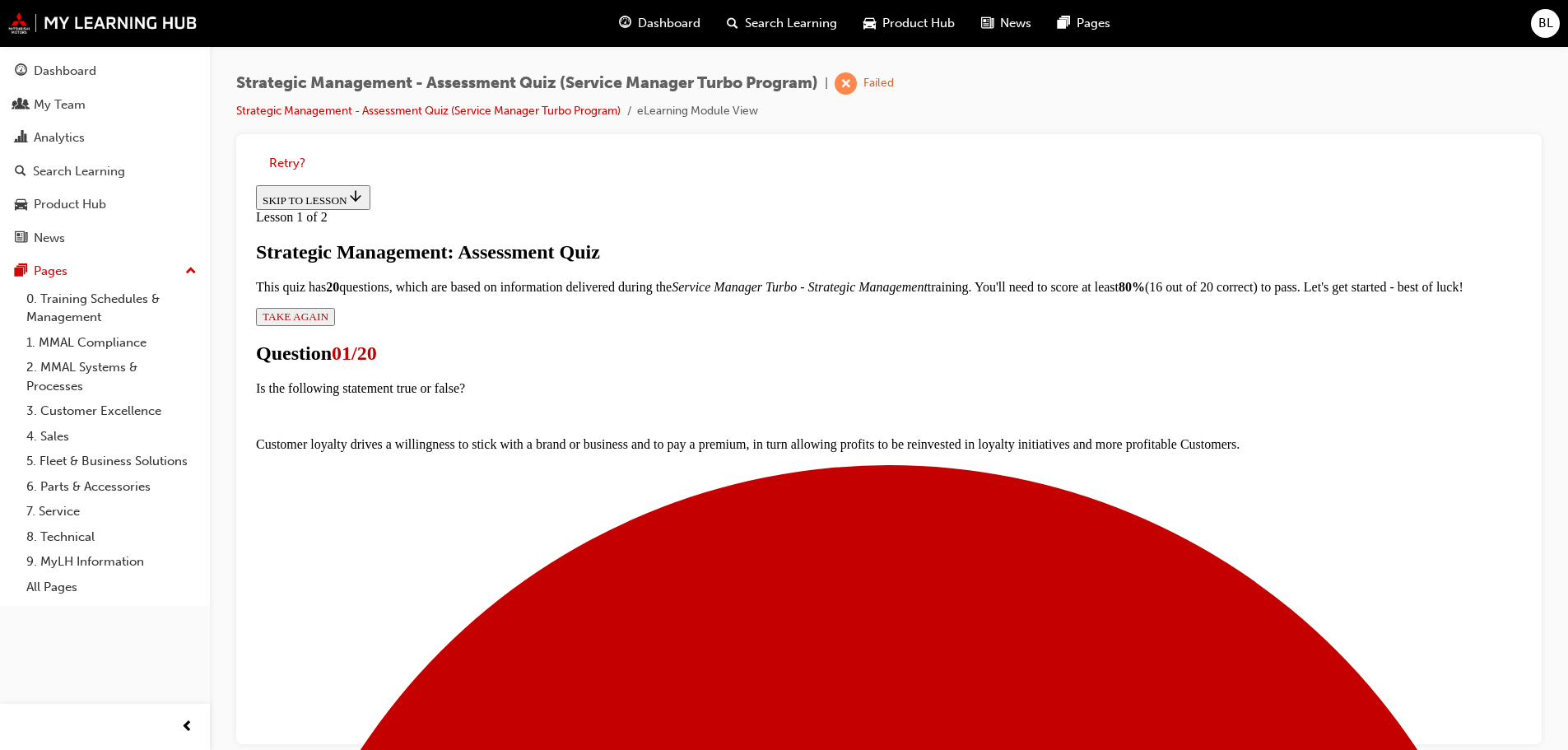
scroll to position [113, 0]
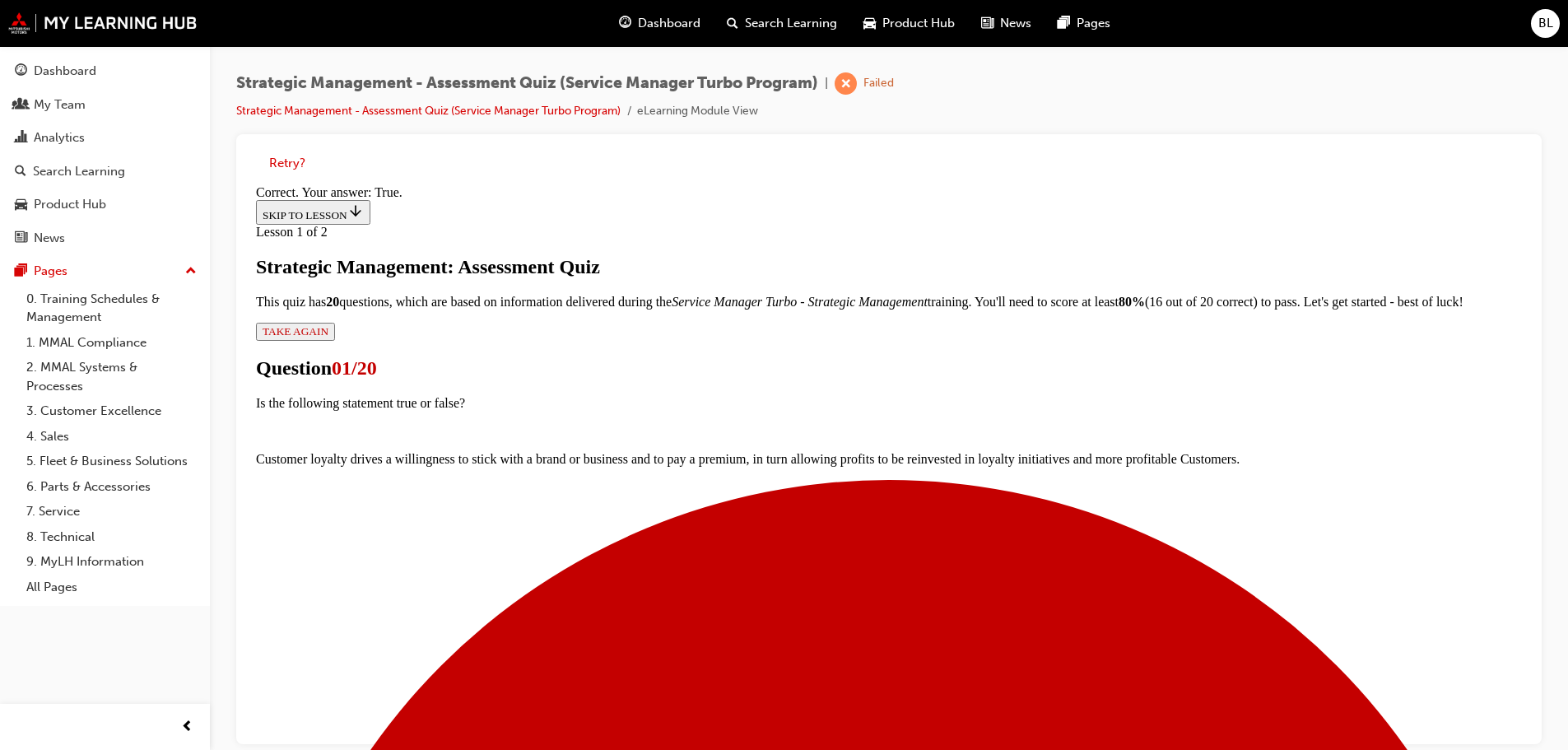
scroll to position [229, 0]
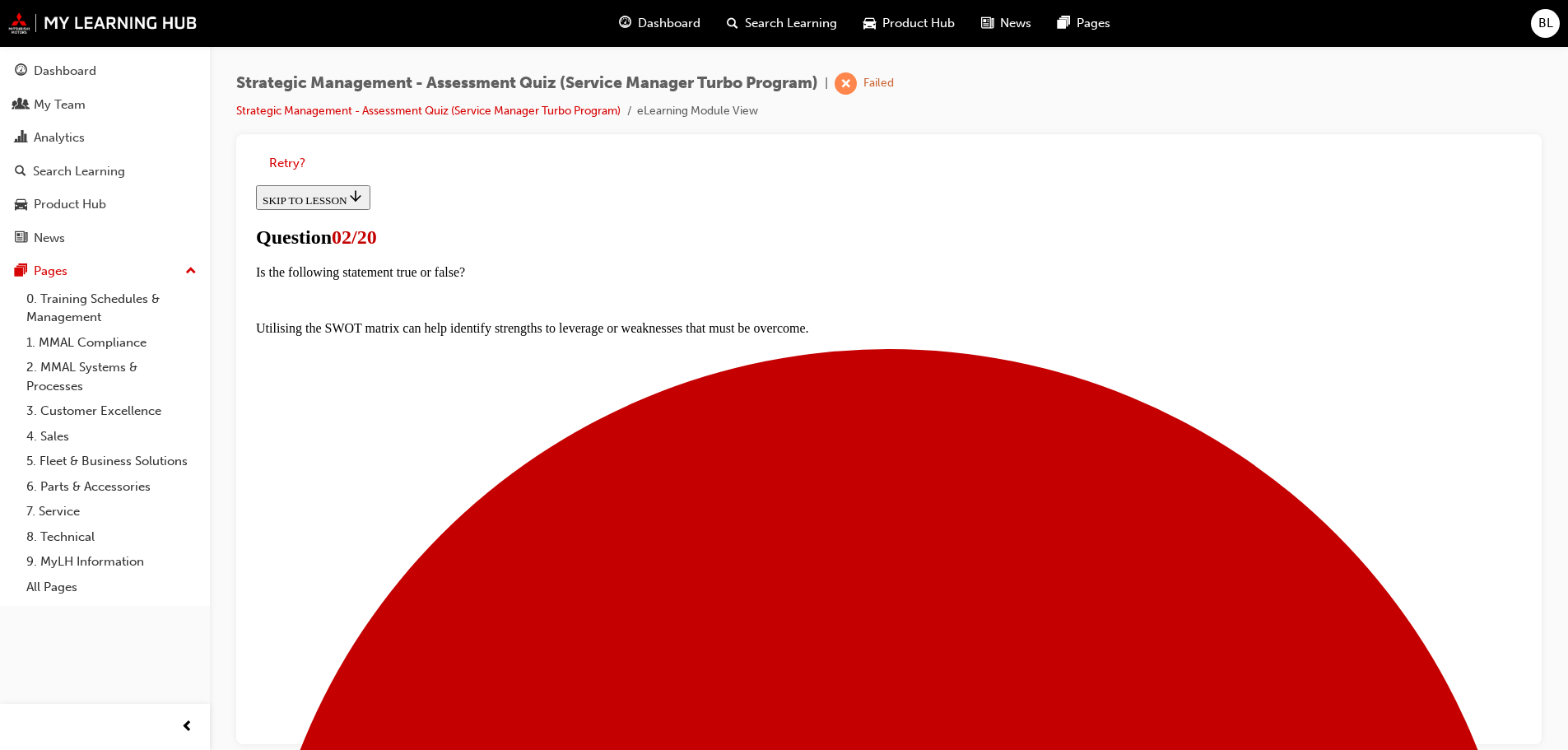
scroll to position [133, 0]
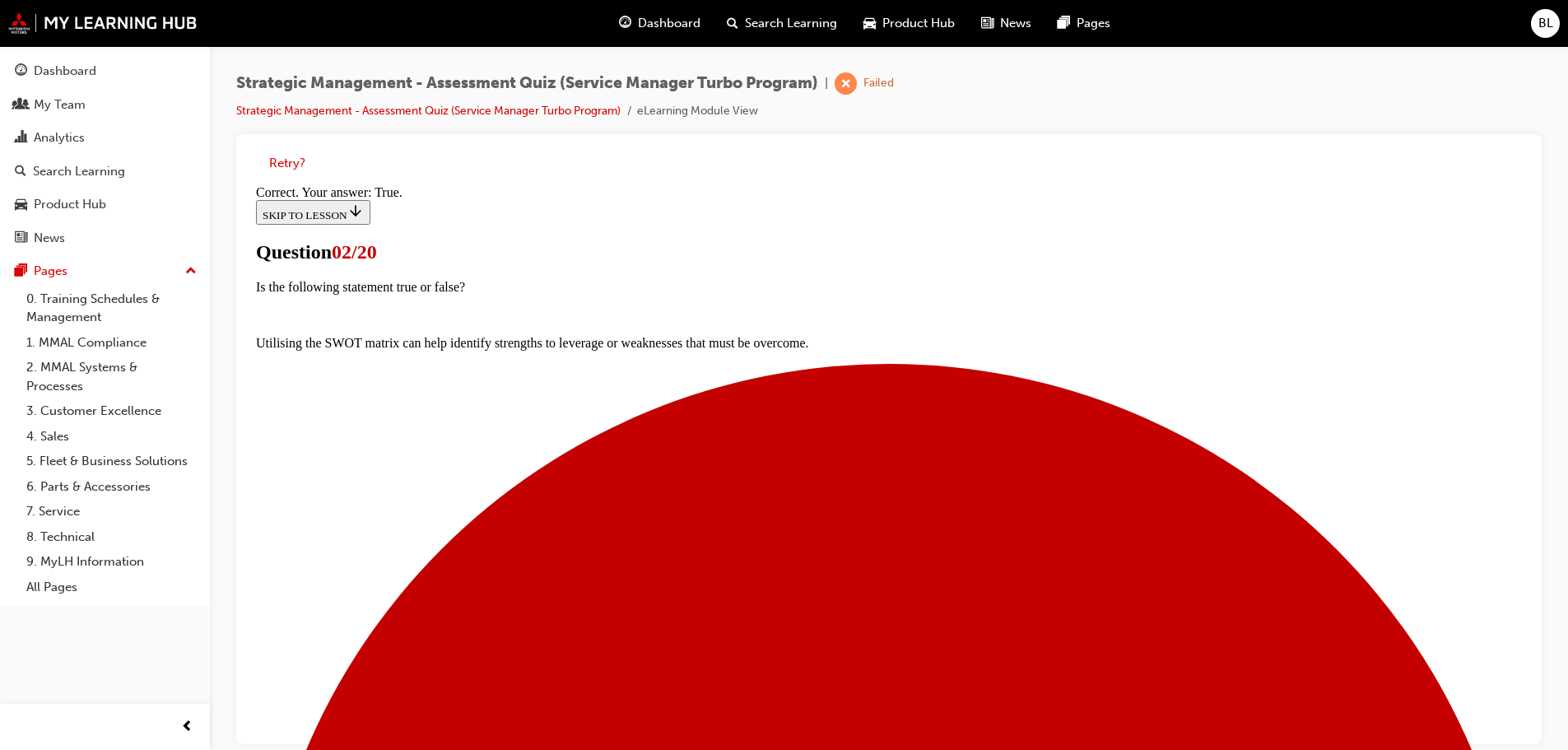
scroll to position [201, 0]
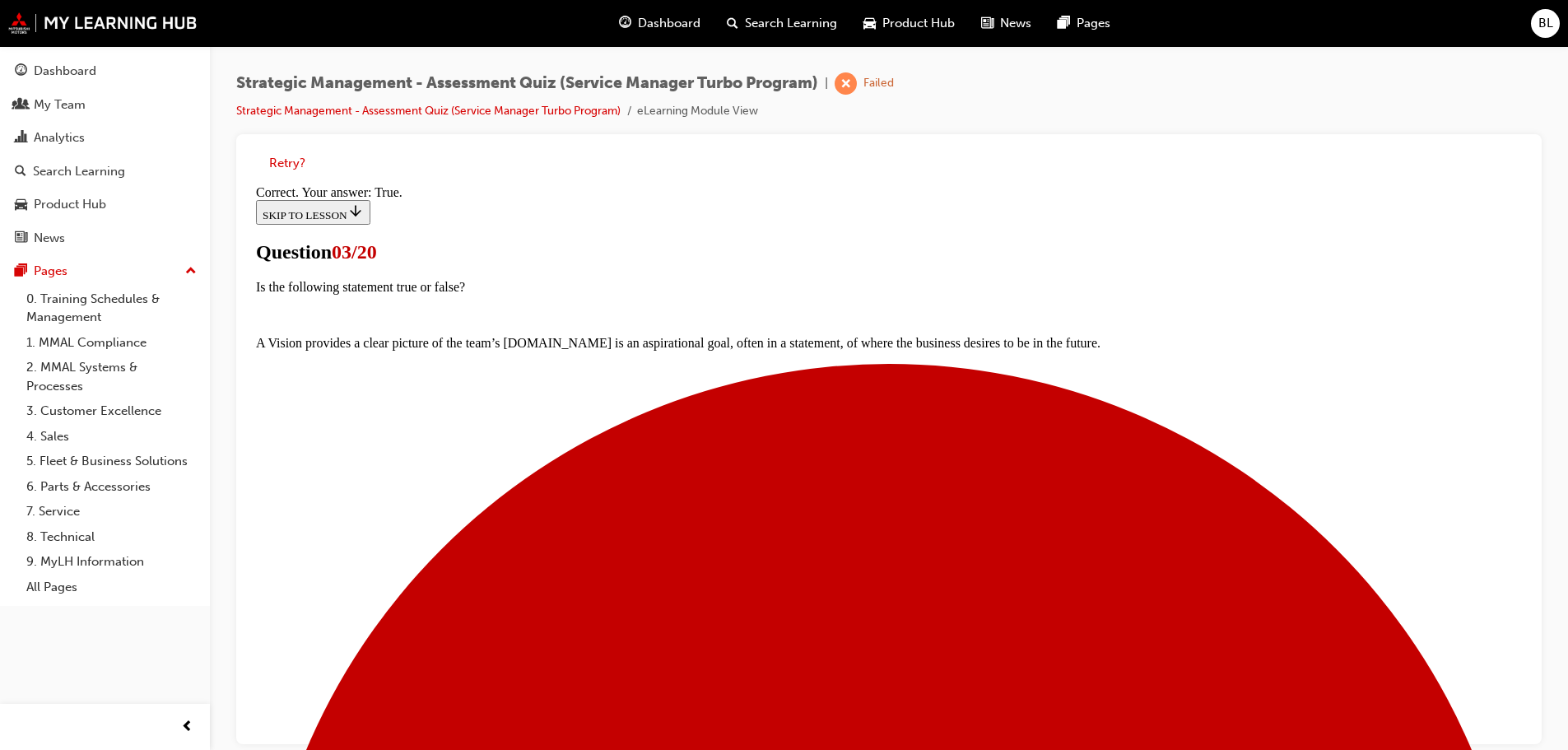
scroll to position [201, 0]
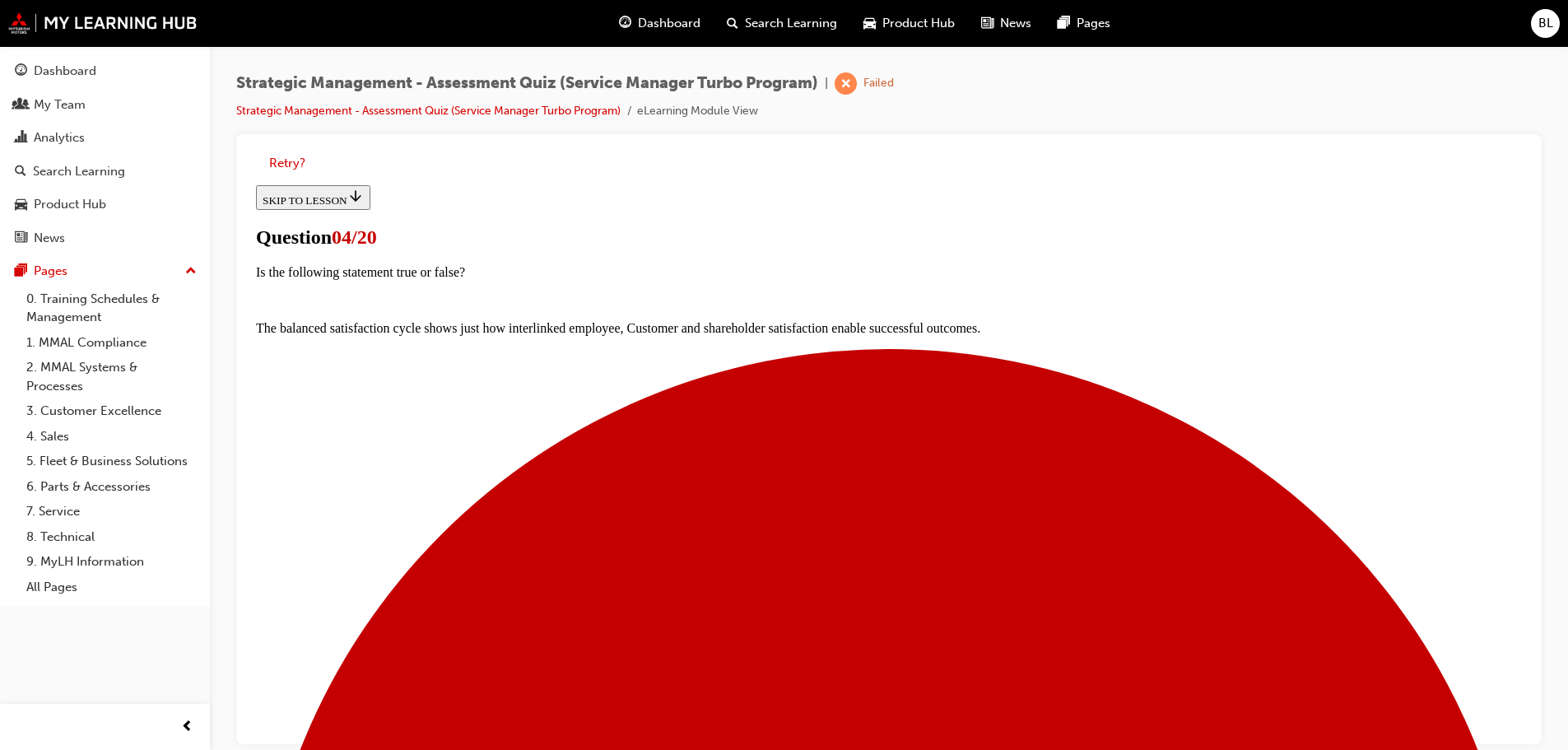
scroll to position [134, 0]
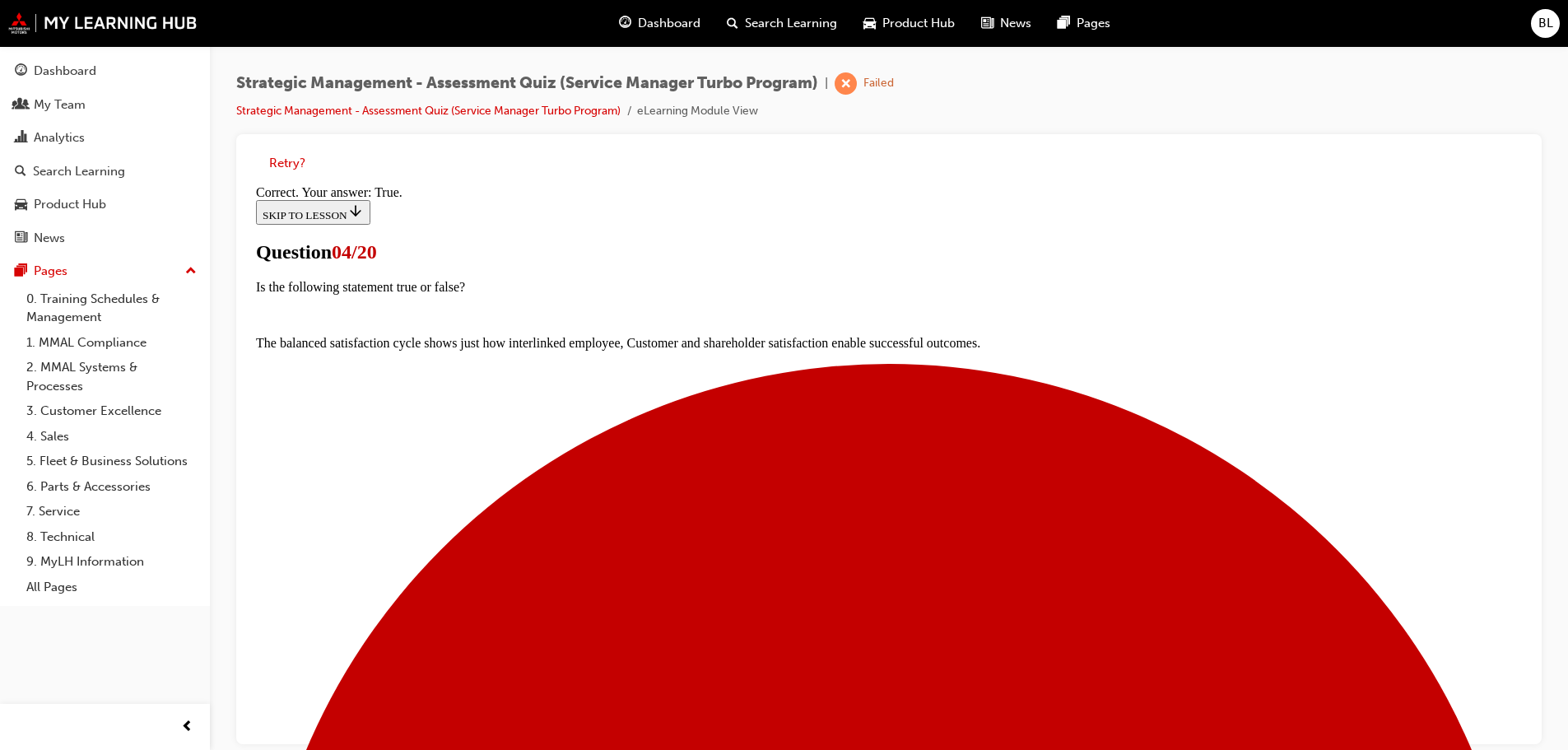
scroll to position [229, 0]
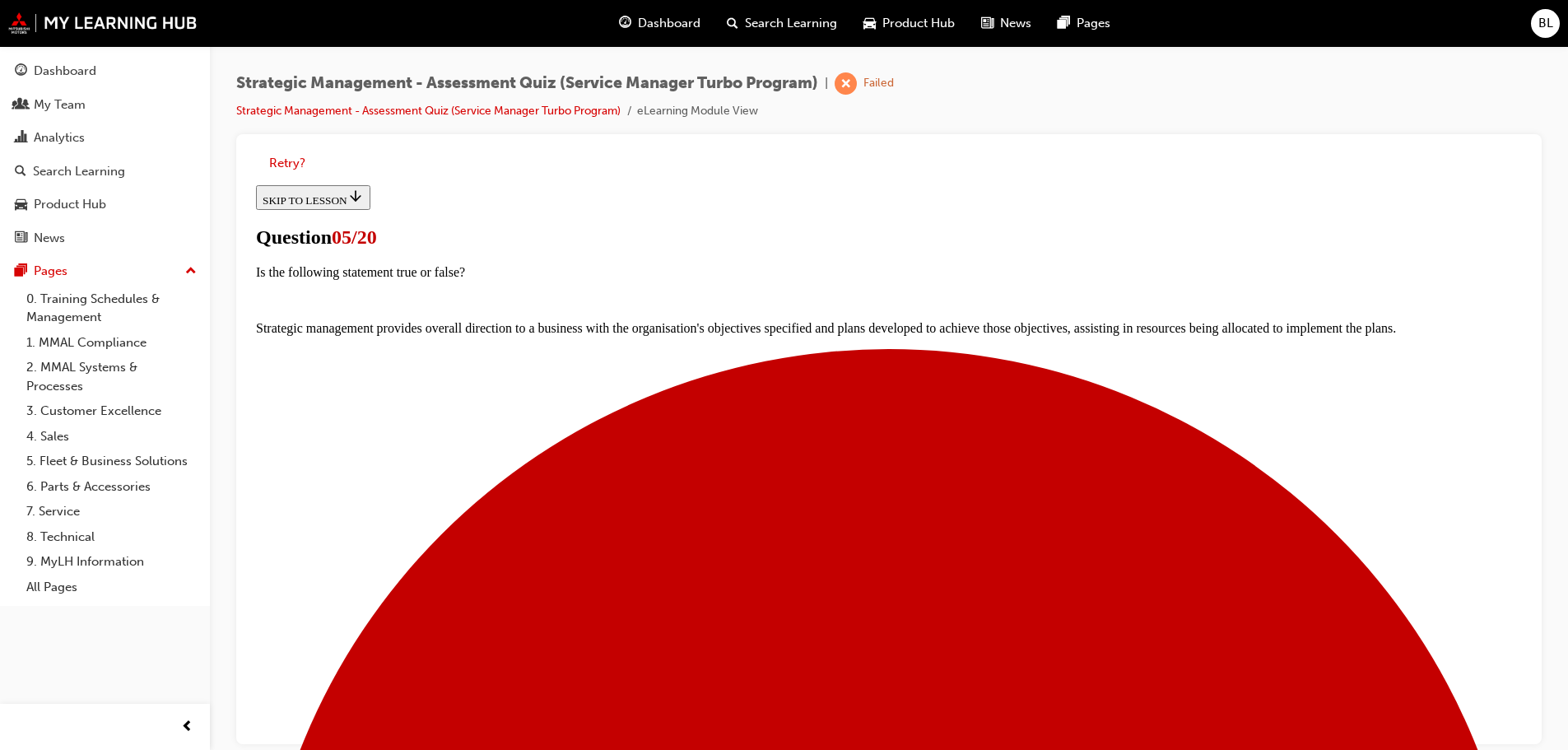
scroll to position [123, 0]
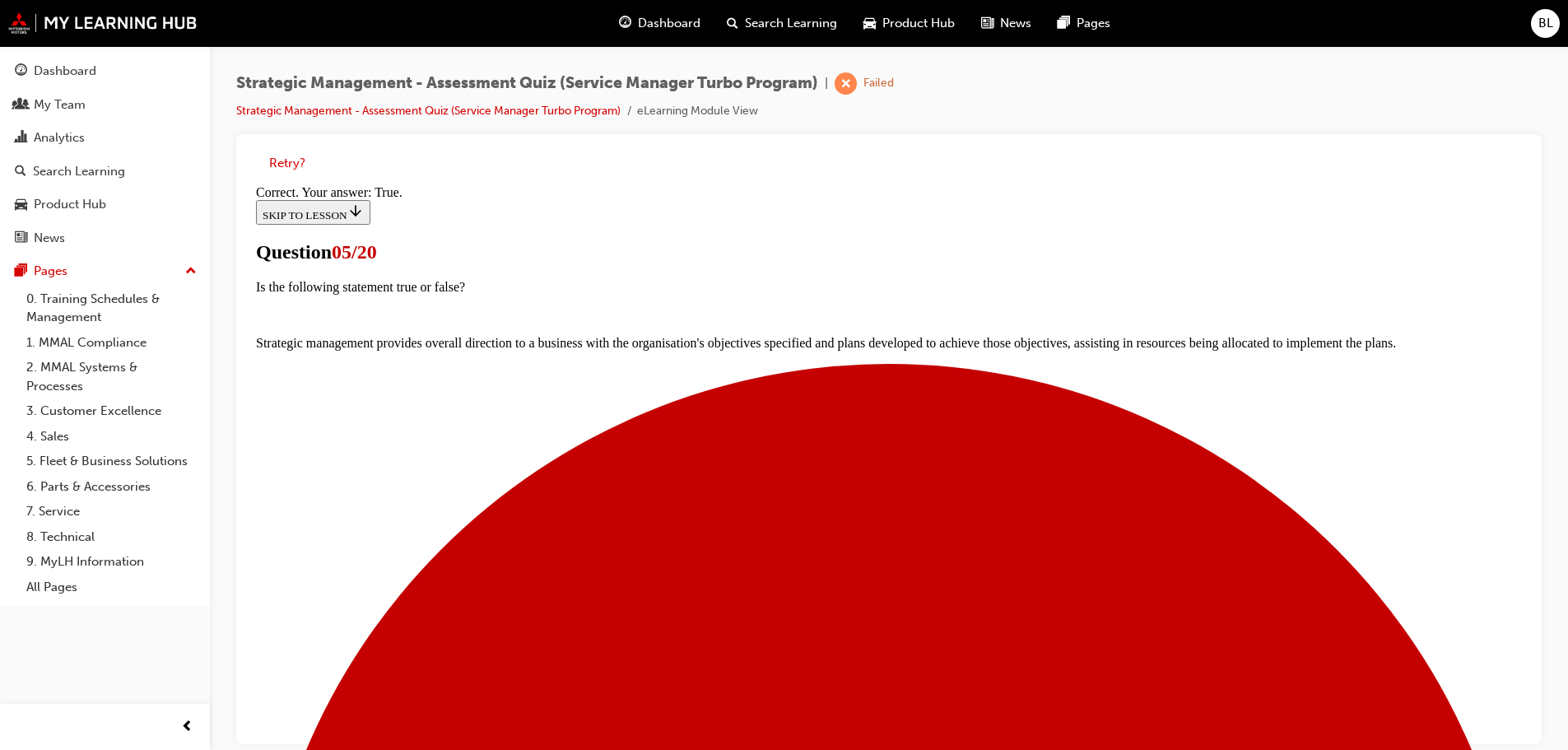
scroll to position [257, 0]
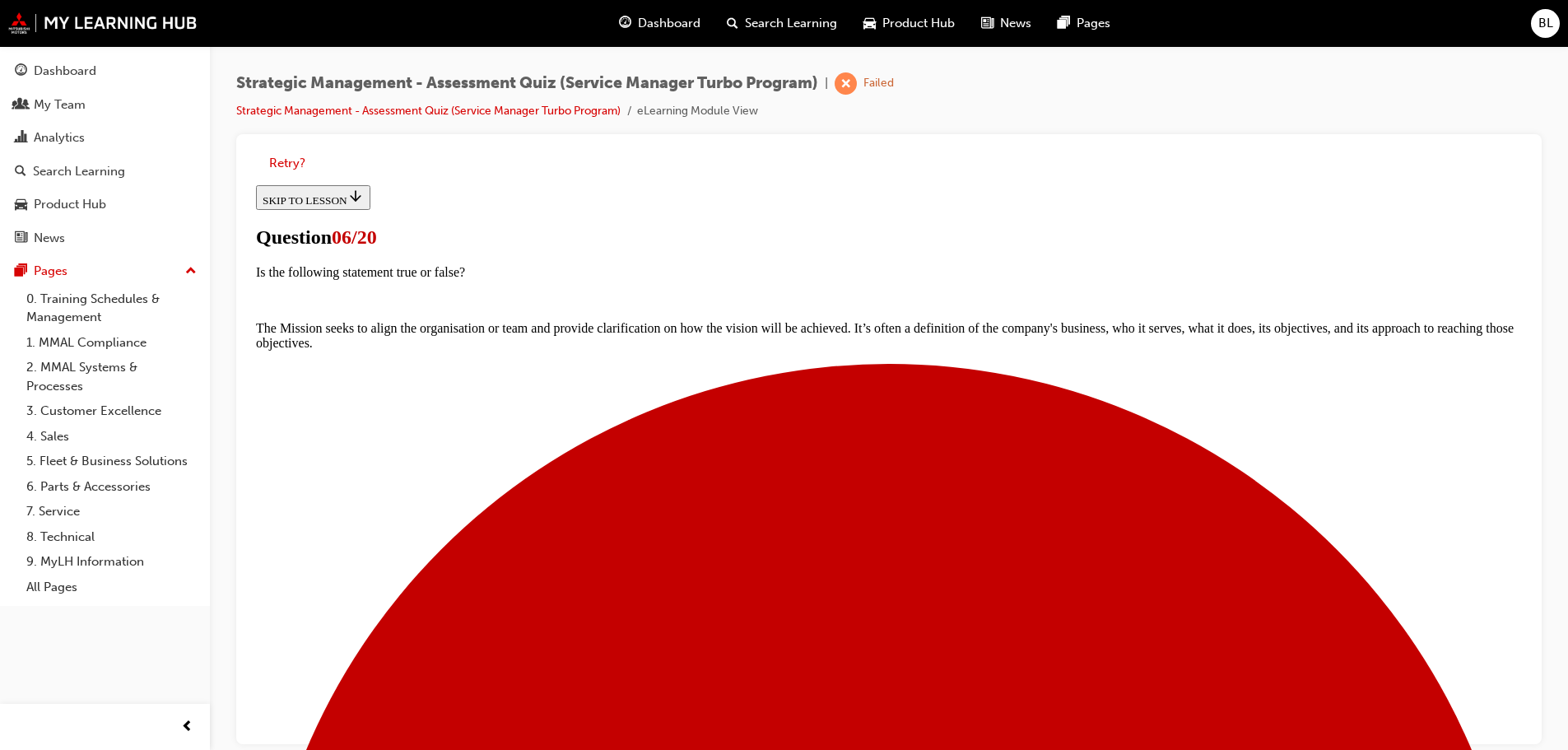
scroll to position [165, 0]
drag, startPoint x: 624, startPoint y: 449, endPoint x: 628, endPoint y: 412, distance: 37.2
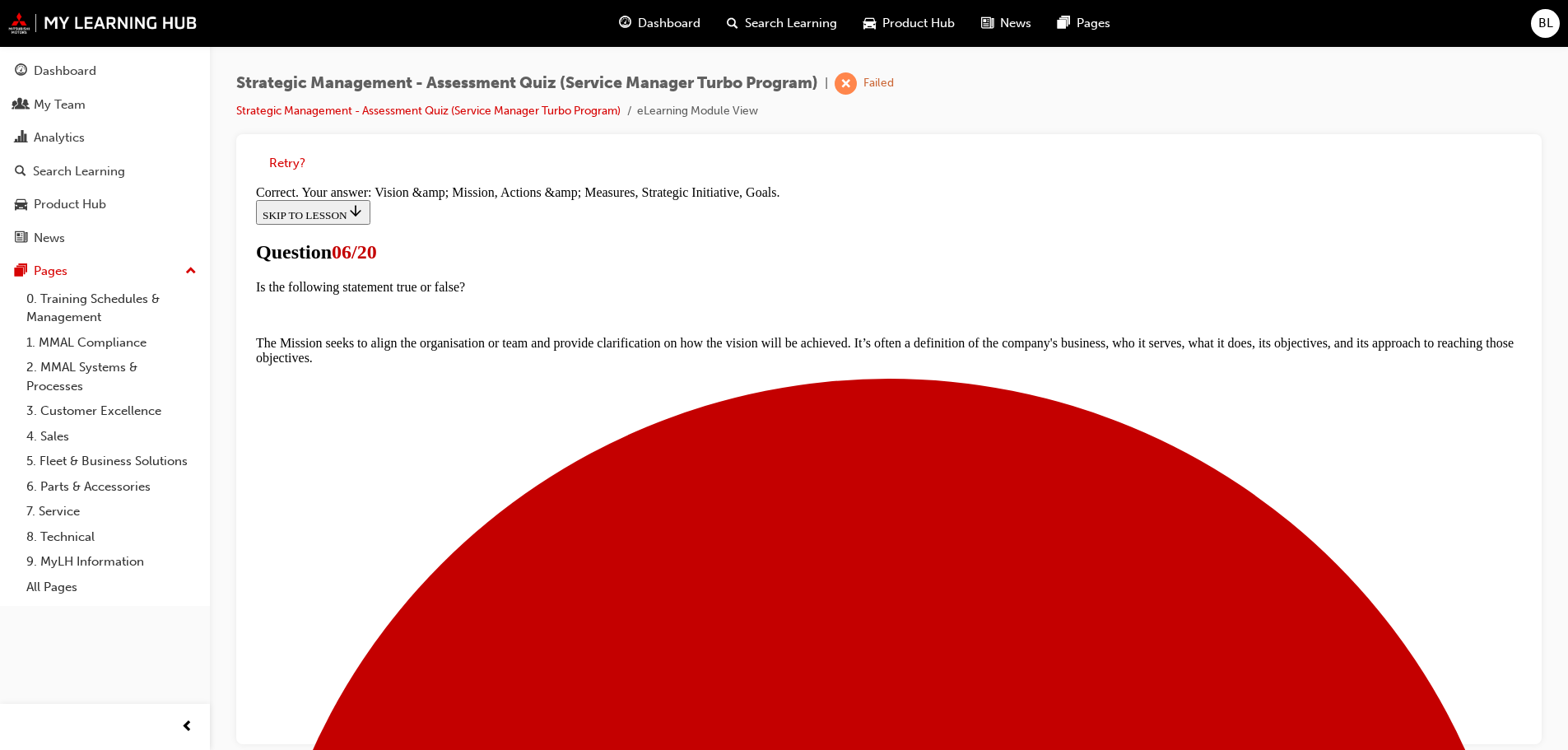
scroll to position [305, 0]
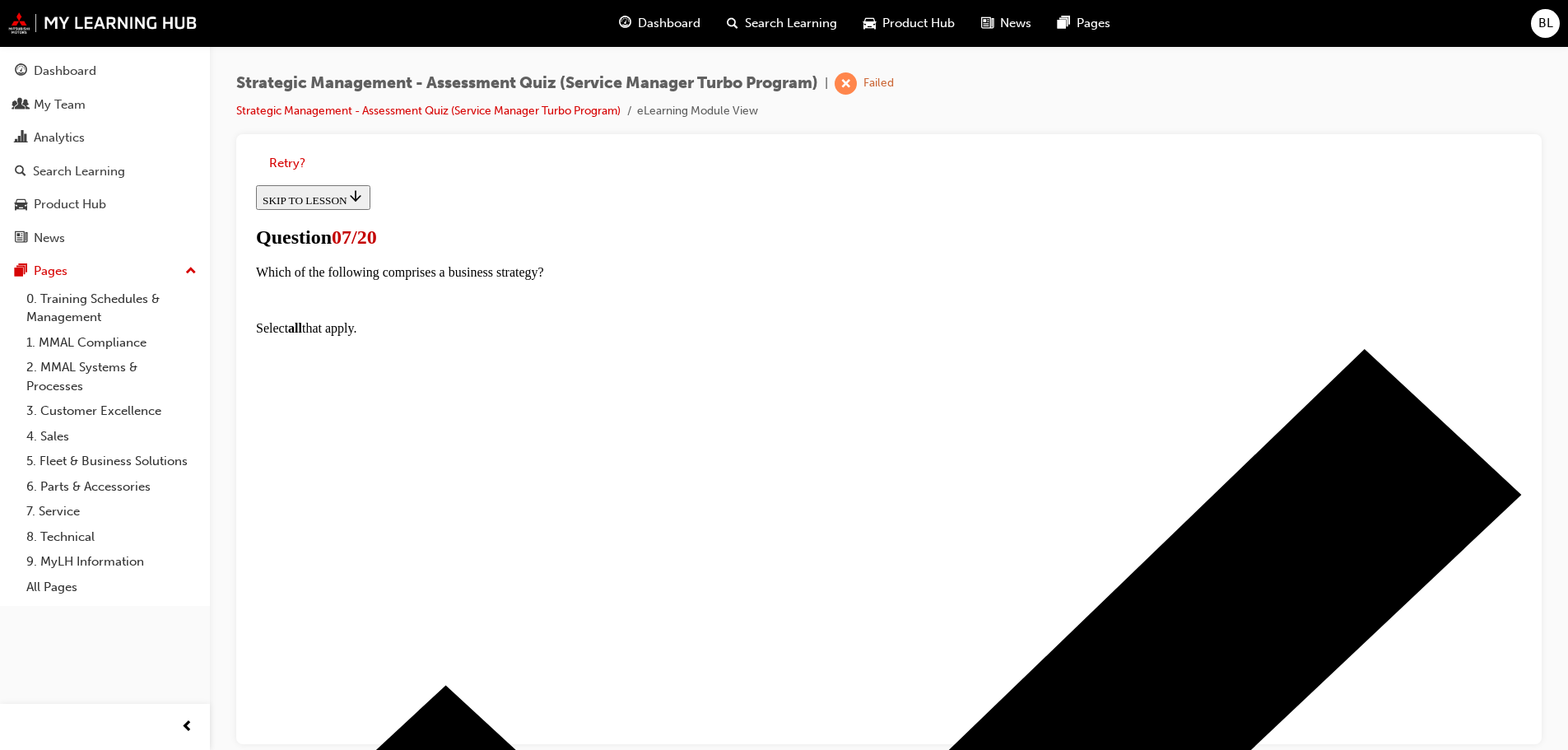
scroll to position [133, 0]
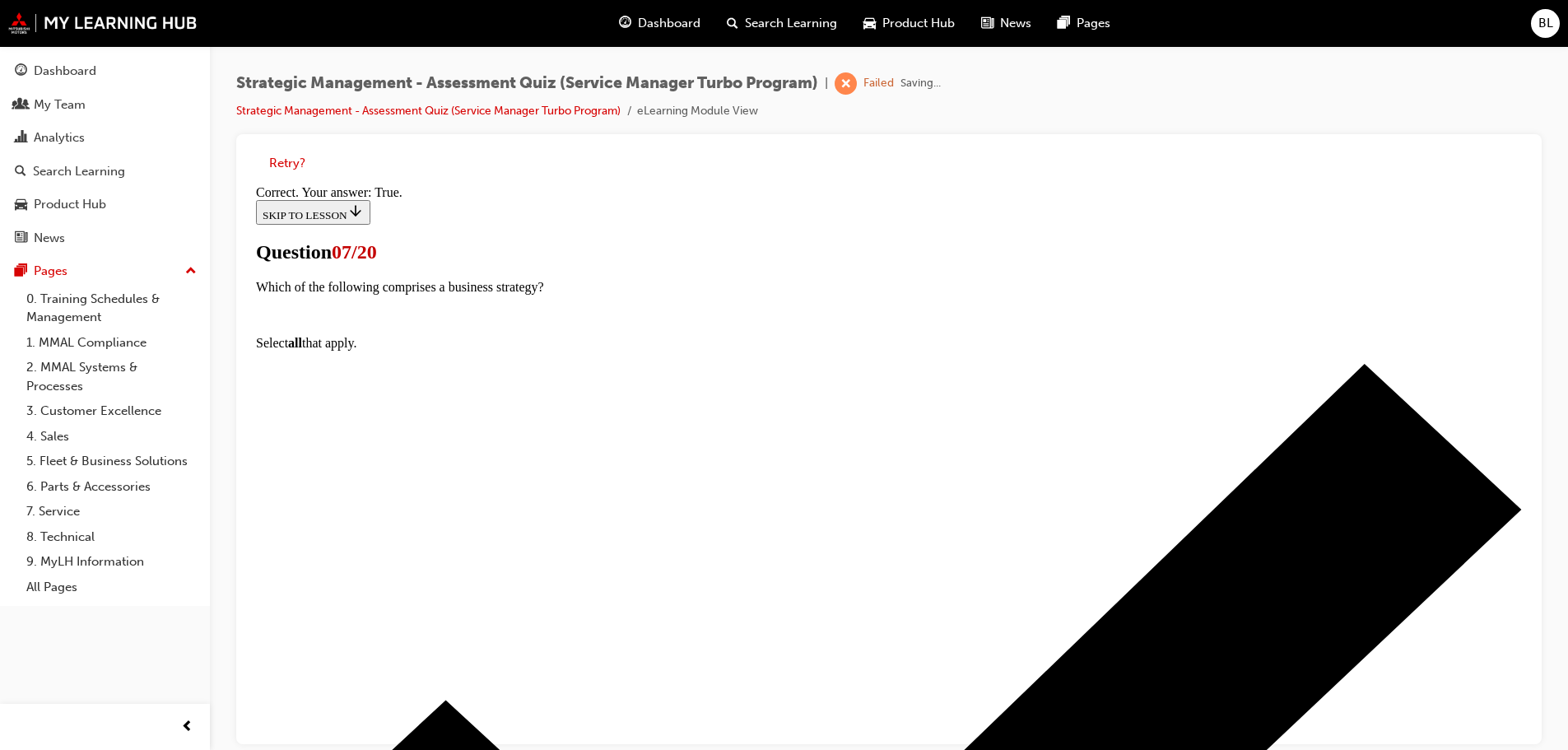
scroll to position [201, 0]
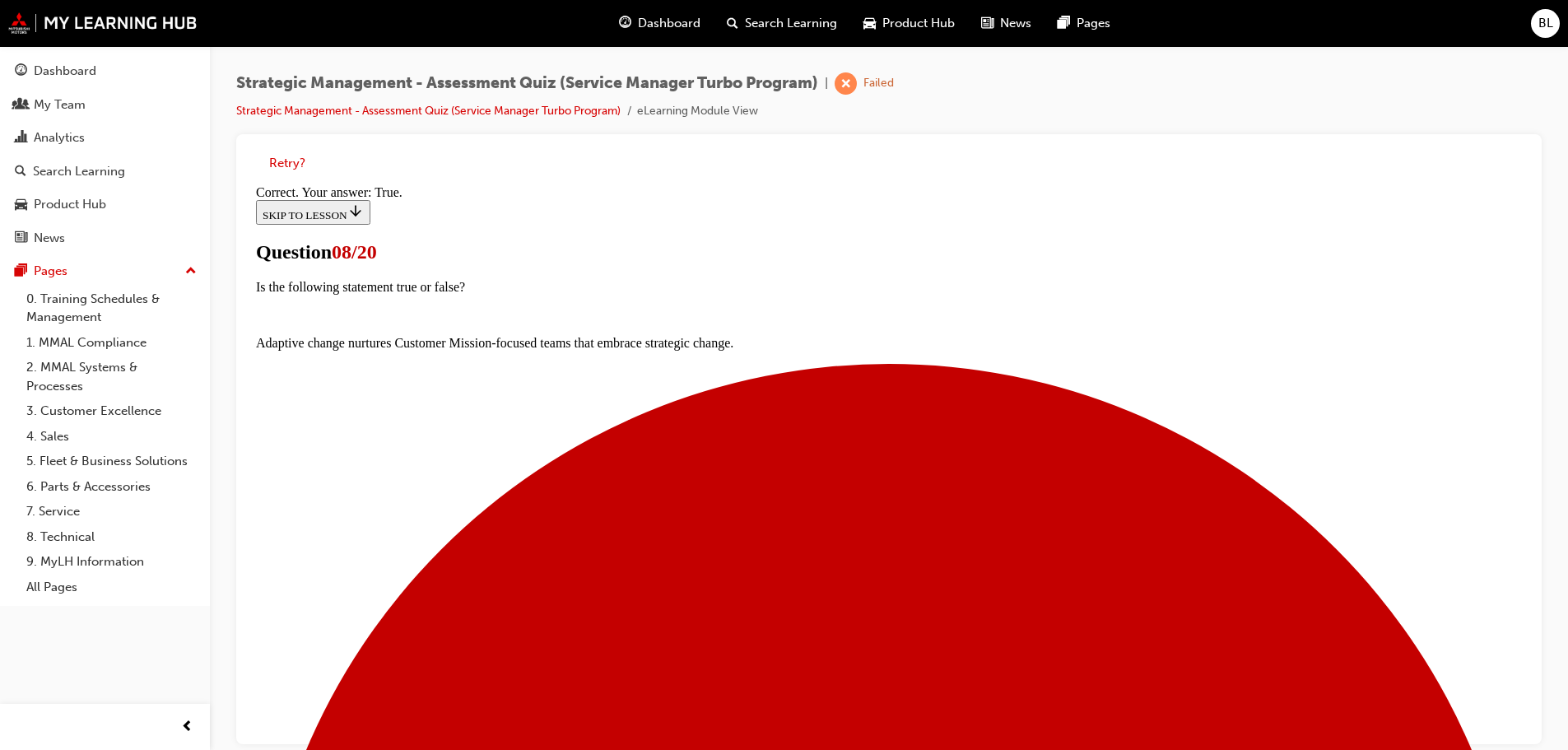
scroll to position [201, 0]
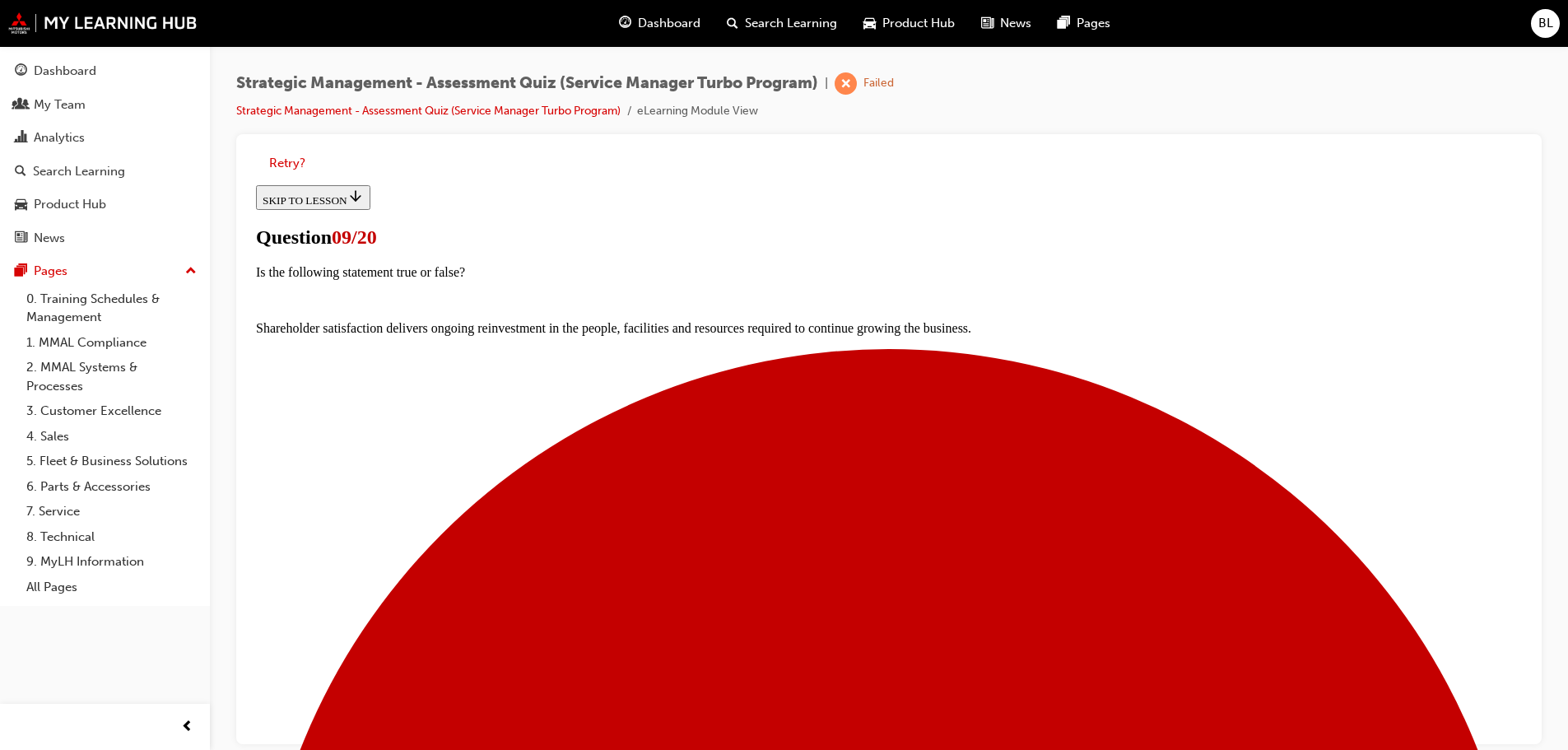
scroll to position [62, 0]
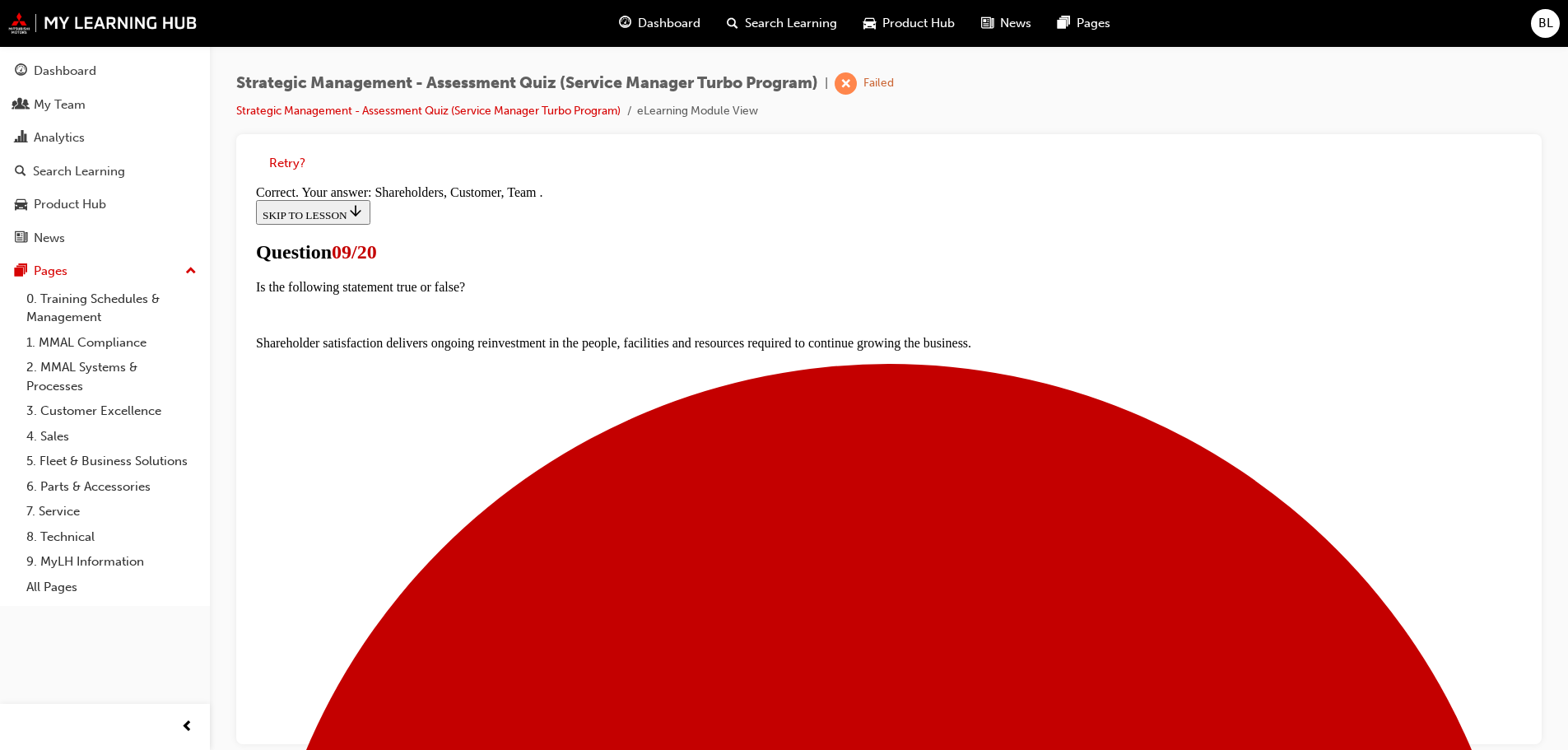
scroll to position [249, 0]
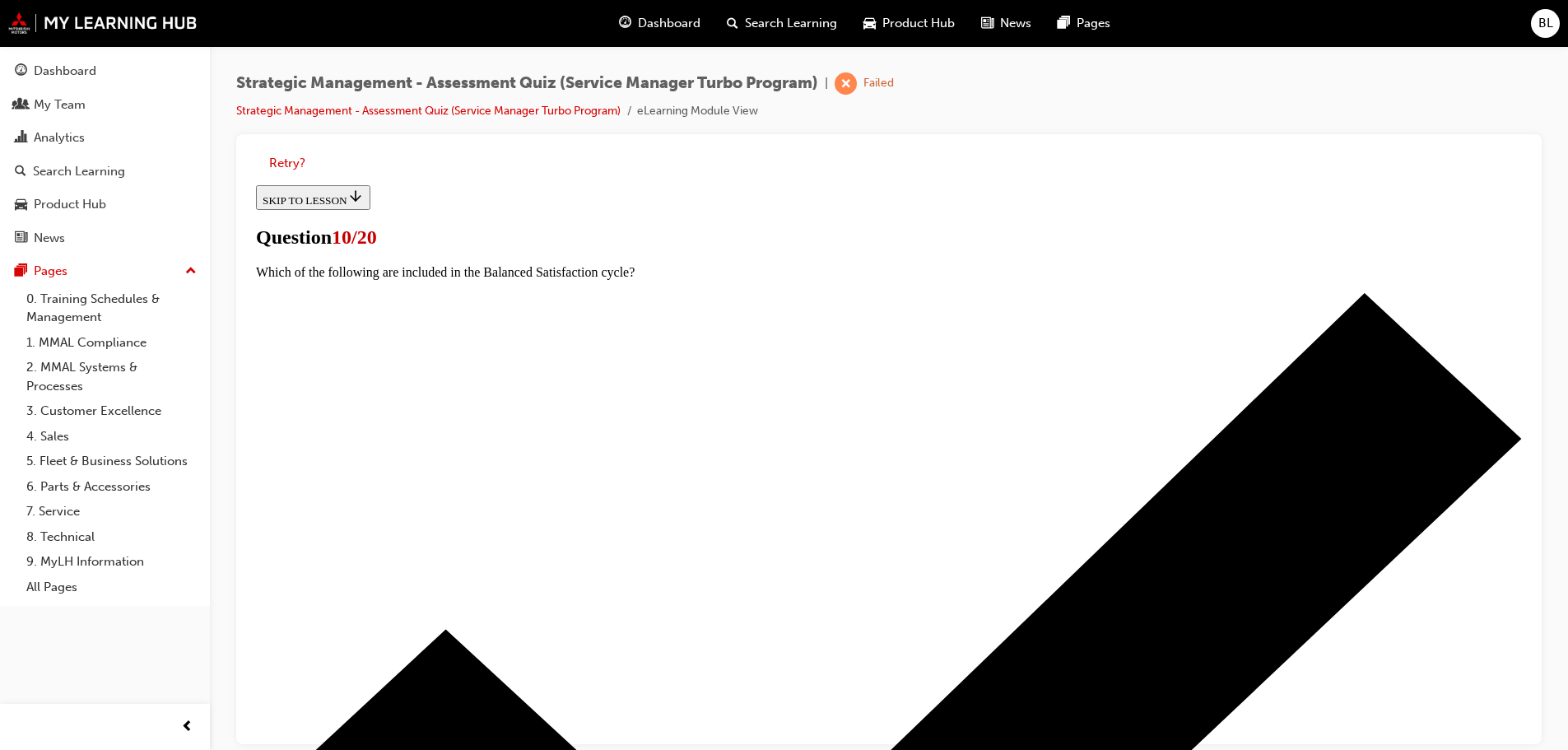
scroll to position [165, 0]
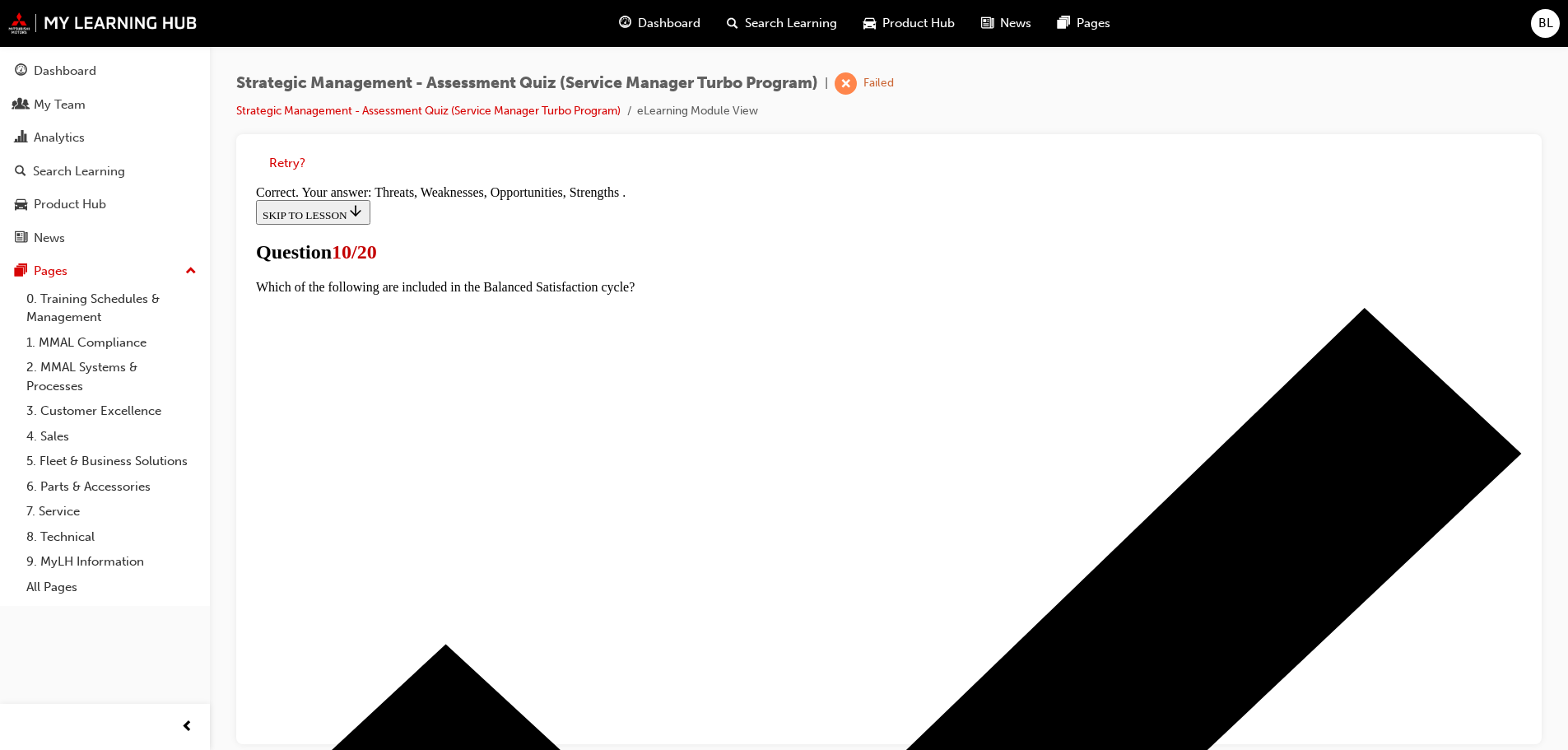
scroll to position [305, 0]
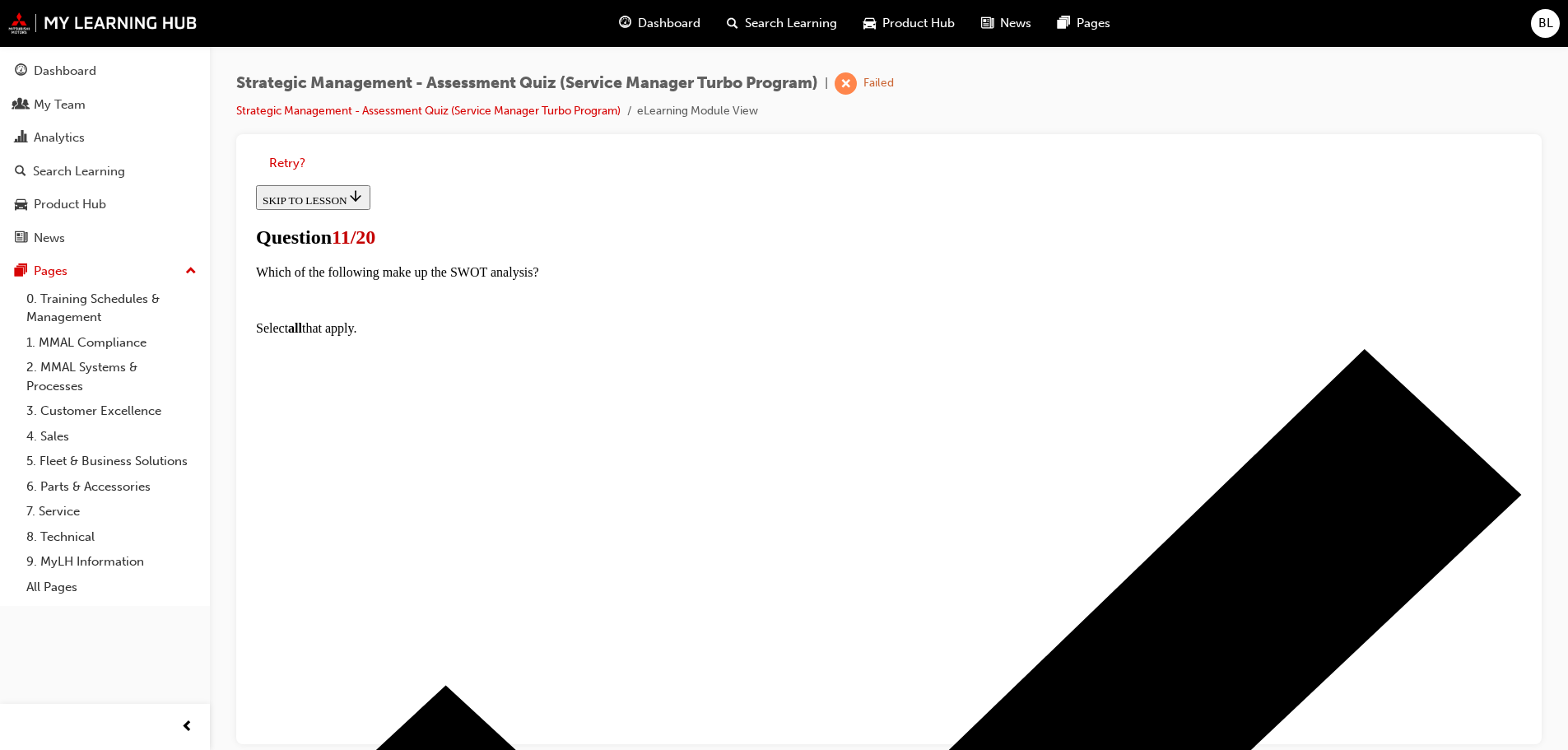
scroll to position [145, 0]
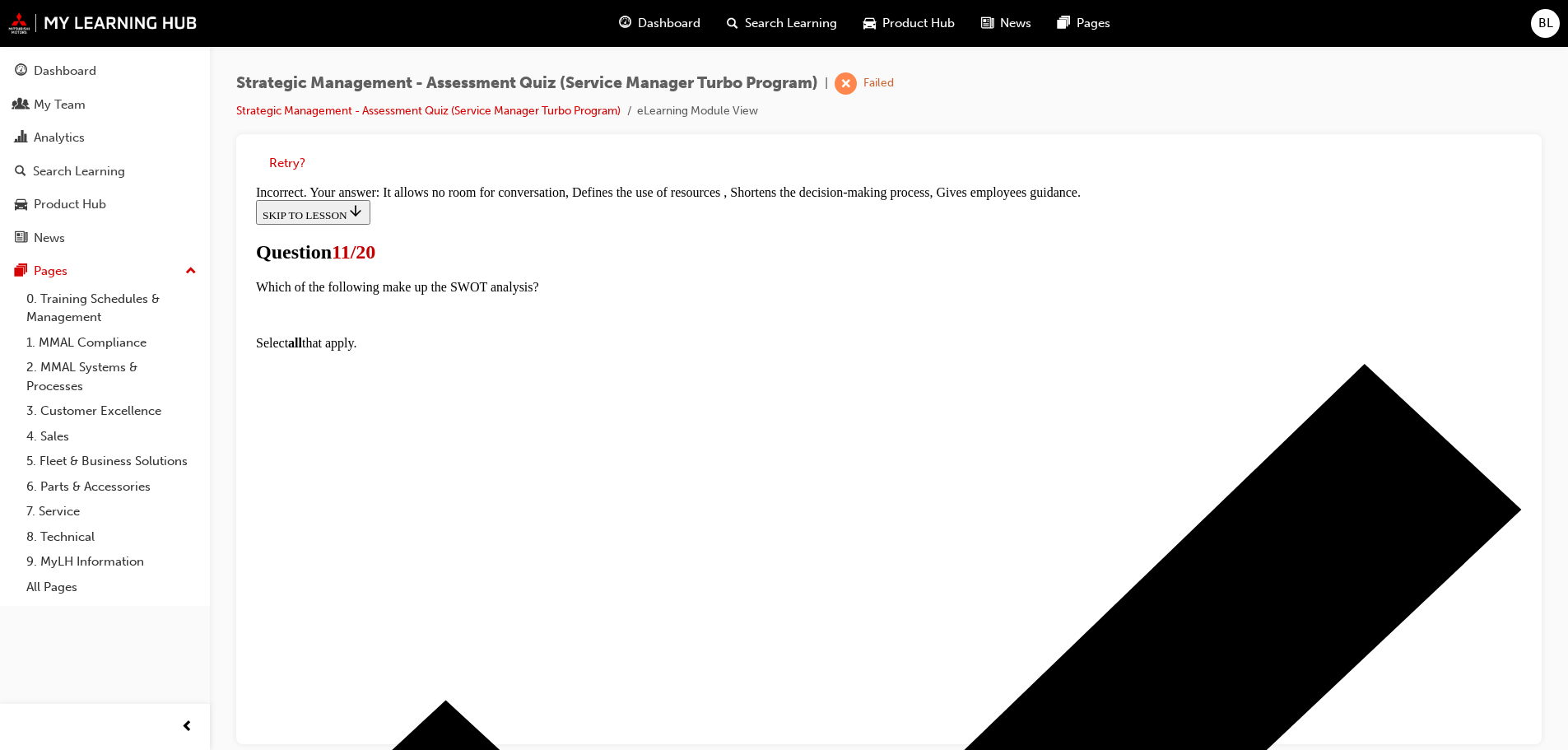
scroll to position [305, 0]
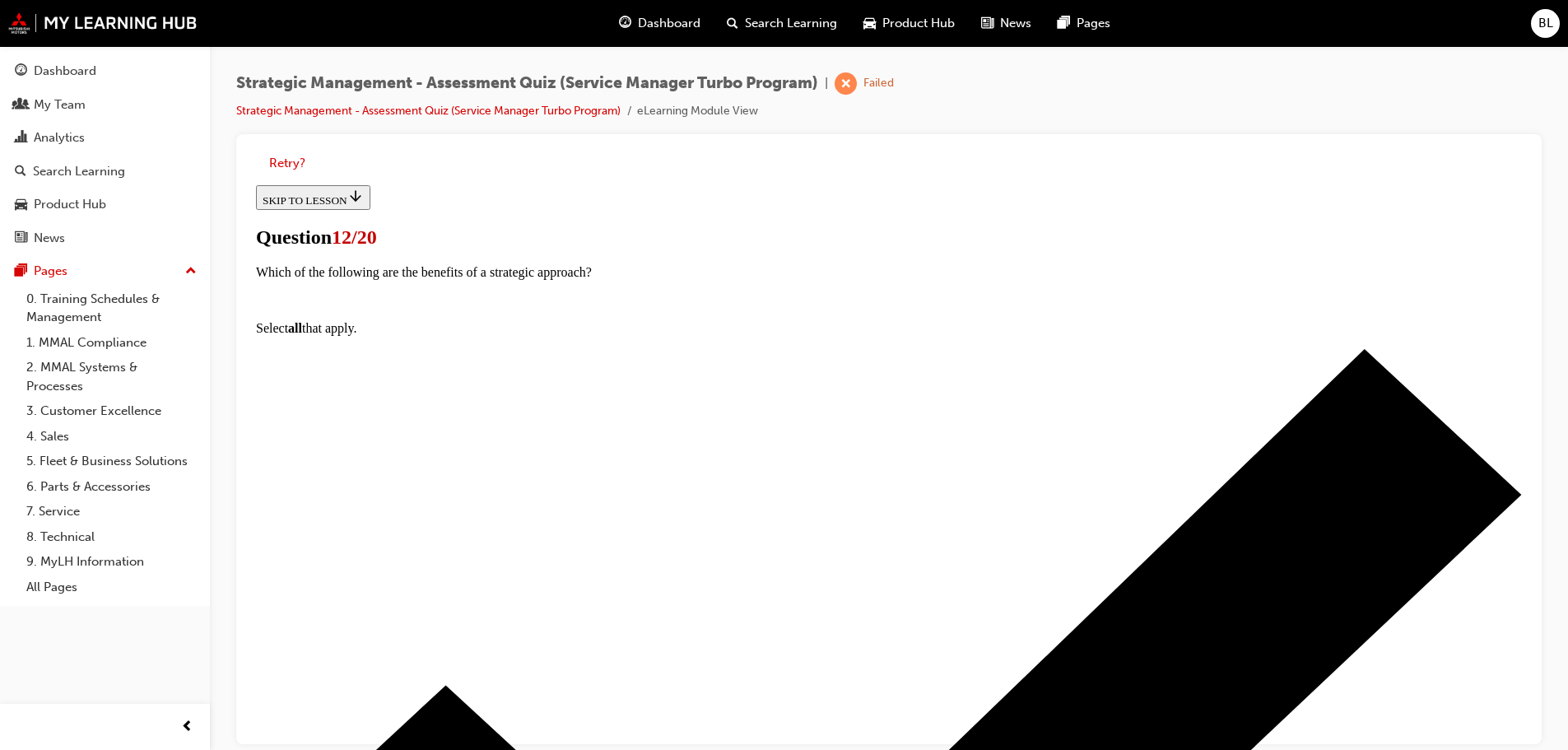
scroll to position [186, 0]
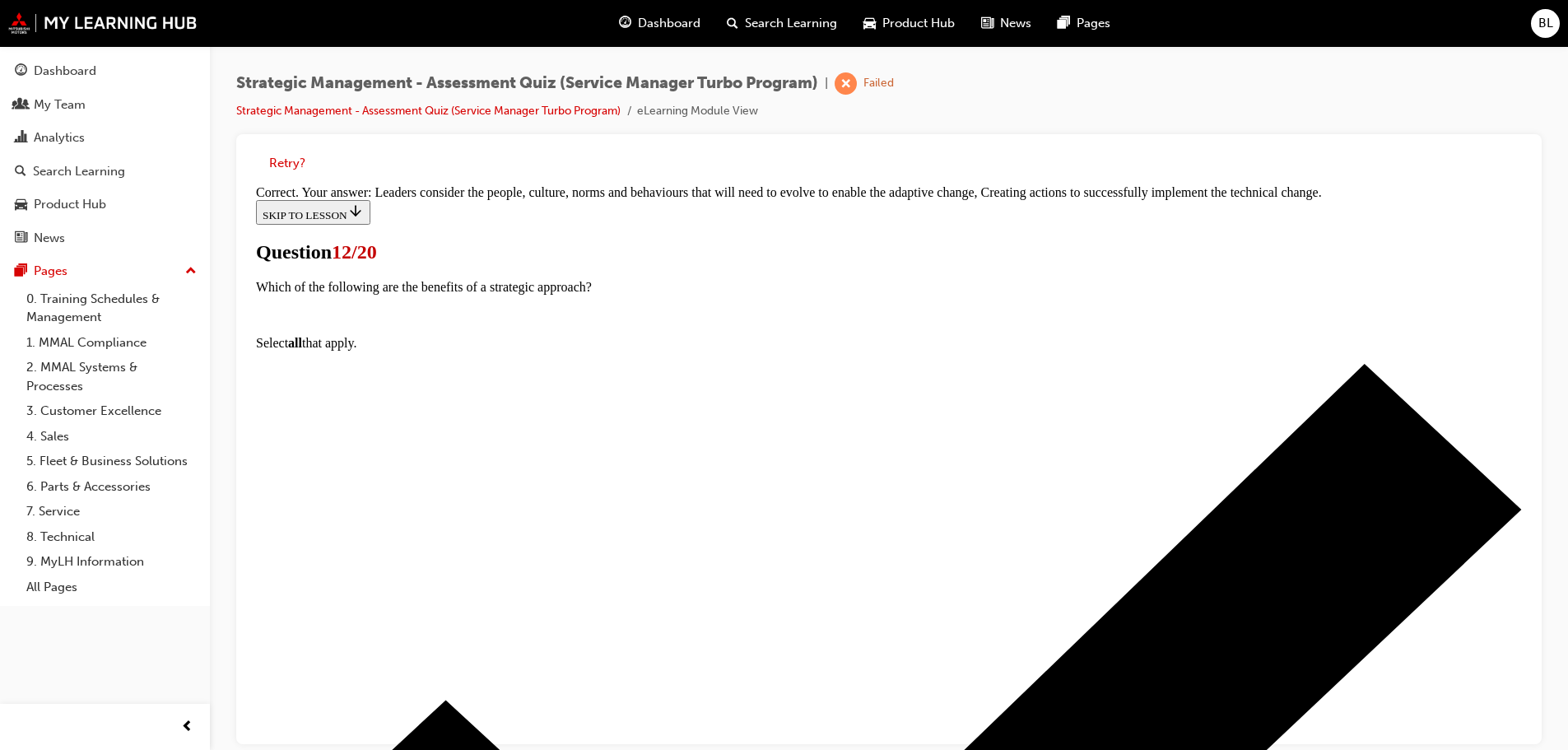
scroll to position [321, 0]
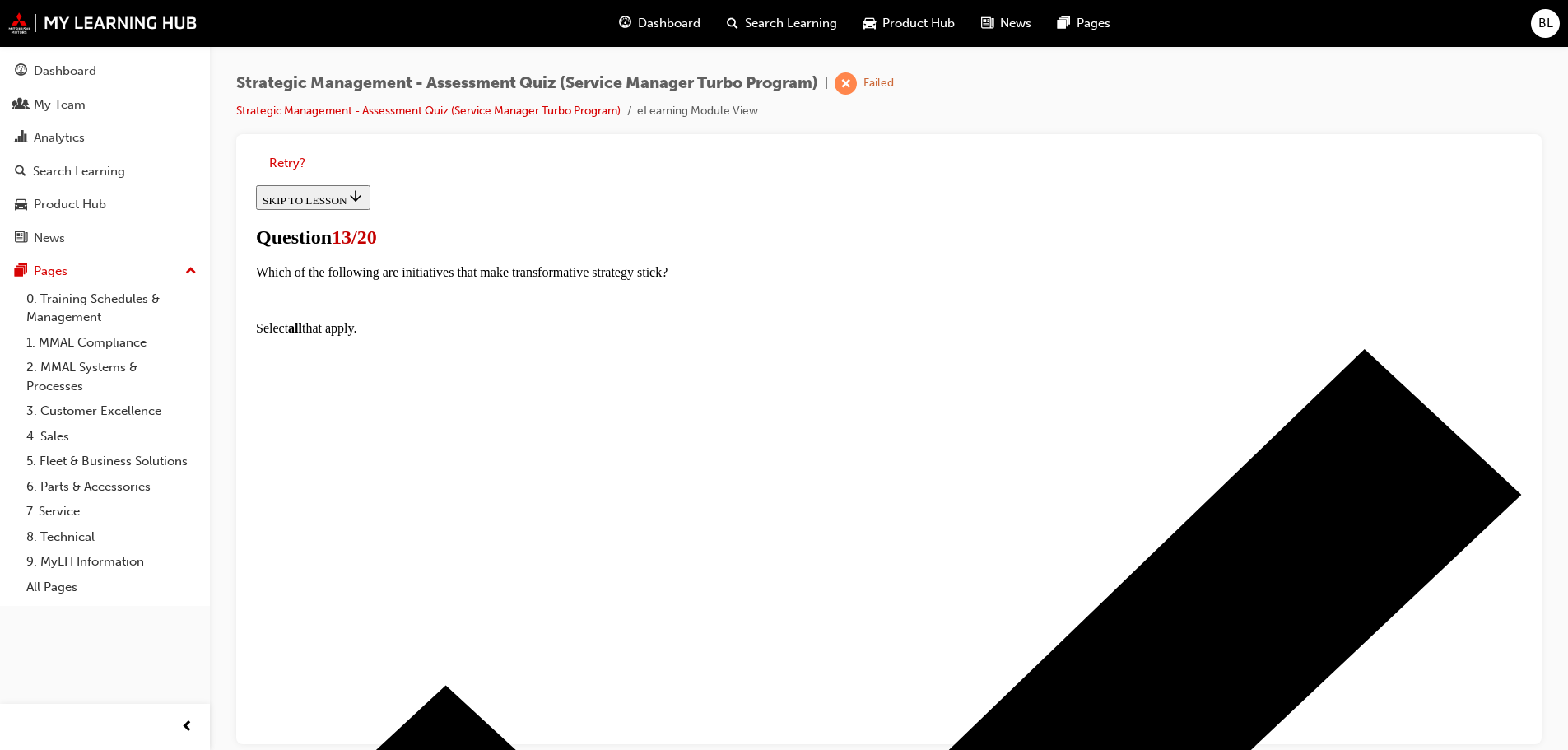
scroll to position [145, 0]
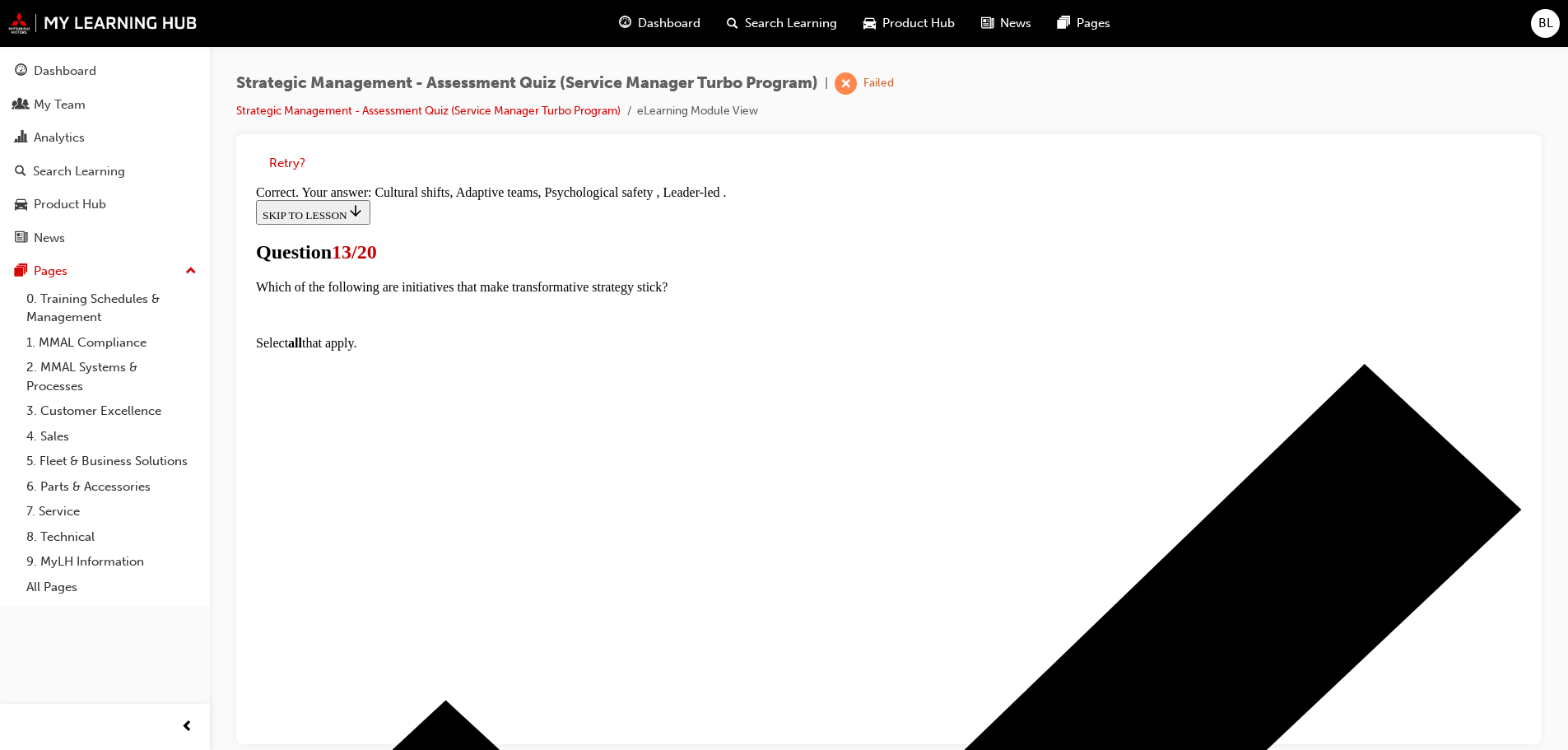
scroll to position [209, 0]
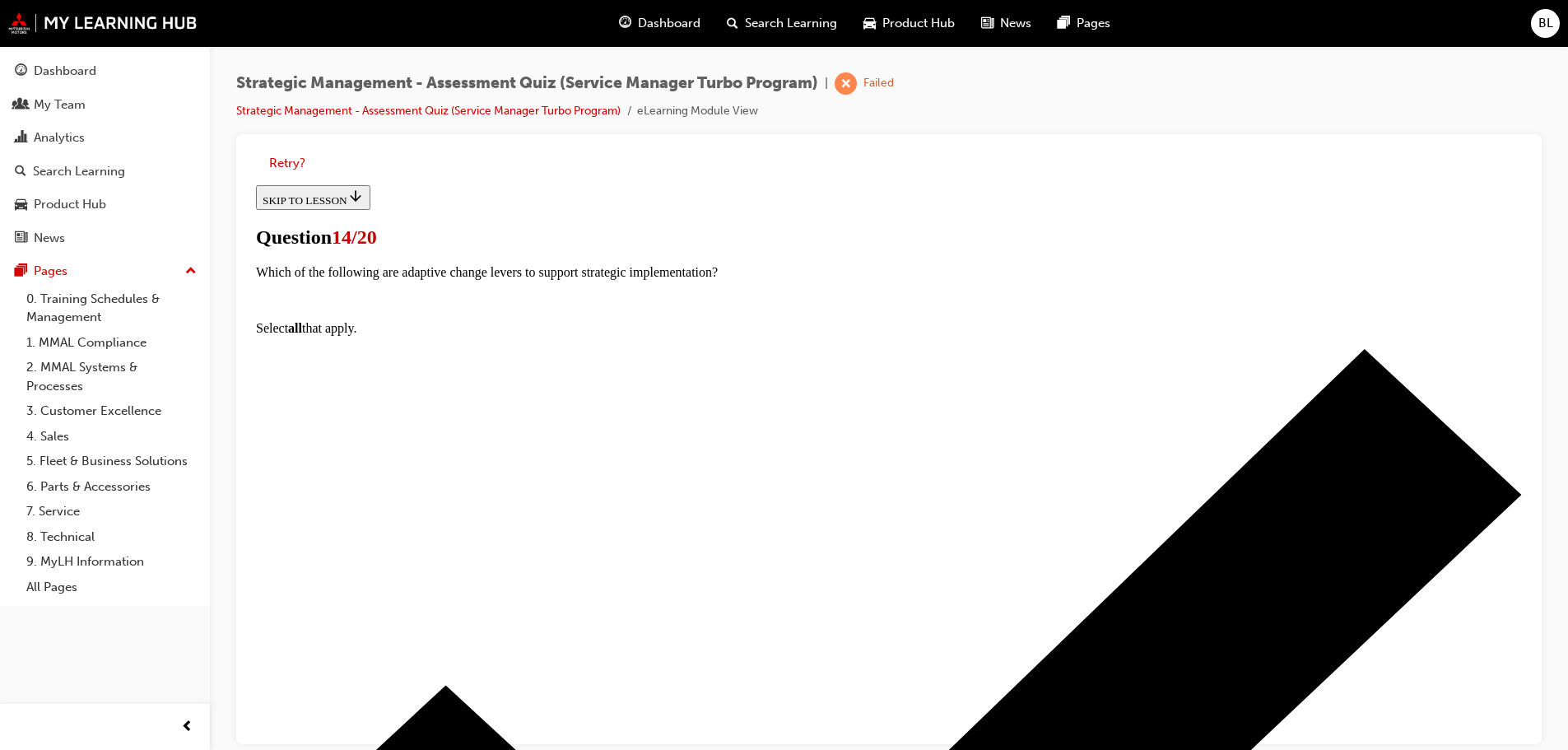
scroll to position [91, 0]
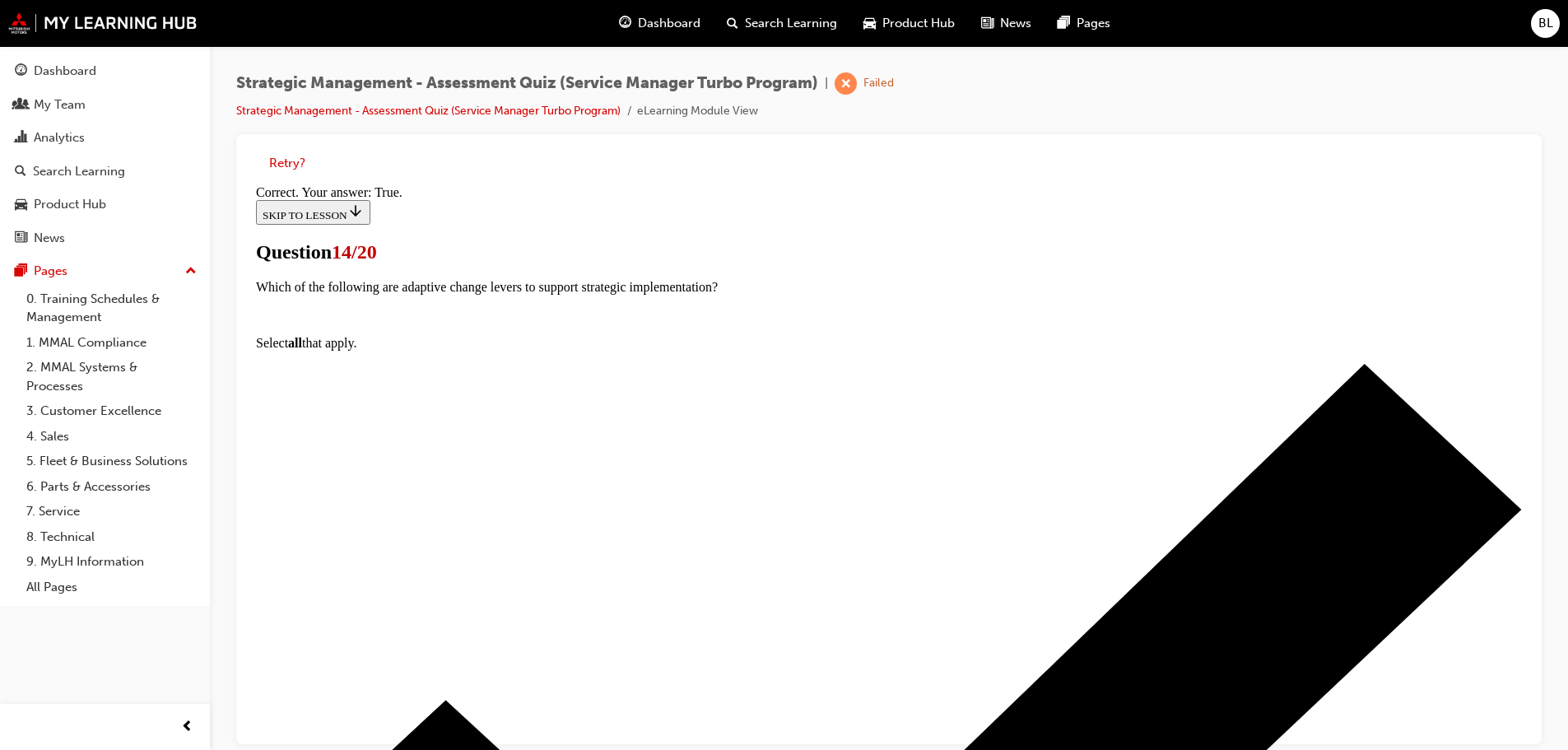
scroll to position [201, 0]
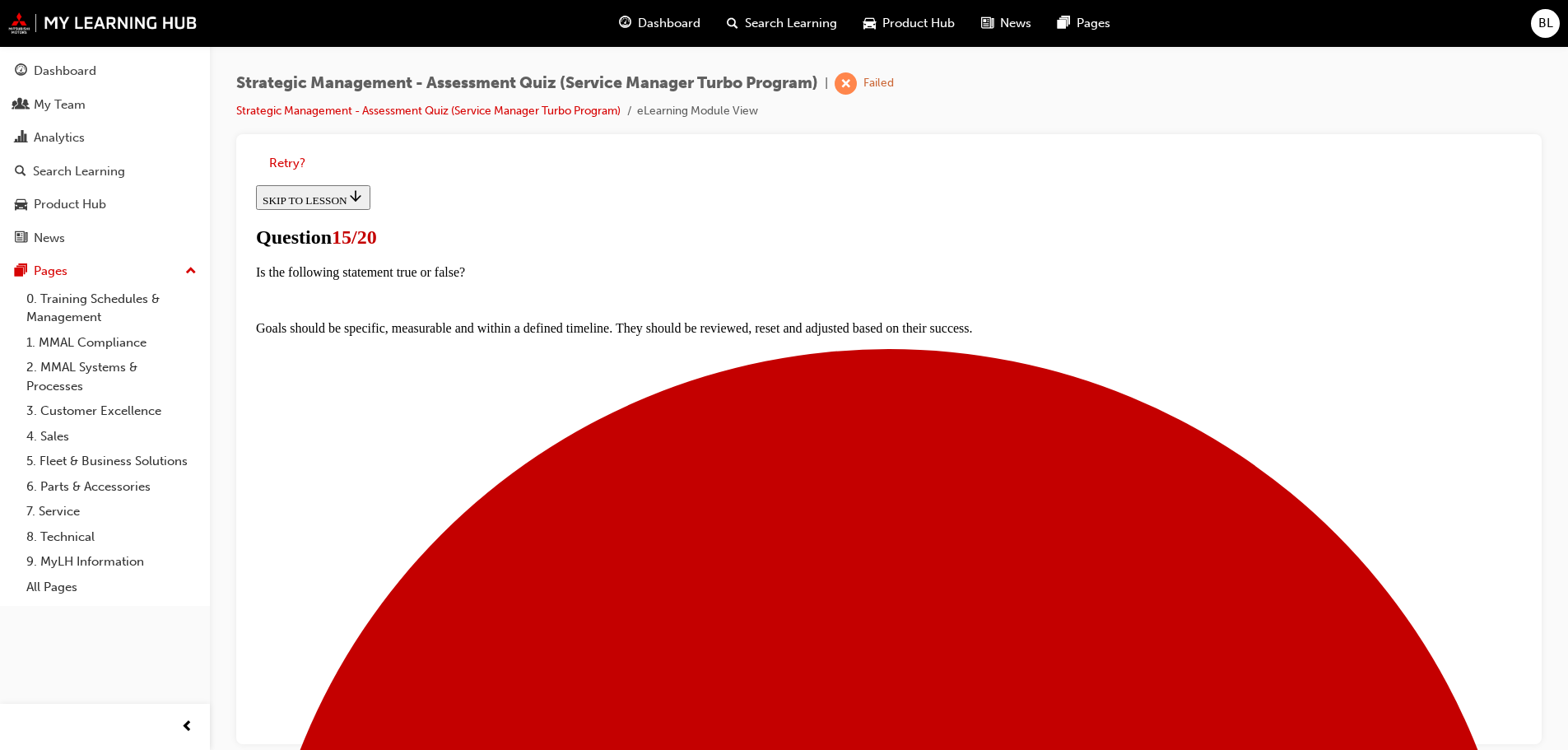
scroll to position [134, 0]
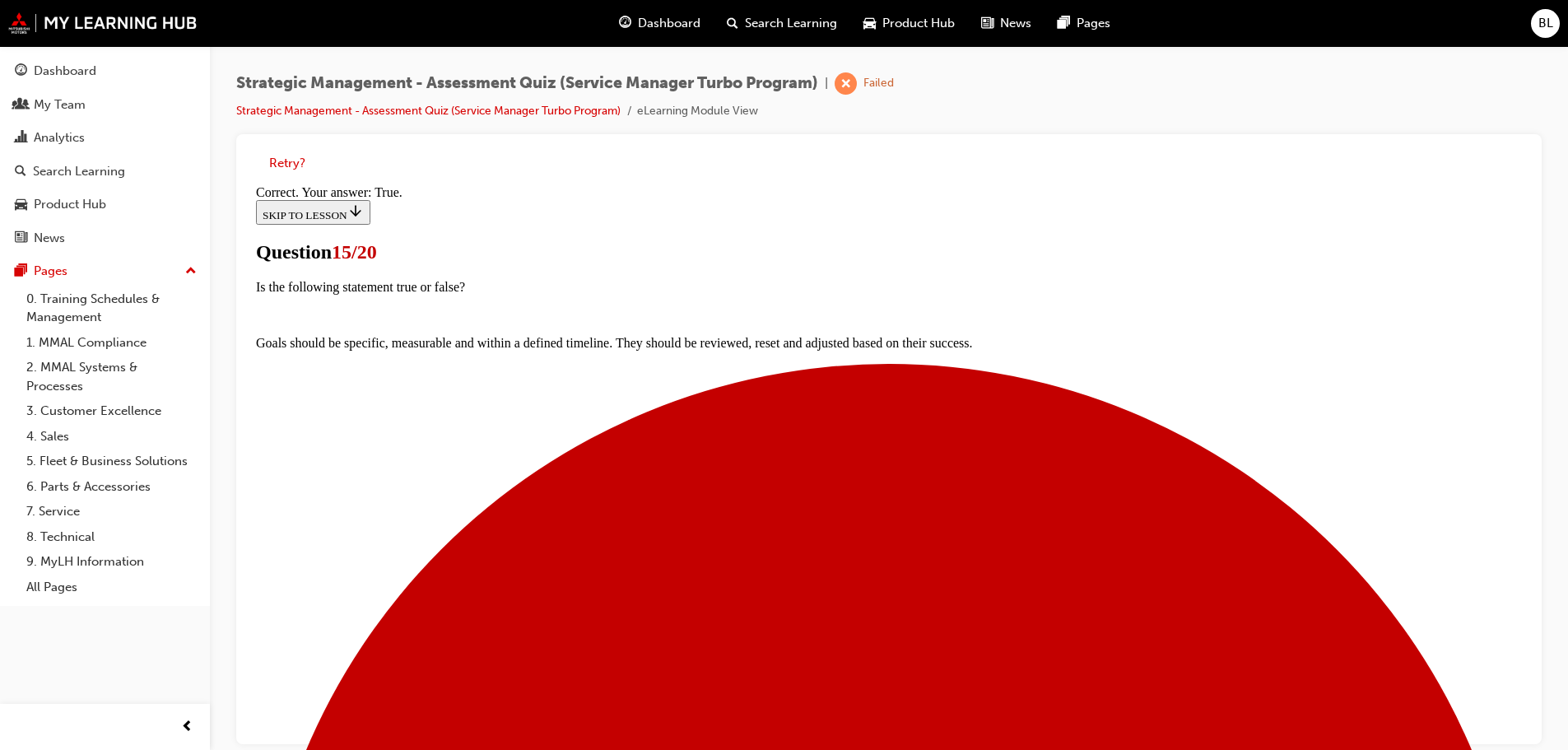
scroll to position [229, 0]
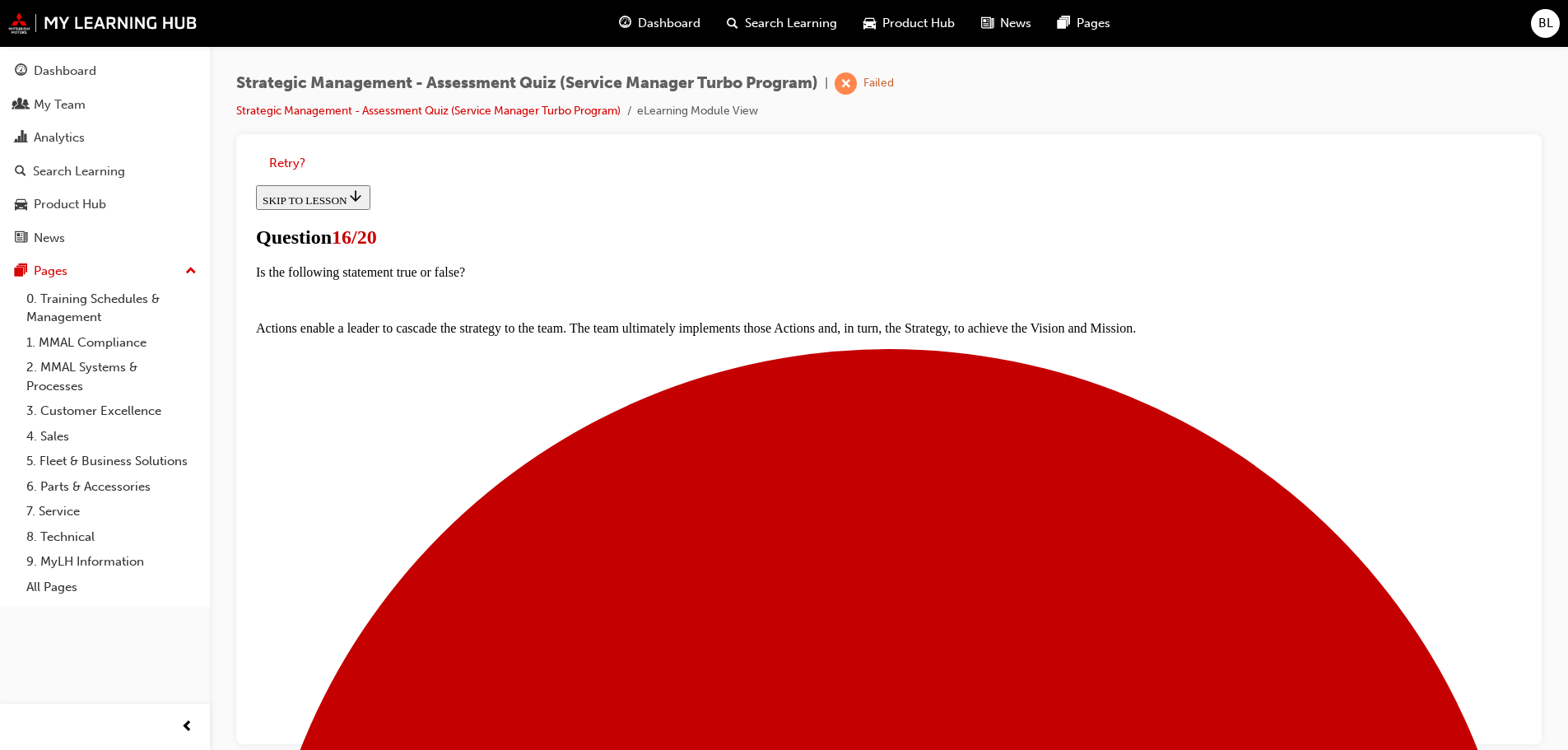
scroll to position [165, 0]
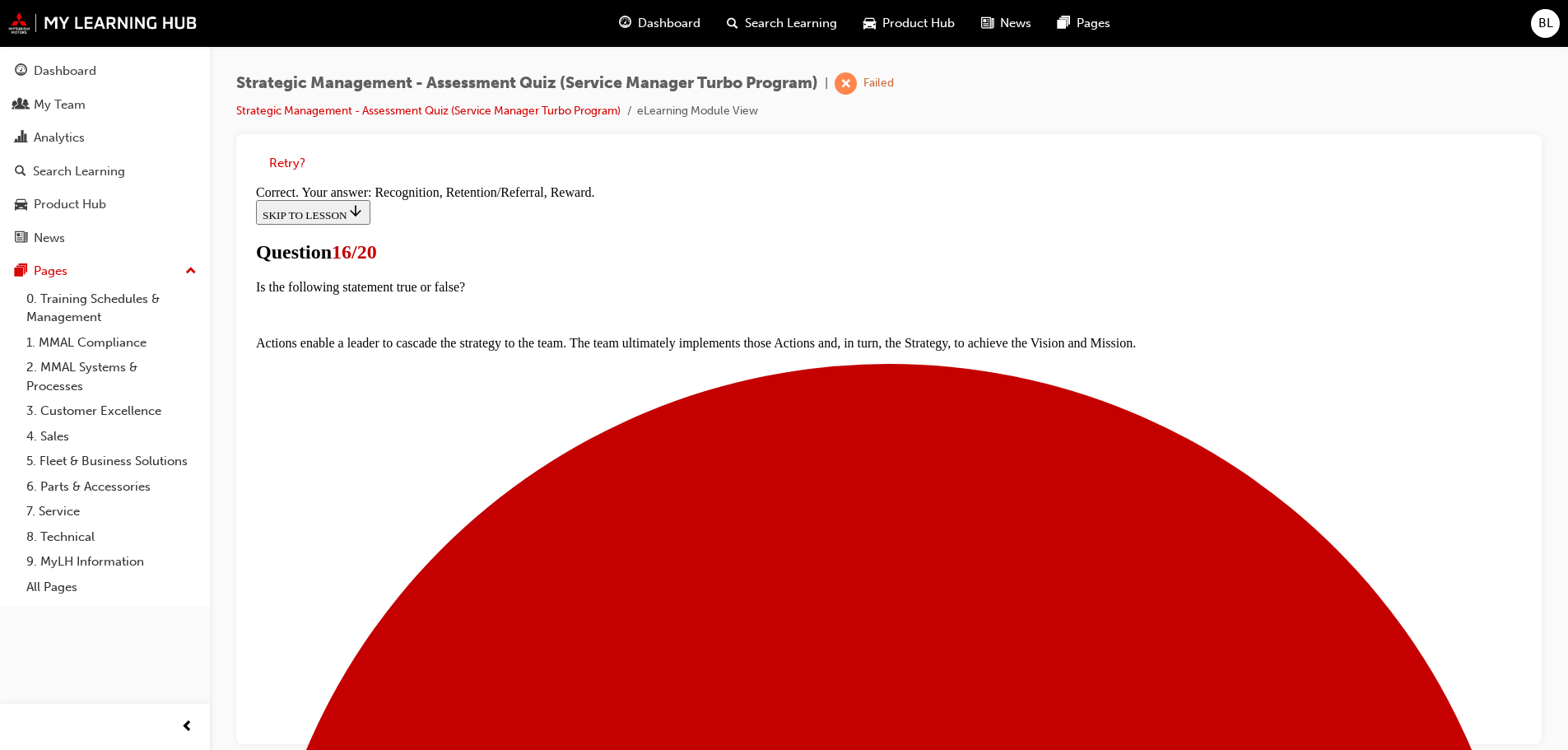
scroll to position [333, 0]
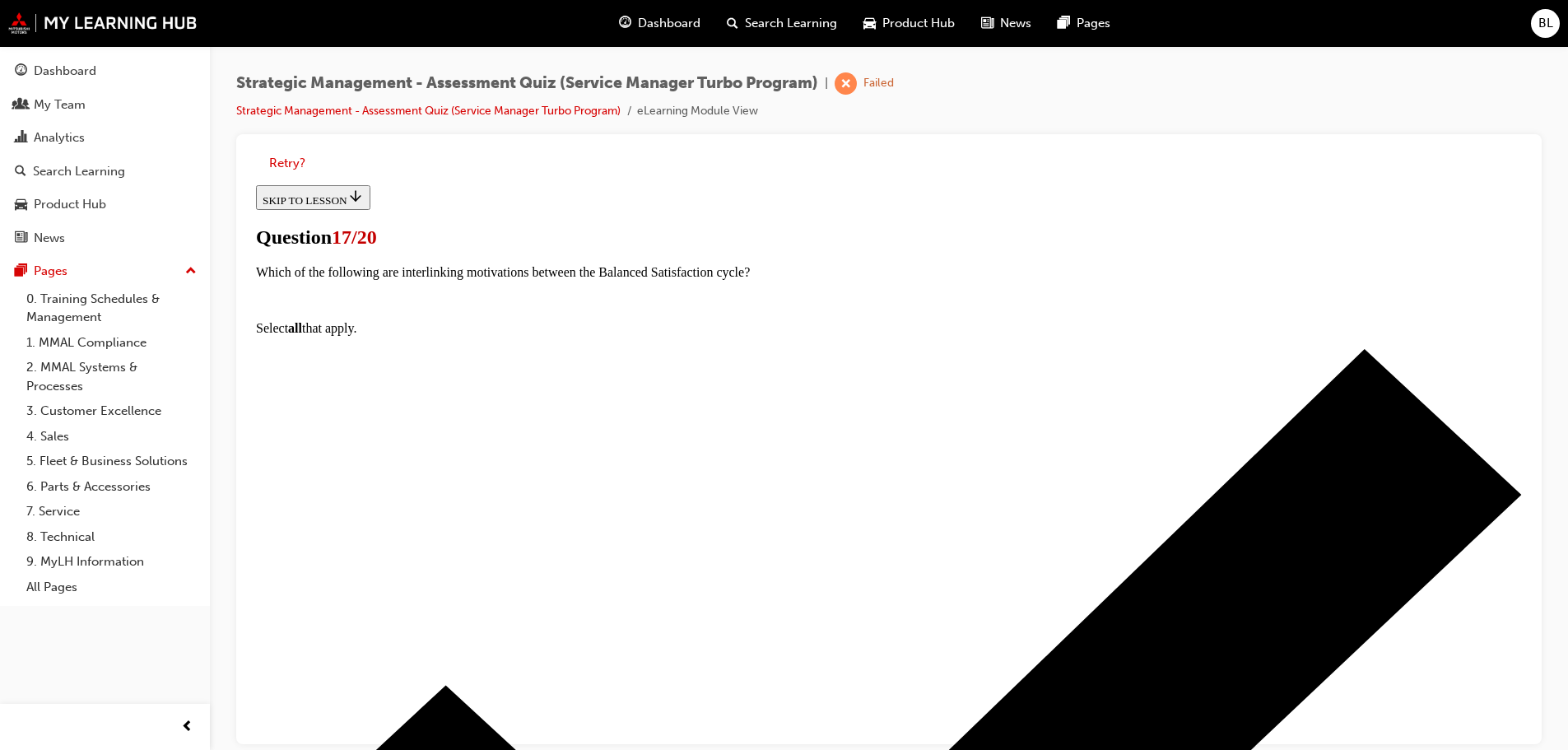
scroll to position [134, 0]
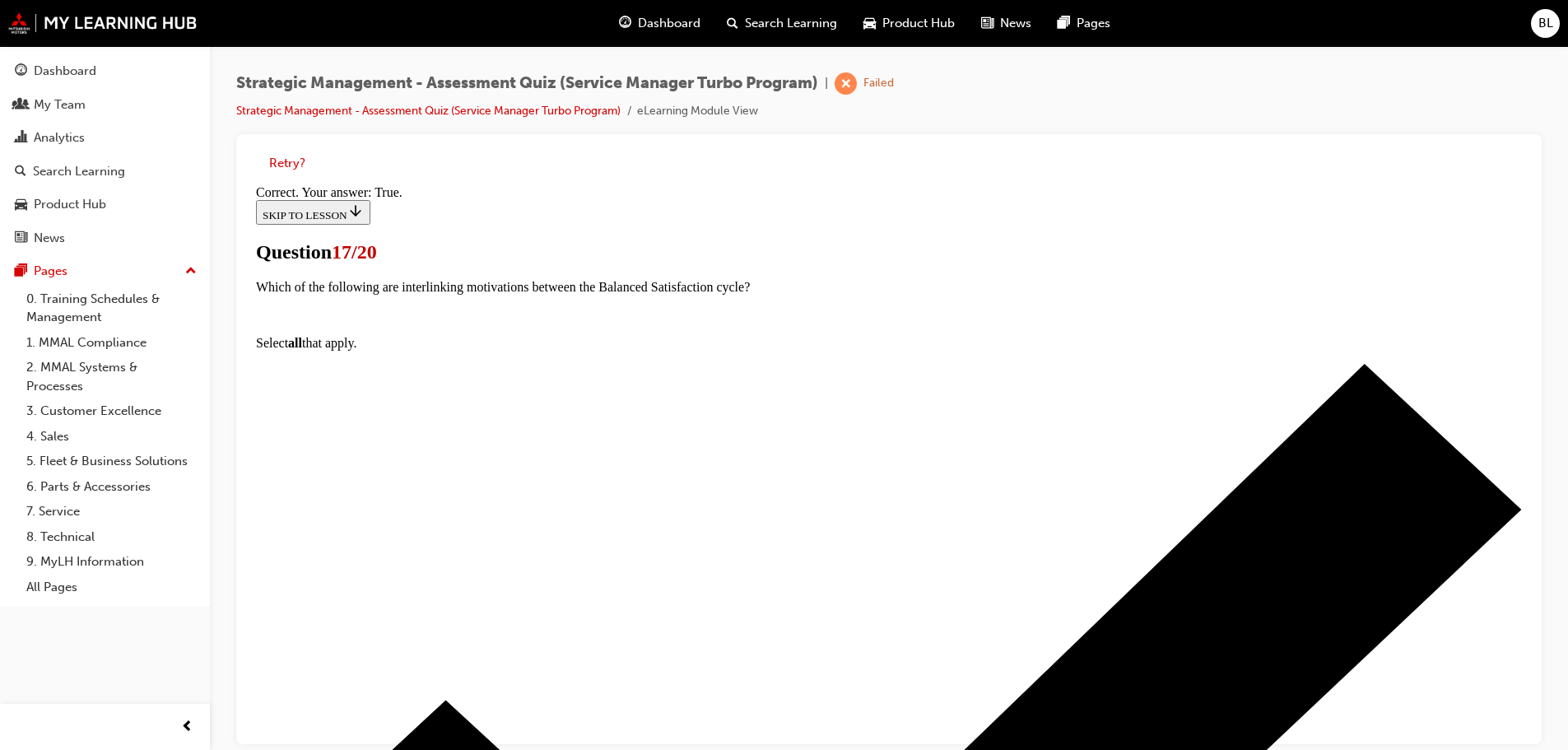
scroll to position [229, 0]
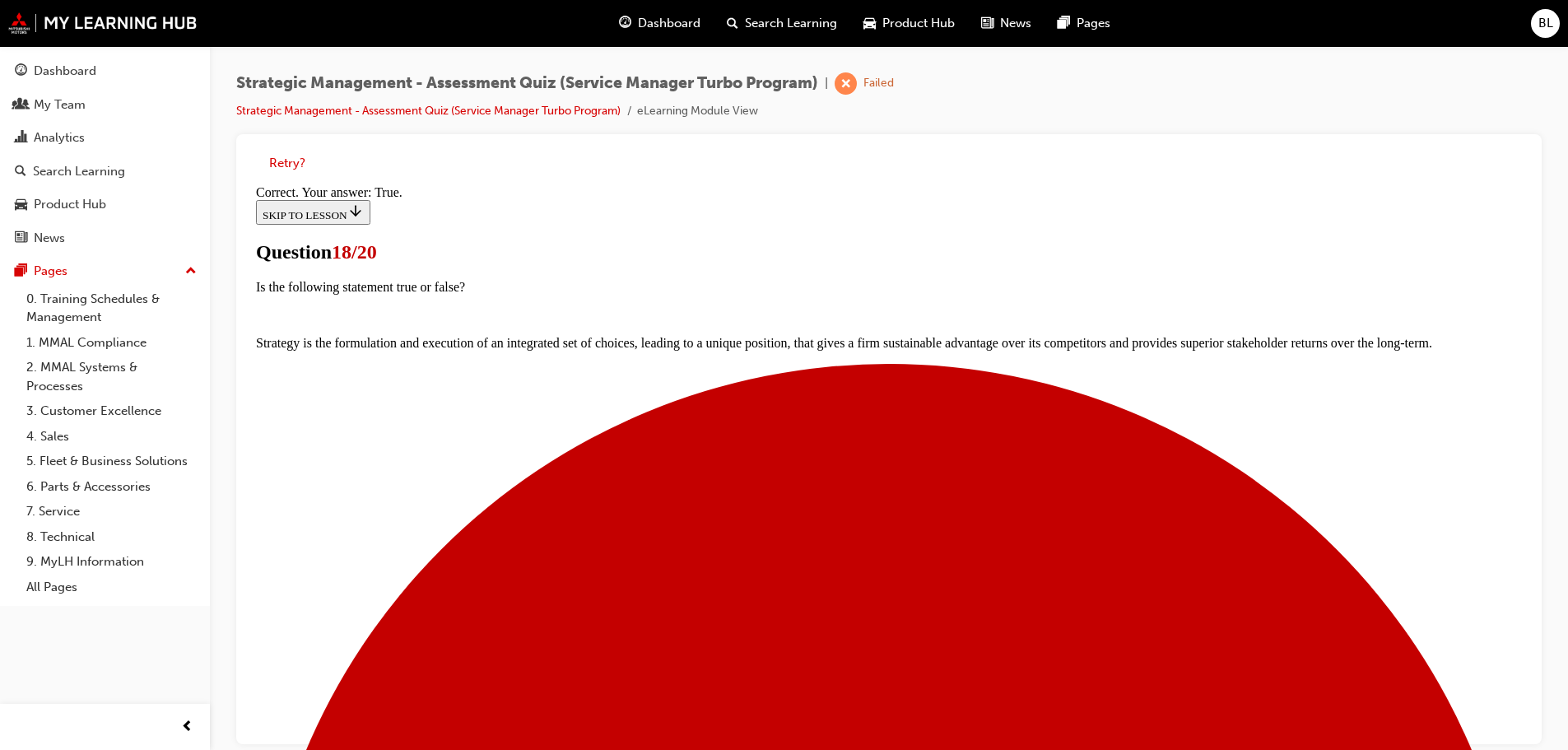
scroll to position [201, 0]
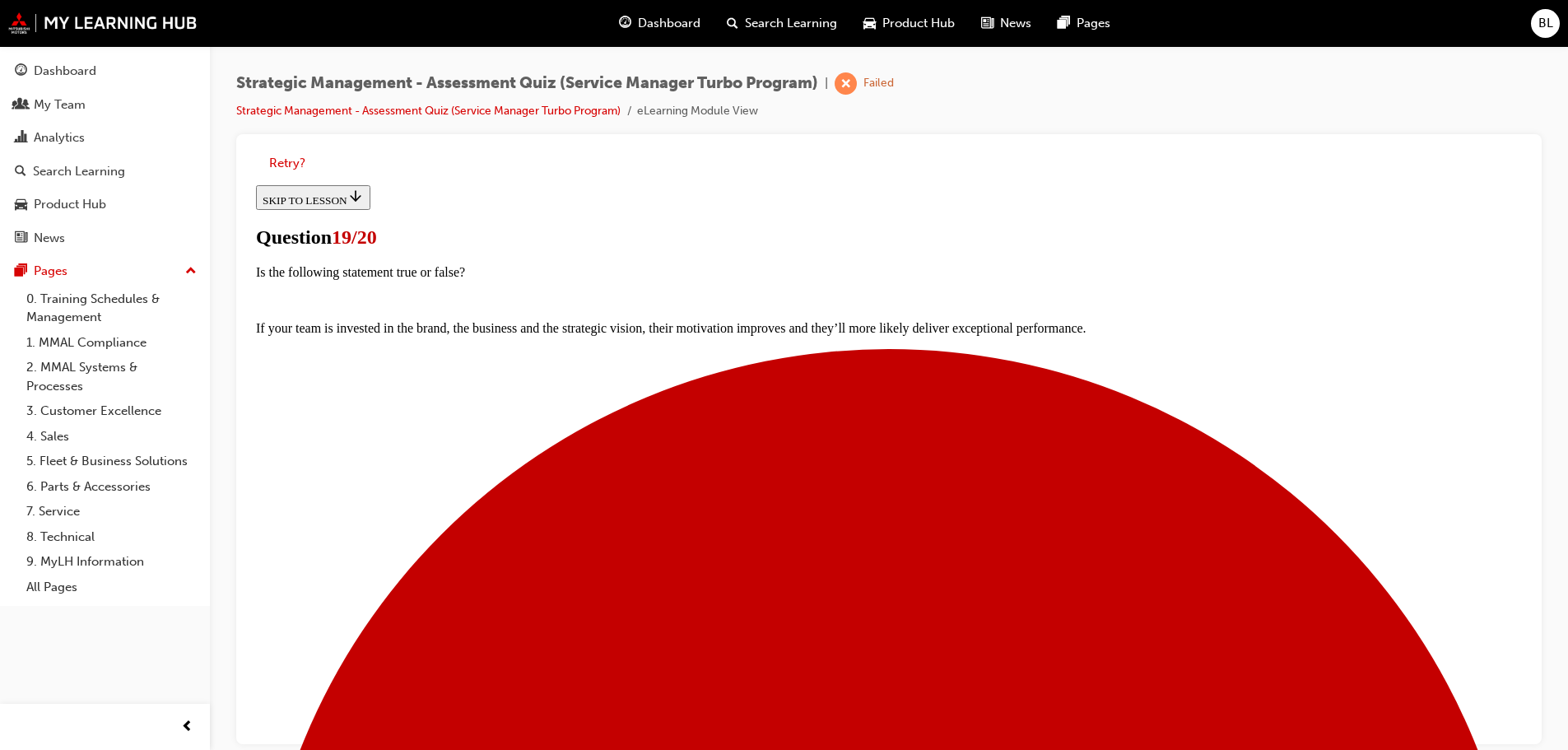
scroll to position [165, 0]
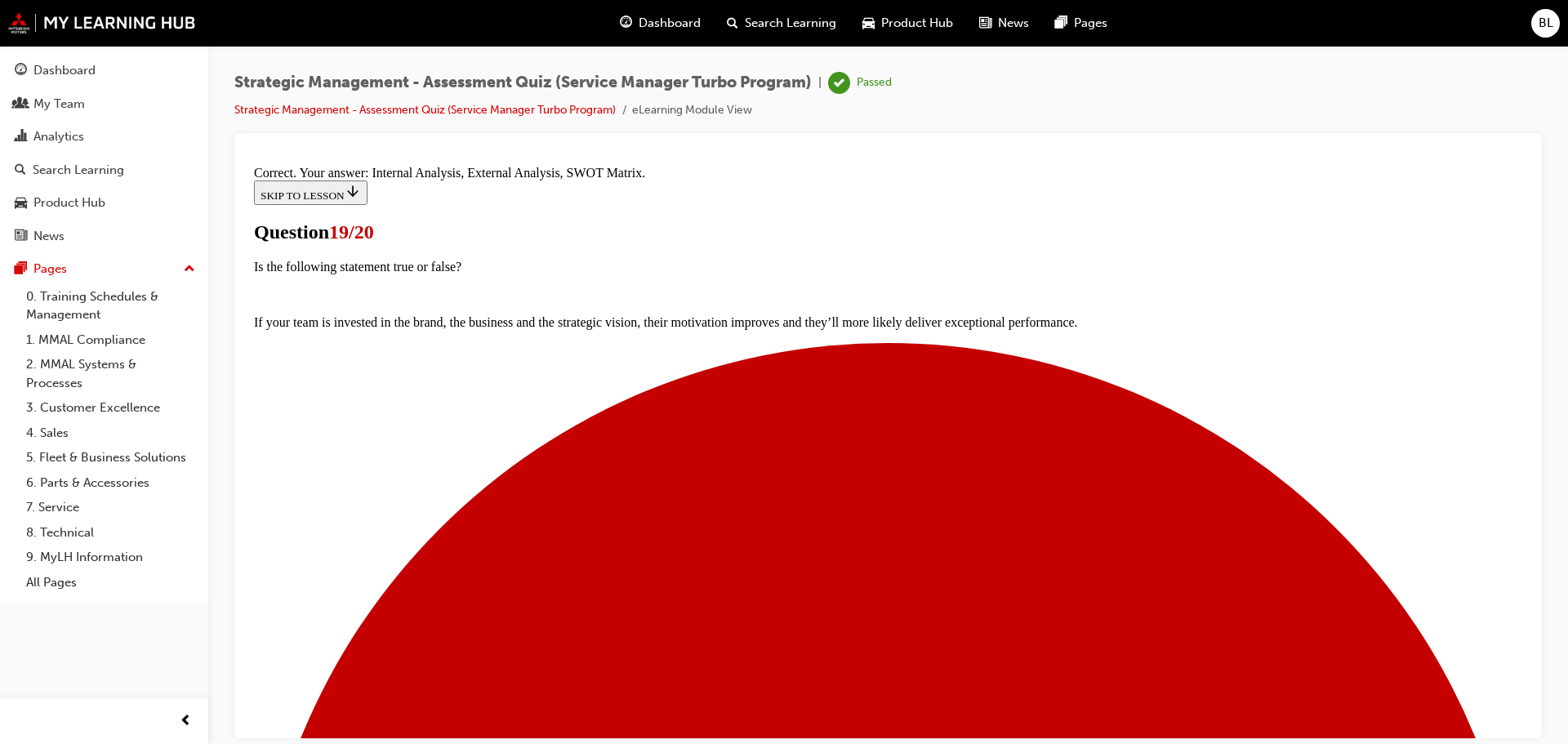
scroll to position [302, 0]
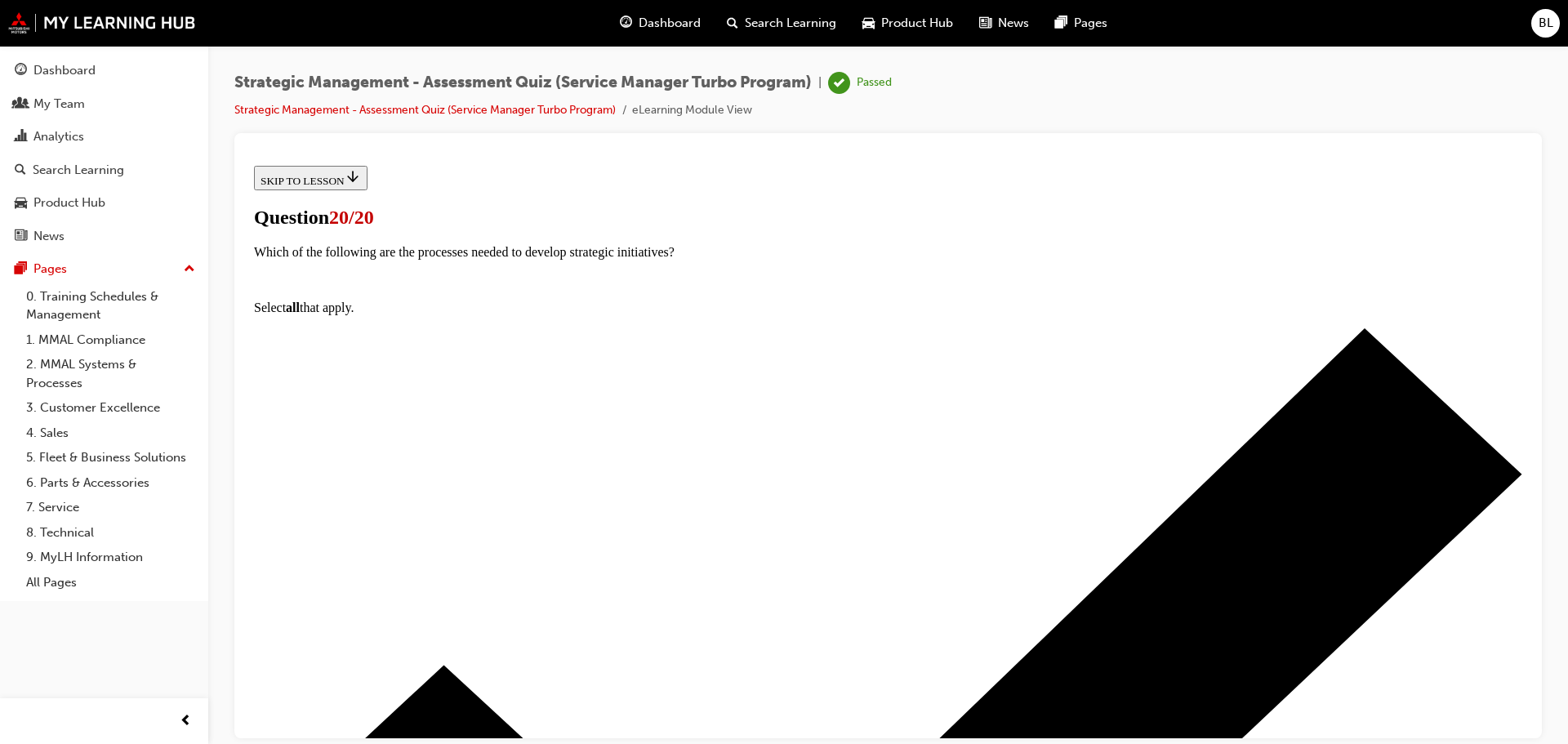
scroll to position [255, 0]
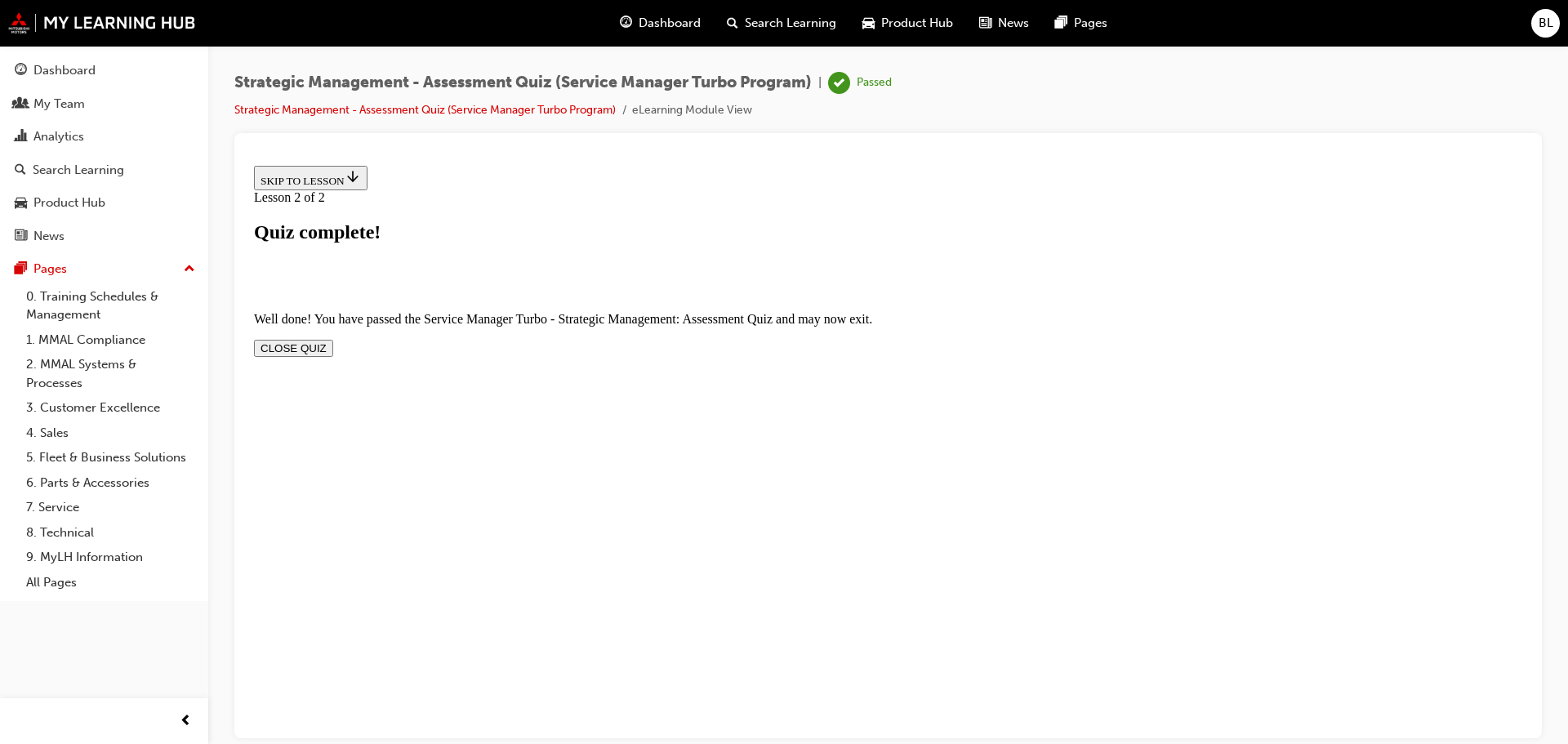
click at [333, 339] on button "CLOSE QUIZ" at bounding box center [293, 348] width 79 height 17
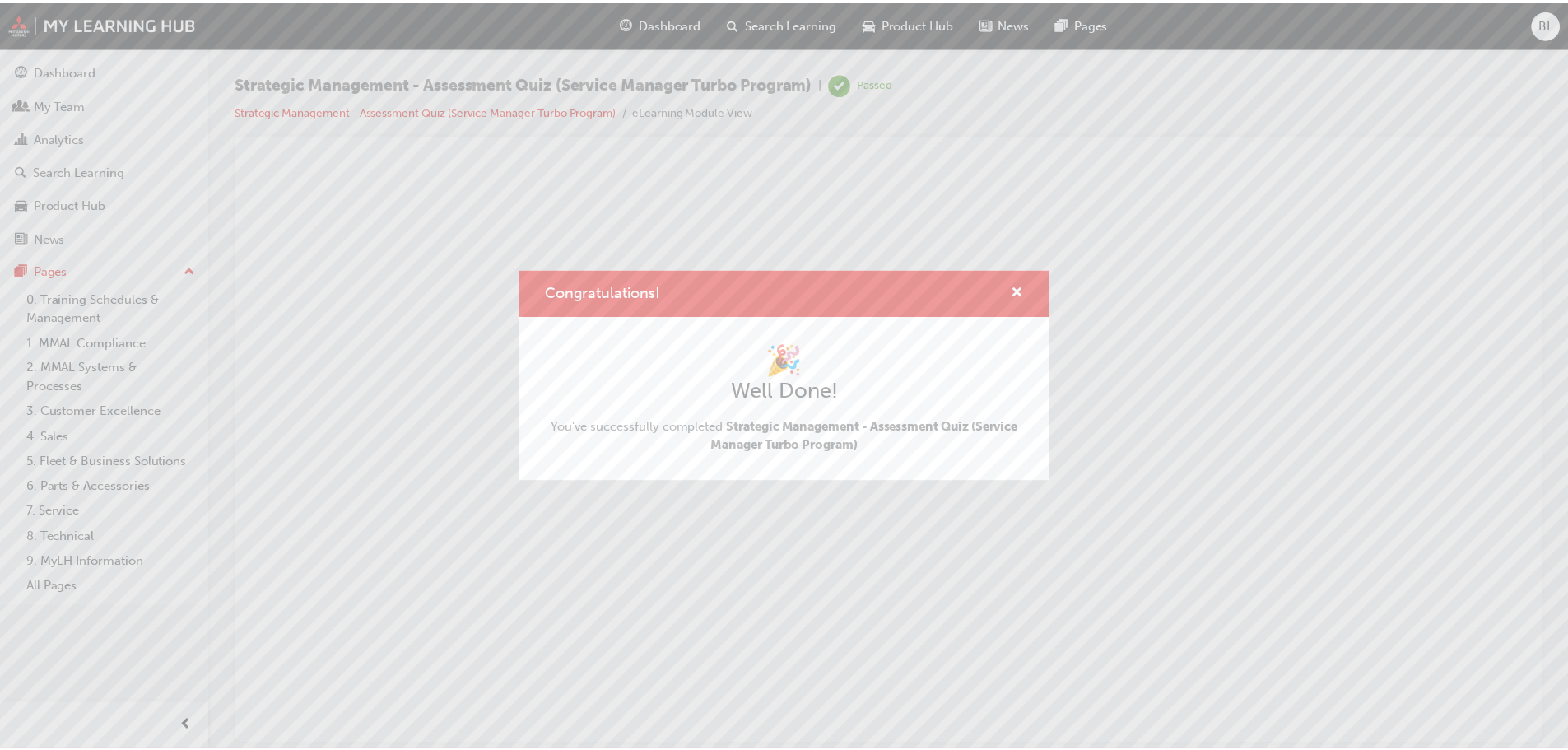
scroll to position [0, 0]
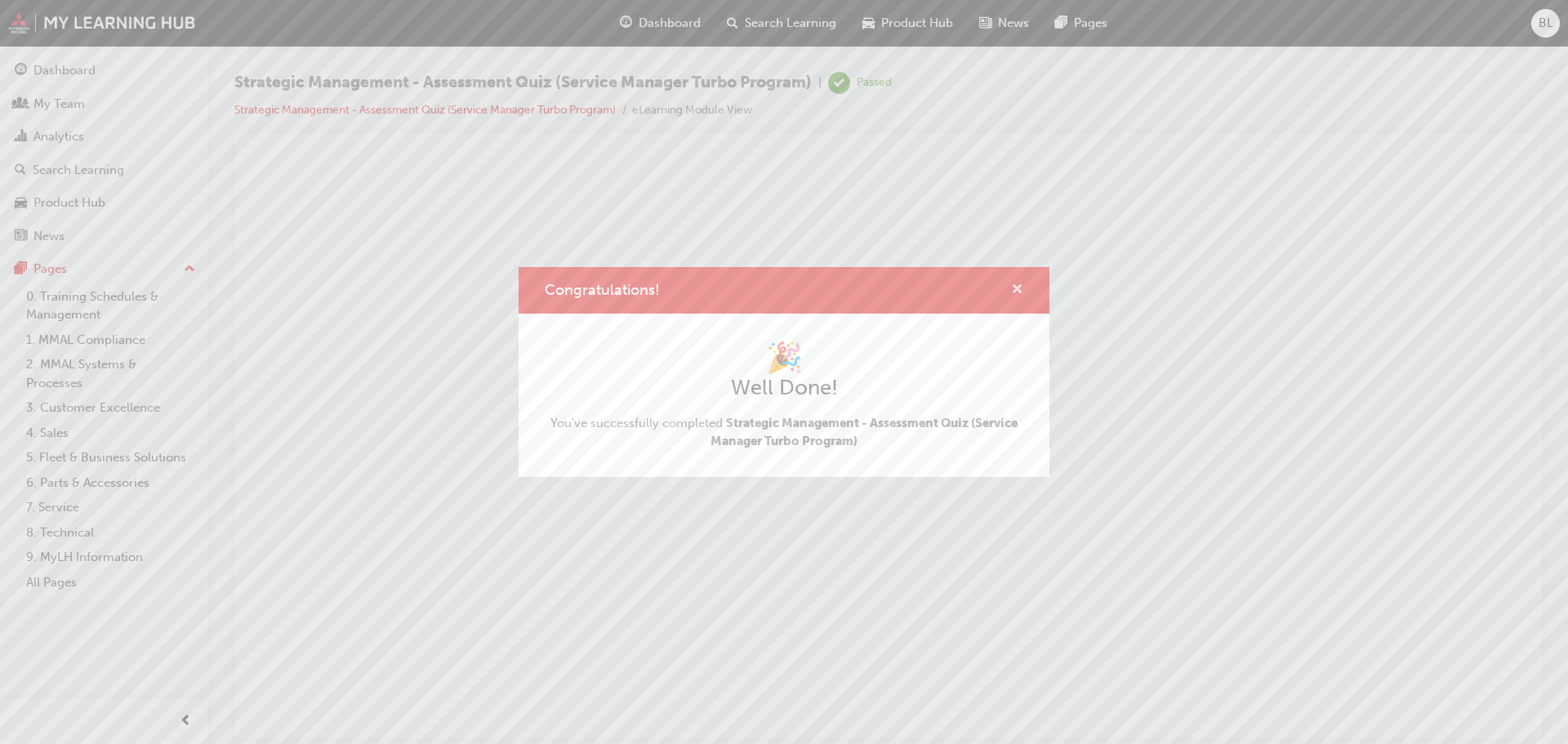
click at [1016, 287] on span "cross-icon" at bounding box center [1018, 290] width 13 height 15
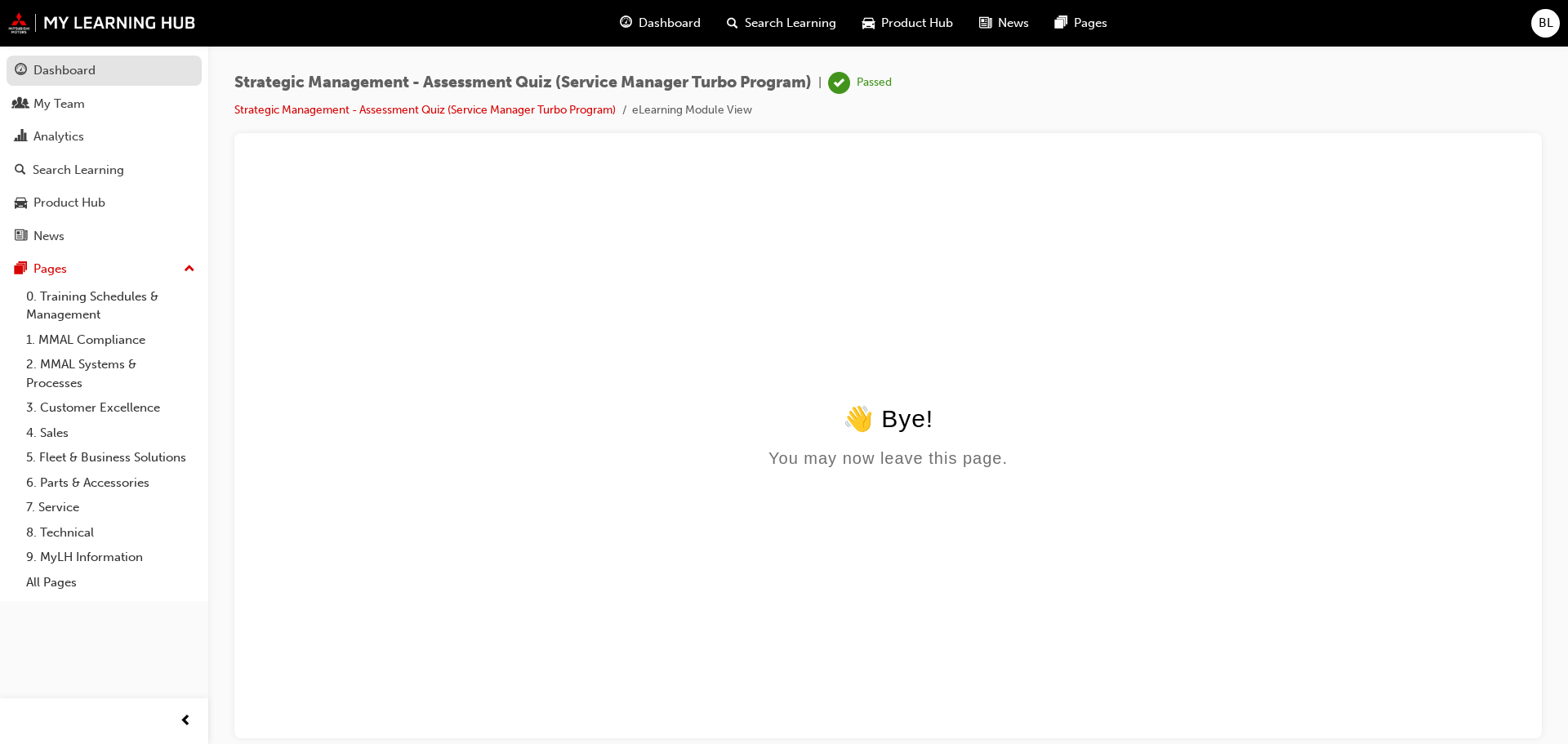
click at [66, 70] on div "Dashboard" at bounding box center [64, 71] width 62 height 19
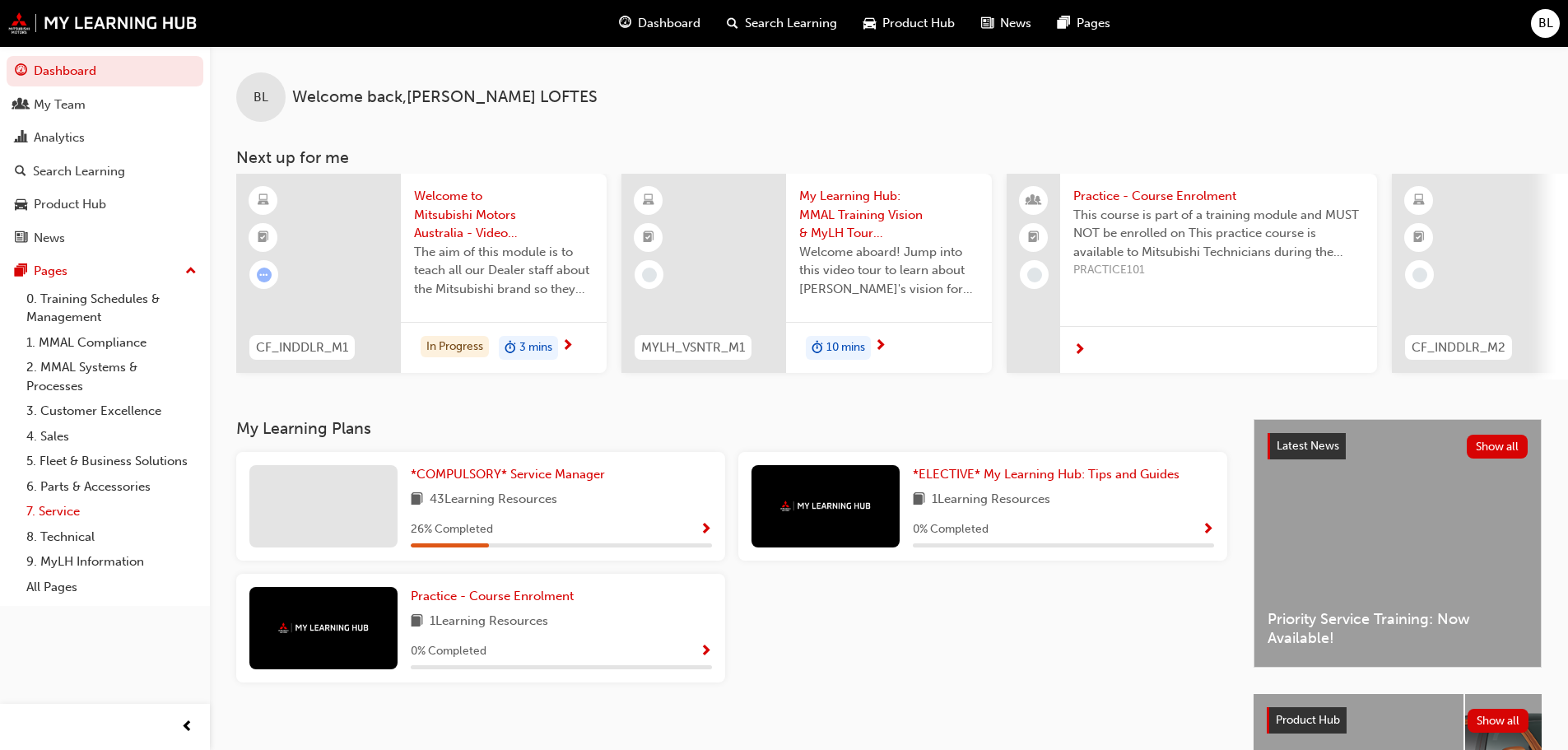
click at [59, 510] on link "7. Service" at bounding box center [112, 512] width 184 height 26
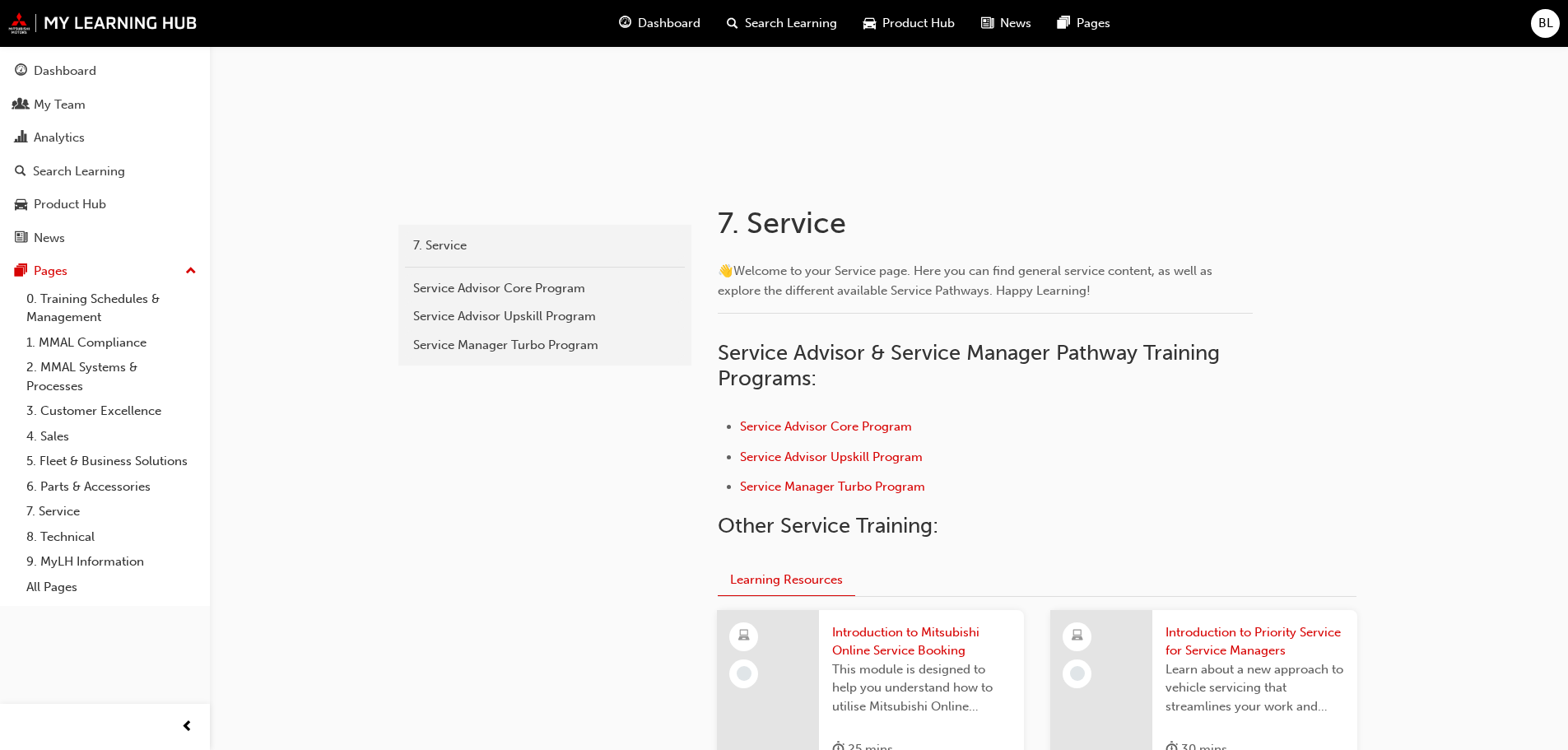
scroll to position [206, 0]
click at [824, 485] on span "Service Manager Turbo Program" at bounding box center [832, 484] width 186 height 15
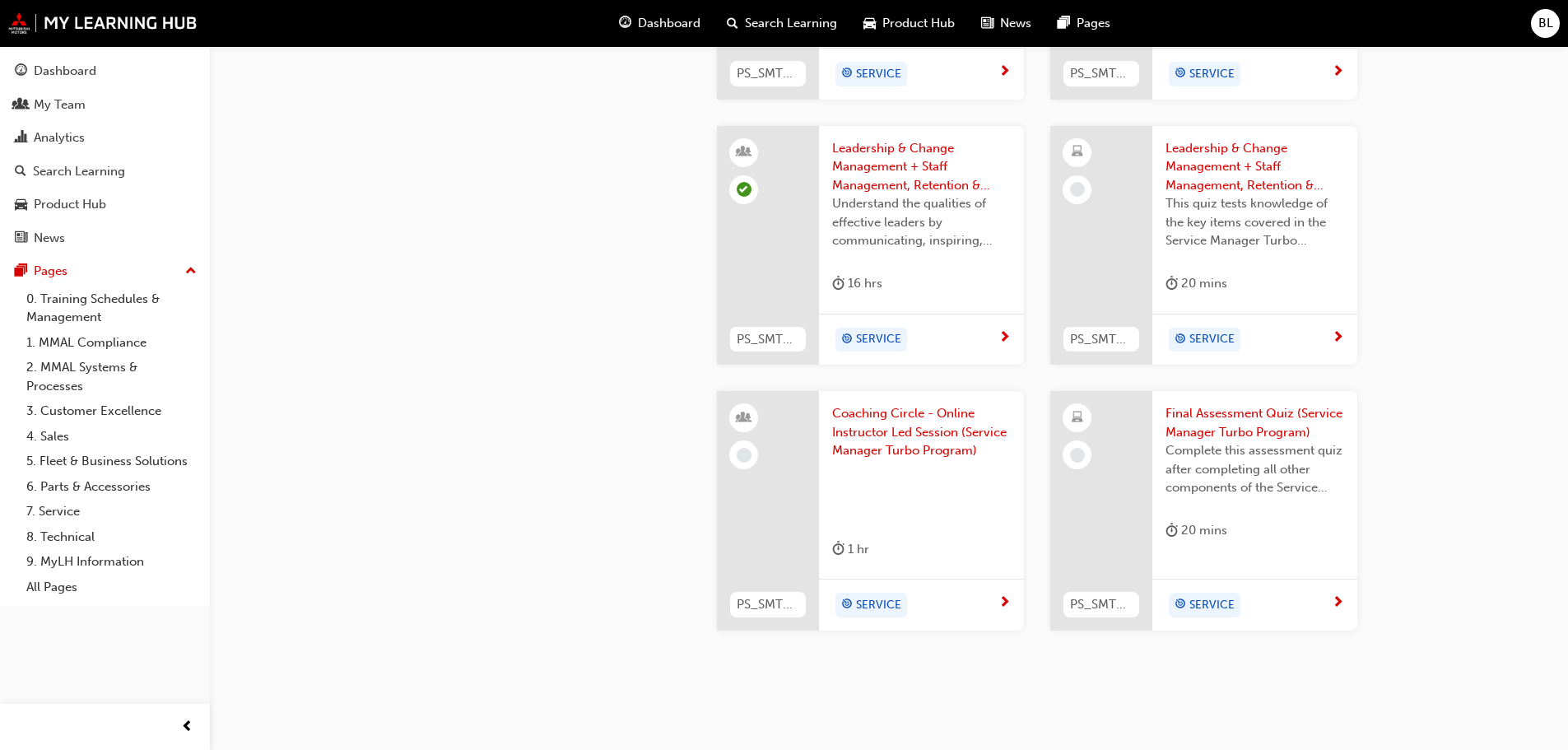
scroll to position [2401, 0]
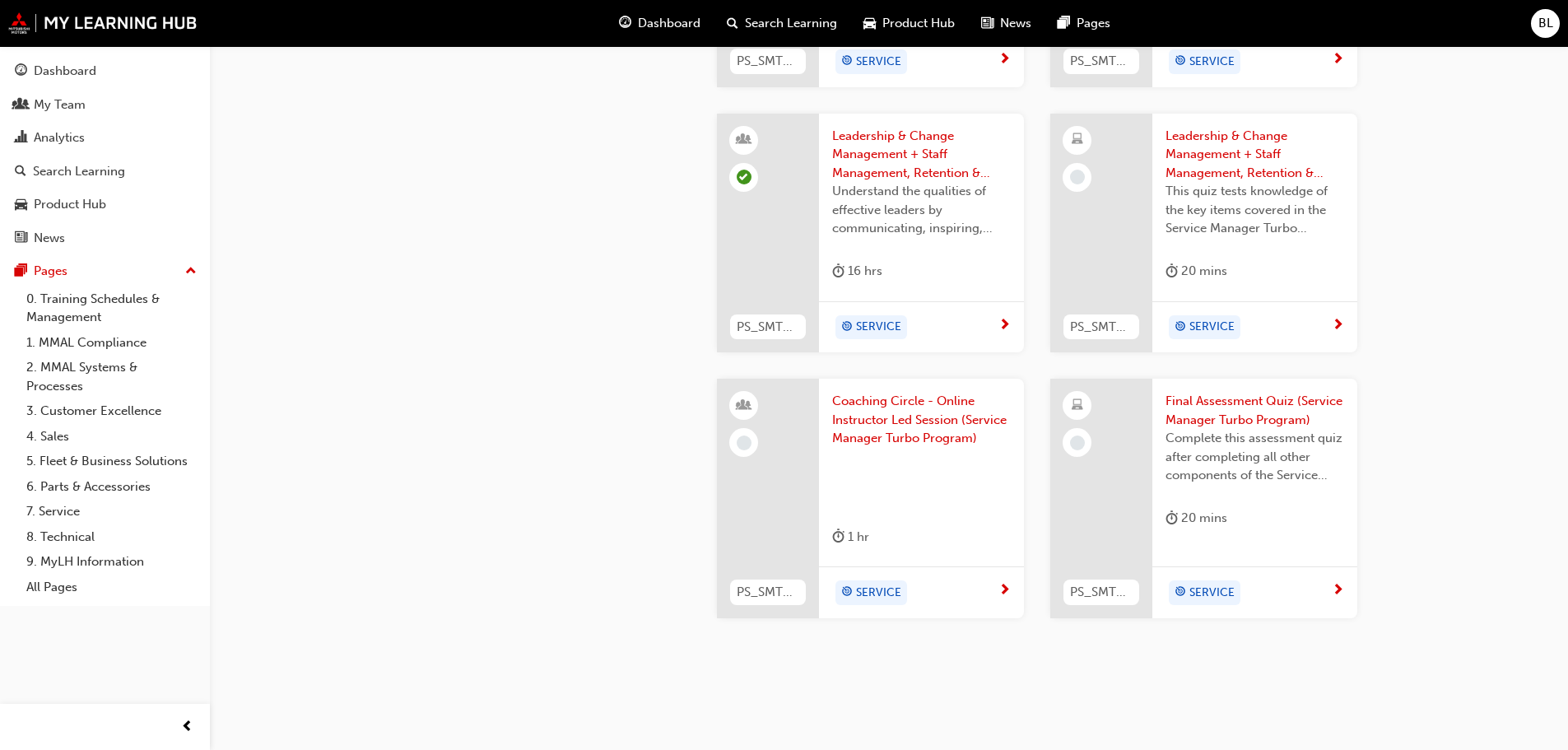
click at [1219, 152] on span "Leadership & Change Management + Staff Management, Retention & Wellbeing - Asse…" at bounding box center [1254, 155] width 178 height 56
